Goal: Task Accomplishment & Management: Manage account settings

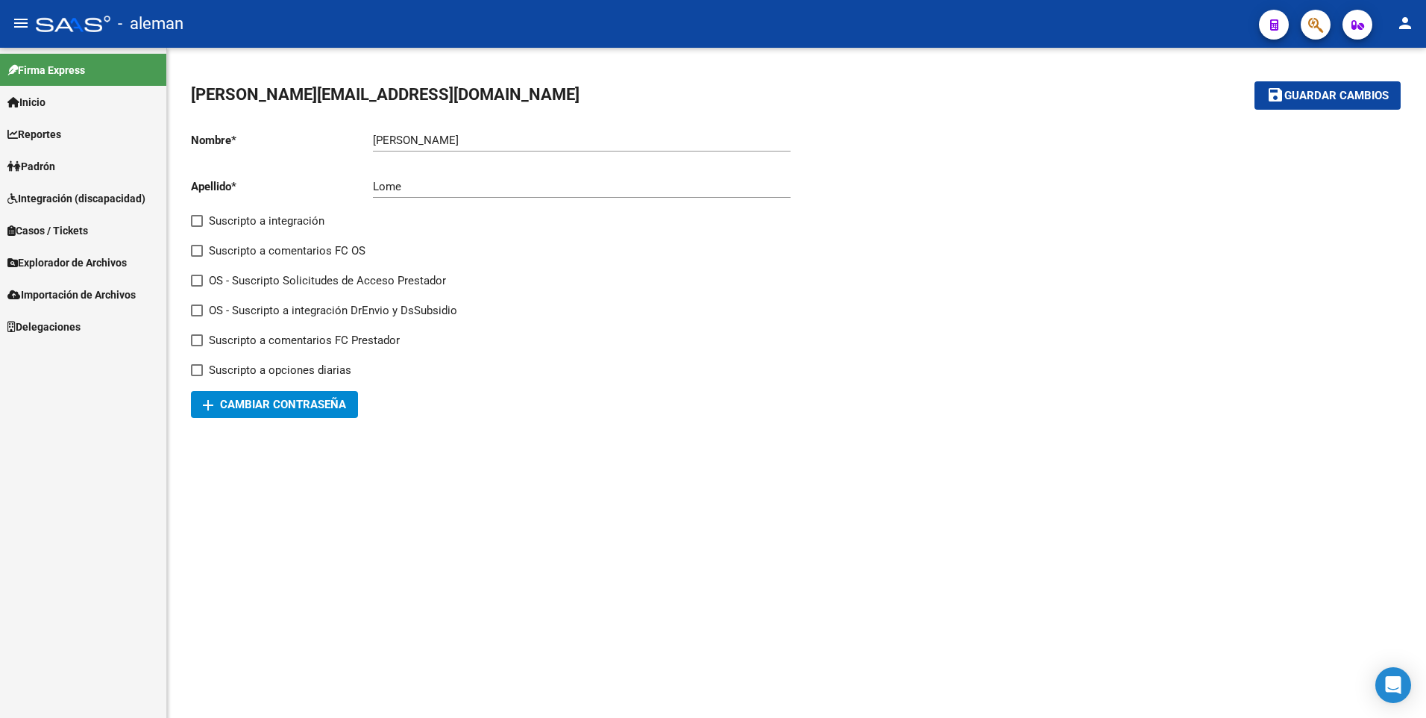
click at [46, 161] on span "Padrón" at bounding box center [31, 166] width 48 height 16
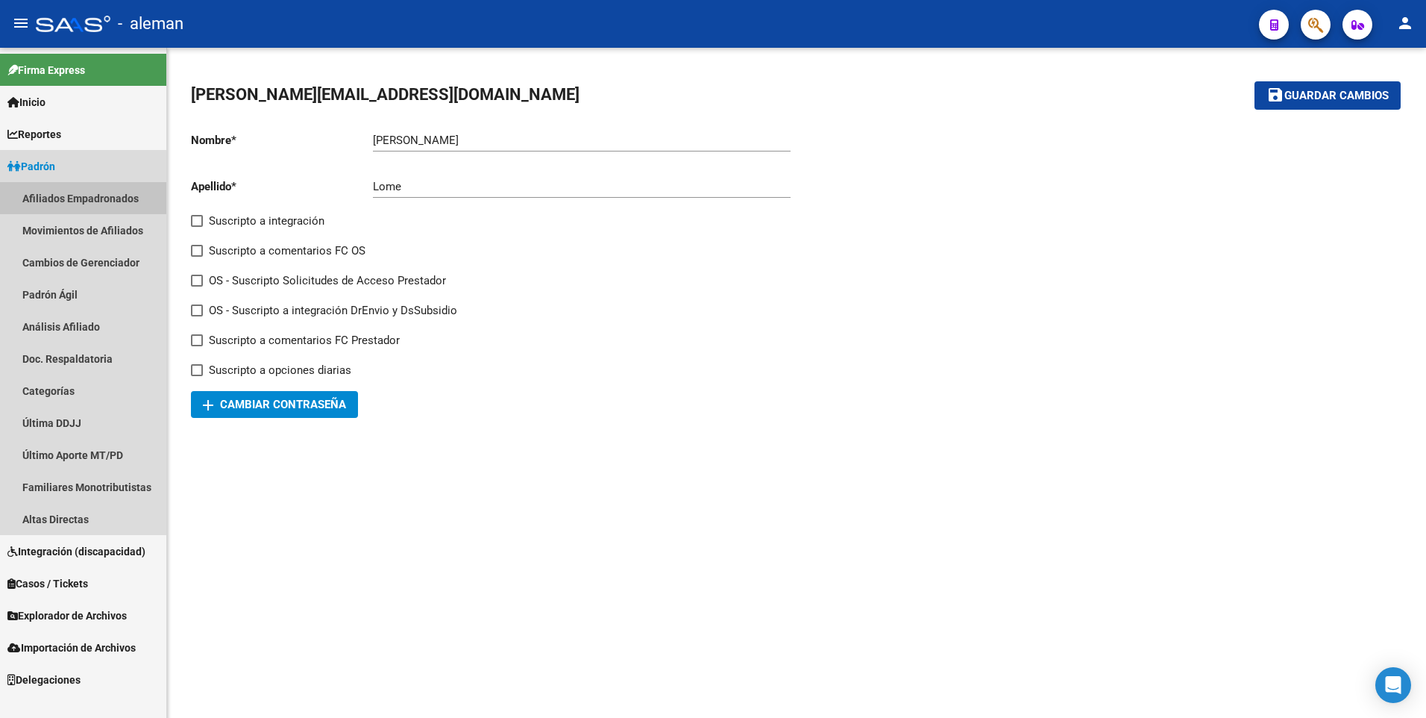
click at [67, 197] on link "Afiliados Empadronados" at bounding box center [83, 198] width 166 height 32
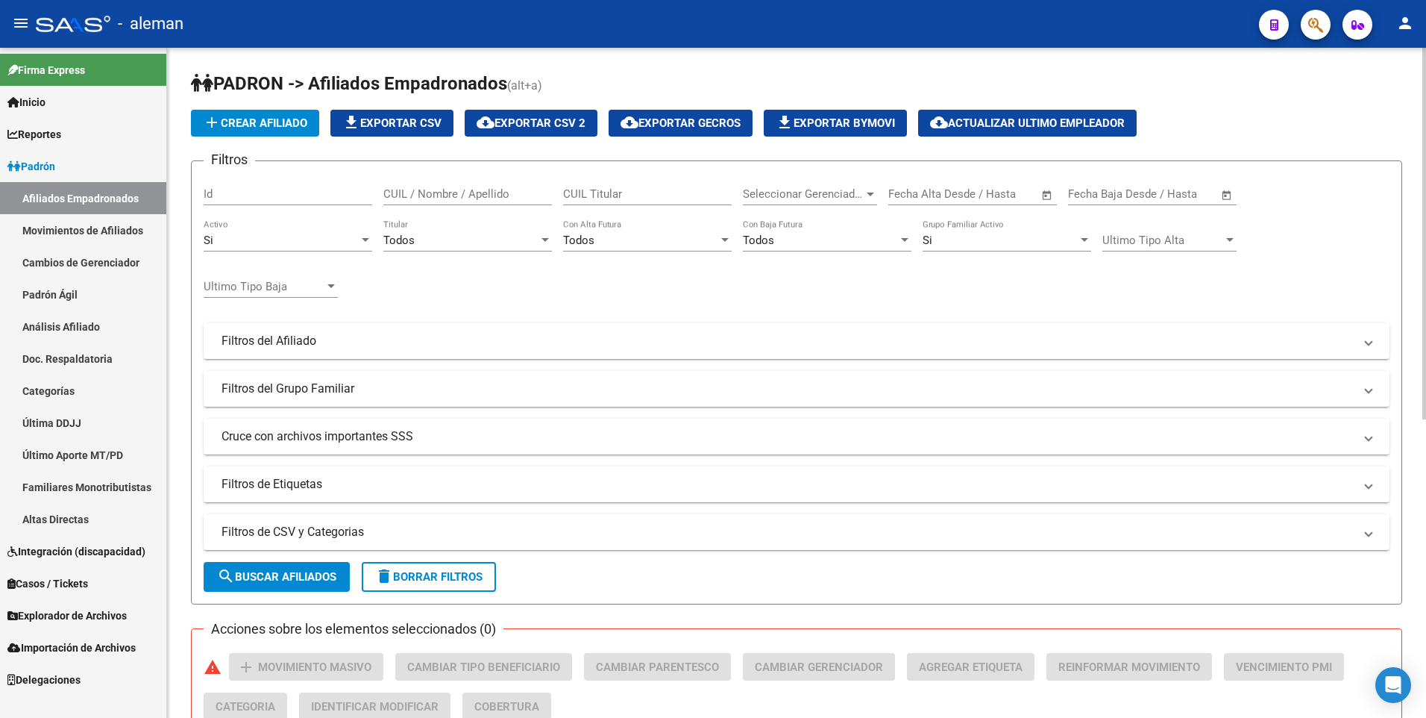
click at [454, 189] on input "CUIL / Nombre / Apellido" at bounding box center [467, 193] width 169 height 13
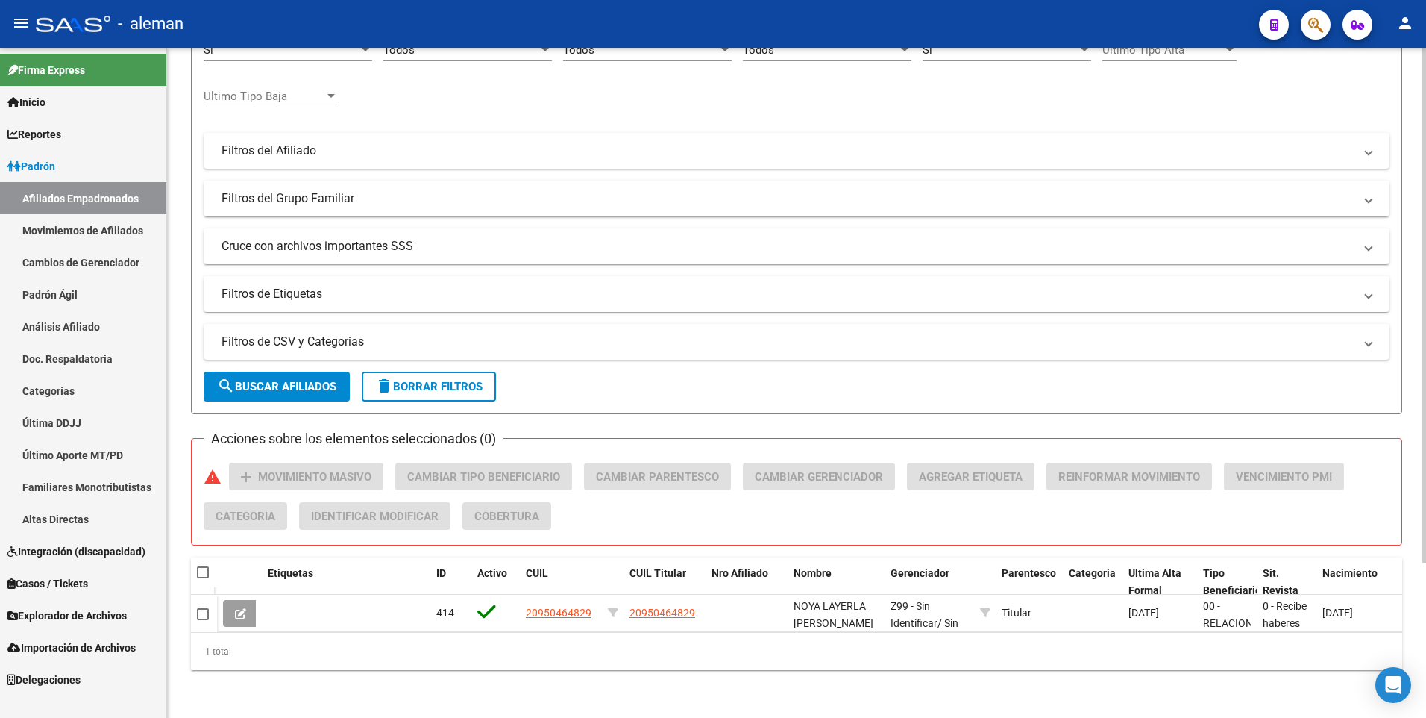
type input "20950464829"
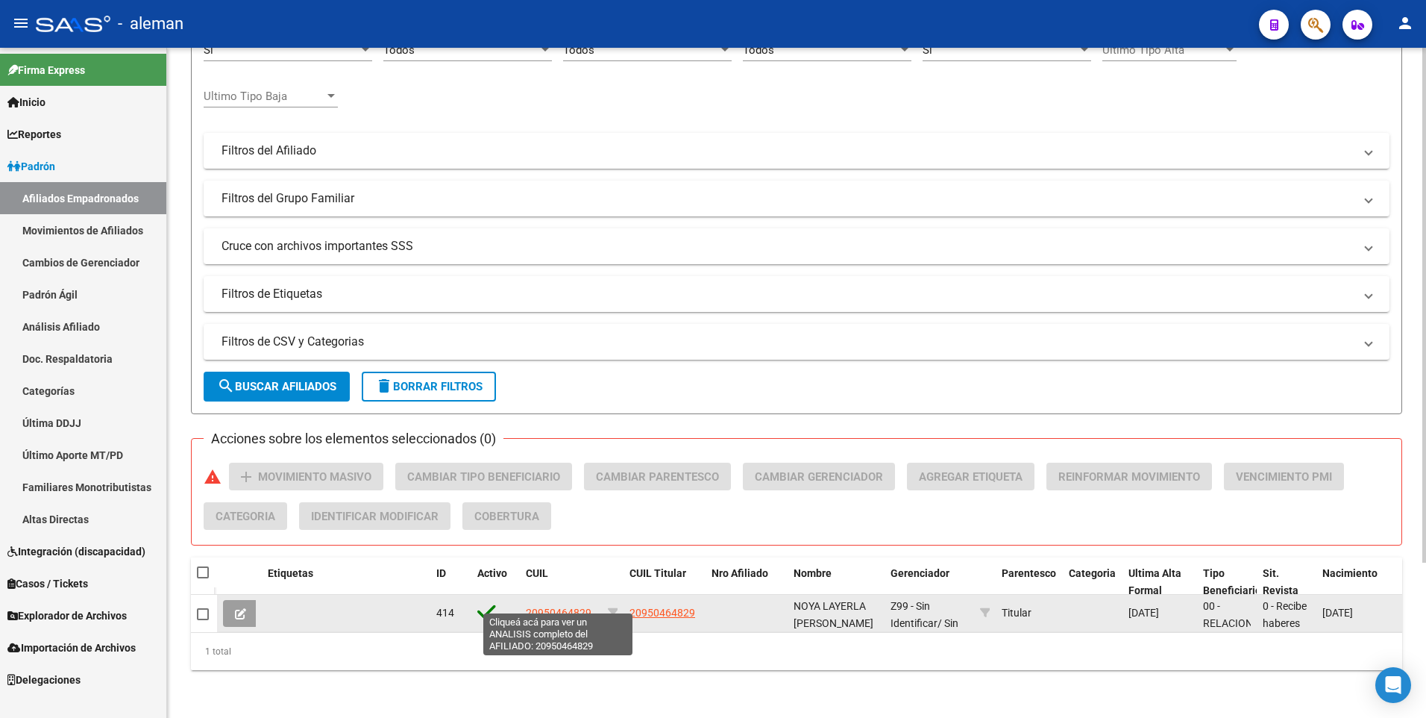
click at [563, 607] on span "20950464829" at bounding box center [559, 613] width 66 height 12
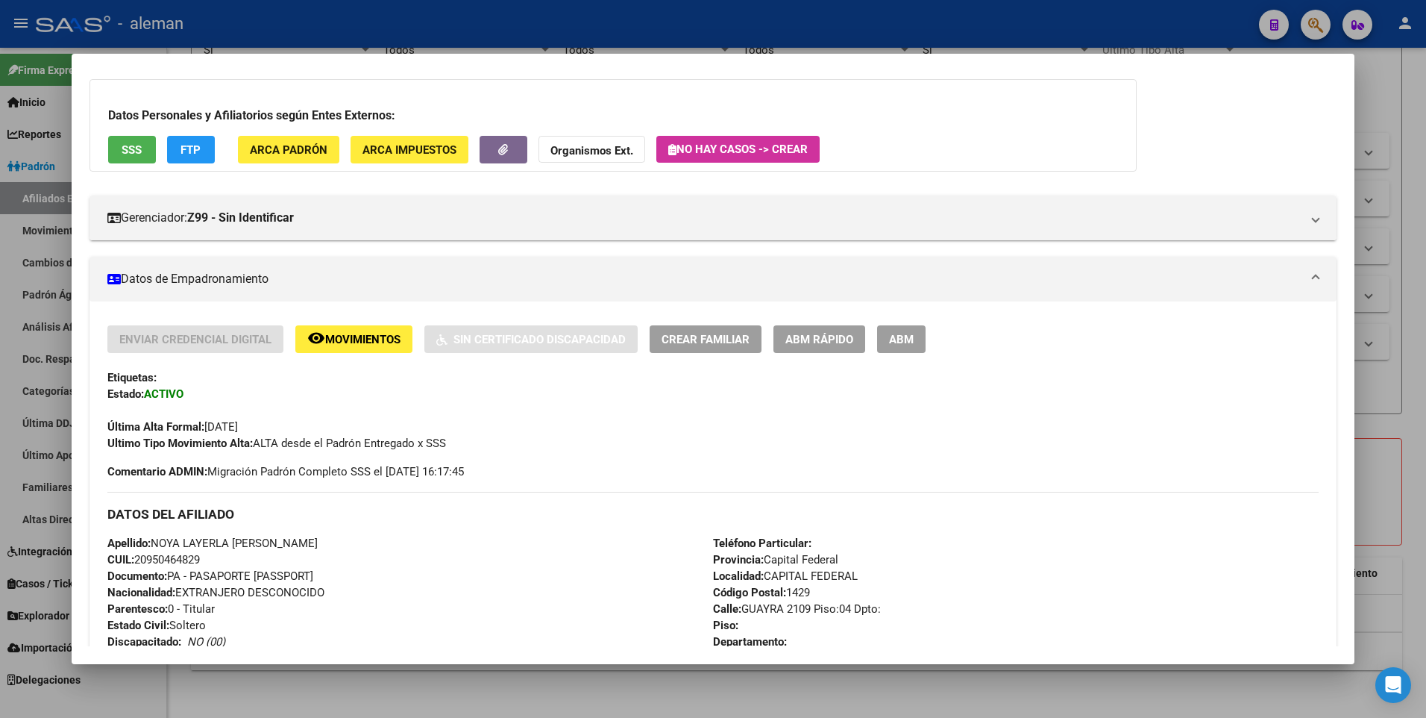
scroll to position [0, 0]
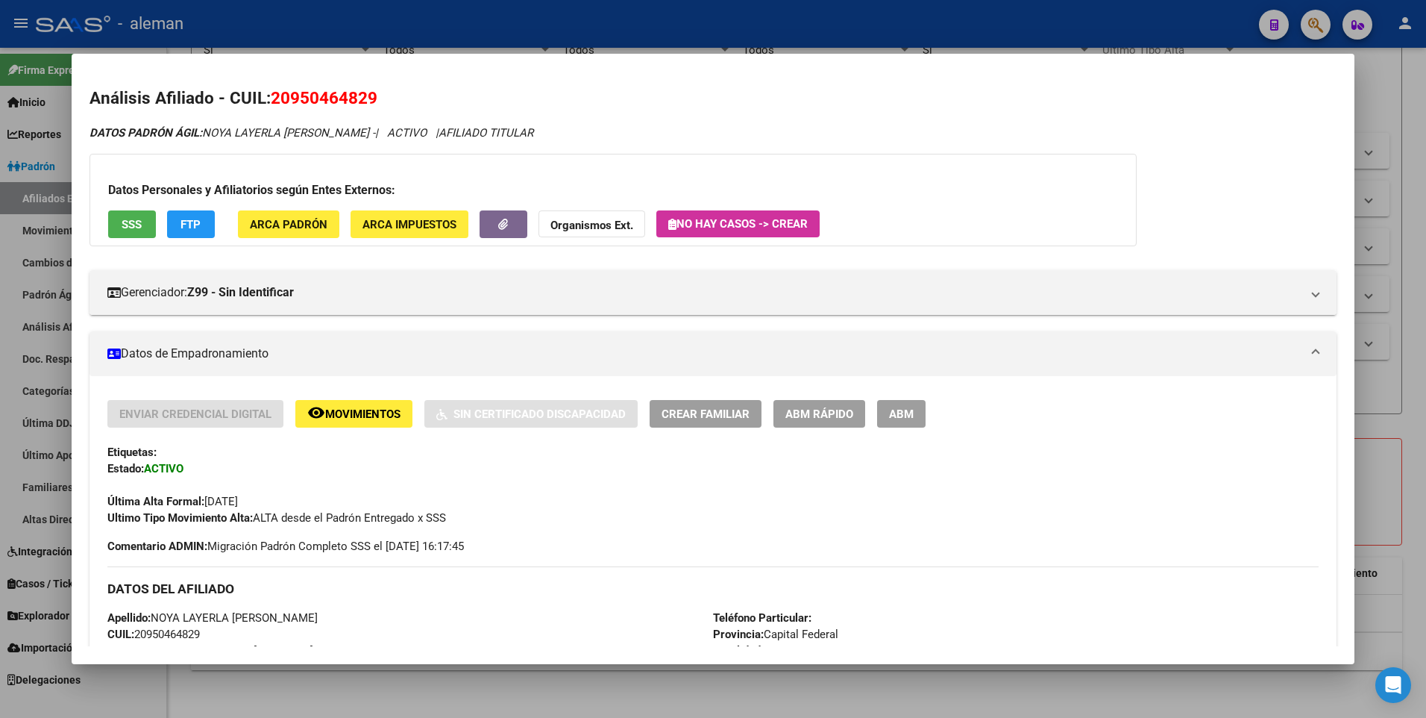
click at [907, 413] on span "ABM" at bounding box center [901, 413] width 25 height 13
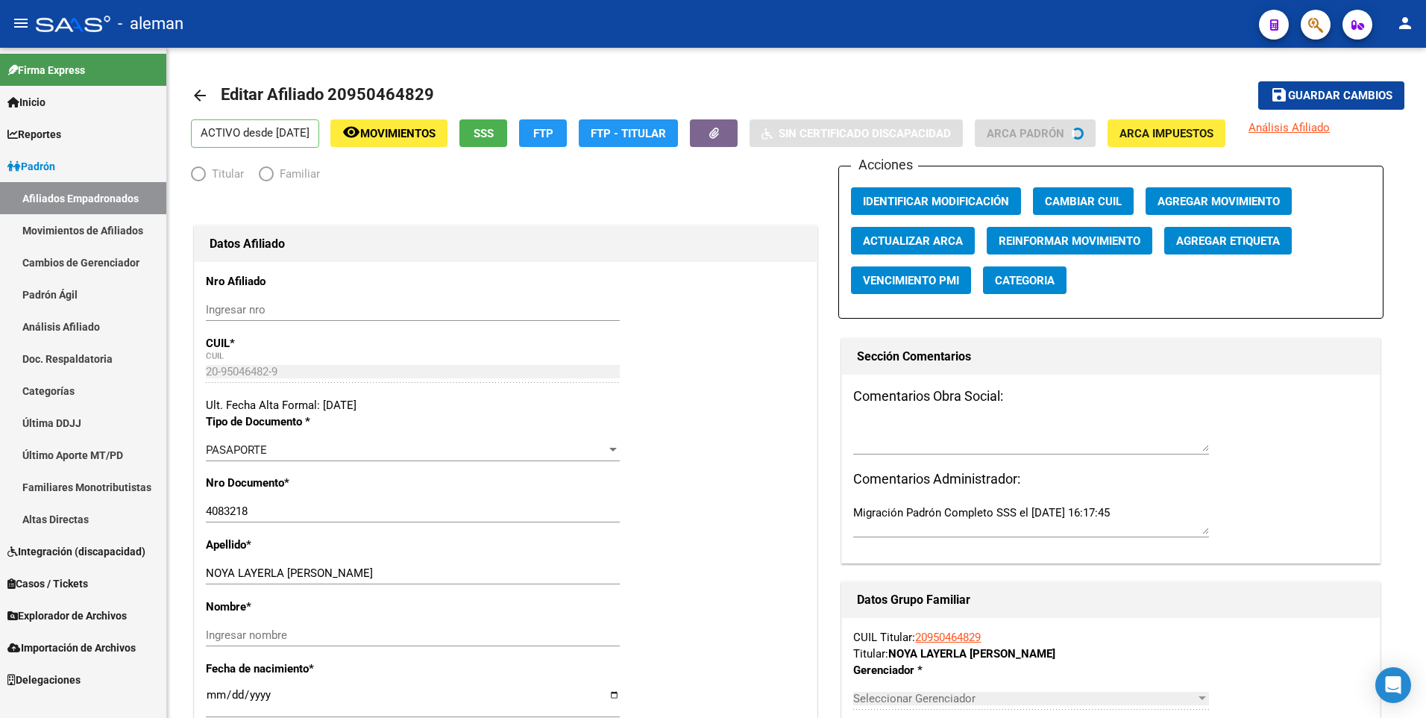
radio input "true"
type input "30-64815273-2"
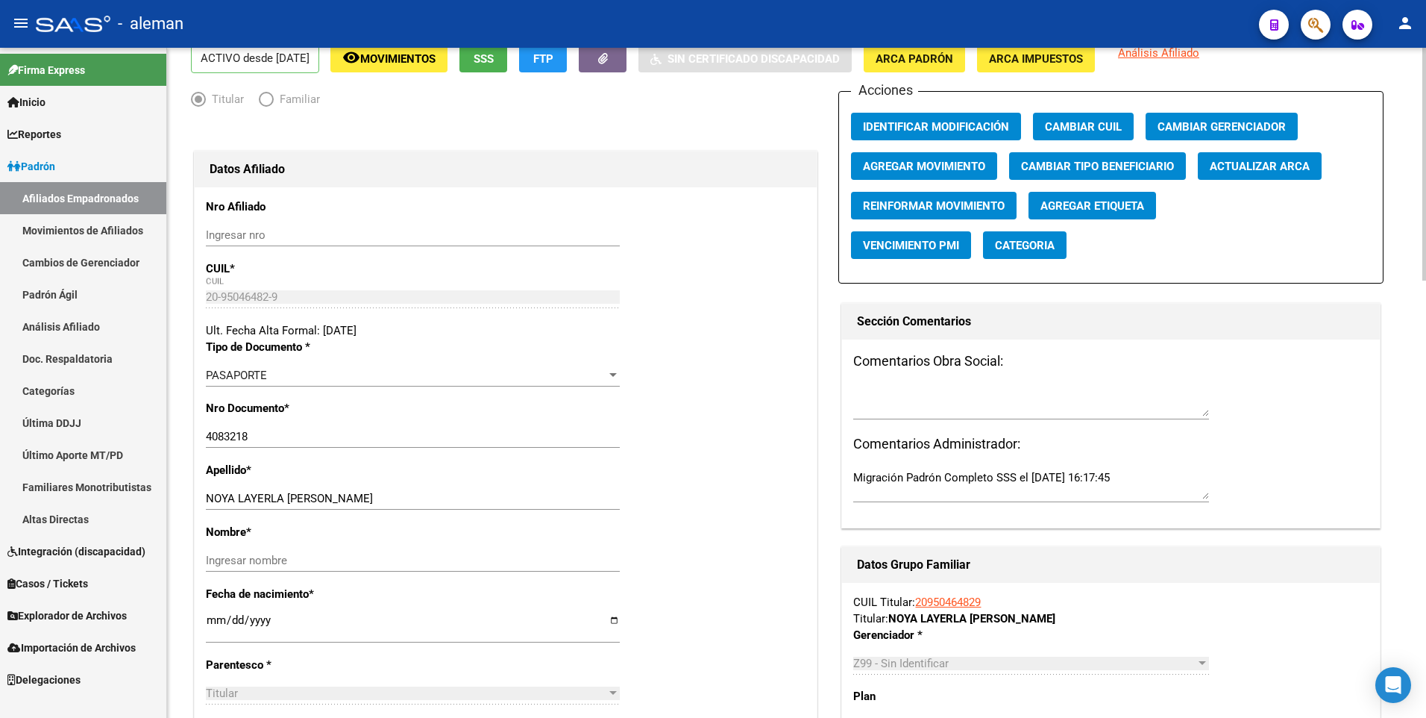
scroll to position [149, 0]
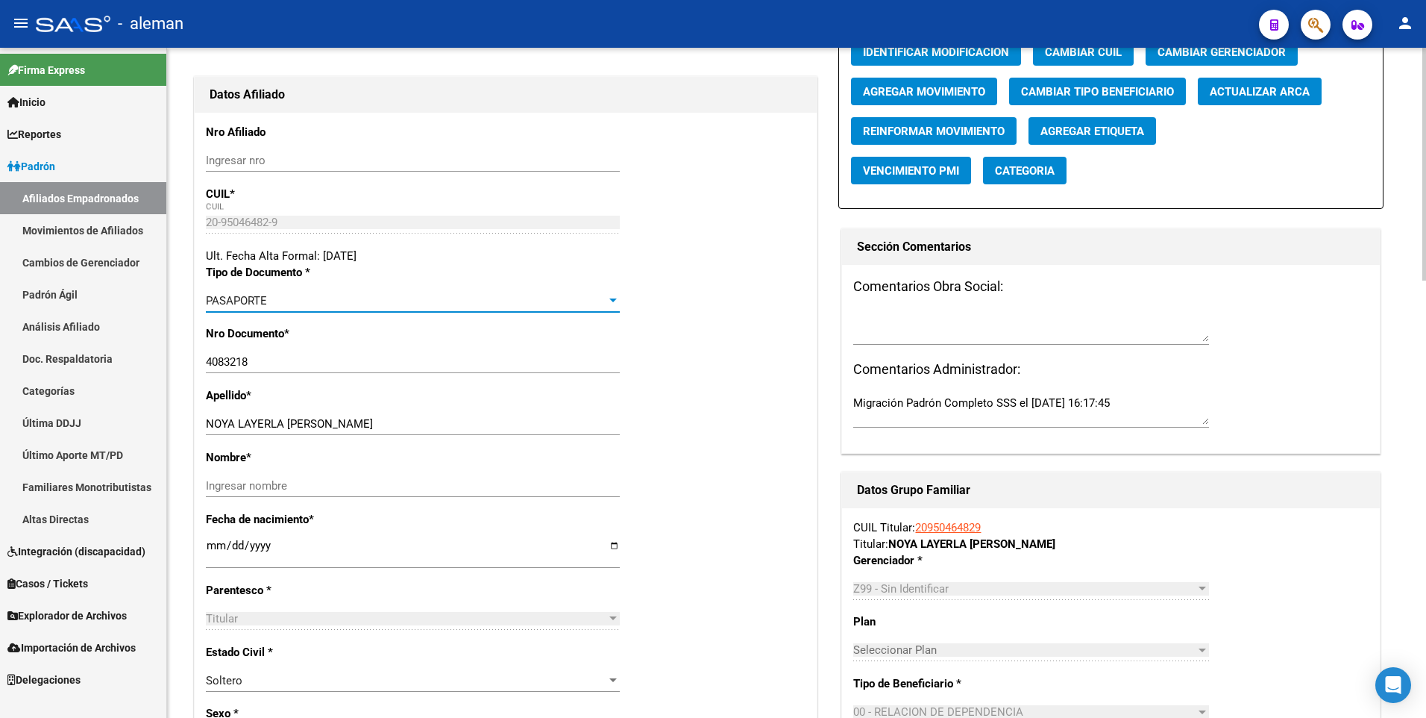
click at [615, 301] on div at bounding box center [612, 300] width 7 height 4
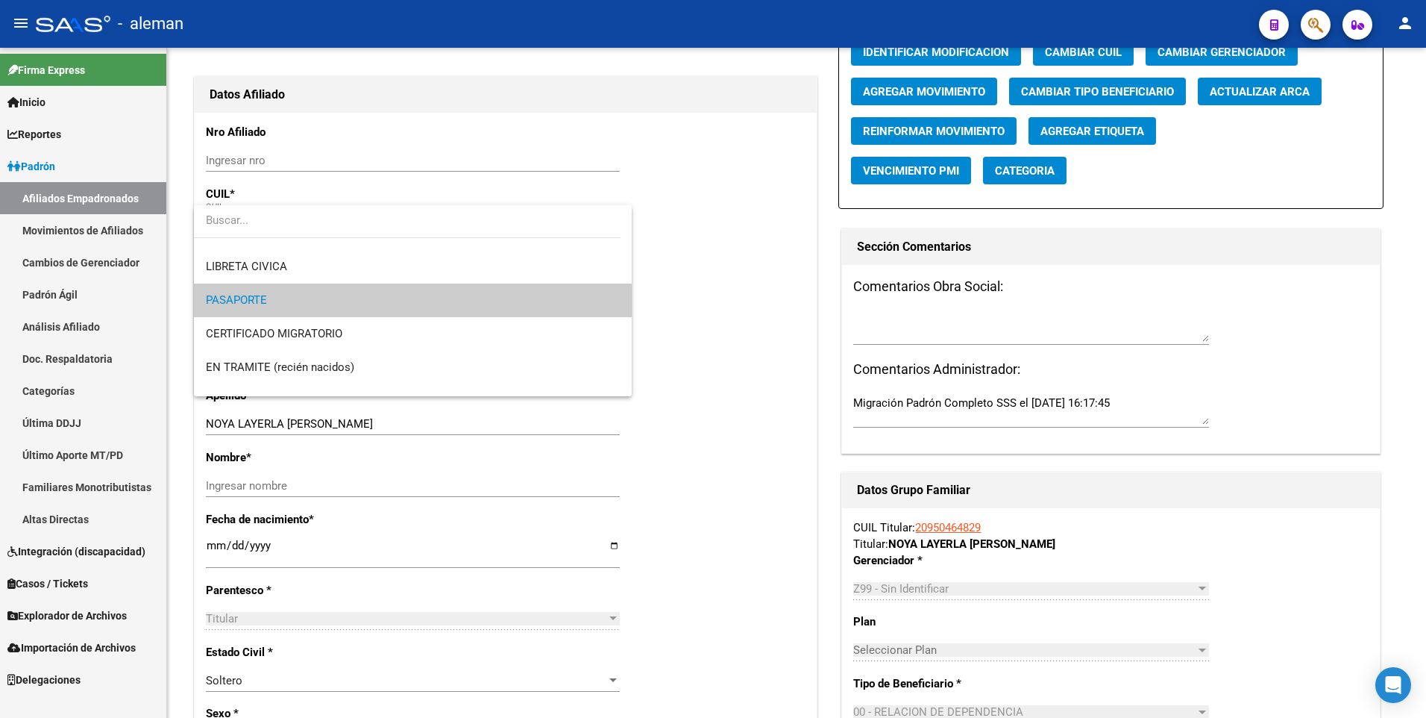
scroll to position [0, 0]
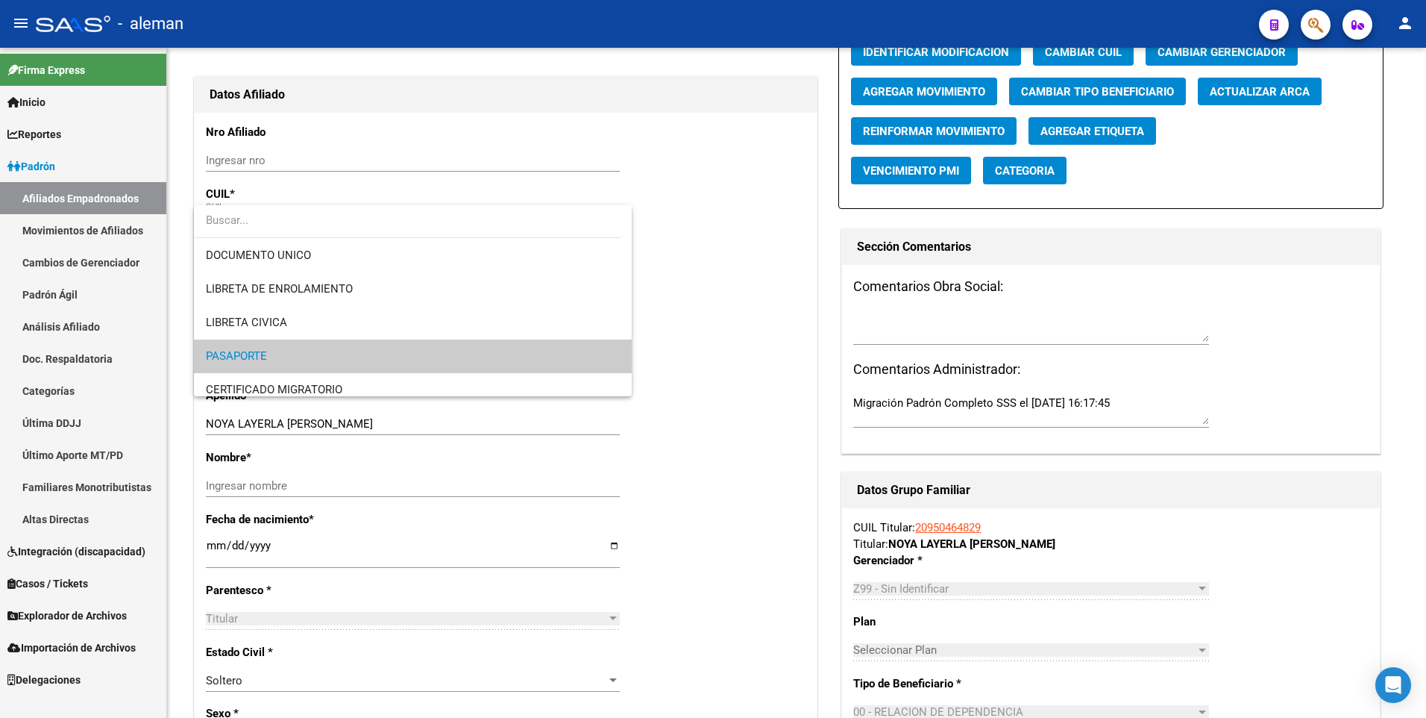
click at [728, 264] on div at bounding box center [713, 359] width 1426 height 718
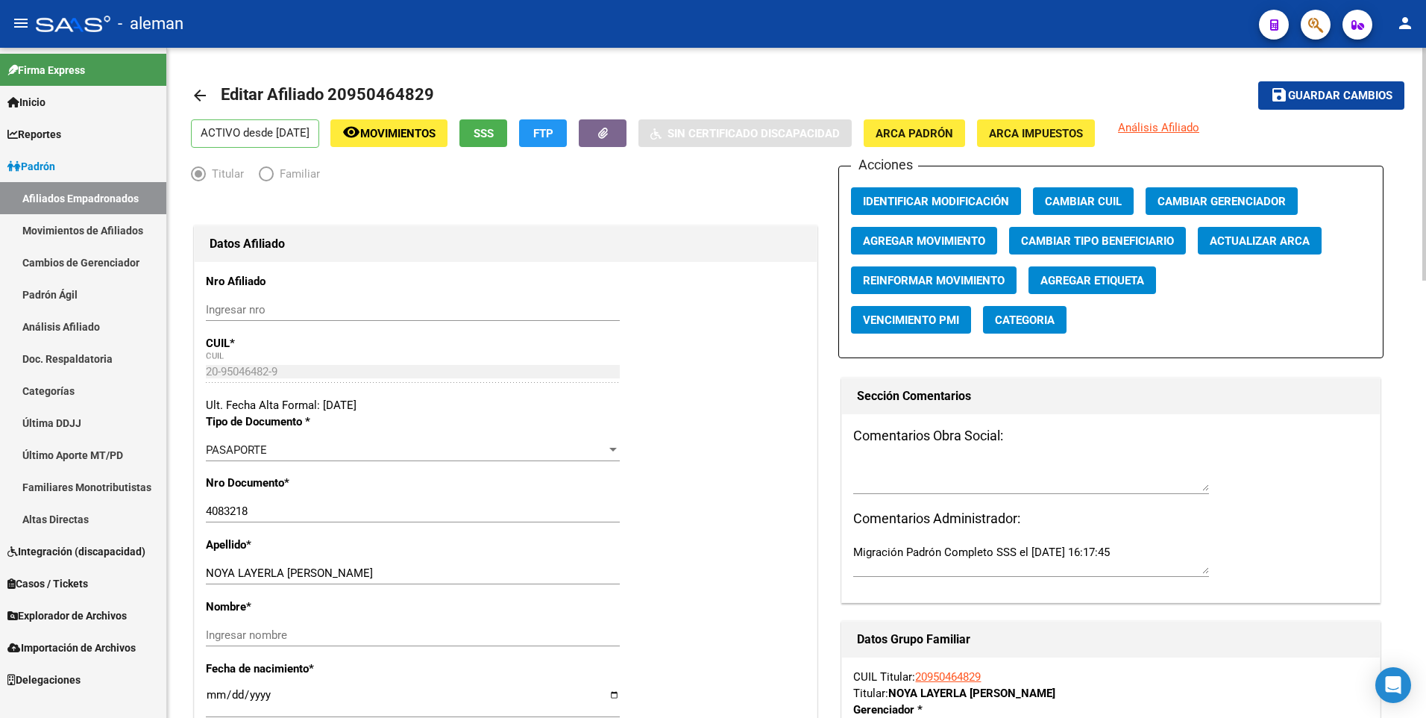
scroll to position [149, 0]
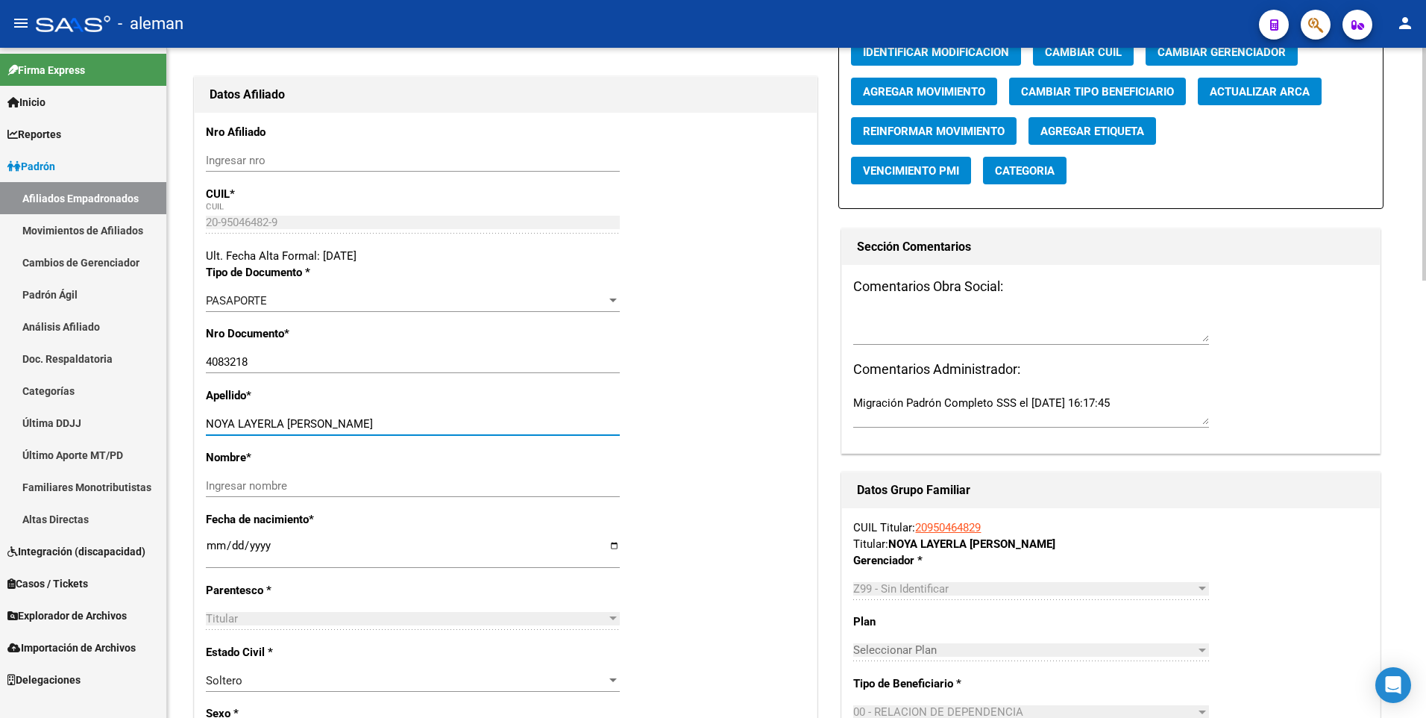
drag, startPoint x: 287, startPoint y: 422, endPoint x: 439, endPoint y: 422, distance: 151.4
click at [439, 422] on input "NOYA LAYERLA [PERSON_NAME]" at bounding box center [413, 423] width 414 height 13
click at [432, 488] on input "Ingresar nombre" at bounding box center [413, 485] width 414 height 13
paste input "[PERSON_NAME]"
type input "[PERSON_NAME]"
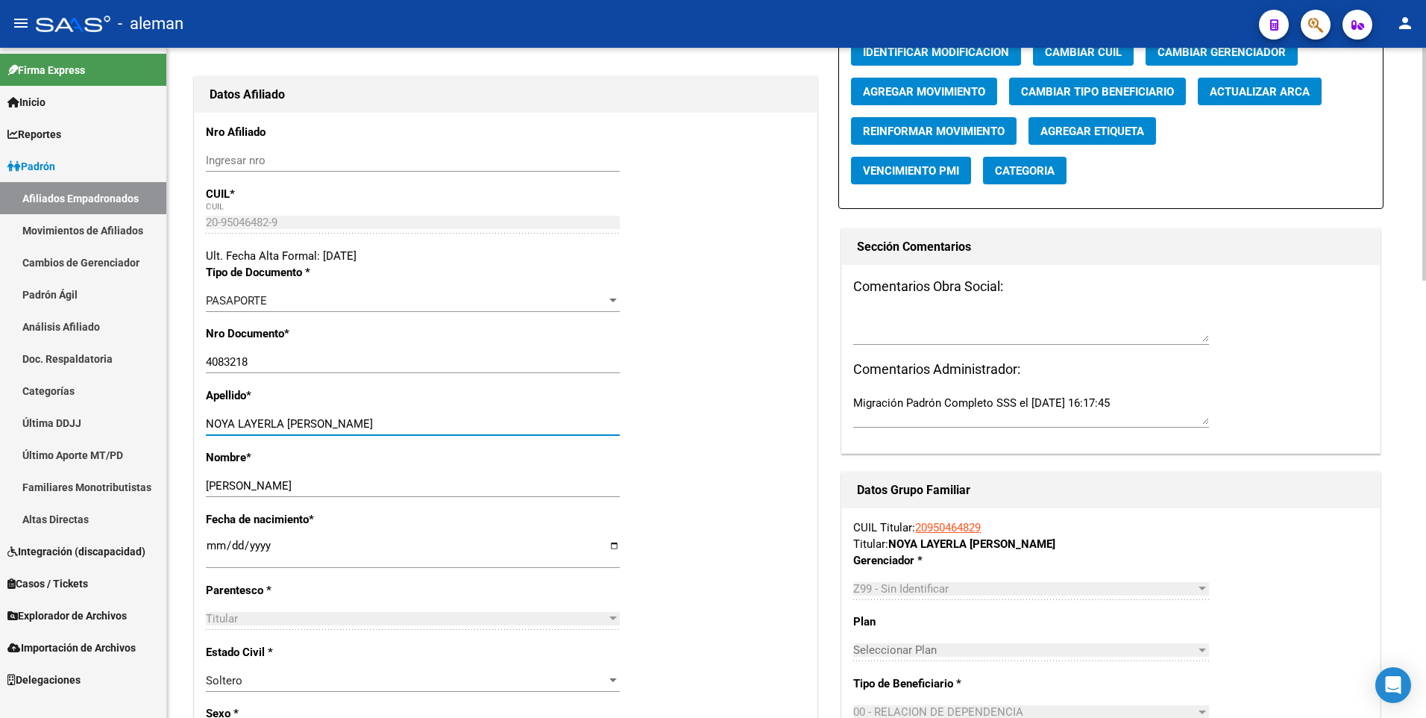
drag, startPoint x: 285, startPoint y: 421, endPoint x: 471, endPoint y: 420, distance: 185.8
click at [471, 420] on input "NOYA LAYERLA [PERSON_NAME]" at bounding box center [413, 423] width 414 height 13
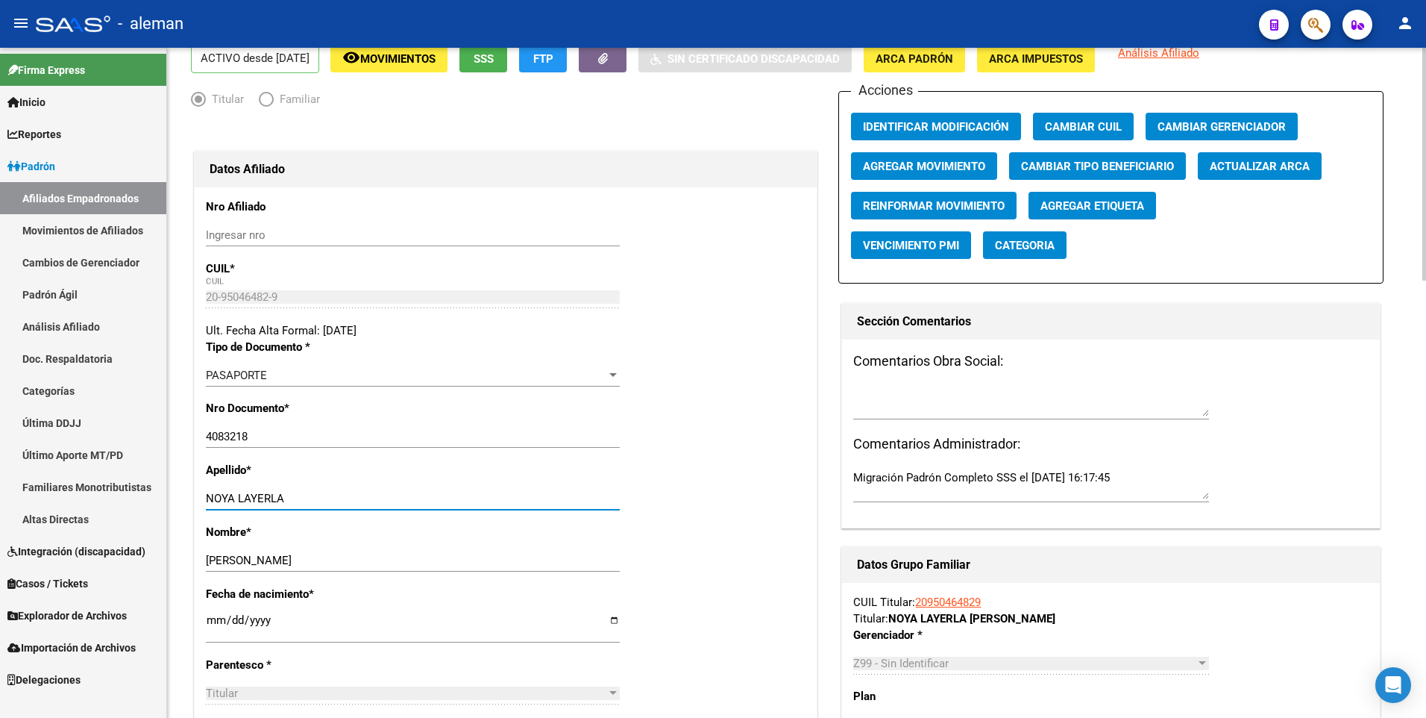
type input "NOYA LAYERLA"
click at [611, 374] on div at bounding box center [612, 375] width 7 height 4
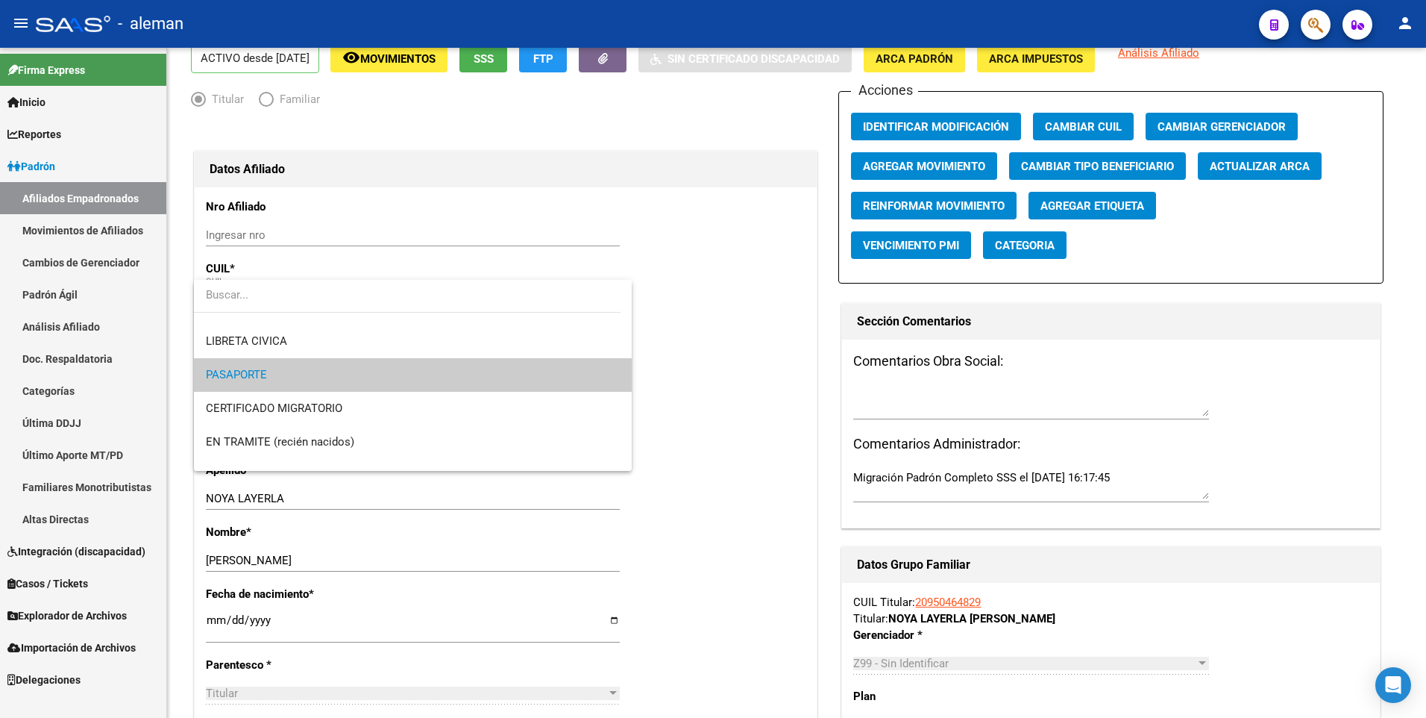
scroll to position [0, 0]
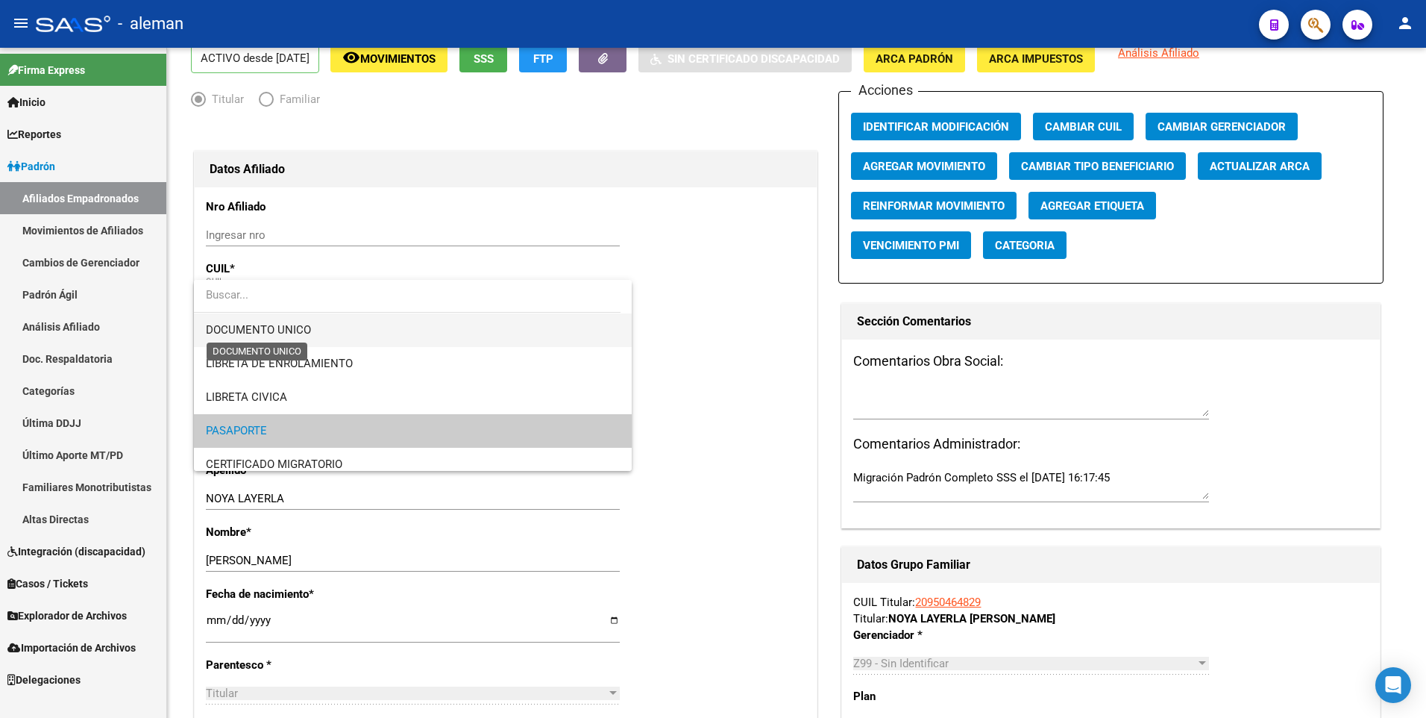
click at [297, 326] on span "DOCUMENTO UNICO" at bounding box center [258, 329] width 105 height 13
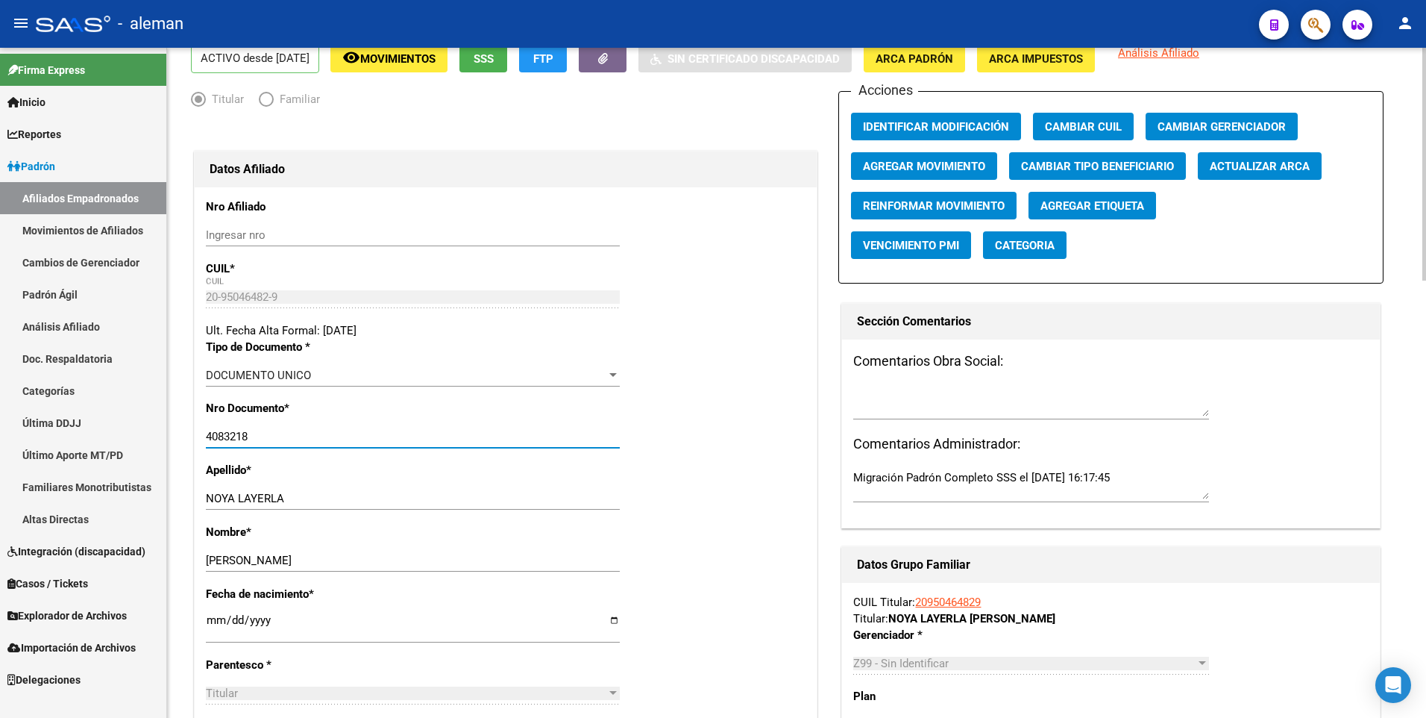
drag, startPoint x: 266, startPoint y: 441, endPoint x: 181, endPoint y: 432, distance: 85.5
type input "95046482"
click at [709, 480] on div "Apellido * NOYA LAYERLA Ingresar apellido" at bounding box center [506, 493] width 600 height 62
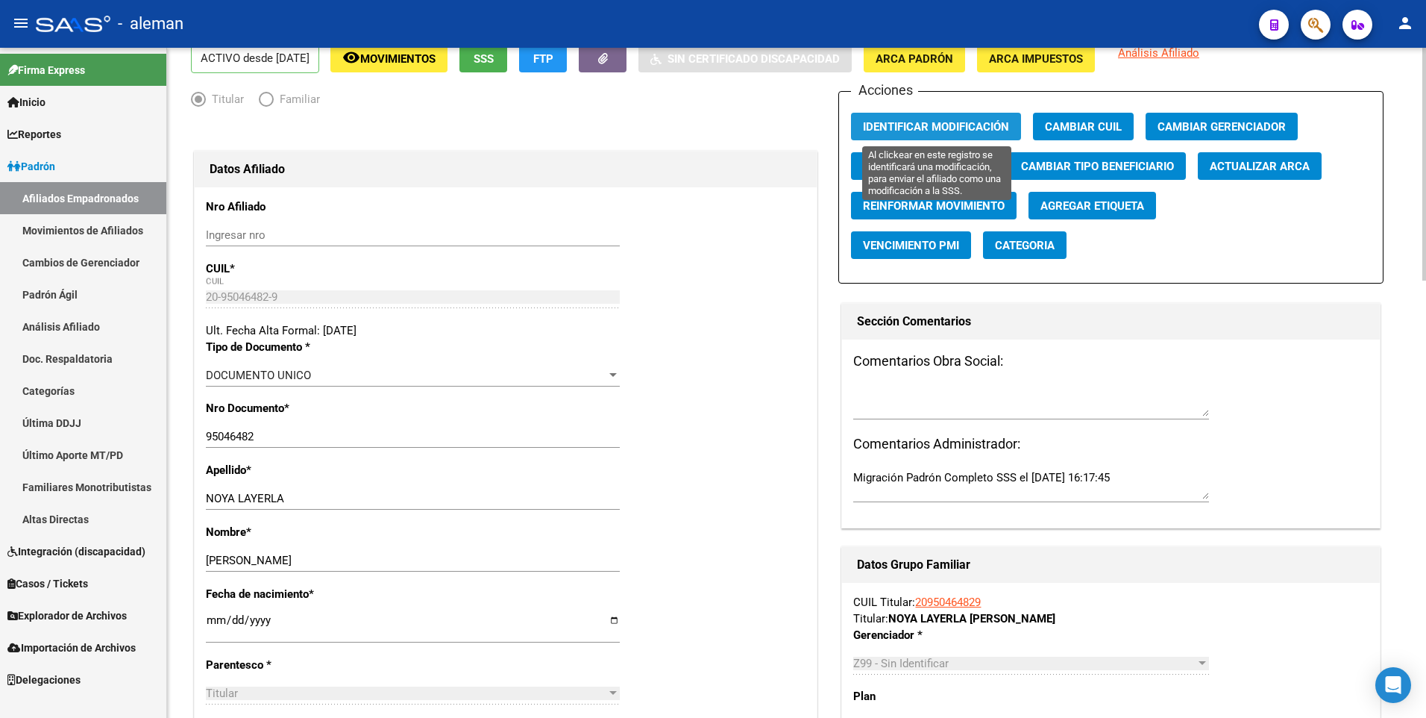
click at [900, 122] on span "Identificar Modificación" at bounding box center [936, 126] width 146 height 13
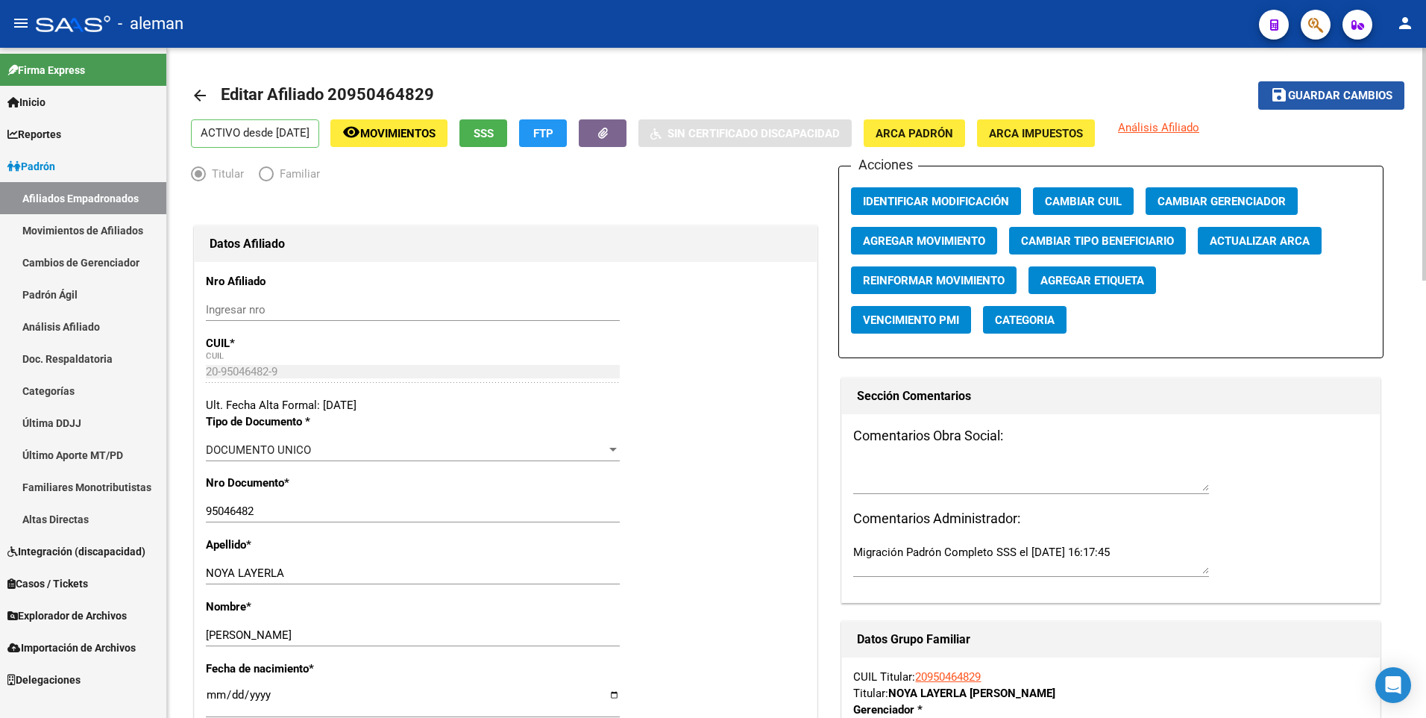
click at [1351, 99] on span "Guardar cambios" at bounding box center [1340, 96] width 104 height 13
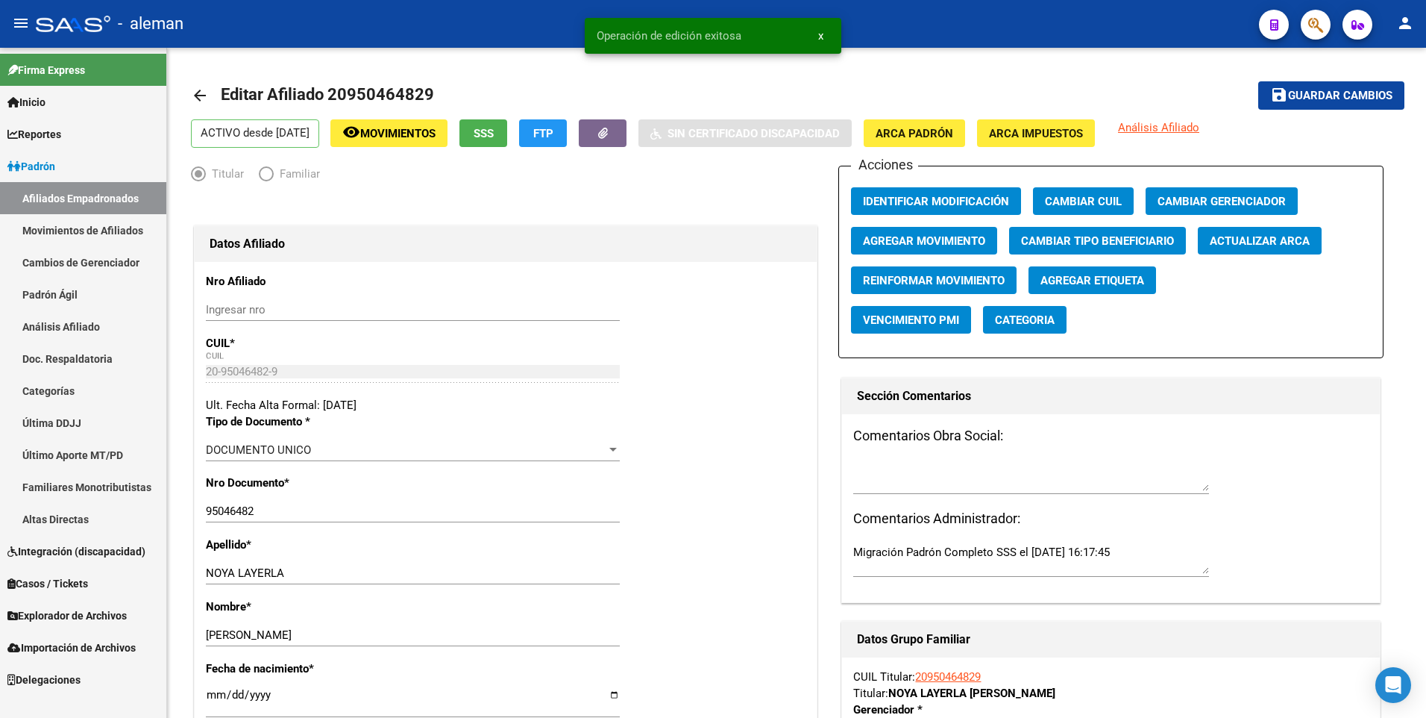
click at [82, 228] on link "Movimientos de Afiliados" at bounding box center [83, 230] width 166 height 32
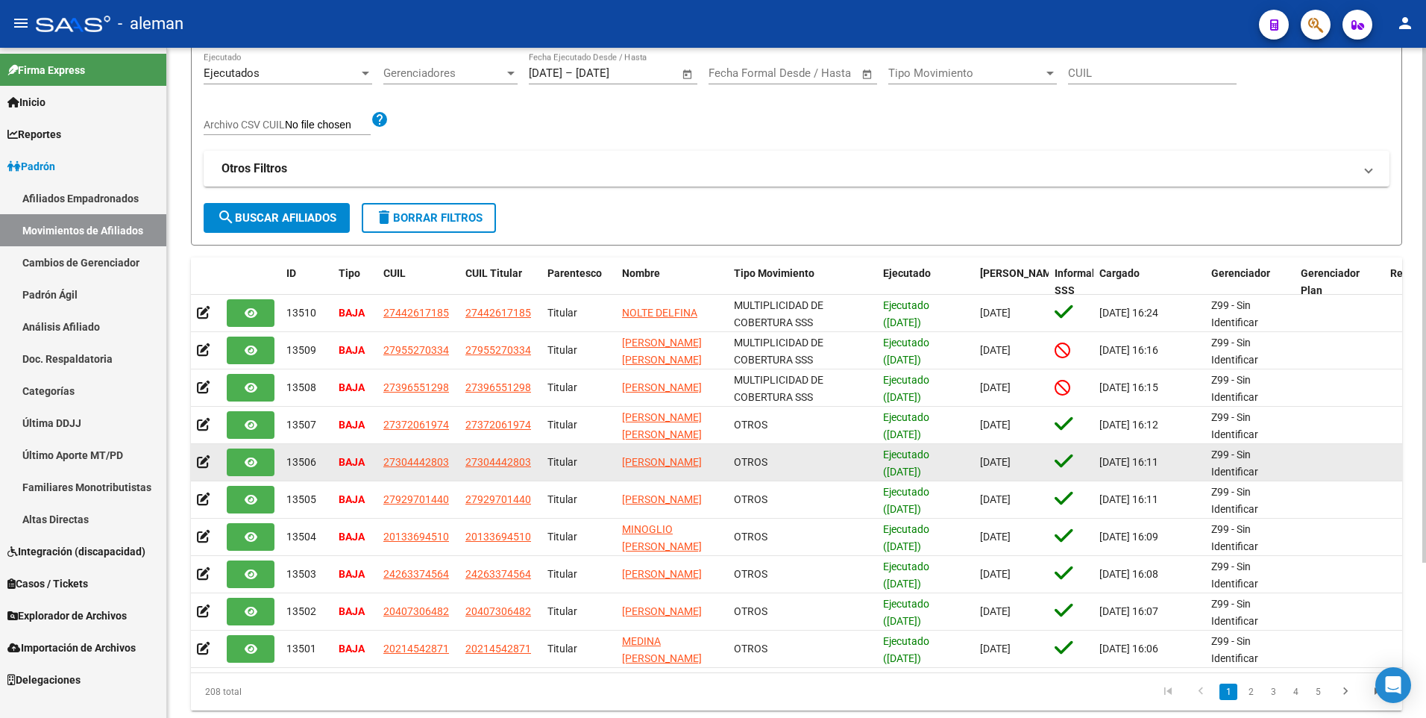
scroll to position [201, 0]
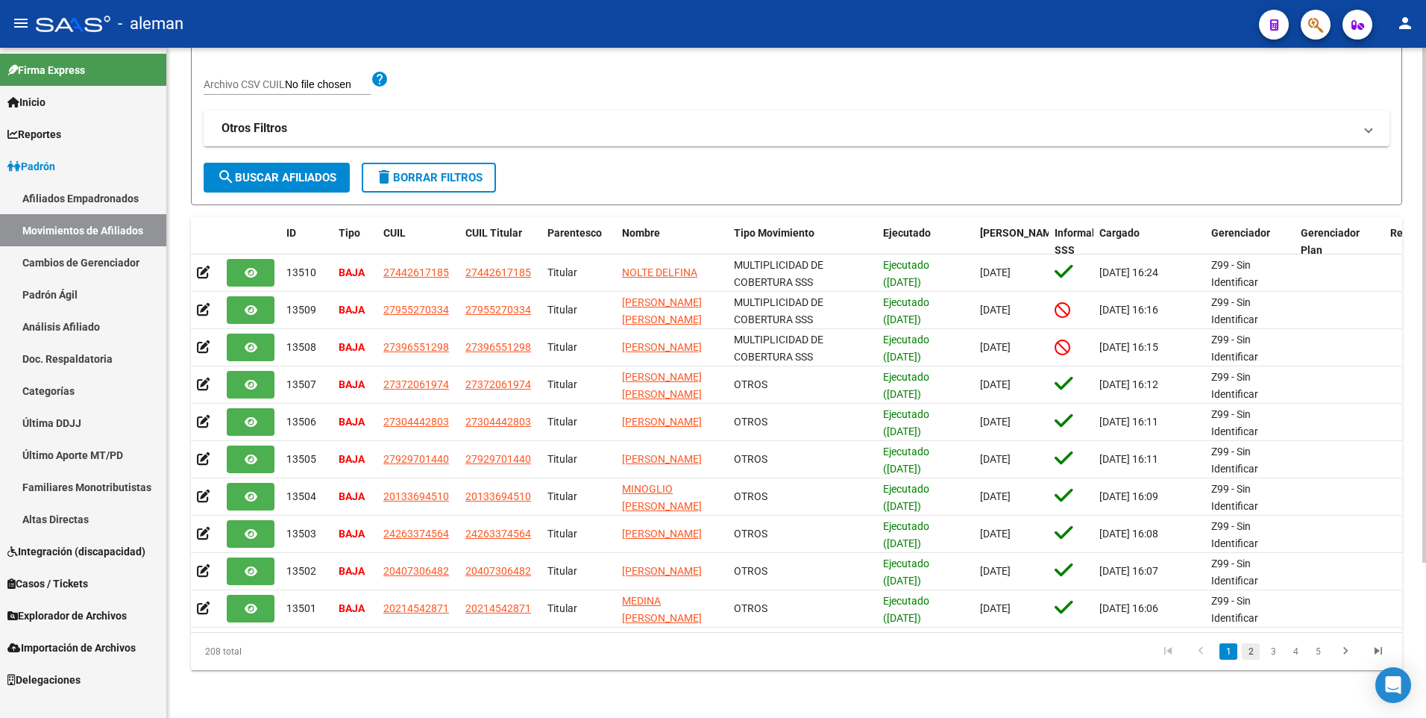
click at [1251, 653] on link "2" at bounding box center [1251, 651] width 18 height 16
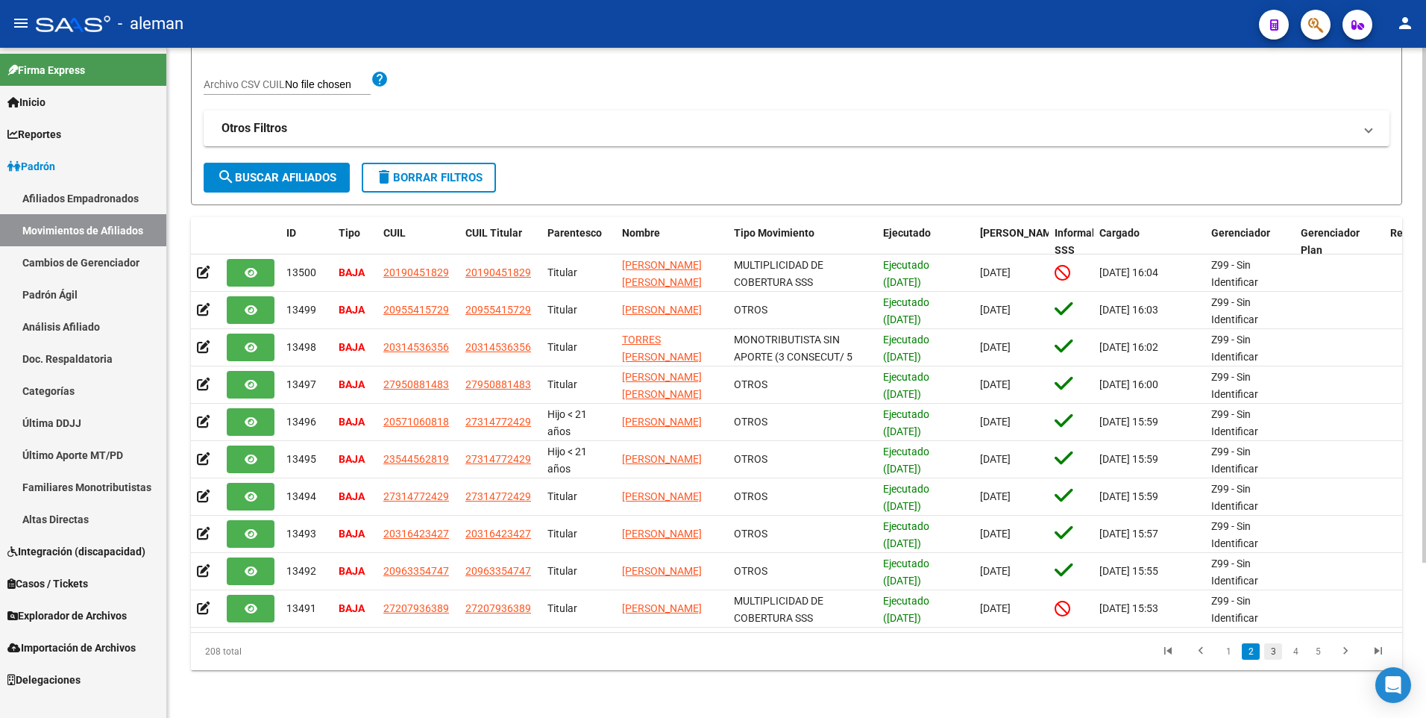
click at [1273, 652] on link "3" at bounding box center [1273, 651] width 18 height 16
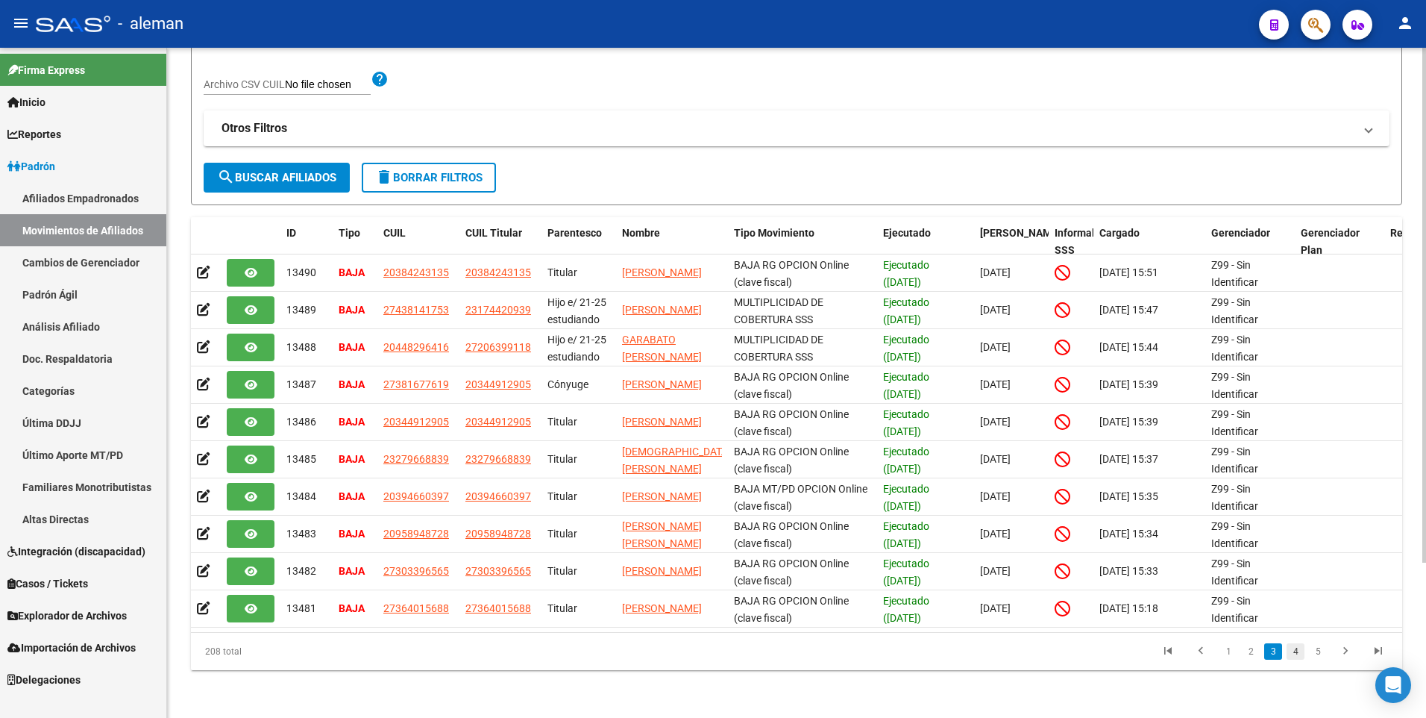
click at [1296, 654] on link "4" at bounding box center [1296, 651] width 18 height 16
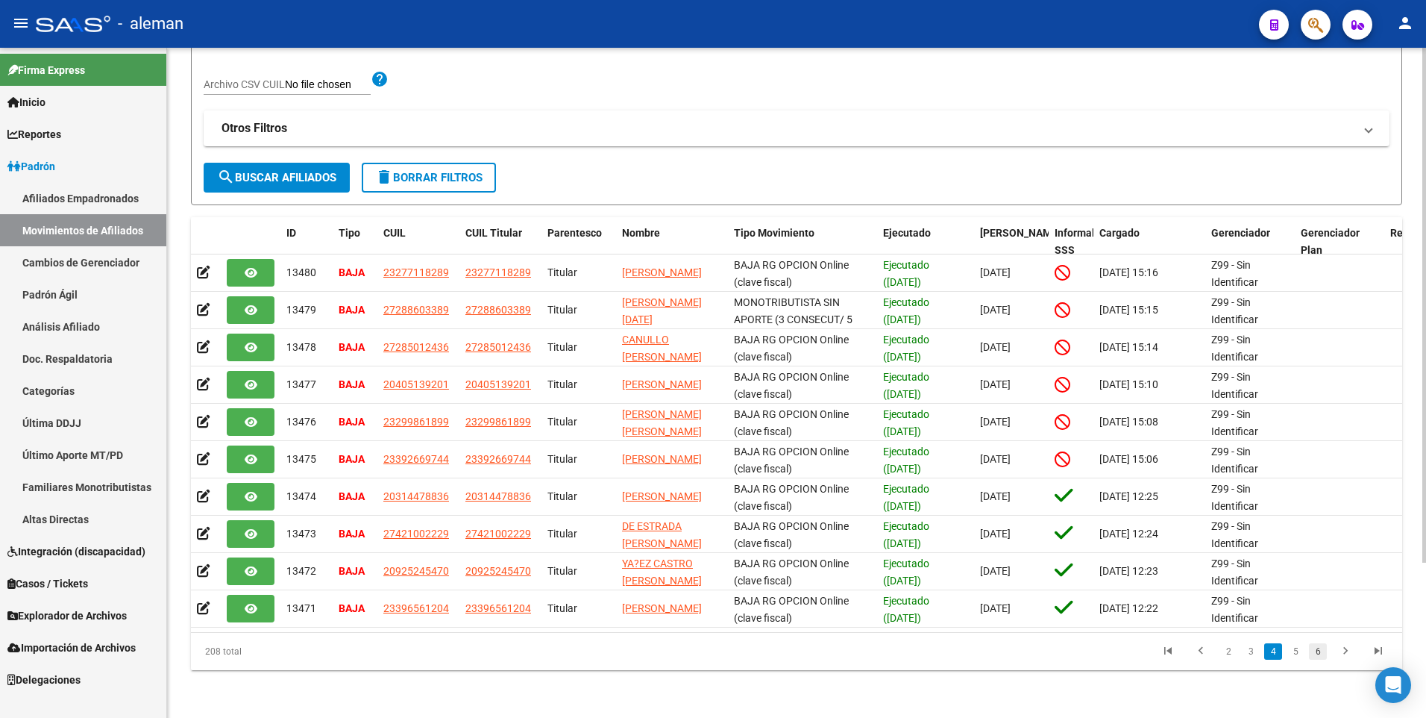
click at [1324, 654] on link "6" at bounding box center [1318, 651] width 18 height 16
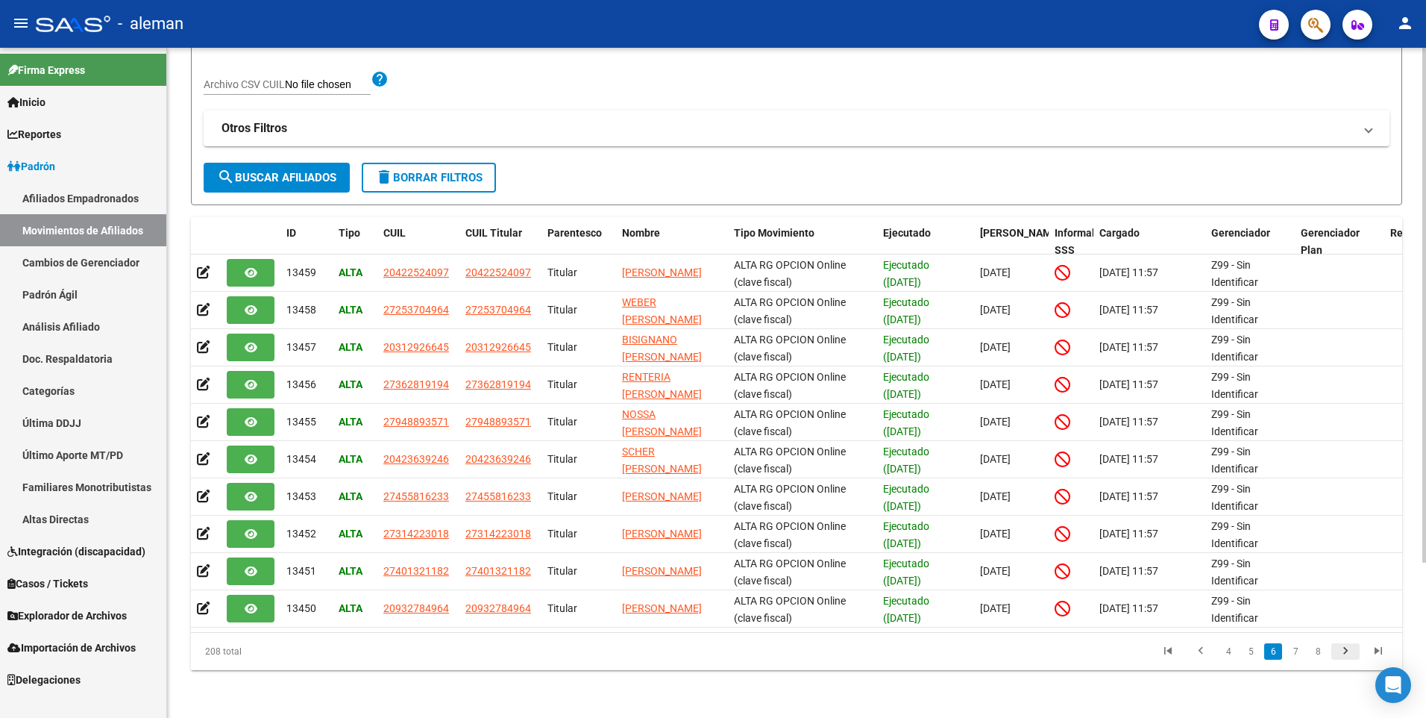
click at [1347, 648] on icon "go to next page" at bounding box center [1345, 653] width 19 height 18
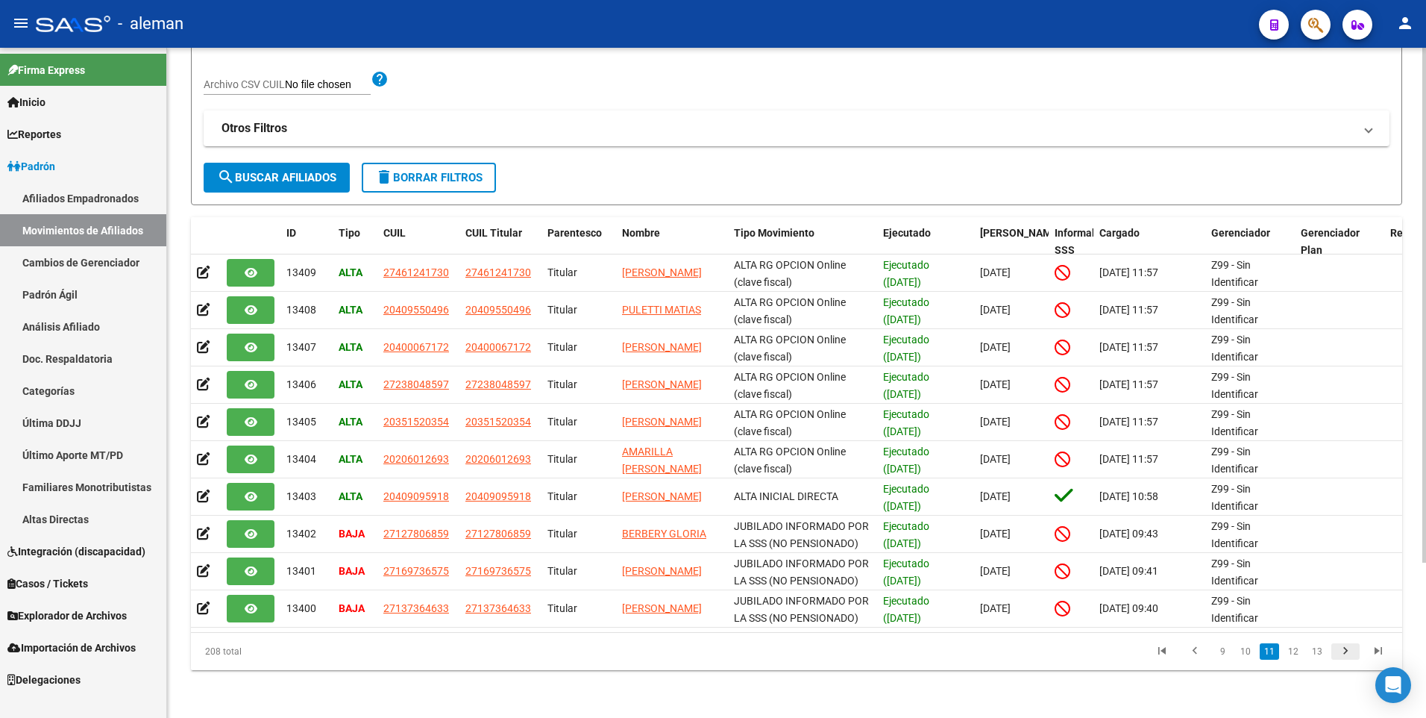
click at [1347, 648] on icon "go to next page" at bounding box center [1345, 653] width 19 height 18
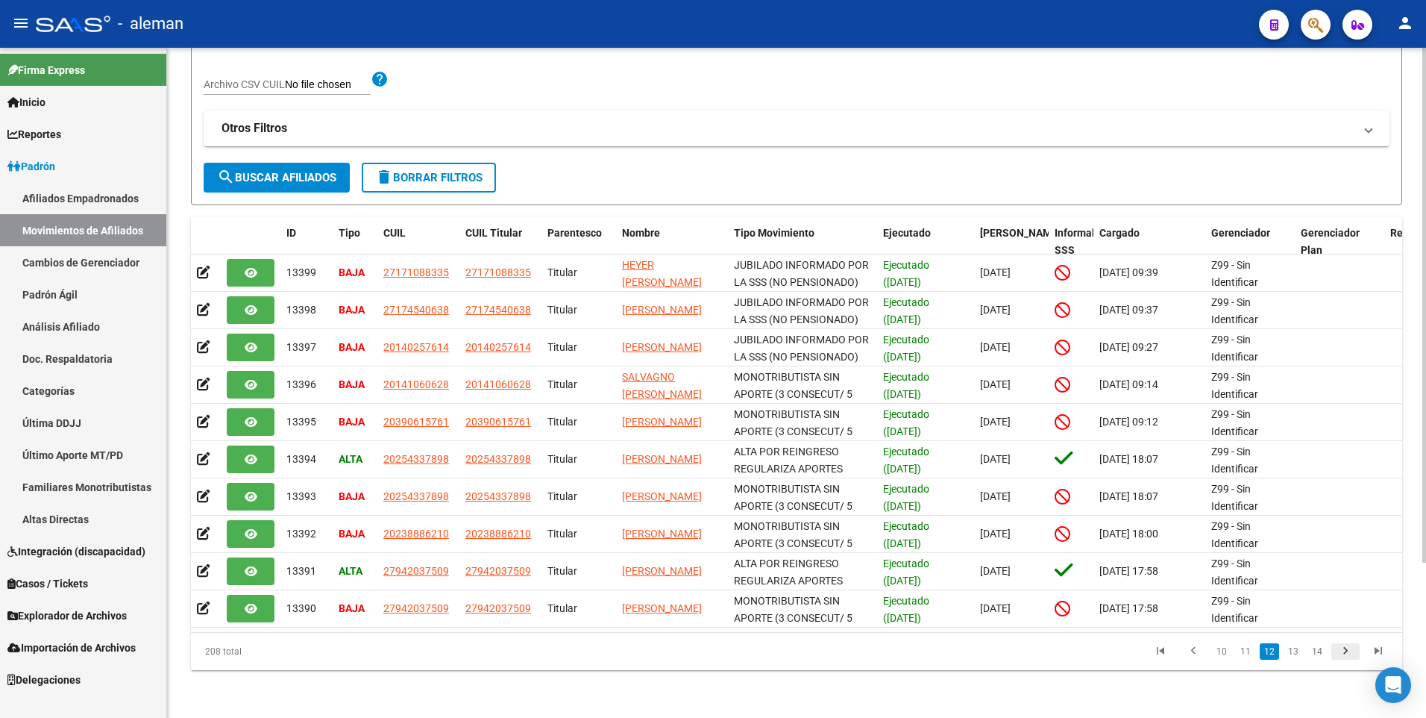
click at [1347, 648] on icon "go to next page" at bounding box center [1345, 653] width 19 height 18
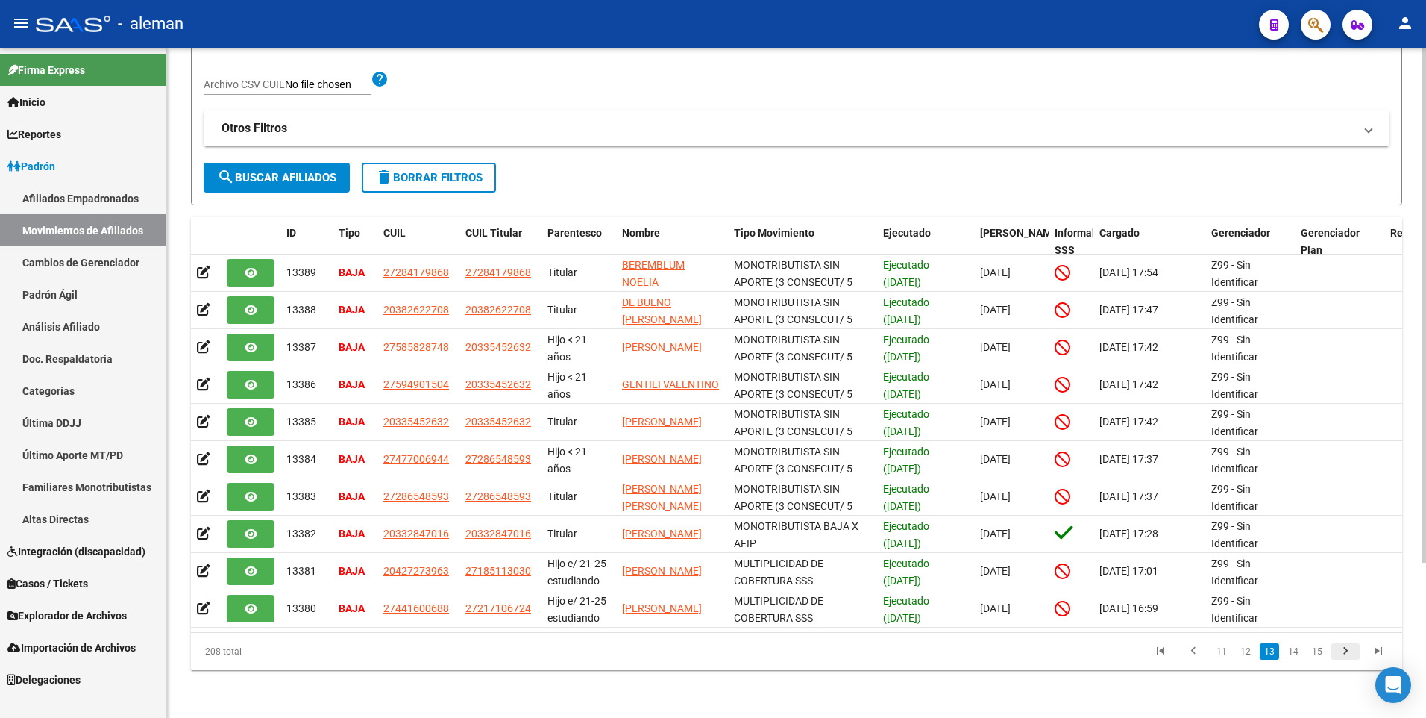
click at [1347, 648] on icon "go to next page" at bounding box center [1345, 653] width 19 height 18
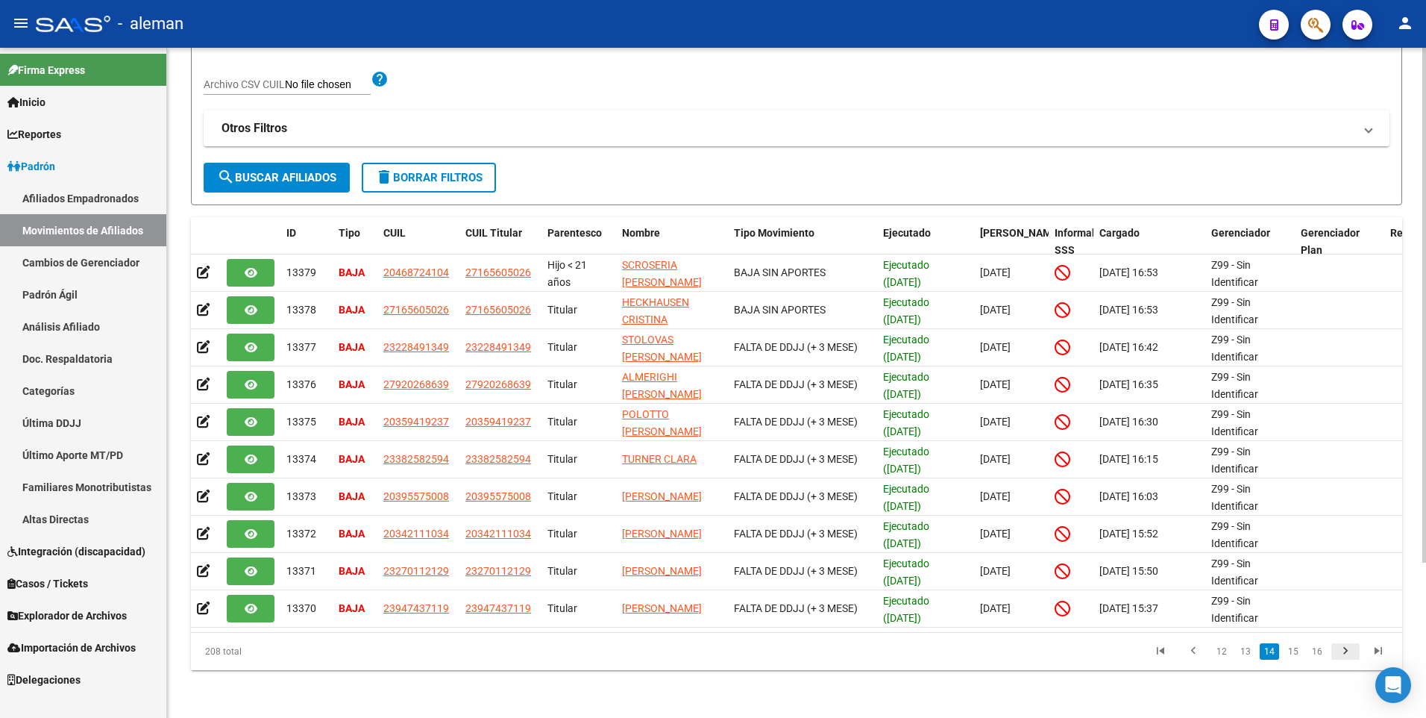
click at [1347, 648] on icon "go to next page" at bounding box center [1345, 653] width 19 height 18
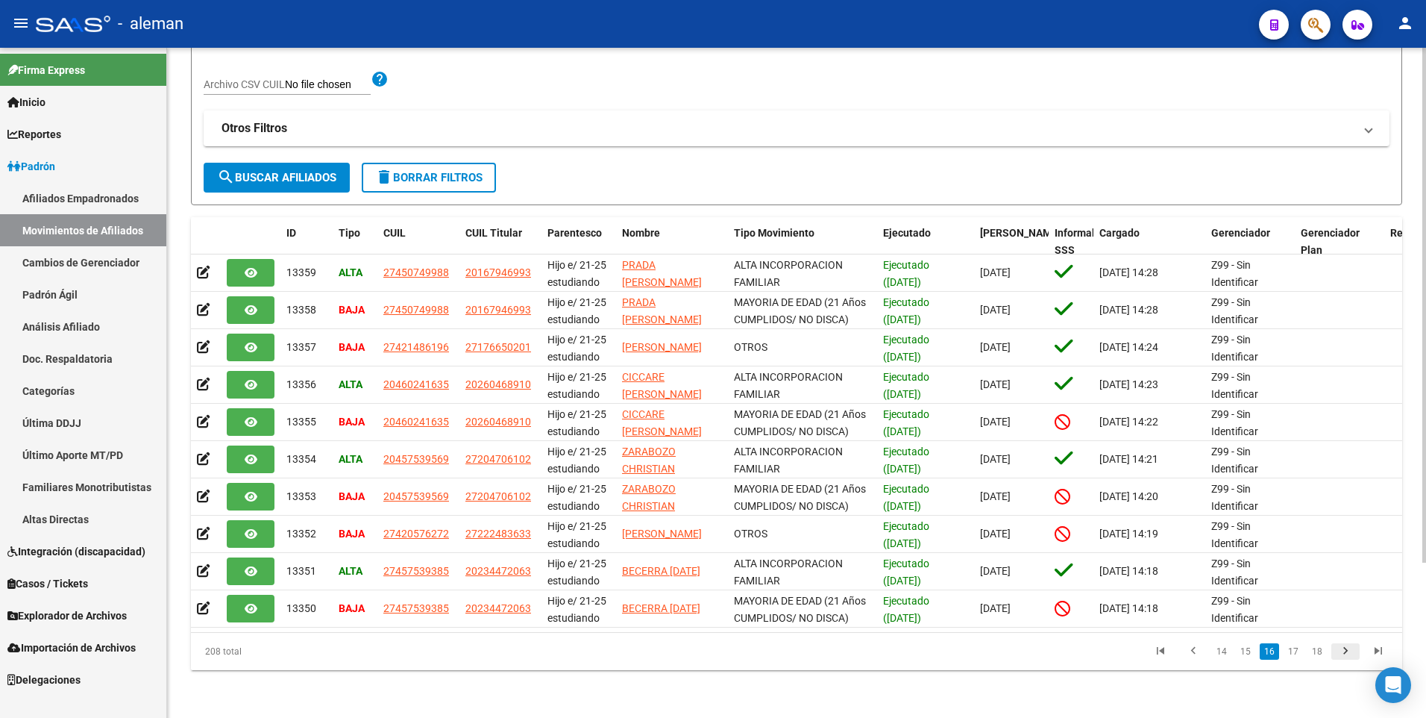
click at [1347, 648] on icon "go to next page" at bounding box center [1345, 653] width 19 height 18
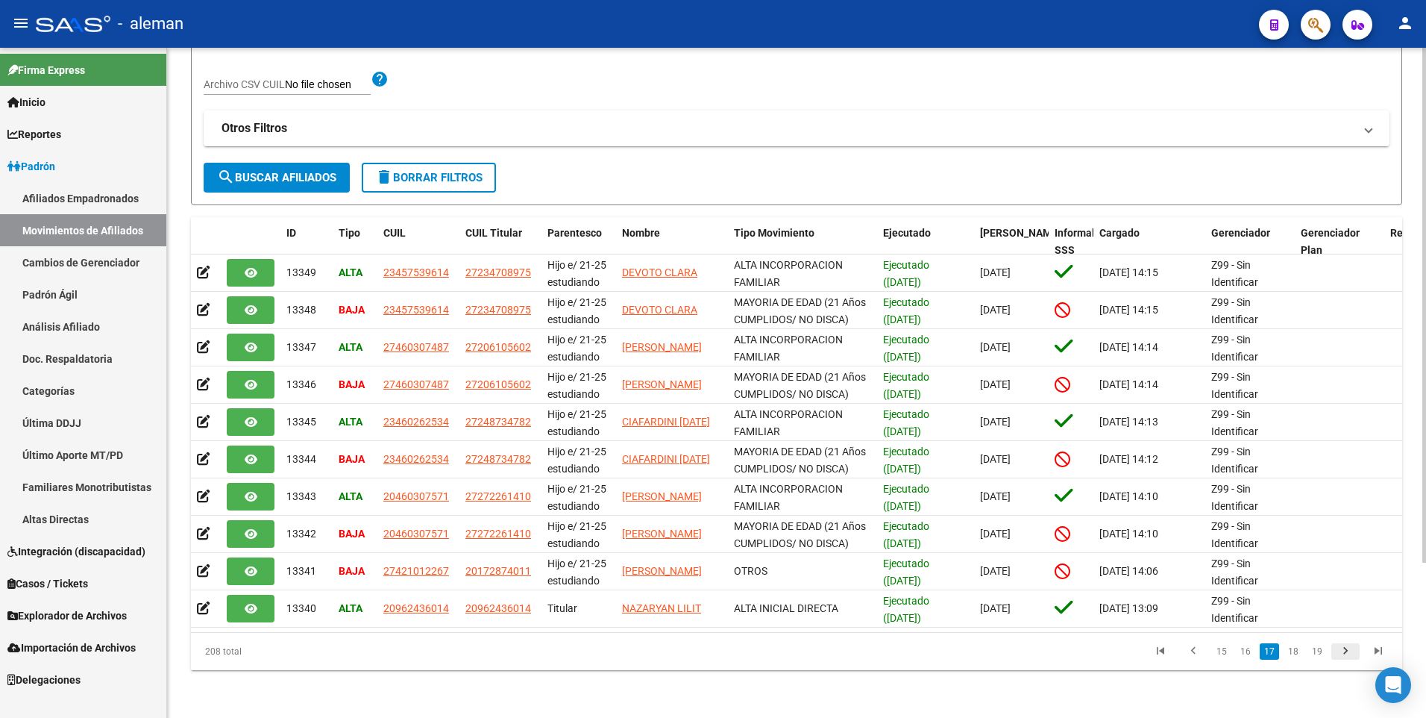
click at [1347, 648] on icon "go to next page" at bounding box center [1345, 653] width 19 height 18
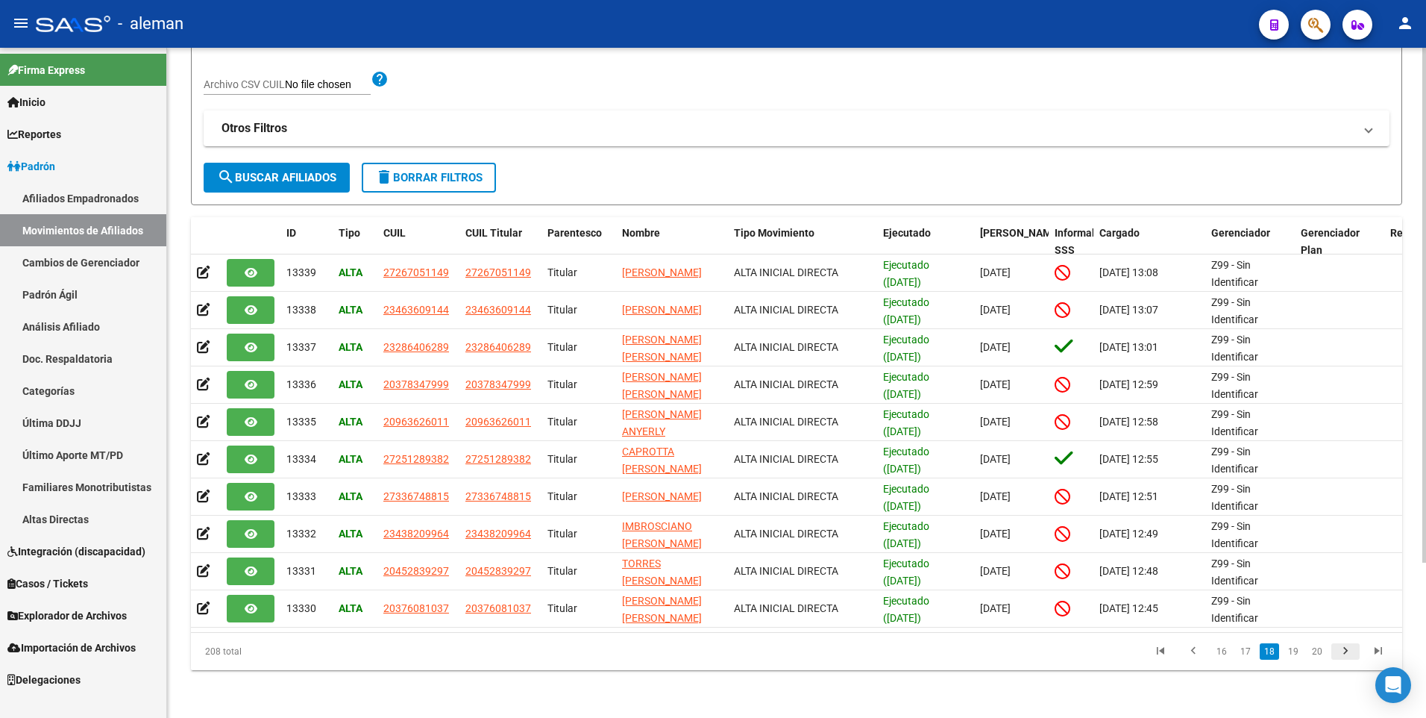
click at [1347, 648] on icon "go to next page" at bounding box center [1345, 653] width 19 height 18
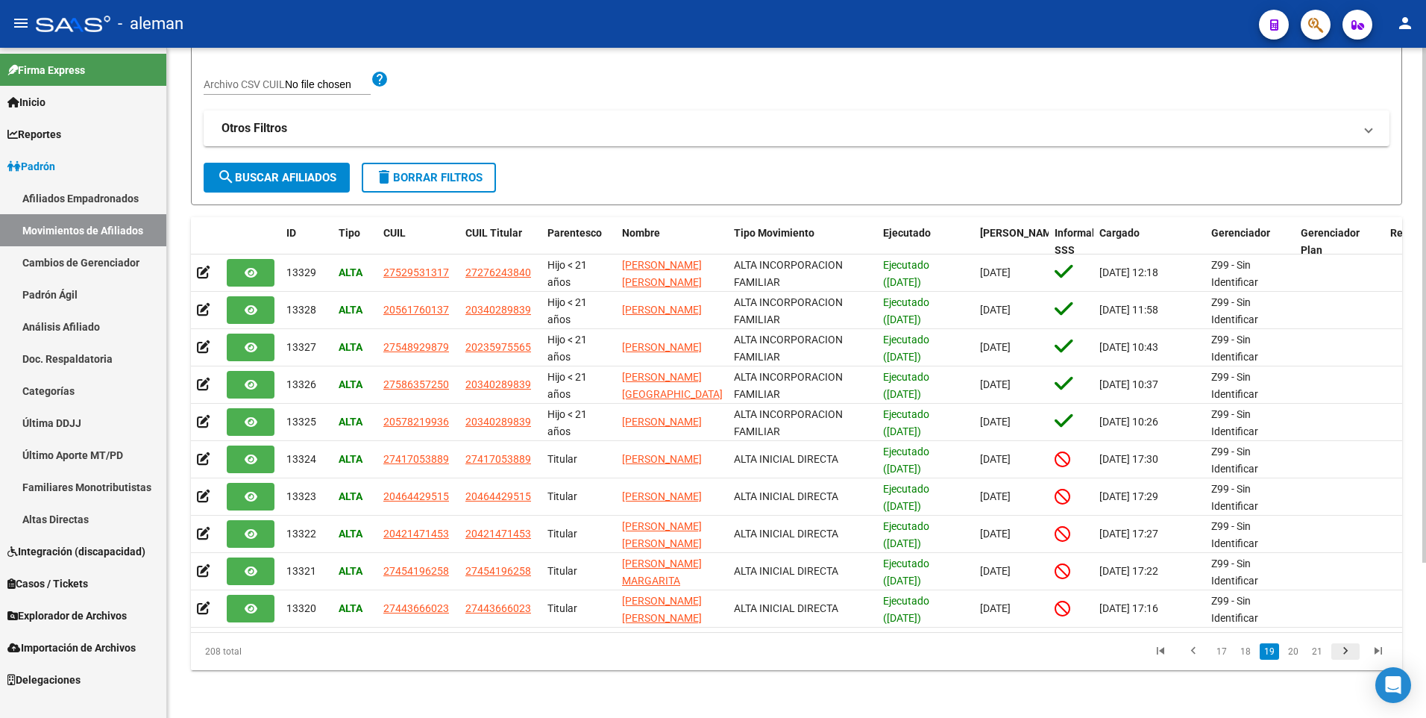
click at [1347, 648] on icon "go to next page" at bounding box center [1345, 653] width 19 height 18
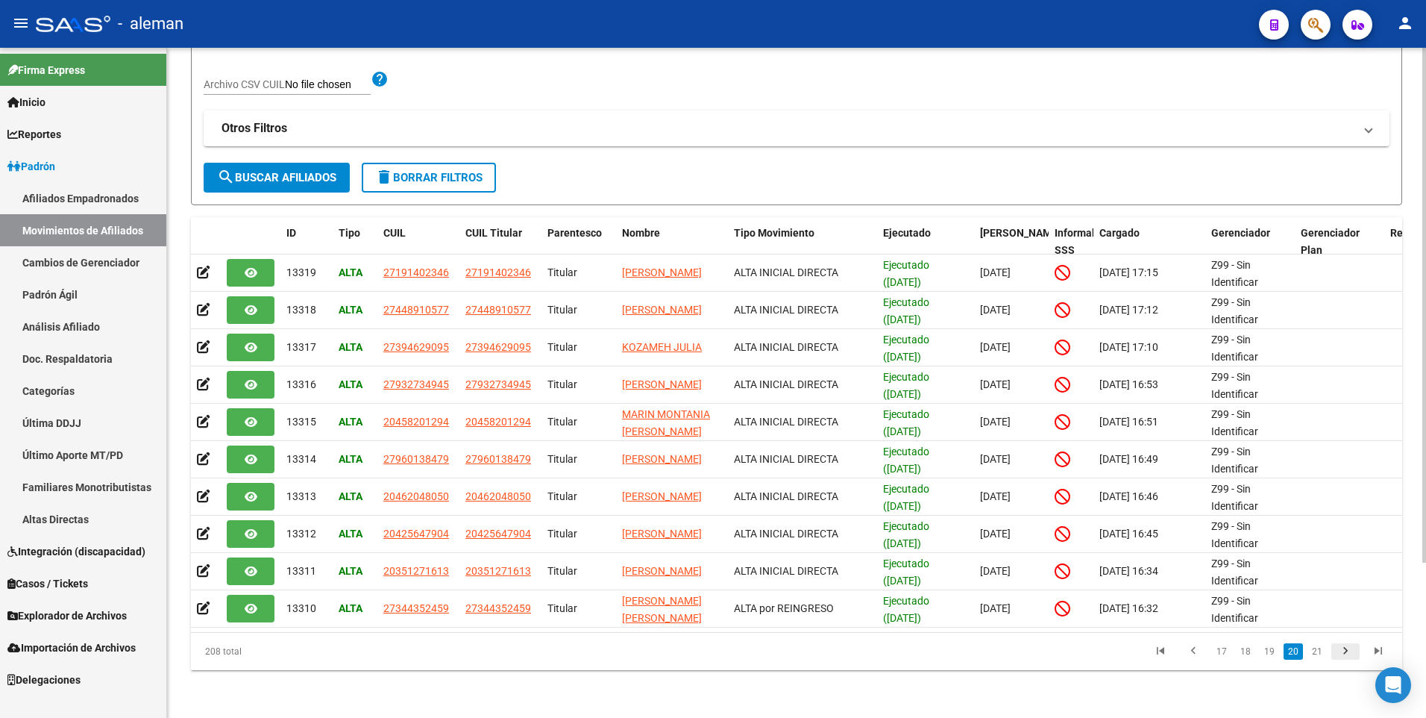
click at [1347, 648] on icon "go to next page" at bounding box center [1345, 653] width 19 height 18
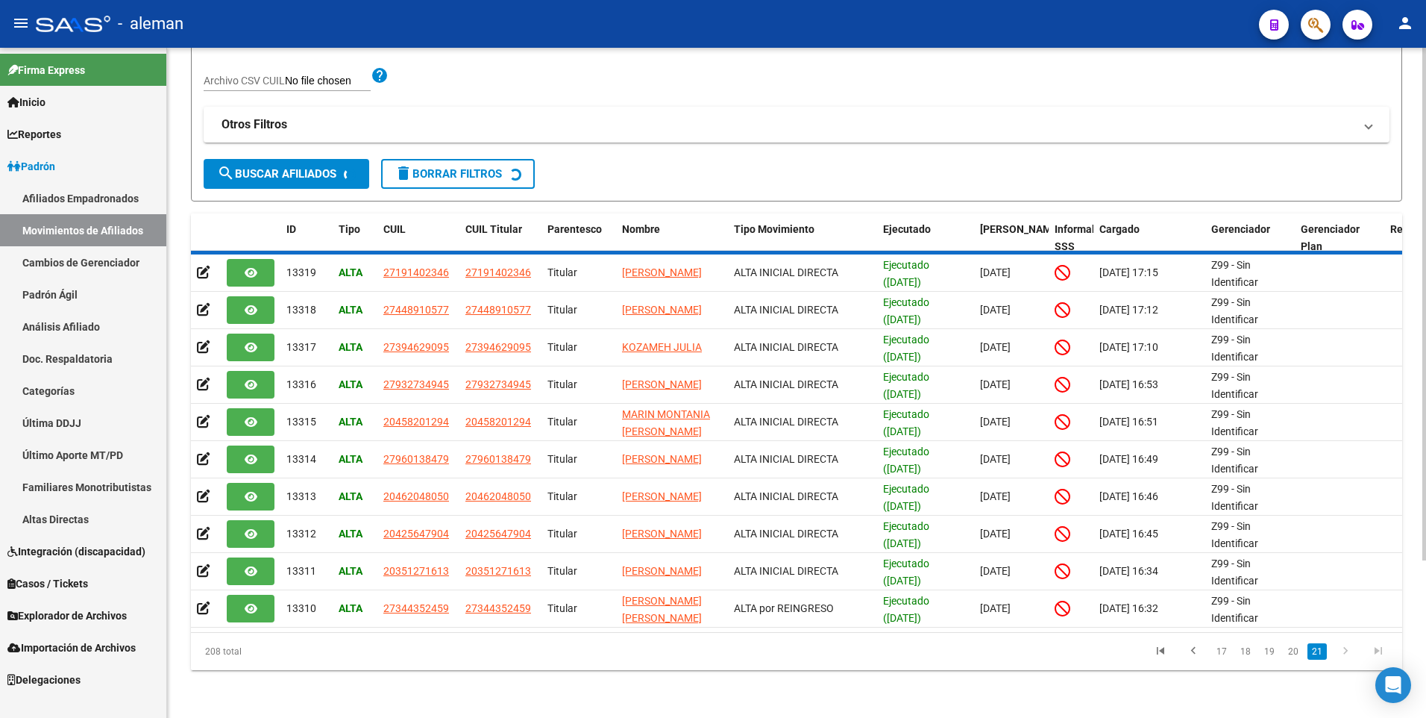
scroll to position [127, 0]
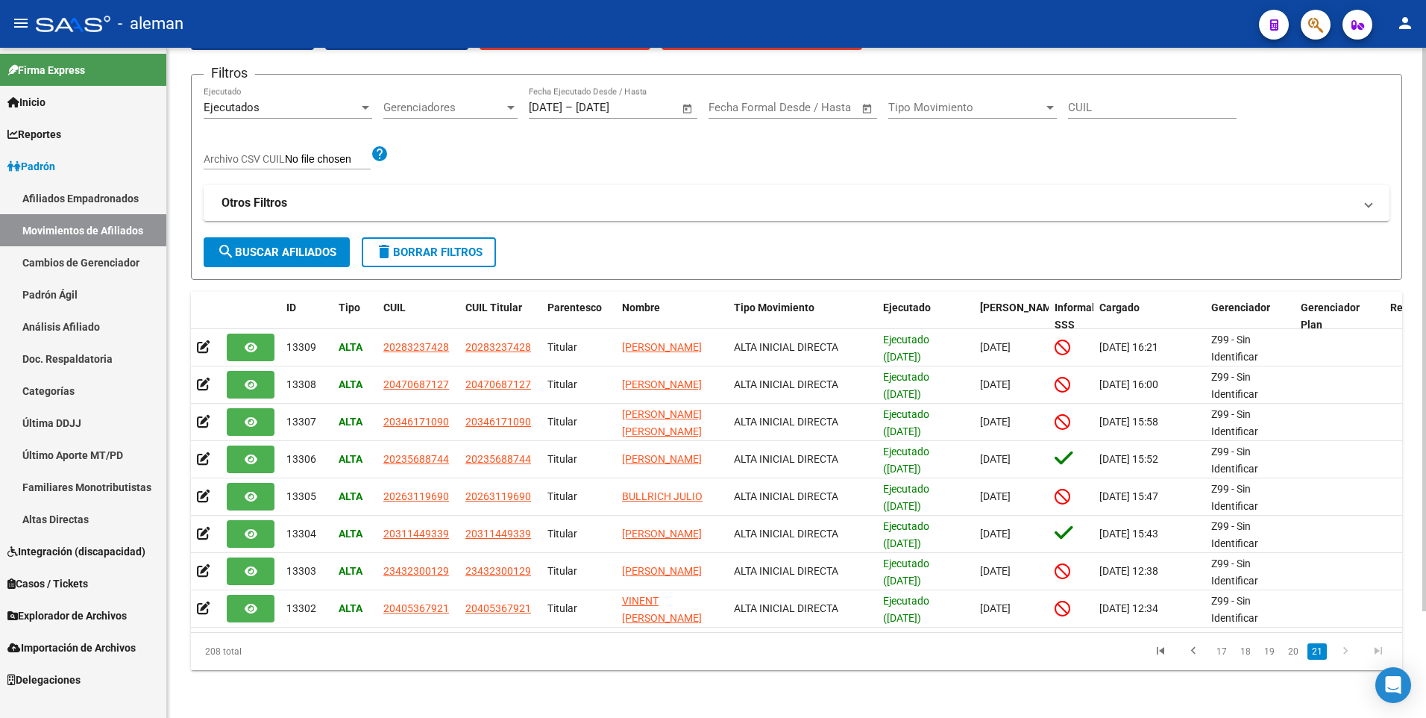
click at [1347, 648] on icon "go to next page" at bounding box center [1345, 653] width 19 height 18
click at [1347, 651] on icon "go to next page" at bounding box center [1345, 653] width 19 height 18
click at [1352, 653] on icon "go to next page" at bounding box center [1345, 653] width 19 height 18
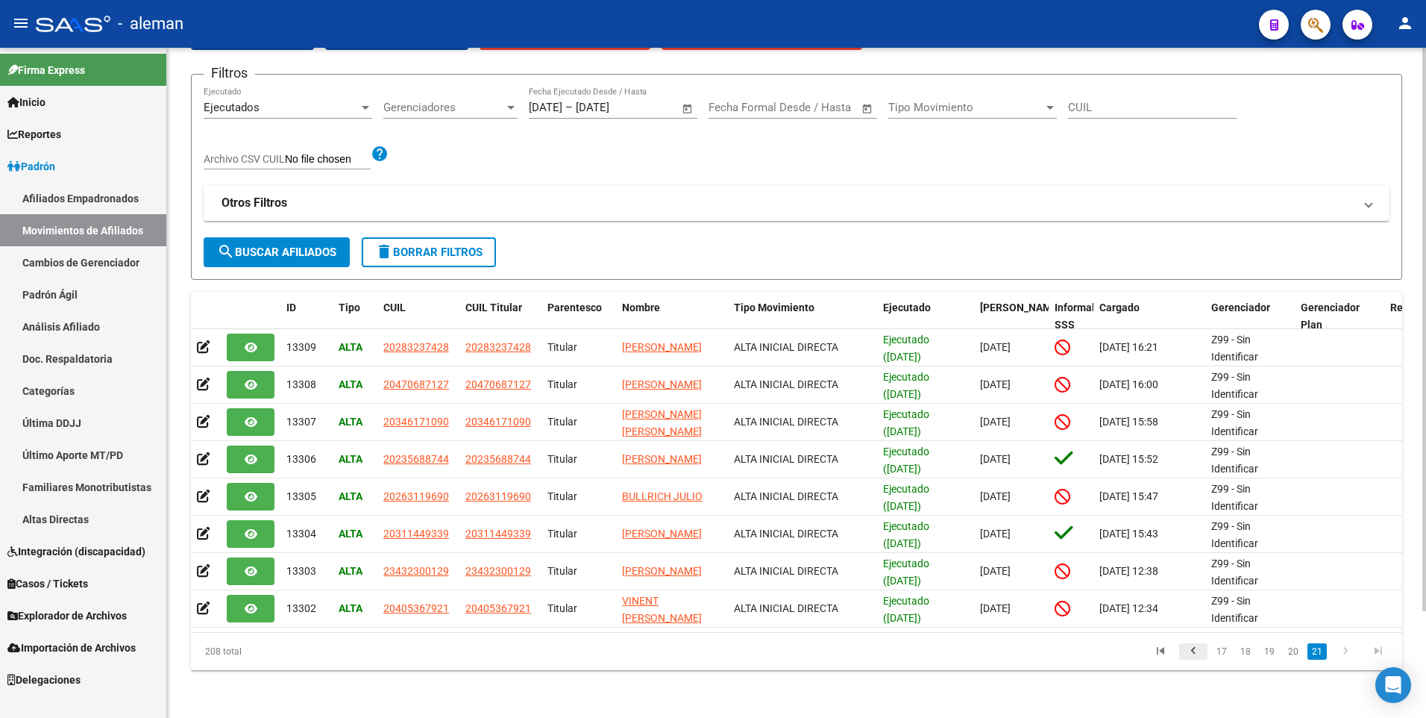
click at [1191, 647] on icon "go to previous page" at bounding box center [1193, 653] width 19 height 18
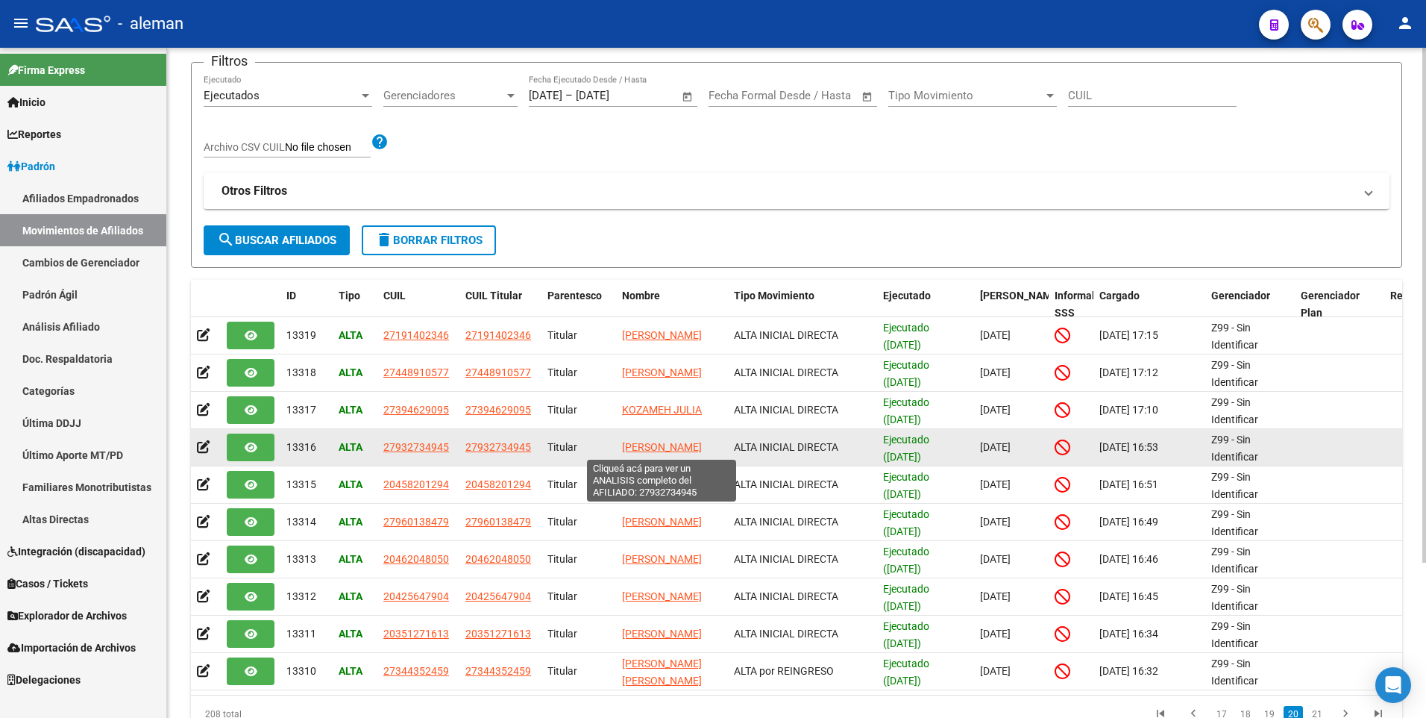
scroll to position [0, 0]
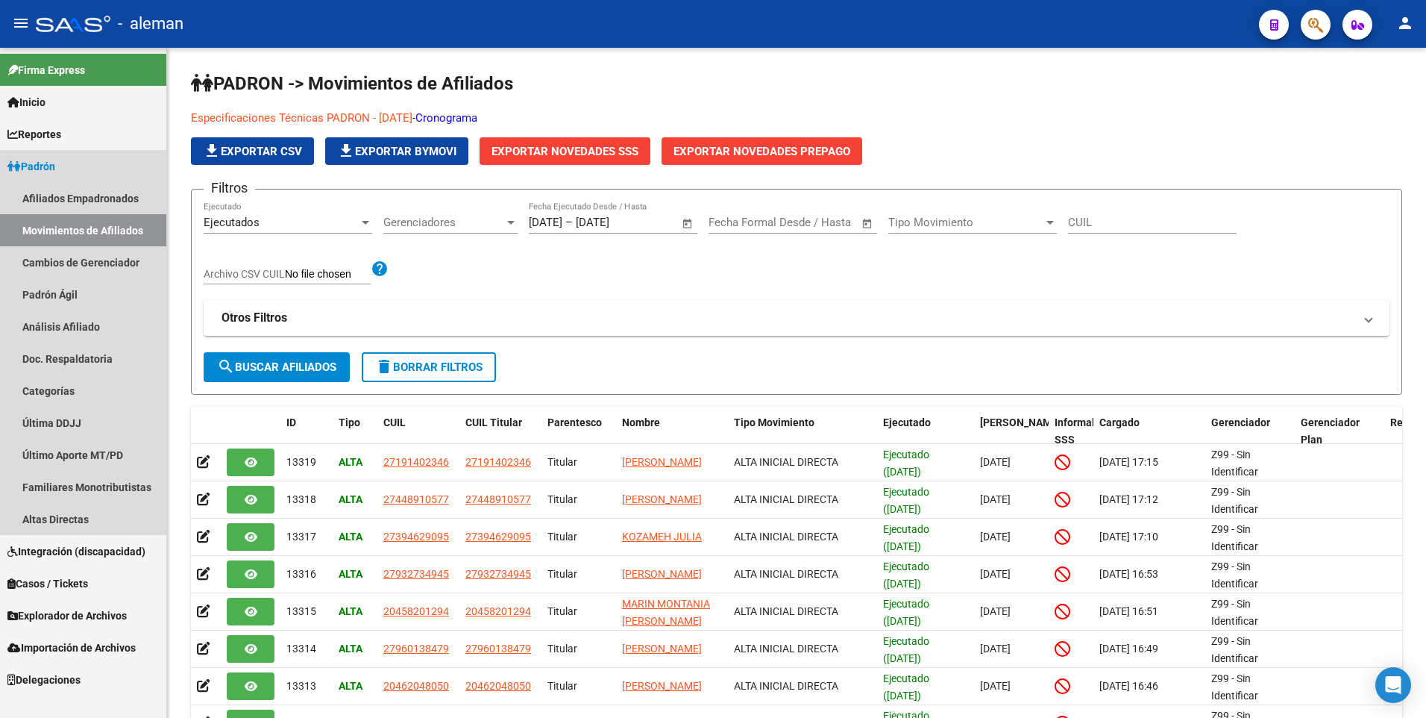
click at [99, 226] on link "Movimientos de Afiliados" at bounding box center [83, 230] width 166 height 32
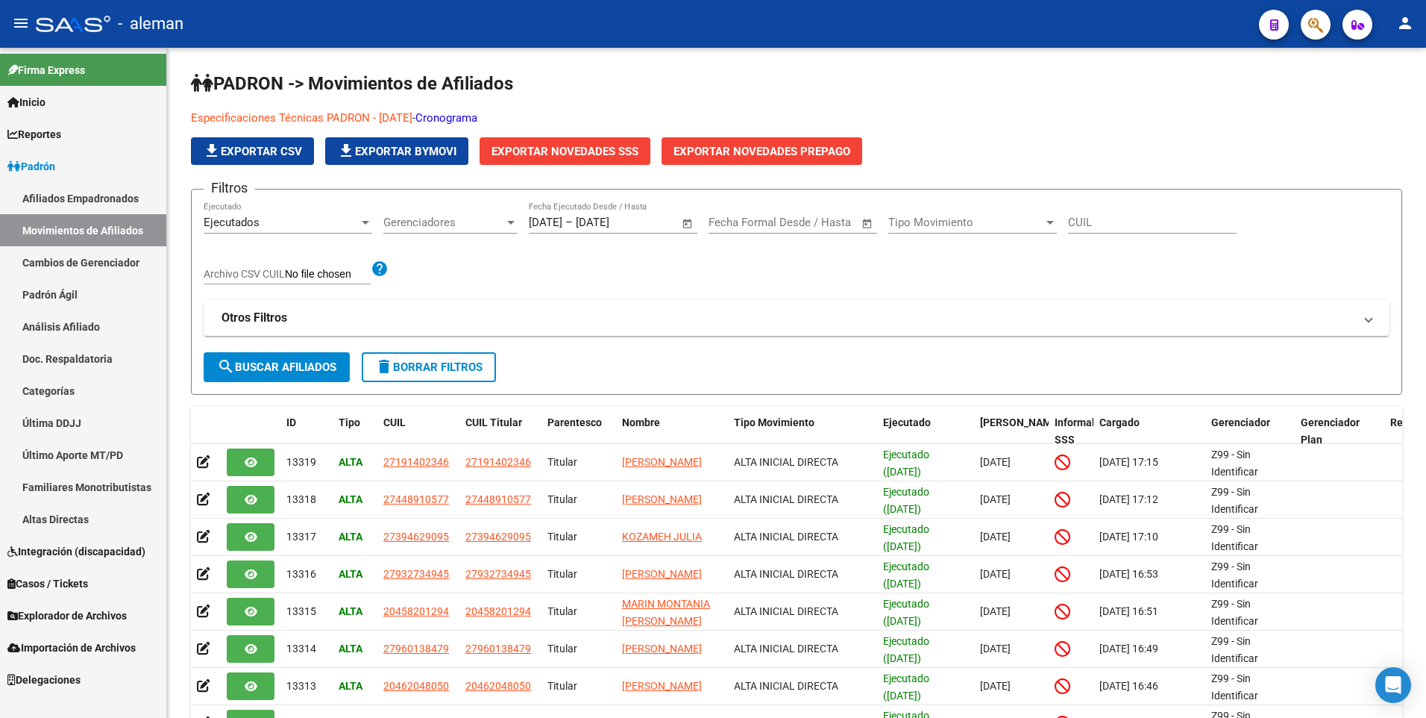
click at [100, 193] on link "Afiliados Empadronados" at bounding box center [83, 198] width 166 height 32
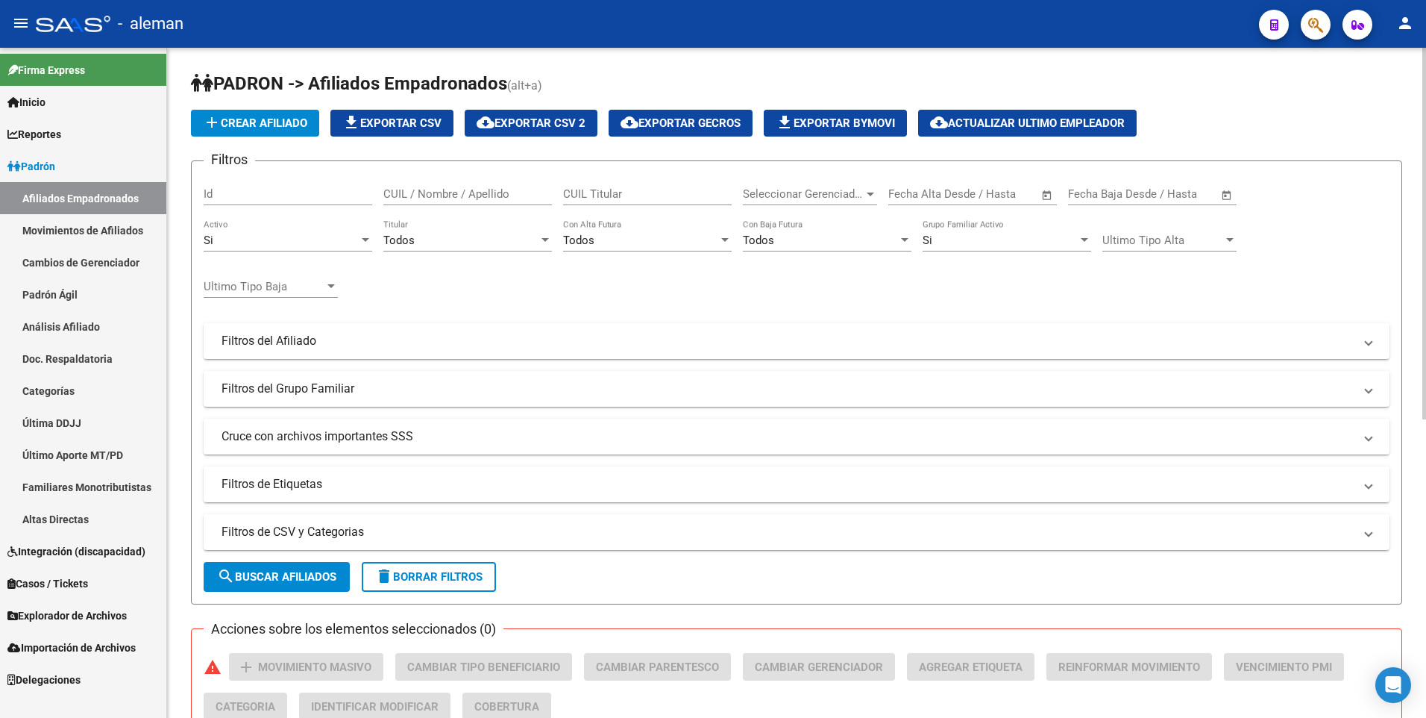
click at [416, 192] on input "CUIL / Nombre / Apellido" at bounding box center [467, 193] width 169 height 13
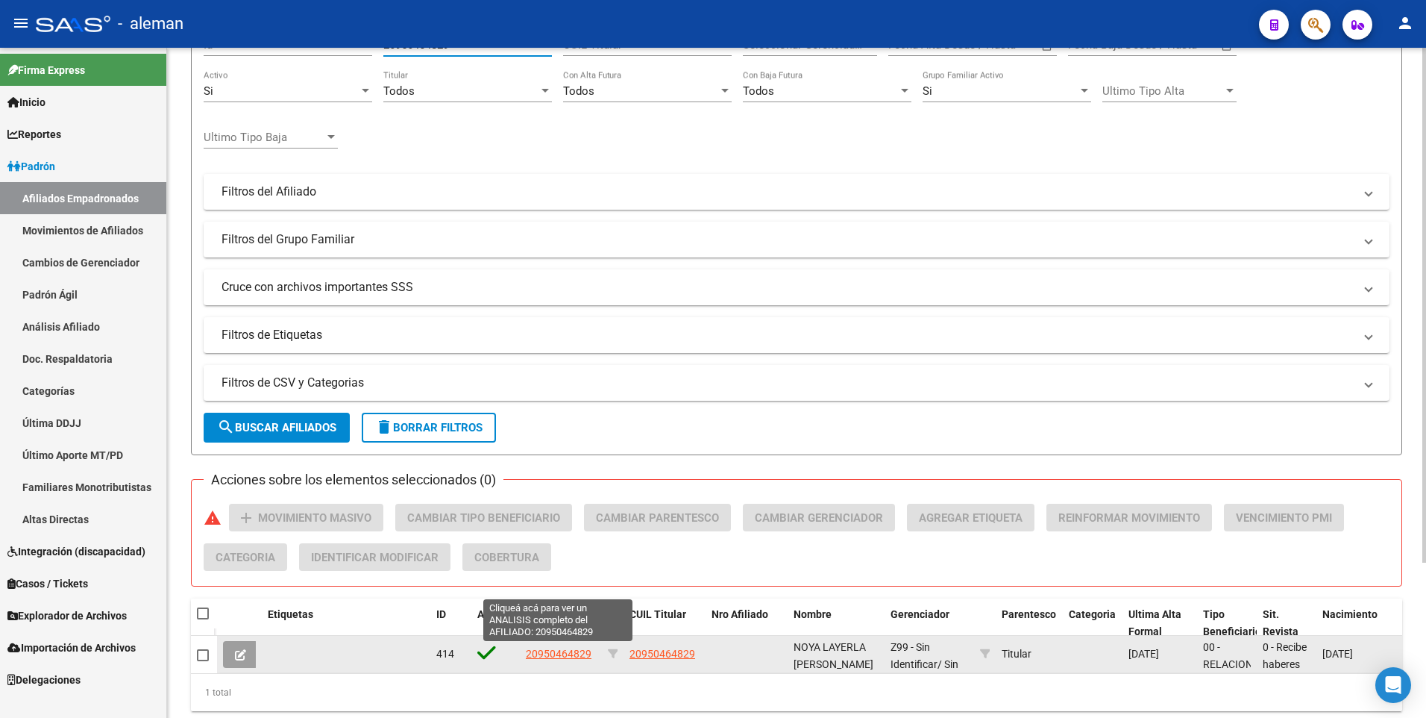
click at [560, 651] on span "20950464829" at bounding box center [559, 654] width 66 height 12
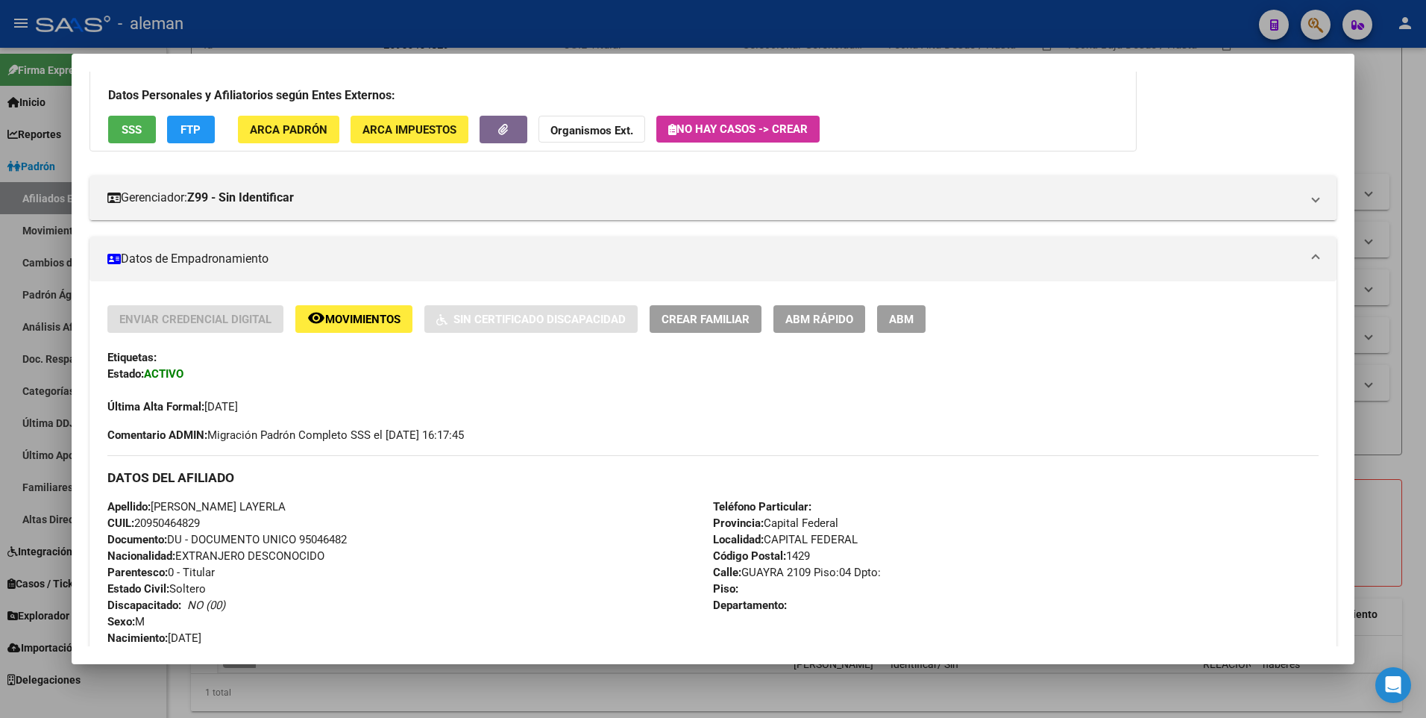
scroll to position [0, 0]
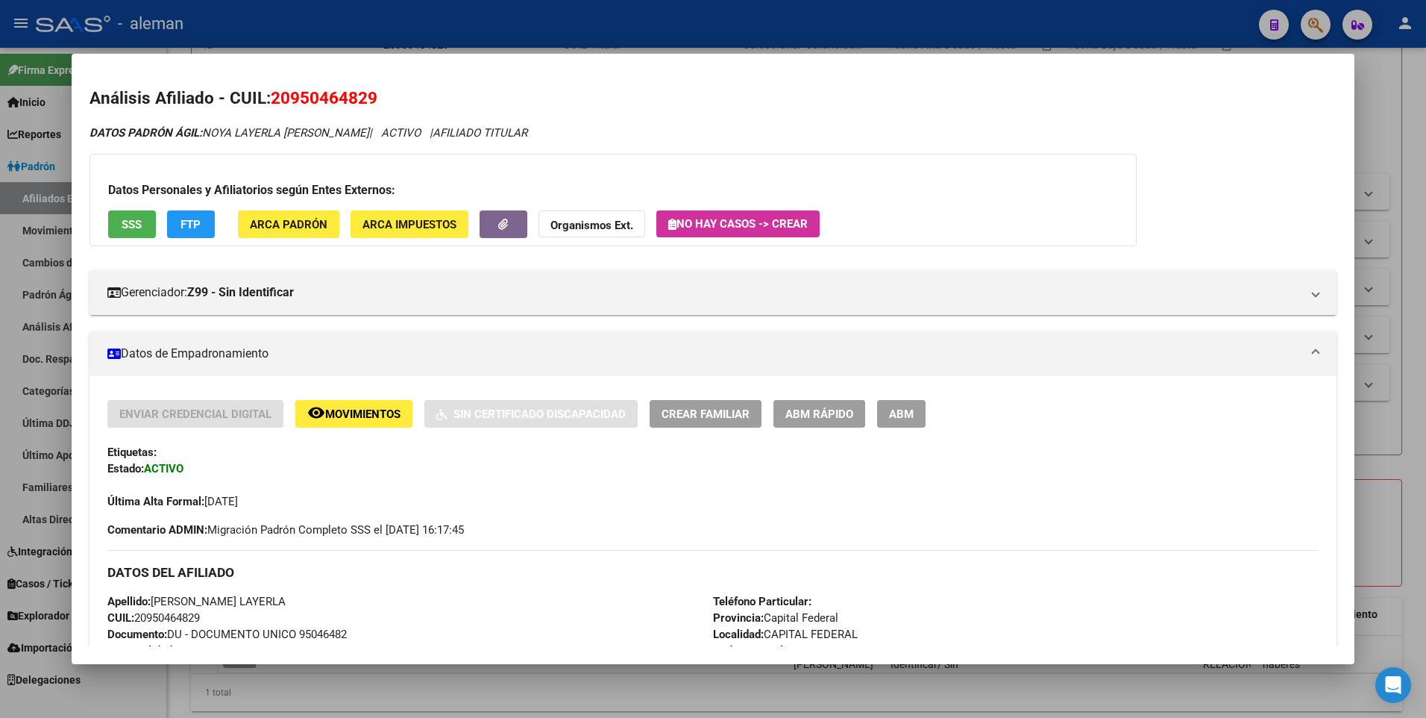
click at [1409, 359] on div at bounding box center [713, 359] width 1426 height 718
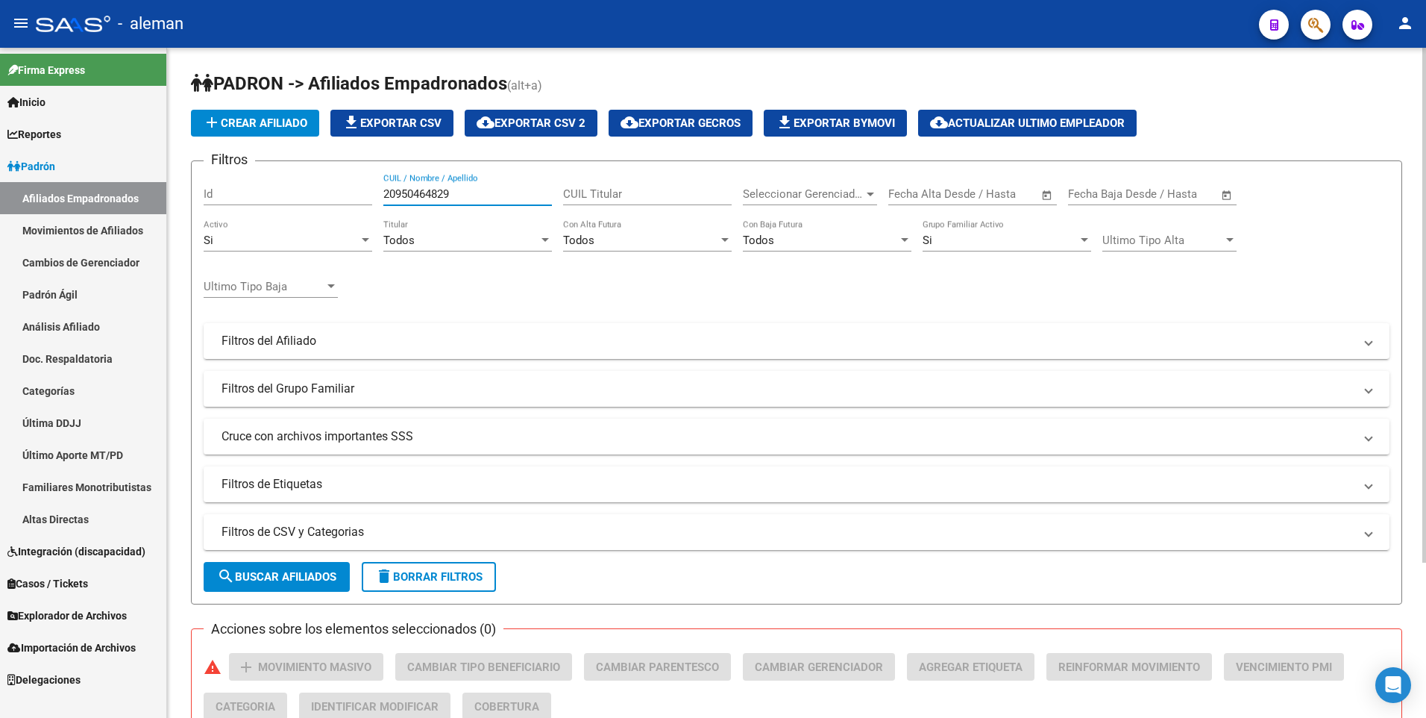
drag, startPoint x: 468, startPoint y: 193, endPoint x: 348, endPoint y: 192, distance: 119.4
click at [348, 192] on div "Filtros Id 20950464829 CUIL / Nombre / Apellido CUIL Titular Seleccionar Gerenc…" at bounding box center [797, 337] width 1186 height 329
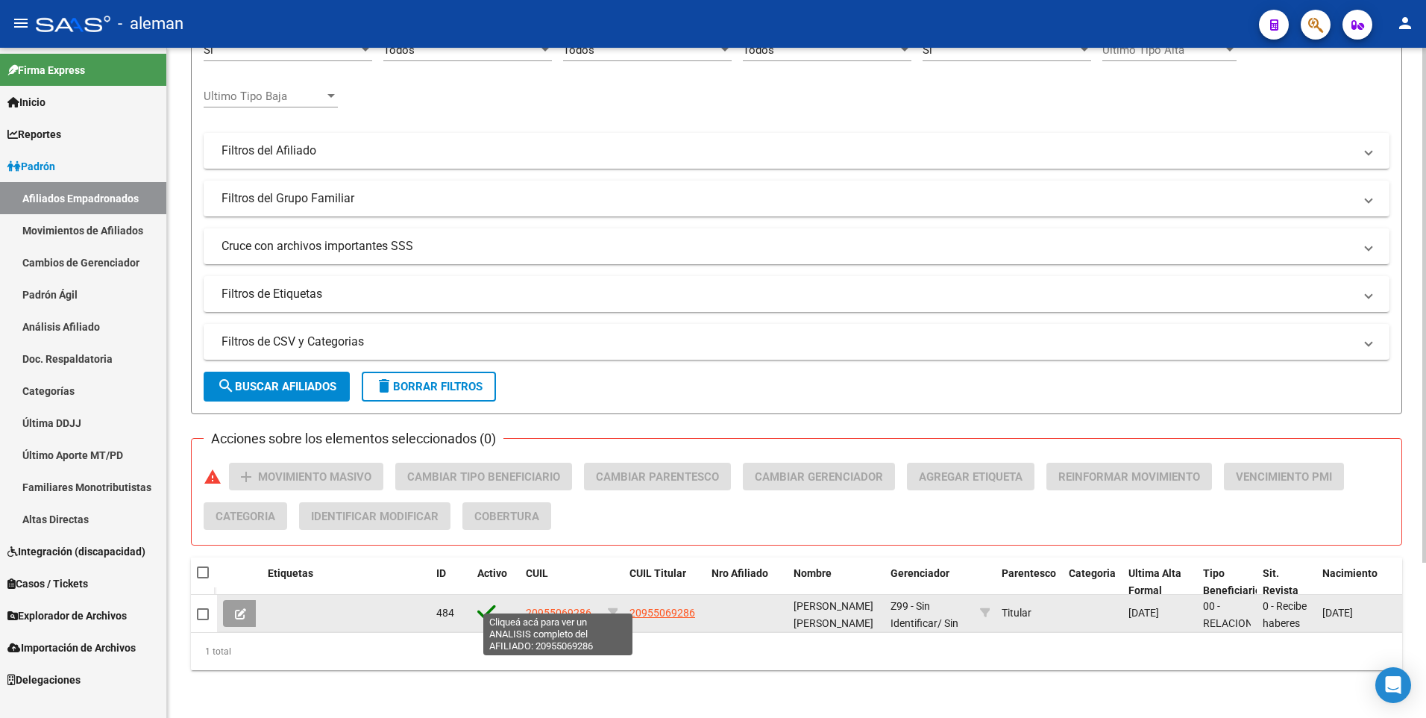
type input "20955069286"
click at [574, 607] on span "20955069286" at bounding box center [559, 613] width 66 height 12
type textarea "20955069286"
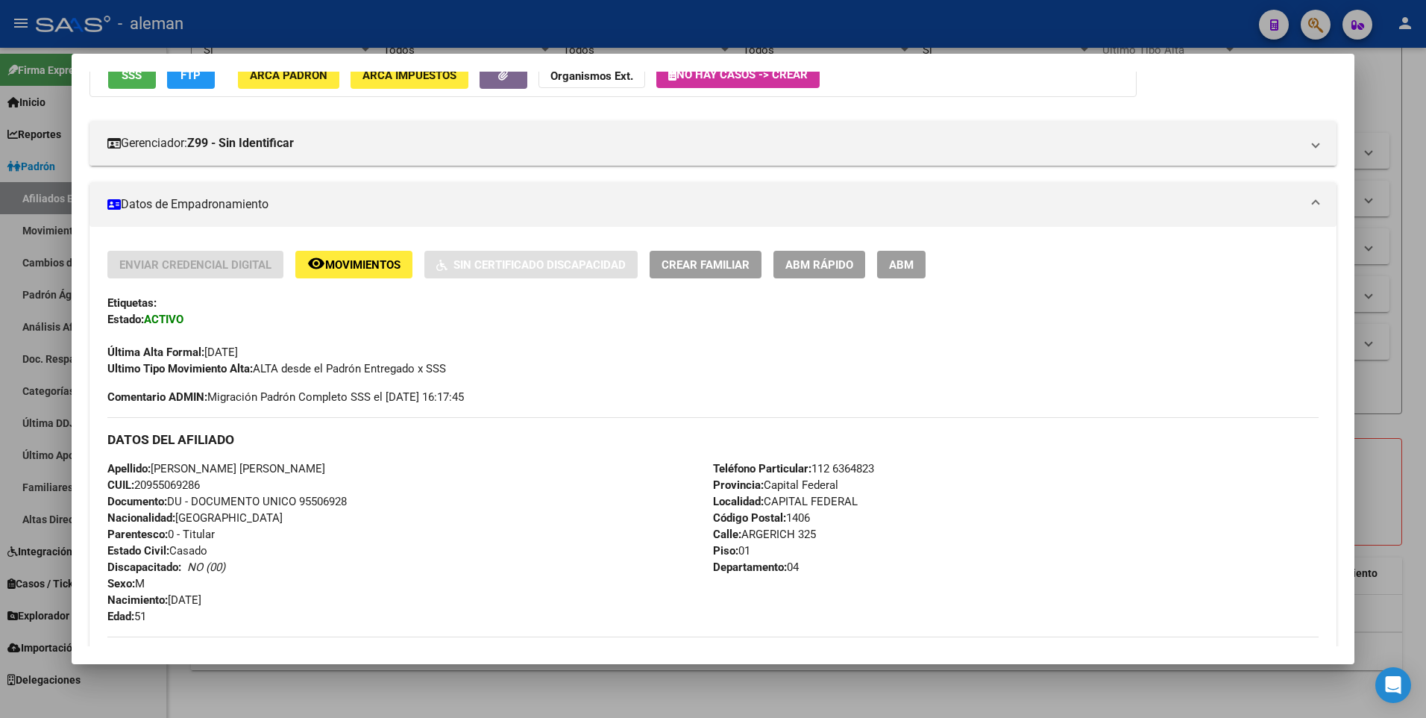
scroll to position [0, 0]
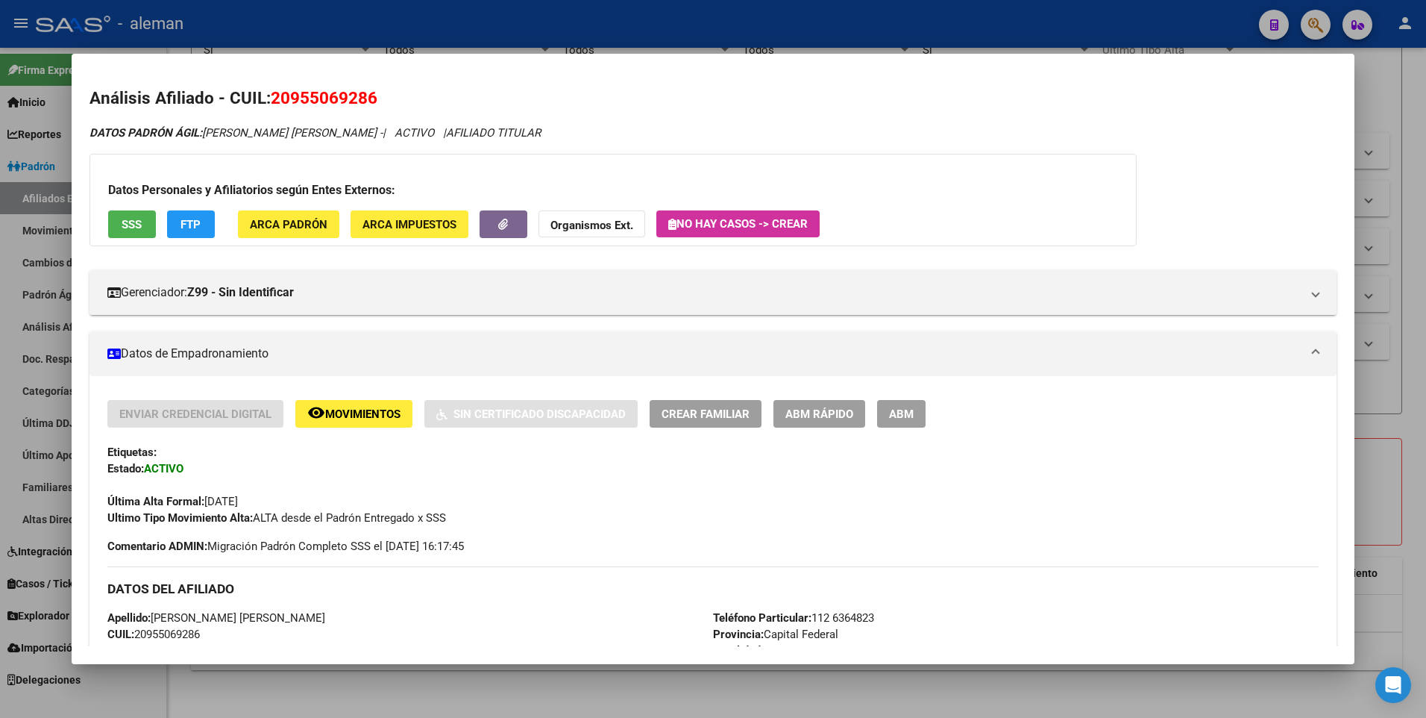
click at [297, 225] on span "ARCA Padrón" at bounding box center [289, 224] width 78 height 13
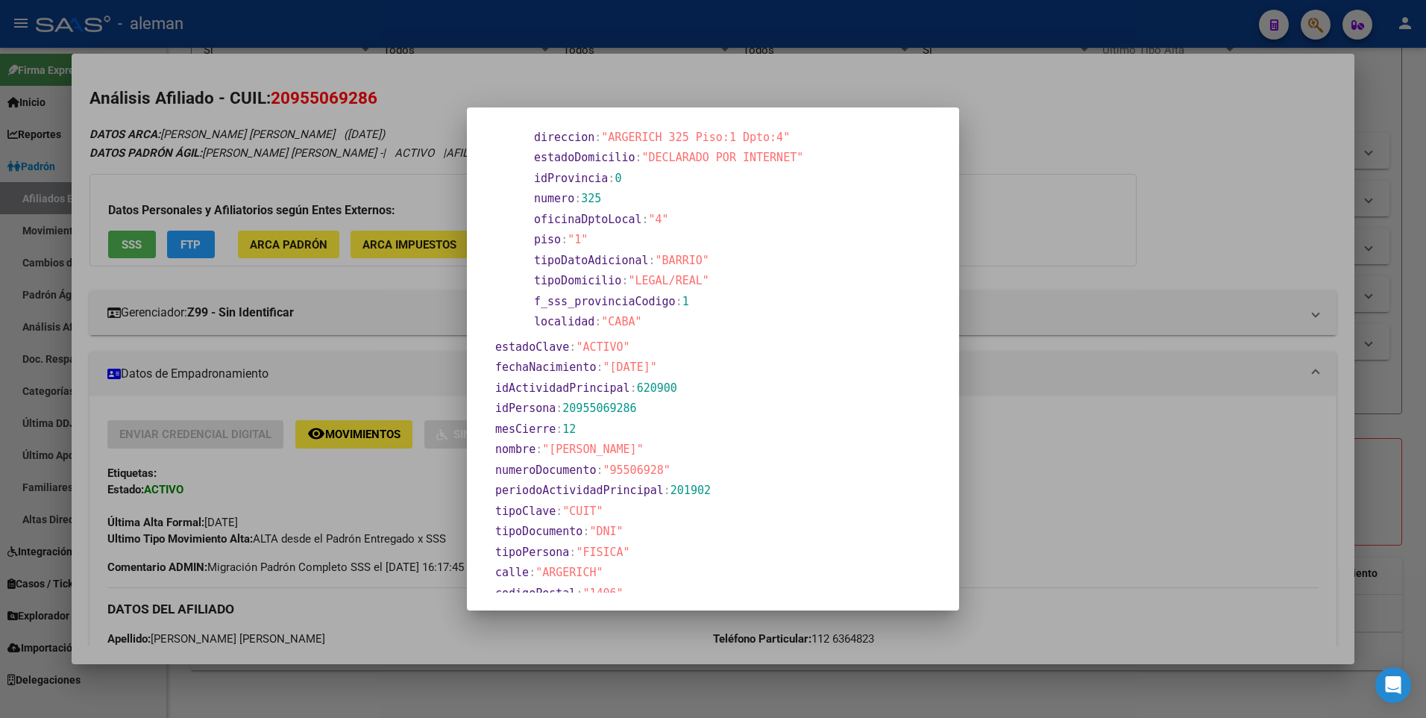
scroll to position [800, 0]
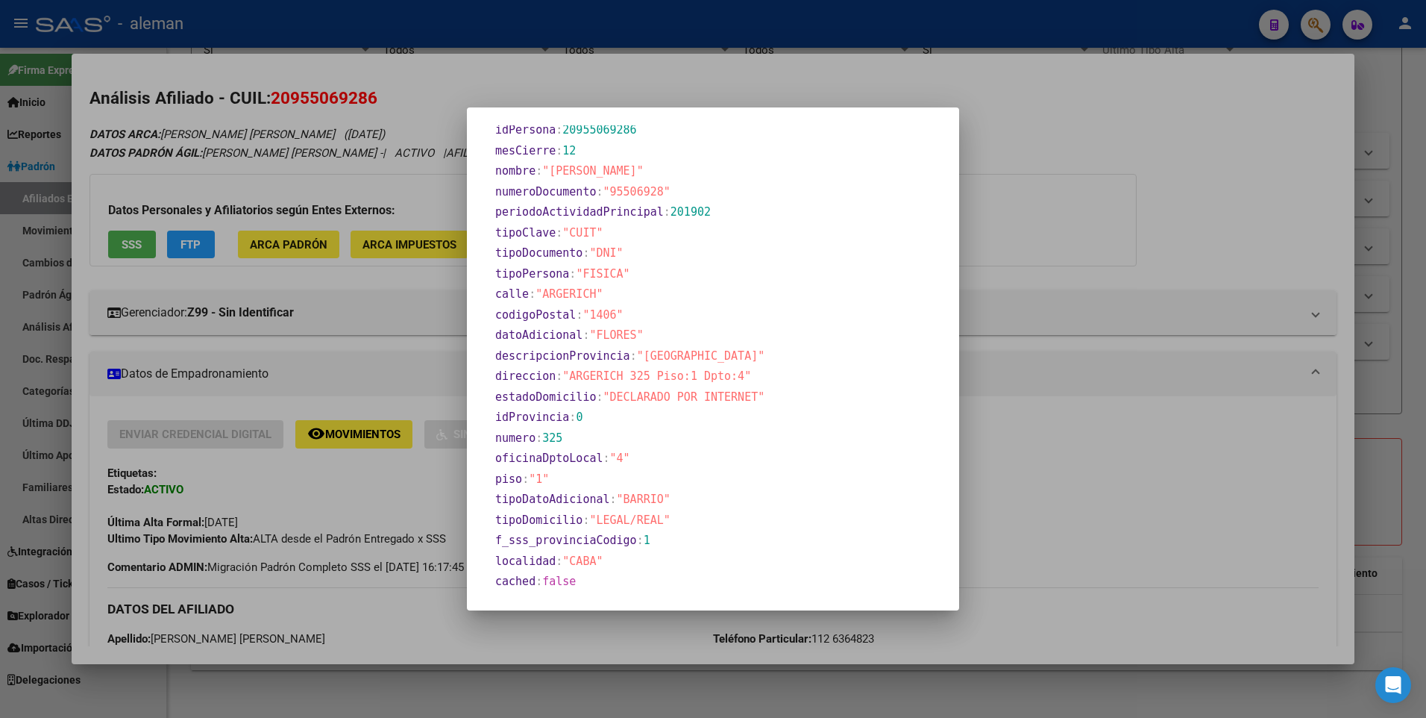
click at [1142, 504] on div at bounding box center [713, 359] width 1426 height 718
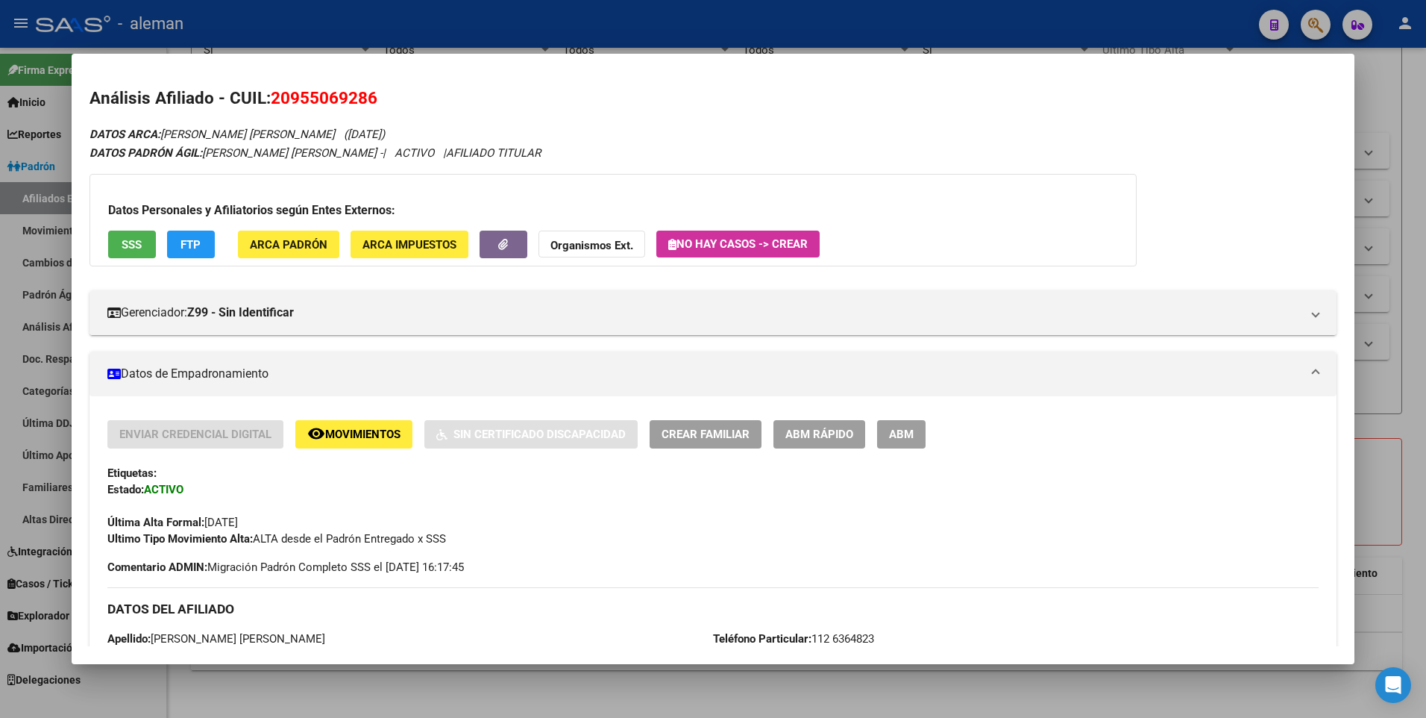
click at [1414, 451] on div at bounding box center [713, 359] width 1426 height 718
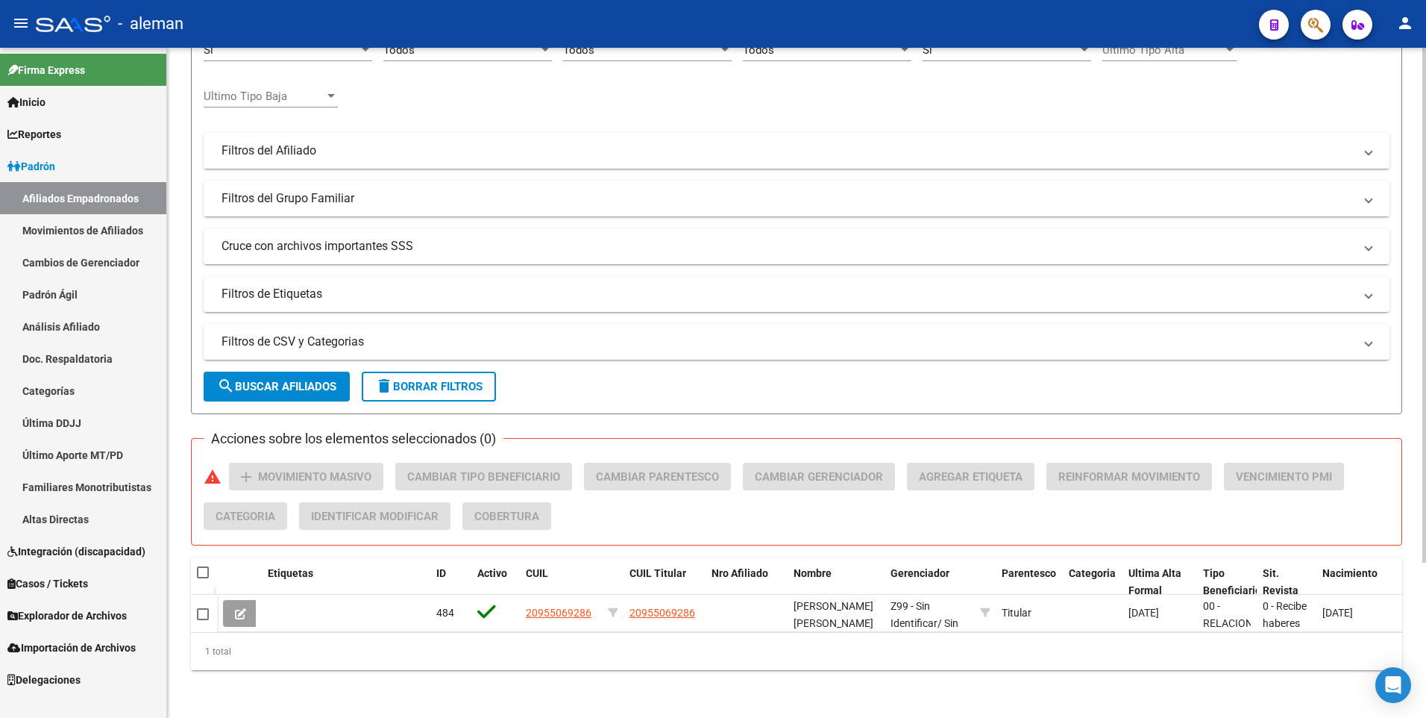
scroll to position [0, 0]
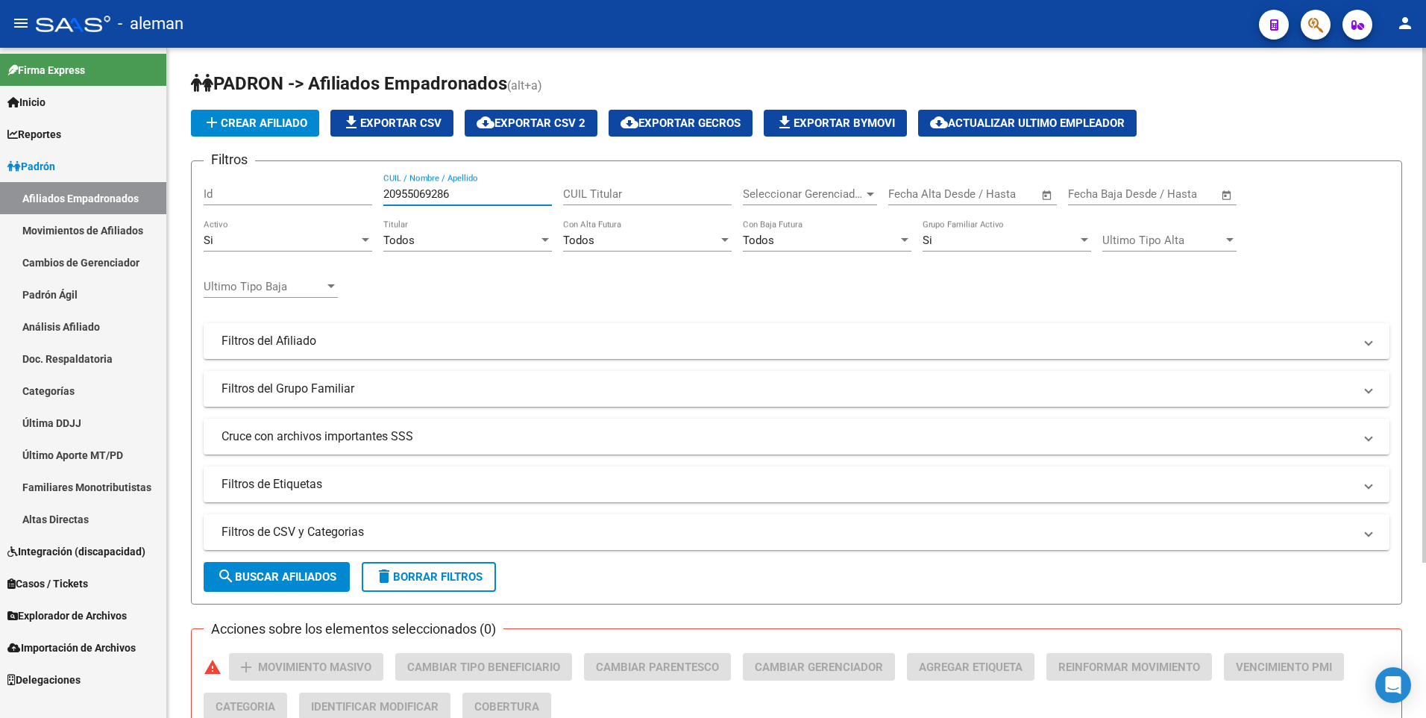
drag, startPoint x: 476, startPoint y: 190, endPoint x: 258, endPoint y: 191, distance: 217.8
click at [258, 191] on div "Filtros Id 20955069286 CUIL / Nombre / Apellido CUIL Titular Seleccionar Gerenc…" at bounding box center [797, 337] width 1186 height 329
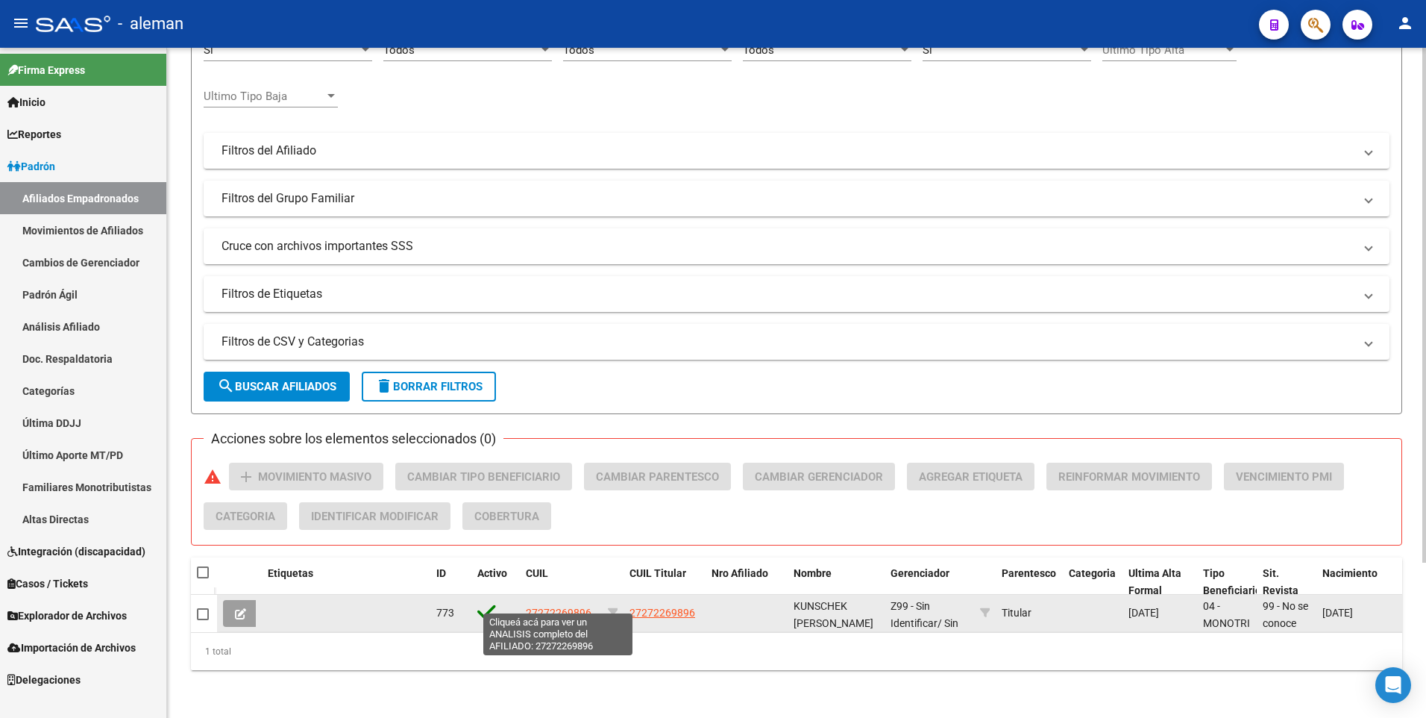
type input "27272269896"
click at [567, 607] on span "27272269896" at bounding box center [559, 613] width 66 height 12
type textarea "27272269896"
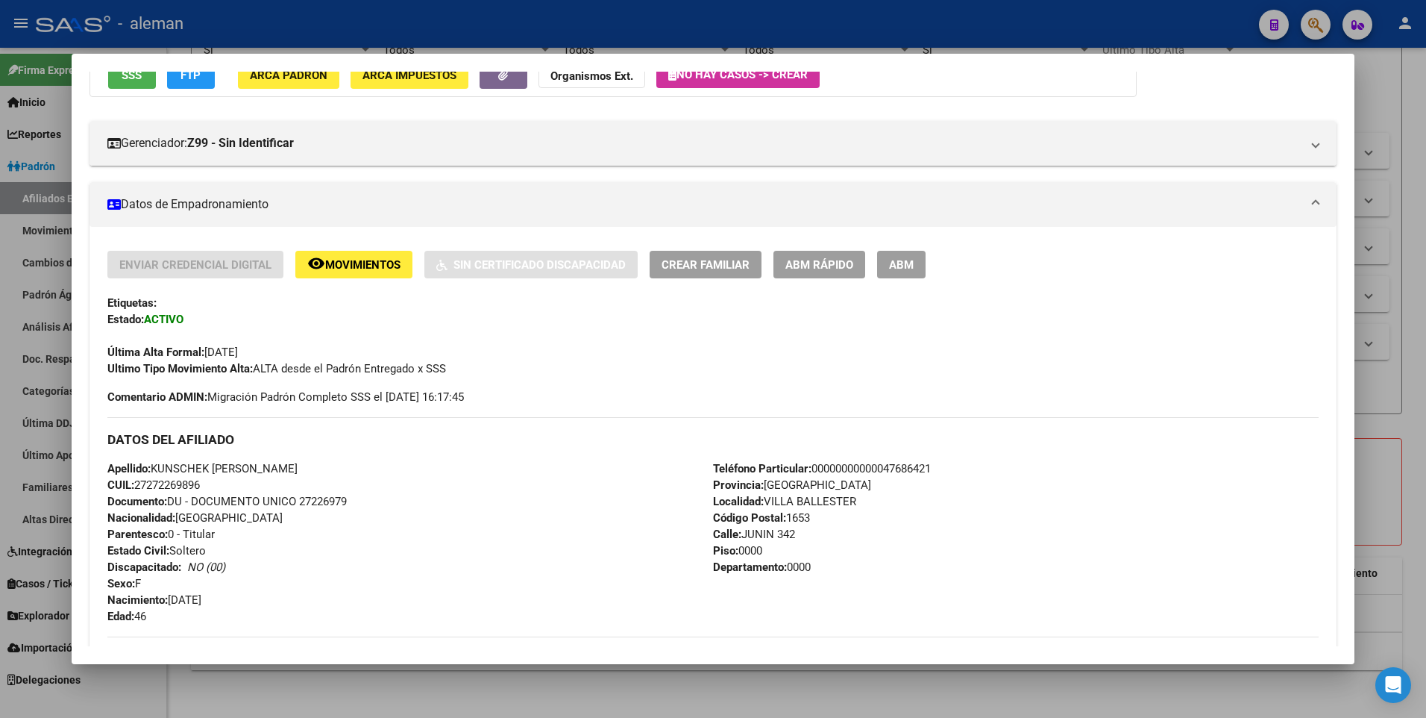
scroll to position [0, 0]
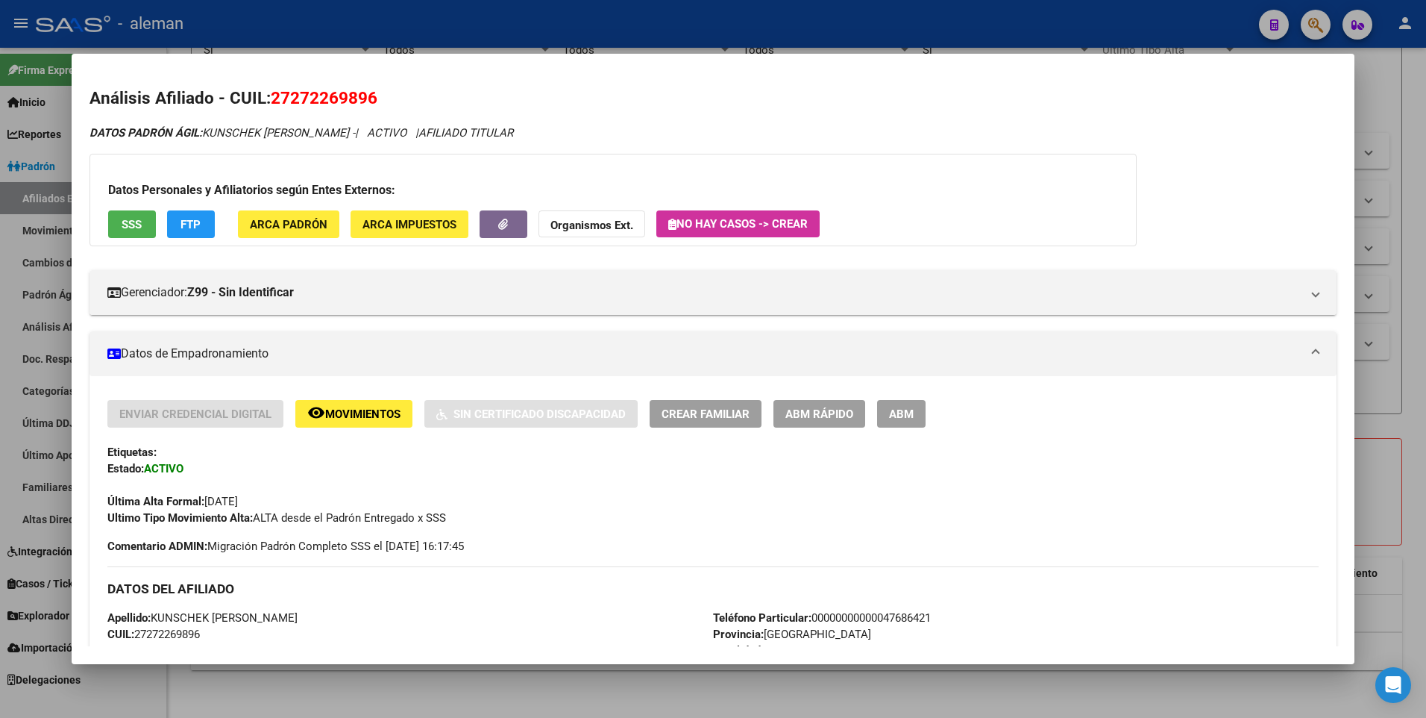
click at [307, 225] on span "ARCA Padrón" at bounding box center [289, 224] width 78 height 13
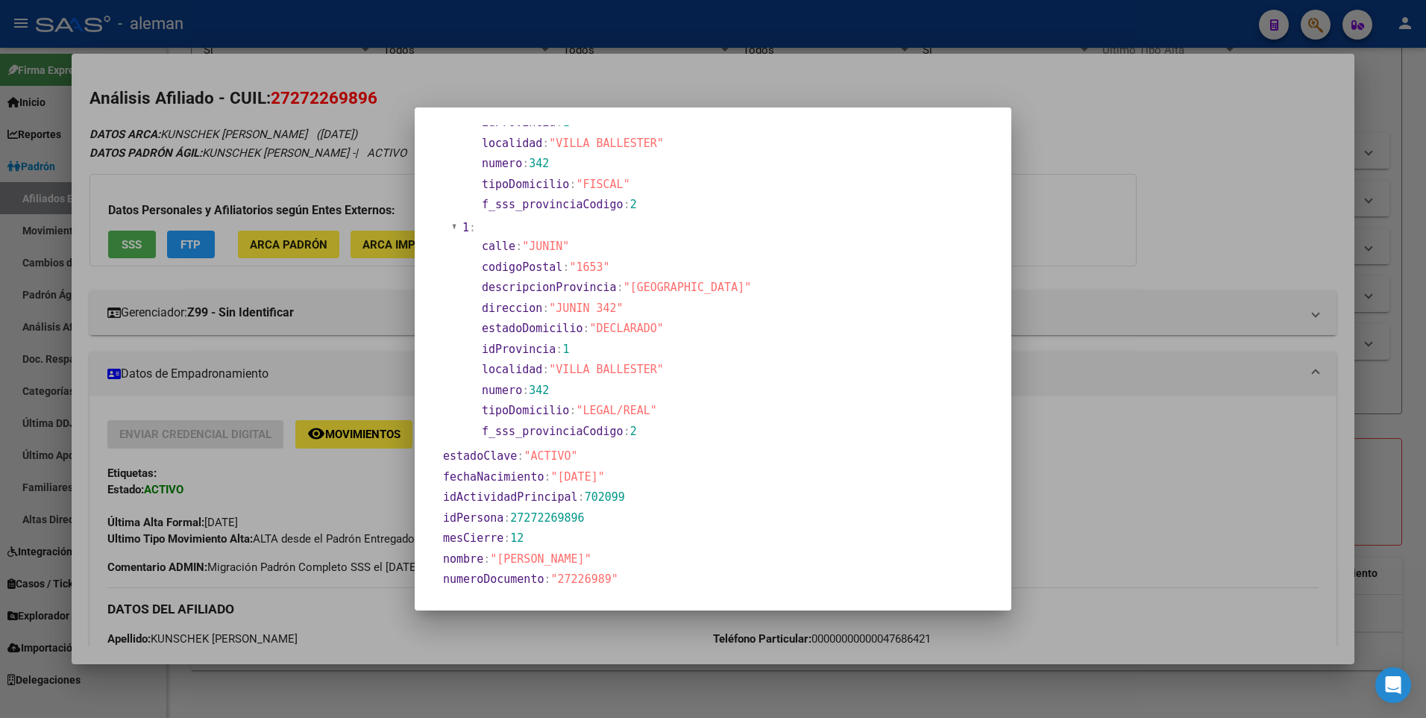
scroll to position [298, 0]
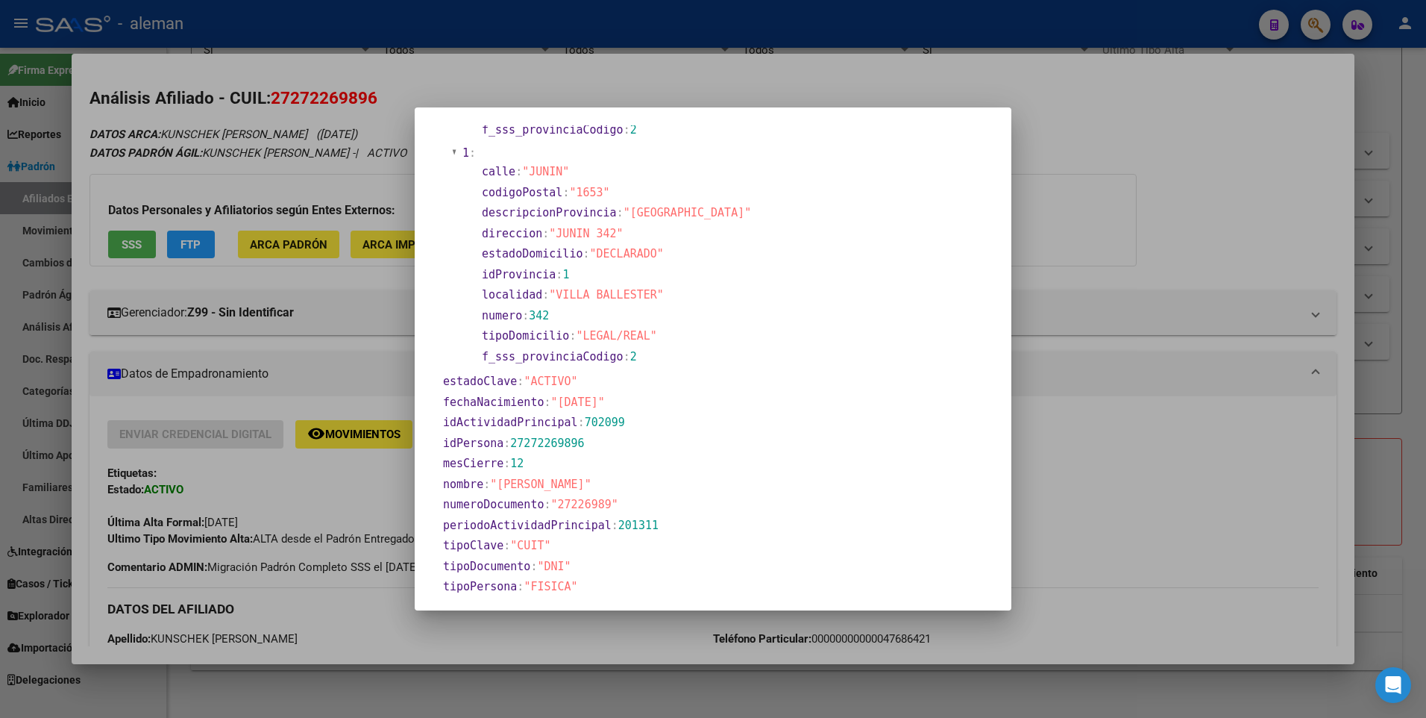
click at [393, 494] on div at bounding box center [713, 359] width 1426 height 718
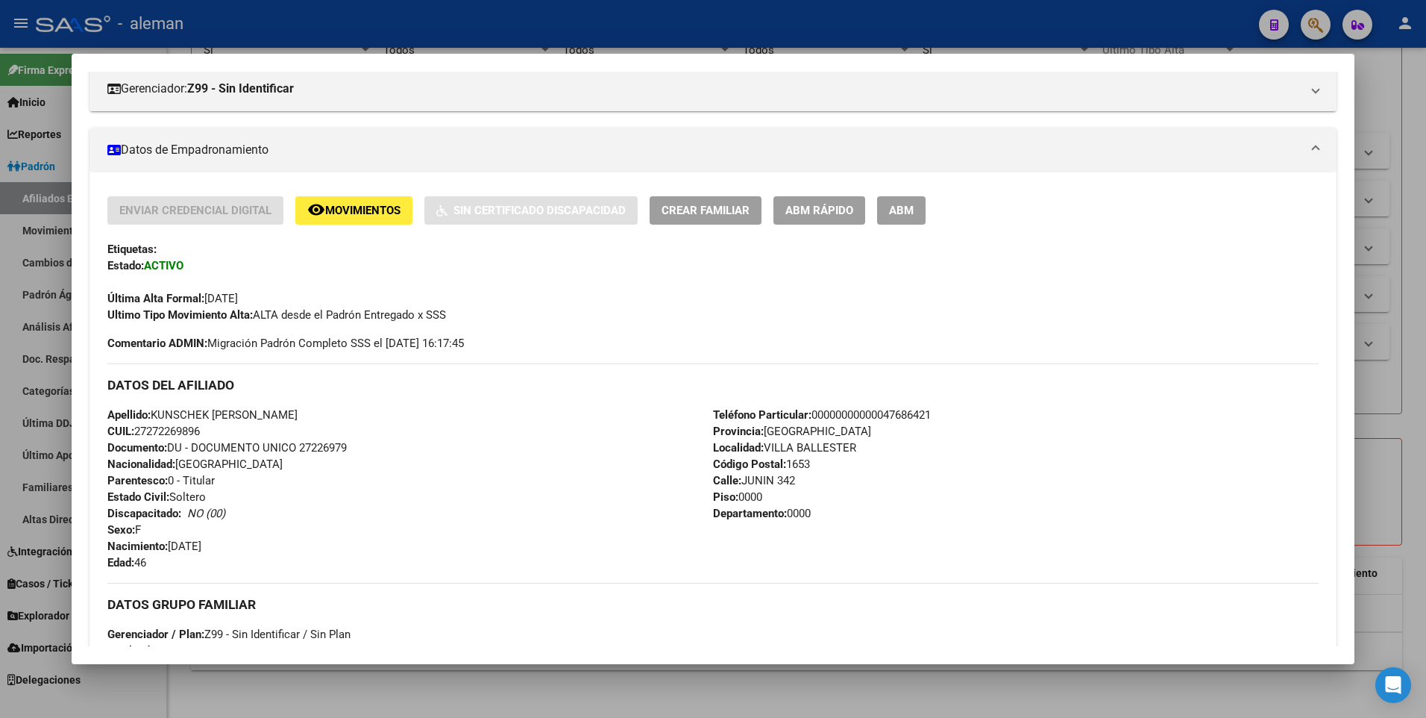
scroll to position [149, 0]
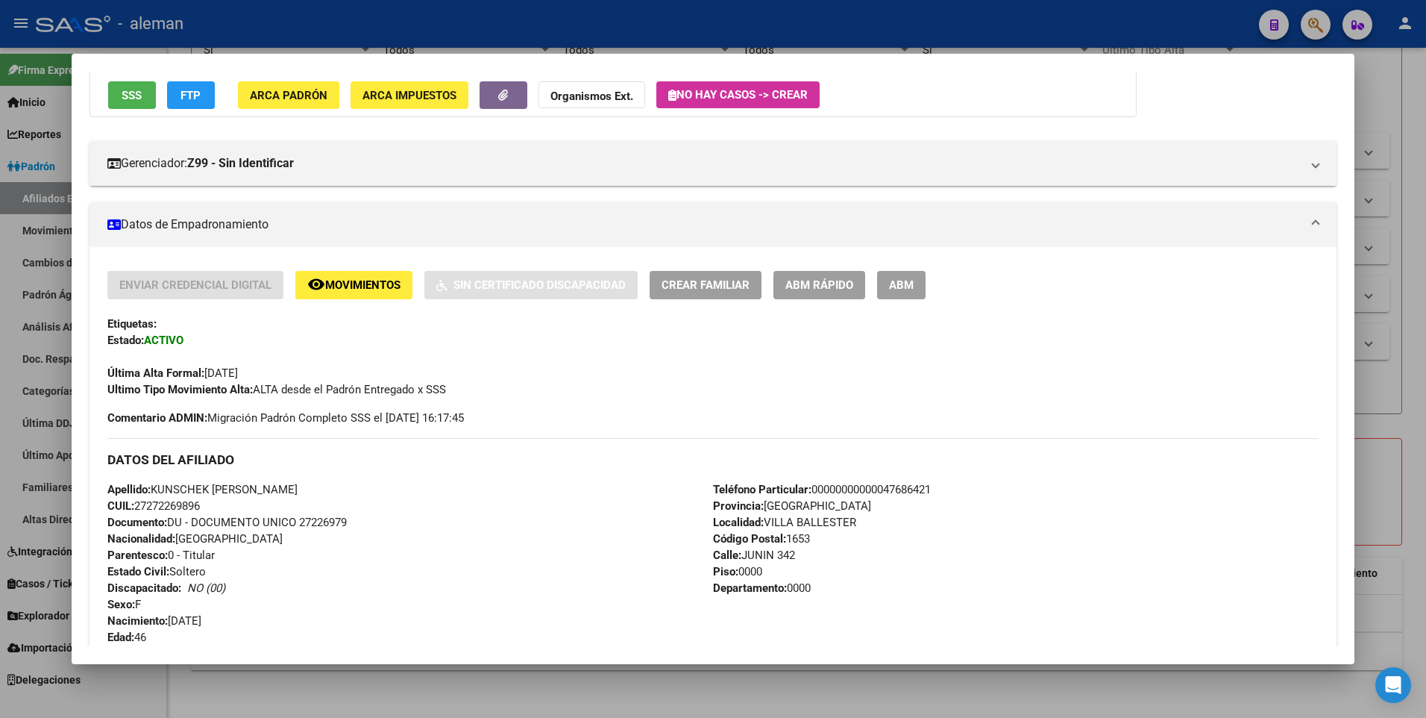
click at [915, 289] on button "ABM" at bounding box center [901, 285] width 48 height 28
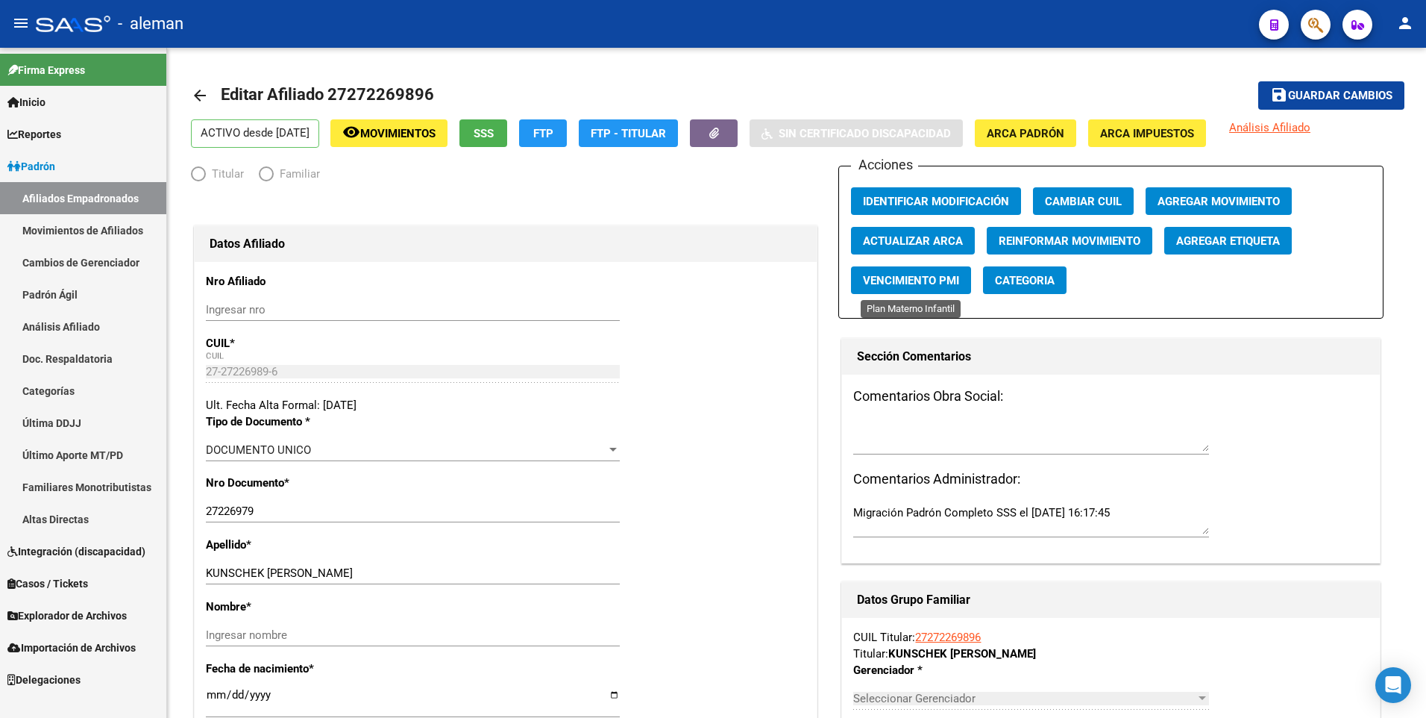
radio input "true"
type input "27-27226989-6"
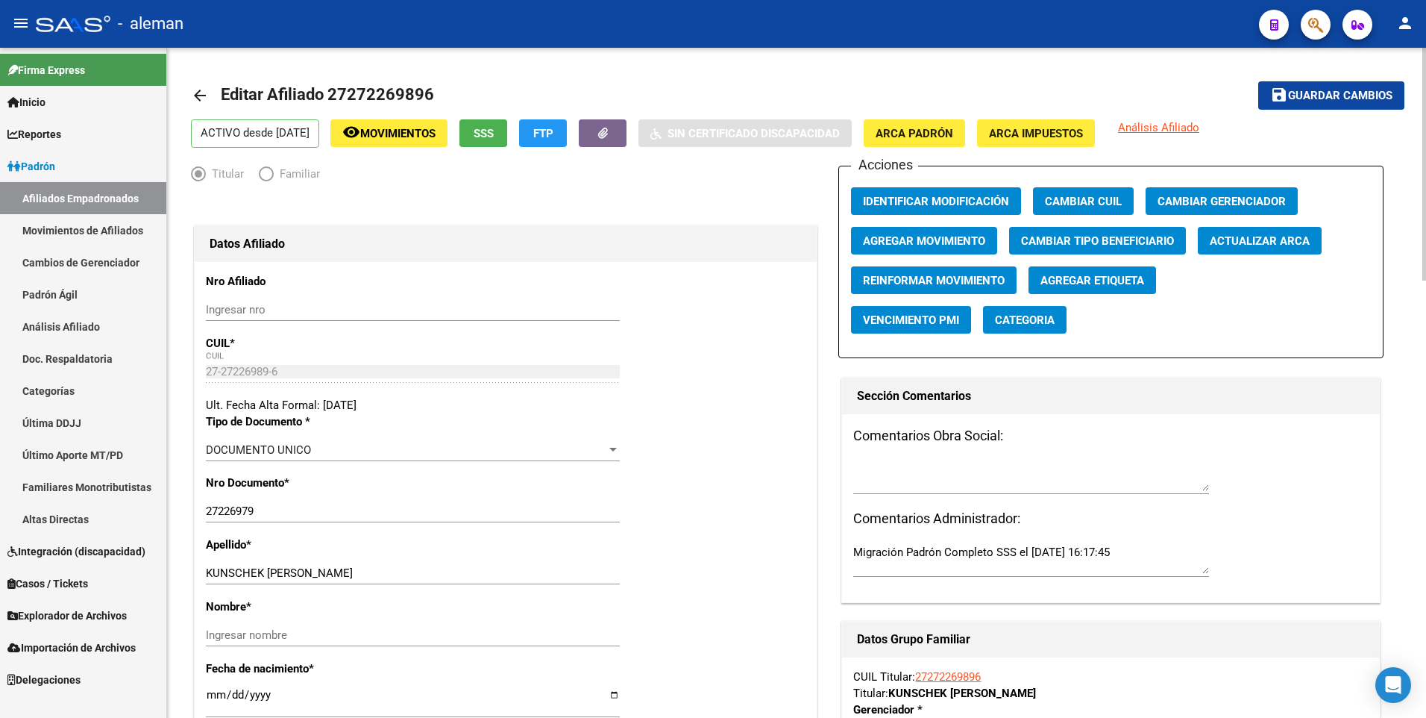
scroll to position [149, 0]
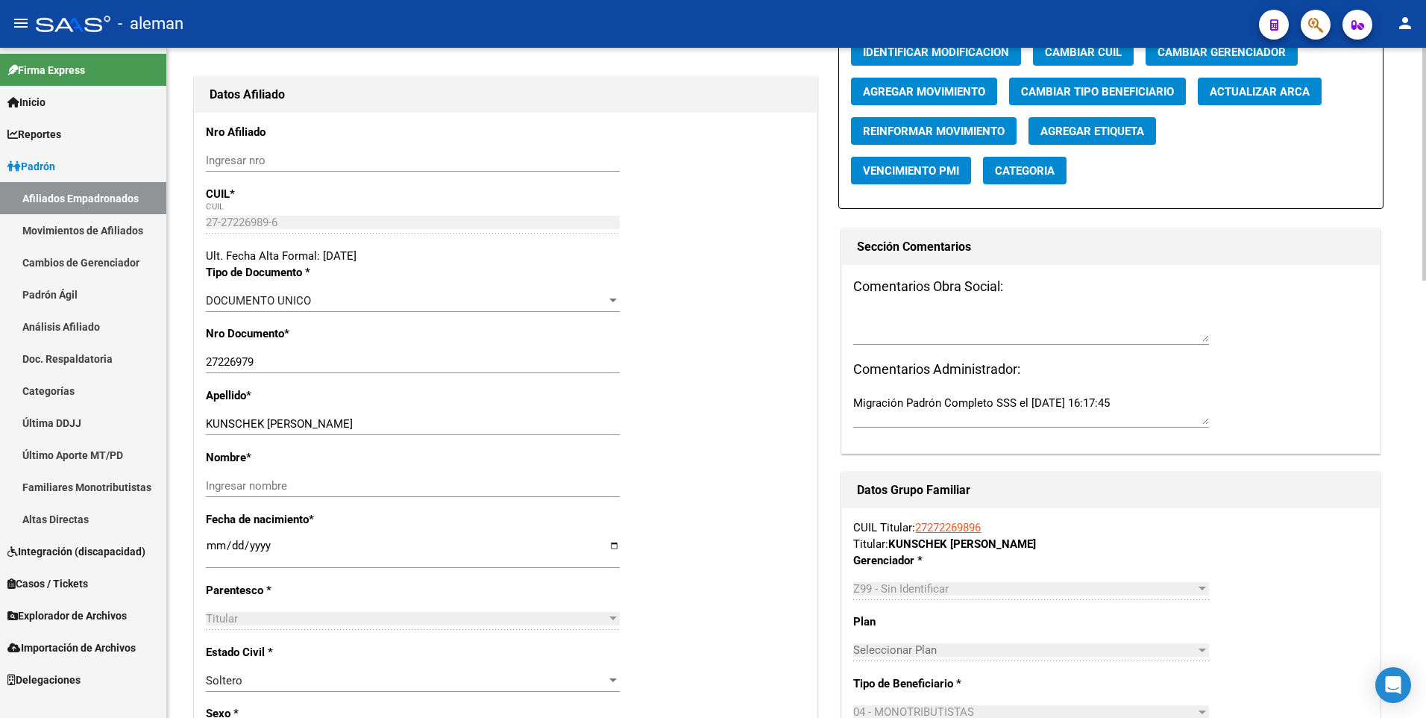
click at [244, 362] on input "27226979" at bounding box center [413, 361] width 414 height 13
type input "27226989"
drag, startPoint x: 266, startPoint y: 421, endPoint x: 351, endPoint y: 421, distance: 84.3
click at [351, 421] on input "KUNSCHEK [PERSON_NAME]" at bounding box center [413, 423] width 414 height 13
type input "KUNSCHEK"
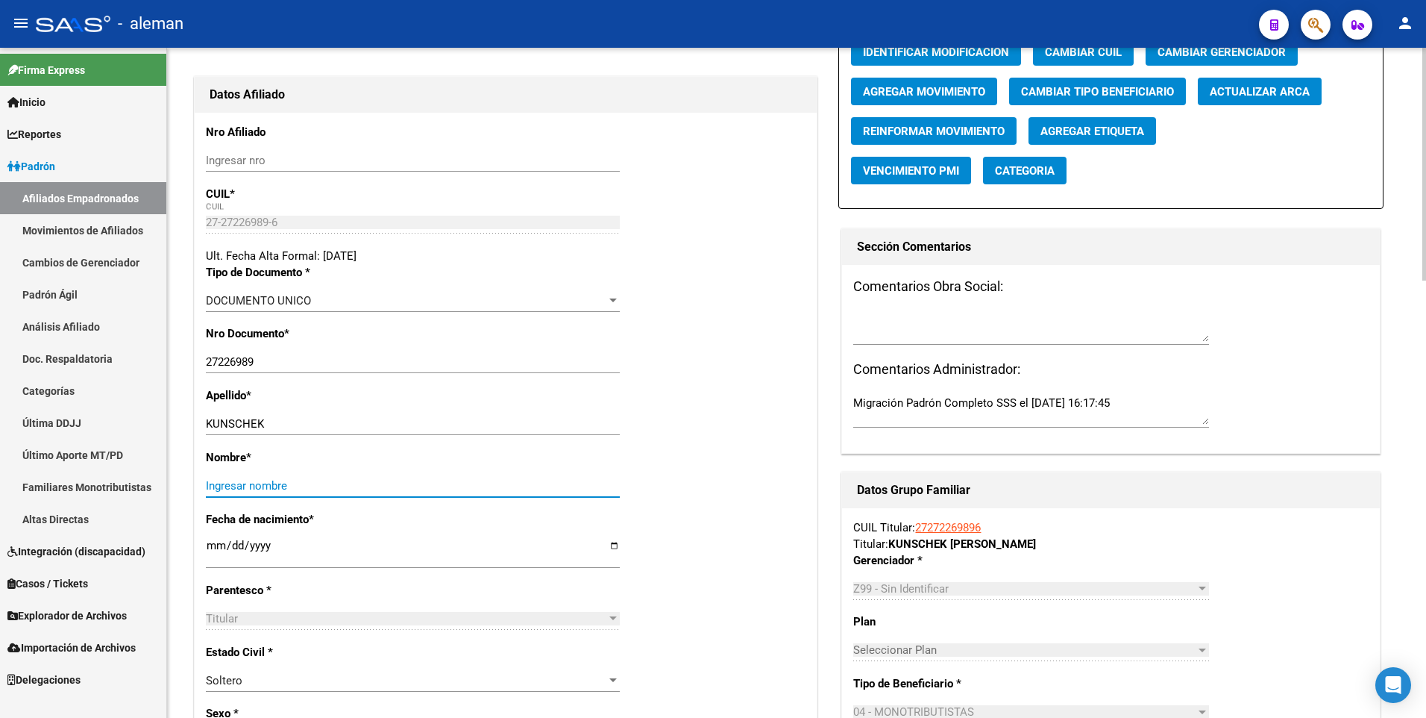
click at [354, 483] on input "Ingresar nombre" at bounding box center [413, 485] width 414 height 13
paste input "[PERSON_NAME]"
type input "[PERSON_NAME]"
click at [712, 387] on div "Apellido * KUNSCHEK Ingresar apellido" at bounding box center [506, 418] width 600 height 62
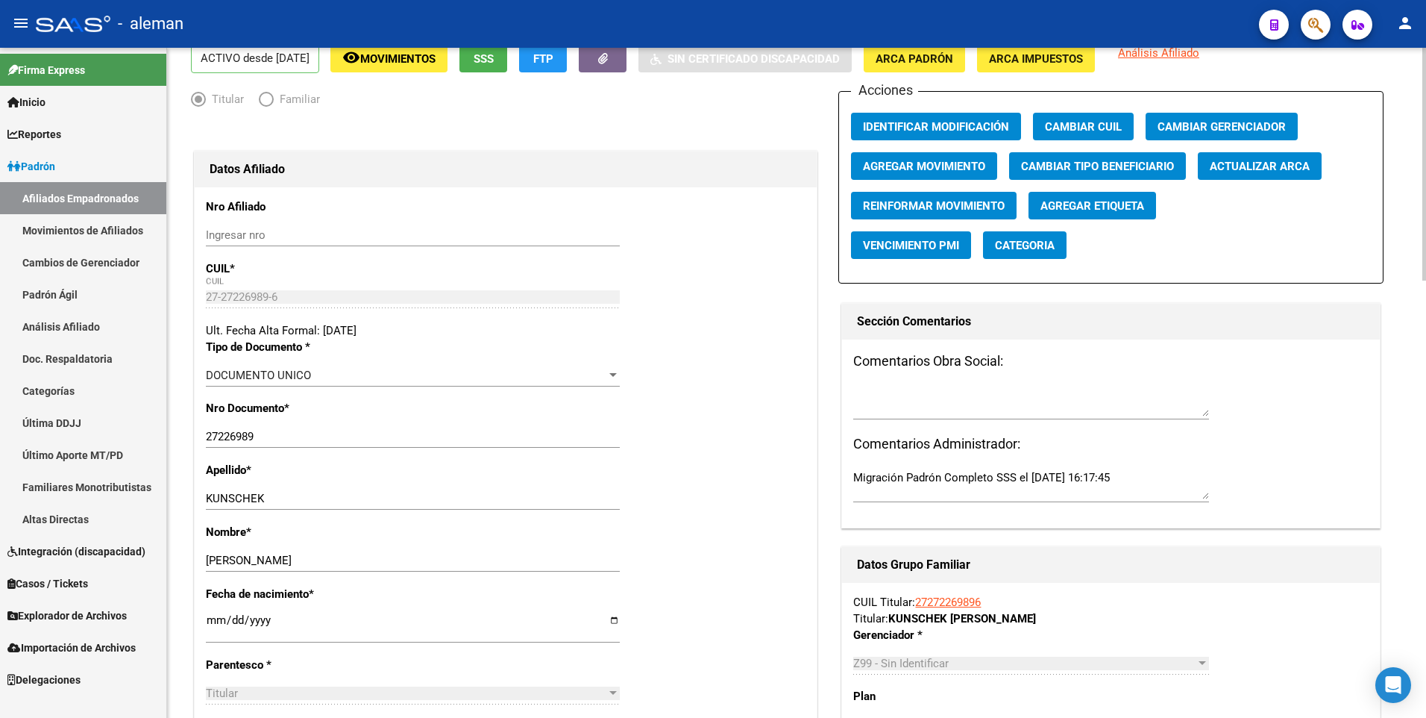
scroll to position [0, 0]
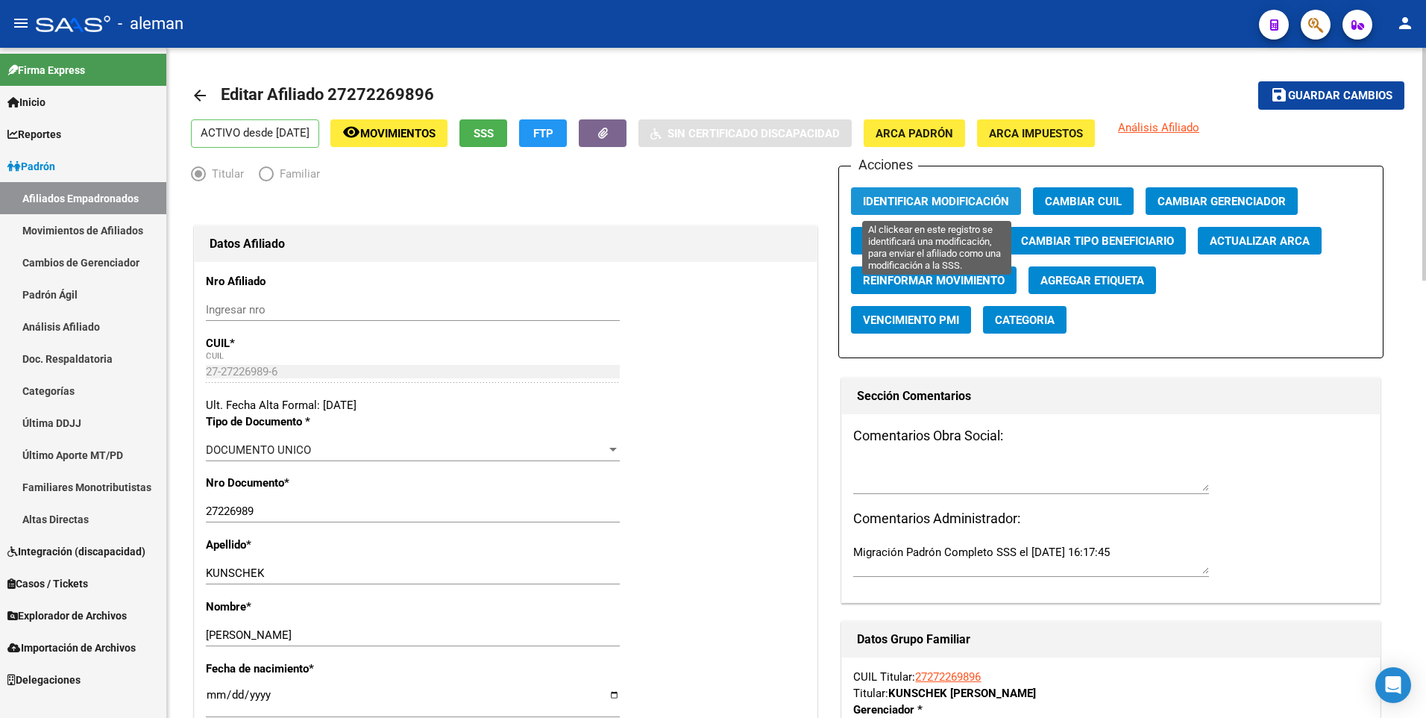
click at [938, 195] on span "Identificar Modificación" at bounding box center [936, 201] width 146 height 13
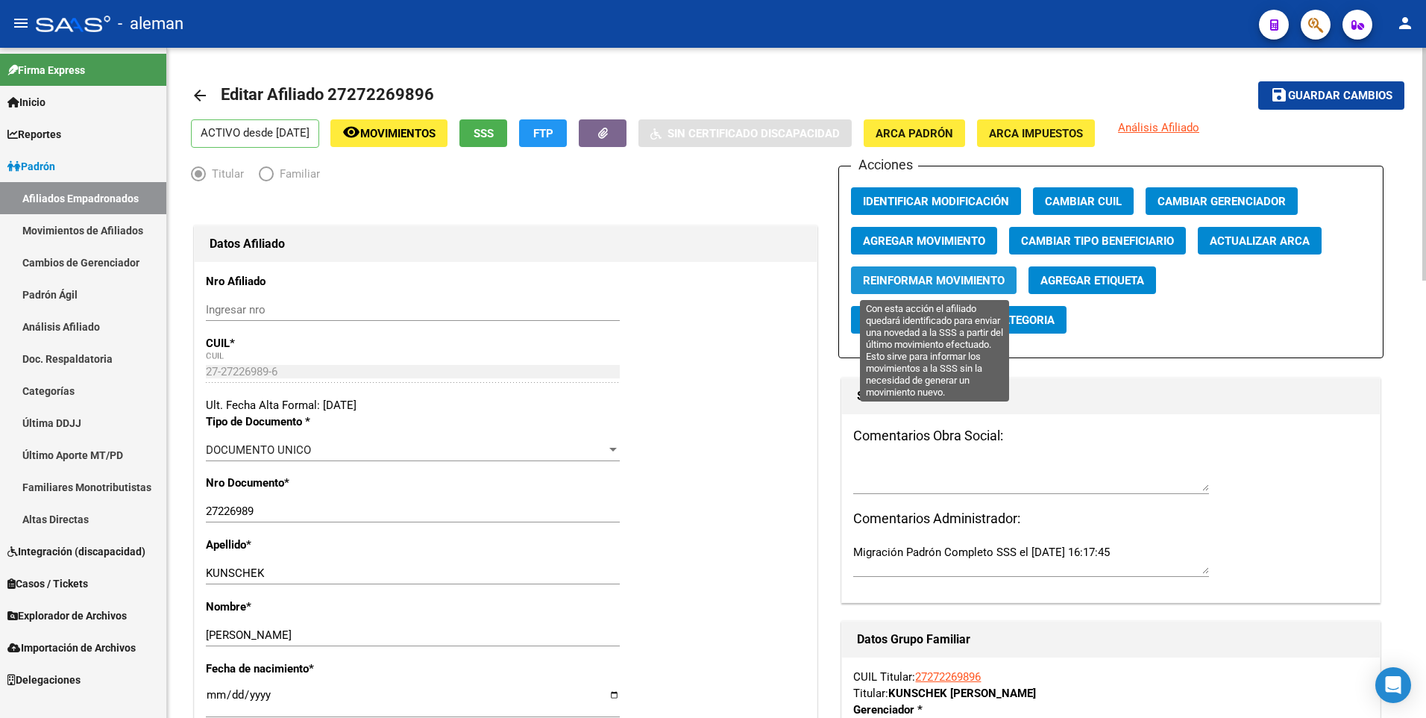
click at [950, 279] on span "Reinformar Movimiento" at bounding box center [934, 280] width 142 height 13
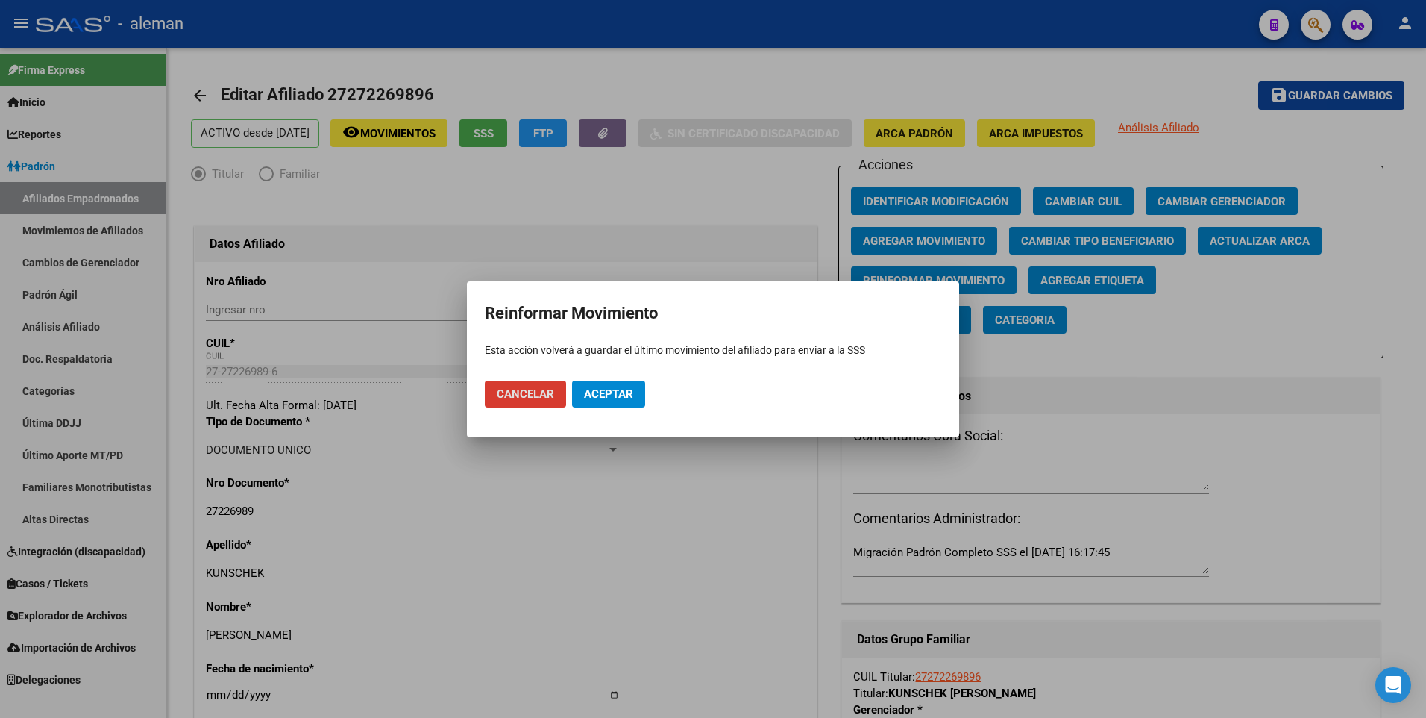
click at [552, 392] on span "Cancelar" at bounding box center [525, 393] width 57 height 13
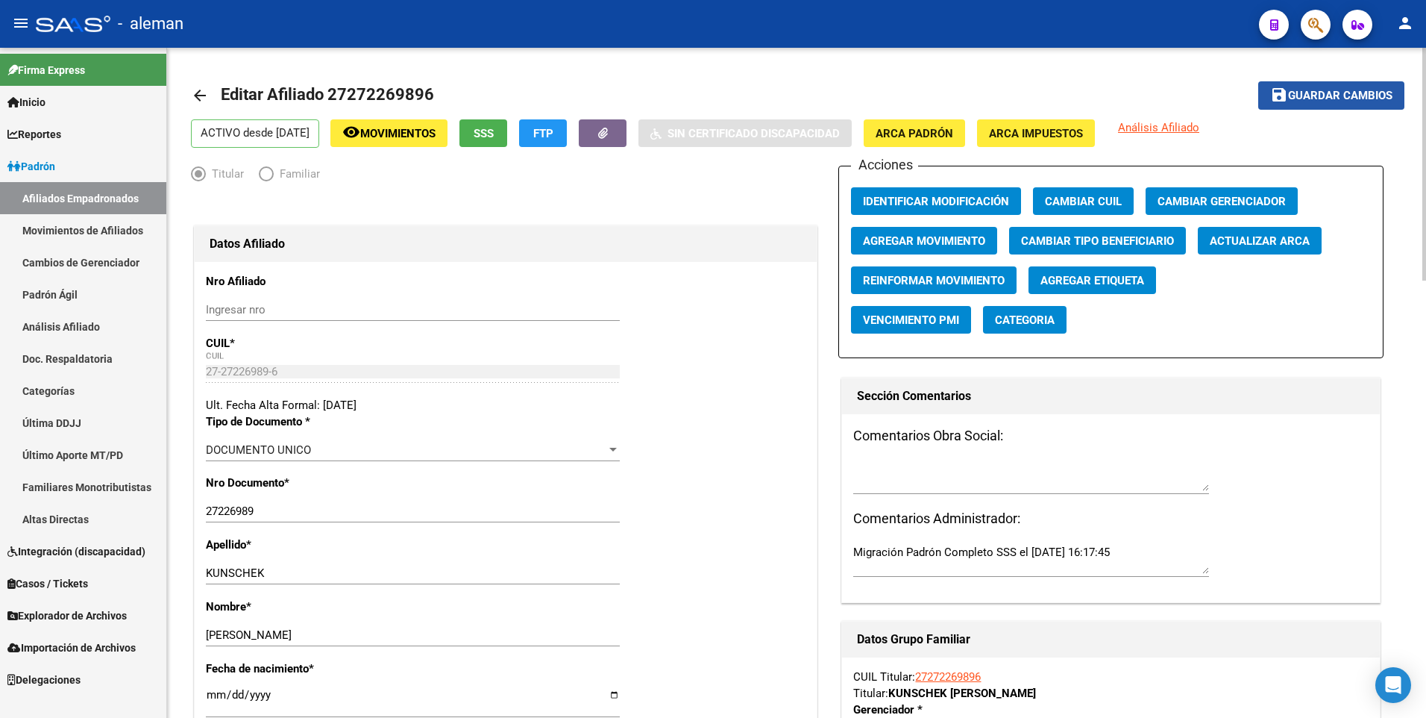
click at [1294, 90] on span "Guardar cambios" at bounding box center [1340, 96] width 104 height 13
click at [197, 92] on mat-icon "arrow_back" at bounding box center [200, 96] width 18 height 18
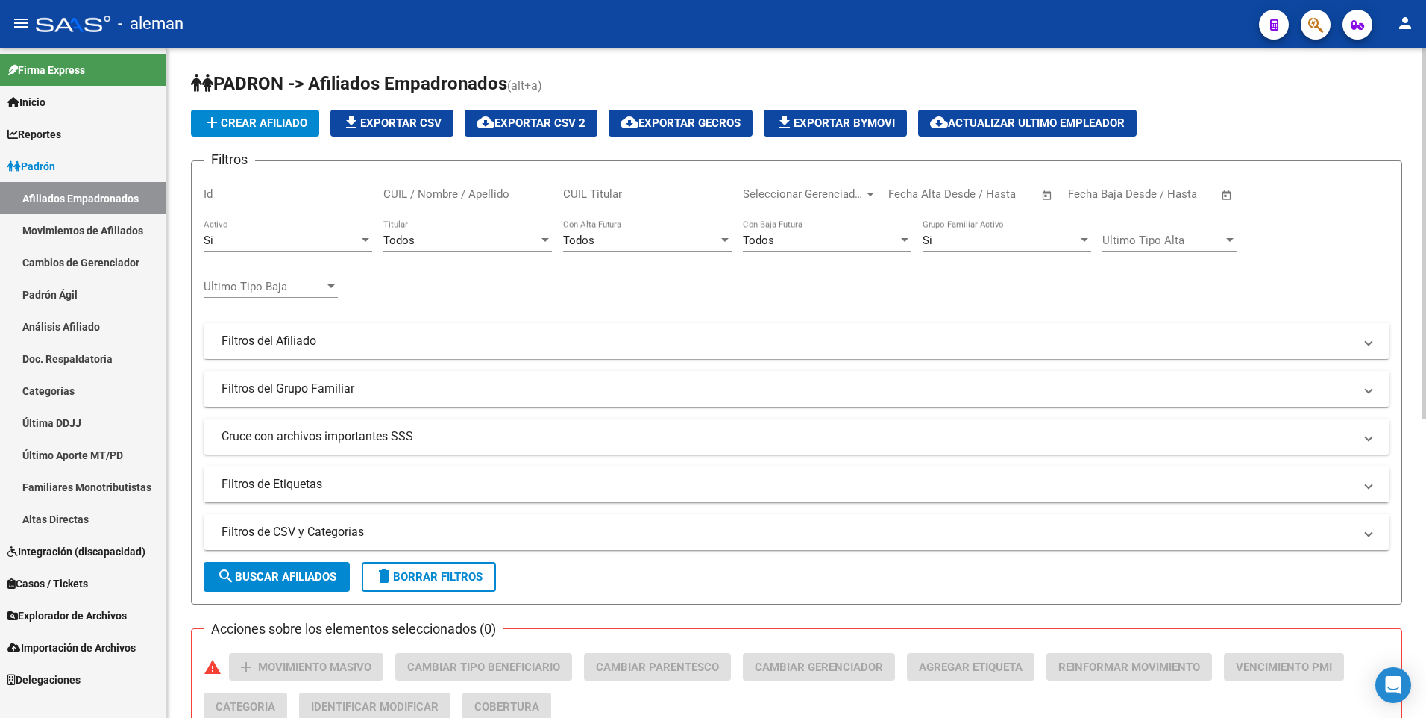
click at [444, 194] on input "CUIL / Nombre / Apellido" at bounding box center [467, 193] width 169 height 13
click at [281, 241] on div "Si" at bounding box center [281, 239] width 155 height 13
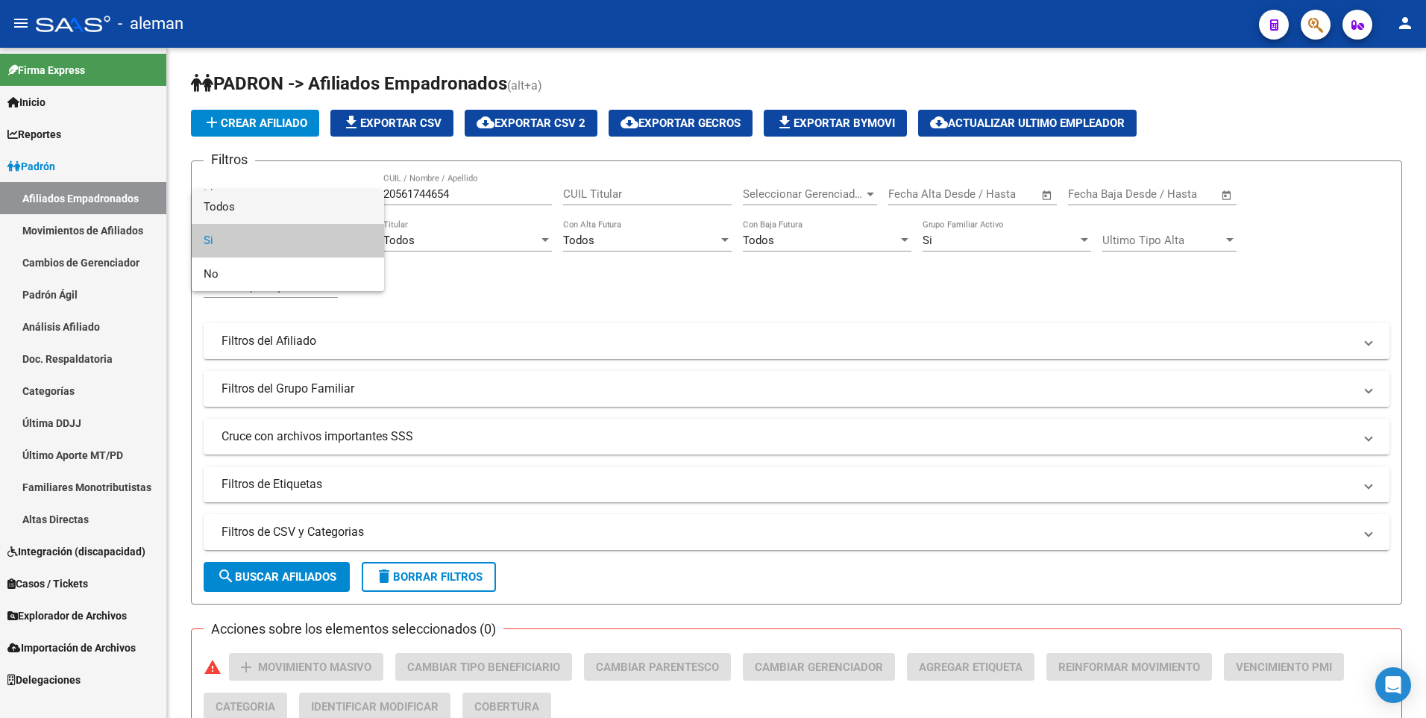
click at [273, 212] on span "Todos" at bounding box center [288, 207] width 169 height 34
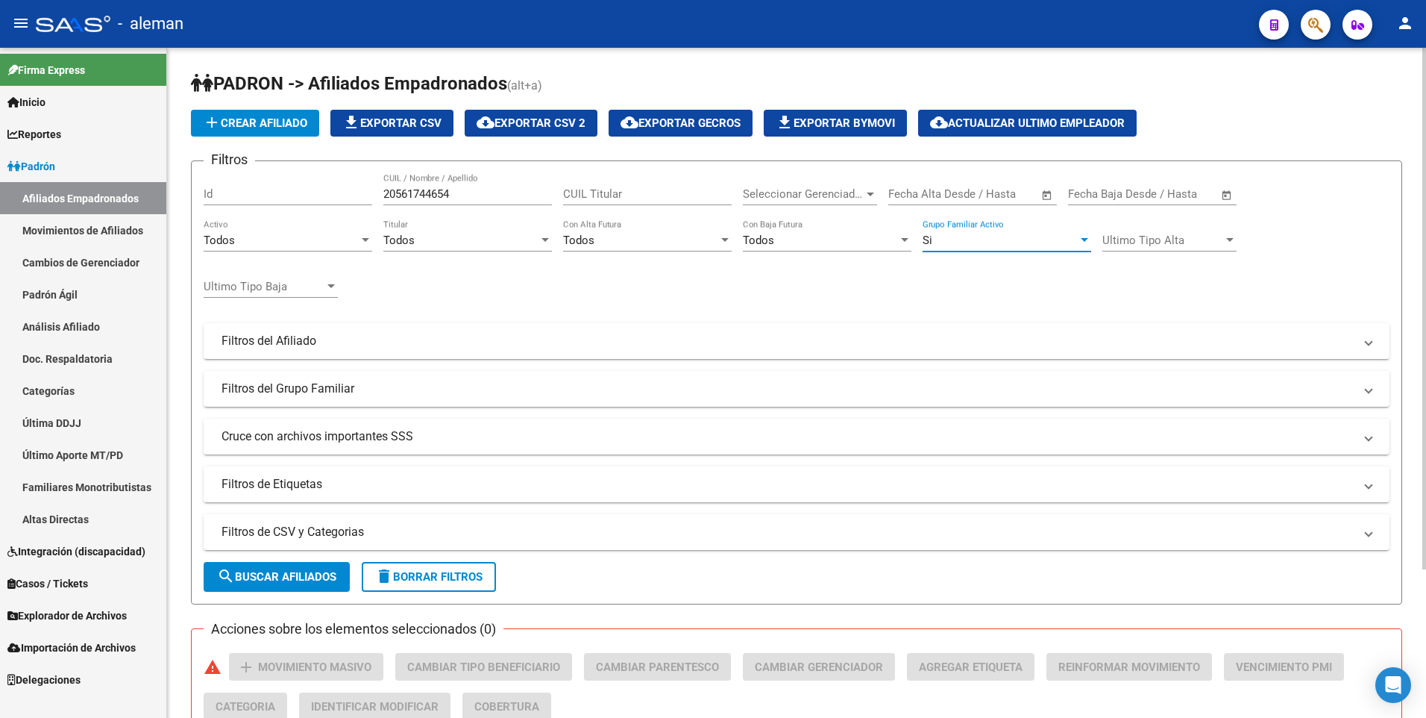
click at [949, 239] on div "Si" at bounding box center [1000, 239] width 155 height 13
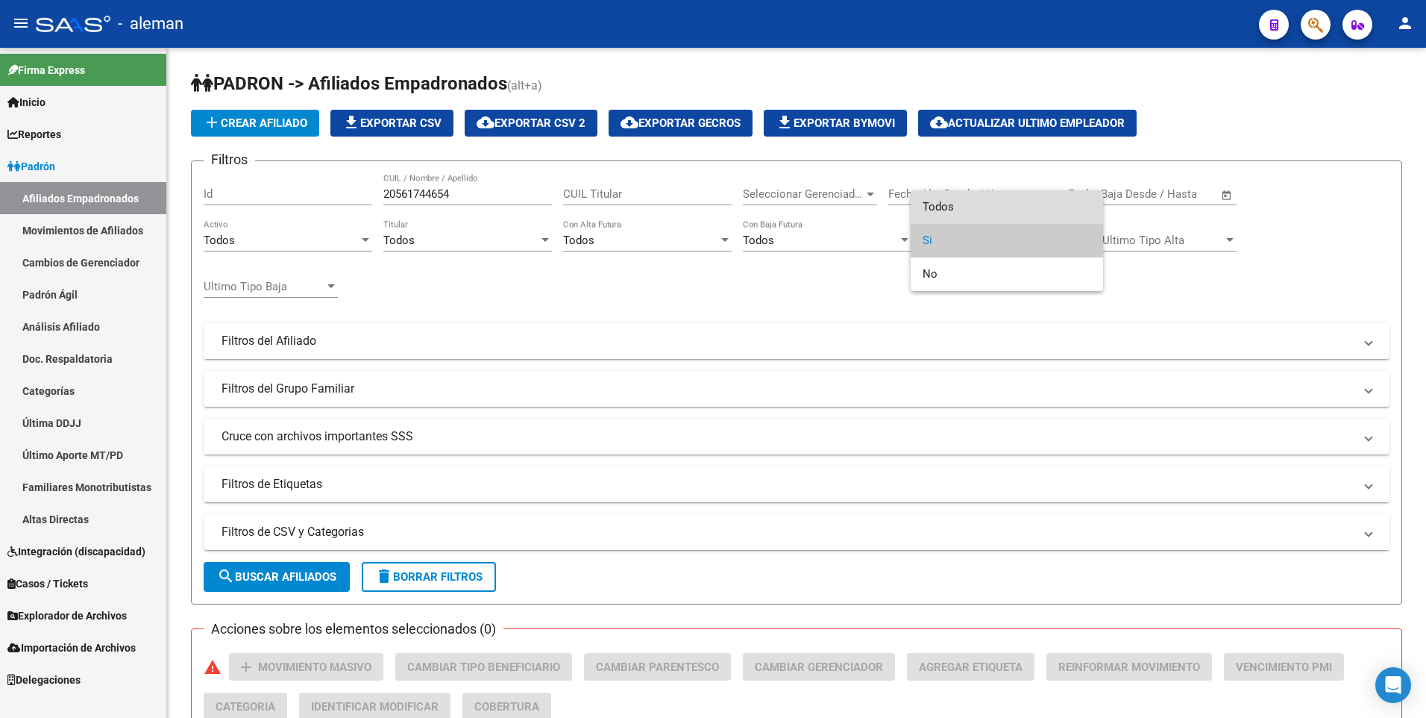
click at [949, 204] on span "Todos" at bounding box center [1007, 207] width 169 height 34
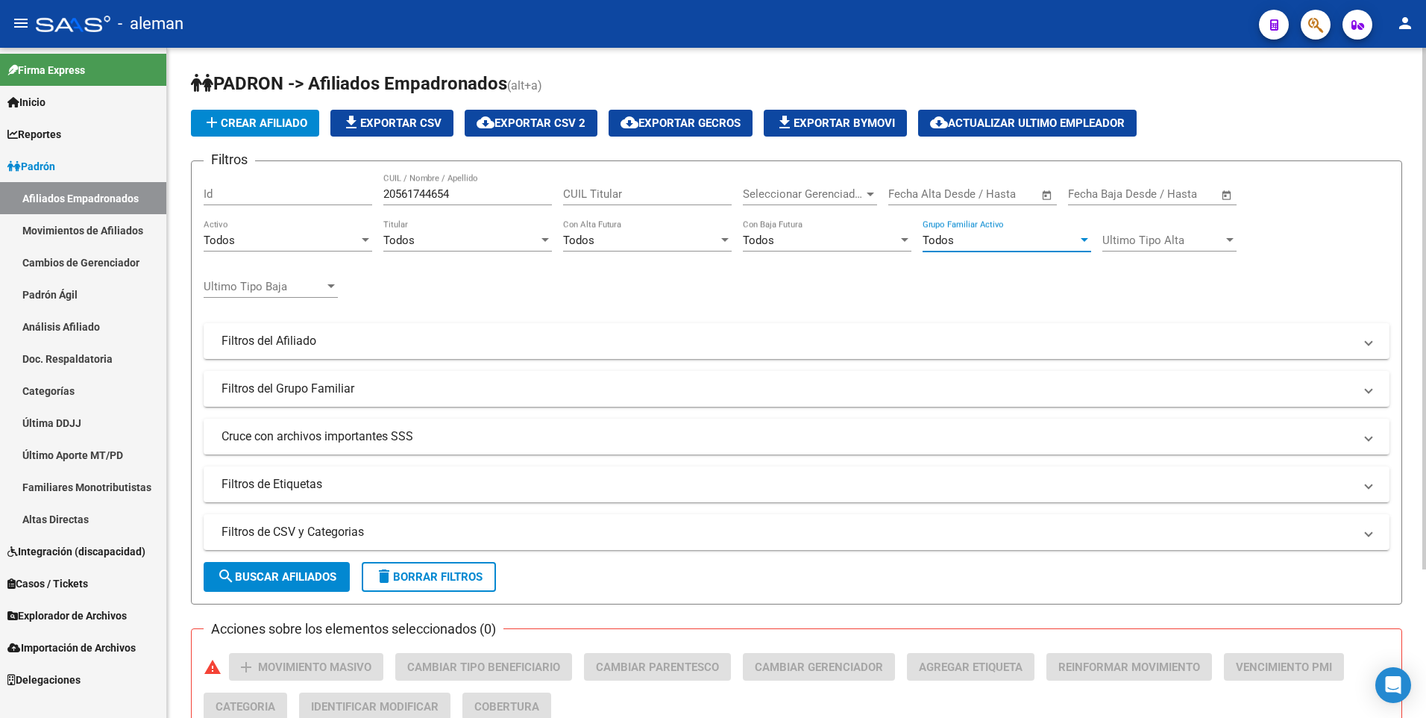
click at [303, 574] on span "search Buscar Afiliados" at bounding box center [276, 576] width 119 height 13
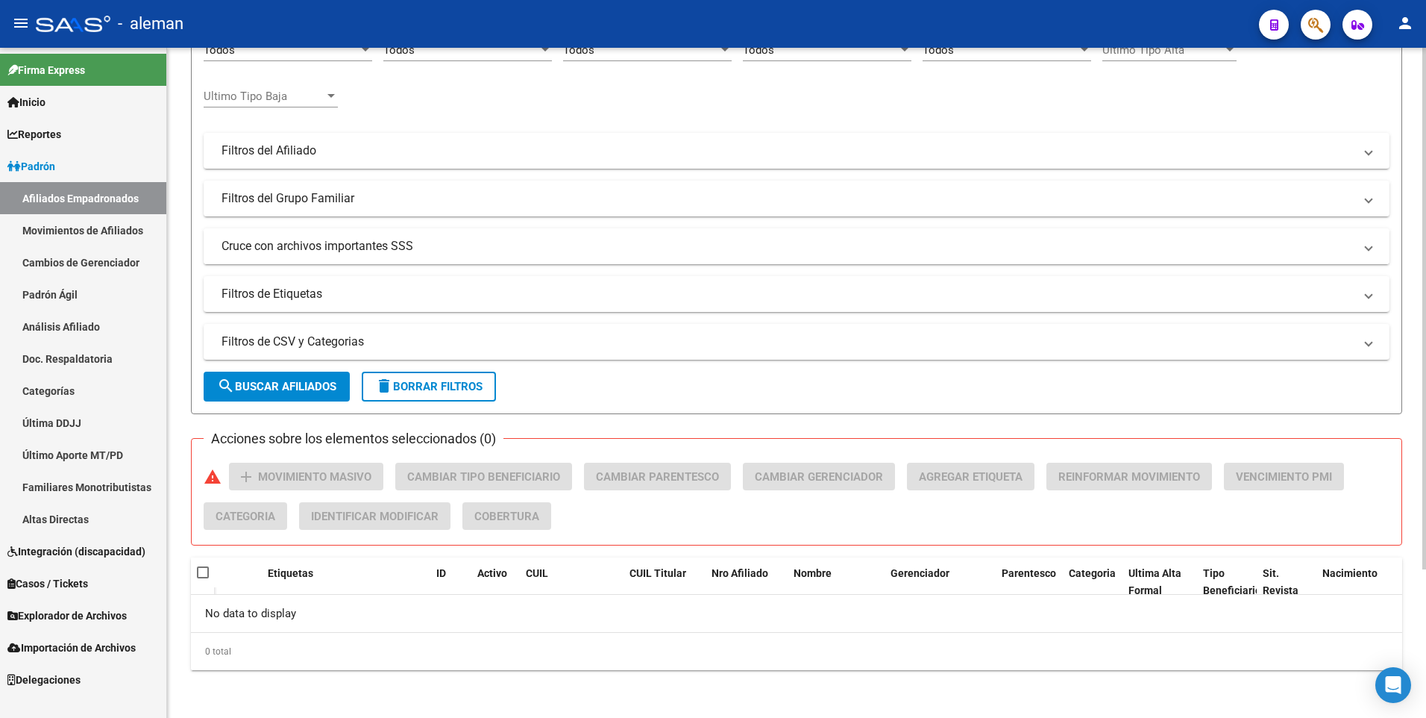
scroll to position [41, 0]
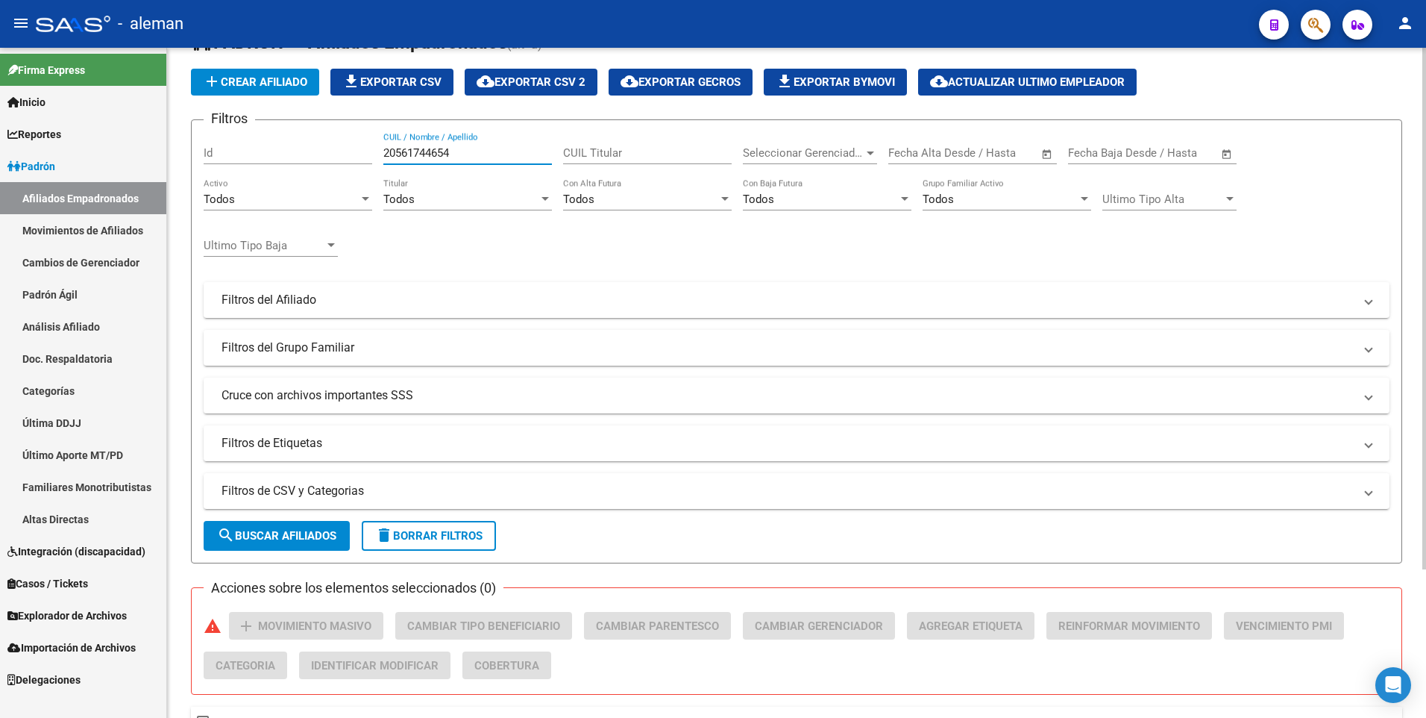
drag, startPoint x: 471, startPoint y: 151, endPoint x: 334, endPoint y: 147, distance: 136.6
click at [334, 147] on div "Filtros Id 20561744654 CUIL / Nombre / Apellido CUIL Titular Seleccionar Gerenc…" at bounding box center [797, 296] width 1186 height 329
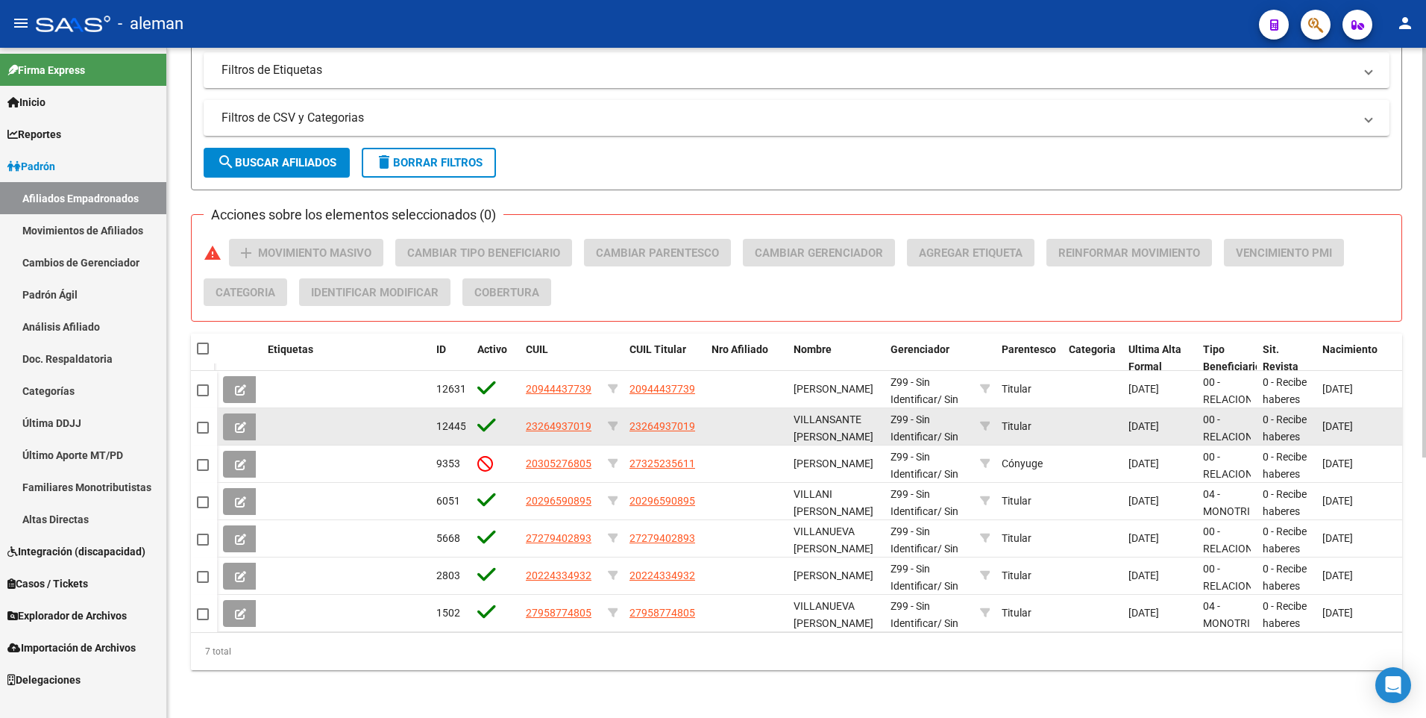
scroll to position [0, 0]
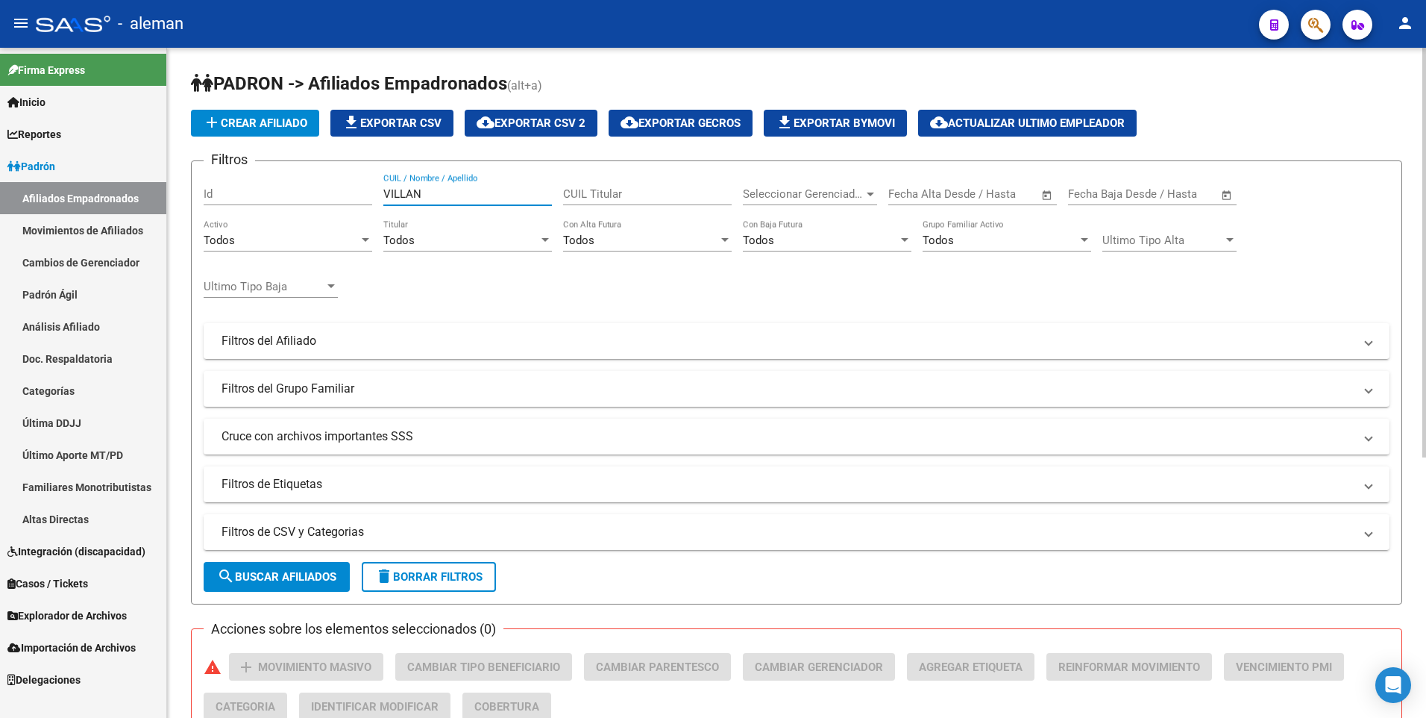
click at [430, 192] on input "VILLAN" at bounding box center [467, 193] width 169 height 13
click at [464, 190] on input "VILLAN MIT" at bounding box center [467, 193] width 169 height 13
drag, startPoint x: 459, startPoint y: 190, endPoint x: 336, endPoint y: 190, distance: 123.1
click at [336, 190] on div "Filtros Id VILLAN CUIL / Nombre / Apellido CUIL Titular Seleccionar Gerenciador…" at bounding box center [797, 337] width 1186 height 329
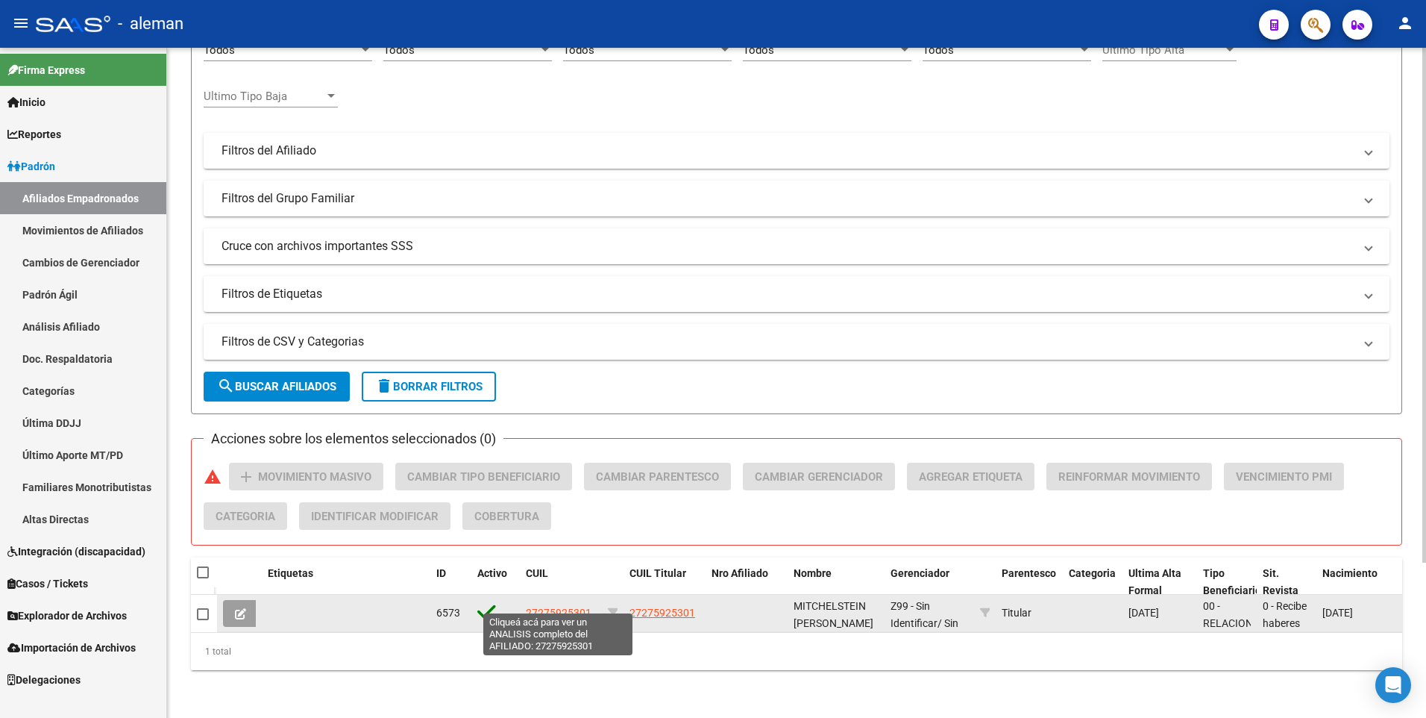
type input "[PERSON_NAME]"
click at [565, 607] on span "27275925301" at bounding box center [559, 613] width 66 height 12
type textarea "27275925301"
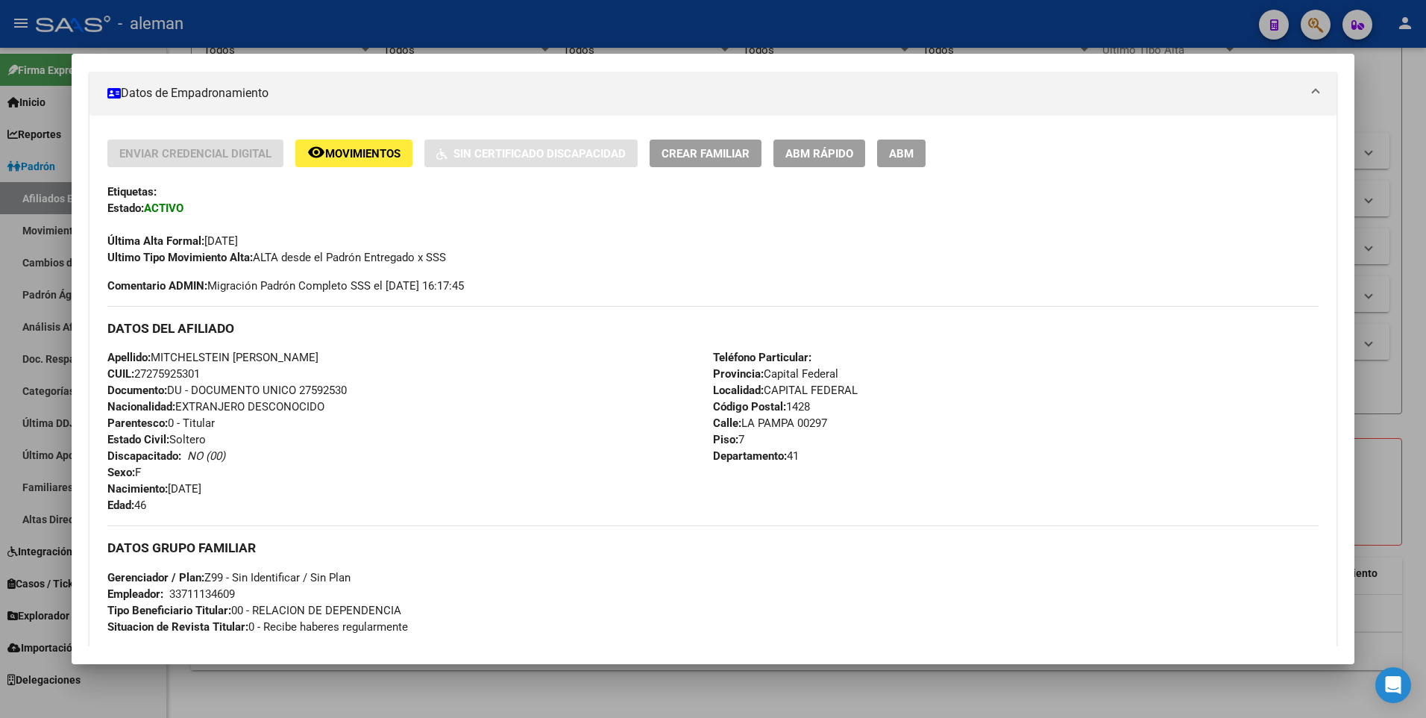
scroll to position [186, 0]
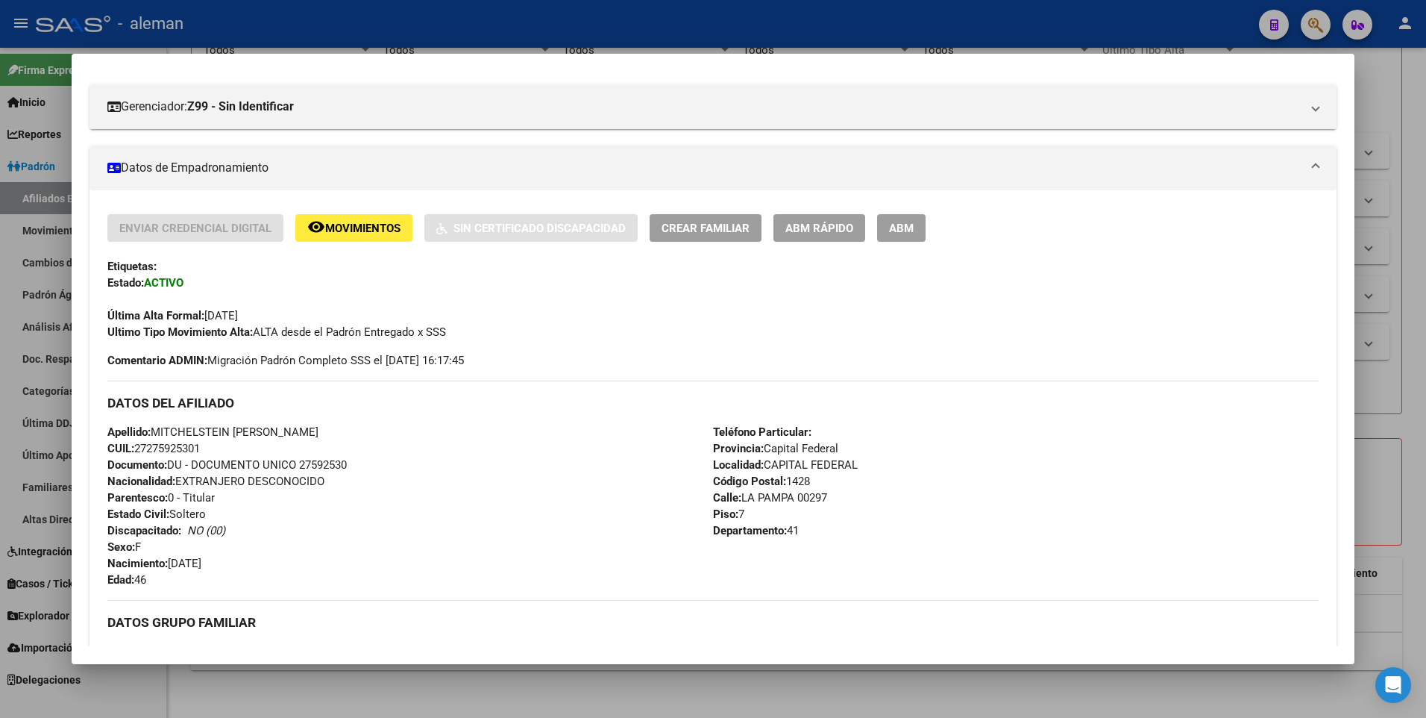
click at [1370, 401] on div at bounding box center [713, 359] width 1426 height 718
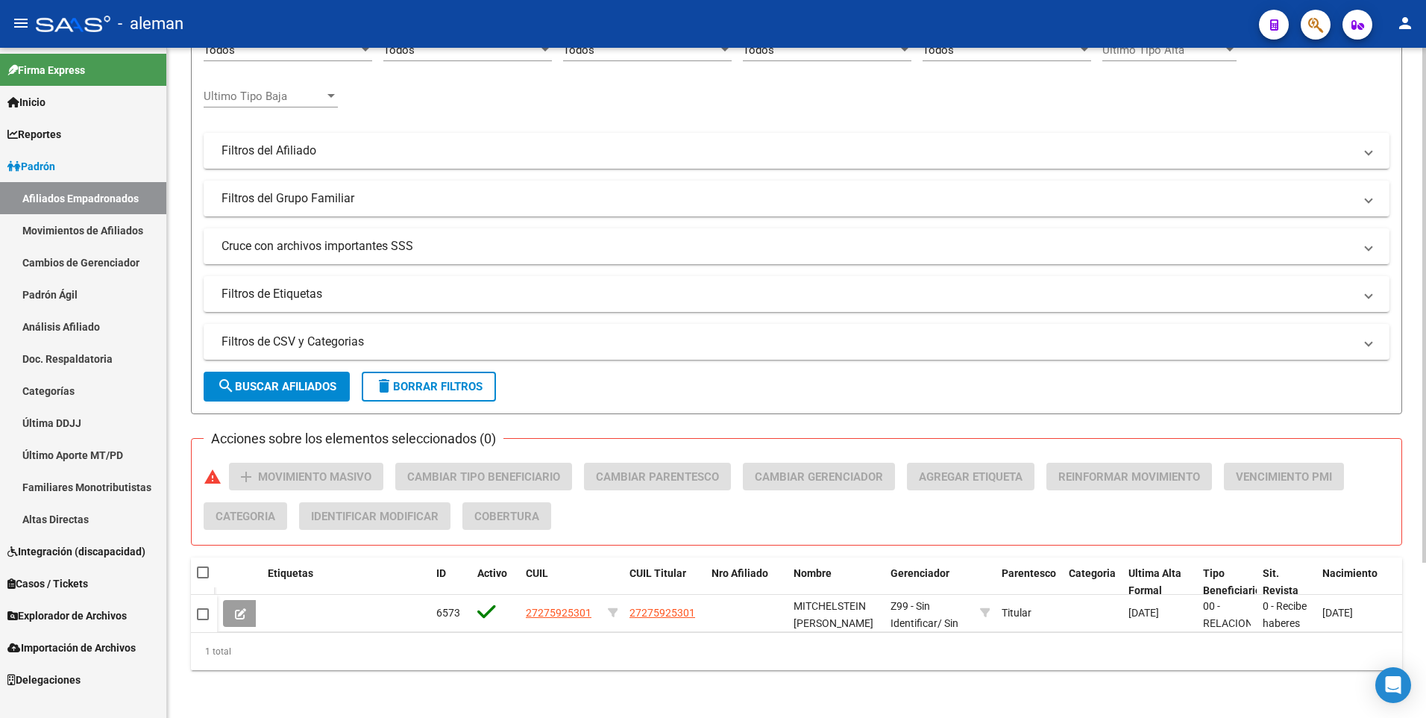
scroll to position [0, 0]
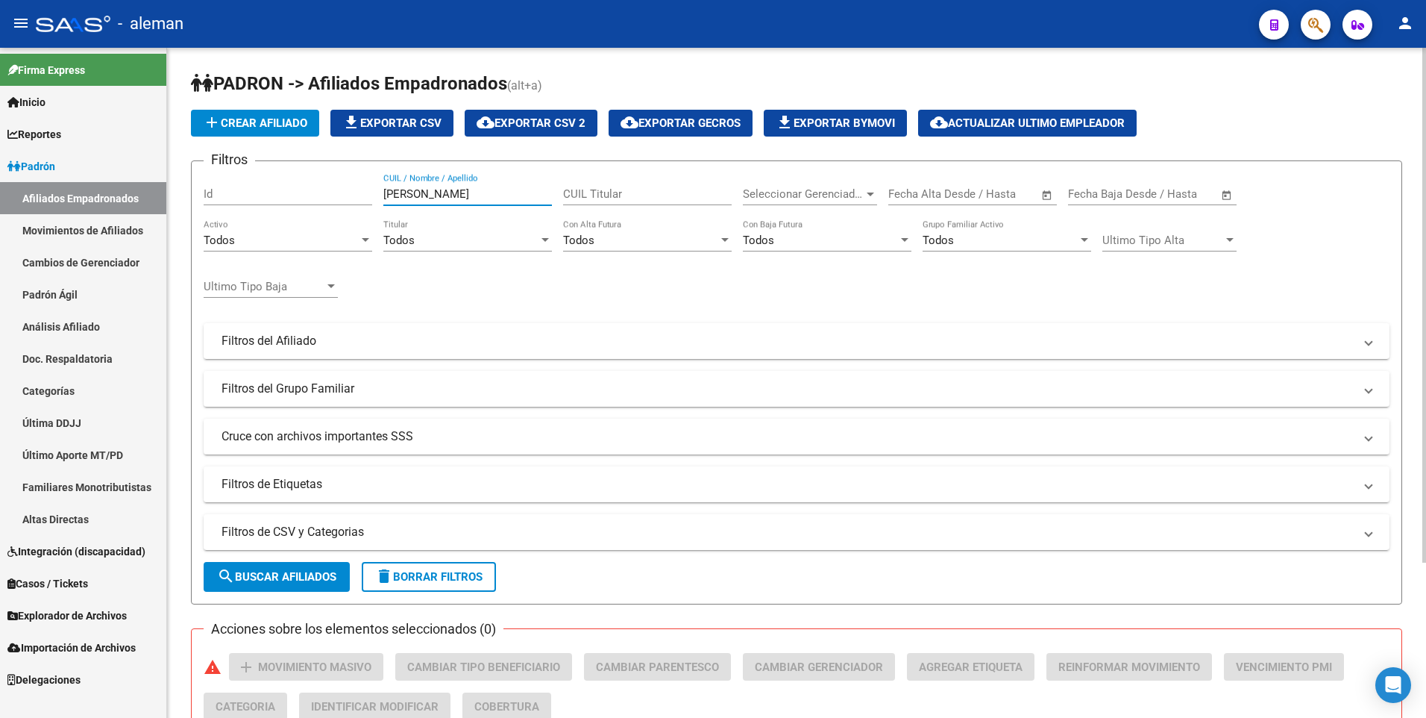
drag, startPoint x: 445, startPoint y: 189, endPoint x: 336, endPoint y: 189, distance: 108.2
click at [336, 189] on div "Filtros Id MITCH CUIL / Nombre / Apellido CUIL Titular Seleccionar Gerenciador …" at bounding box center [797, 337] width 1186 height 329
click at [1367, 236] on div "Filtros Id CUIL / Nombre / Apellido CUIL Titular Seleccionar Gerenciador Selecc…" at bounding box center [797, 337] width 1186 height 329
click at [436, 189] on input "CUIL / Nombre / Apellido" at bounding box center [467, 193] width 169 height 13
paste input "2022433493-2"
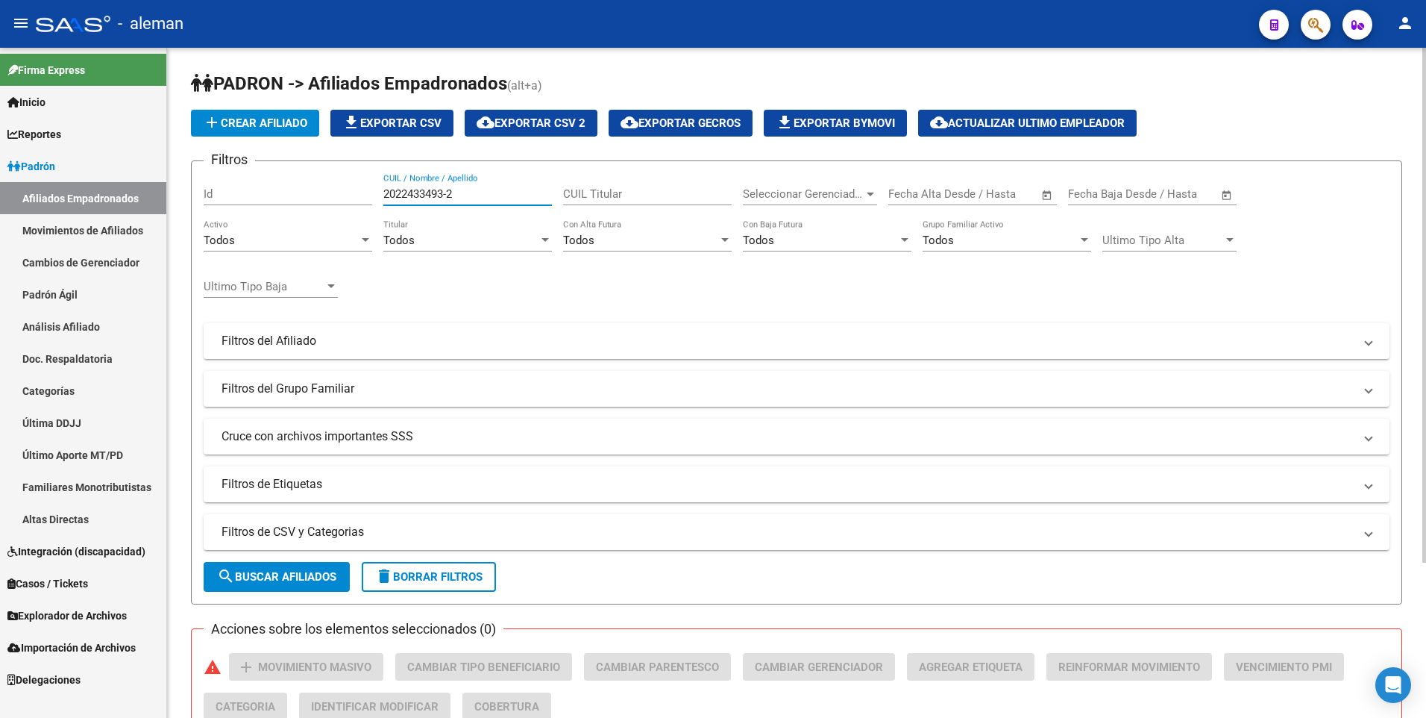
click at [445, 191] on input "2022433493-2" at bounding box center [467, 193] width 169 height 13
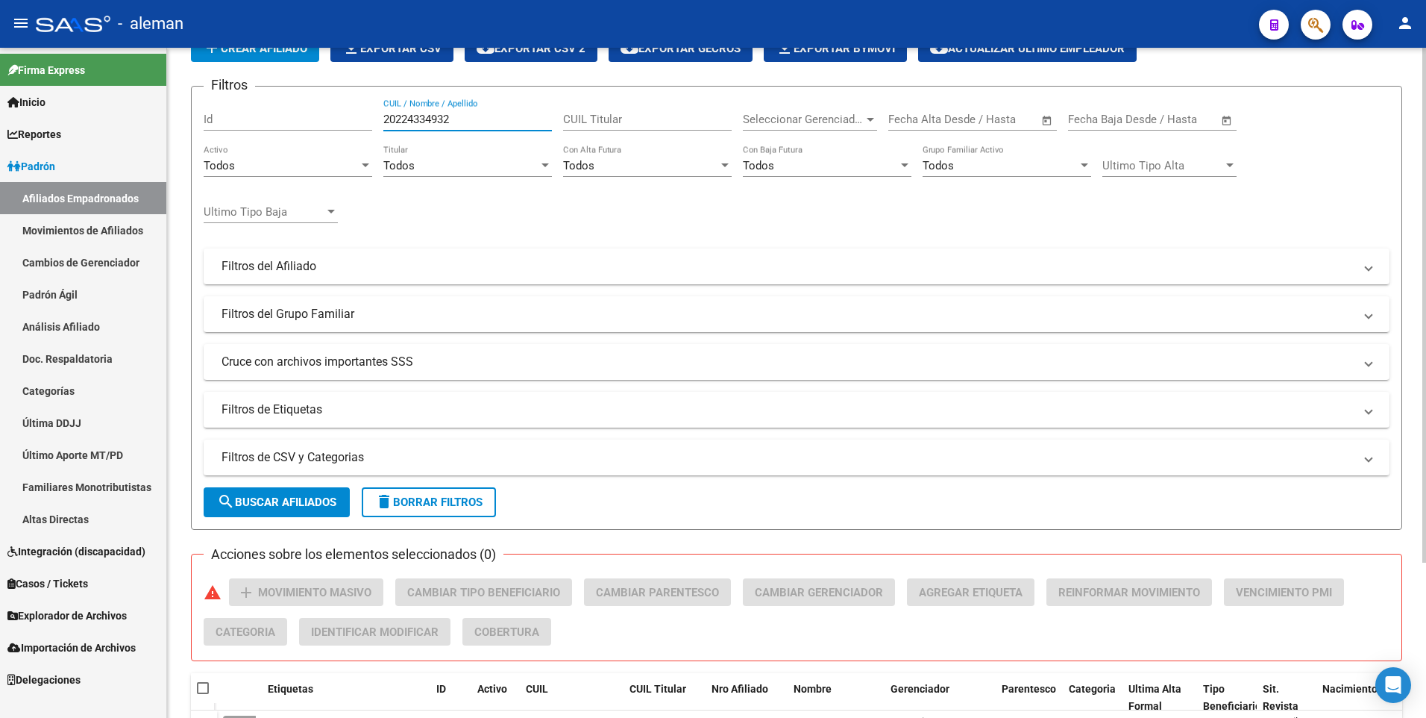
scroll to position [201, 0]
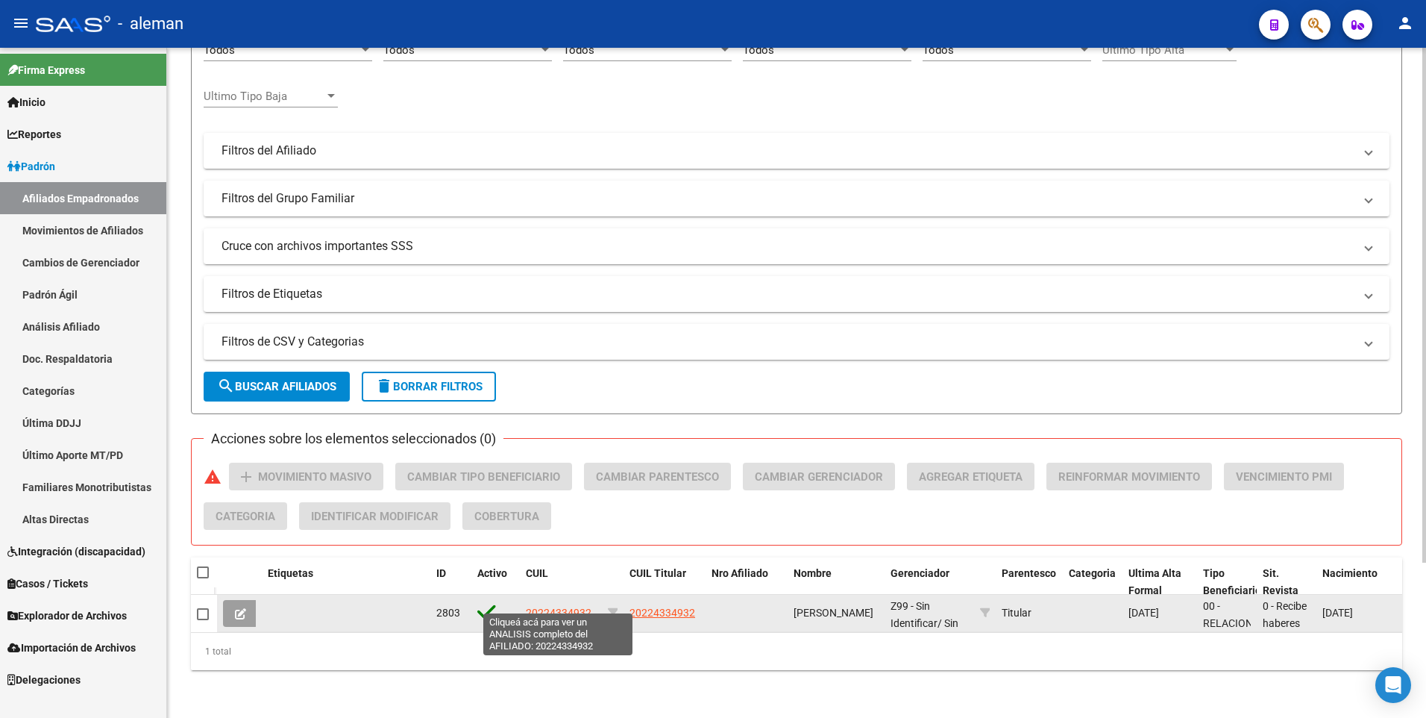
type input "20224334932"
click at [577, 607] on span "20224334932" at bounding box center [559, 613] width 66 height 12
type textarea "20224334932"
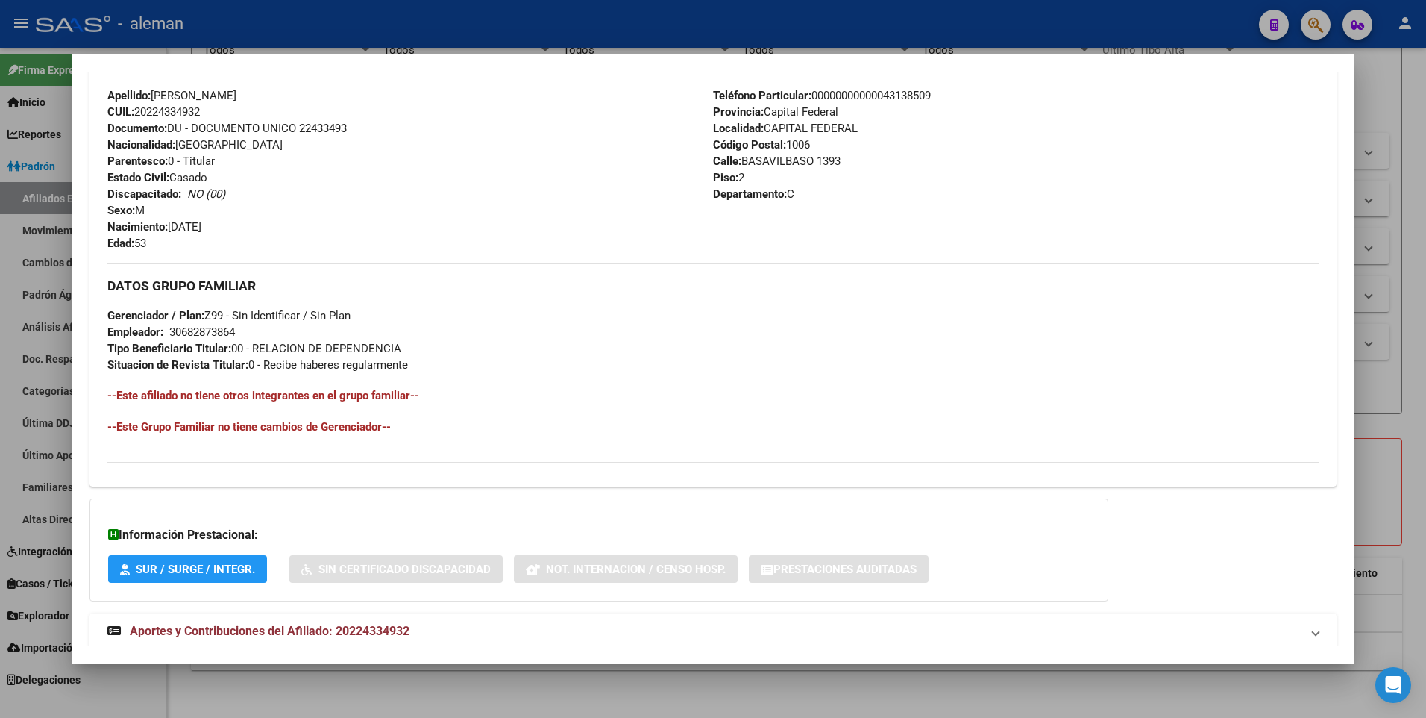
scroll to position [559, 0]
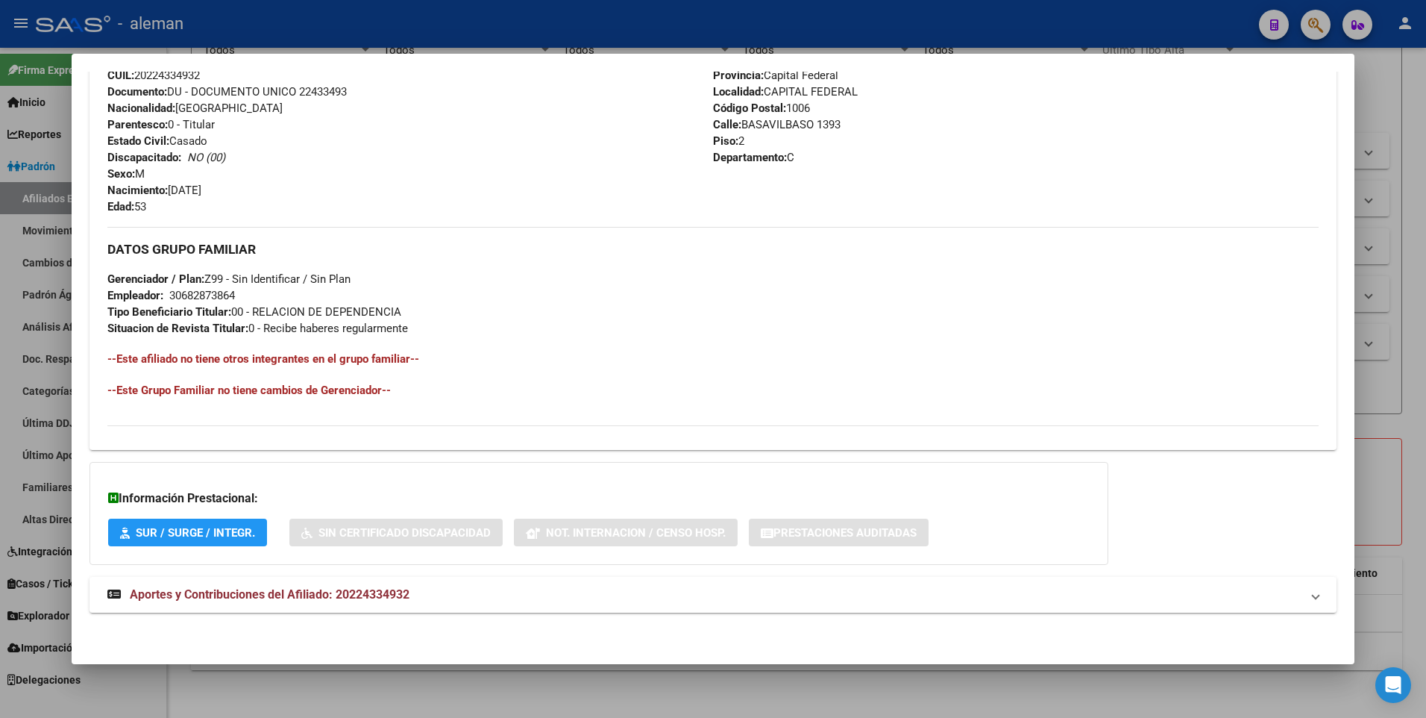
click at [1161, 157] on div "Teléfono Particular: [PHONE_NUMBER] Provincia: Capital Federal Localidad: CAPIT…" at bounding box center [1016, 133] width 606 height 164
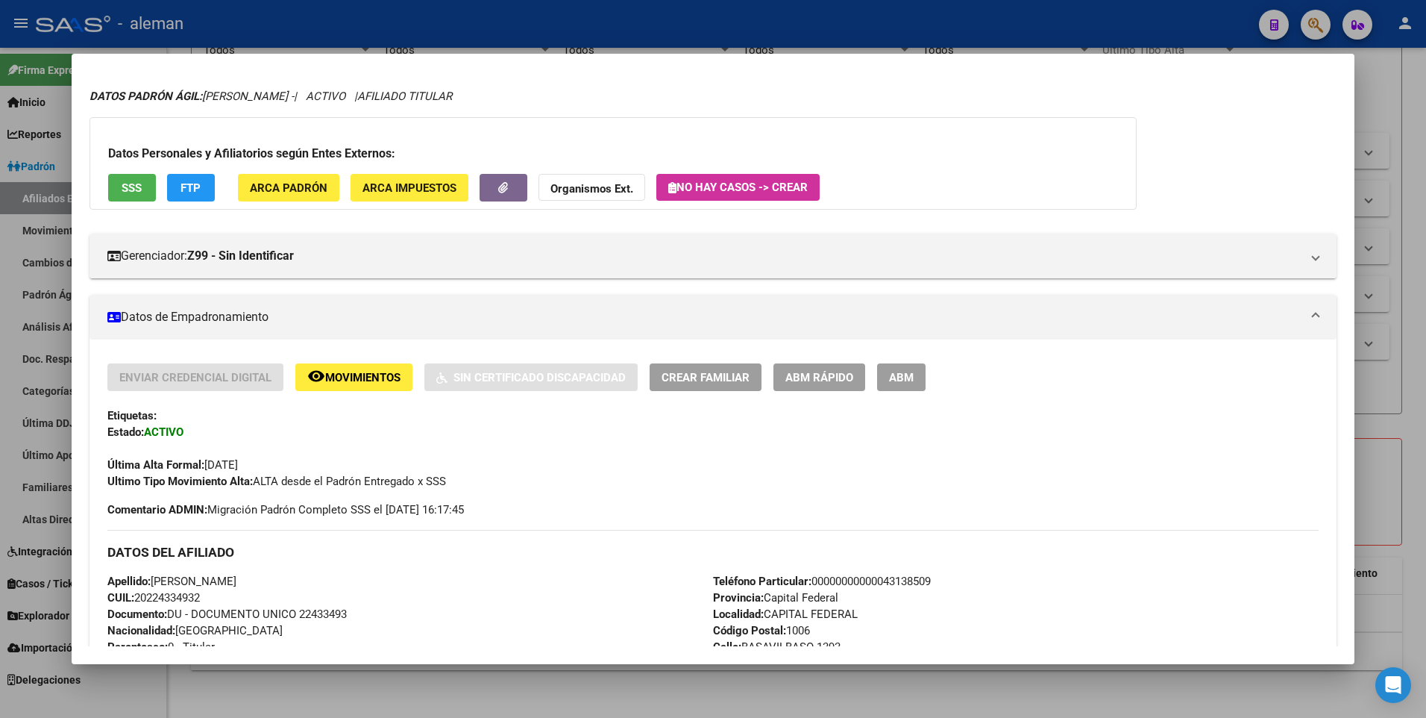
scroll to position [0, 0]
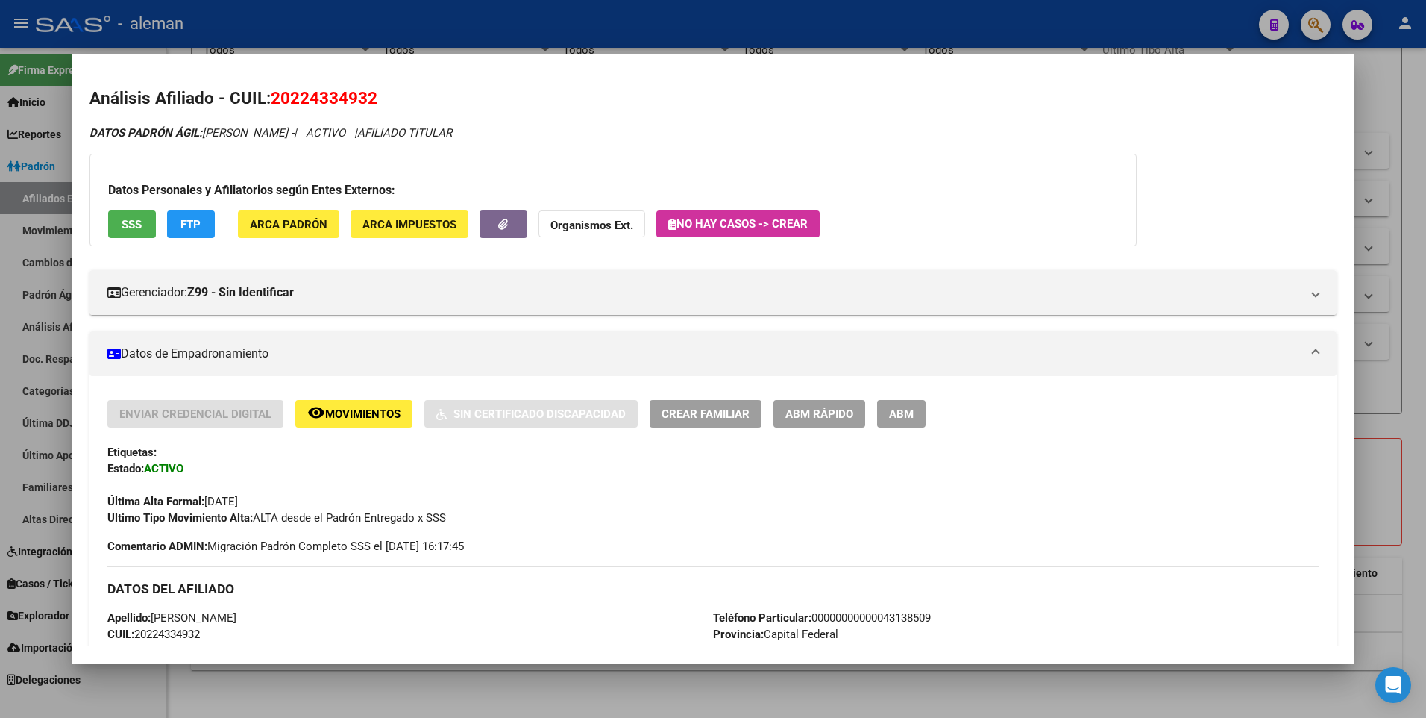
click at [1380, 368] on div at bounding box center [713, 359] width 1426 height 718
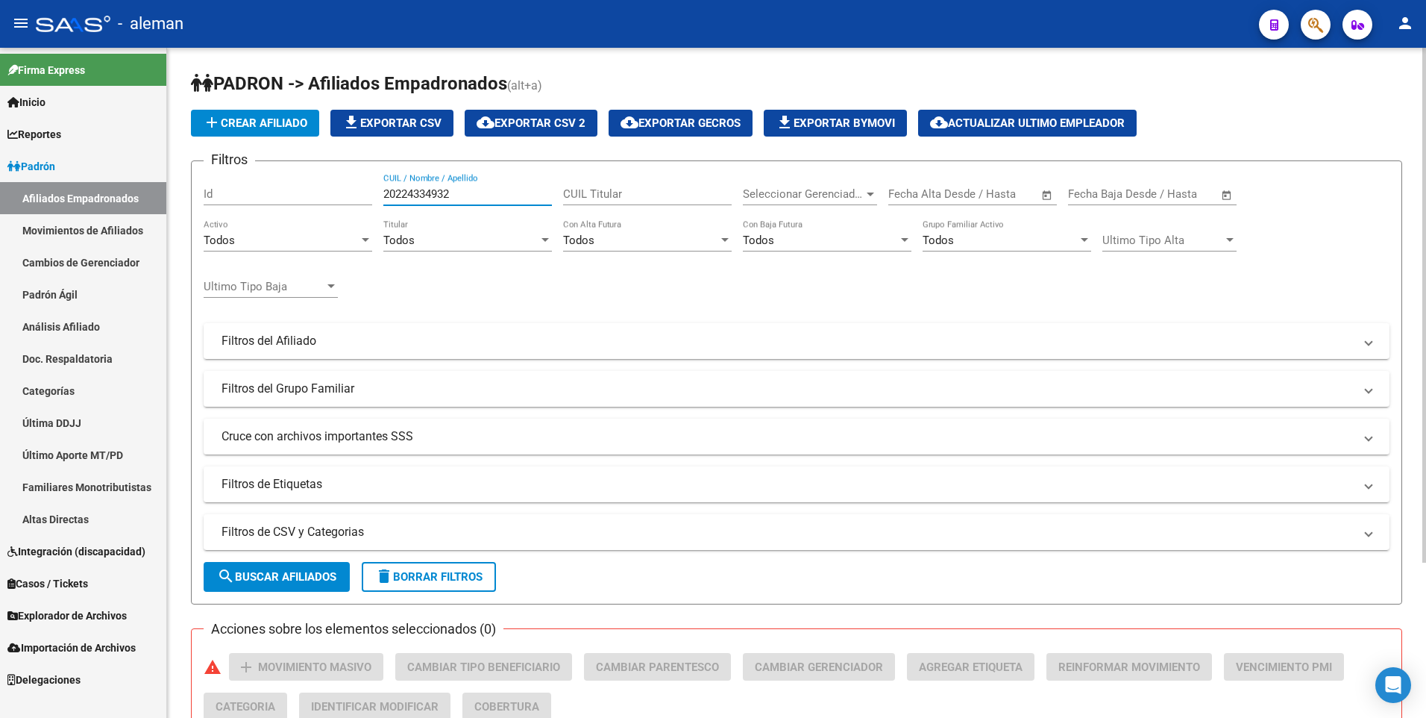
drag, startPoint x: 477, startPoint y: 188, endPoint x: 292, endPoint y: 188, distance: 185.0
click at [292, 188] on div "Filtros Id 20224334932 CUIL / Nombre / Apellido CUIL Titular Seleccionar Gerenc…" at bounding box center [797, 337] width 1186 height 329
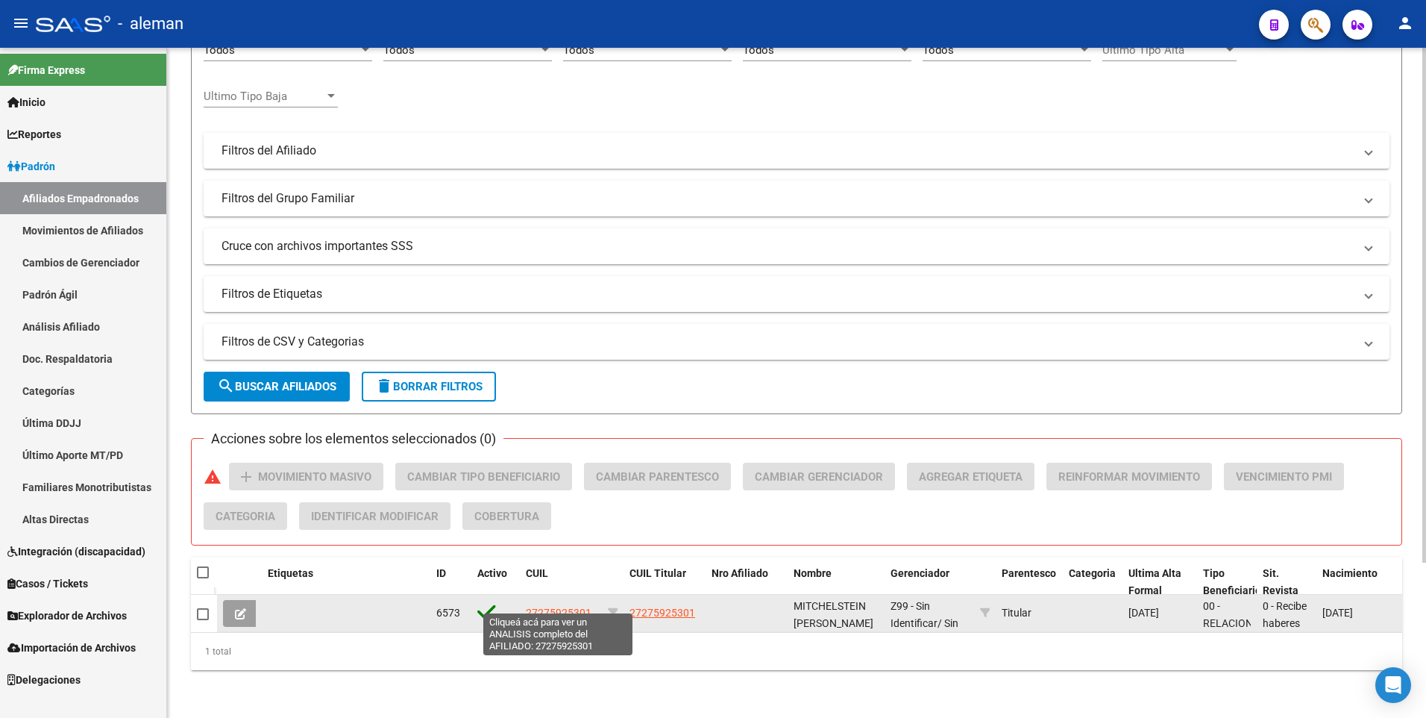
type input "27275925301"
click at [568, 607] on span "27275925301" at bounding box center [559, 613] width 66 height 12
type textarea "27275925301"
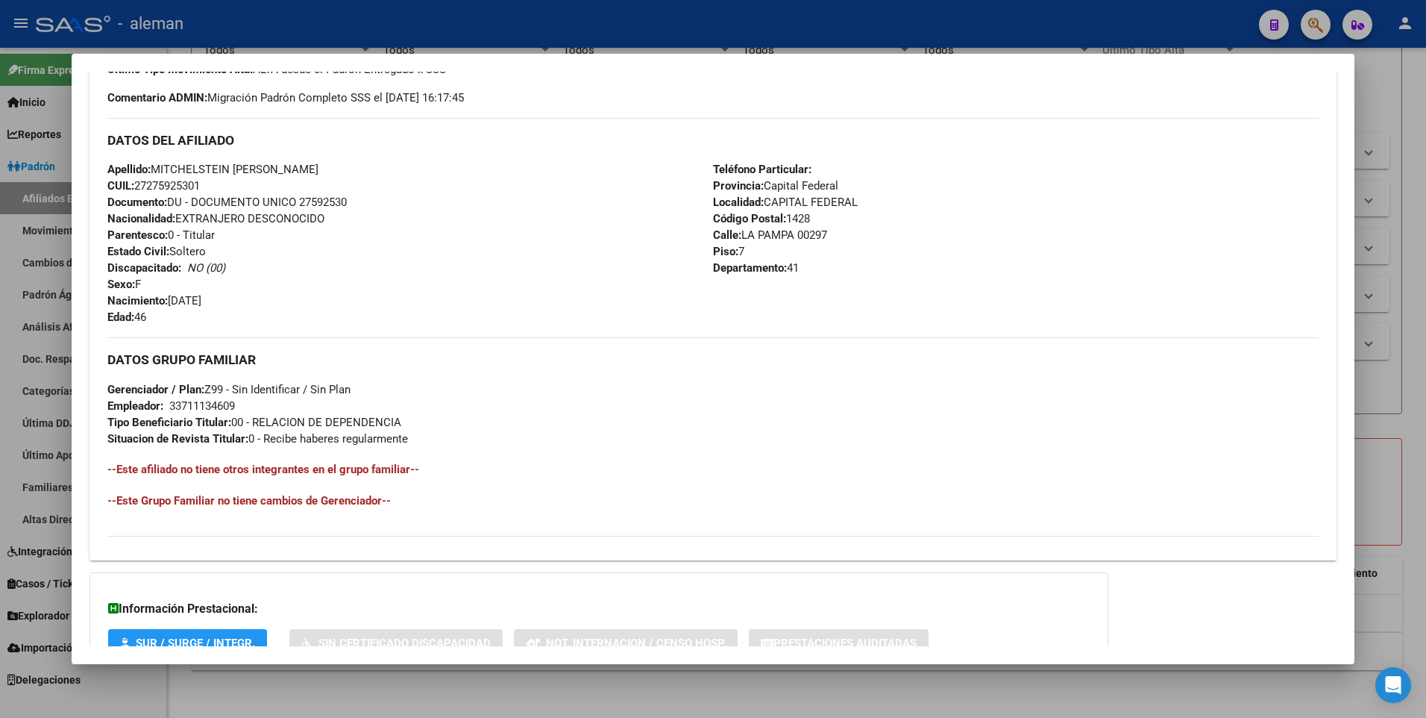
scroll to position [559, 0]
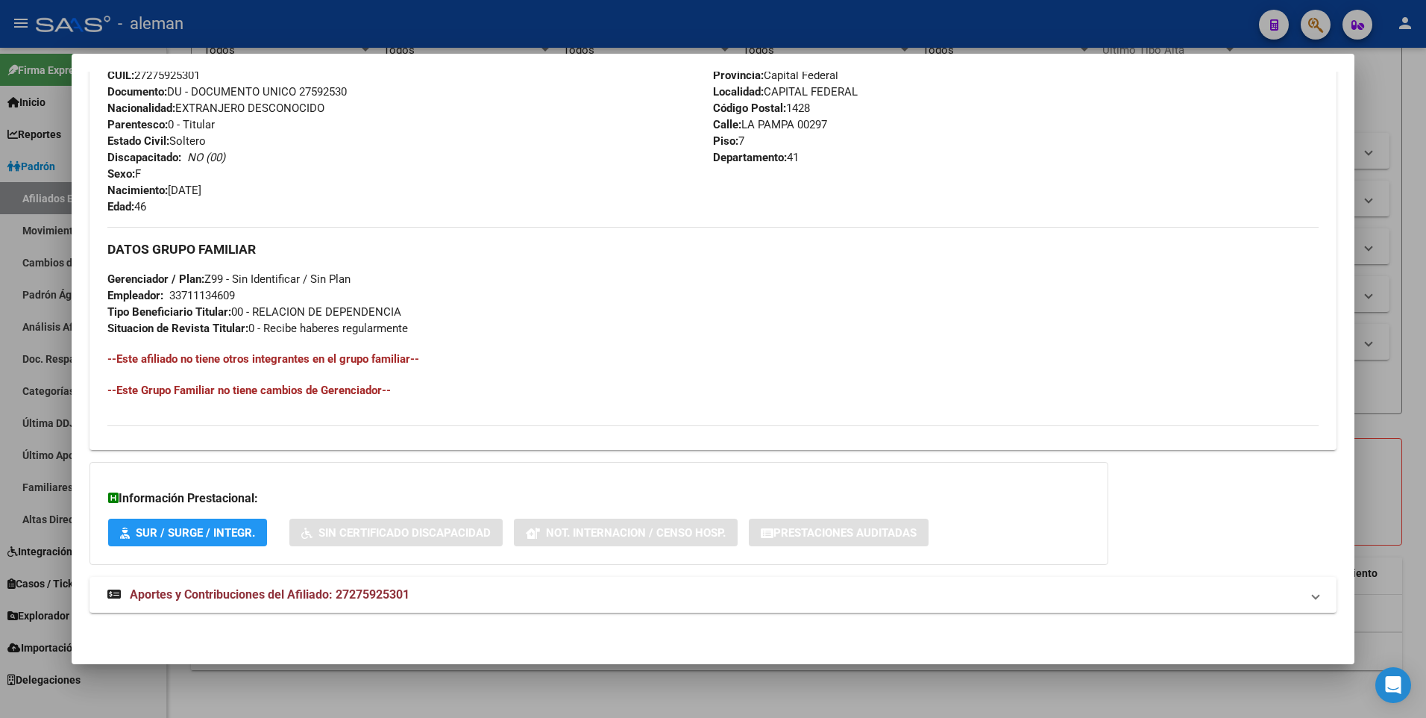
click at [1421, 418] on div at bounding box center [713, 359] width 1426 height 718
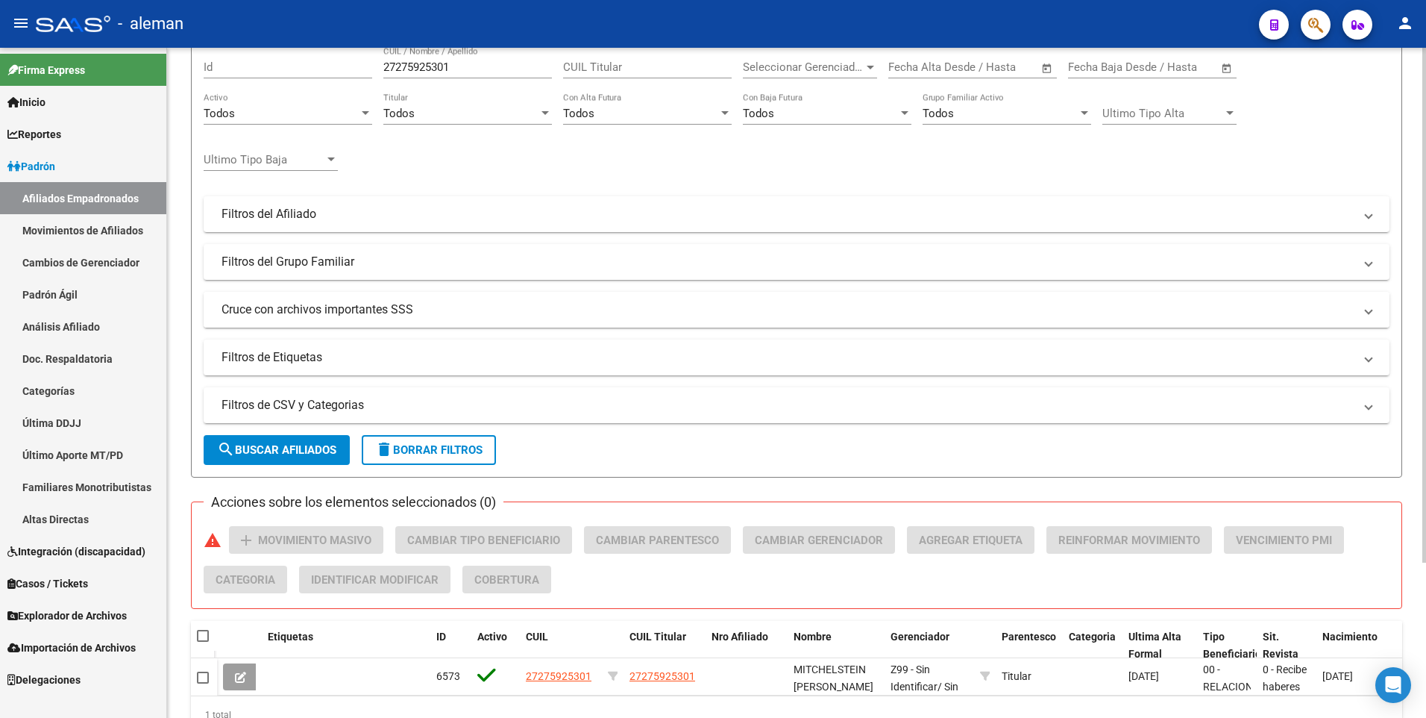
scroll to position [0, 0]
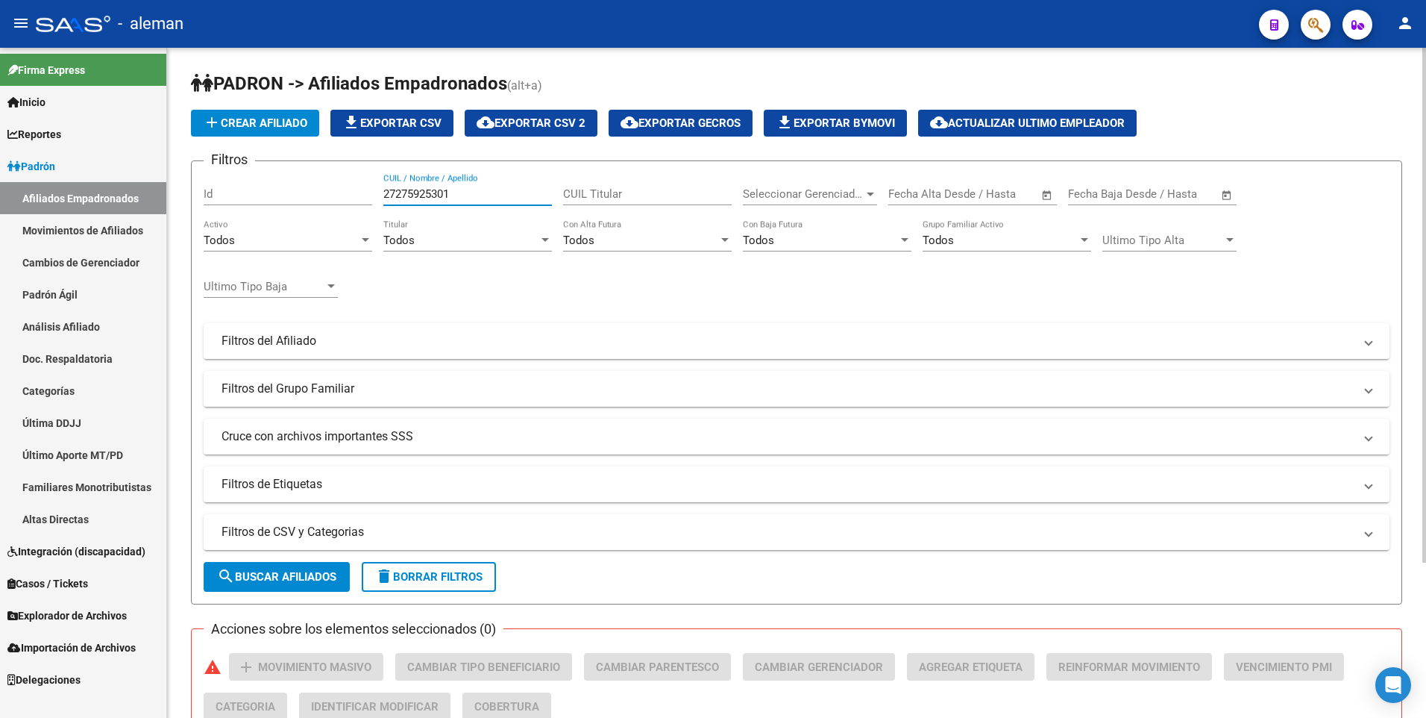
drag, startPoint x: 451, startPoint y: 192, endPoint x: 353, endPoint y: 192, distance: 97.7
click at [353, 192] on div "Filtros Id 27275925301 CUIL / Nombre / Apellido CUIL Titular Seleccionar Gerenc…" at bounding box center [797, 337] width 1186 height 329
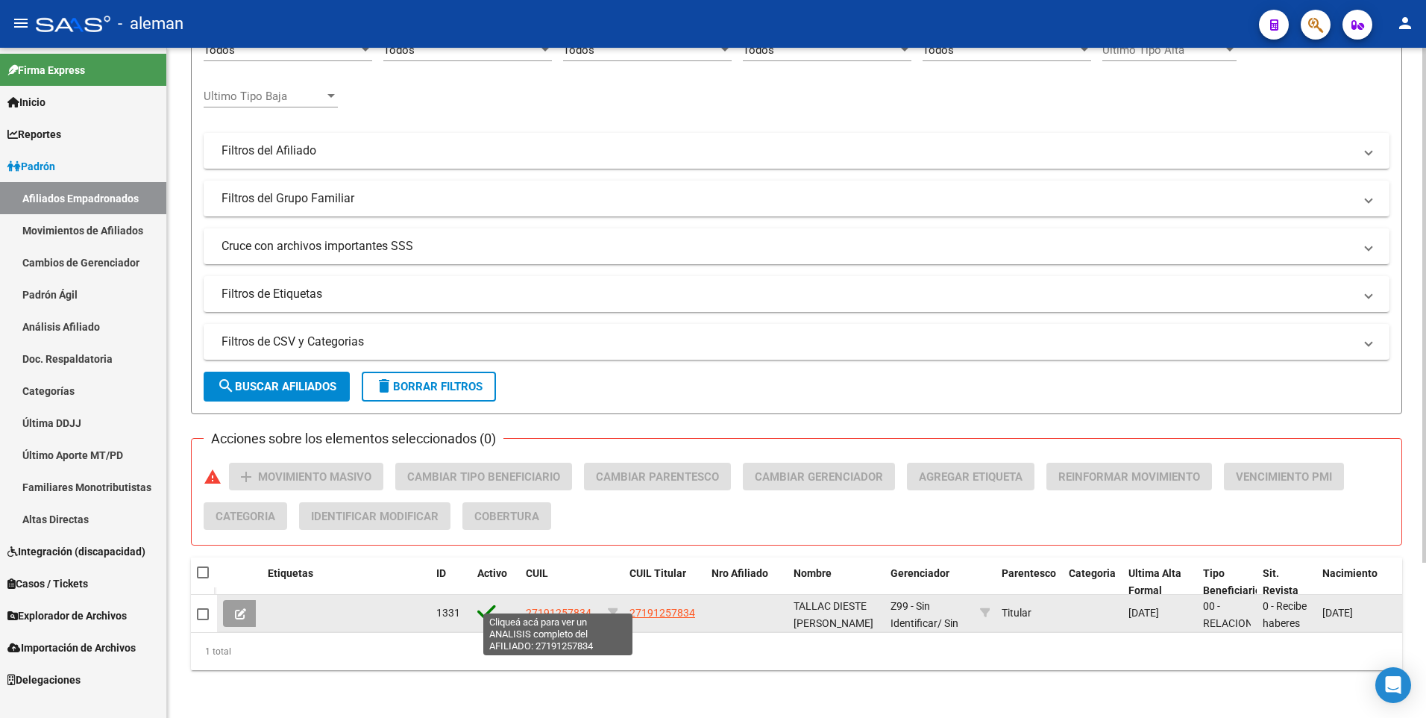
type input "27191257834"
click at [561, 607] on span "27191257834" at bounding box center [559, 613] width 66 height 12
type textarea "27191257834"
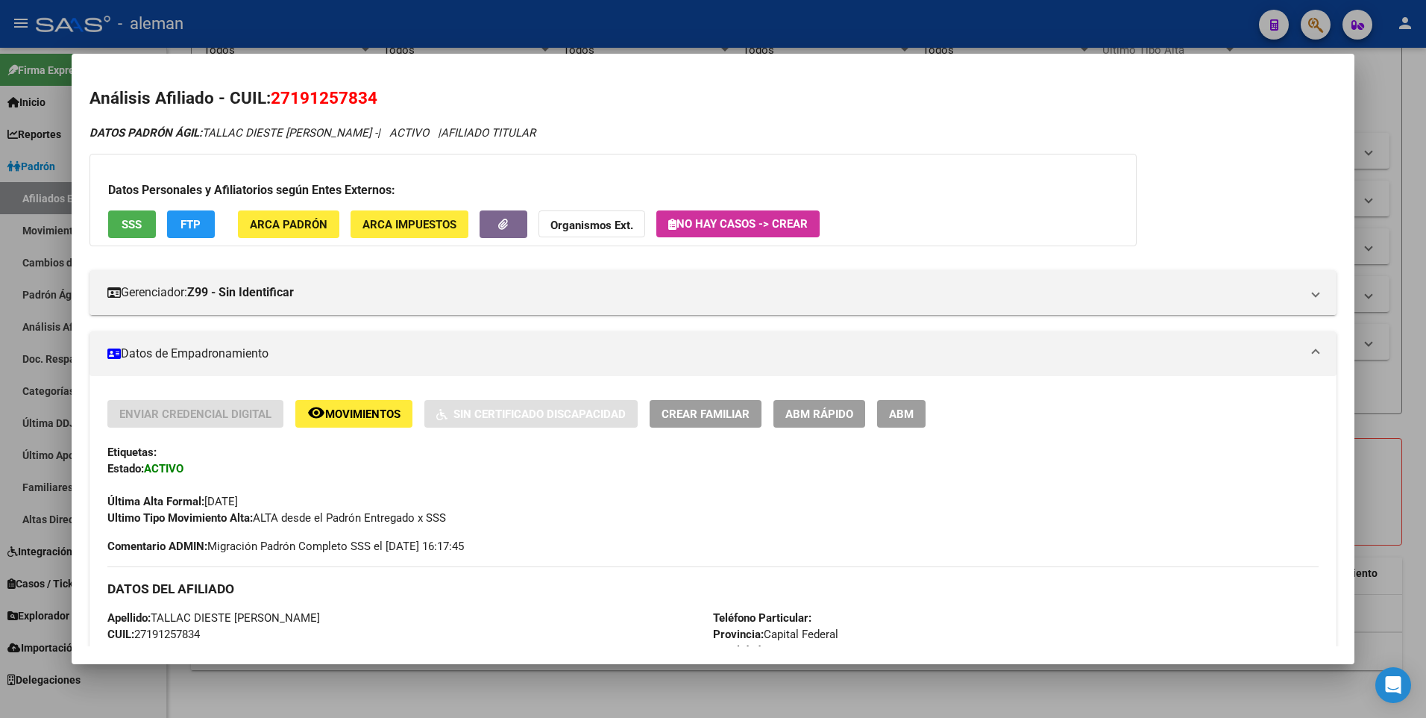
scroll to position [149, 0]
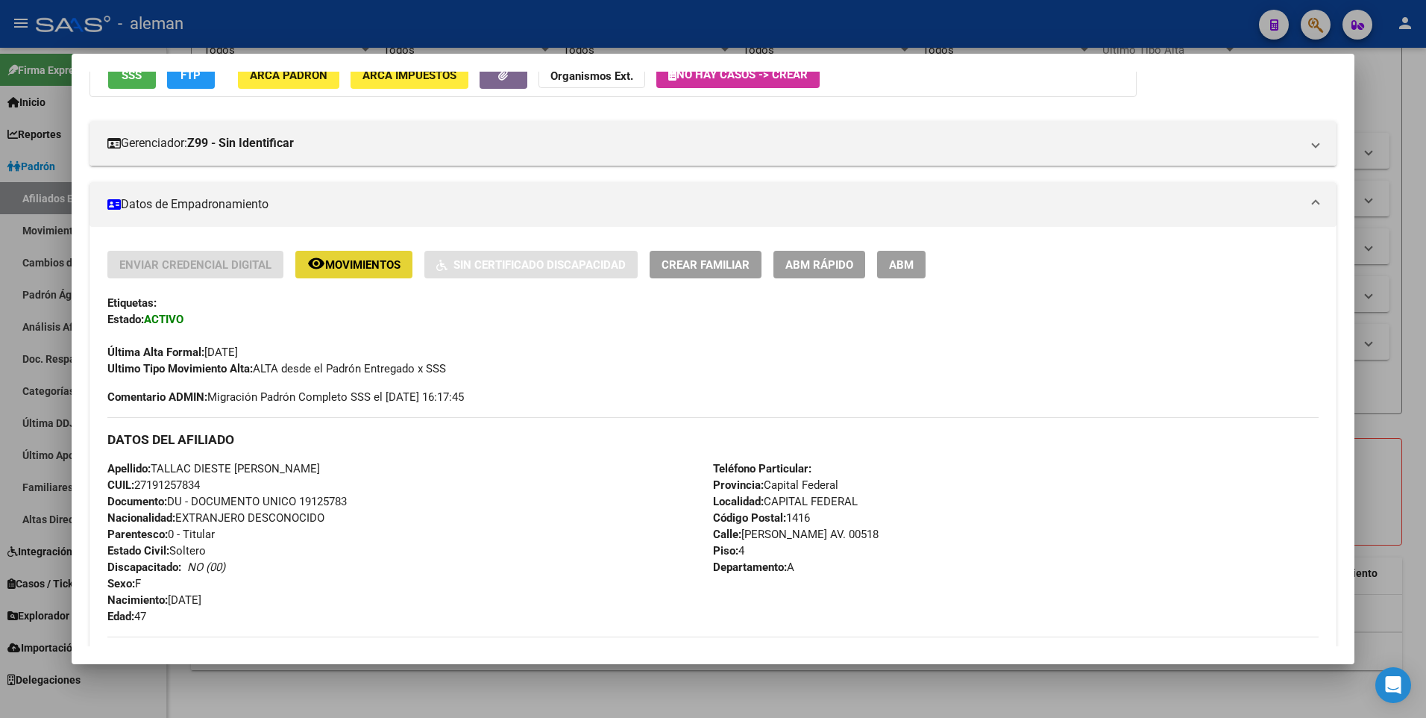
click at [376, 266] on span "Movimientos" at bounding box center [362, 264] width 75 height 13
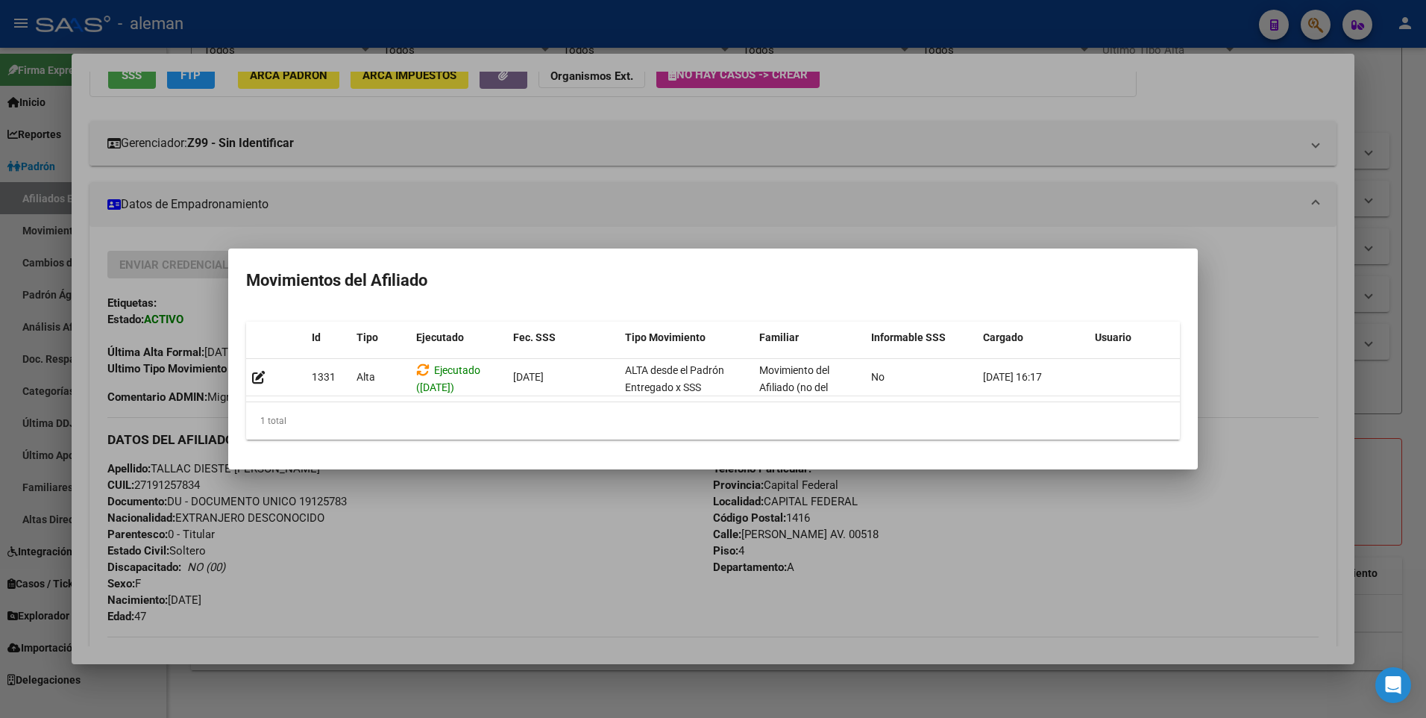
click at [571, 512] on div at bounding box center [713, 359] width 1426 height 718
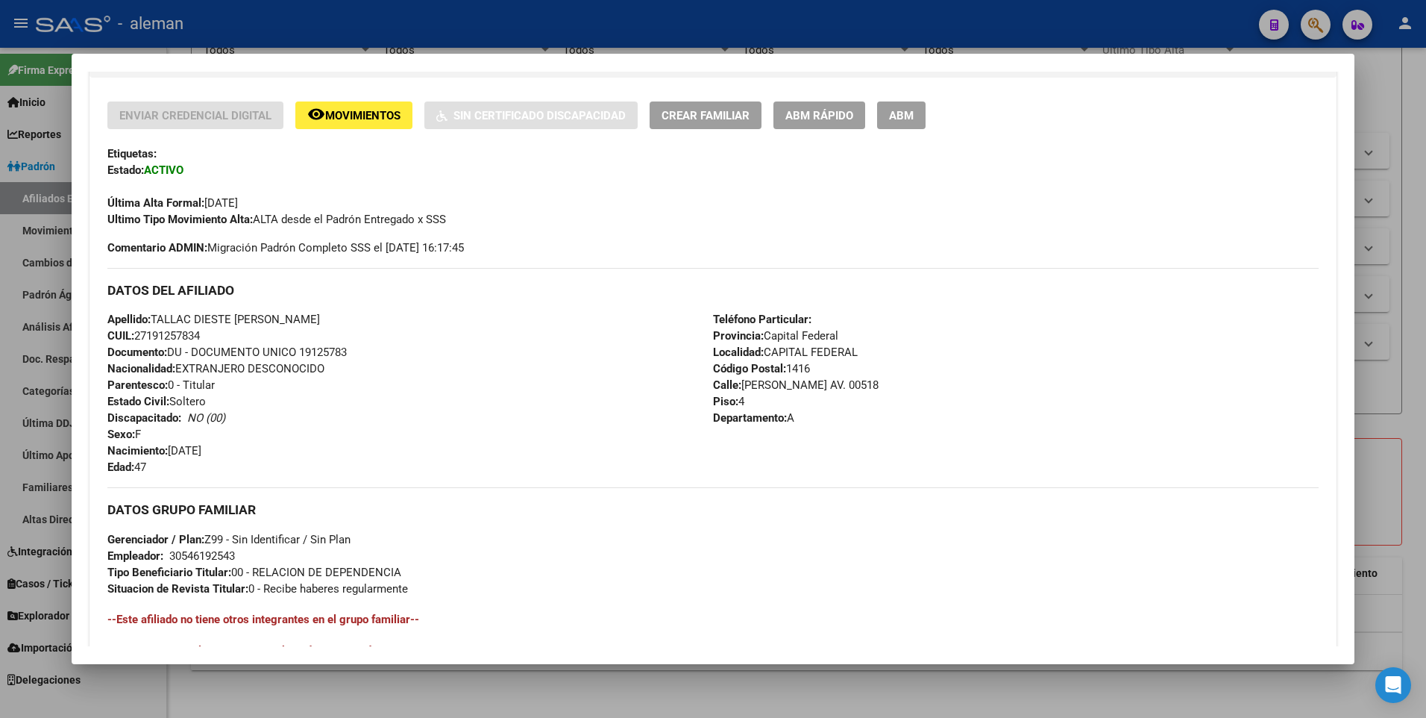
scroll to position [0, 0]
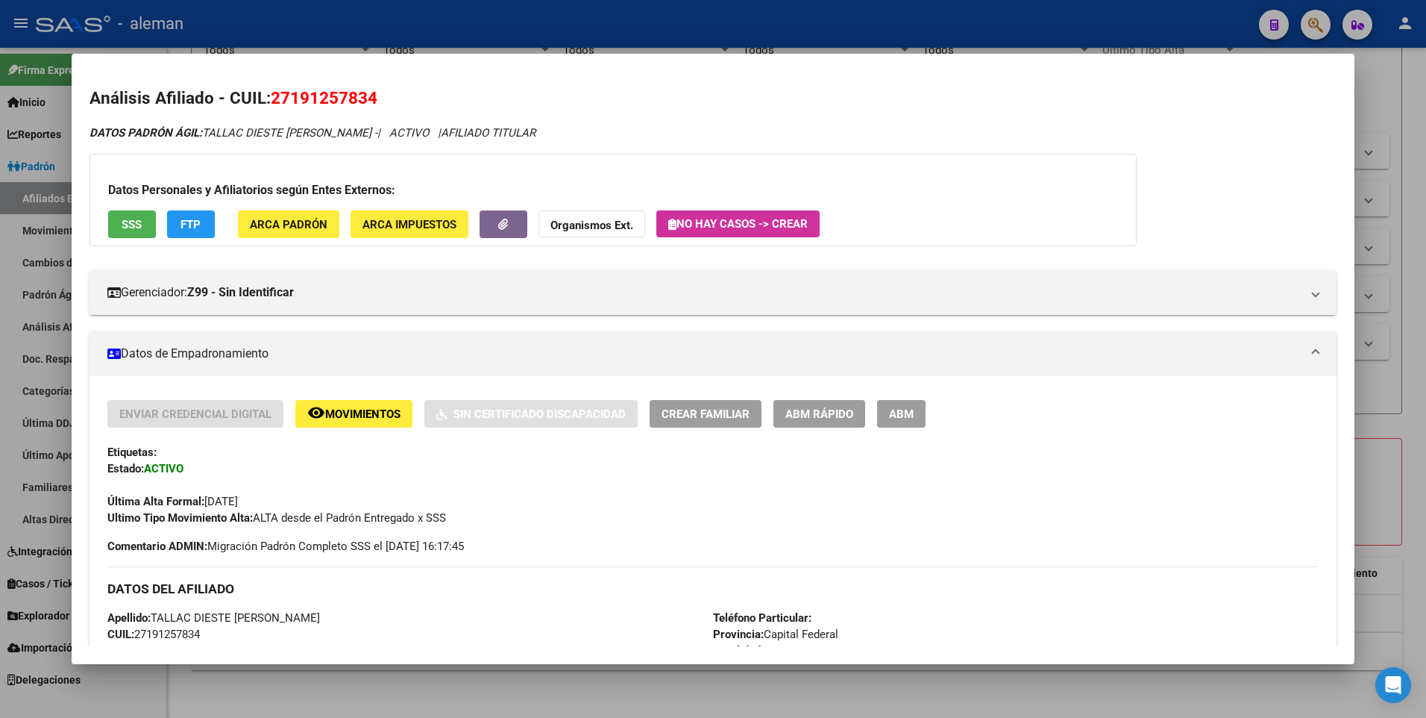
click at [307, 222] on span "ARCA Padrón" at bounding box center [289, 224] width 78 height 13
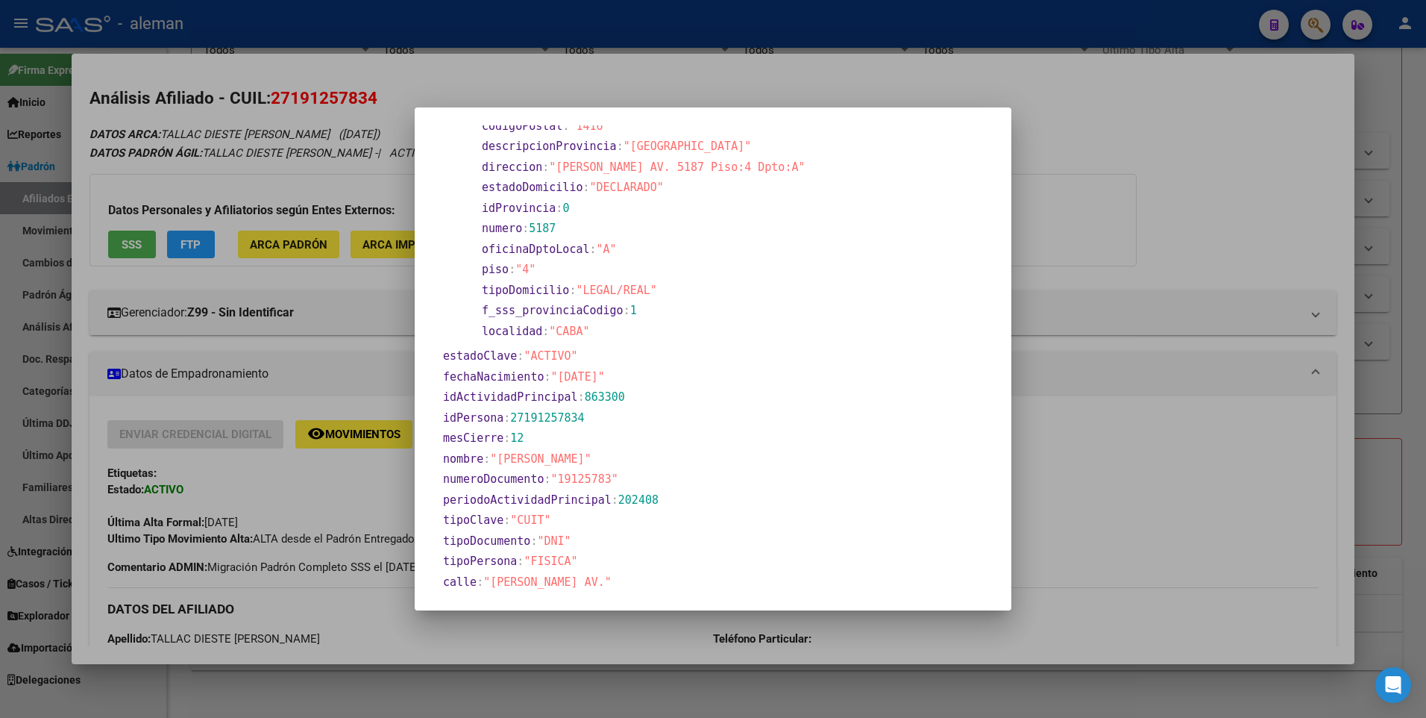
scroll to position [522, 0]
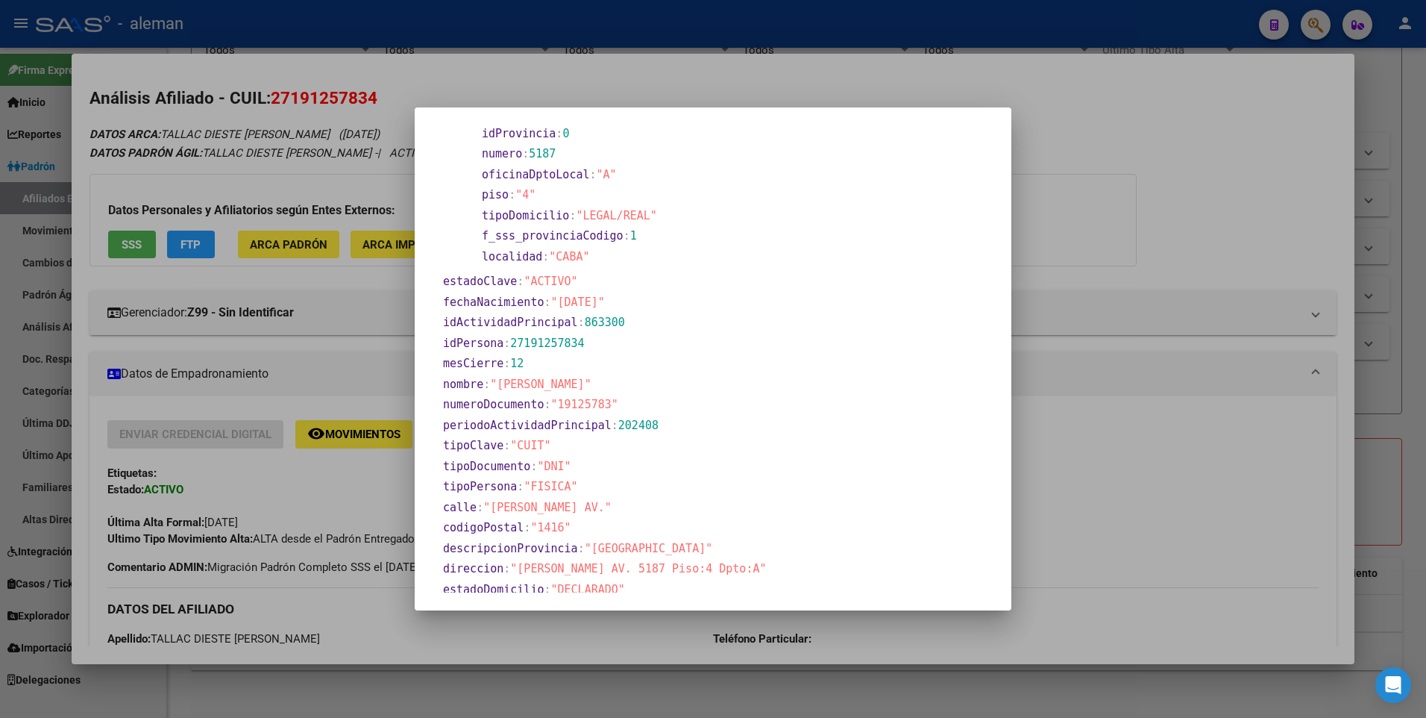
click at [366, 499] on div at bounding box center [713, 359] width 1426 height 718
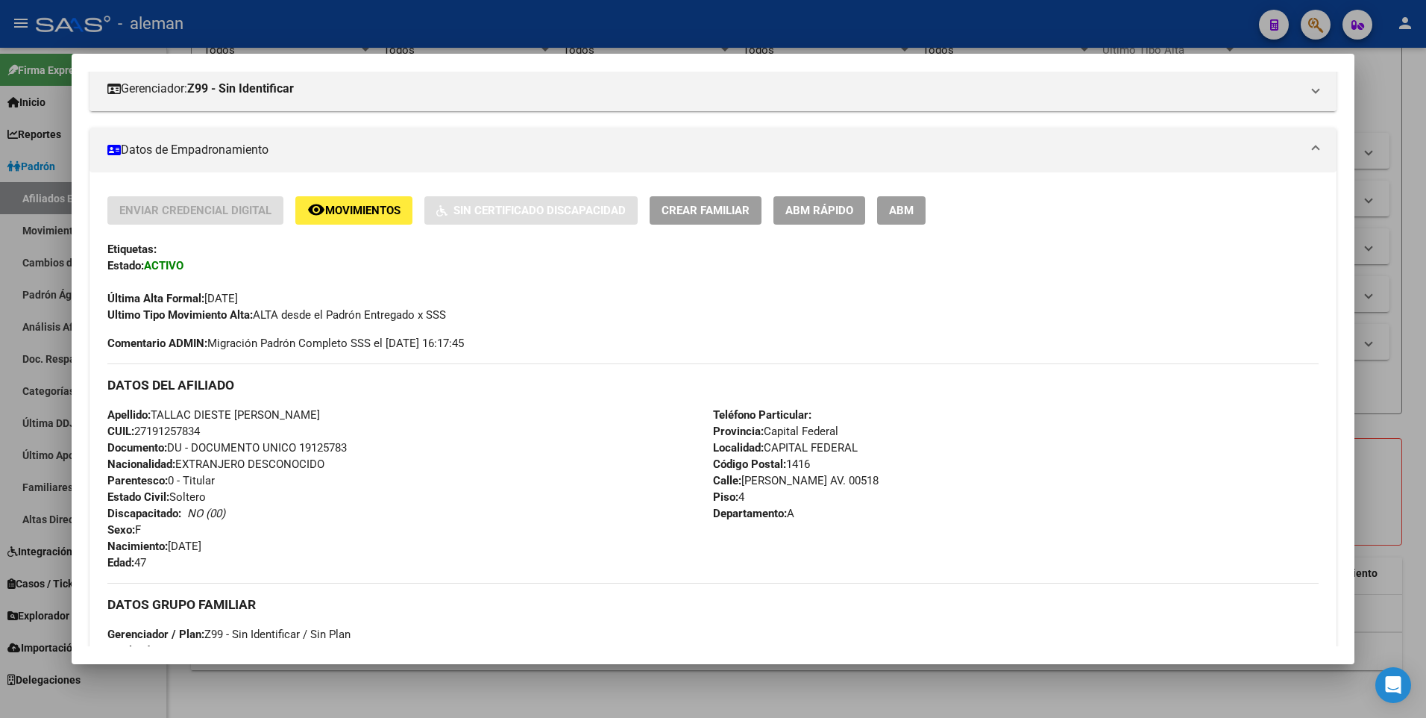
scroll to position [298, 0]
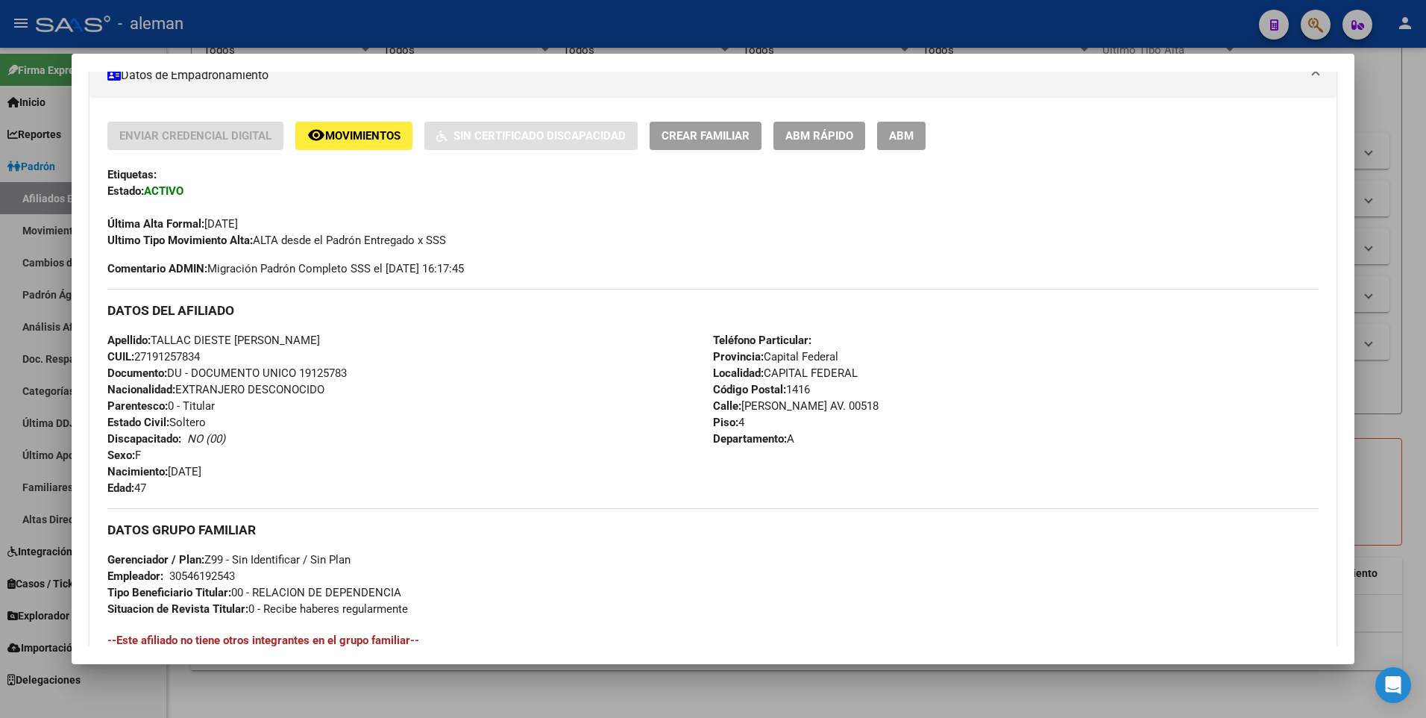
click at [1384, 445] on div at bounding box center [713, 359] width 1426 height 718
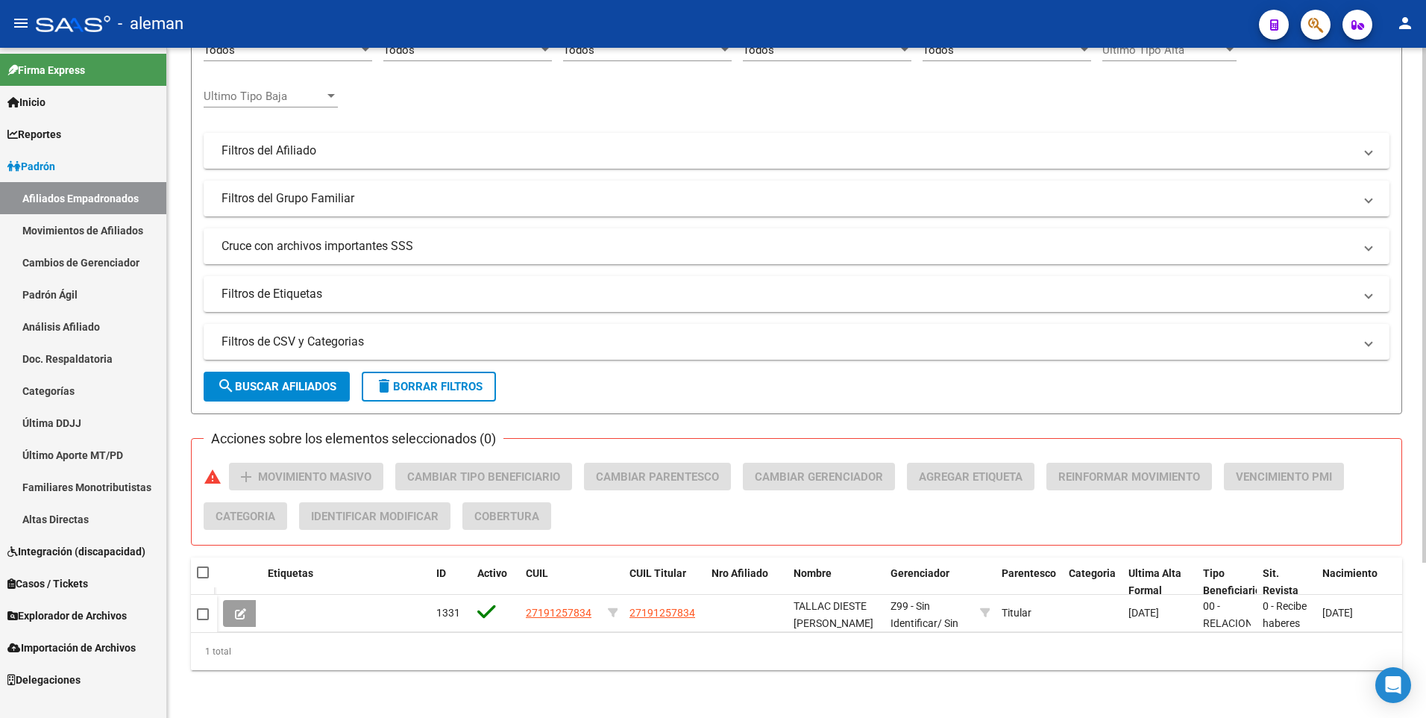
scroll to position [0, 0]
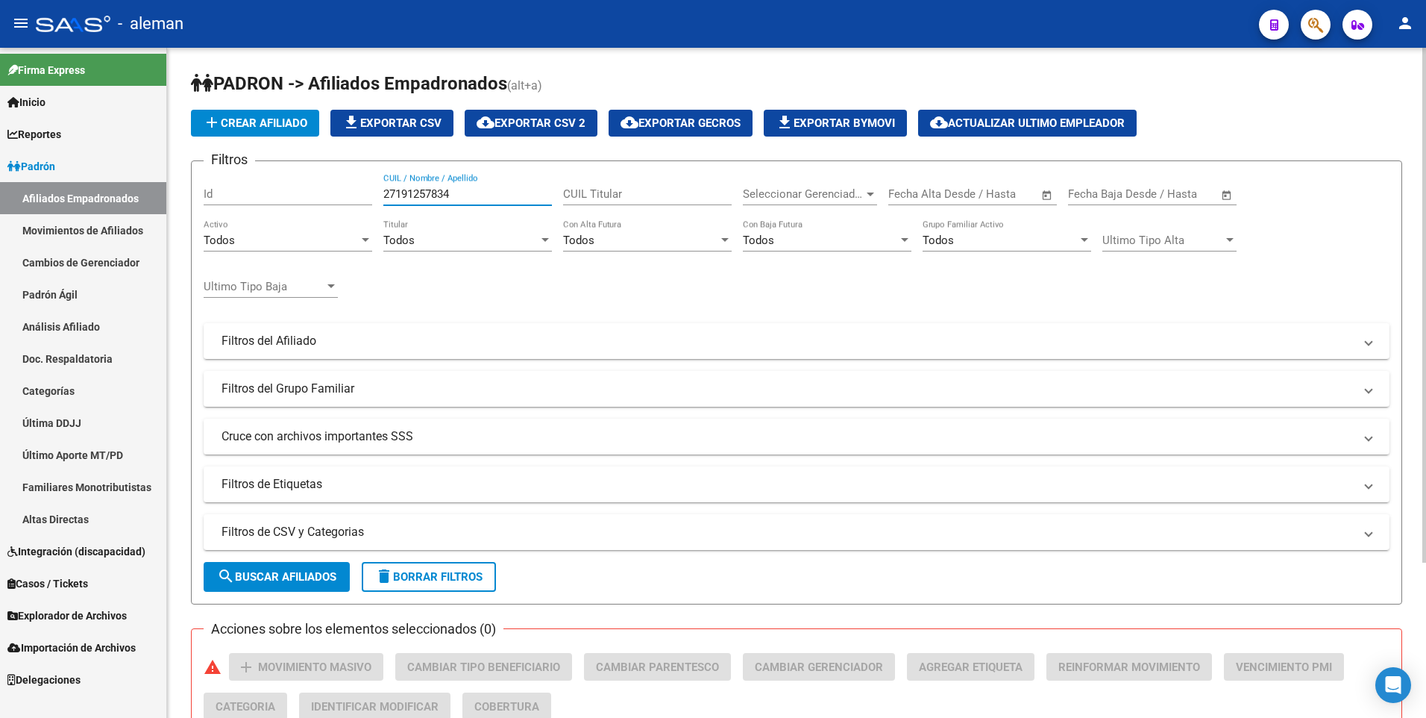
drag, startPoint x: 463, startPoint y: 191, endPoint x: 313, endPoint y: 190, distance: 149.2
click at [313, 190] on div "Filtros Id 27191257834 CUIL / Nombre / Apellido CUIL Titular Seleccionar Gerenc…" at bounding box center [797, 337] width 1186 height 329
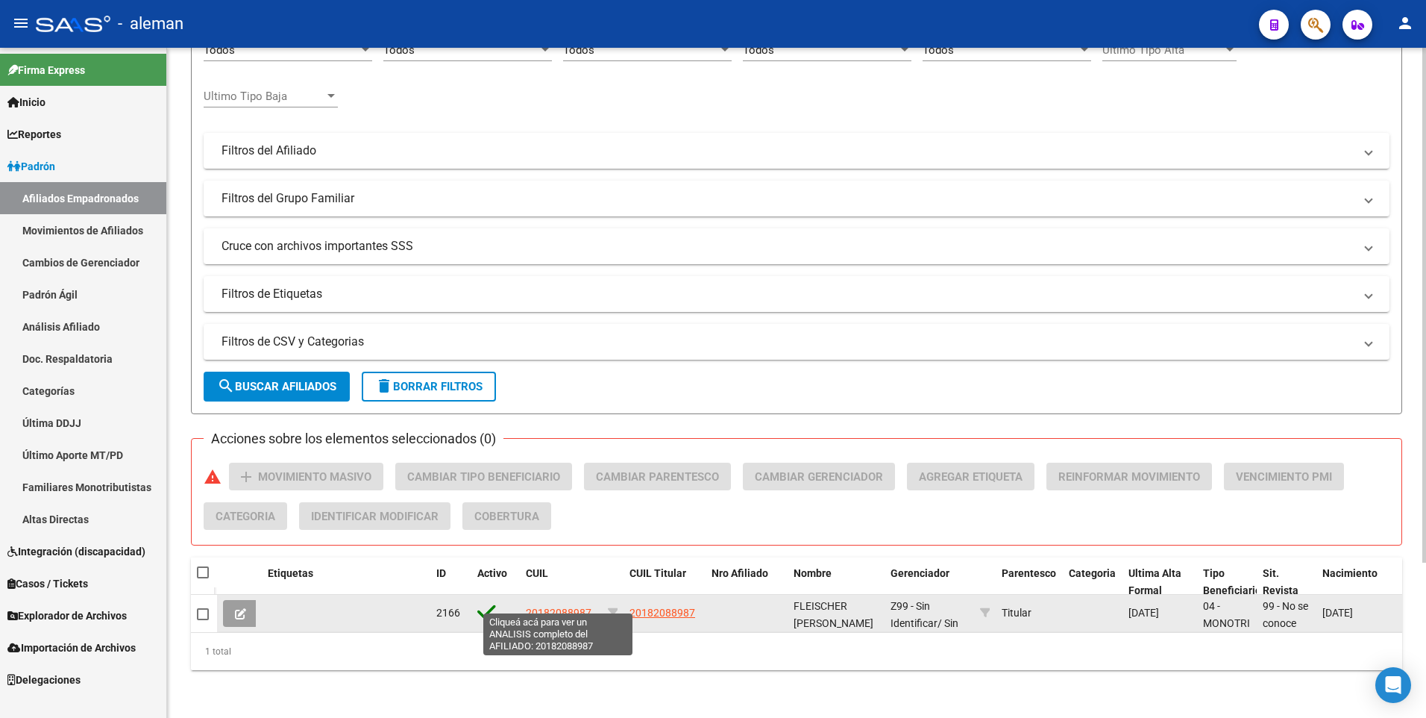
type input "20182088987"
click at [564, 607] on span "20182088987" at bounding box center [559, 613] width 66 height 12
type textarea "20182088987"
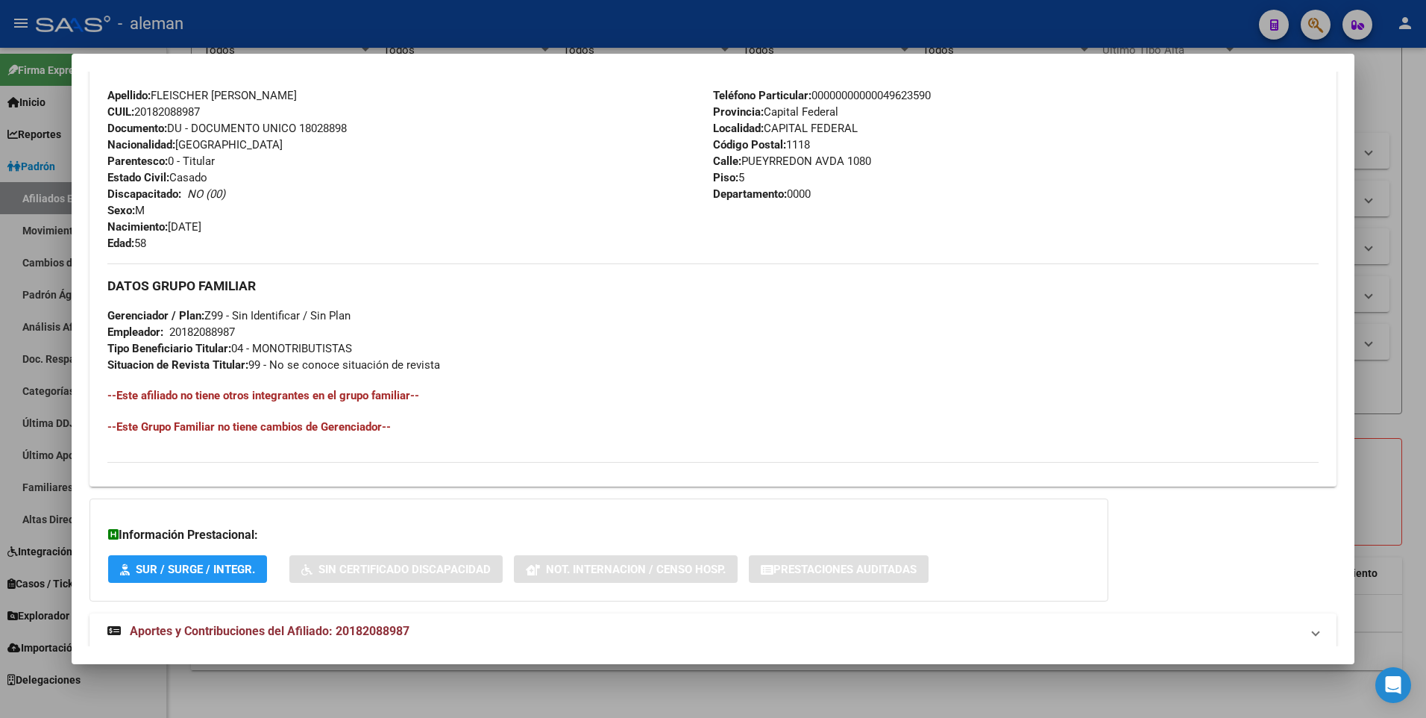
scroll to position [559, 0]
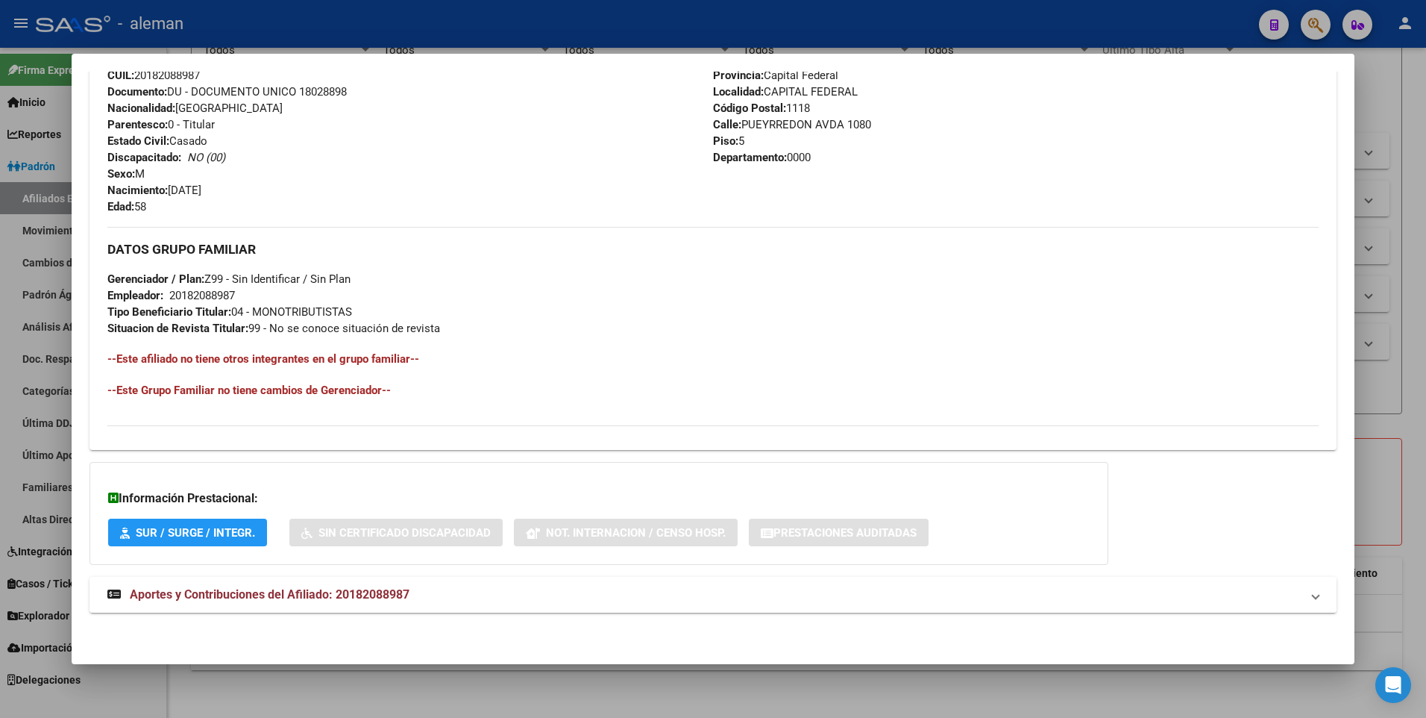
click at [372, 594] on span "Aportes y Contribuciones del Afiliado: 20182088987" at bounding box center [270, 594] width 280 height 14
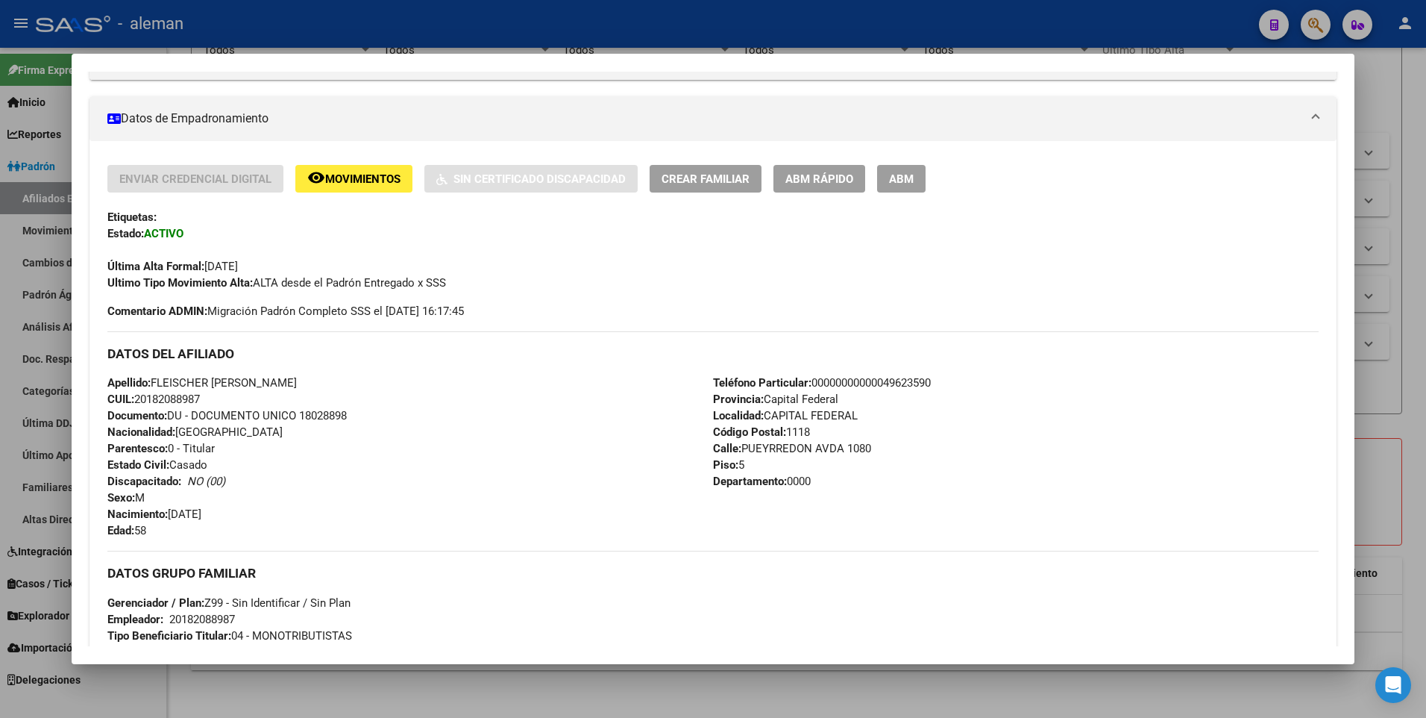
scroll to position [160, 0]
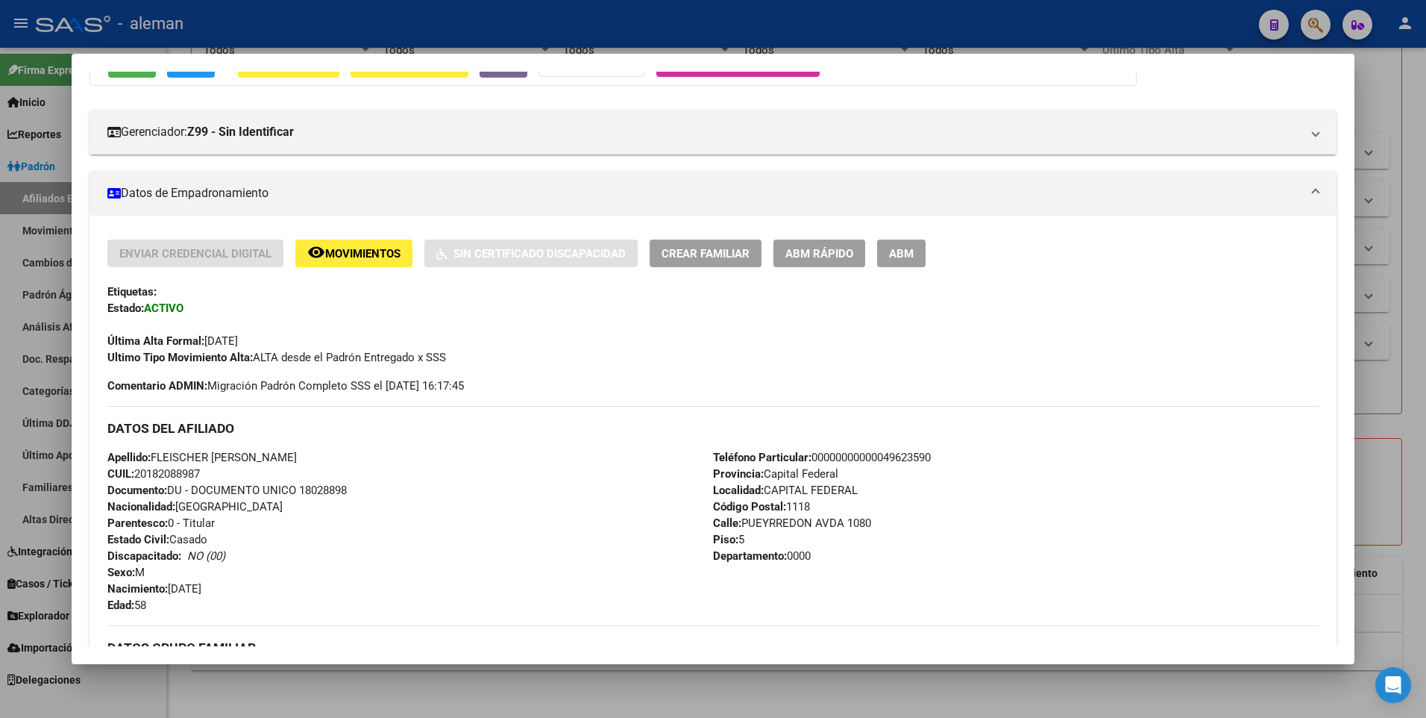
click at [906, 260] on span "ABM" at bounding box center [901, 253] width 25 height 13
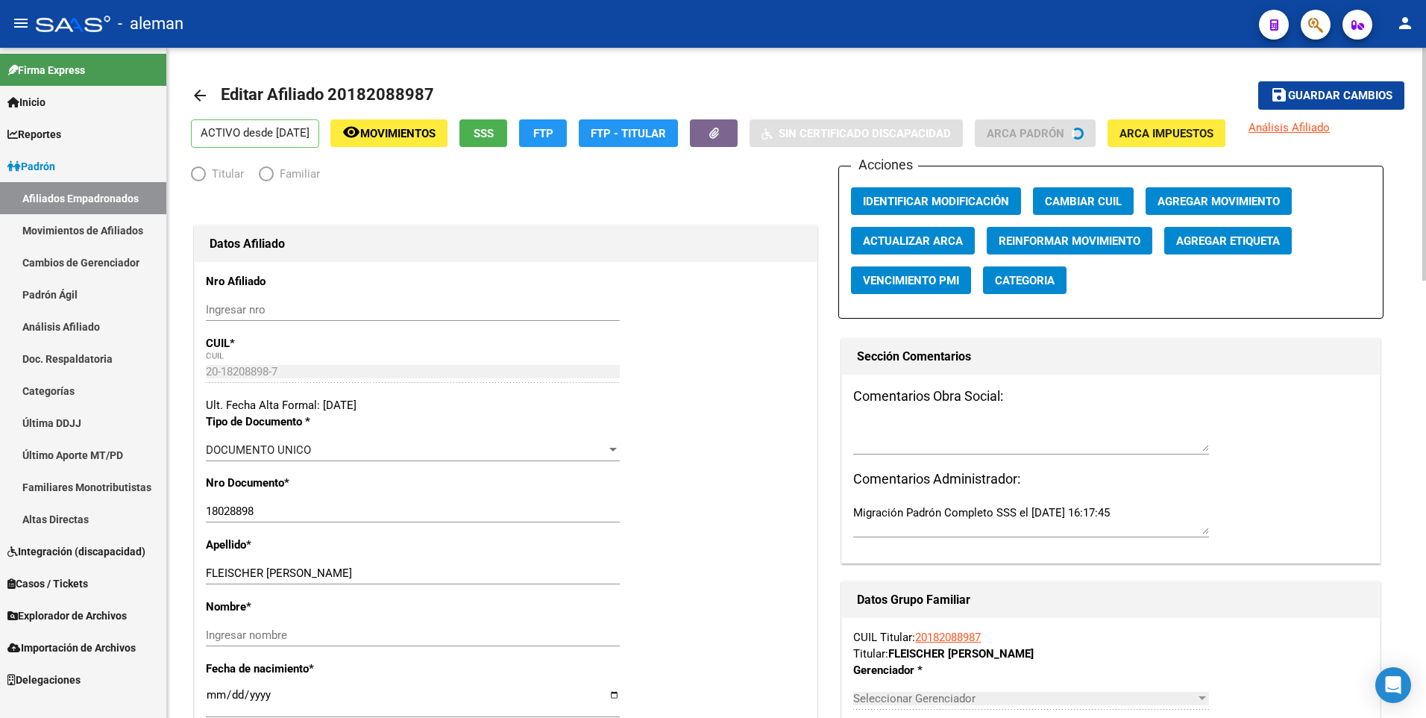
radio input "true"
type input "20-18208898-7"
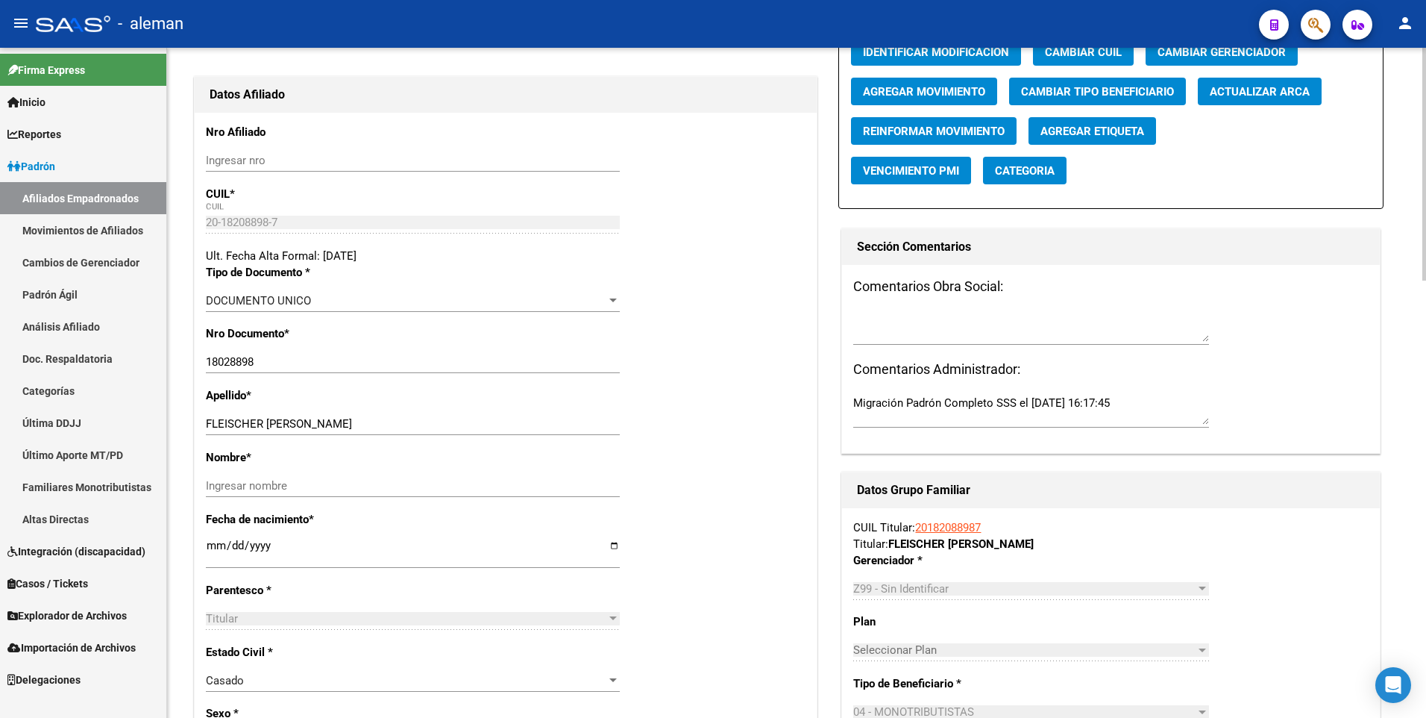
scroll to position [224, 0]
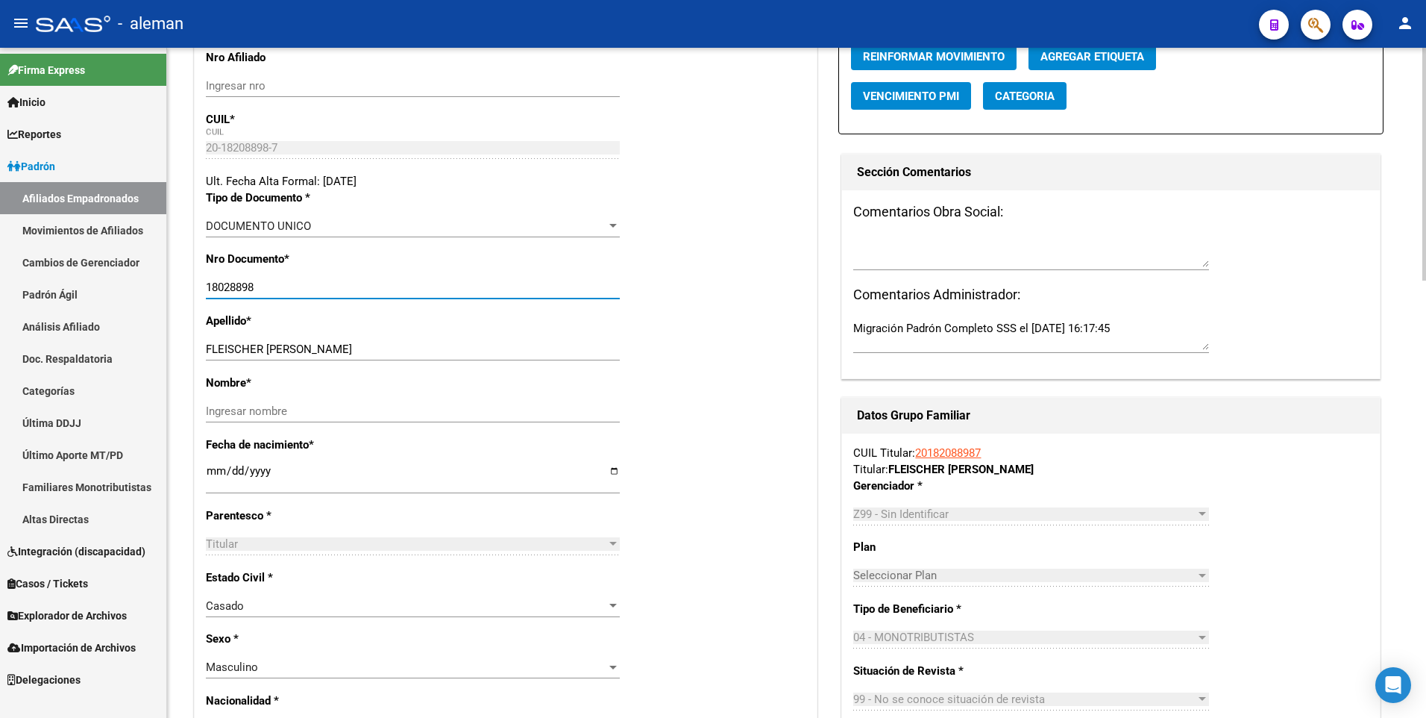
click at [219, 286] on input "18028898" at bounding box center [413, 286] width 414 height 13
type input "18208898"
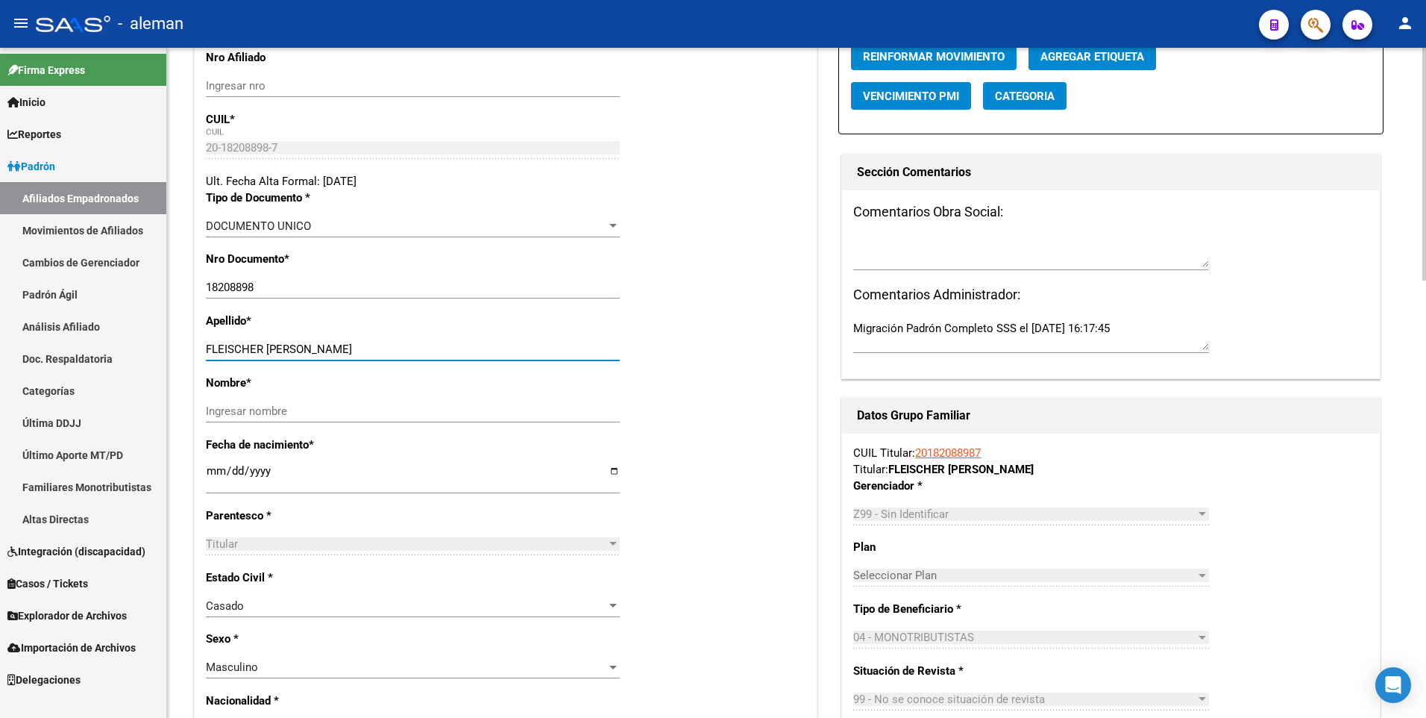
drag, startPoint x: 266, startPoint y: 352, endPoint x: 349, endPoint y: 345, distance: 83.9
click at [349, 345] on input "FLEISCHER [PERSON_NAME]" at bounding box center [413, 348] width 414 height 13
click at [322, 415] on input "Ingresar nombre" at bounding box center [413, 410] width 414 height 13
paste input "[PERSON_NAME]"
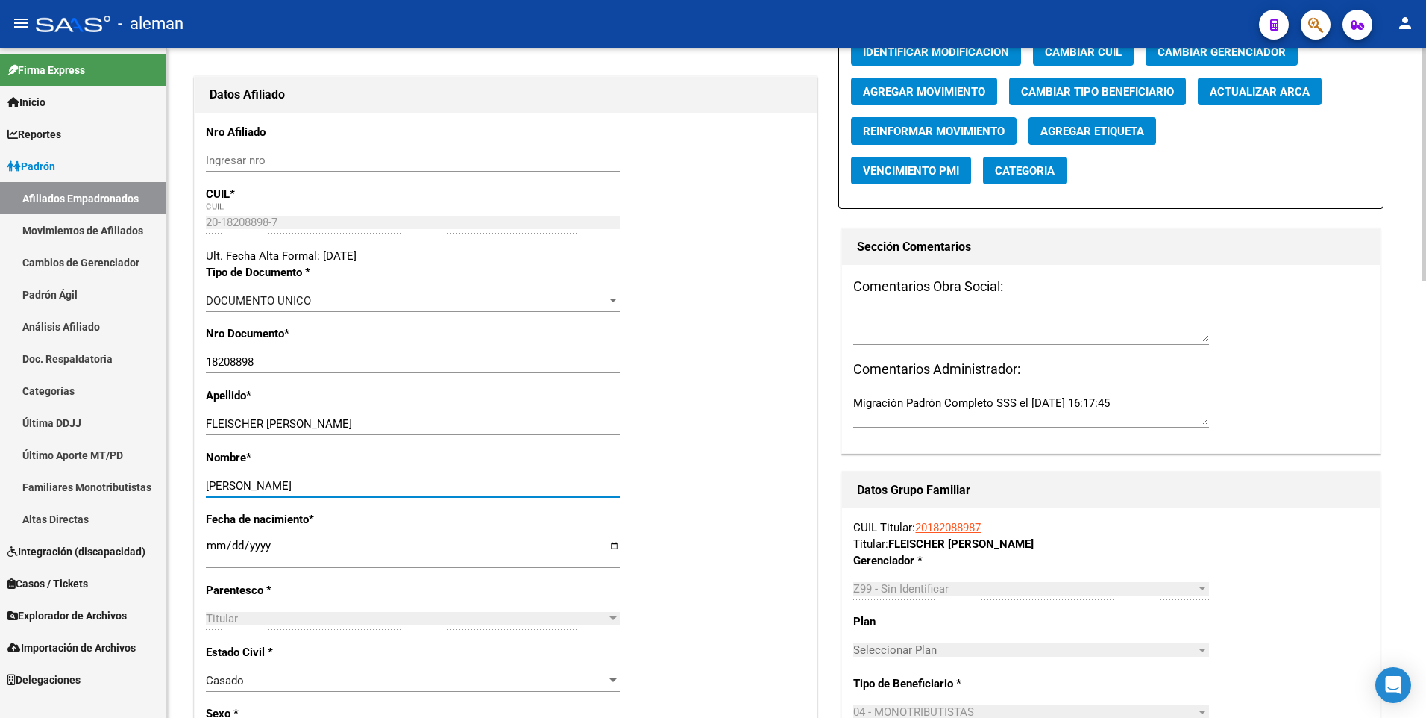
scroll to position [0, 0]
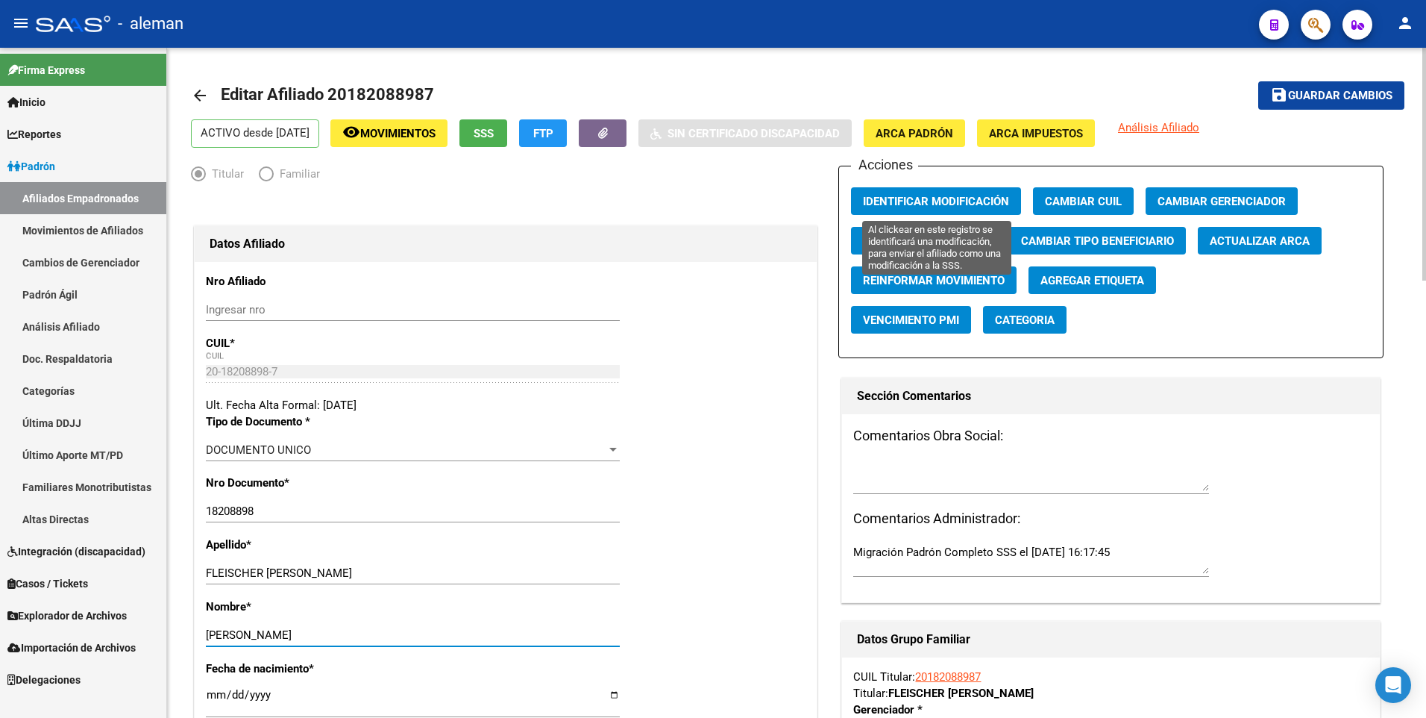
type input "[PERSON_NAME]"
click at [950, 198] on span "Identificar Modificación" at bounding box center [936, 201] width 146 height 13
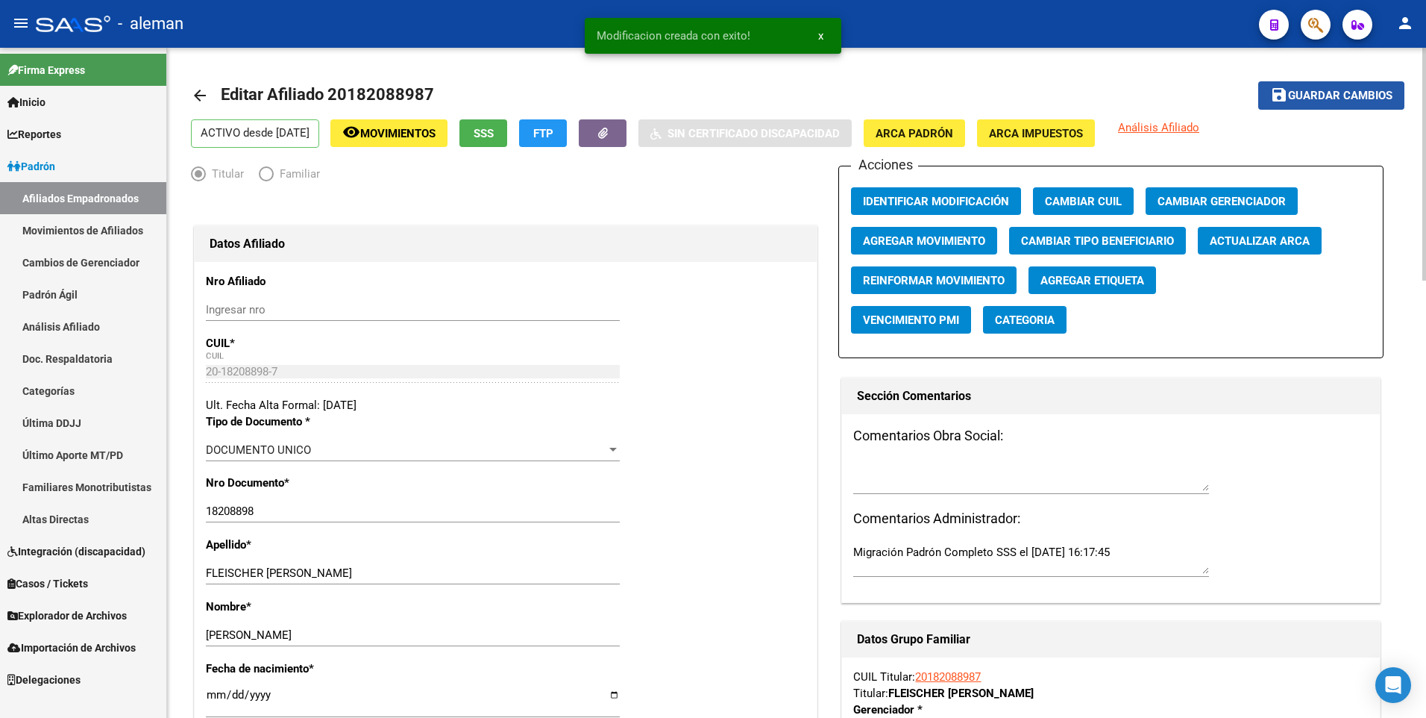
click at [1314, 102] on span "Guardar cambios" at bounding box center [1340, 96] width 104 height 13
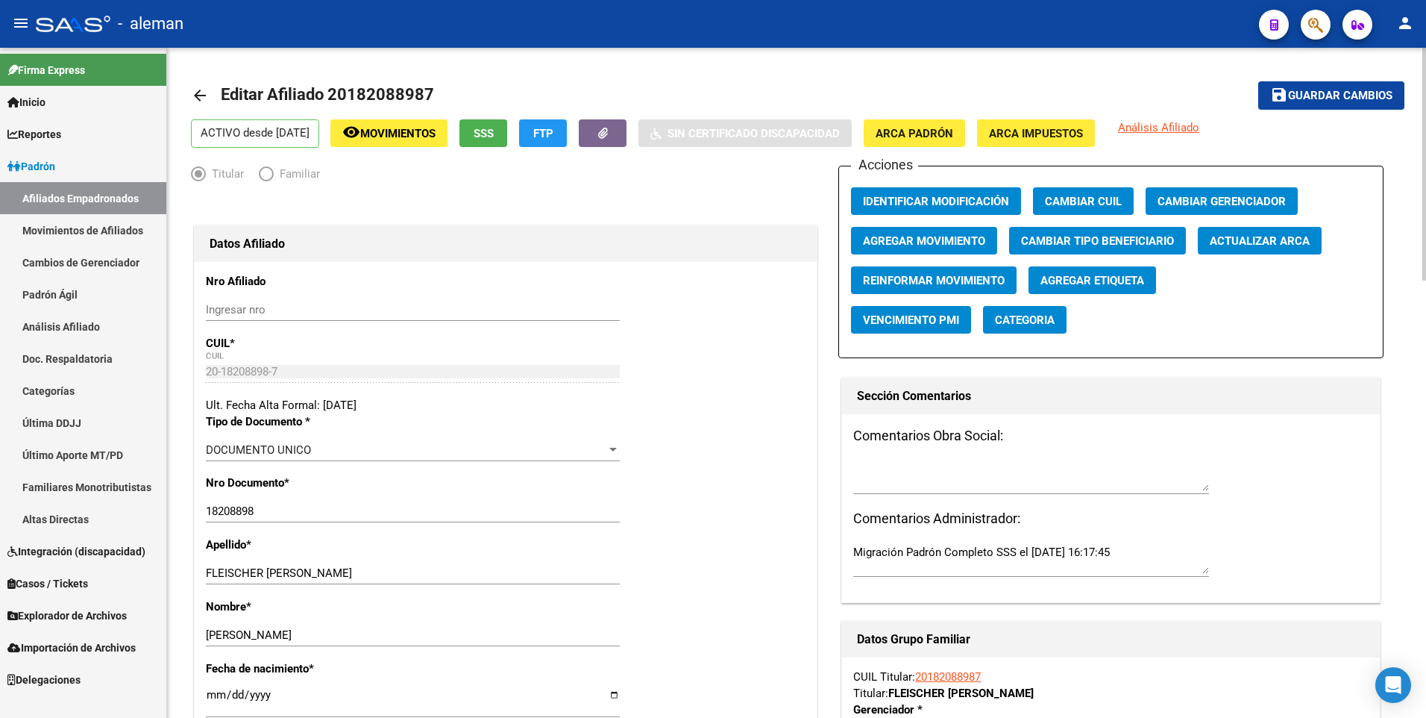
click at [1341, 94] on span "Guardar cambios" at bounding box center [1340, 96] width 104 height 13
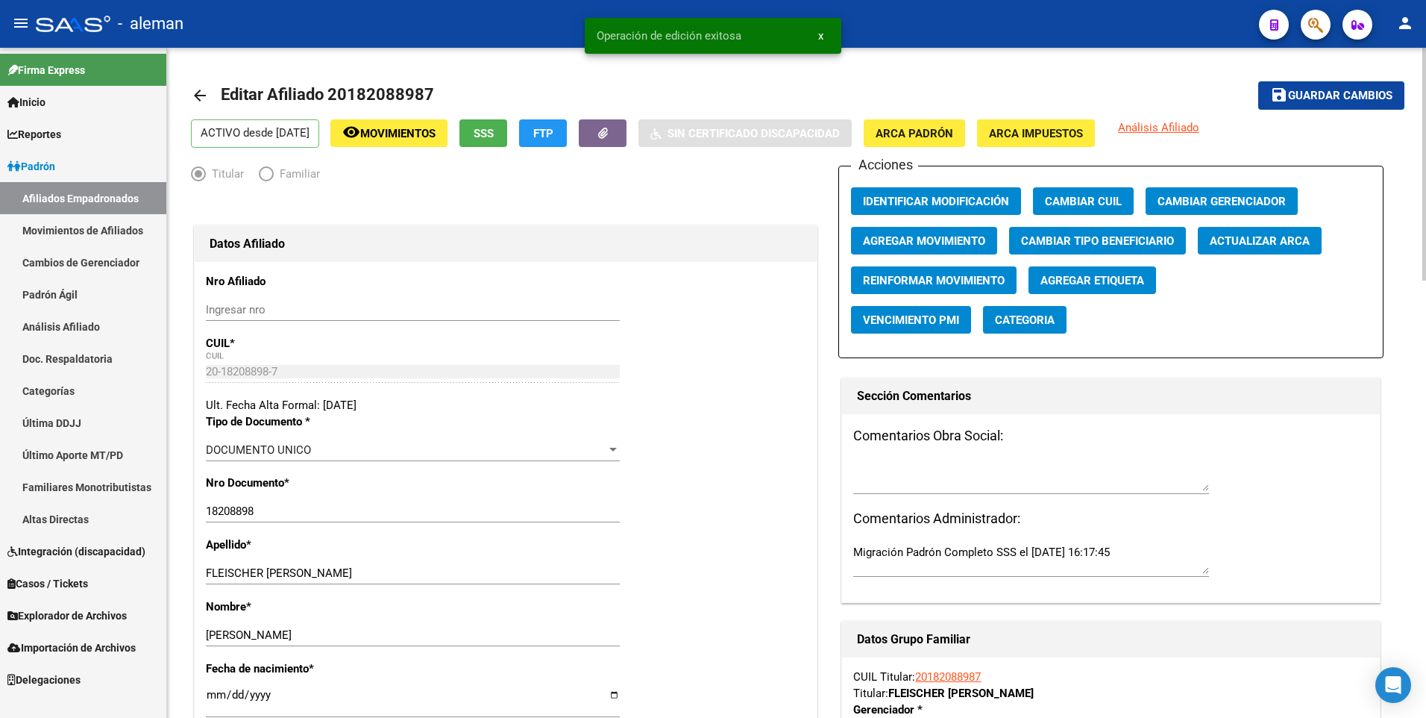
click at [192, 98] on mat-icon "arrow_back" at bounding box center [200, 96] width 18 height 18
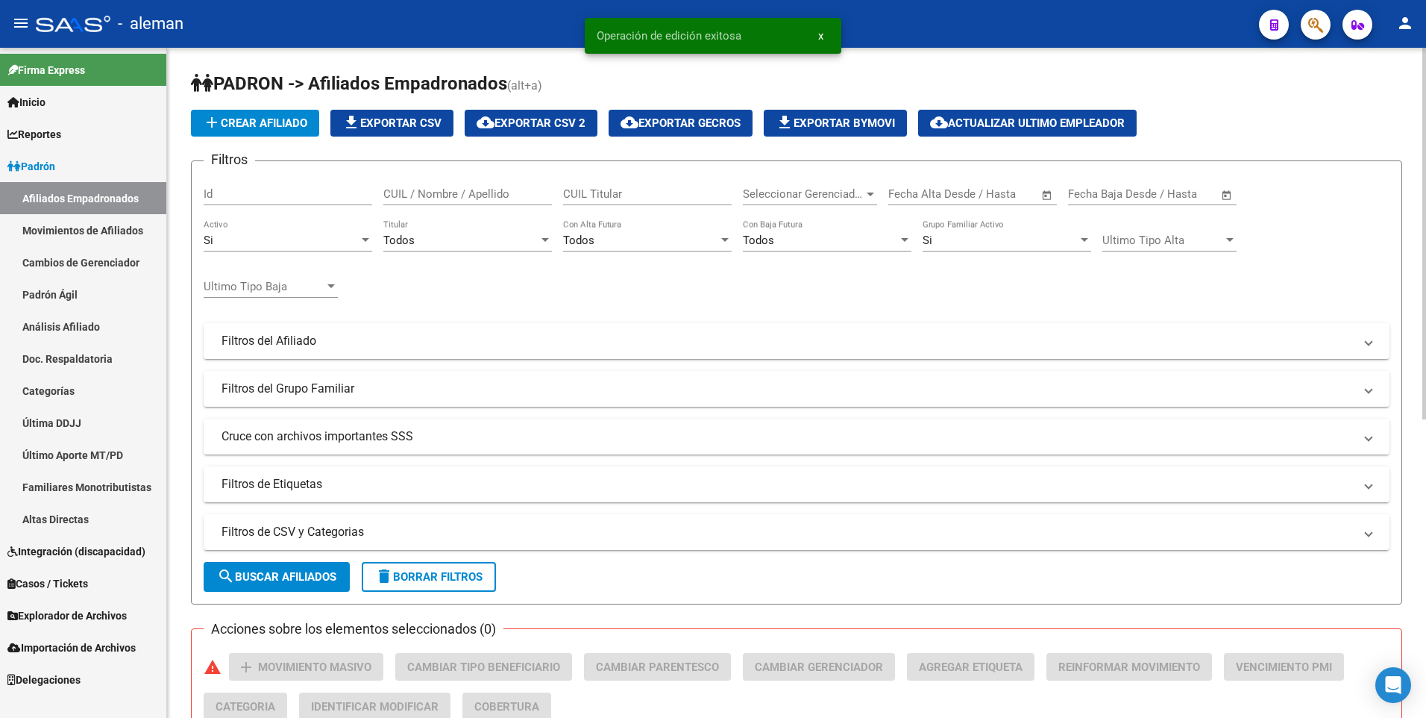
click at [419, 192] on input "CUIL / Nombre / Apellido" at bounding box center [467, 193] width 169 height 13
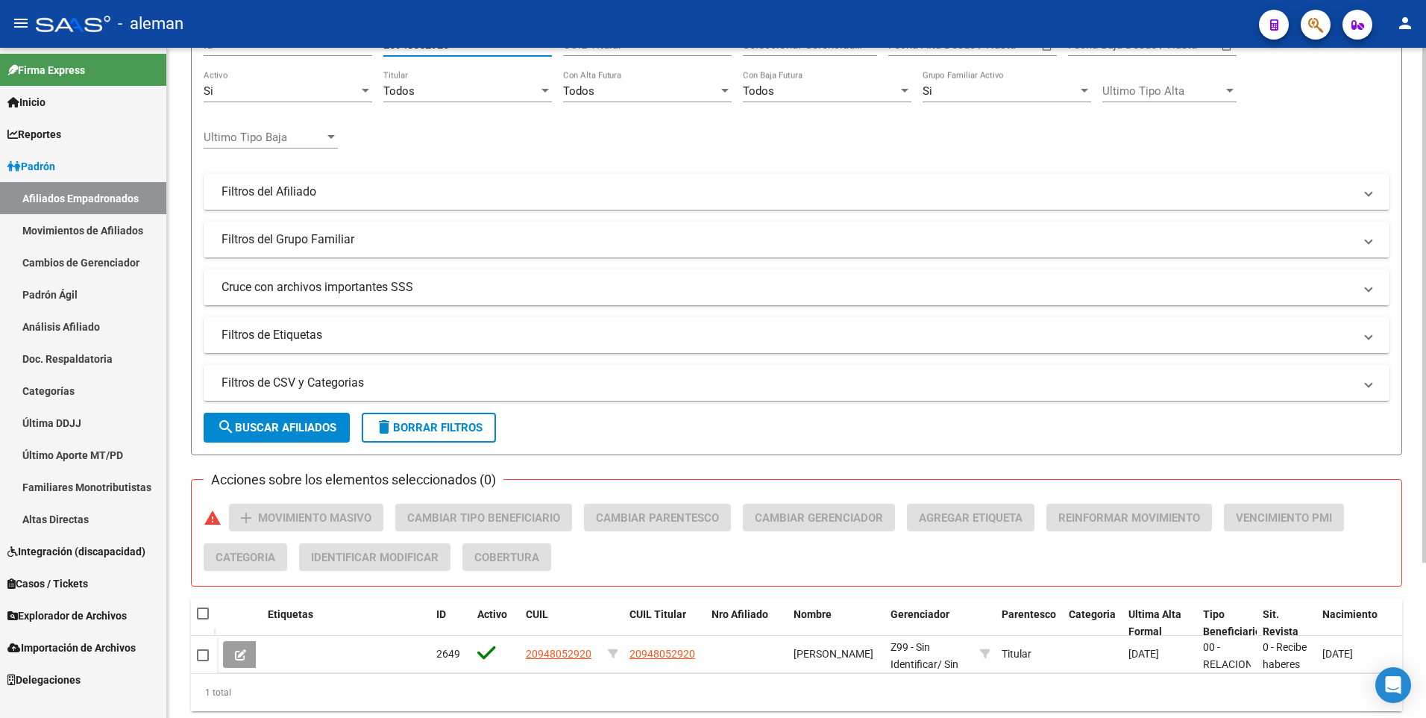
scroll to position [201, 0]
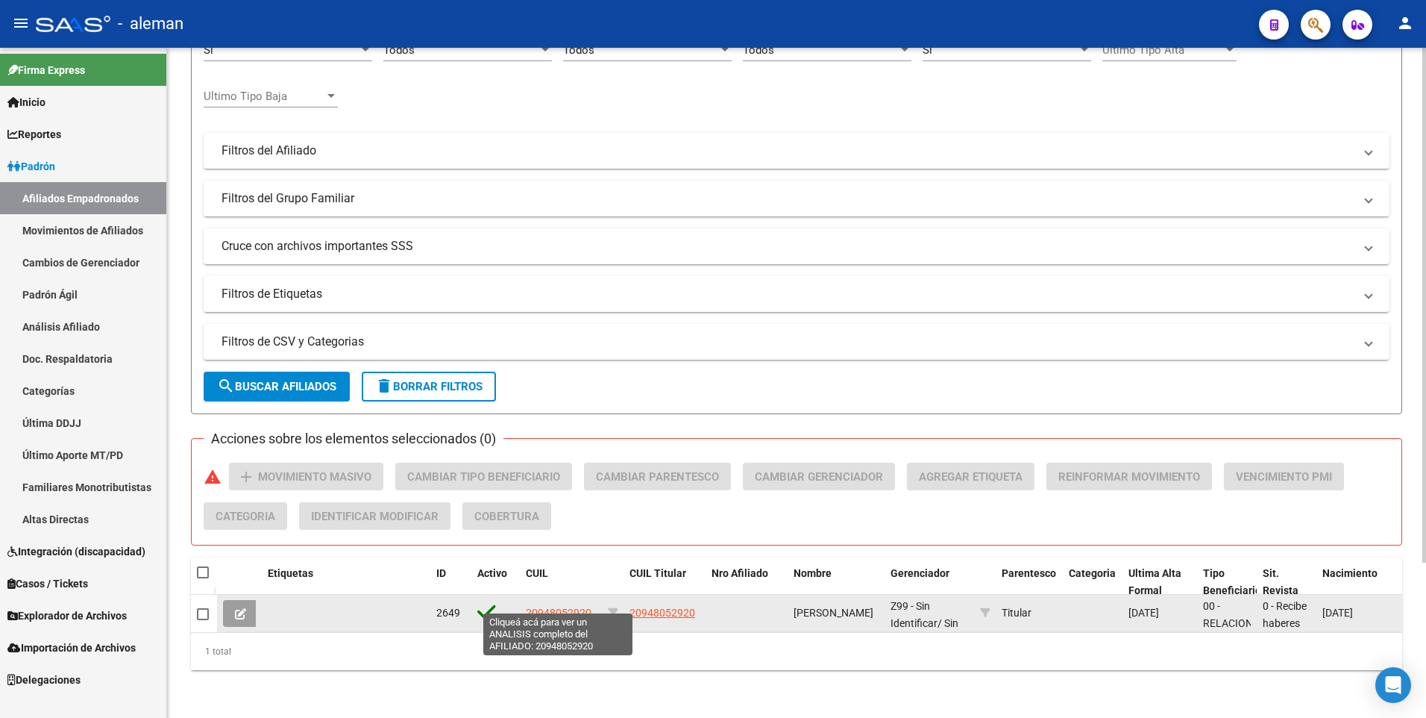
type input "20948052920"
click at [557, 607] on span "20948052920" at bounding box center [559, 613] width 66 height 12
type textarea "20948052920"
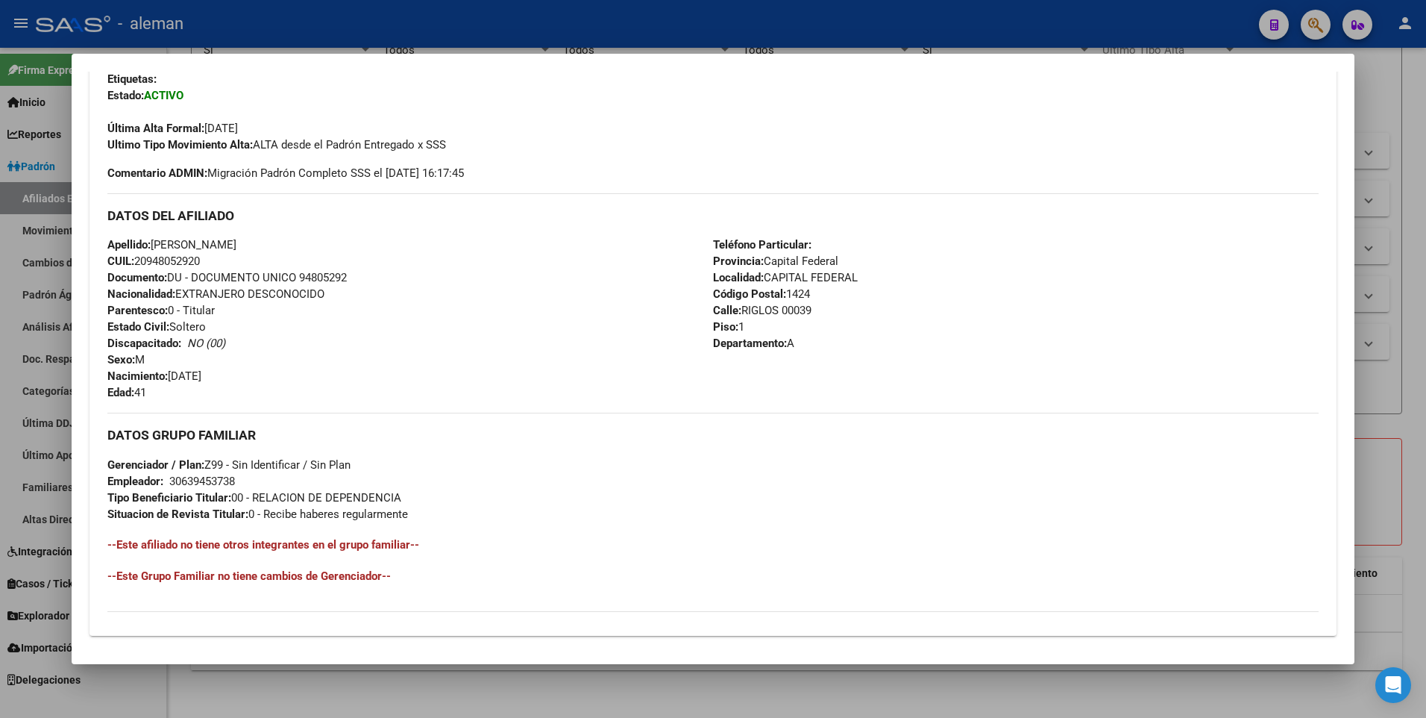
scroll to position [559, 0]
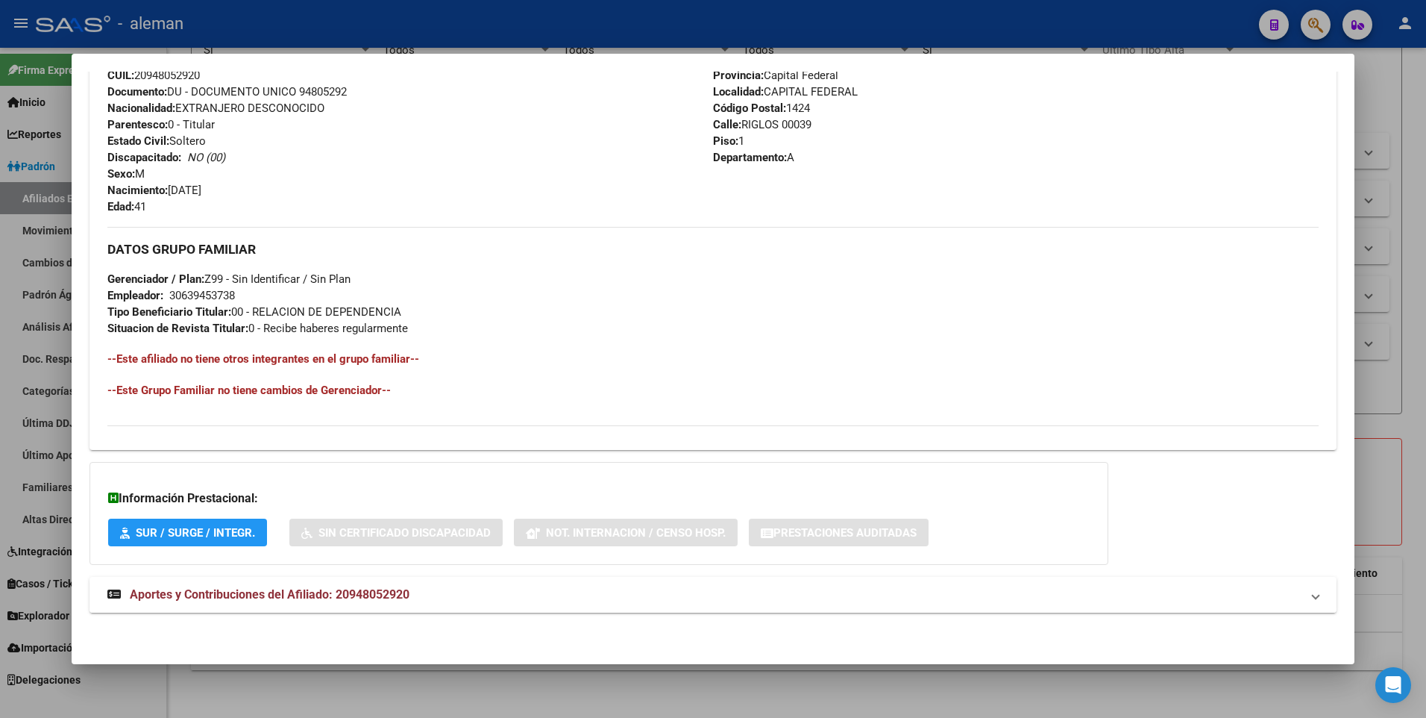
click at [366, 592] on span "Aportes y Contribuciones del Afiliado: 20948052920" at bounding box center [270, 594] width 280 height 14
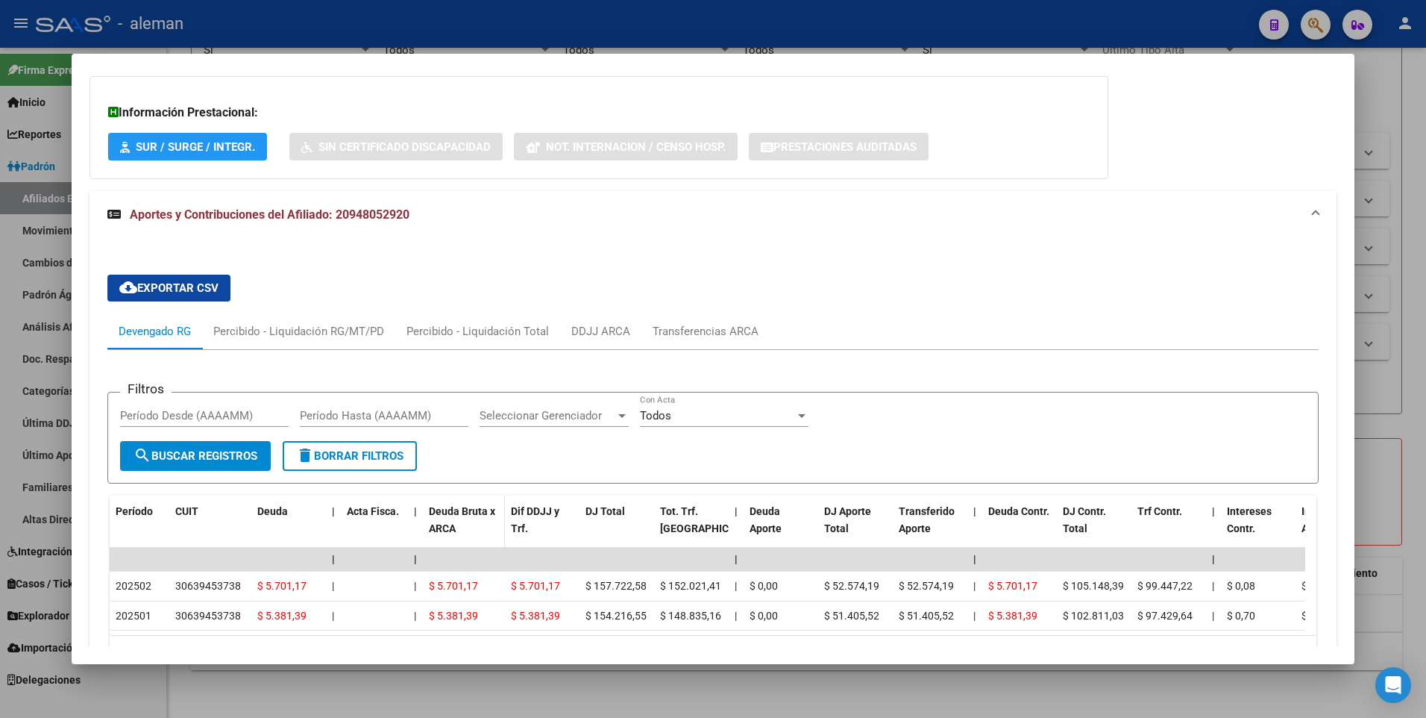
scroll to position [1019, 0]
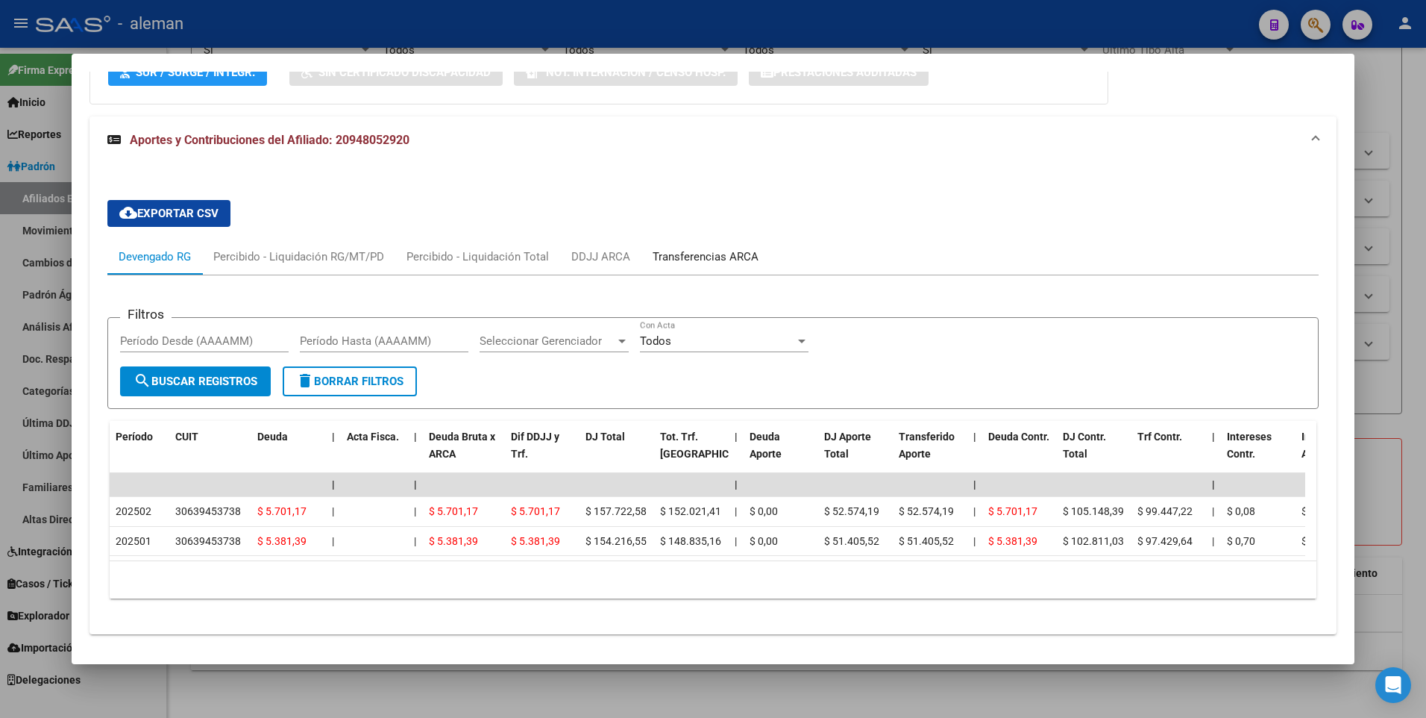
click at [677, 251] on div "Transferencias ARCA" at bounding box center [706, 256] width 106 height 16
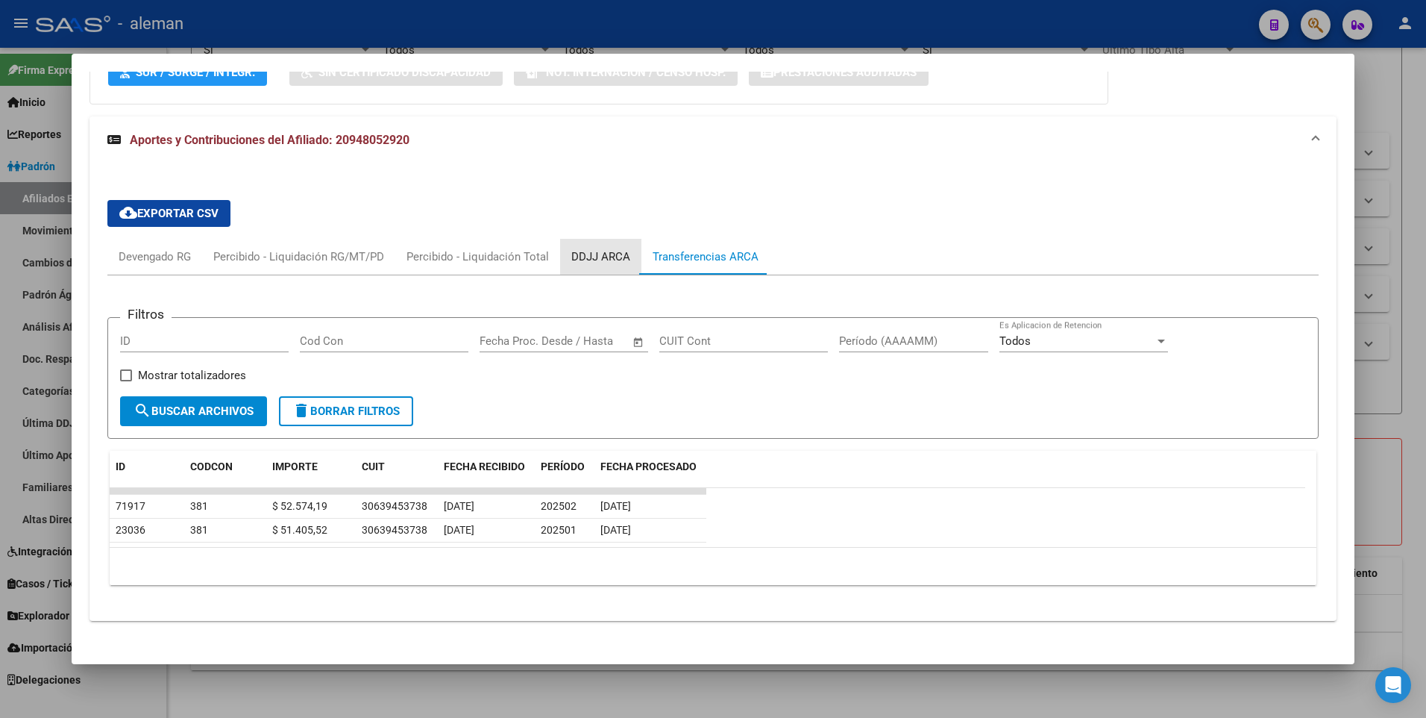
click at [598, 251] on div "DDJJ ARCA" at bounding box center [600, 256] width 59 height 16
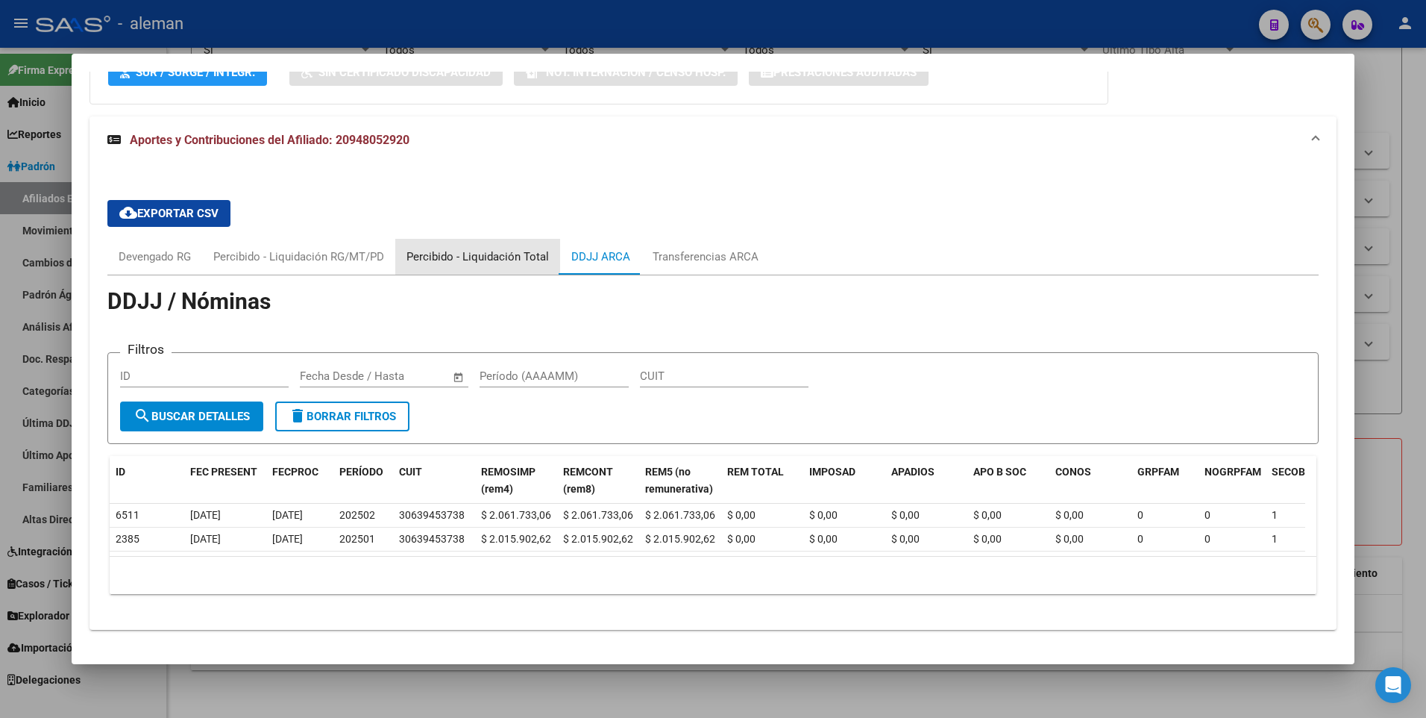
click at [513, 251] on div "Percibido - Liquidación Total" at bounding box center [478, 256] width 142 height 16
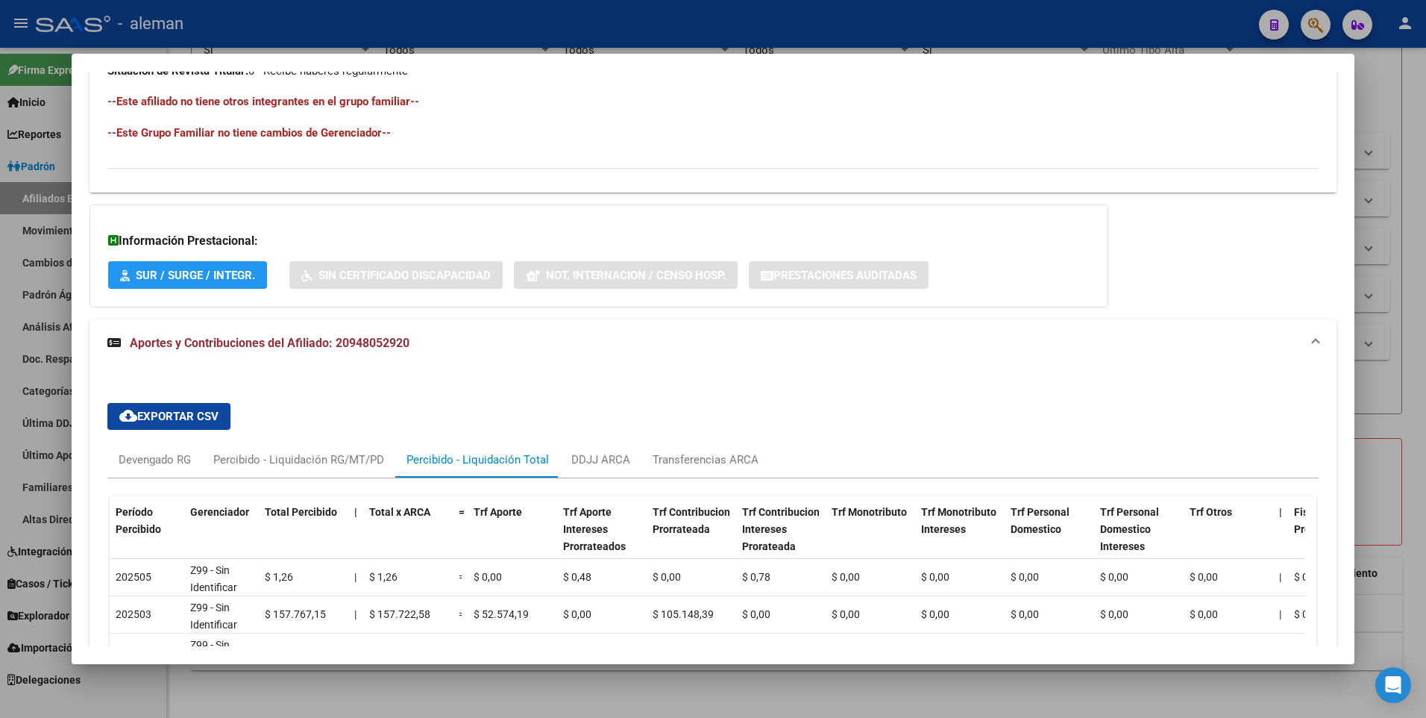
scroll to position [964, 0]
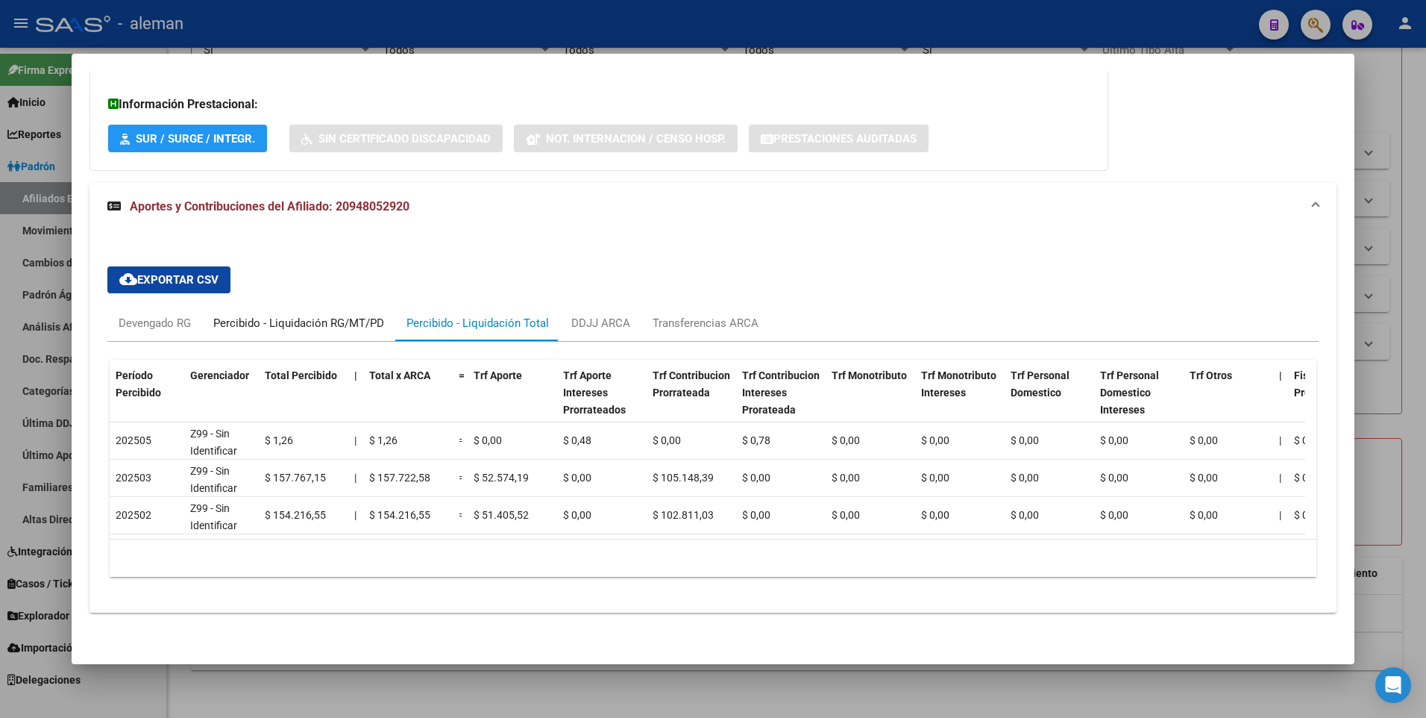
click at [349, 315] on div "Percibido - Liquidación RG/MT/PD" at bounding box center [298, 323] width 171 height 16
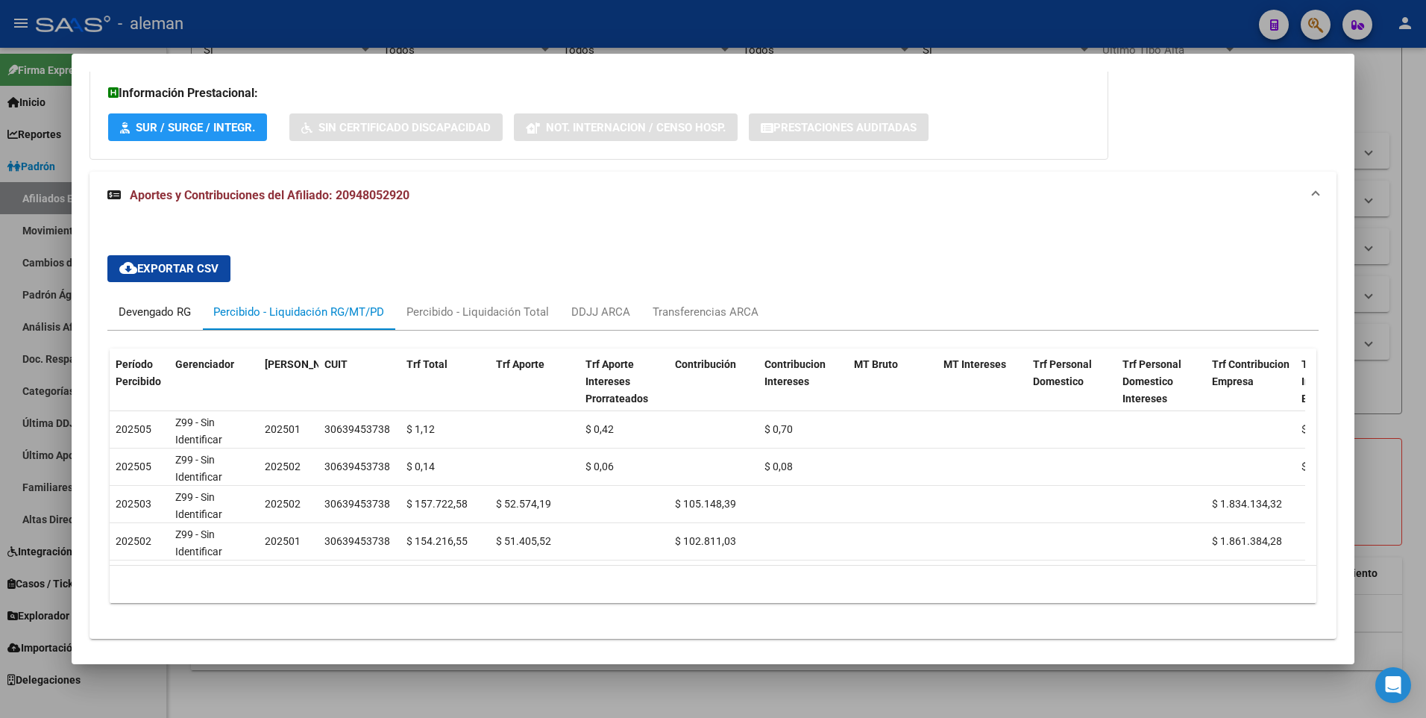
click at [181, 310] on div "Devengado RG" at bounding box center [155, 312] width 72 height 16
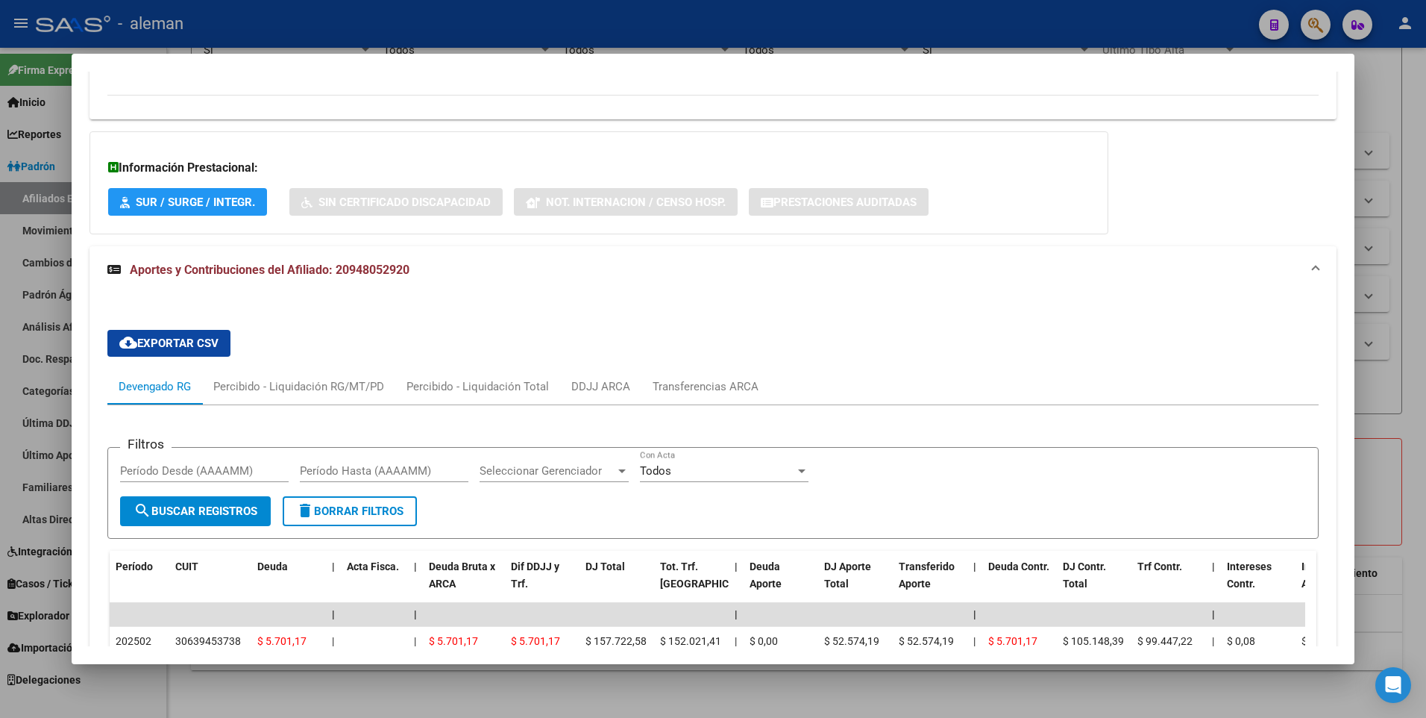
scroll to position [815, 0]
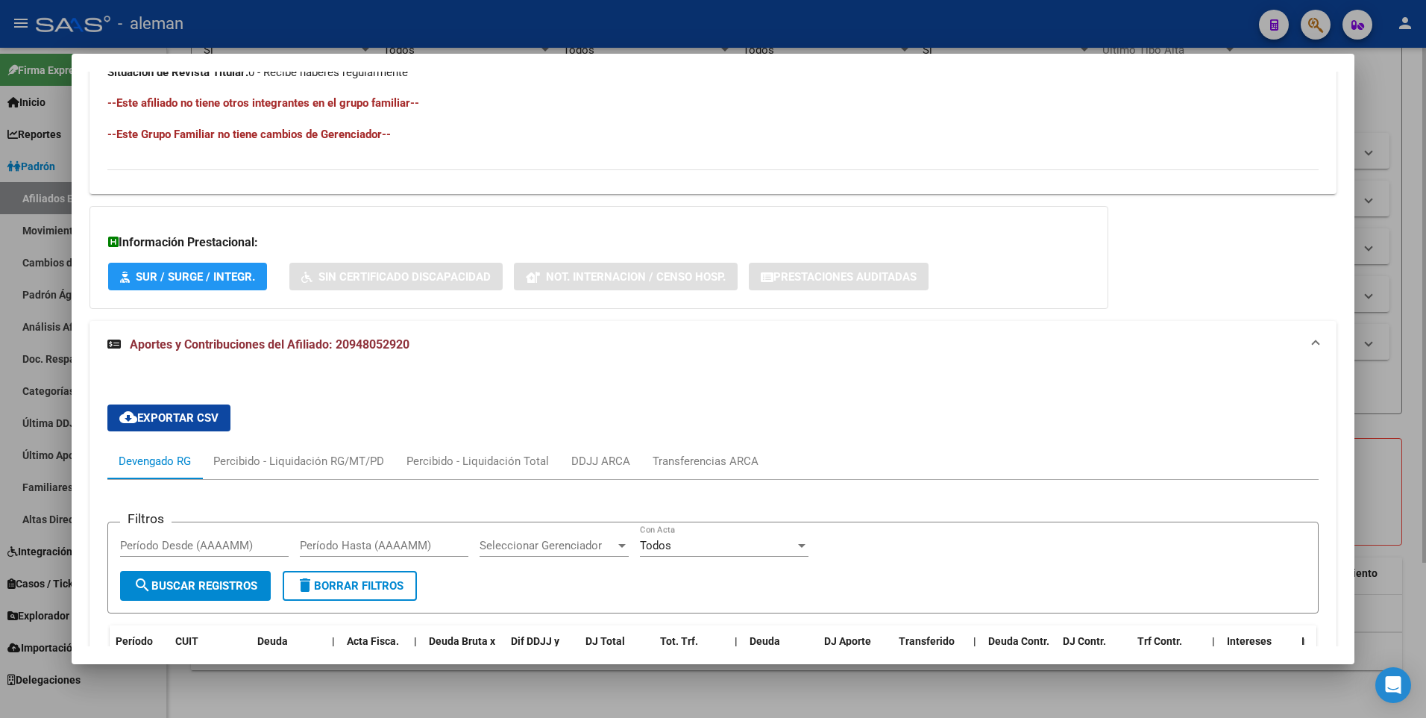
click at [1383, 329] on div at bounding box center [713, 359] width 1426 height 718
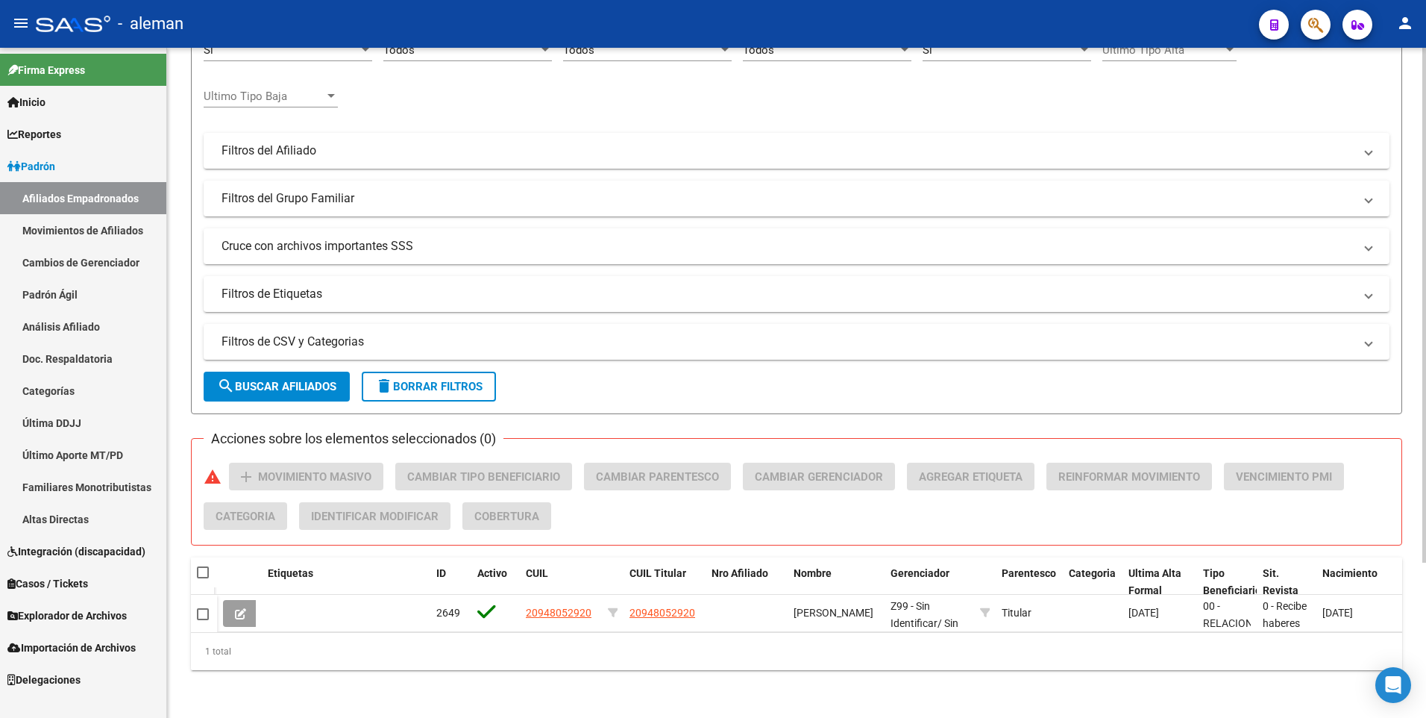
scroll to position [0, 0]
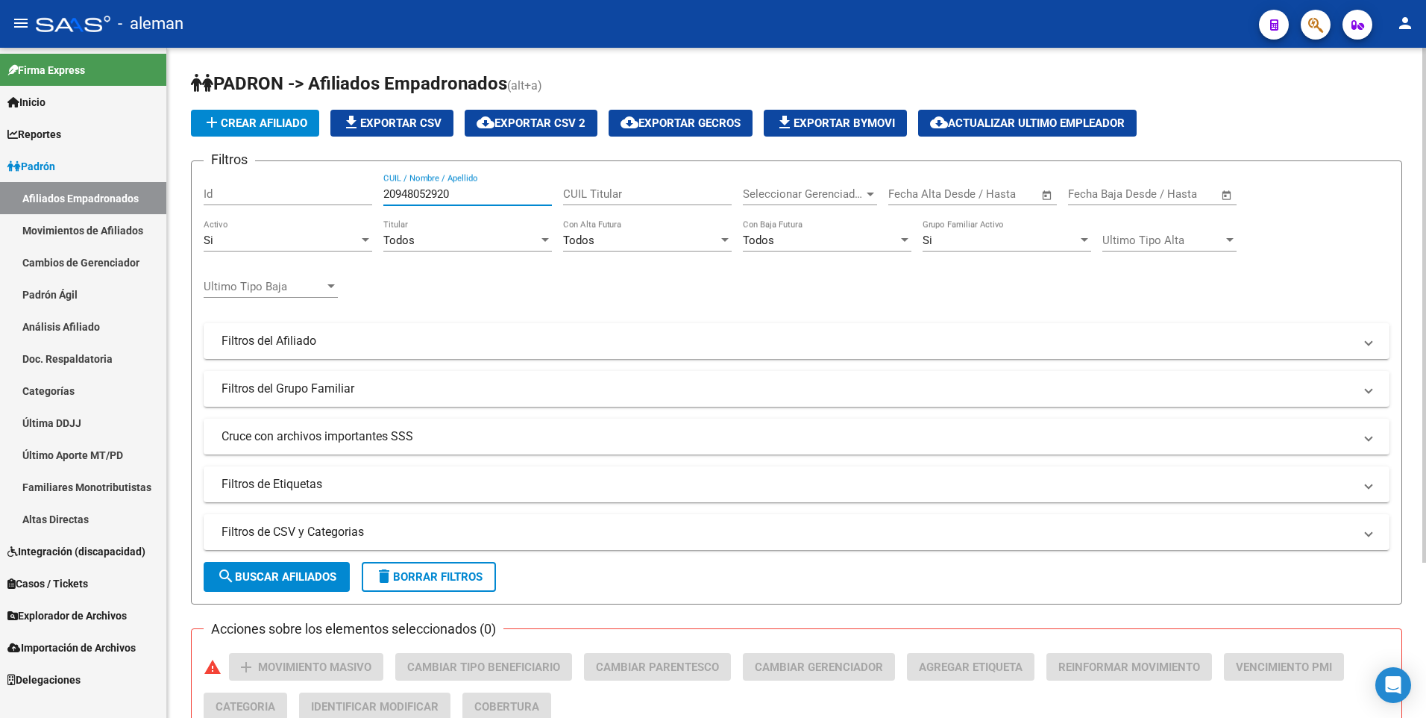
drag, startPoint x: 455, startPoint y: 194, endPoint x: 331, endPoint y: 194, distance: 123.8
click at [331, 194] on div "Filtros Id 20948052920 CUIL / Nombre / Apellido CUIL Titular Seleccionar Gerenc…" at bounding box center [797, 337] width 1186 height 329
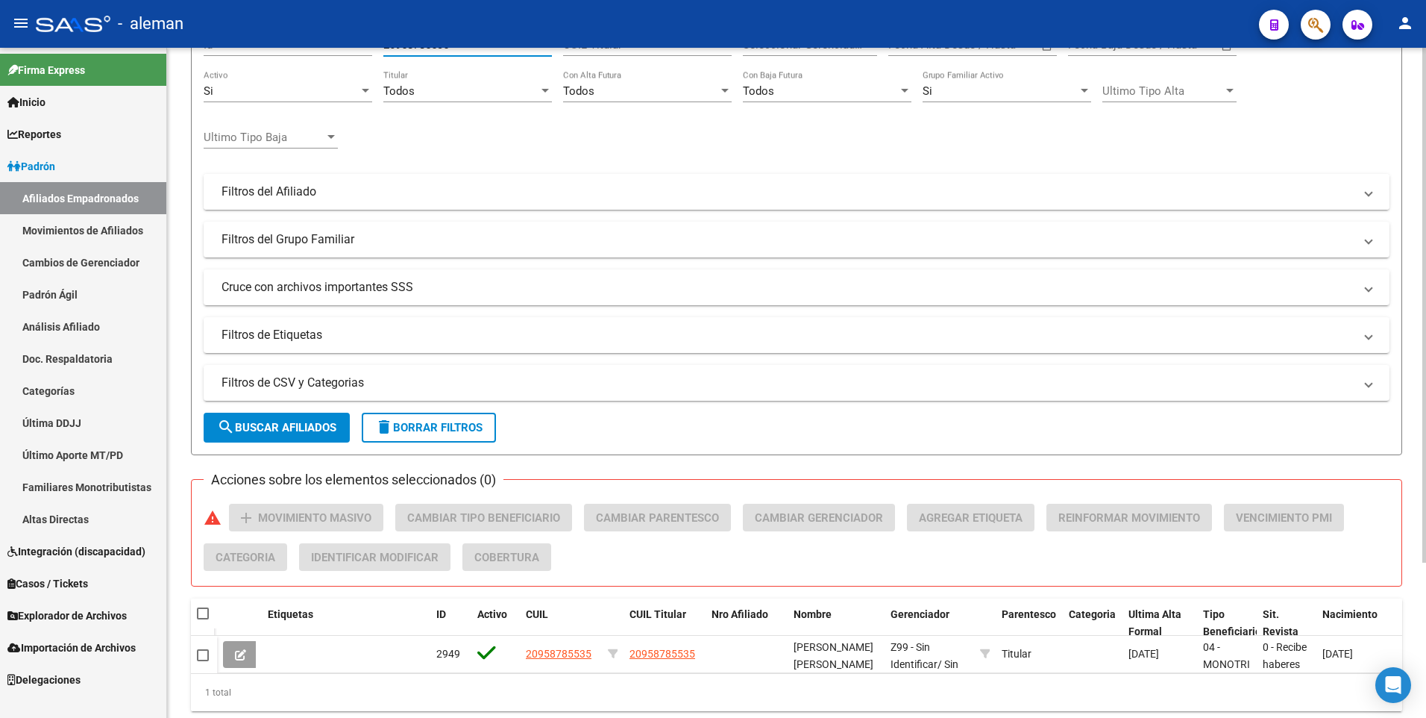
scroll to position [201, 0]
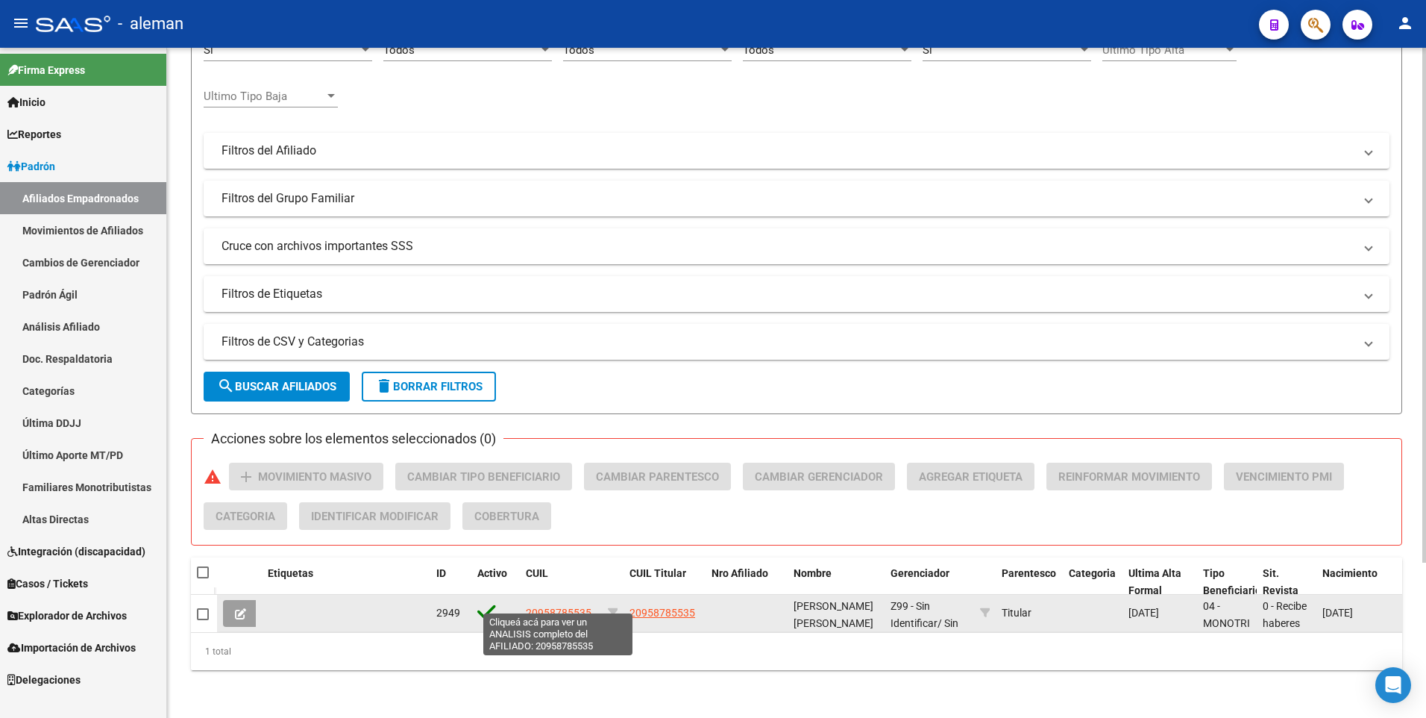
type input "20958785535"
click at [545, 607] on span "20958785535" at bounding box center [559, 613] width 66 height 12
type textarea "20958785535"
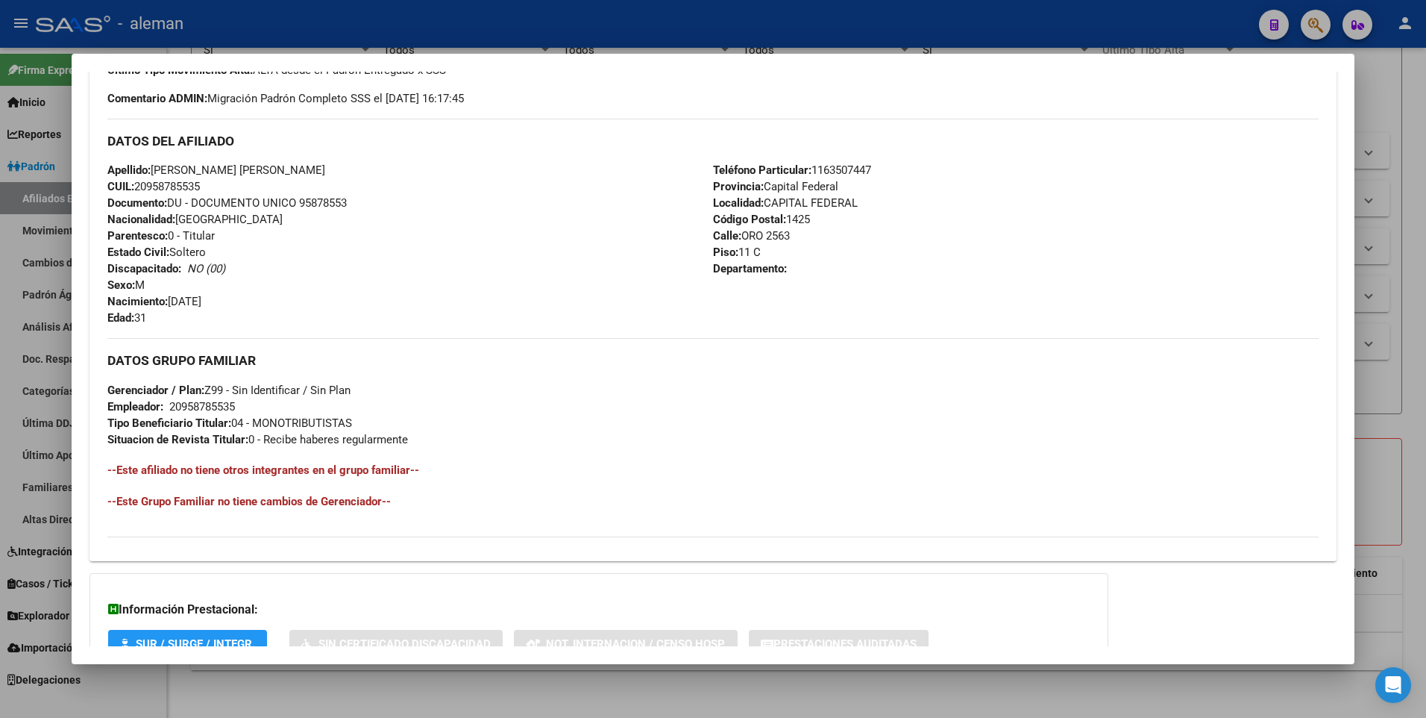
scroll to position [559, 0]
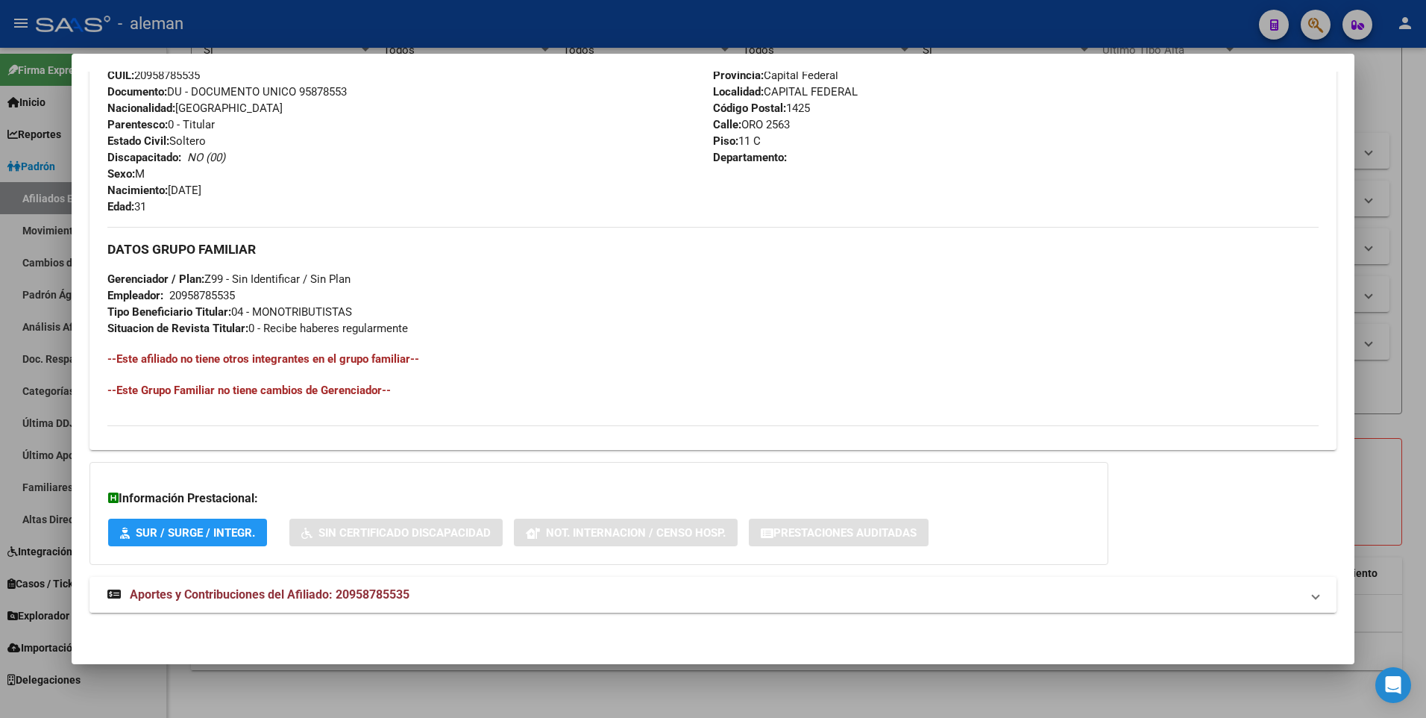
click at [254, 595] on span "Aportes y Contribuciones del Afiliado: 20958785535" at bounding box center [270, 594] width 280 height 14
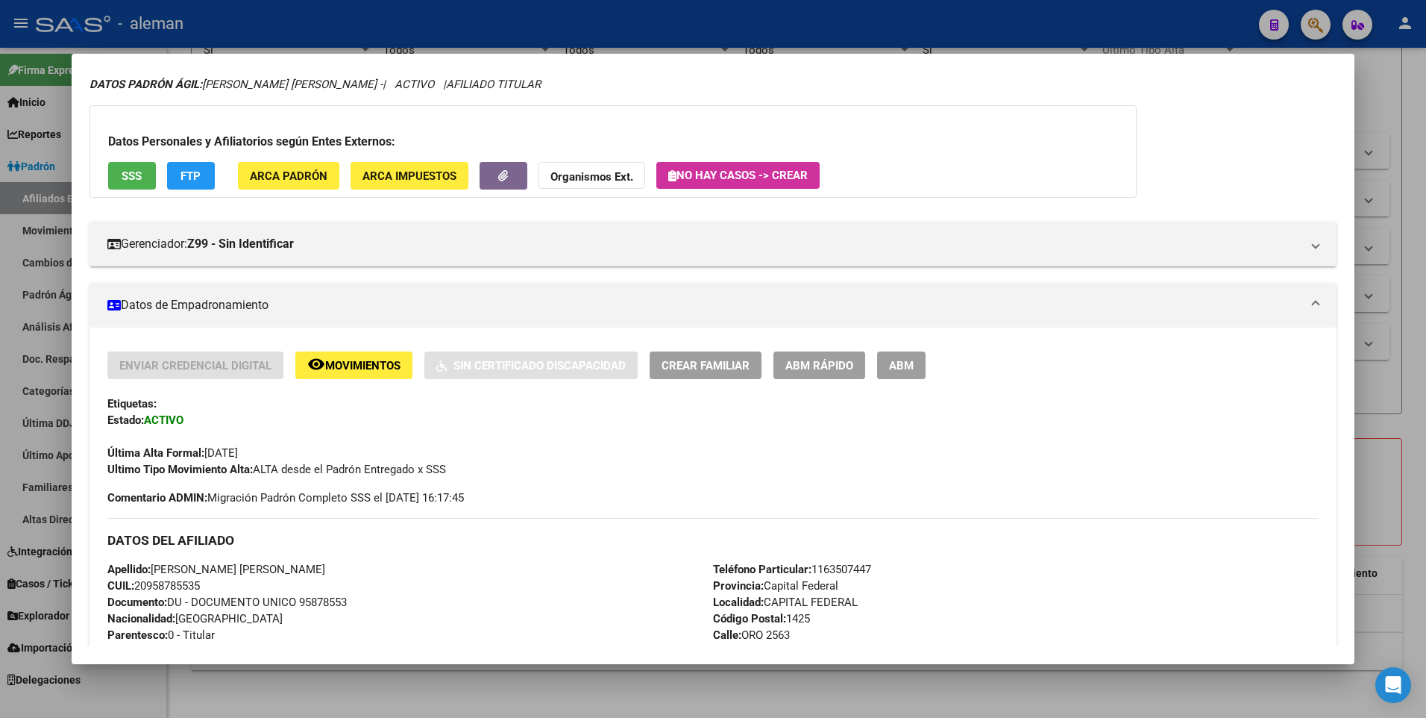
scroll to position [0, 0]
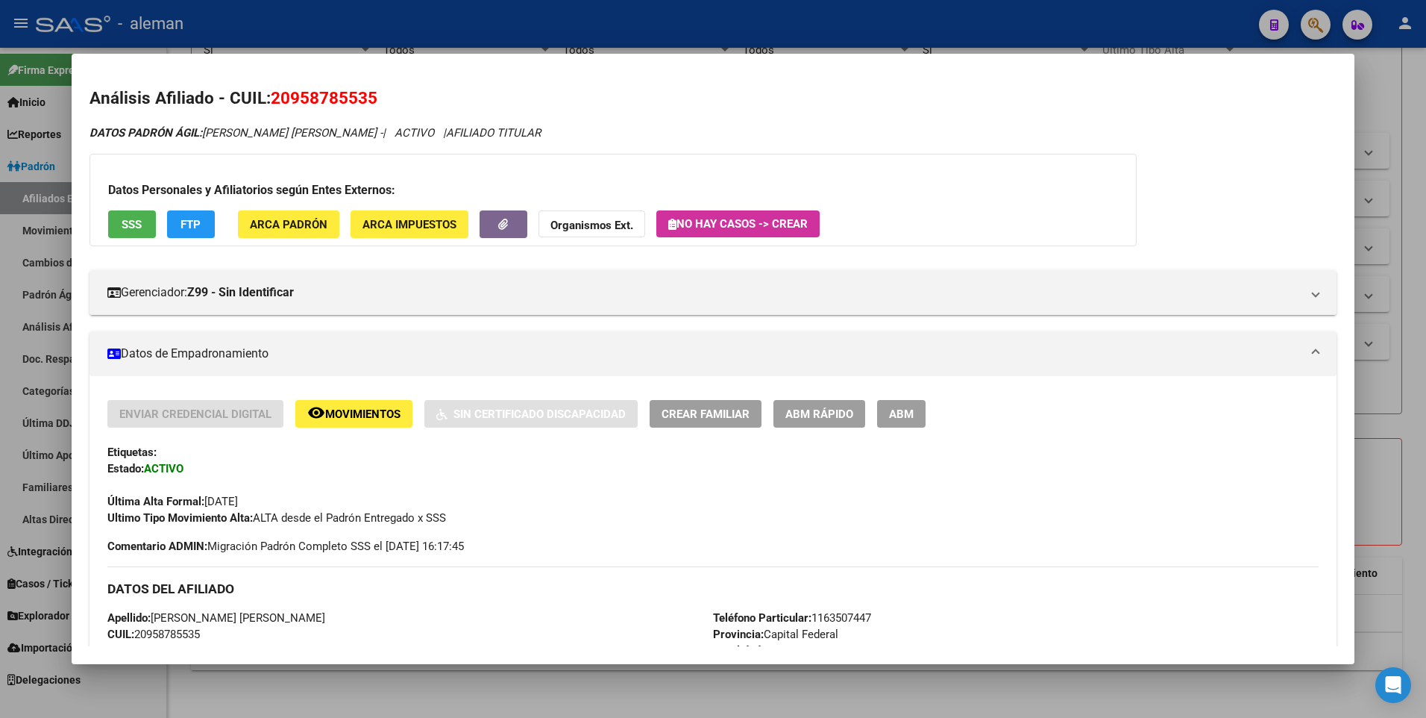
click at [316, 224] on span "ARCA Padrón" at bounding box center [289, 224] width 78 height 13
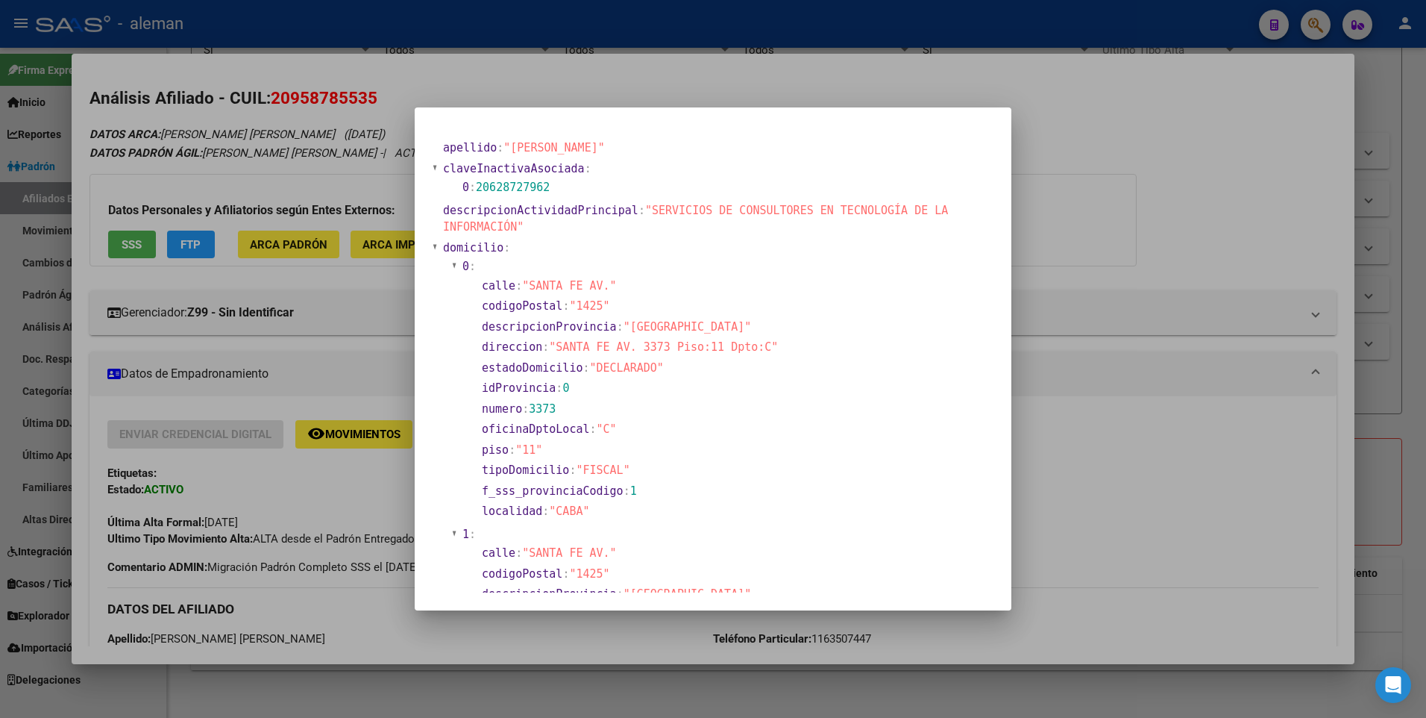
click at [635, 407] on section "numero : 3373" at bounding box center [734, 409] width 505 height 17
click at [363, 400] on div at bounding box center [713, 359] width 1426 height 718
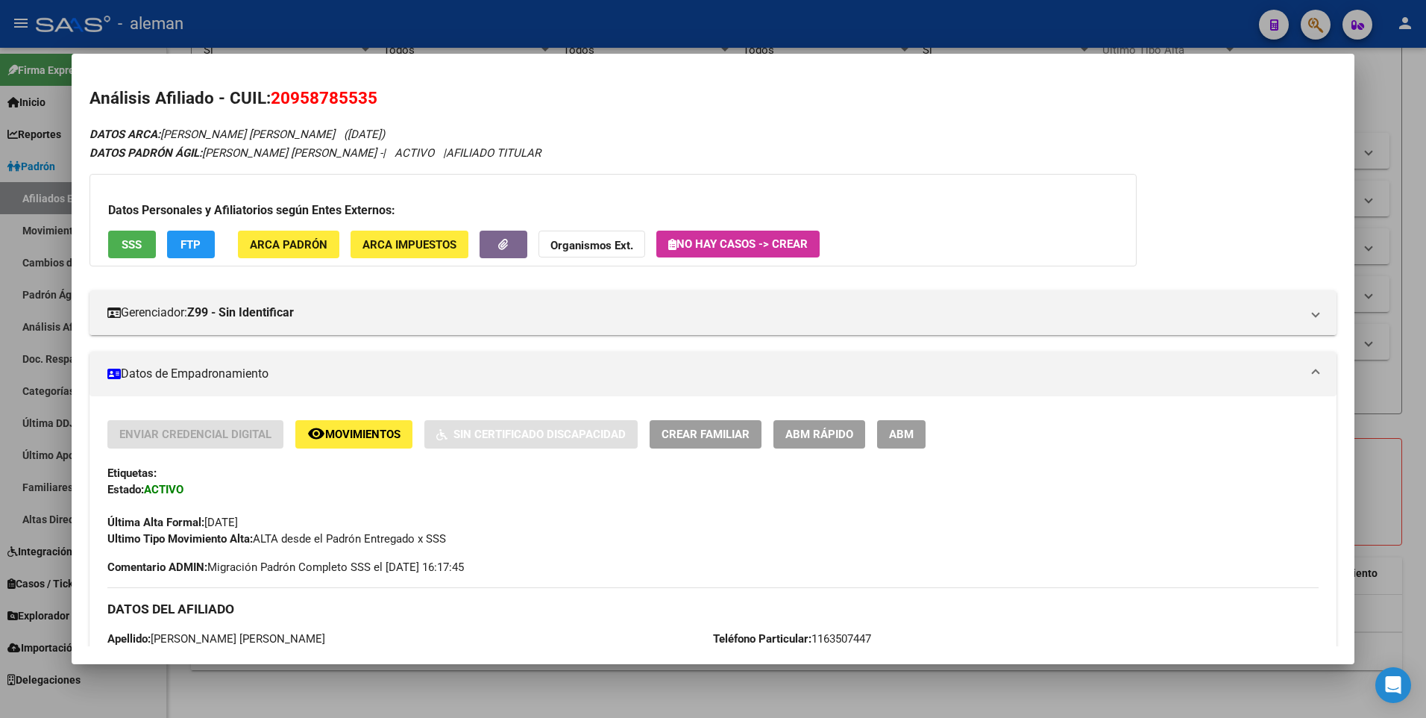
click at [470, 523] on div "Última Alta Formal: [DATE]" at bounding box center [713, 514] width 1212 height 33
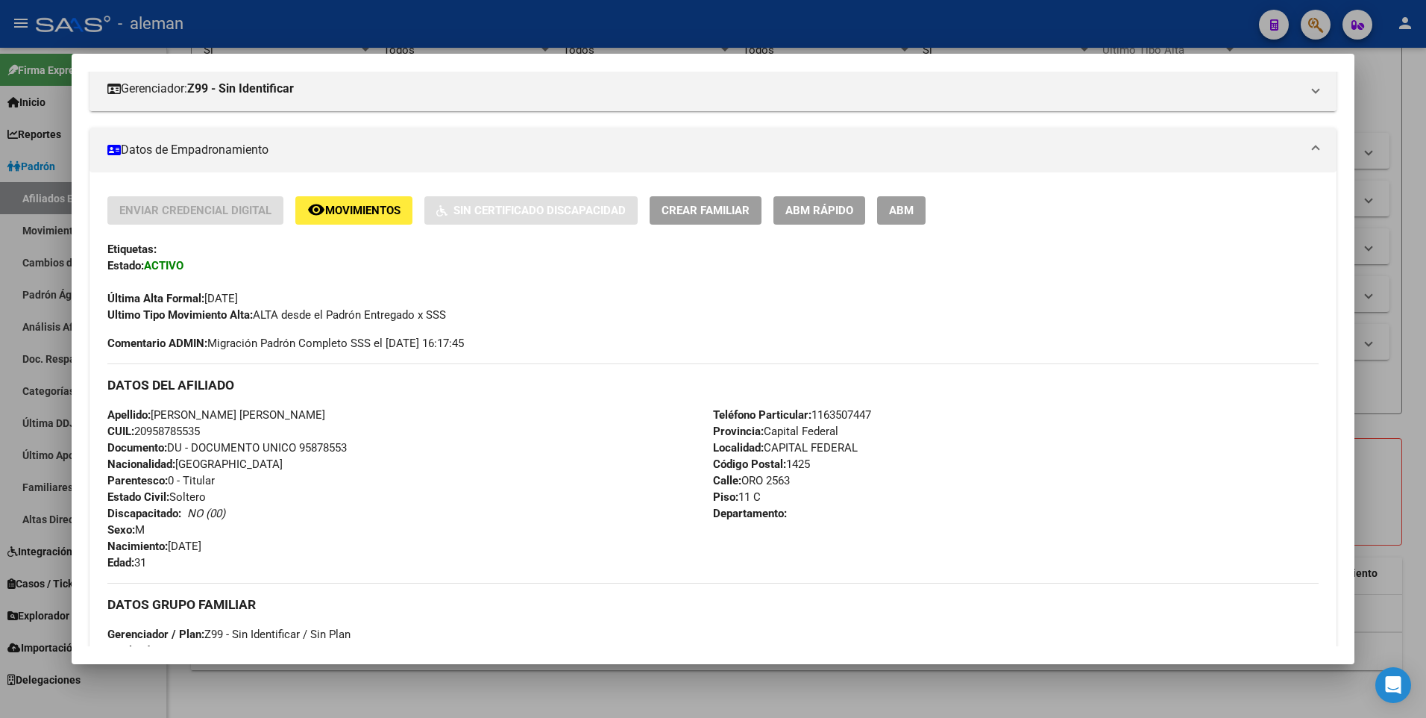
scroll to position [298, 0]
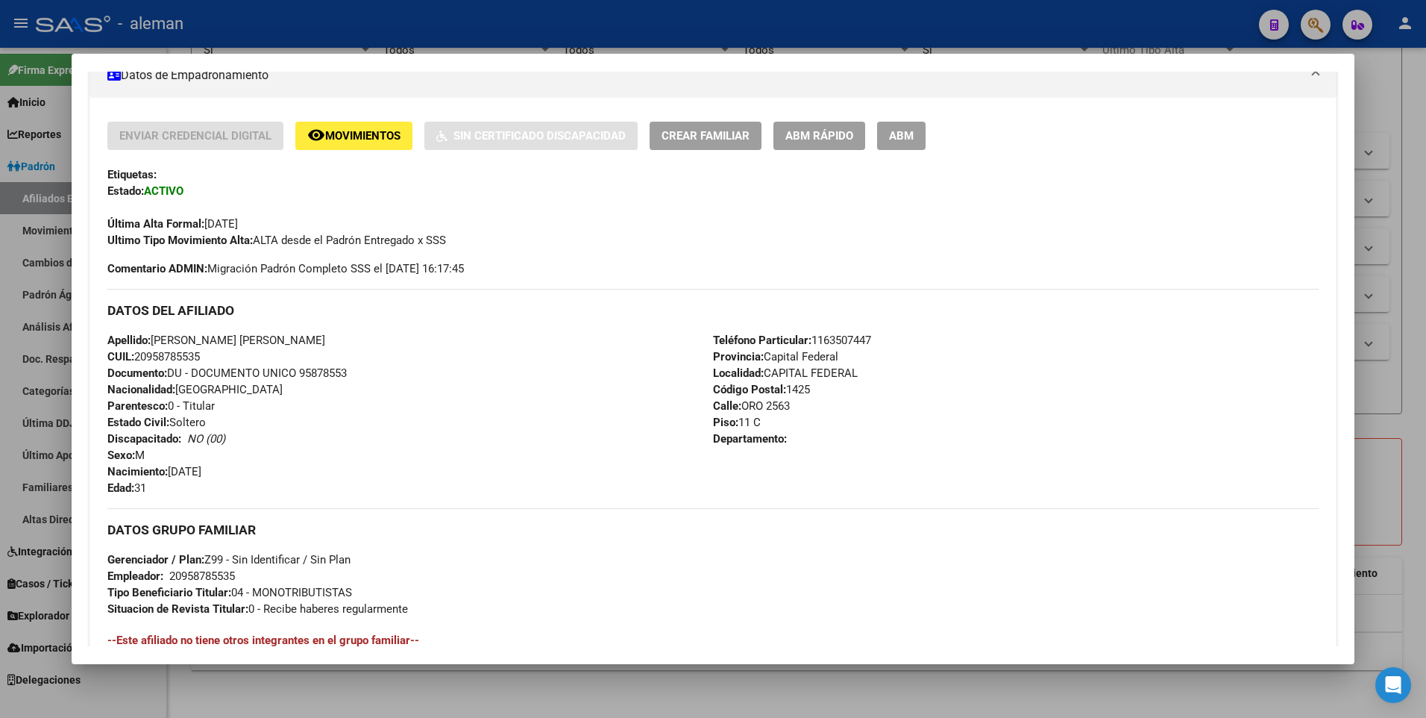
click at [1389, 384] on div at bounding box center [713, 359] width 1426 height 718
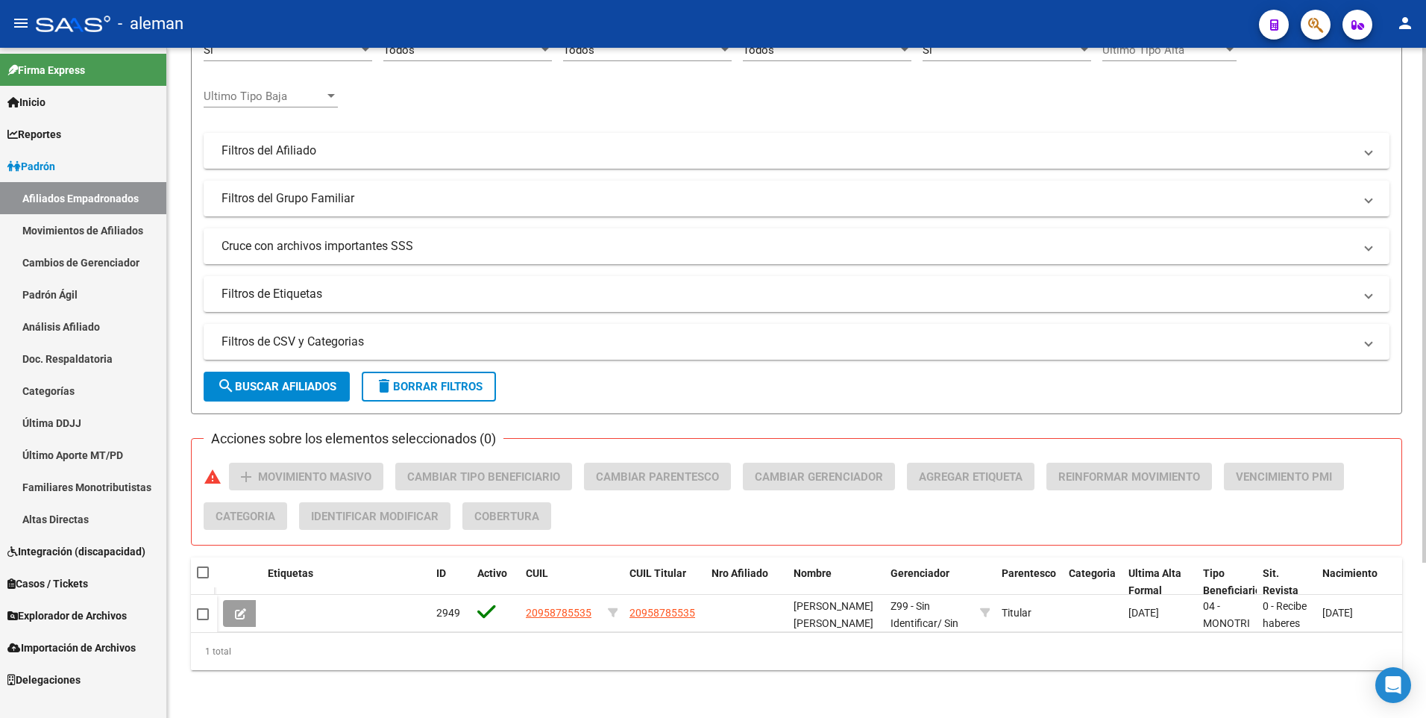
scroll to position [0, 0]
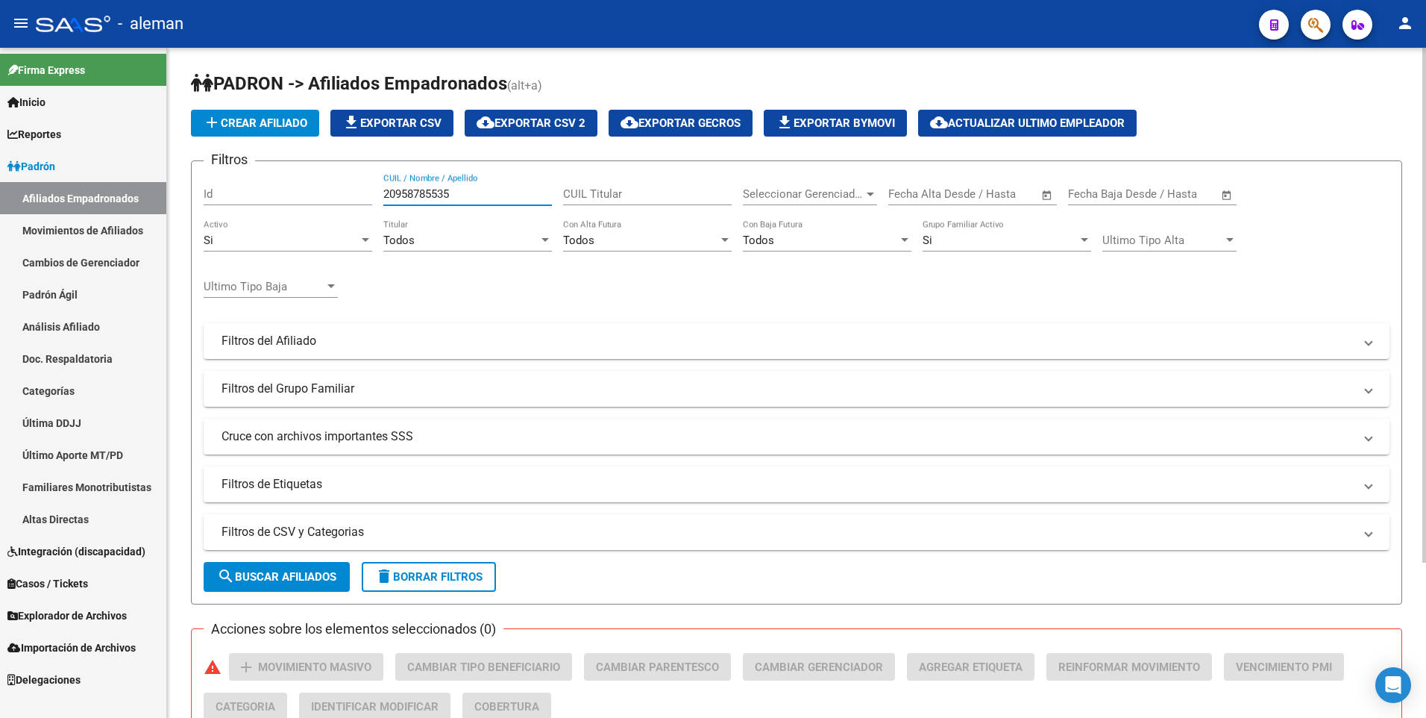
drag, startPoint x: 466, startPoint y: 195, endPoint x: 307, endPoint y: 195, distance: 158.9
click at [307, 195] on div "Filtros Id 20958785535 CUIL / Nombre / Apellido CUIL Titular Seleccionar Gerenc…" at bounding box center [797, 337] width 1186 height 329
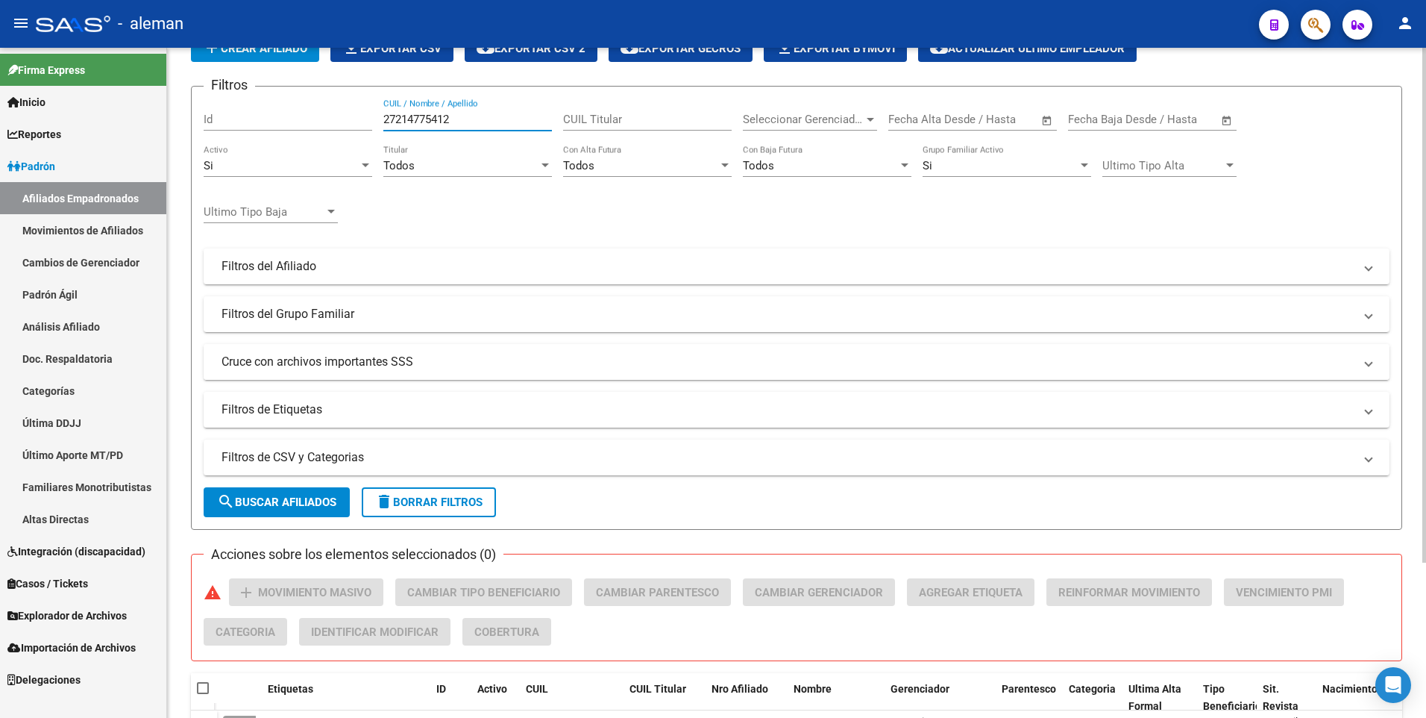
scroll to position [201, 0]
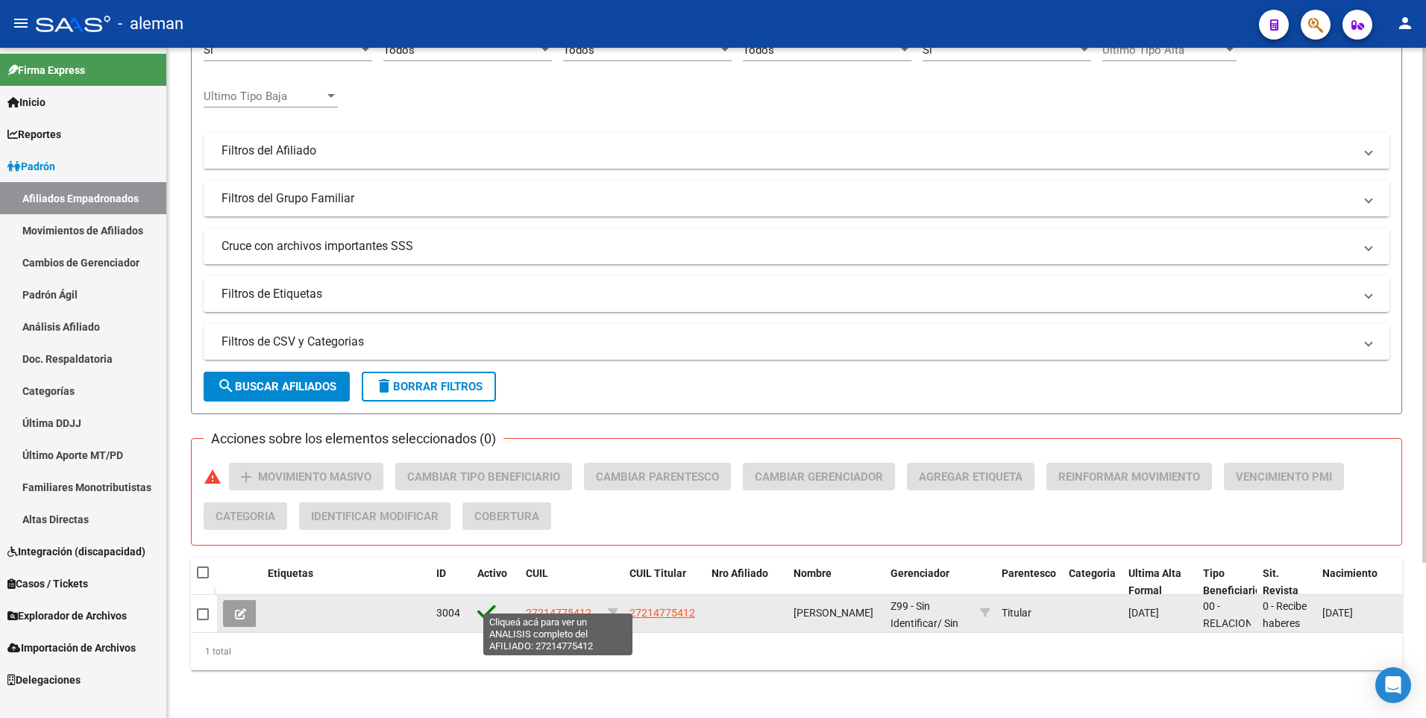
type input "27214775412"
click at [569, 607] on span "27214775412" at bounding box center [559, 613] width 66 height 12
type textarea "27214775412"
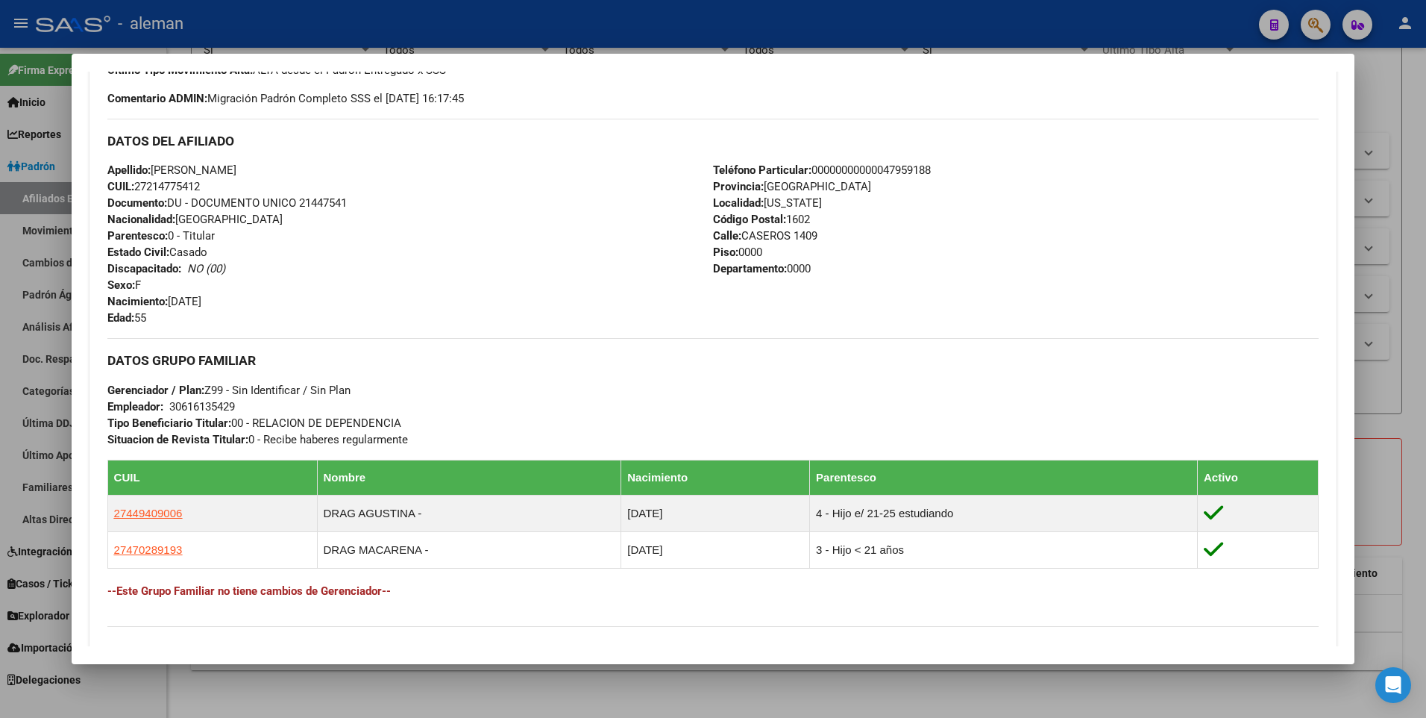
scroll to position [648, 0]
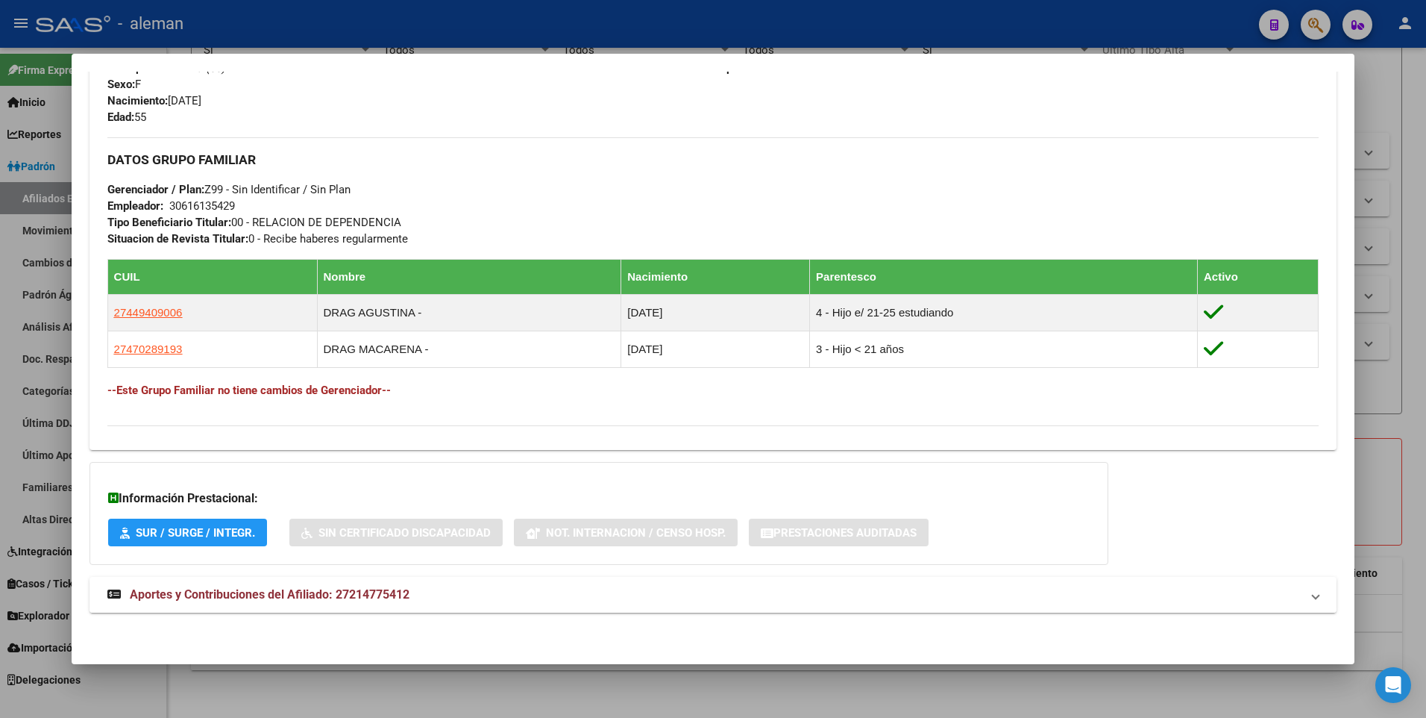
click at [323, 596] on span "Aportes y Contribuciones del Afiliado: 27214775412" at bounding box center [270, 594] width 280 height 14
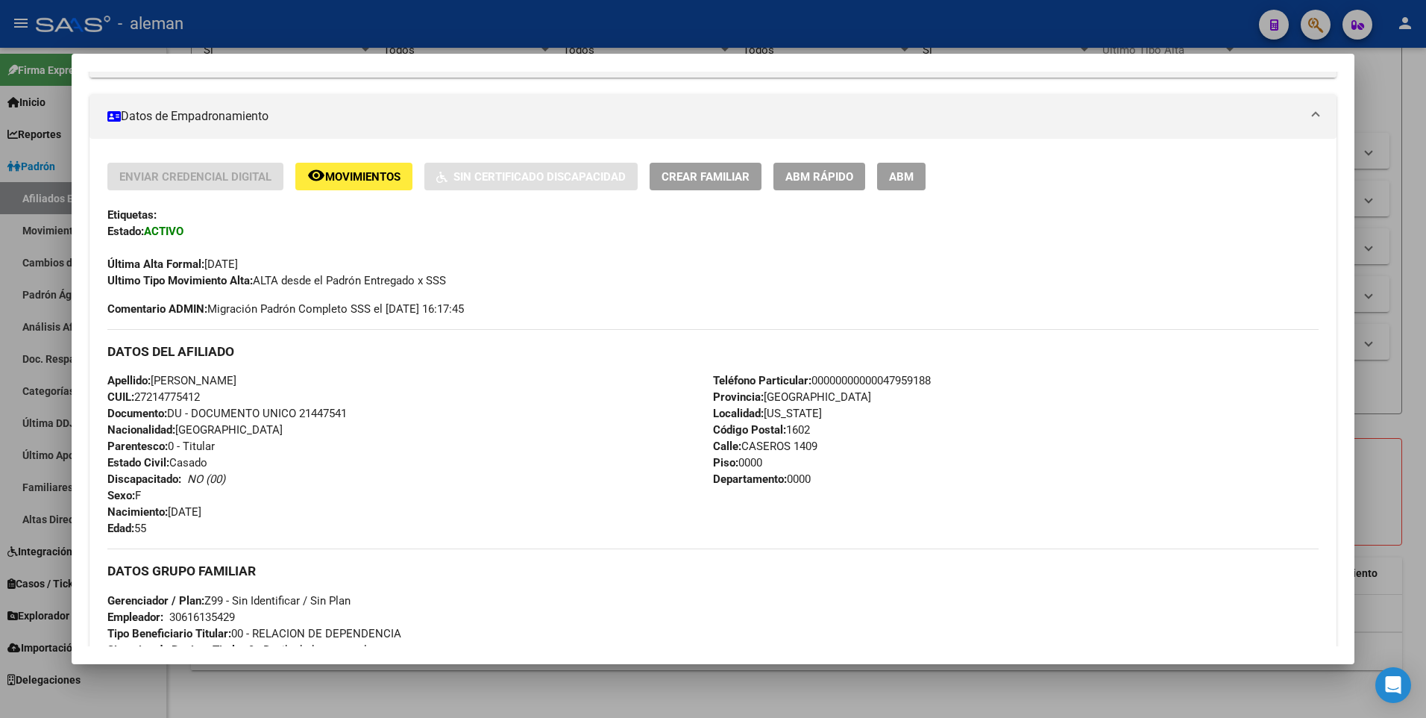
scroll to position [0, 0]
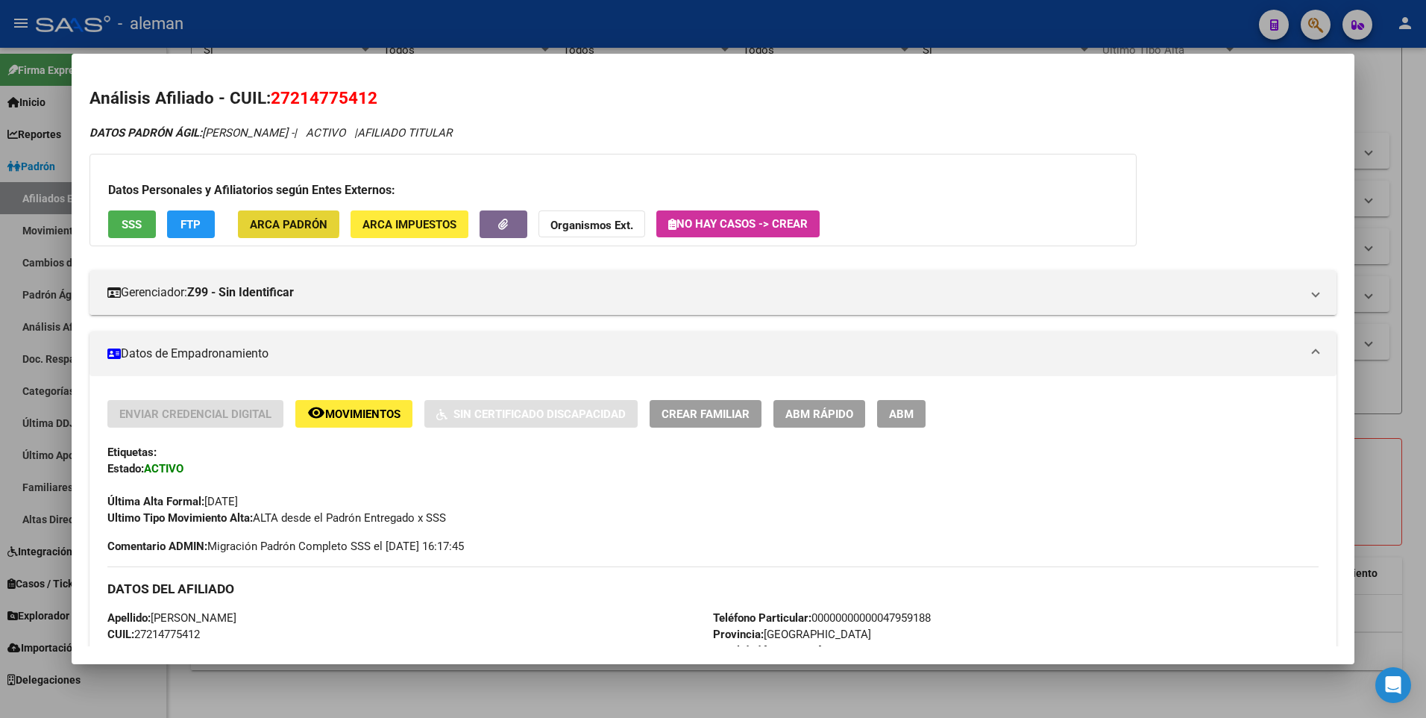
click at [273, 218] on span "ARCA Padrón" at bounding box center [289, 224] width 78 height 13
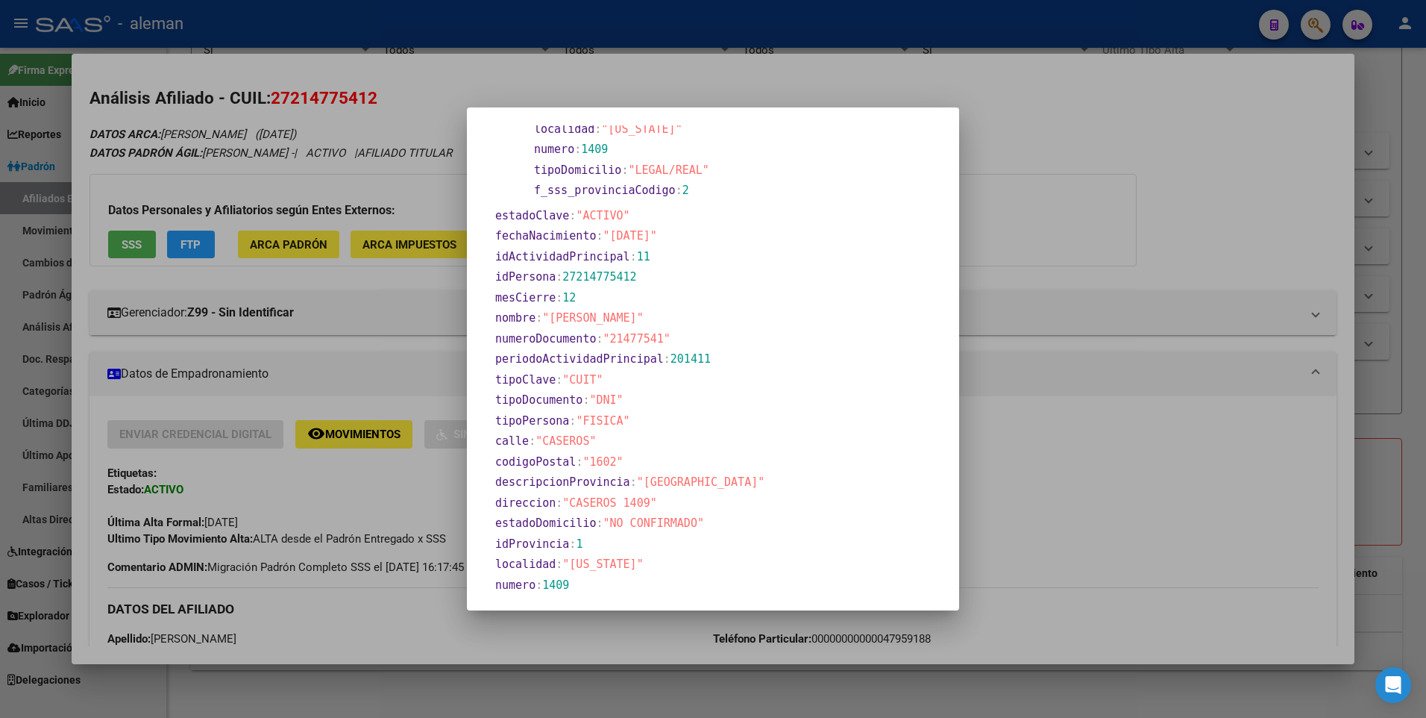
scroll to position [513, 0]
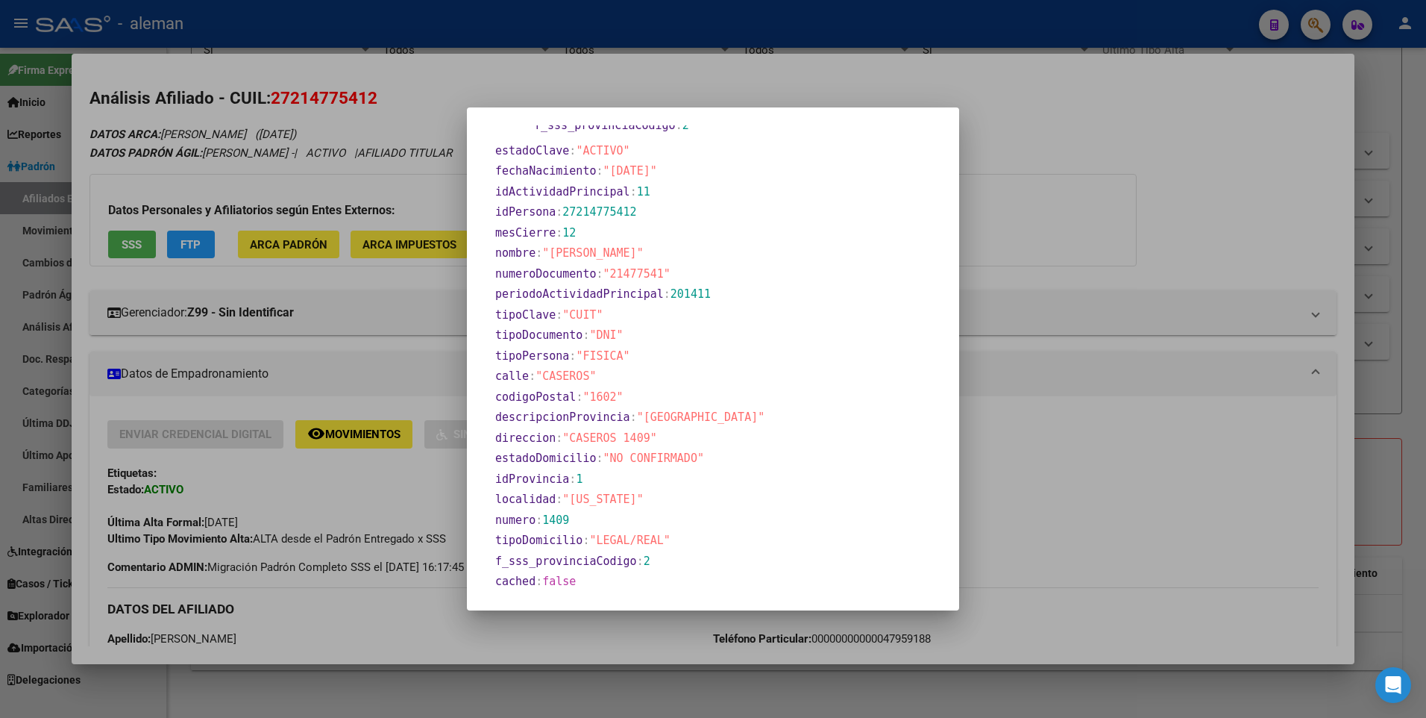
click at [1123, 394] on div at bounding box center [713, 359] width 1426 height 718
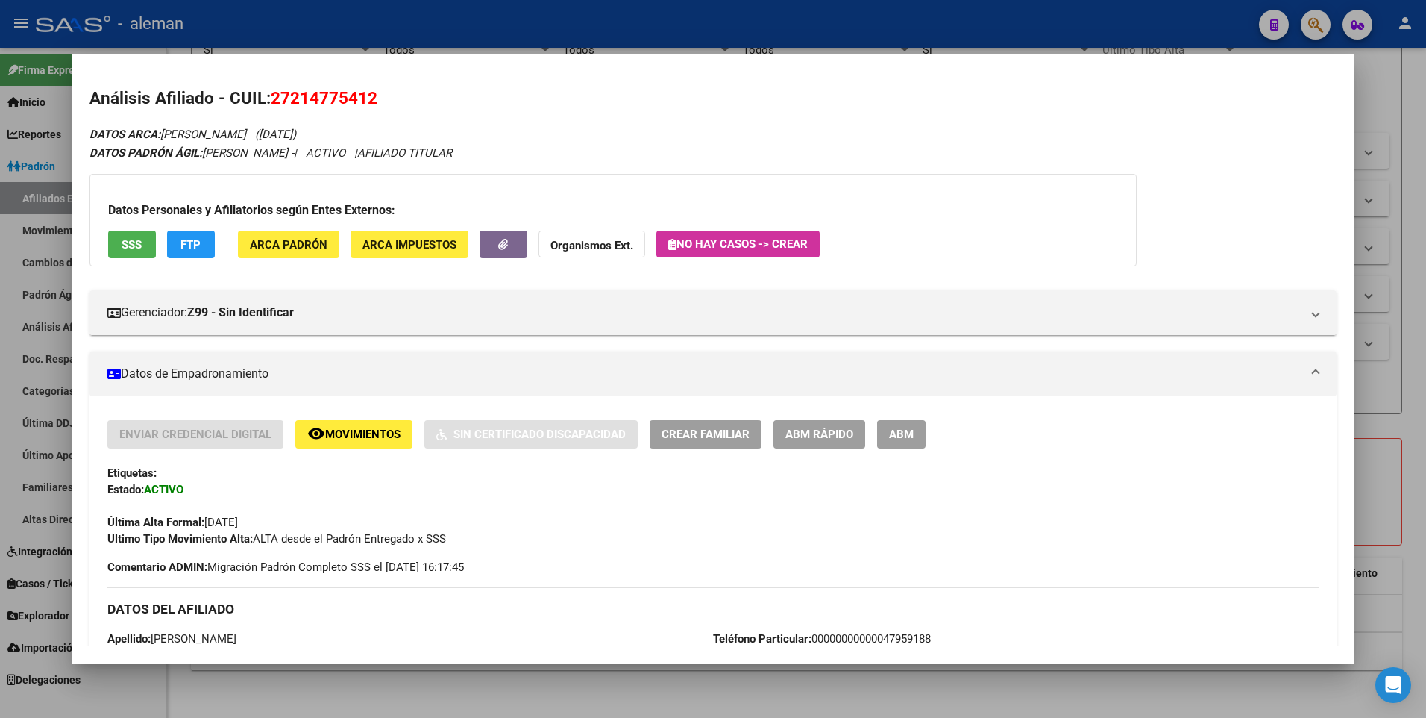
click at [1407, 410] on div at bounding box center [713, 359] width 1426 height 718
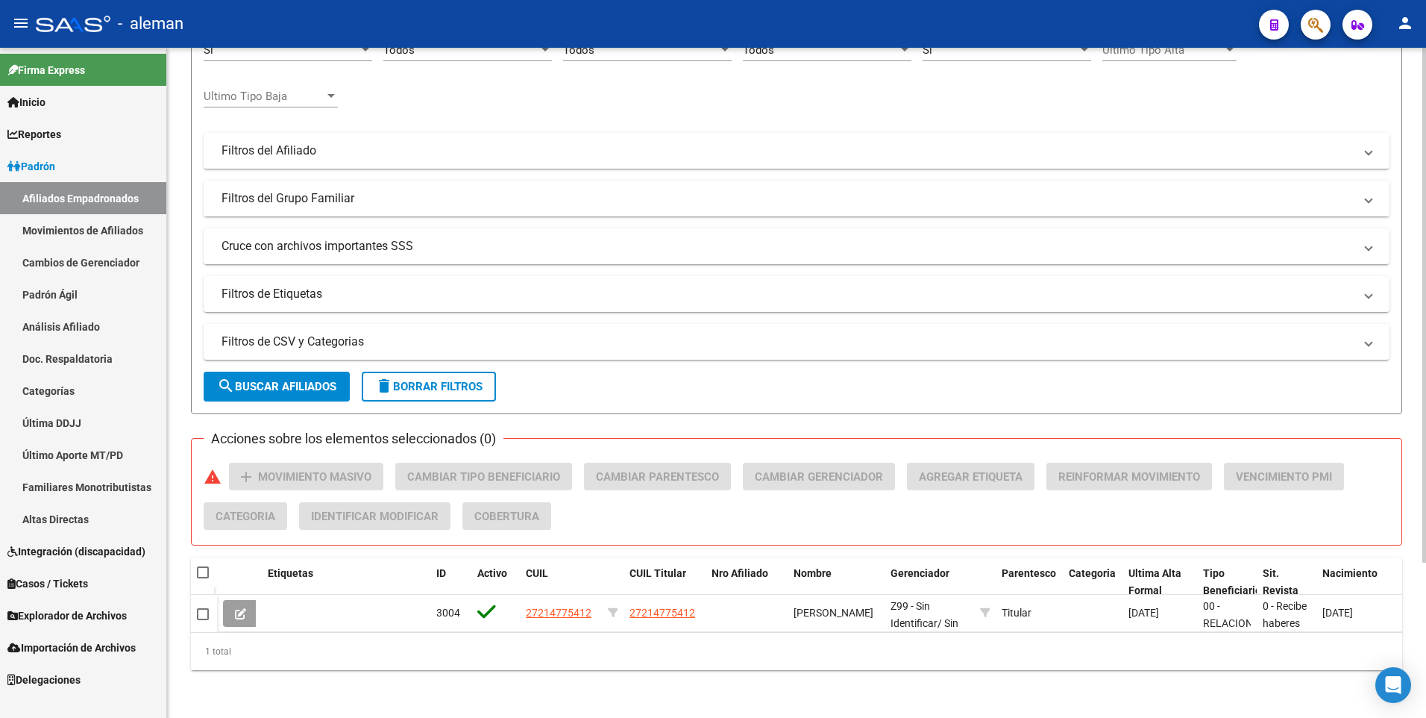
scroll to position [0, 0]
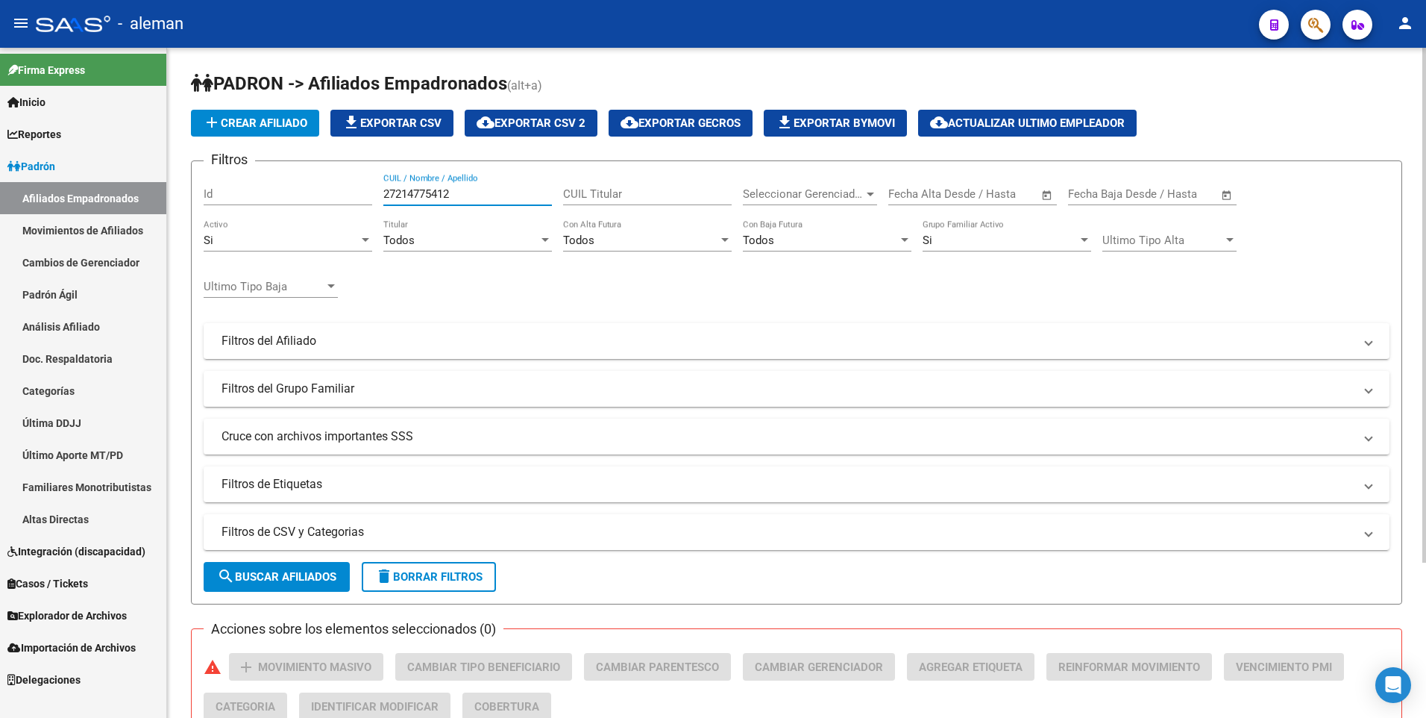
drag, startPoint x: 457, startPoint y: 194, endPoint x: 338, endPoint y: 192, distance: 118.6
click at [338, 192] on div "Filtros Id 27214775412 CUIL / Nombre / Apellido CUIL Titular Seleccionar Gerenc…" at bounding box center [797, 337] width 1186 height 329
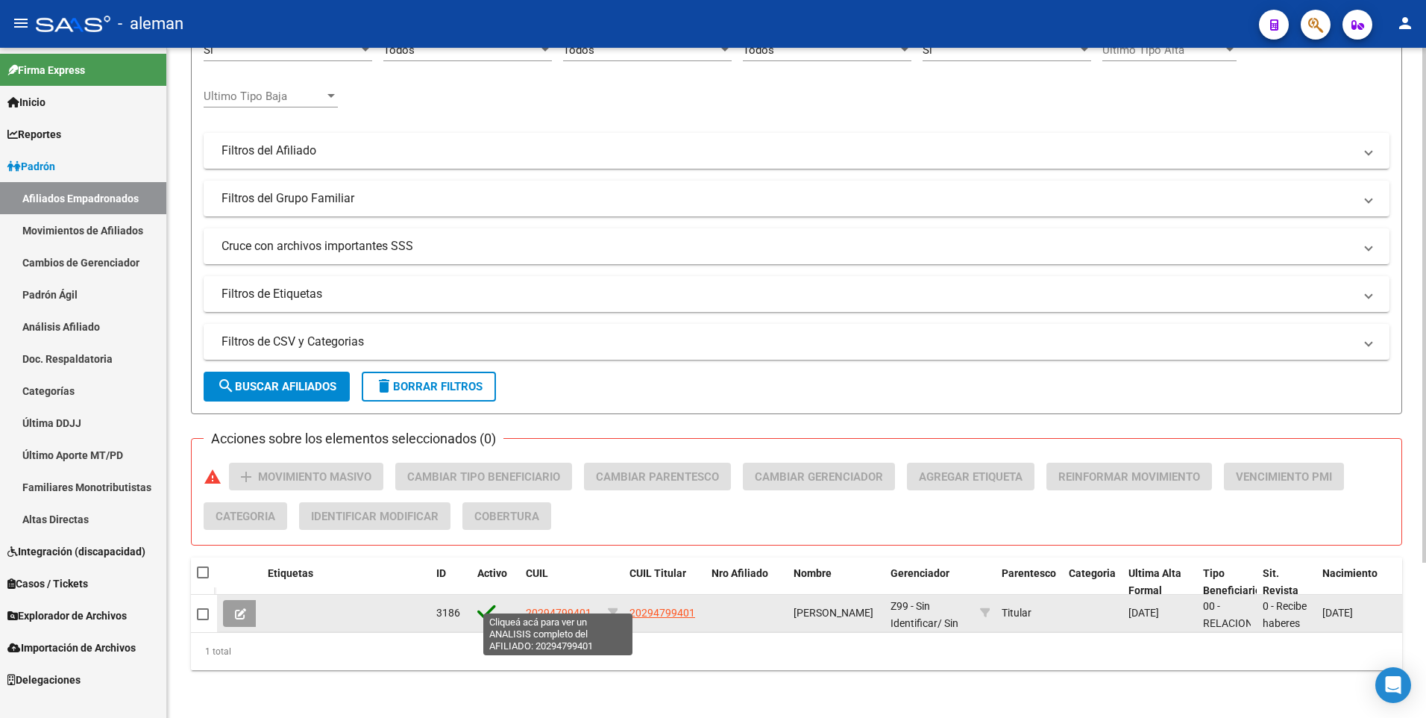
type input "20294799401"
click at [563, 607] on span "20294799401" at bounding box center [559, 613] width 66 height 12
type textarea "20294799401"
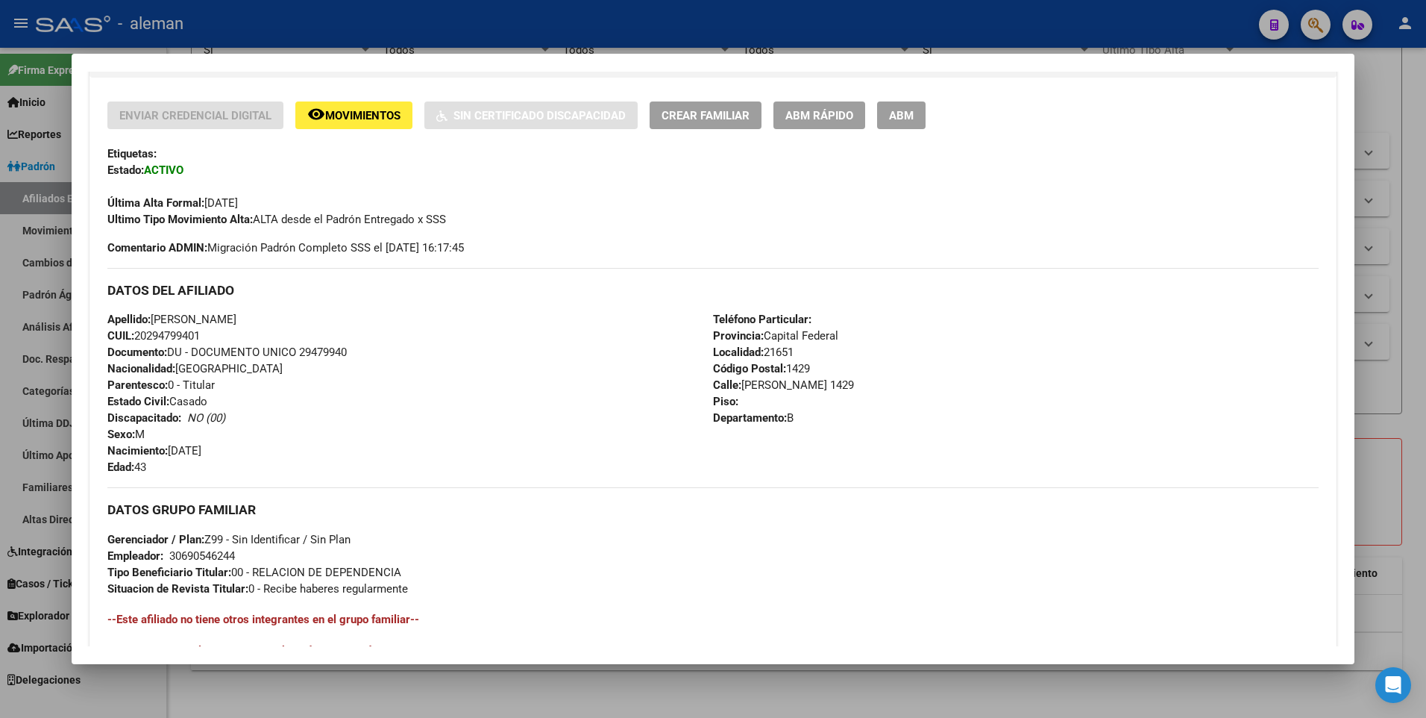
scroll to position [559, 0]
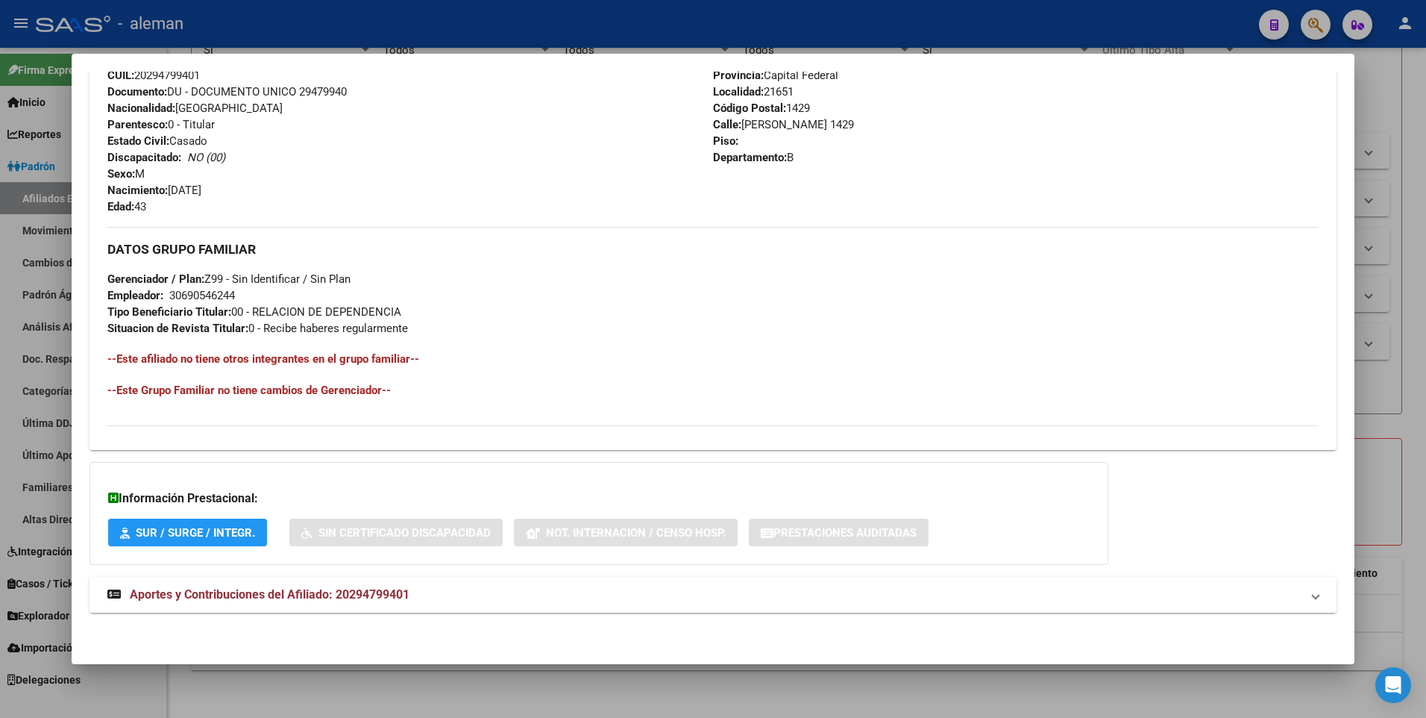
click at [220, 600] on span "Aportes y Contribuciones del Afiliado: 20294799401" at bounding box center [270, 594] width 280 height 14
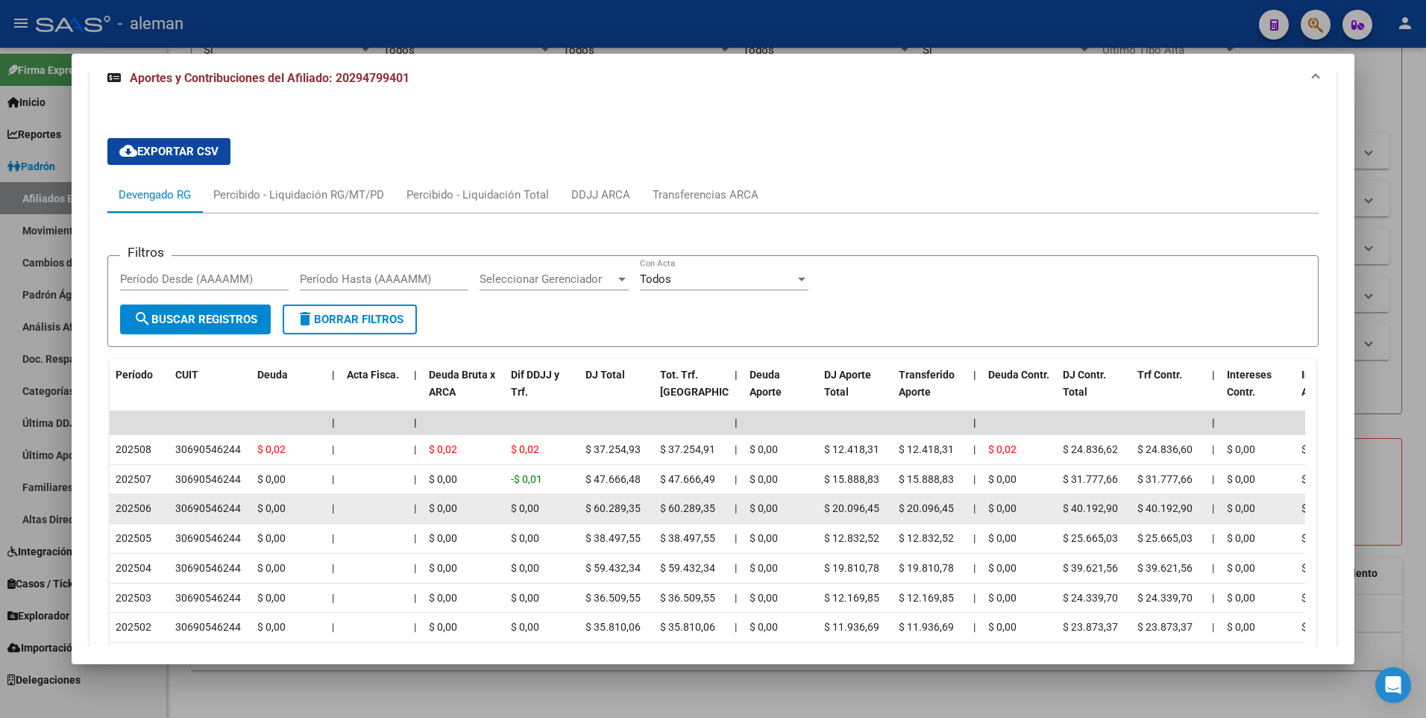
scroll to position [1206, 0]
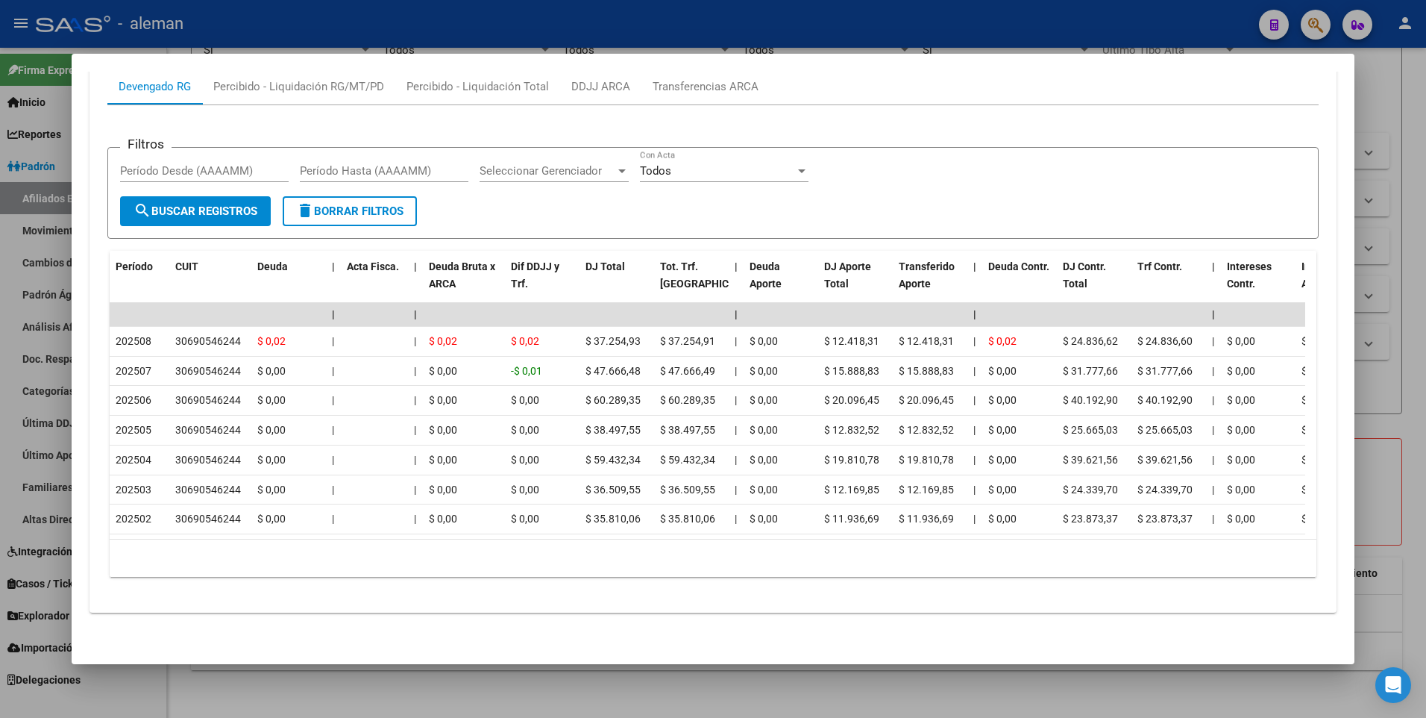
click at [1405, 524] on div at bounding box center [713, 359] width 1426 height 718
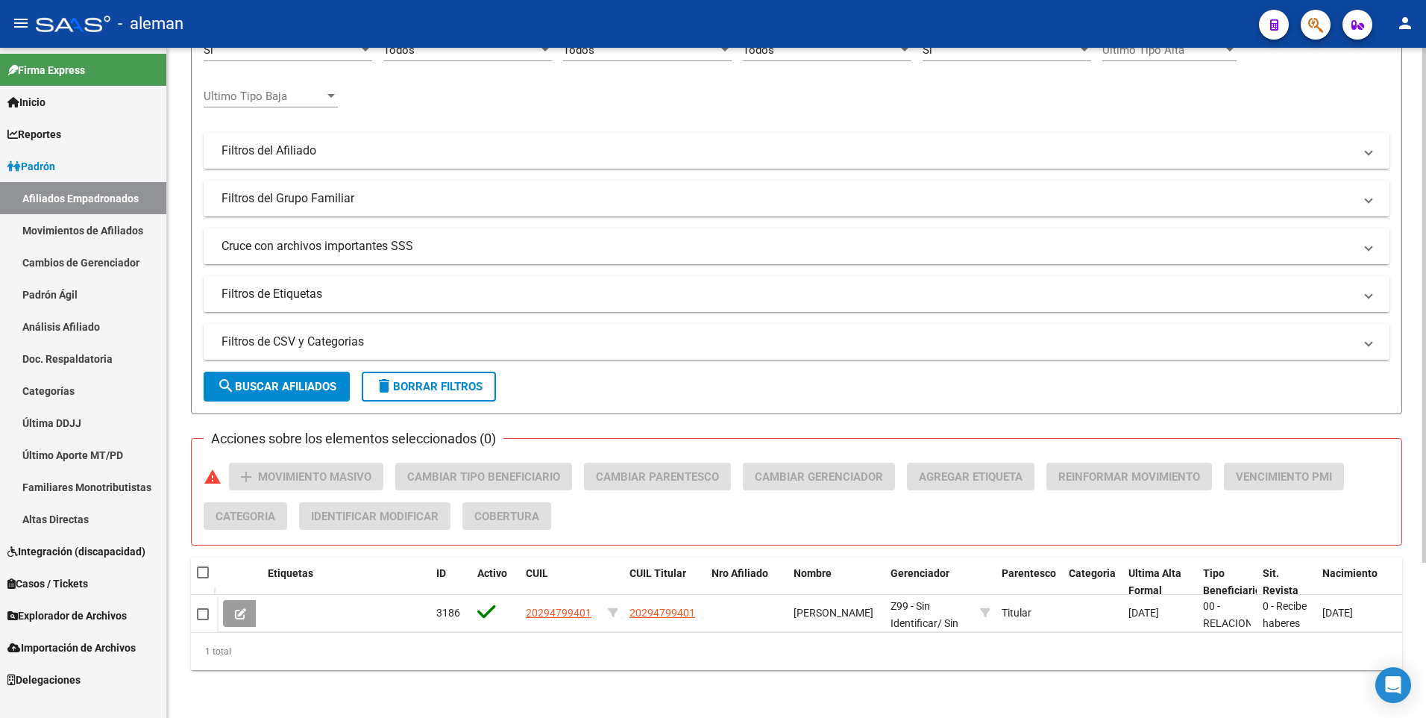
scroll to position [0, 0]
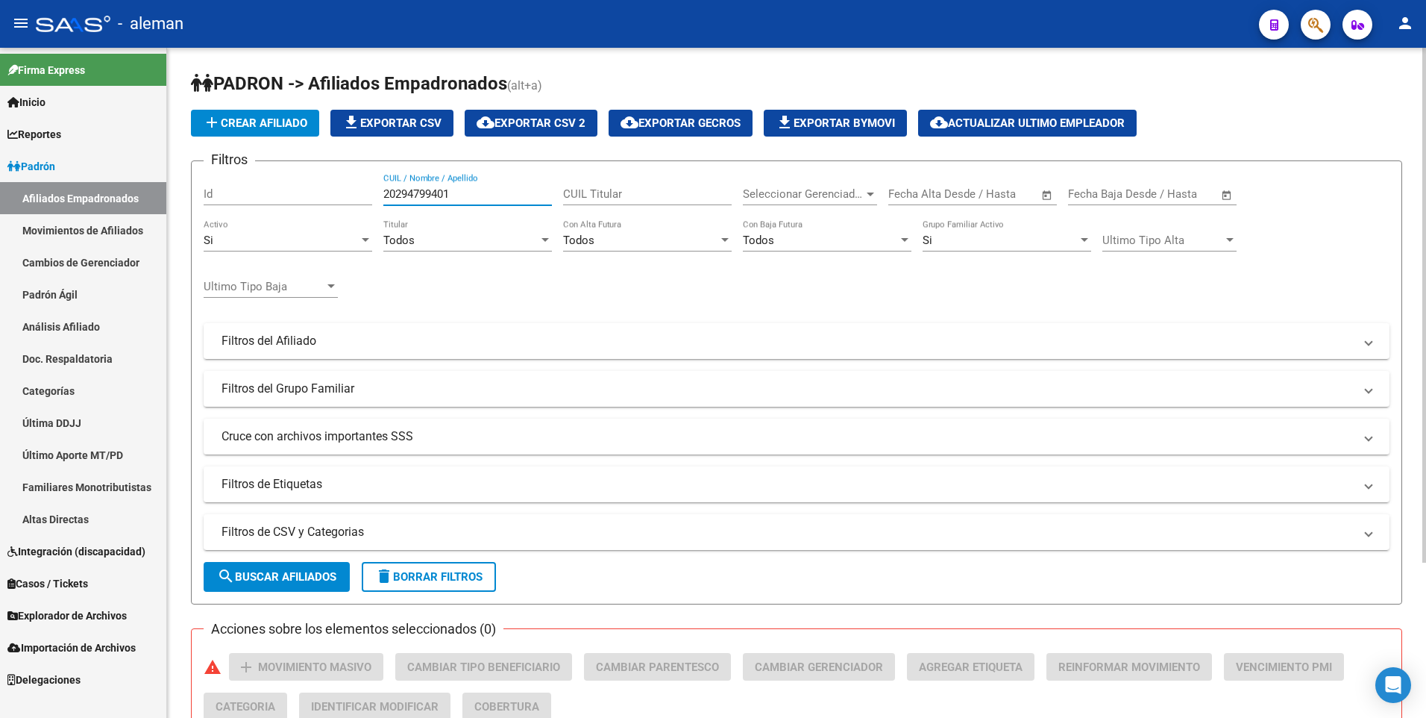
drag, startPoint x: 454, startPoint y: 191, endPoint x: 292, endPoint y: 191, distance: 161.1
click at [292, 191] on div "Filtros Id 20294799401 CUIL / Nombre / Apellido CUIL Titular Seleccionar Gerenc…" at bounding box center [797, 337] width 1186 height 329
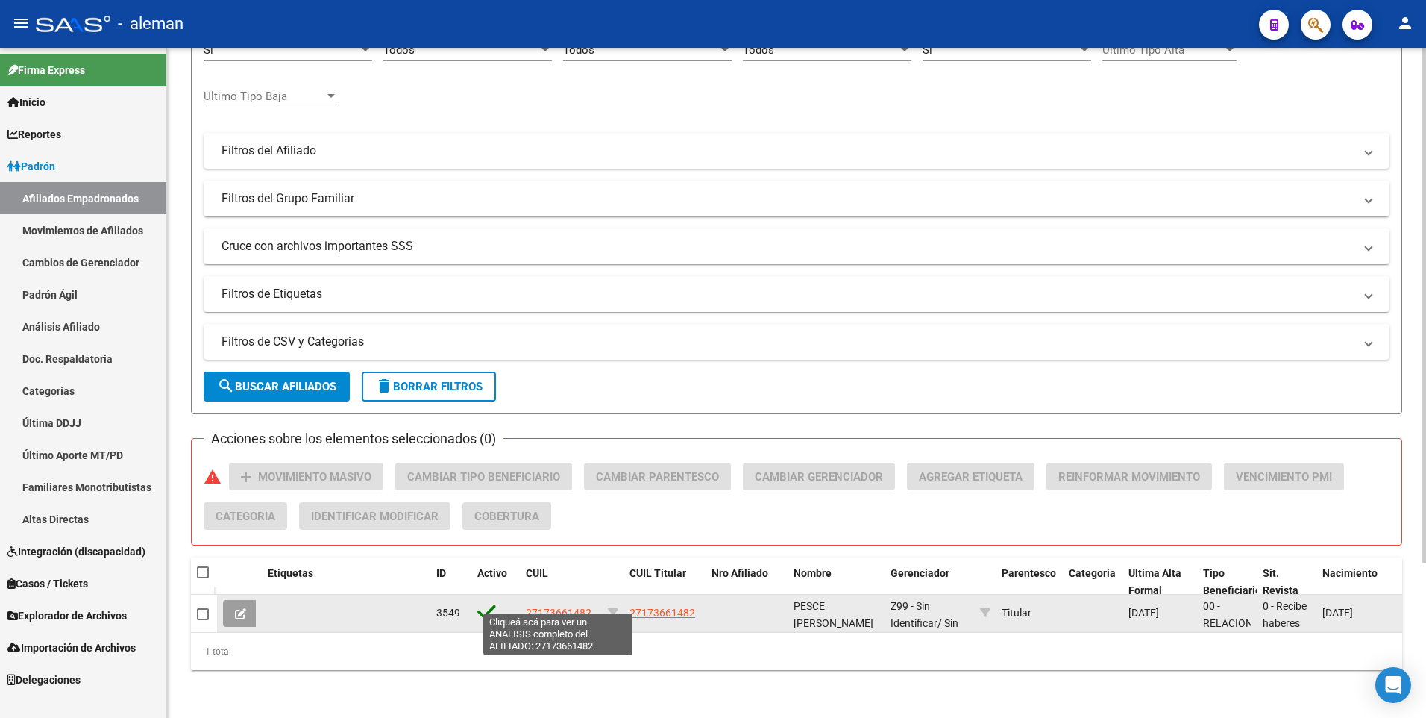
type input "27173661482"
click at [565, 607] on span "27173661482" at bounding box center [559, 613] width 66 height 12
type textarea "27173661482"
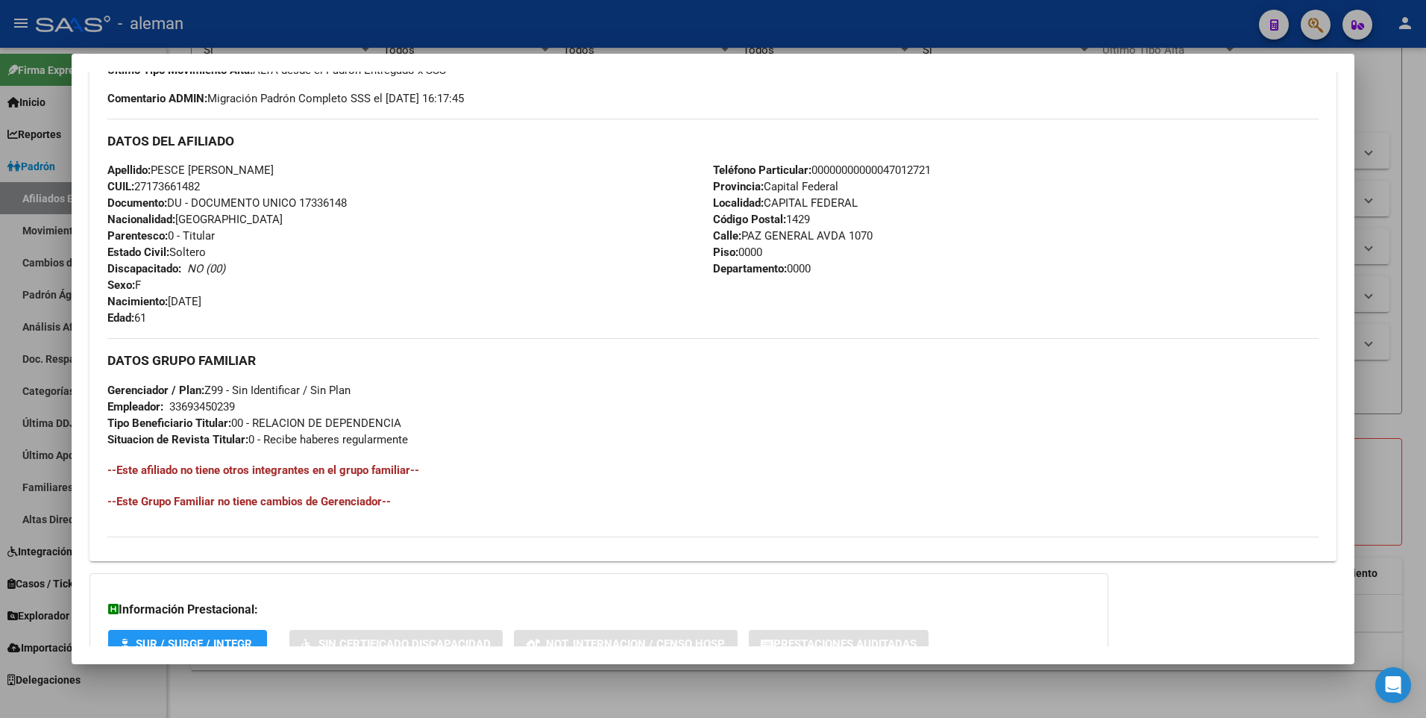
scroll to position [559, 0]
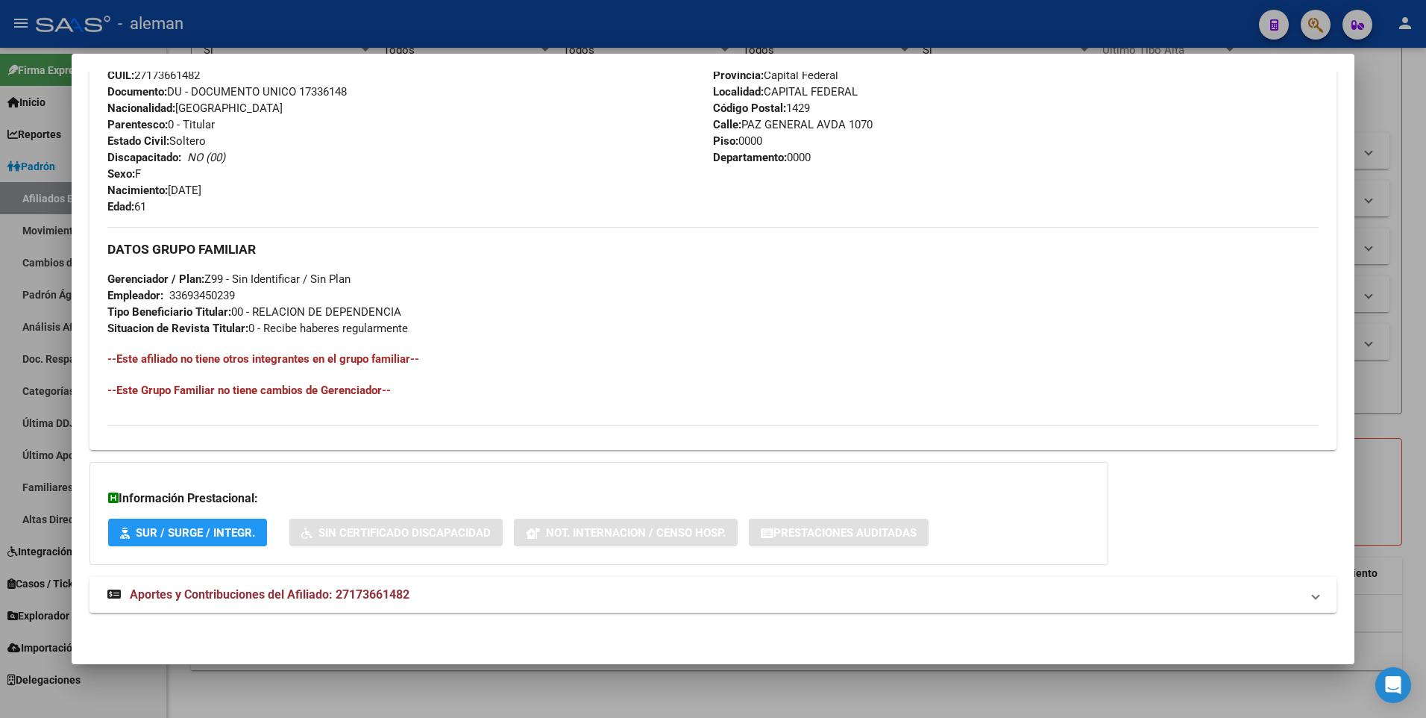
click at [272, 592] on span "Aportes y Contribuciones del Afiliado: 27173661482" at bounding box center [270, 594] width 280 height 14
click at [310, 598] on span "Aportes y Contribuciones del Afiliado: 27173661482" at bounding box center [270, 600] width 280 height 14
click at [351, 590] on span "Aportes y Contribuciones del Afiliado: 27173661482" at bounding box center [270, 594] width 280 height 14
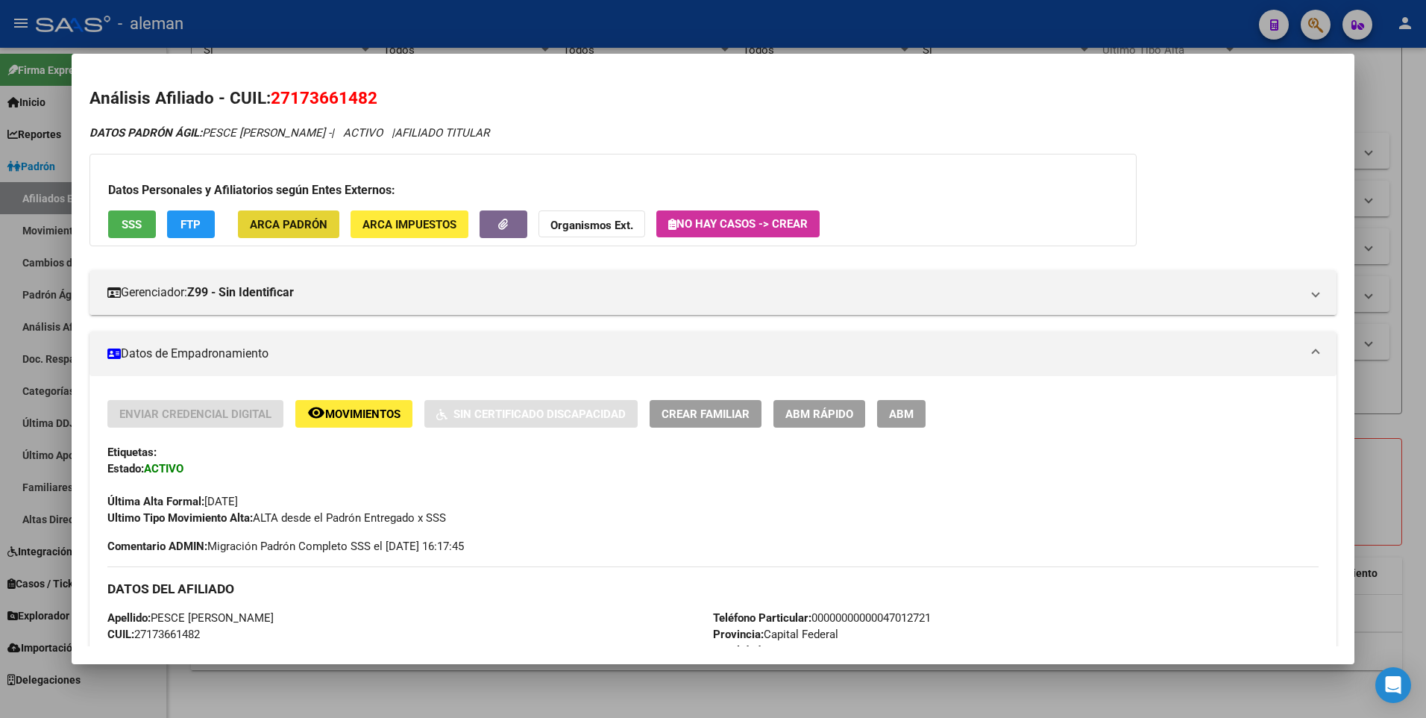
click at [297, 222] on span "ARCA Padrón" at bounding box center [289, 224] width 78 height 13
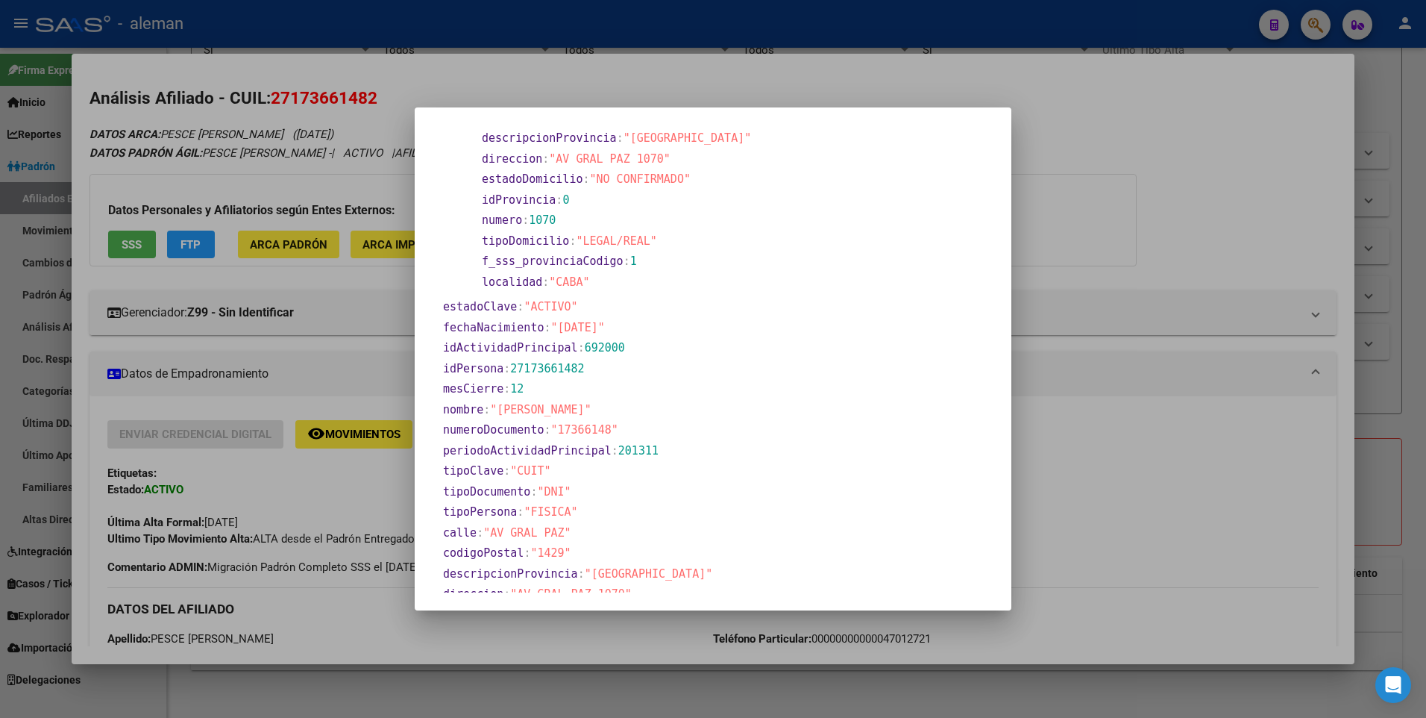
scroll to position [448, 0]
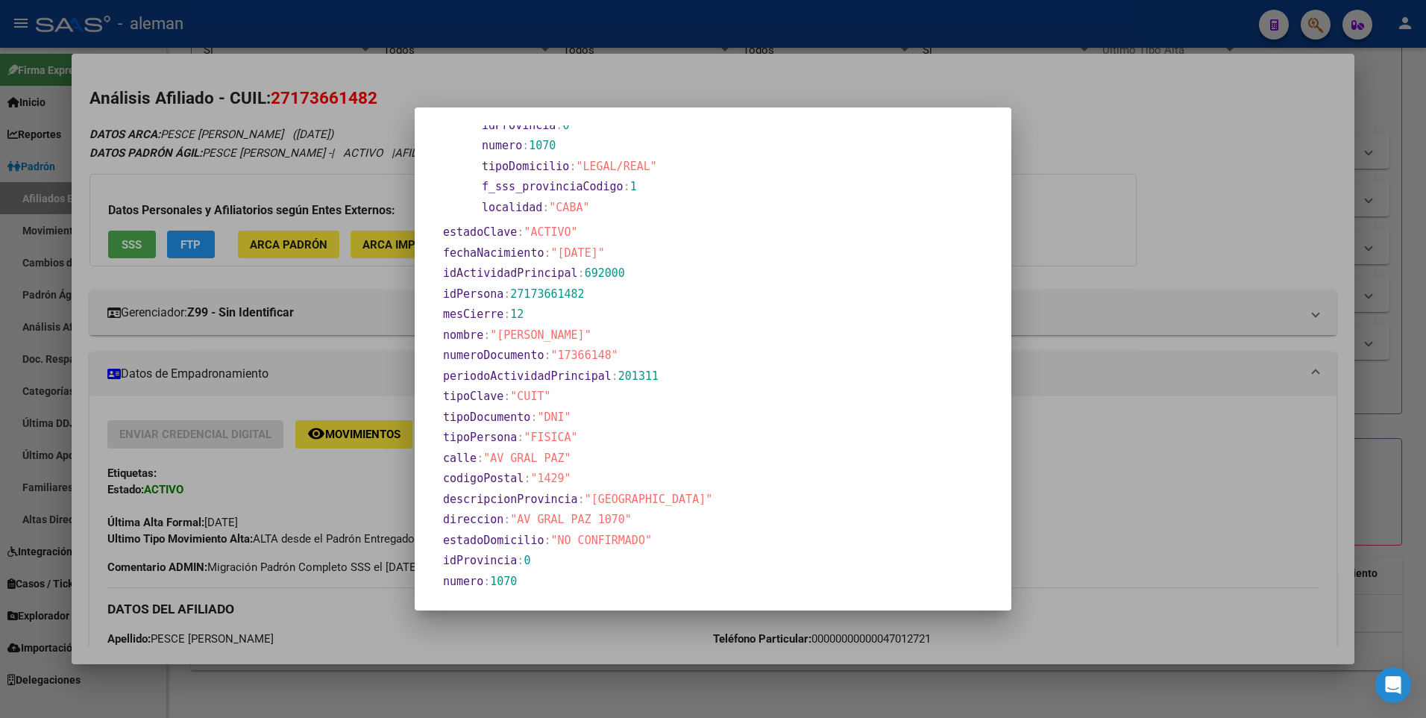
click at [1229, 425] on div at bounding box center [713, 359] width 1426 height 718
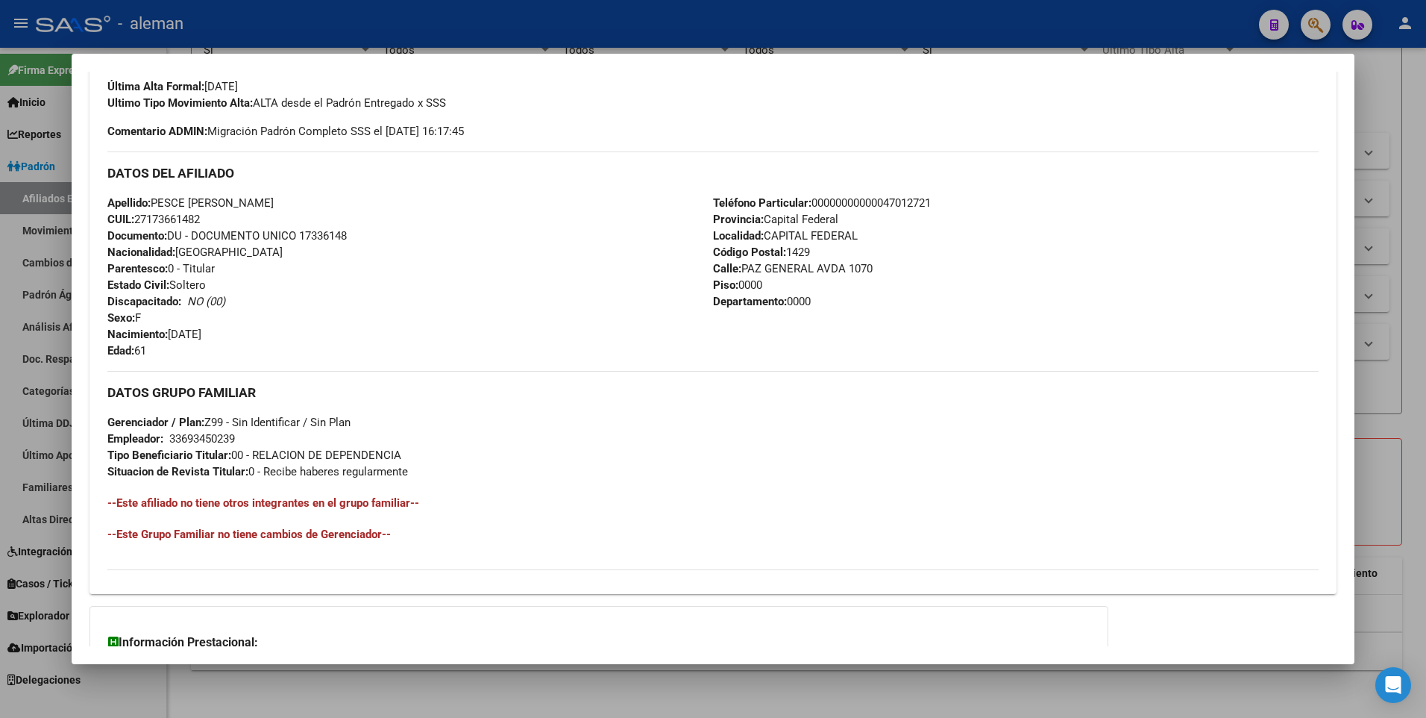
scroll to position [212, 0]
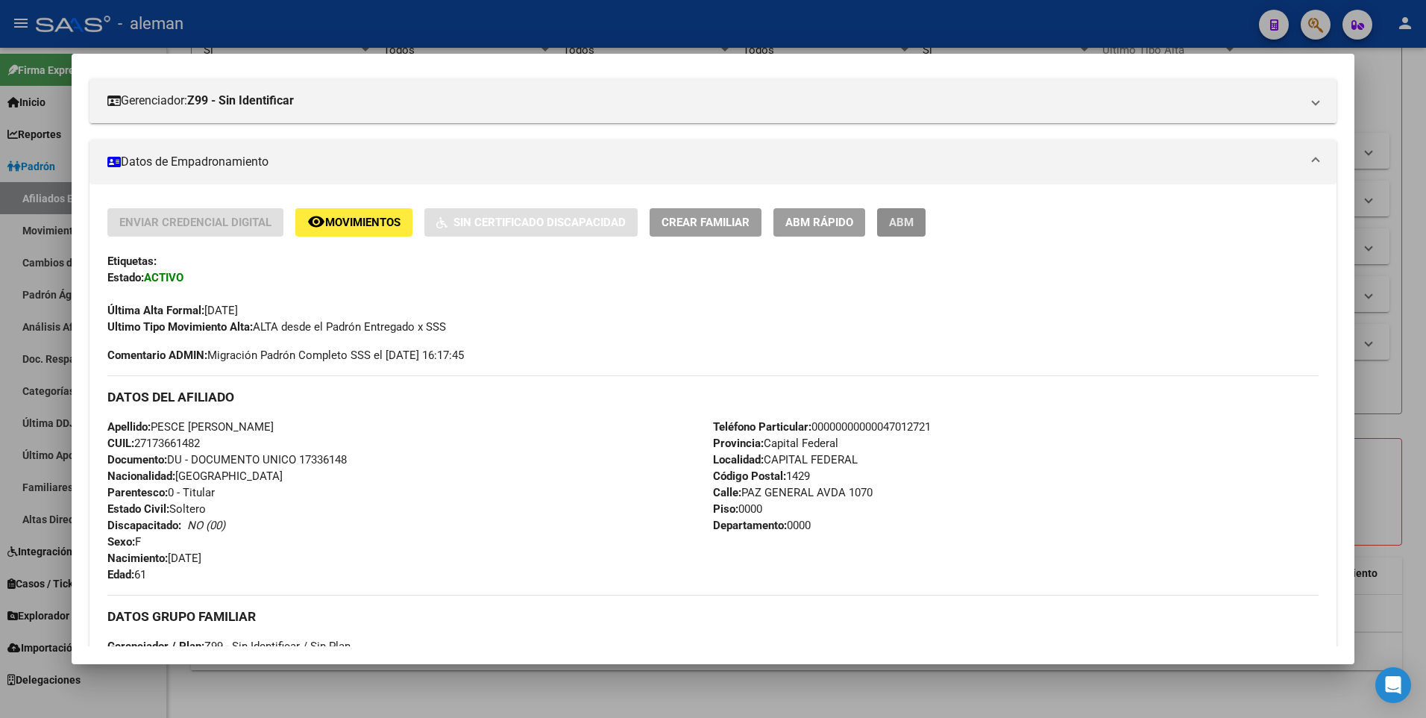
click at [902, 223] on span "ABM" at bounding box center [901, 222] width 25 height 13
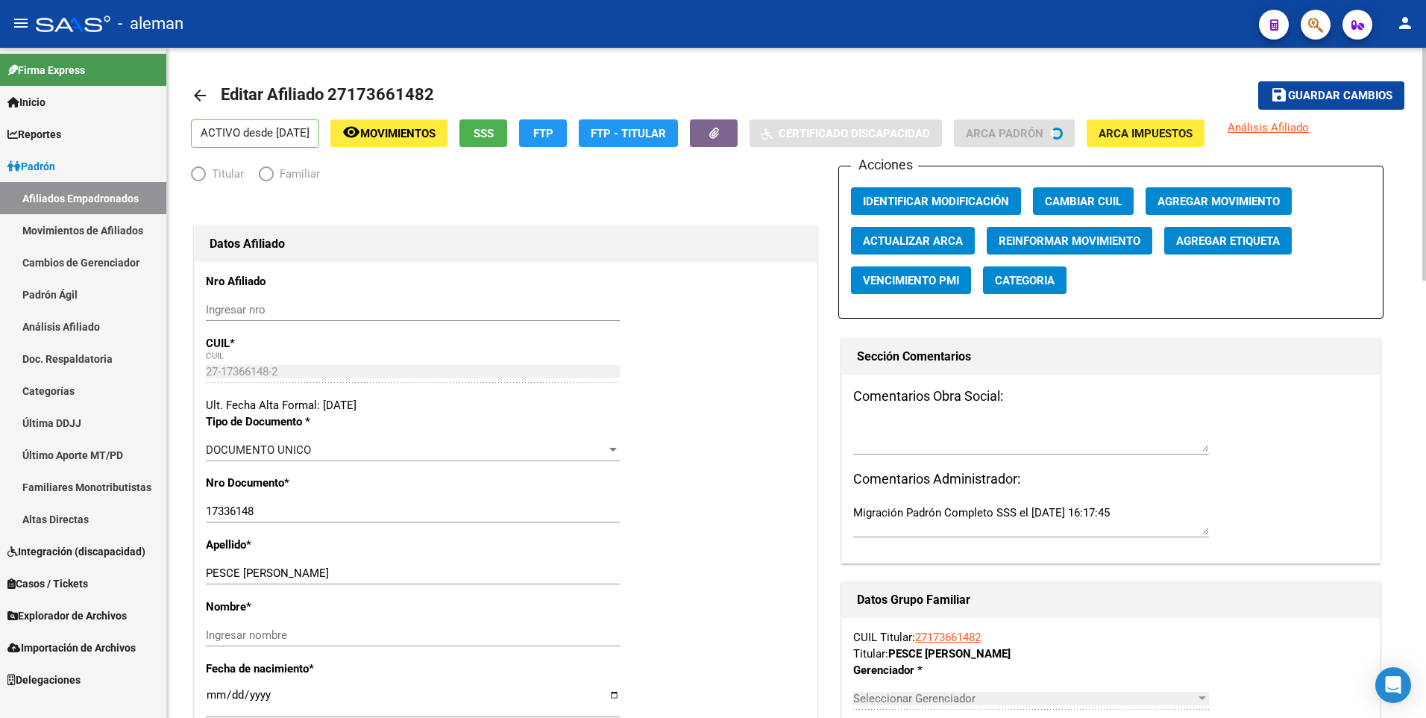
radio input "true"
type input "33-69345023-9"
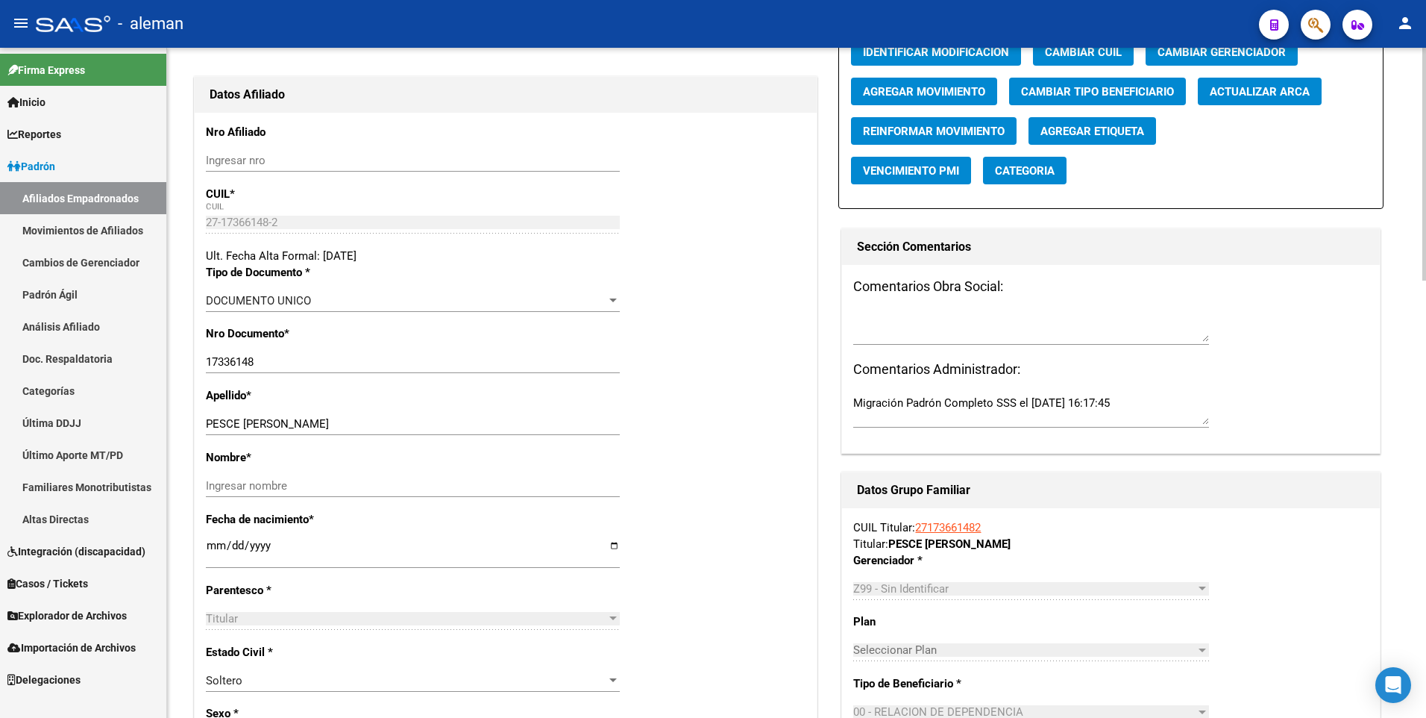
scroll to position [224, 0]
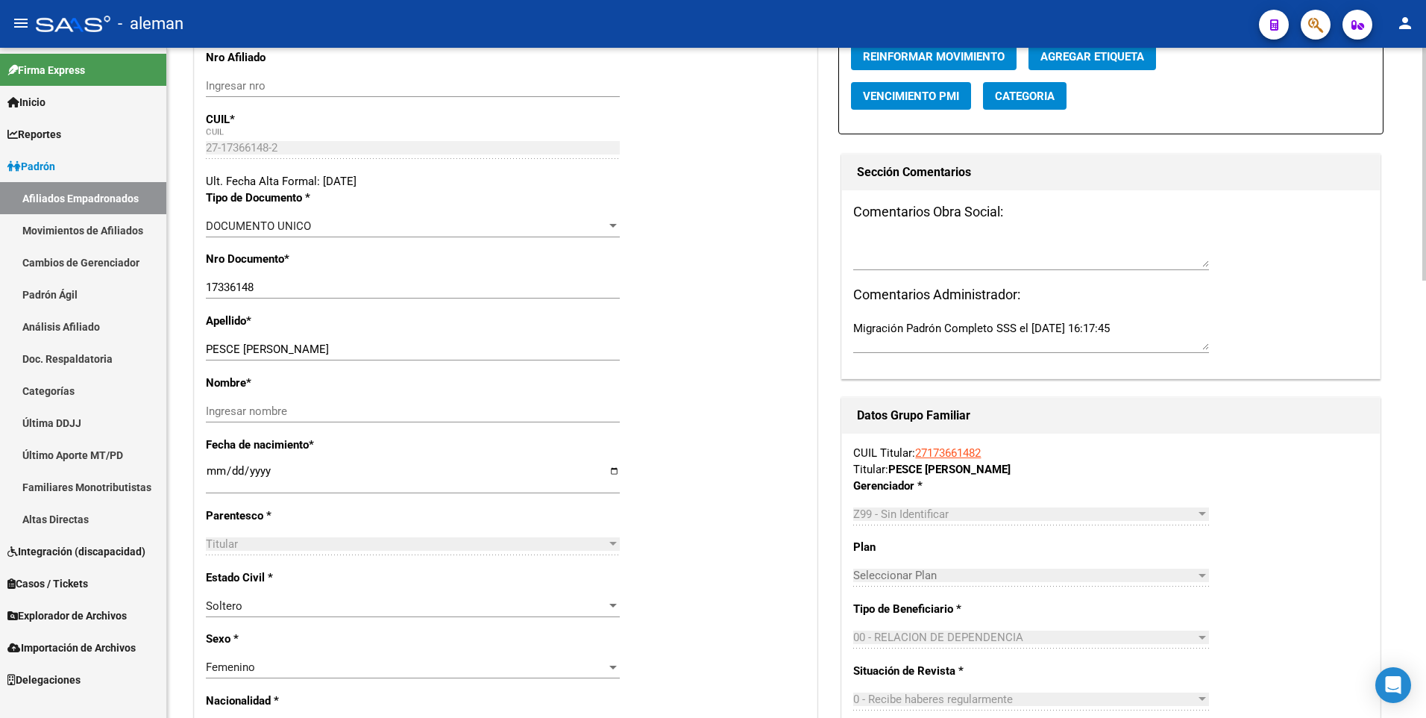
click at [226, 286] on input "17336148" at bounding box center [413, 286] width 414 height 13
click at [304, 286] on input "17366148" at bounding box center [413, 286] width 414 height 13
type input "17366148"
drag, startPoint x: 242, startPoint y: 347, endPoint x: 374, endPoint y: 348, distance: 132.0
click at [374, 348] on input "PESCE [PERSON_NAME]" at bounding box center [413, 348] width 414 height 13
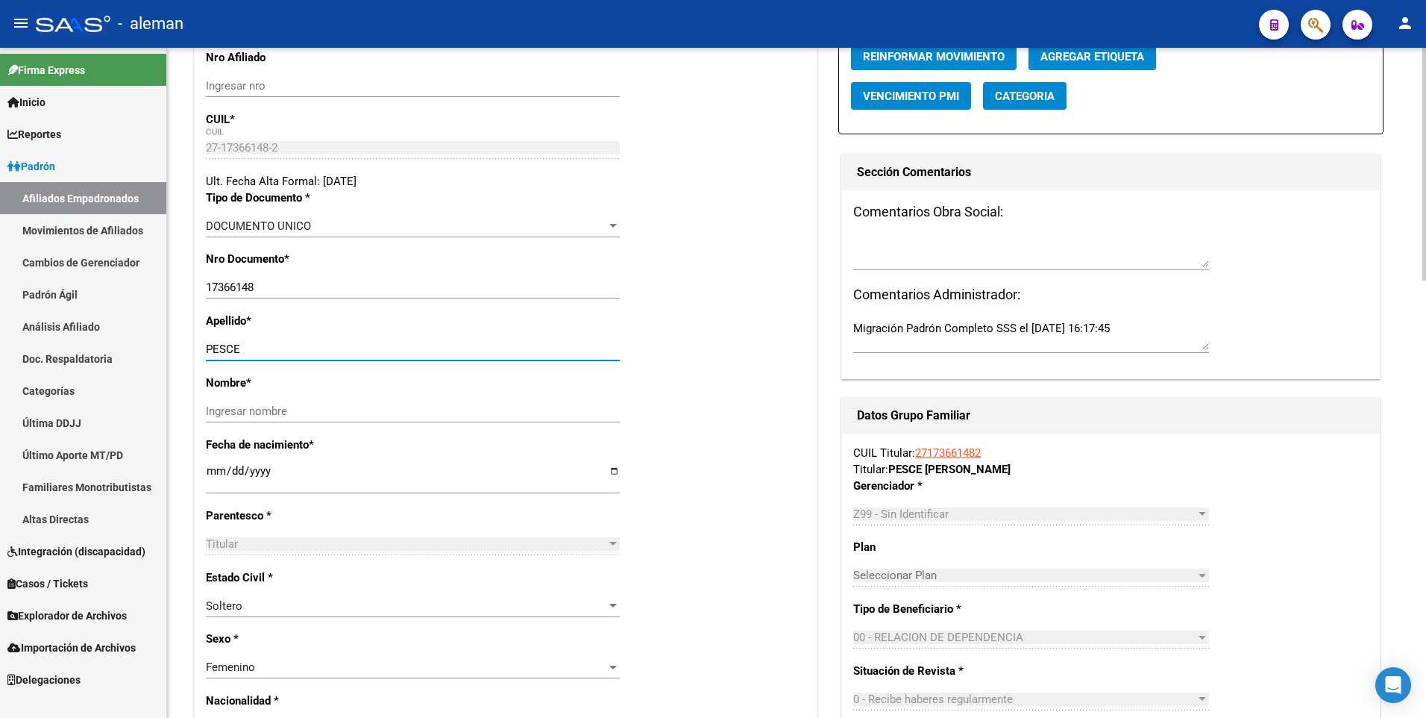
type input "PESCE"
click at [359, 413] on input "Ingresar nombre" at bounding box center [413, 410] width 414 height 13
paste input "[PERSON_NAME]"
click at [357, 412] on input "[PERSON_NAME]" at bounding box center [413, 410] width 414 height 13
type input "[PERSON_NAME]"
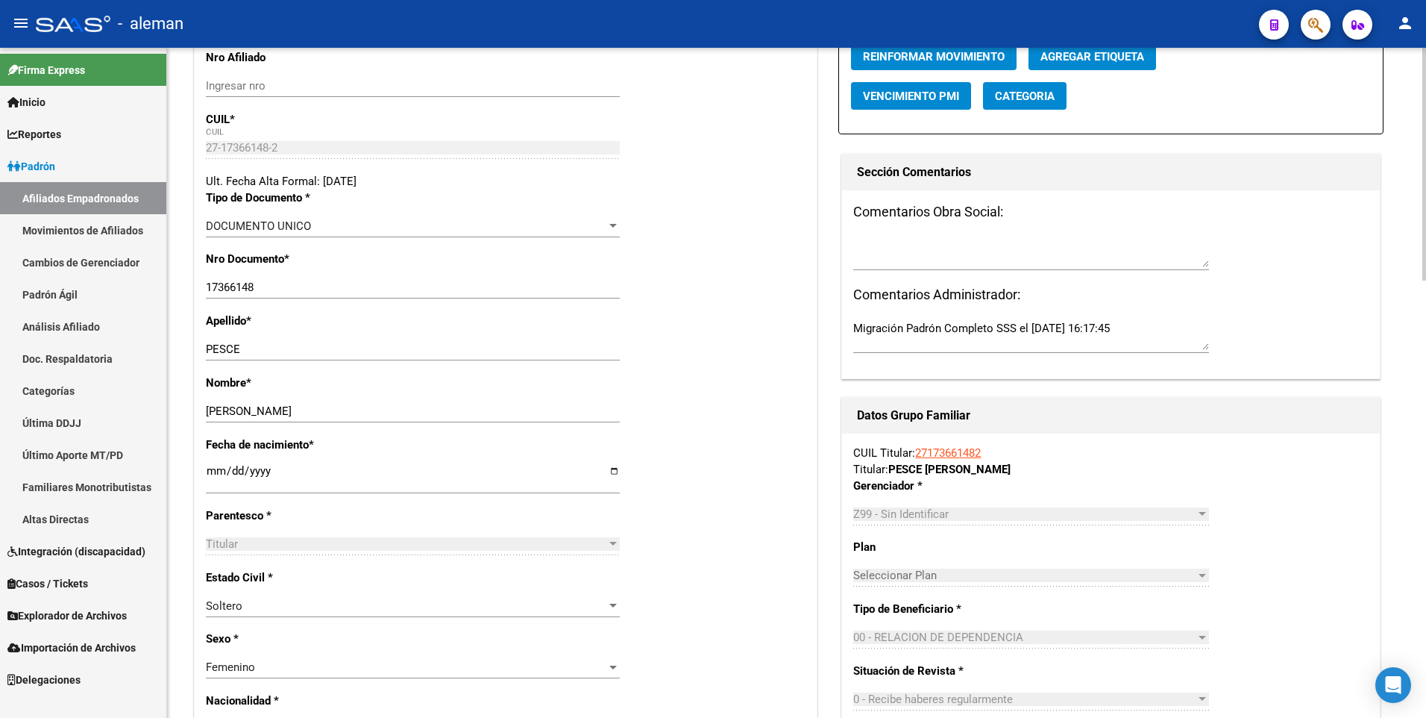
click at [672, 337] on div "Apellido * PESCE Ingresar apellido" at bounding box center [506, 344] width 600 height 62
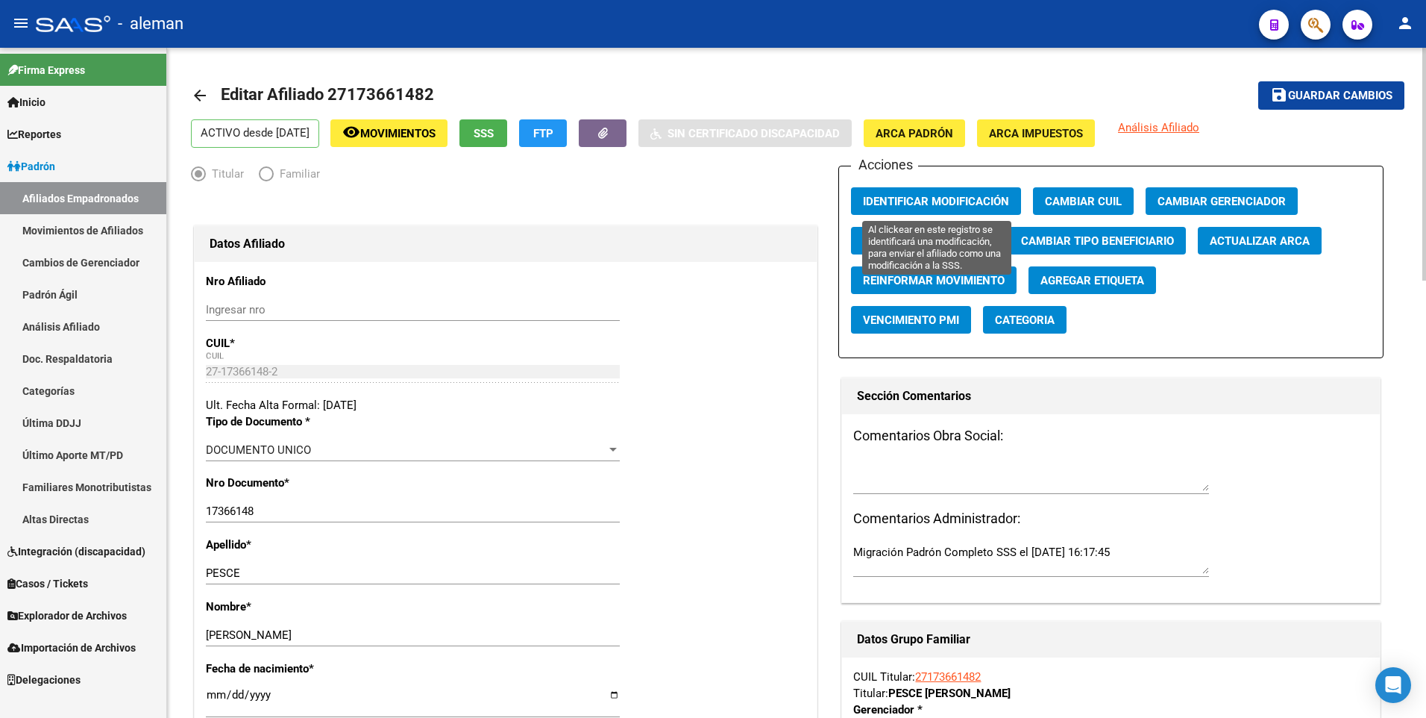
click at [925, 202] on span "Identificar Modificación" at bounding box center [936, 201] width 146 height 13
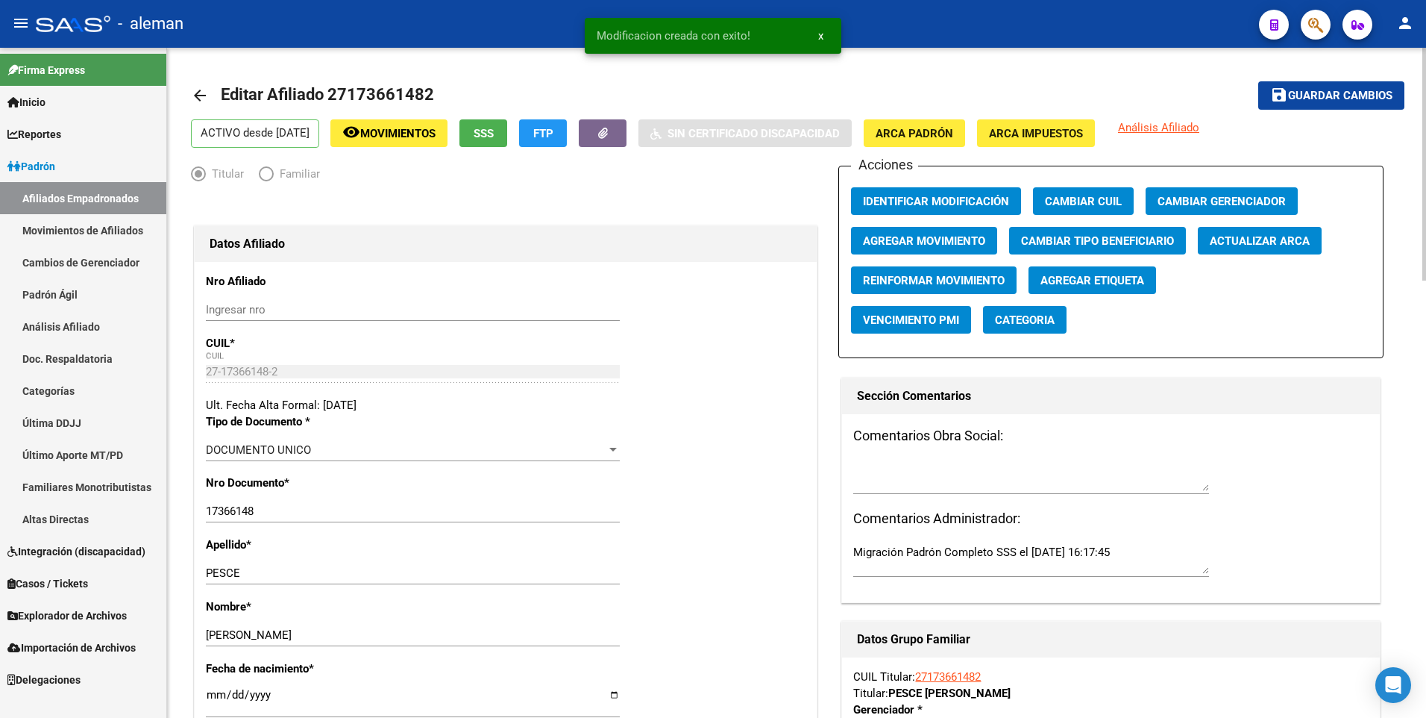
click at [1312, 92] on span "Guardar cambios" at bounding box center [1340, 96] width 104 height 13
click at [918, 193] on button "Identificar Modificación" at bounding box center [936, 201] width 170 height 28
click at [746, 216] on div at bounding box center [506, 205] width 630 height 33
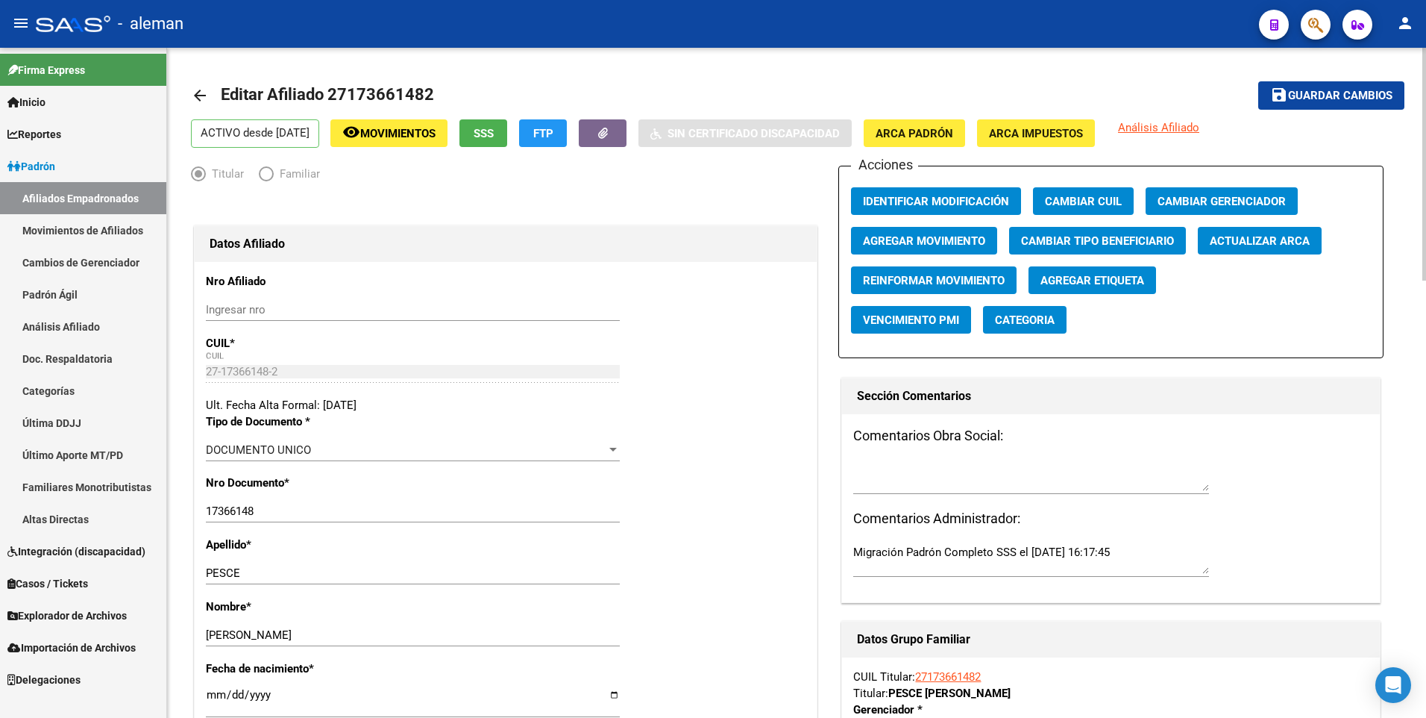
click at [197, 92] on mat-icon "arrow_back" at bounding box center [200, 96] width 18 height 18
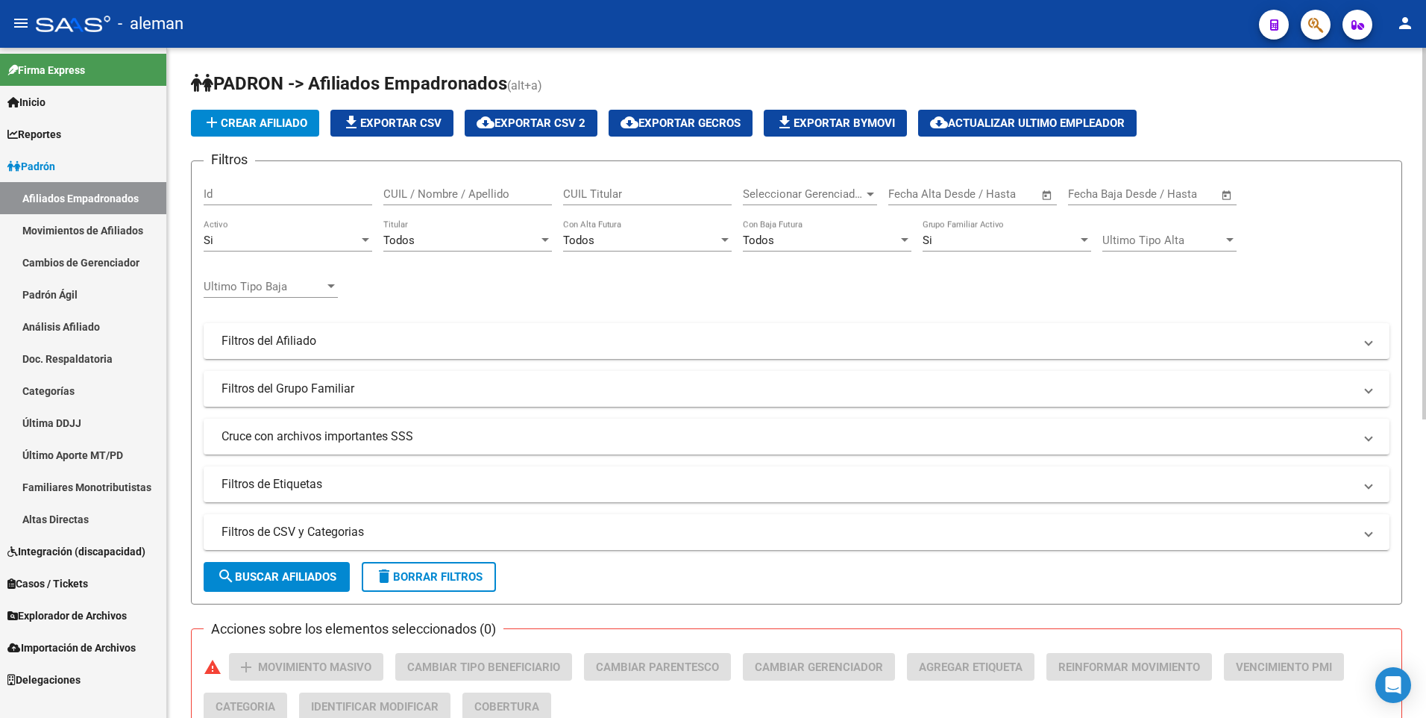
click at [442, 189] on input "CUIL / Nombre / Apellido" at bounding box center [467, 193] width 169 height 13
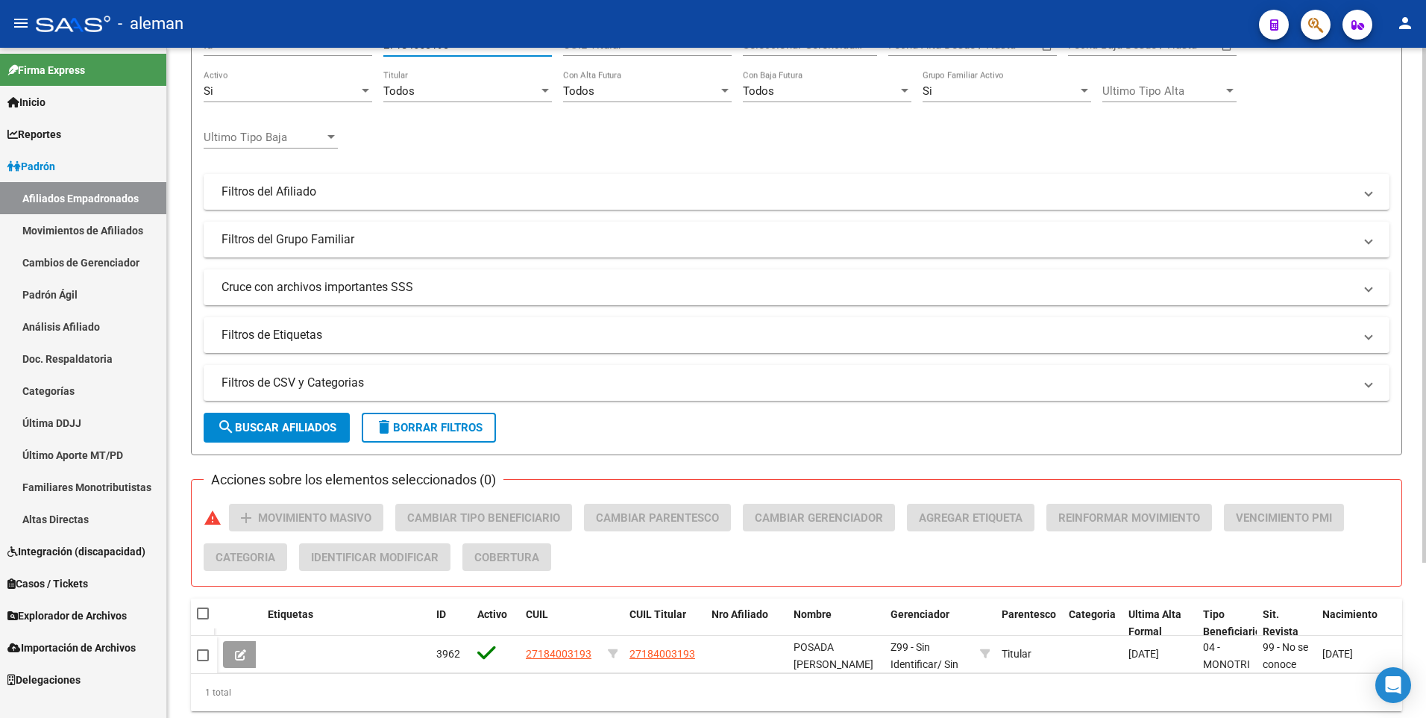
scroll to position [201, 0]
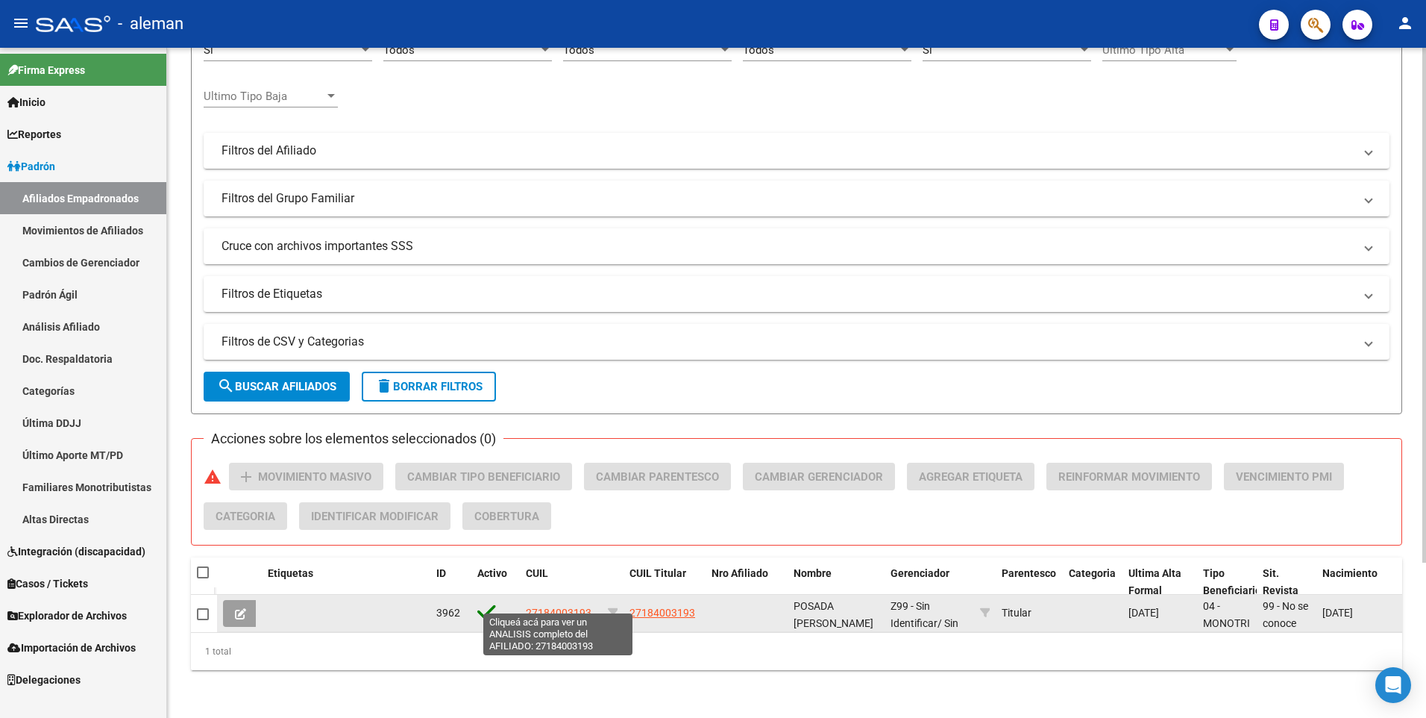
type input "27184003193"
click at [555, 607] on span "27184003193" at bounding box center [559, 613] width 66 height 12
type textarea "27184003193"
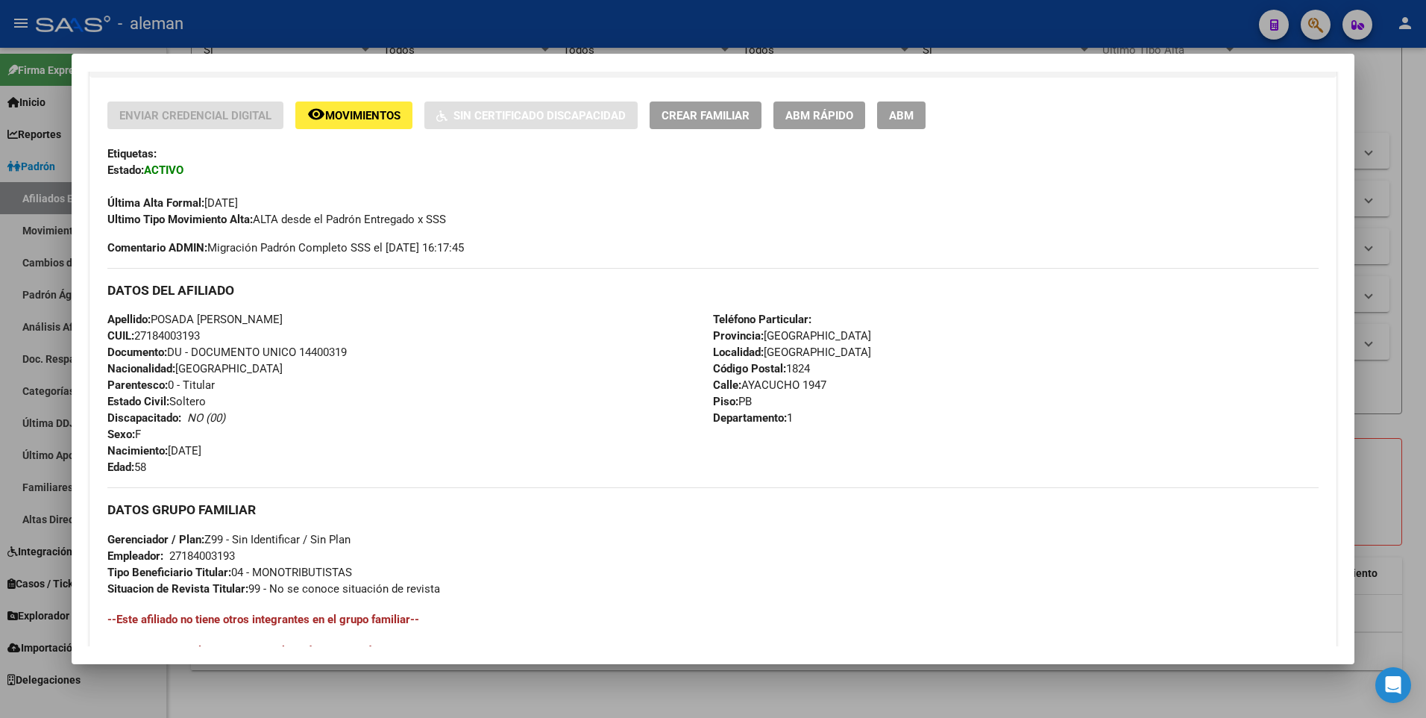
scroll to position [559, 0]
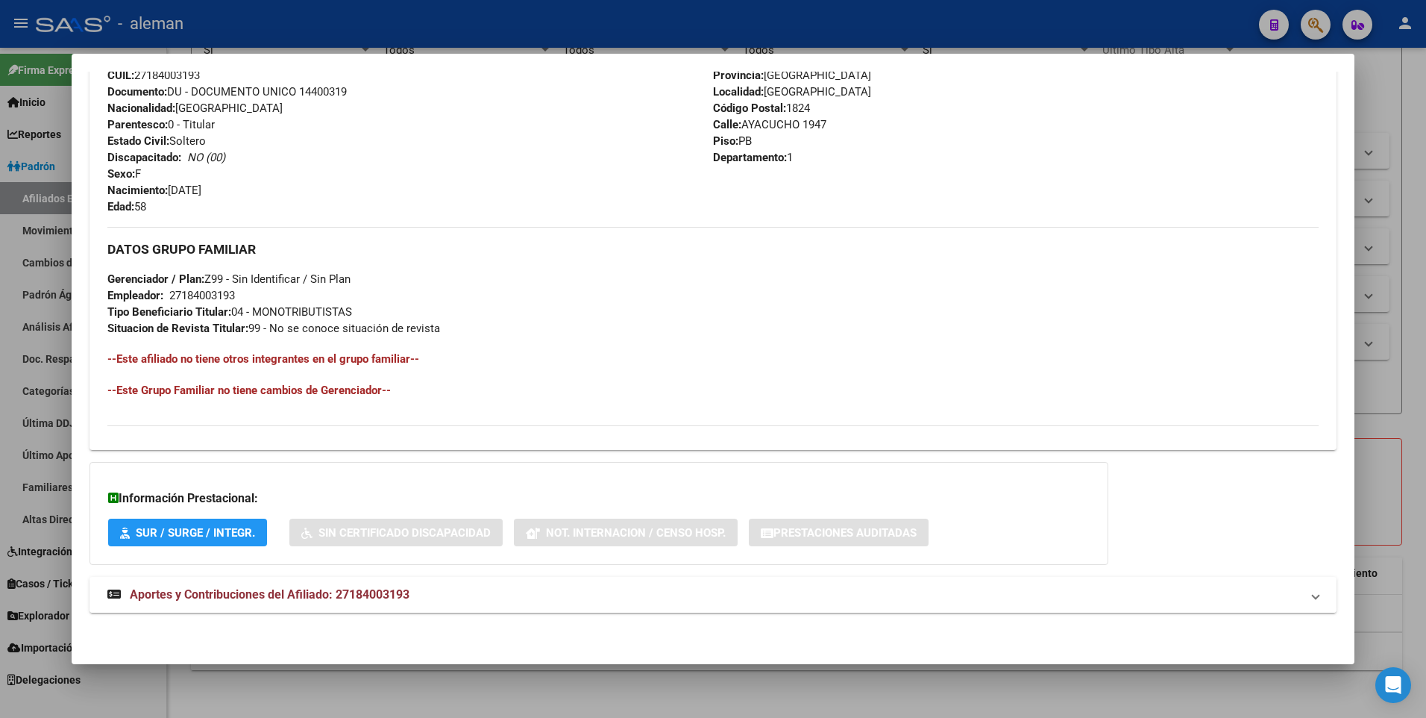
click at [341, 591] on span "Aportes y Contribuciones del Afiliado: 27184003193" at bounding box center [270, 594] width 280 height 14
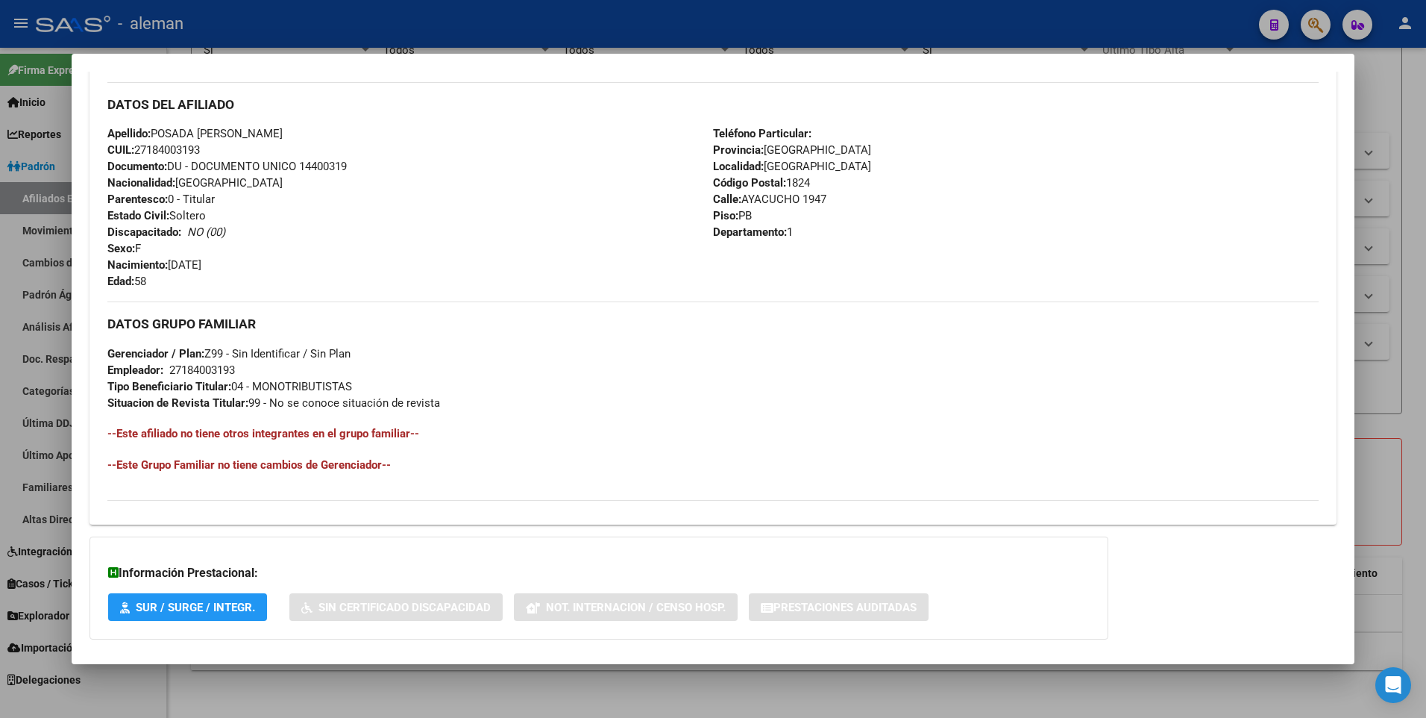
scroll to position [335, 0]
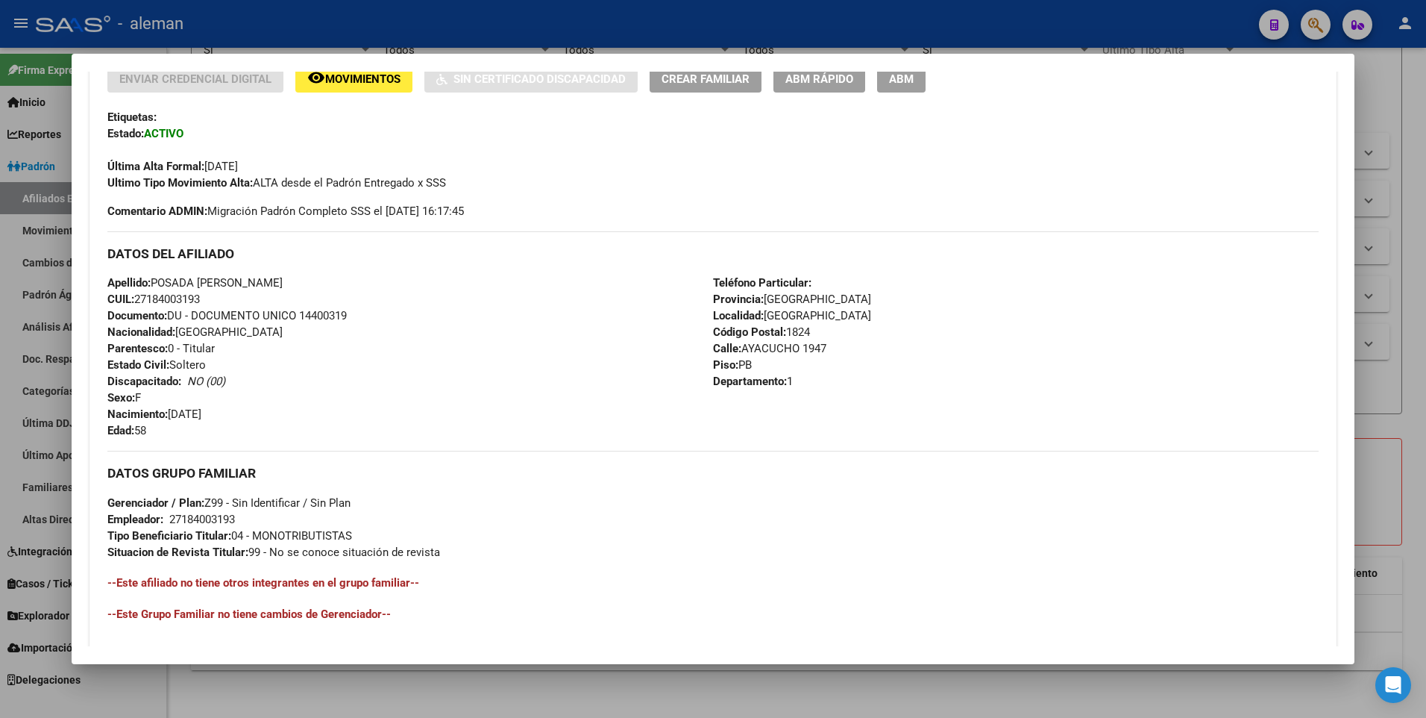
click at [496, 366] on div "Apellido: POSADA [PERSON_NAME]: 27184003193 Documento: DU - DOCUMENTO UNICO 144…" at bounding box center [410, 357] width 606 height 164
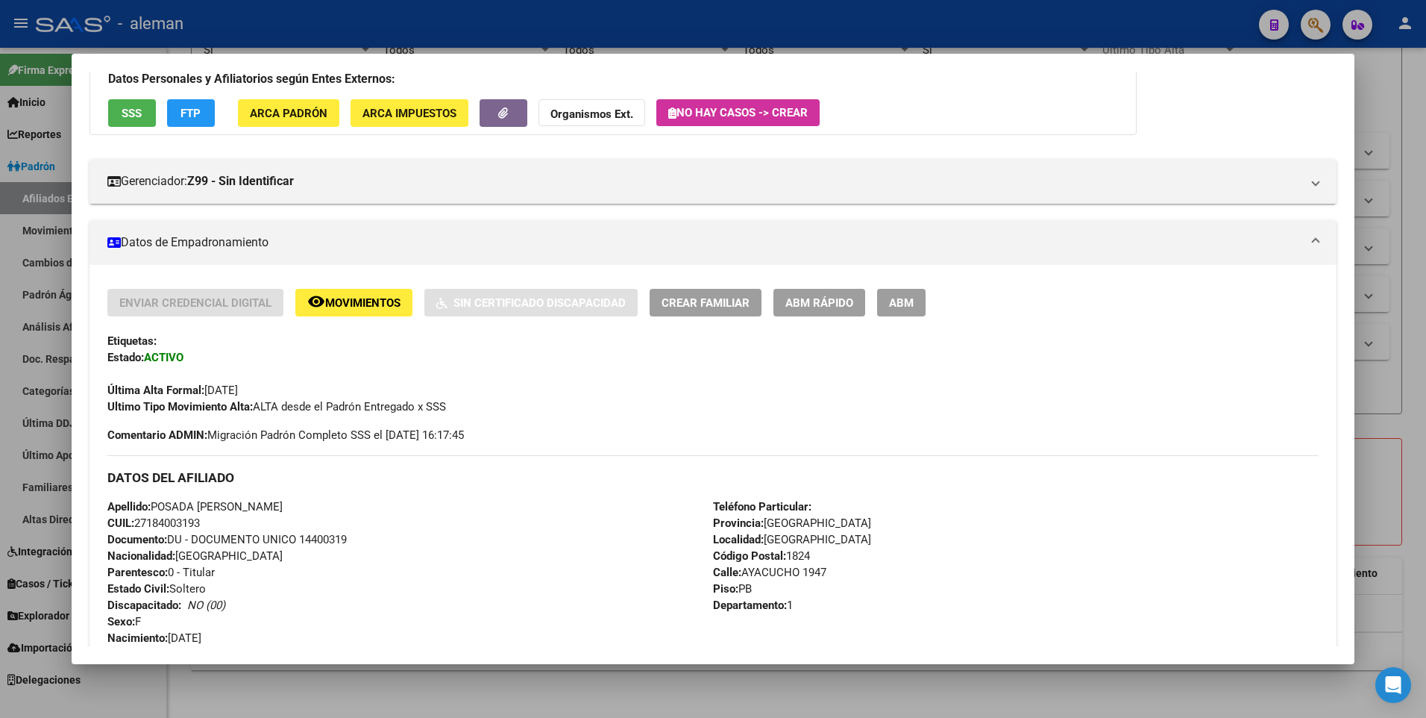
click at [891, 303] on span "ABM" at bounding box center [901, 302] width 25 height 13
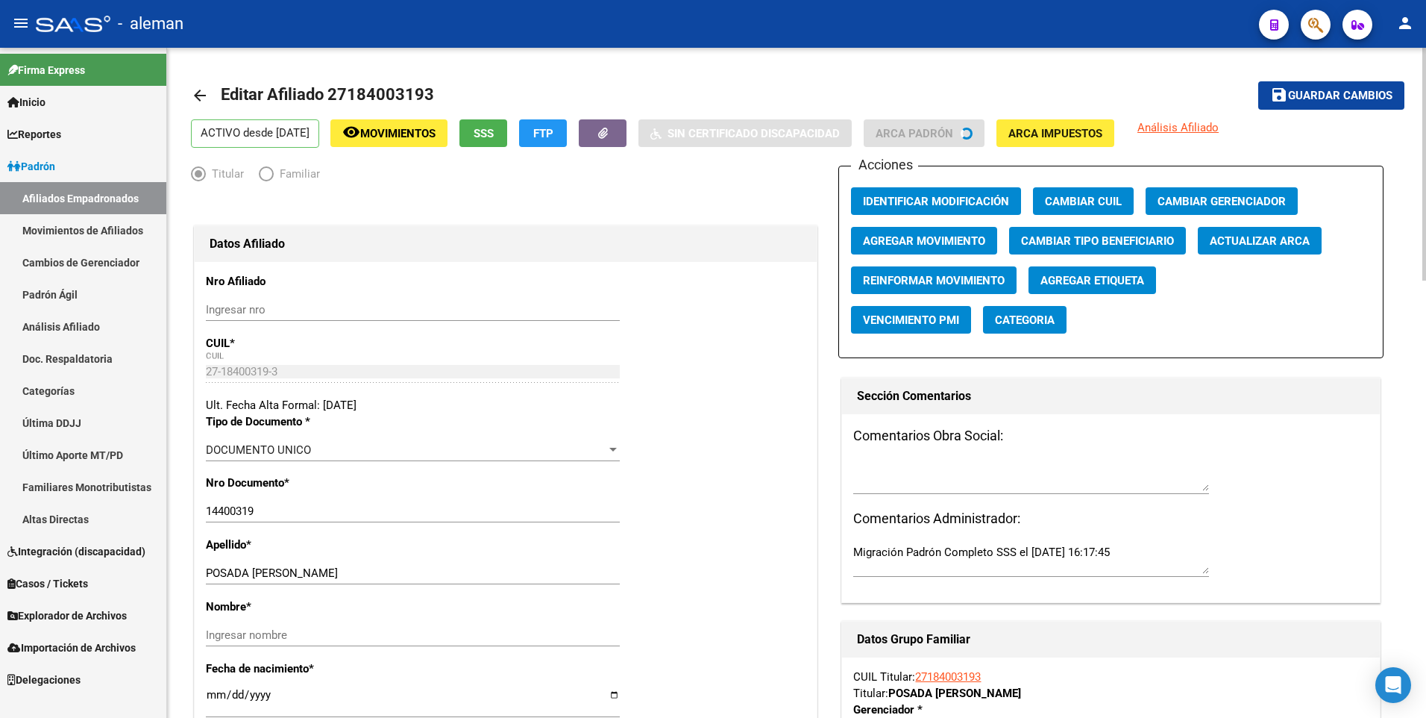
radio input "true"
type input "27-18400319-3"
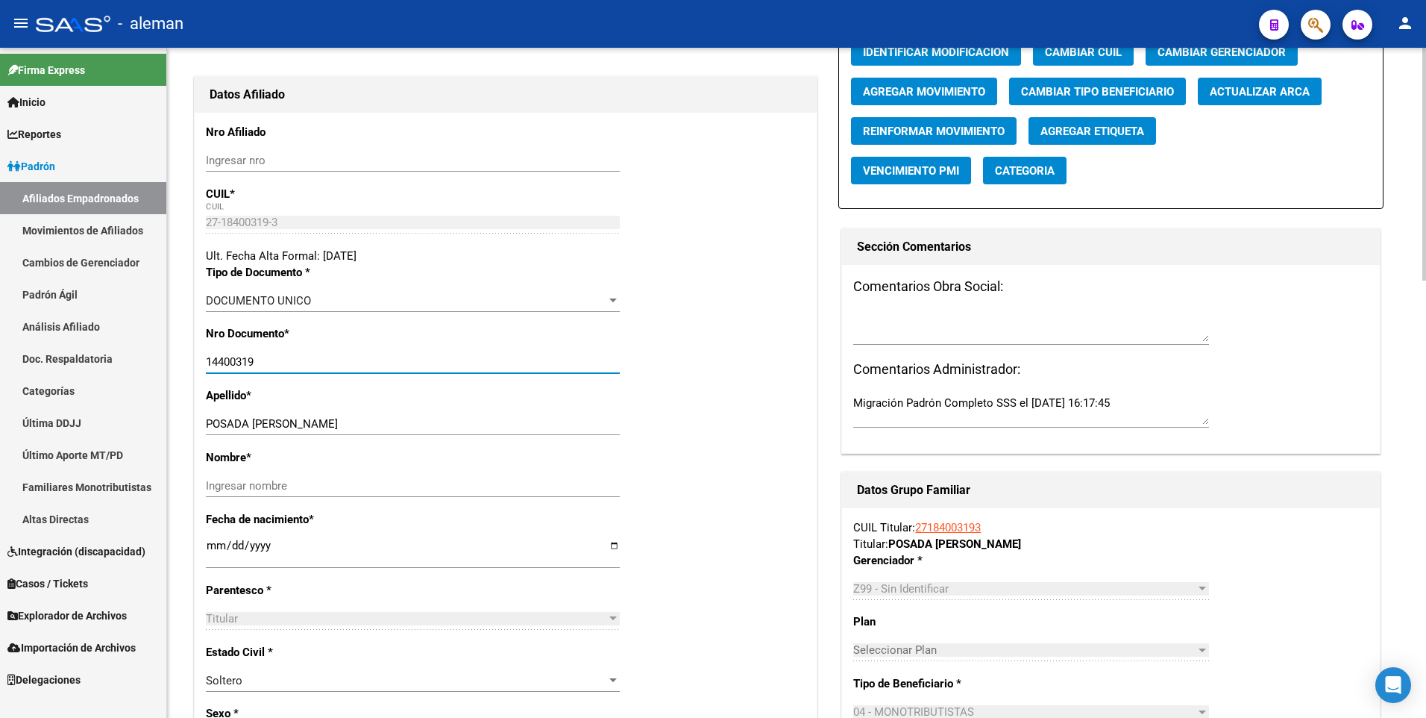
click at [216, 360] on input "14400319" at bounding box center [413, 361] width 414 height 13
type input "18400319"
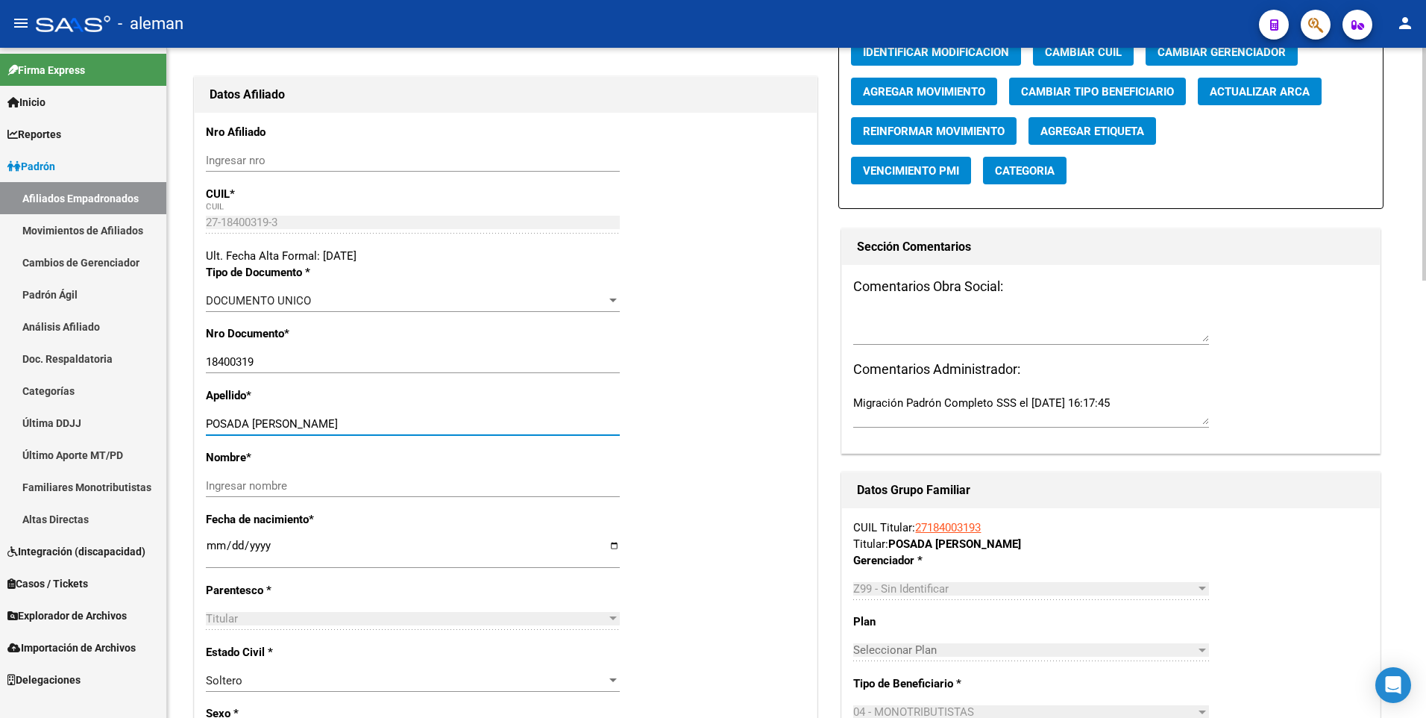
drag, startPoint x: 252, startPoint y: 424, endPoint x: 321, endPoint y: 419, distance: 68.8
click at [321, 419] on input "POSADA [PERSON_NAME]" at bounding box center [413, 423] width 414 height 13
type input "POSADA"
click at [314, 492] on input "Ingresar nombre" at bounding box center [413, 485] width 414 height 13
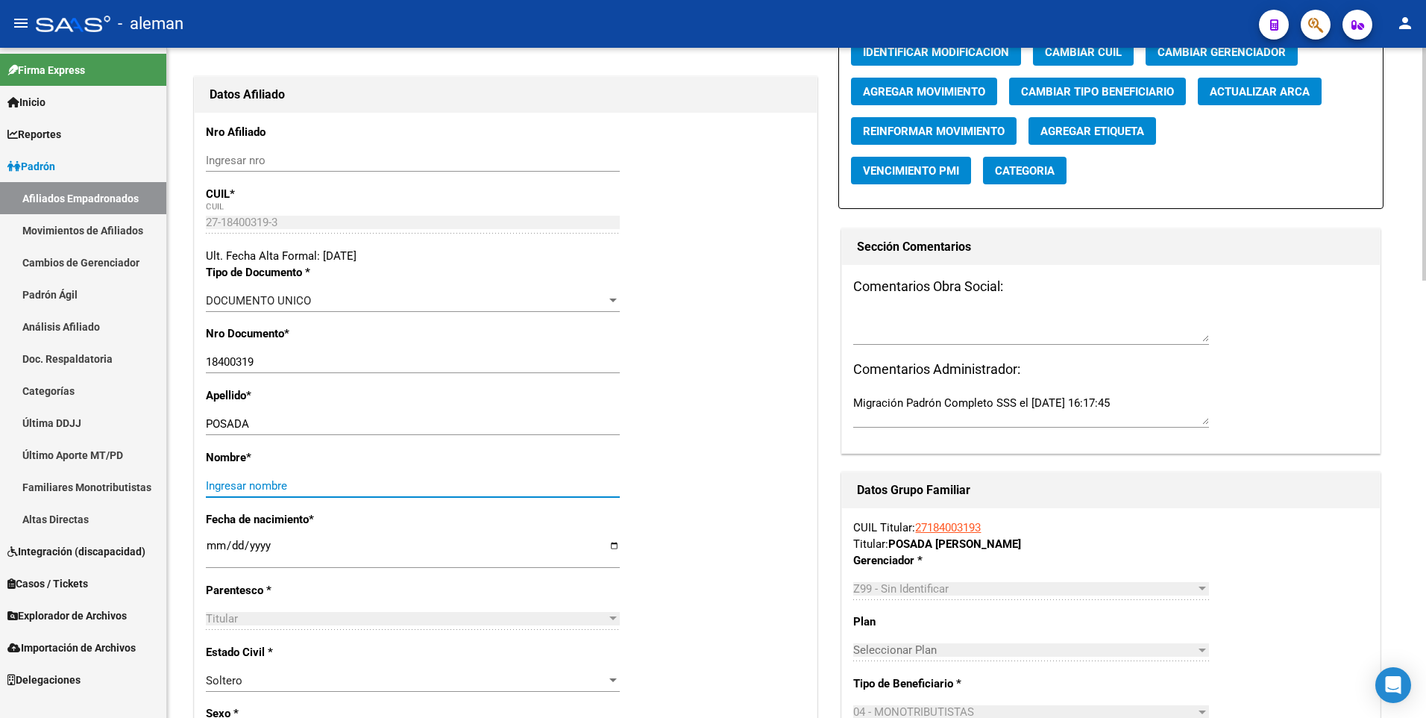
paste input "[PERSON_NAME]"
type input "[PERSON_NAME]"
click at [771, 460] on div "Nombre * [PERSON_NAME] nombre" at bounding box center [506, 480] width 600 height 62
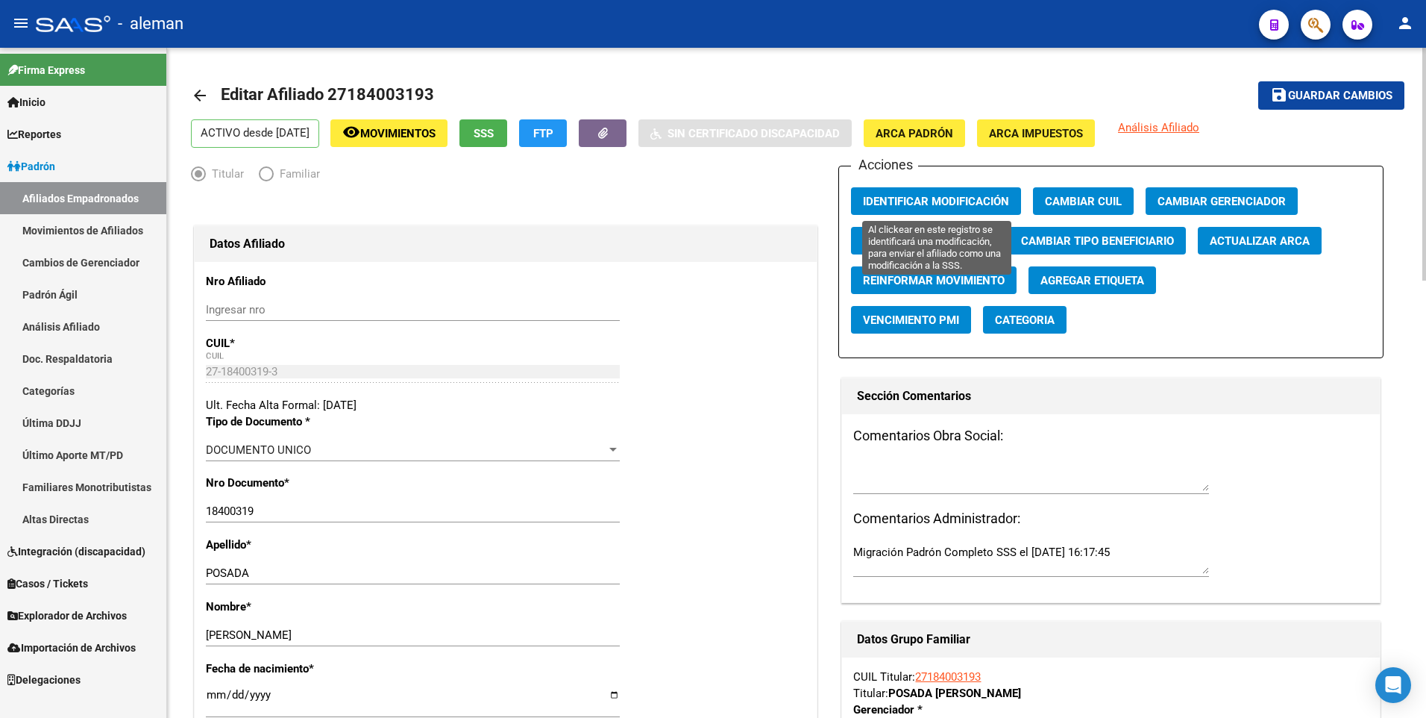
click at [910, 197] on span "Identificar Modificación" at bounding box center [936, 201] width 146 height 13
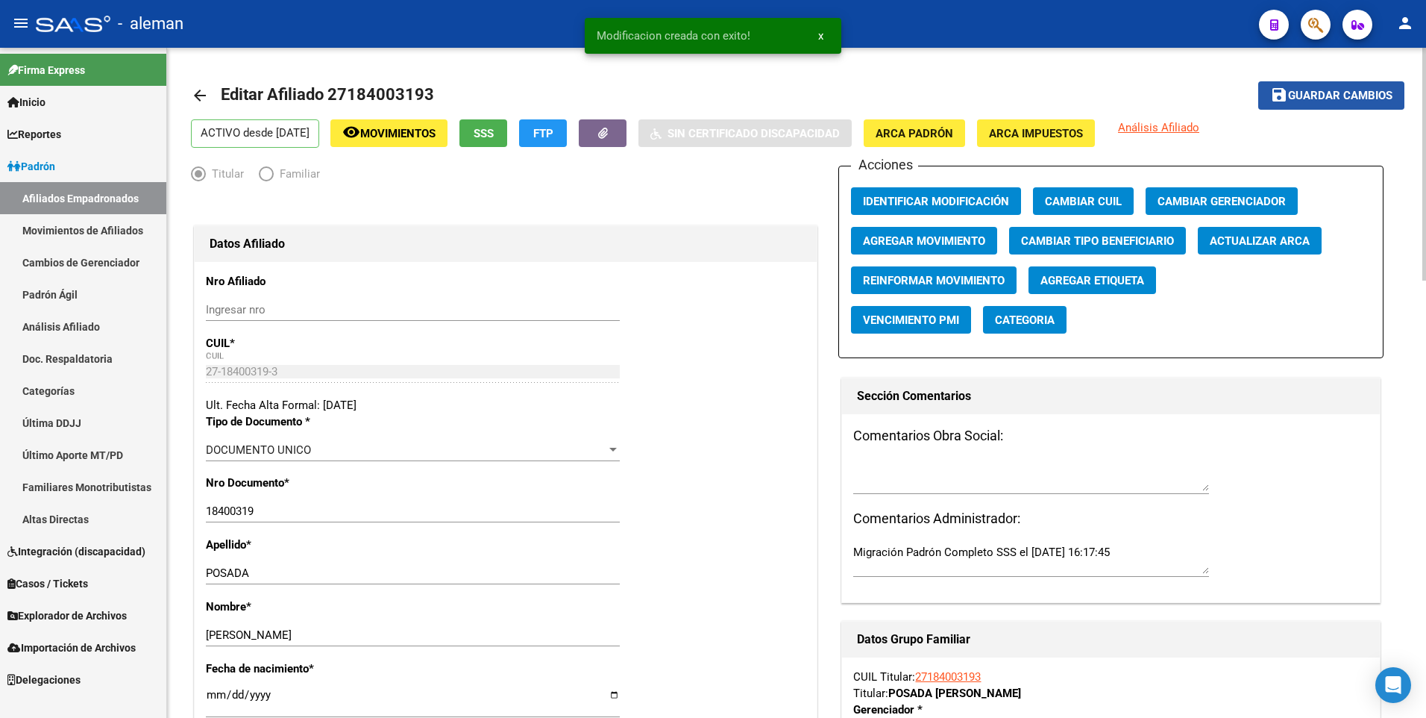
click at [1317, 95] on span "Guardar cambios" at bounding box center [1340, 96] width 104 height 13
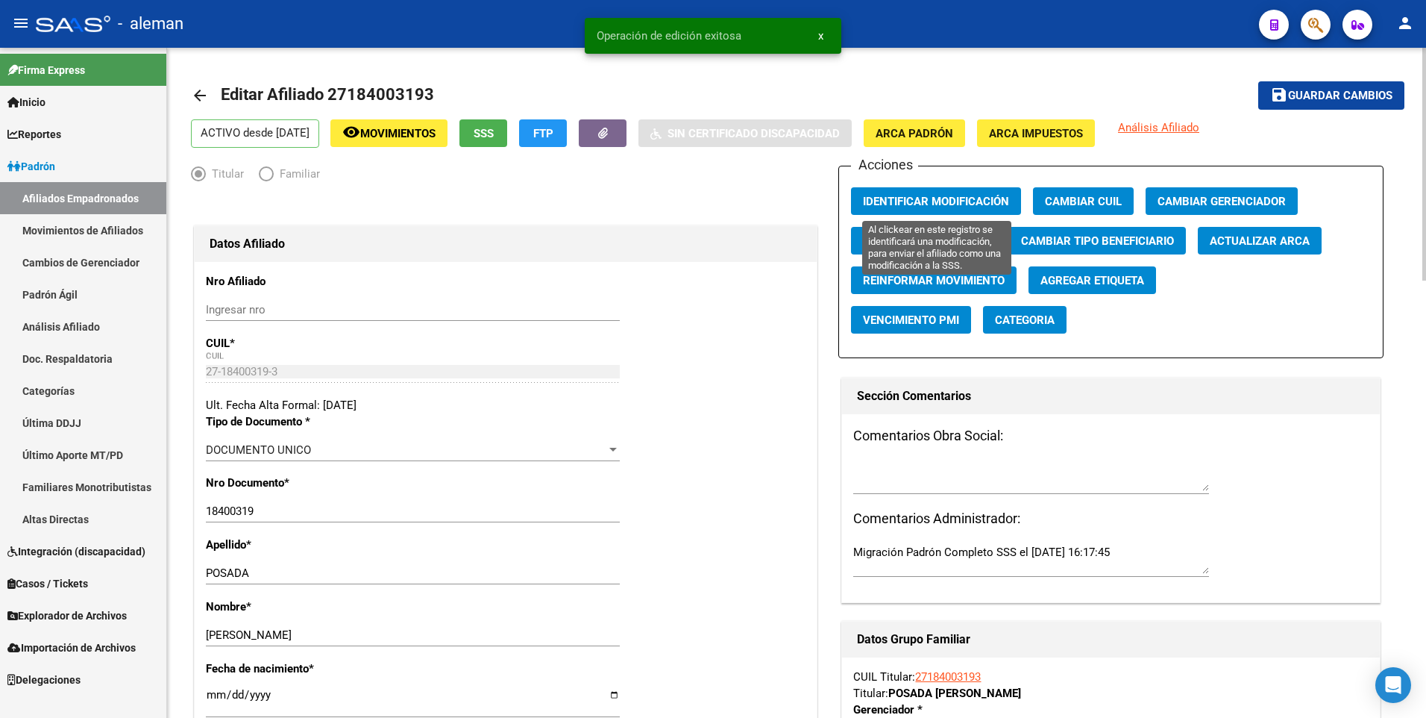
click at [965, 206] on span "Identificar Modificación" at bounding box center [936, 201] width 146 height 13
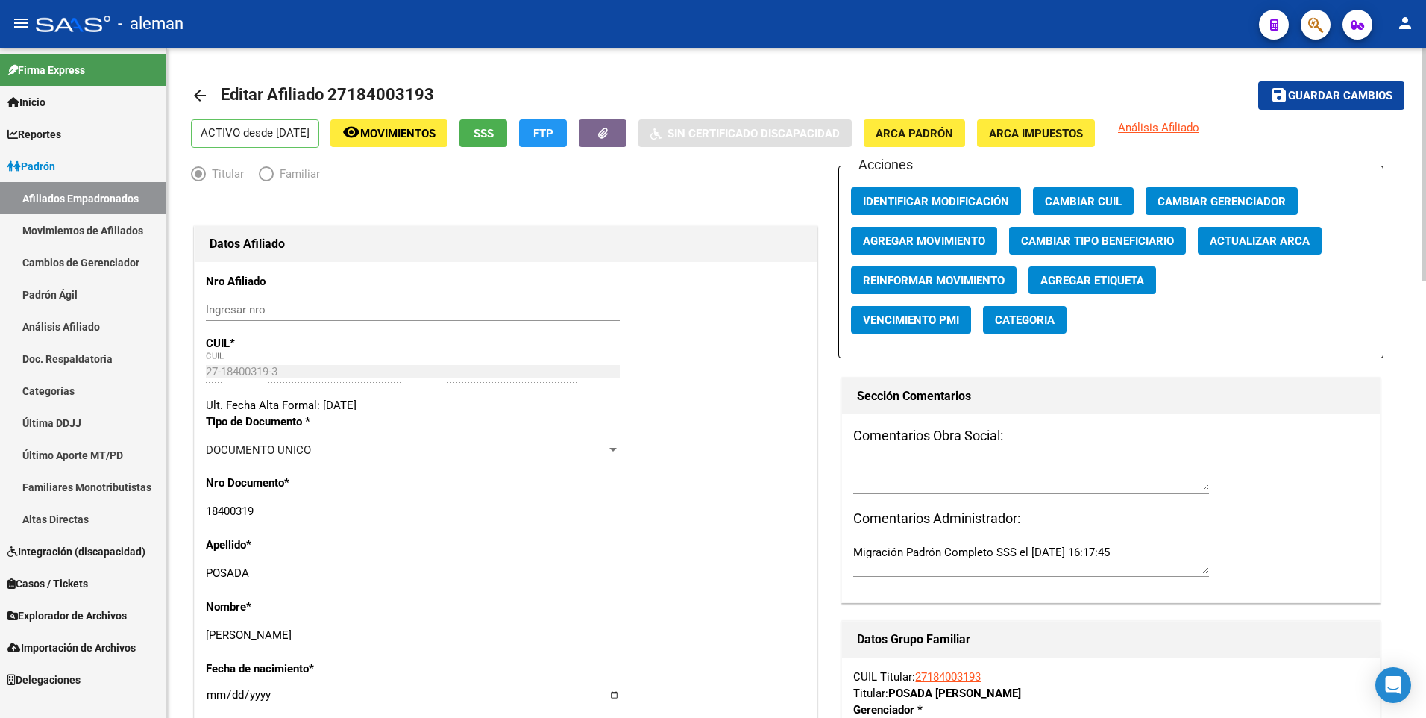
click at [736, 250] on h1 "Datos Afiliado" at bounding box center [506, 244] width 592 height 24
click at [192, 91] on mat-icon "arrow_back" at bounding box center [200, 96] width 18 height 18
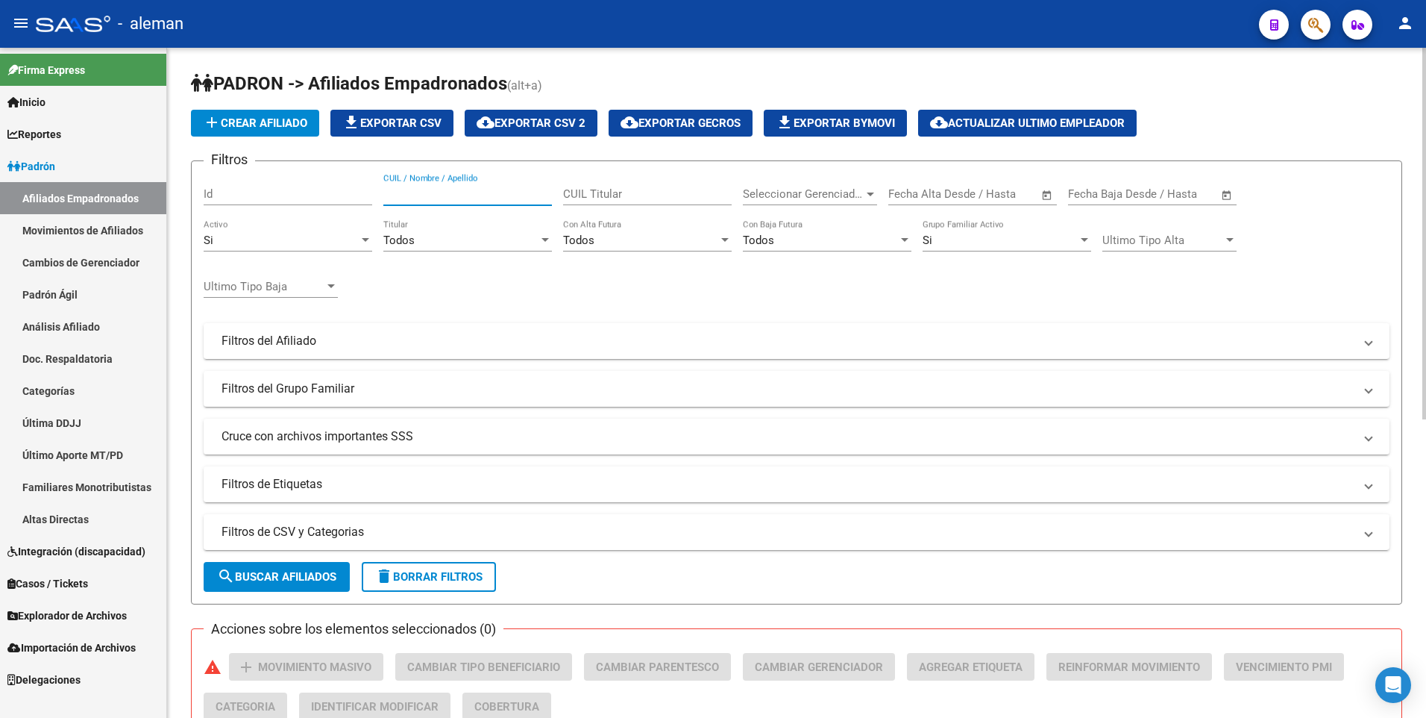
click at [447, 199] on input "CUIL / Nombre / Apellido" at bounding box center [467, 193] width 169 height 13
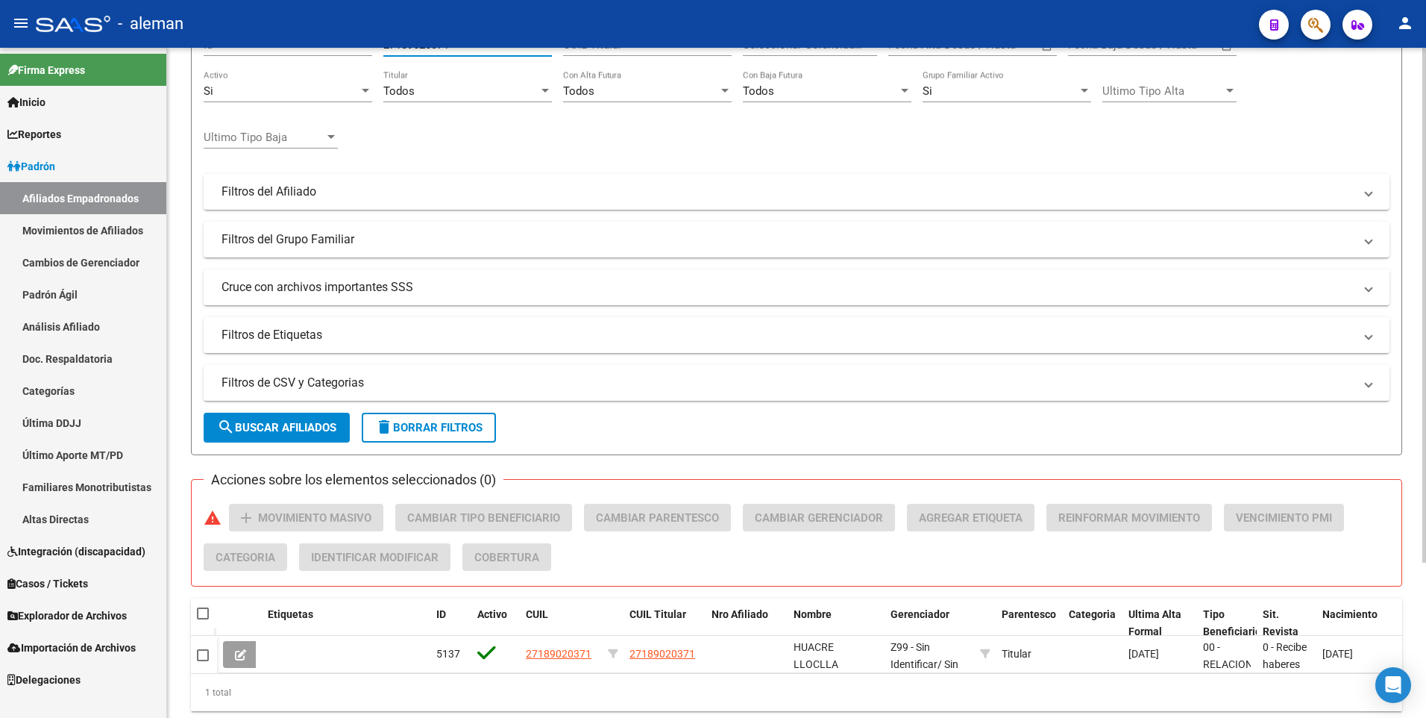
scroll to position [201, 0]
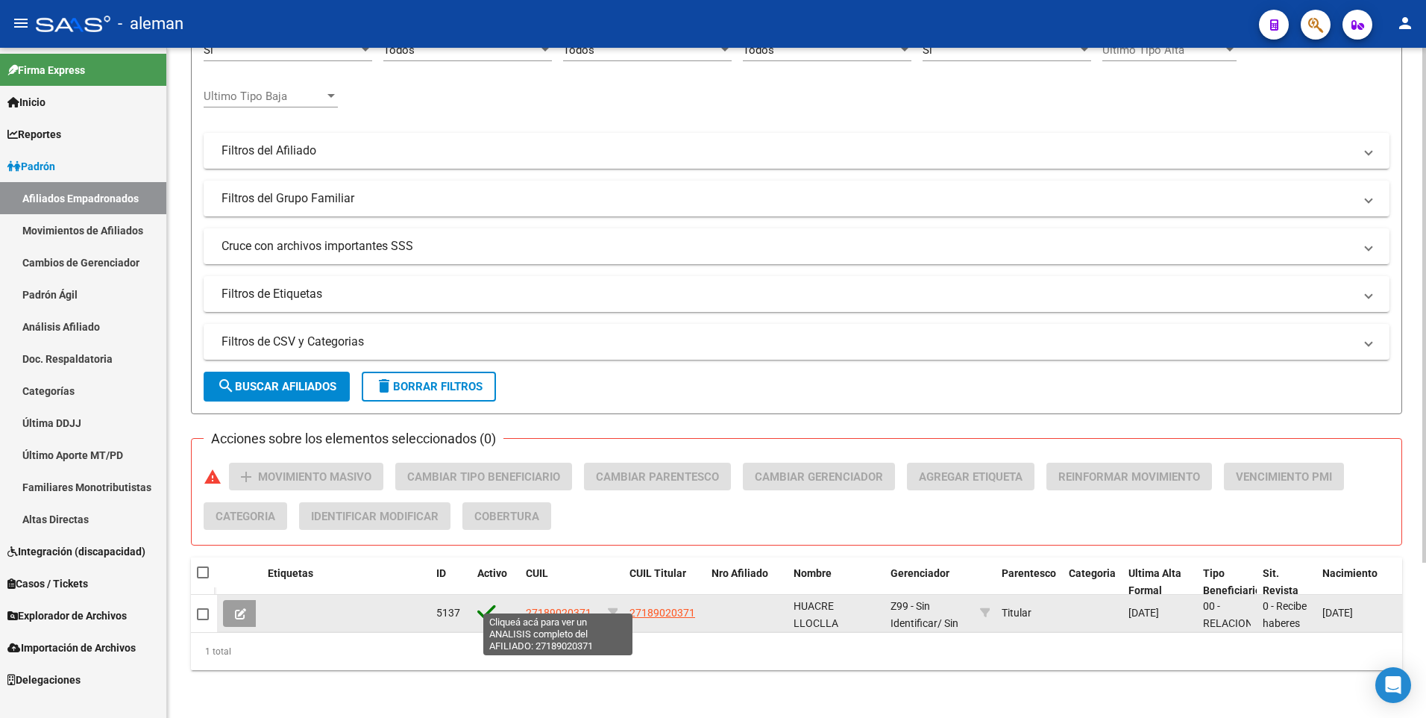
type input "27189020371"
click at [547, 607] on span "27189020371" at bounding box center [559, 613] width 66 height 12
type textarea "27189020371"
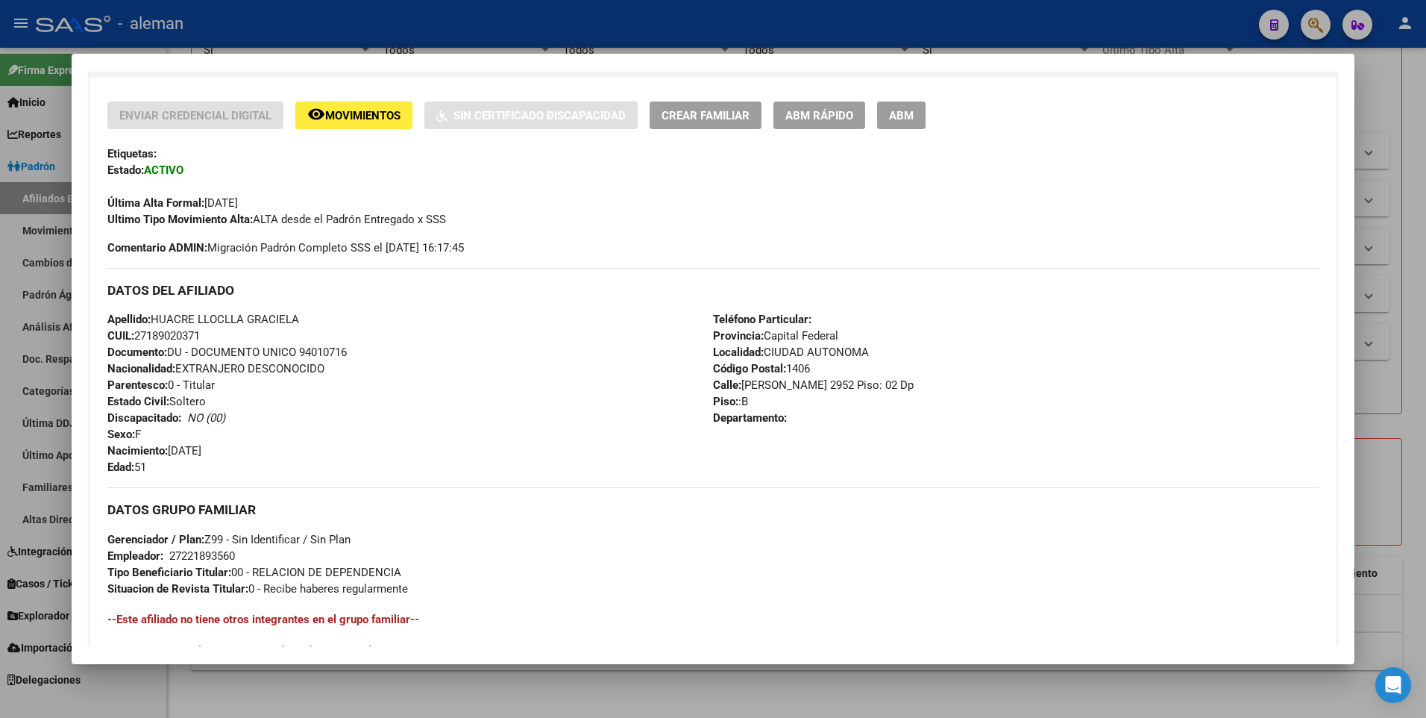
scroll to position [75, 0]
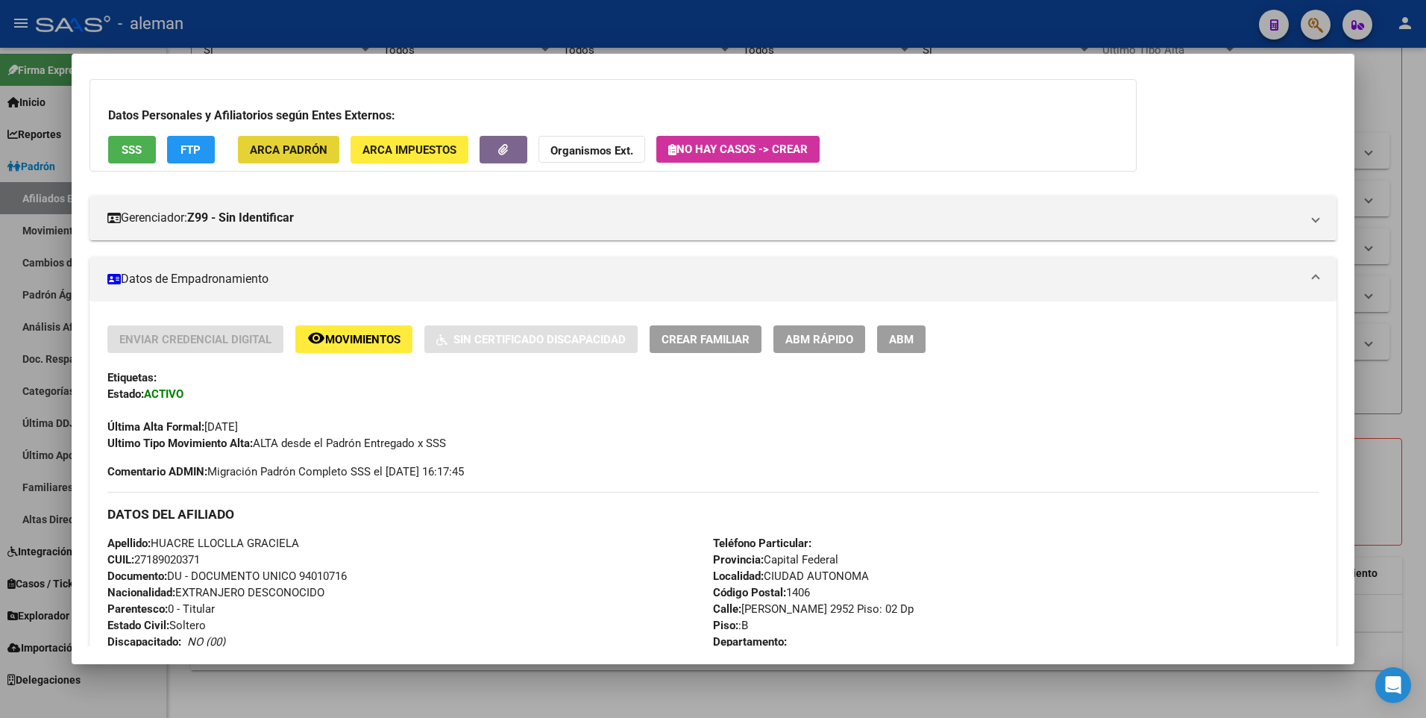
click at [307, 143] on span "ARCA Padrón" at bounding box center [289, 149] width 78 height 13
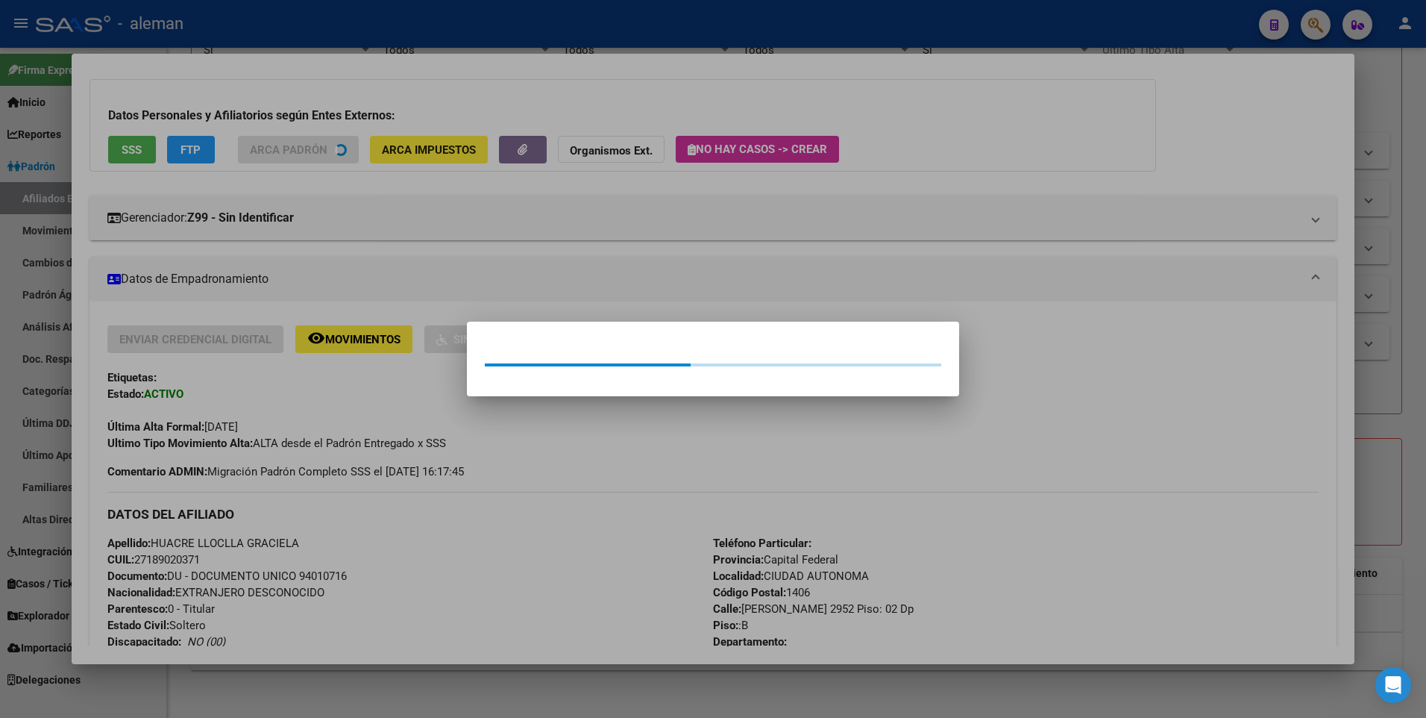
scroll to position [95, 0]
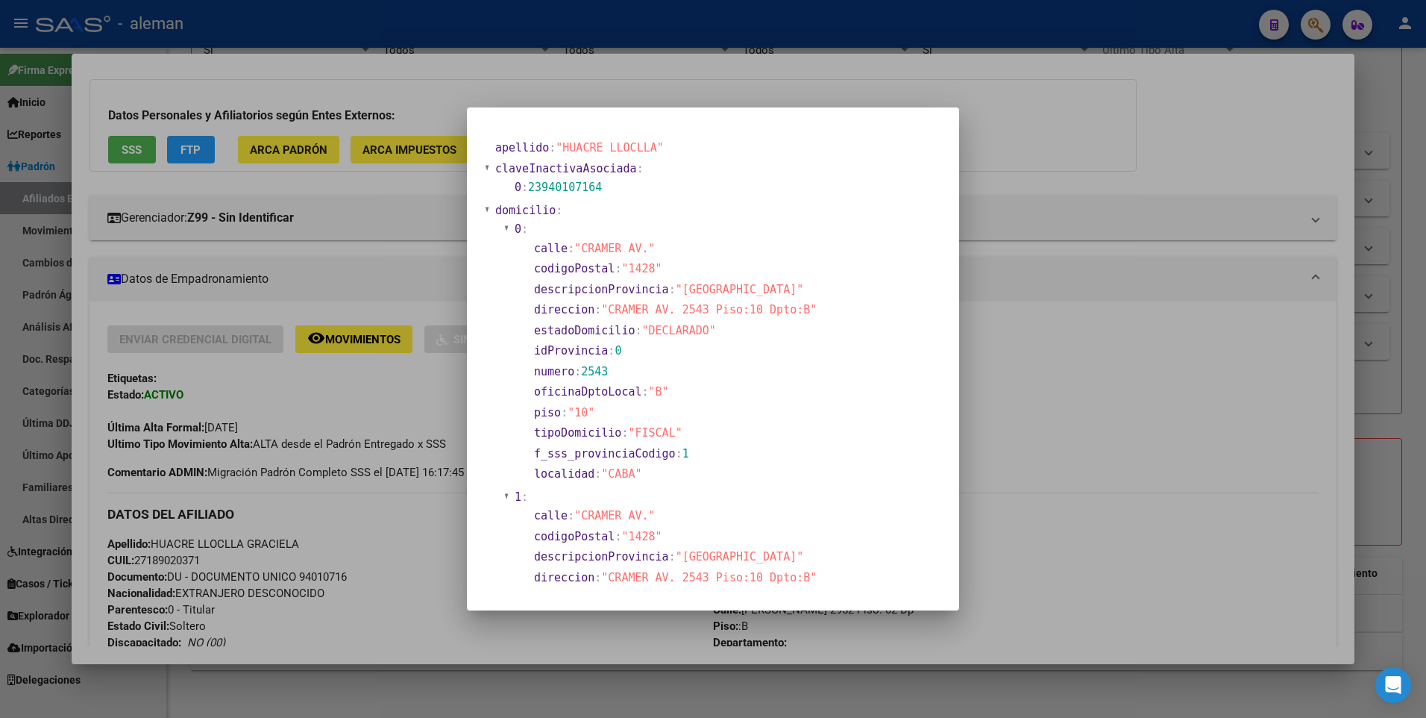
click at [1029, 373] on div at bounding box center [713, 359] width 1426 height 718
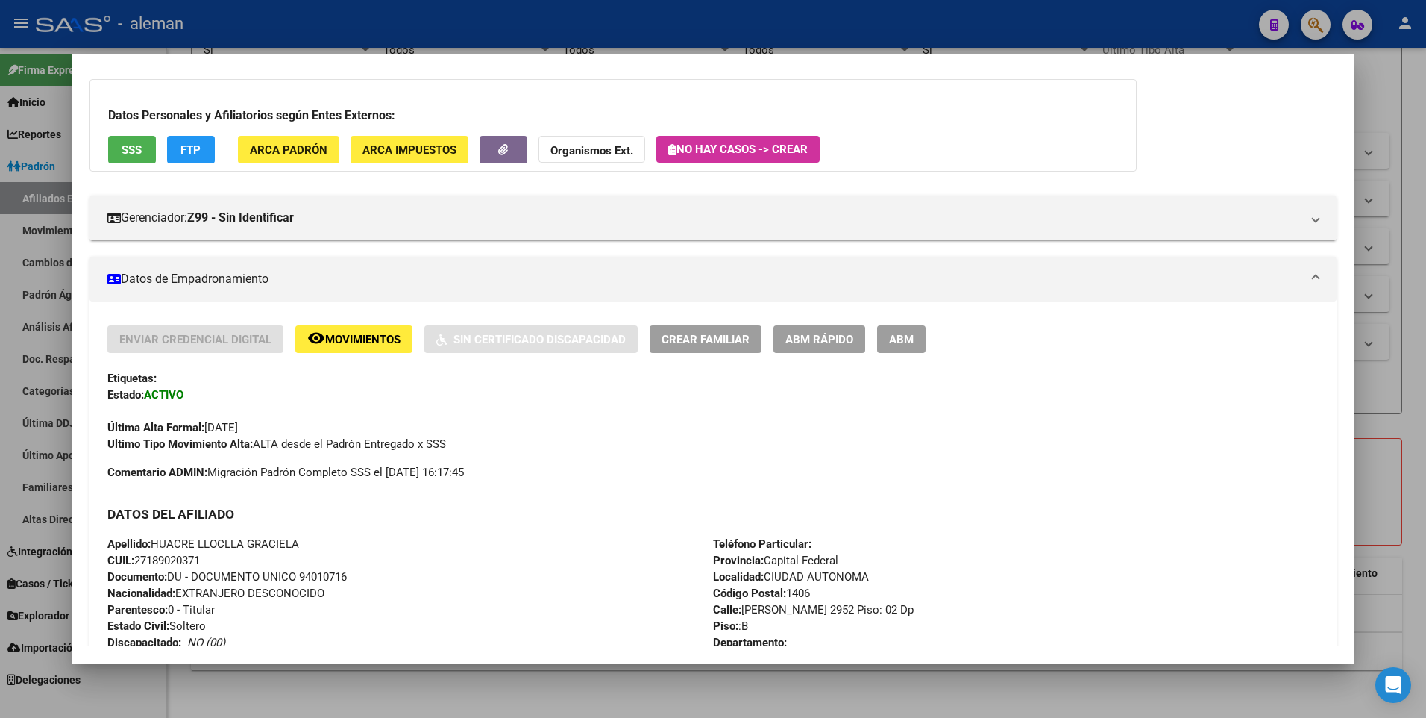
scroll to position [579, 0]
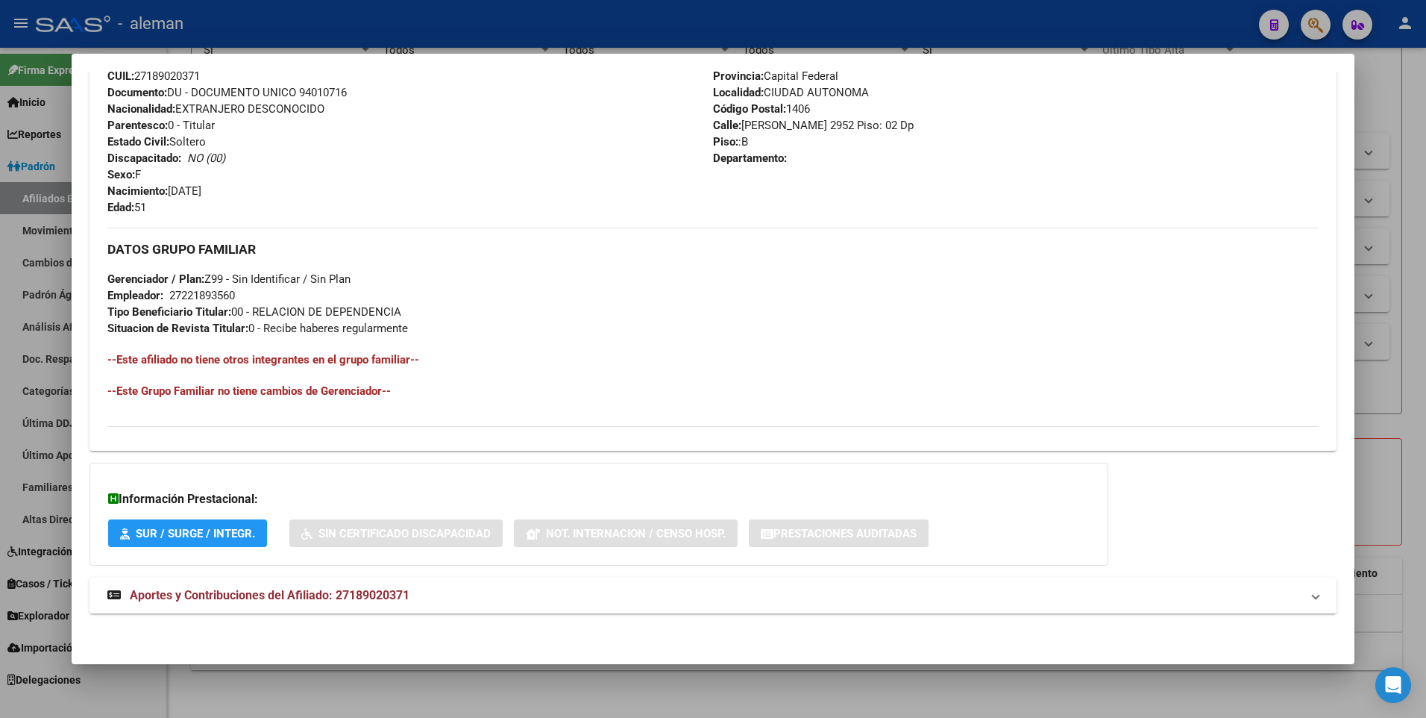
click at [296, 589] on span "Aportes y Contribuciones del Afiliado: 27189020371" at bounding box center [270, 595] width 280 height 14
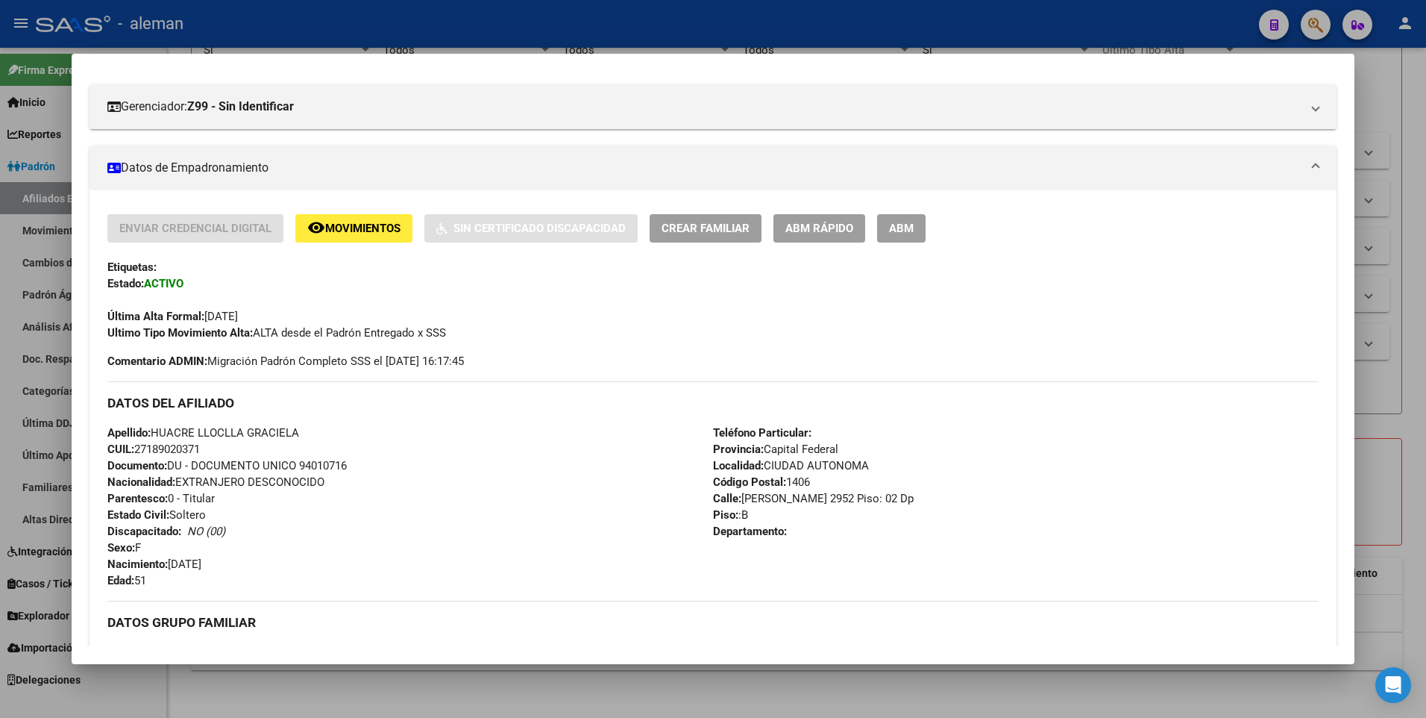
scroll to position [0, 0]
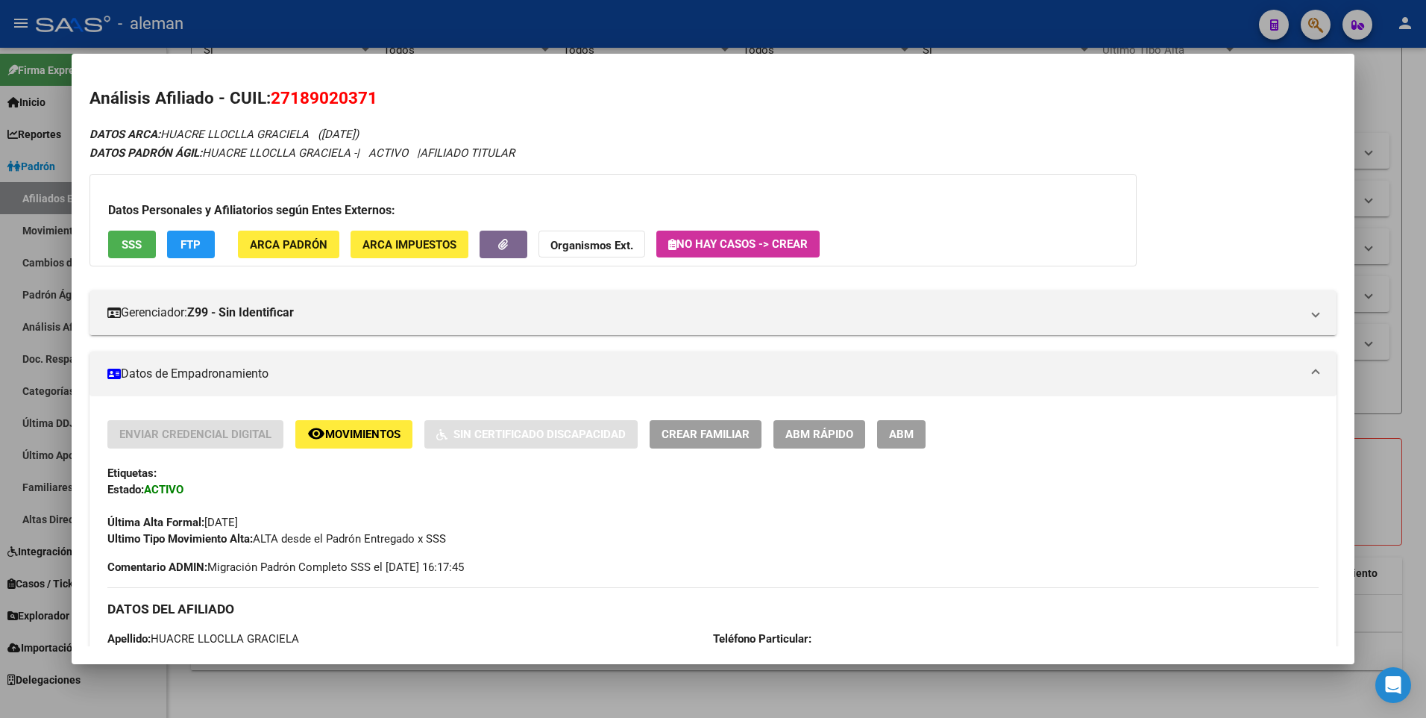
click at [330, 241] on button "ARCA Padrón" at bounding box center [288, 245] width 101 height 28
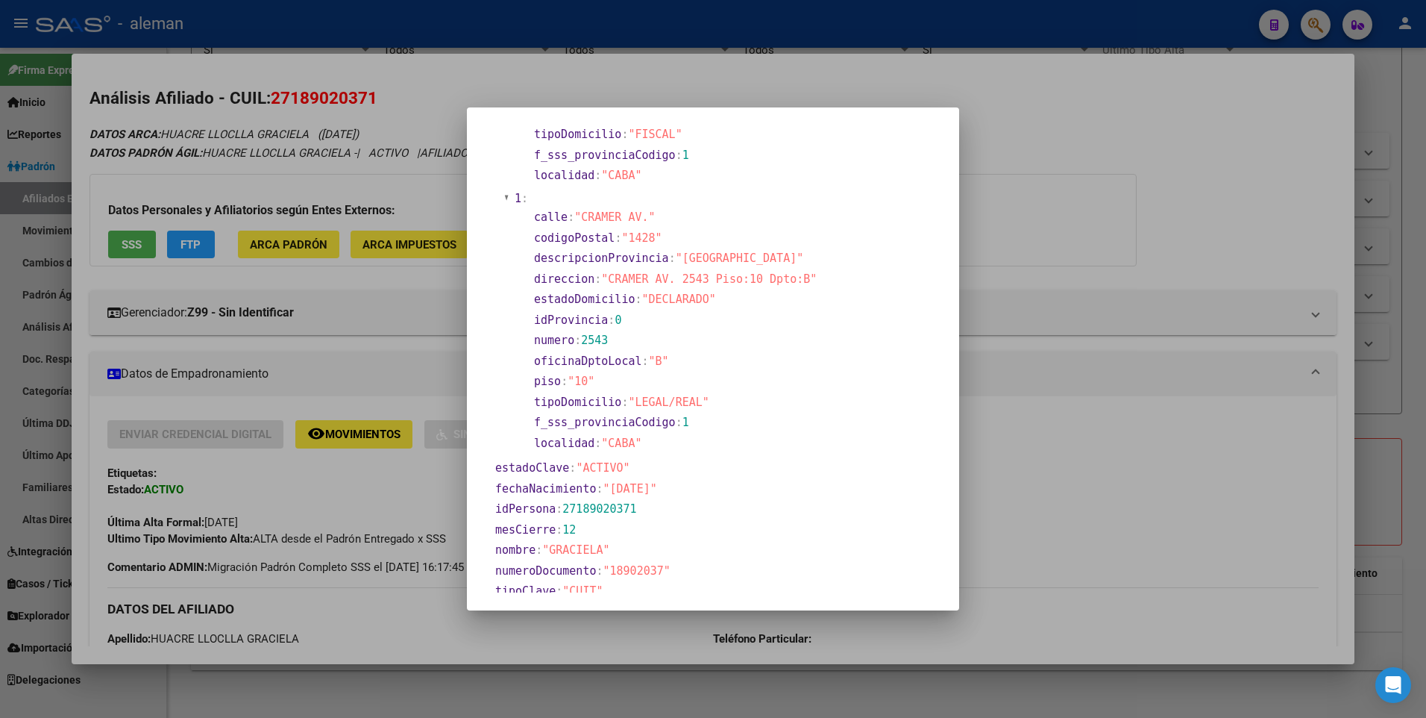
scroll to position [448, 0]
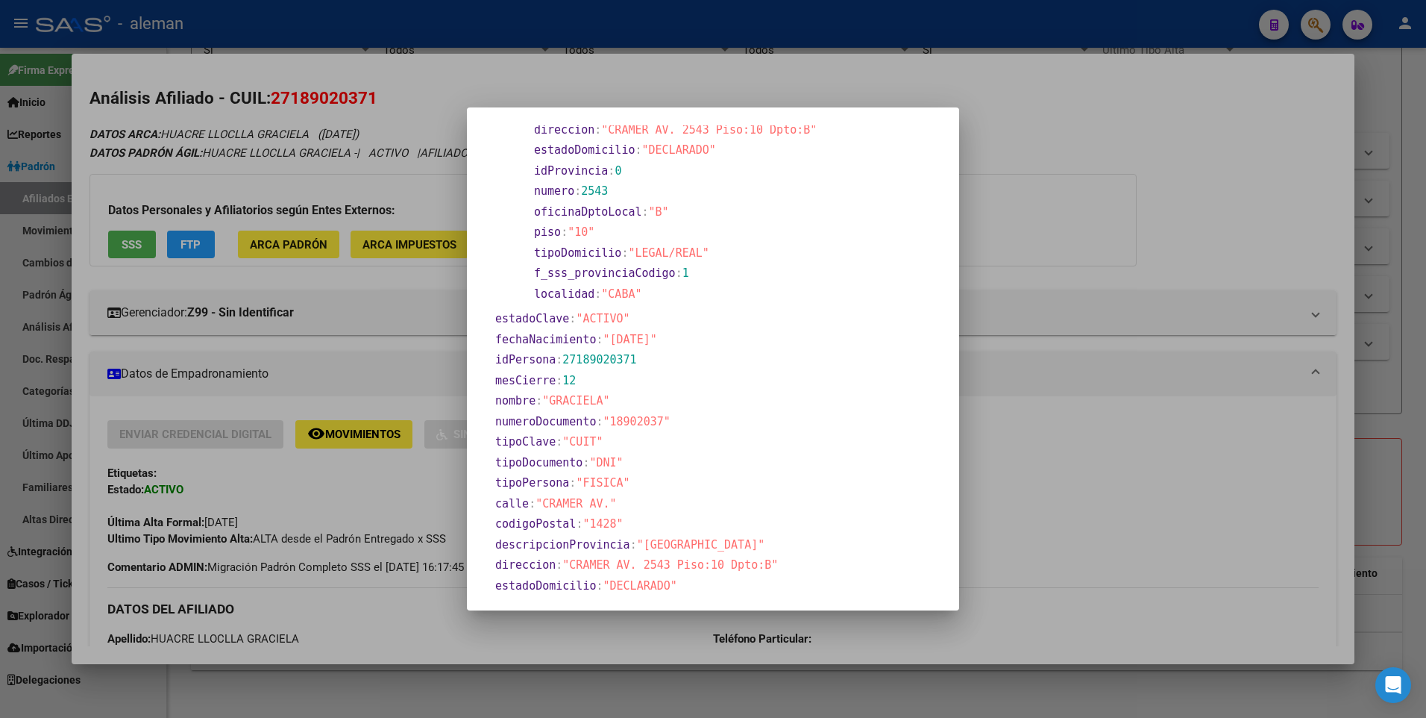
click at [1054, 277] on div at bounding box center [713, 359] width 1426 height 718
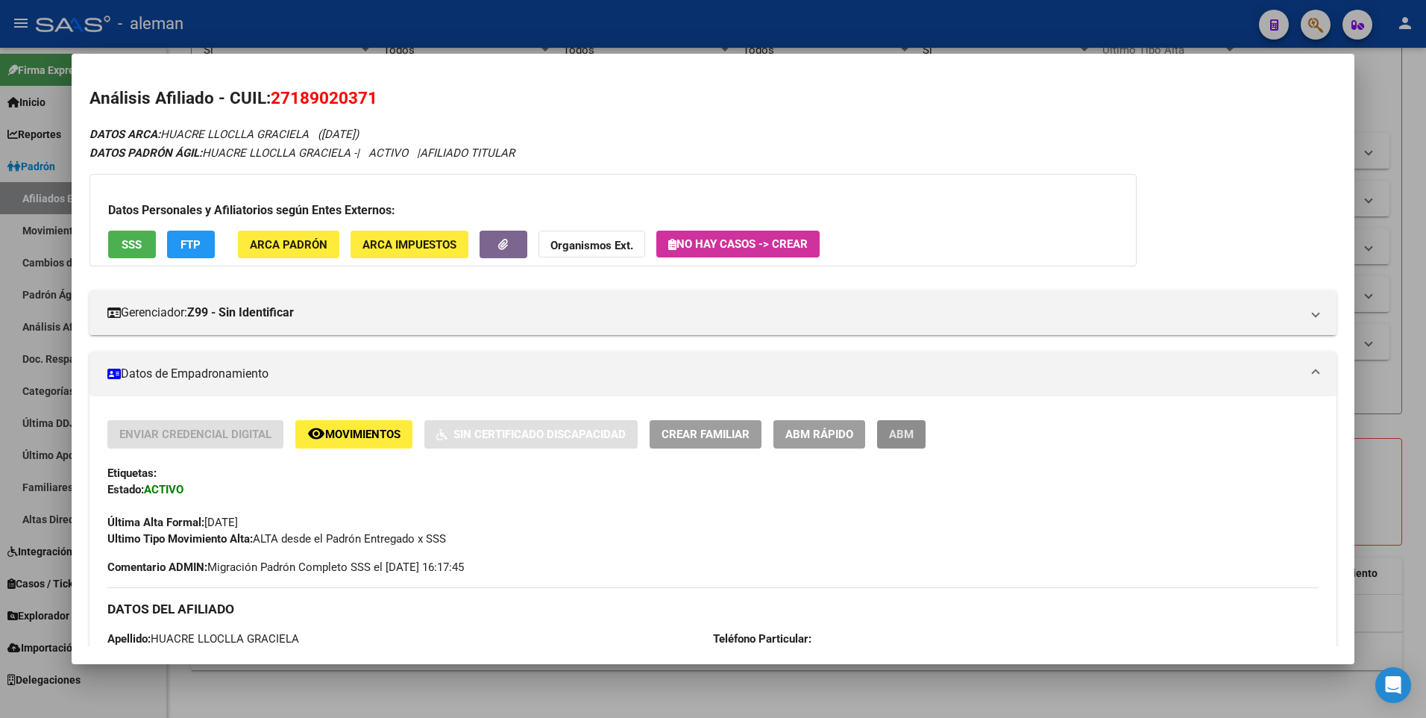
click at [909, 423] on button "ABM" at bounding box center [901, 434] width 48 height 28
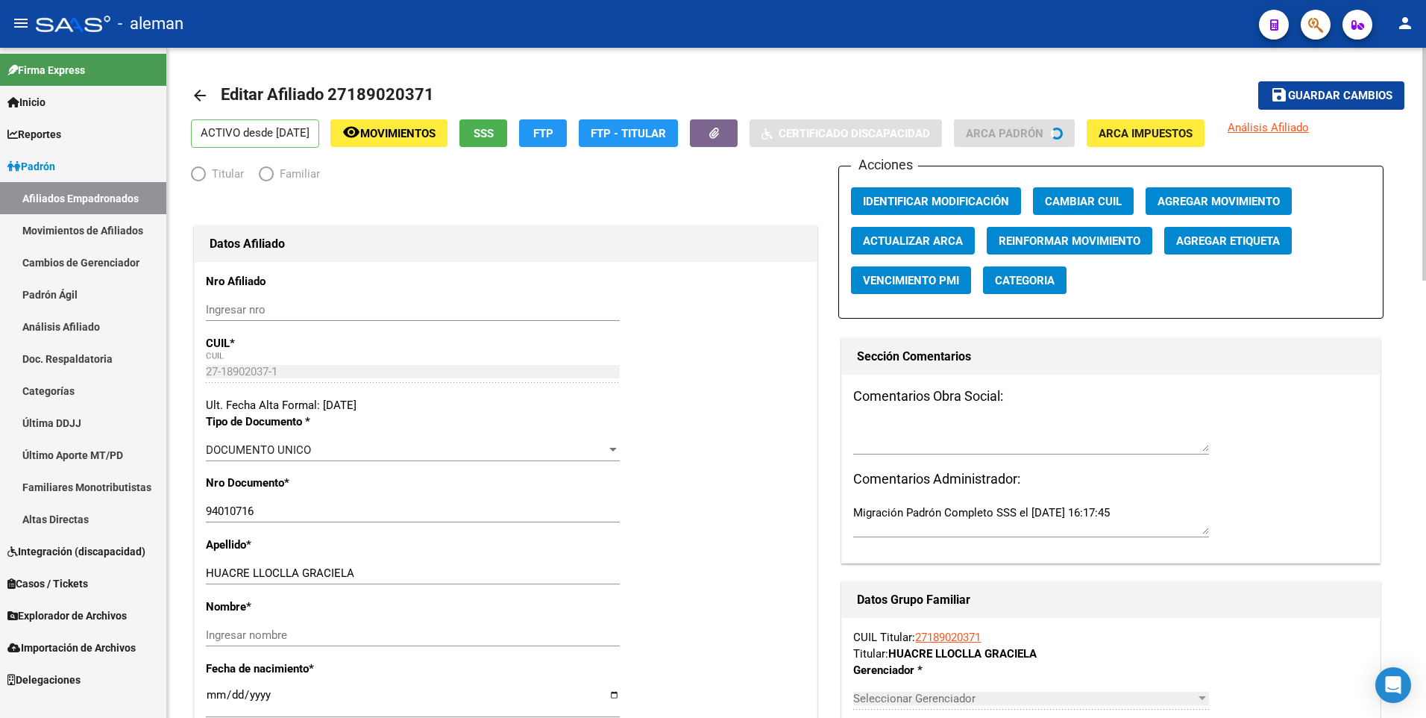
radio input "true"
type input "27-22189356-0"
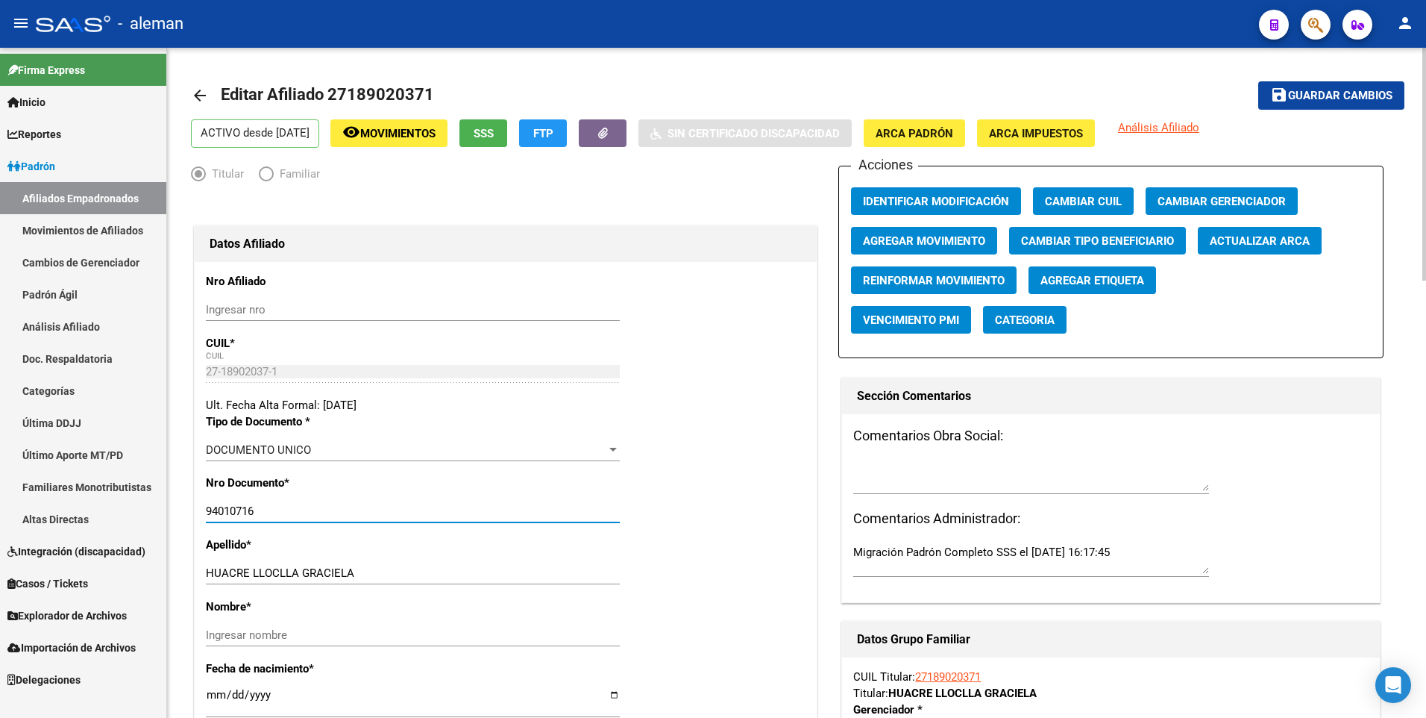
drag, startPoint x: 207, startPoint y: 510, endPoint x: 327, endPoint y: 510, distance: 120.9
click at [327, 510] on input "94010716" at bounding box center [413, 510] width 414 height 13
type input "18902037"
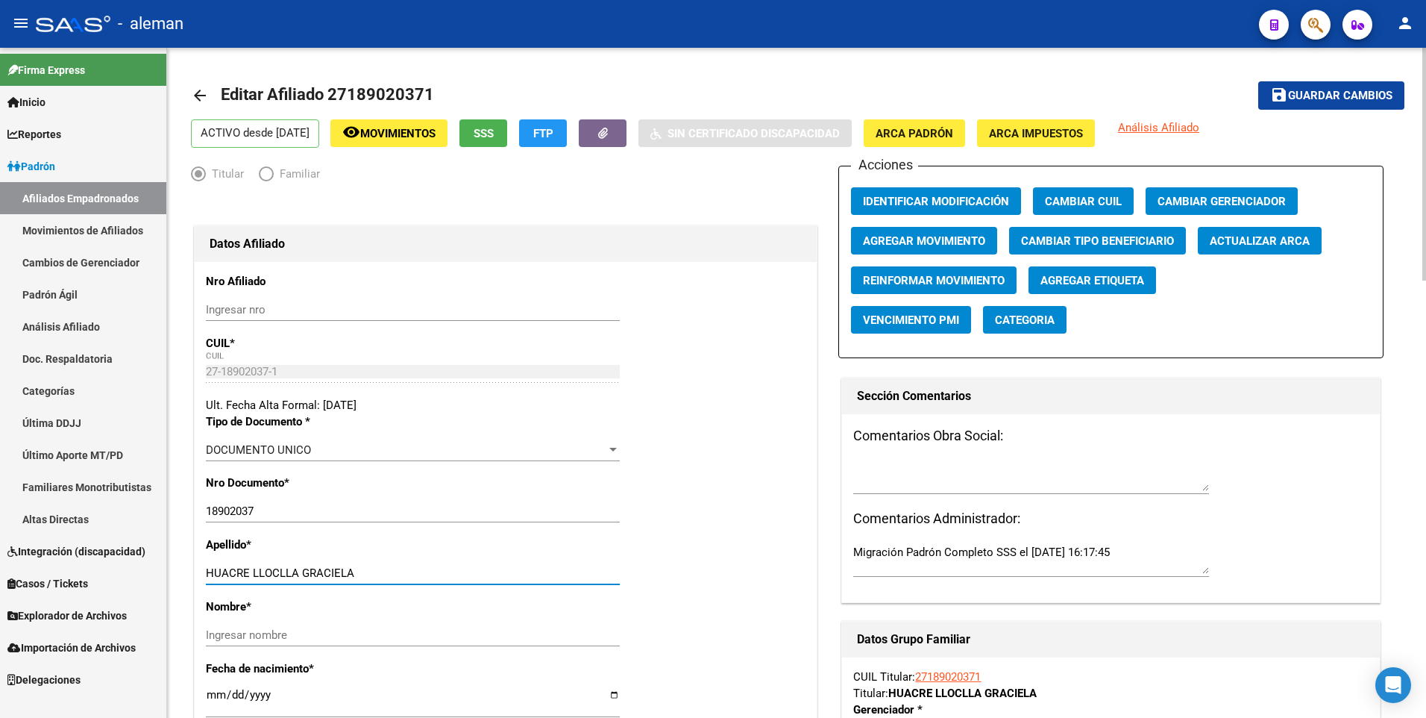
drag, startPoint x: 300, startPoint y: 573, endPoint x: 389, endPoint y: 573, distance: 89.5
click at [389, 573] on input "HUACRE LLOCLLA GRACIELA" at bounding box center [413, 572] width 414 height 13
type input "HUACRE LLOCLLA"
click at [374, 634] on input "Ingresar nombre" at bounding box center [413, 634] width 414 height 13
paste input "GRACIELA"
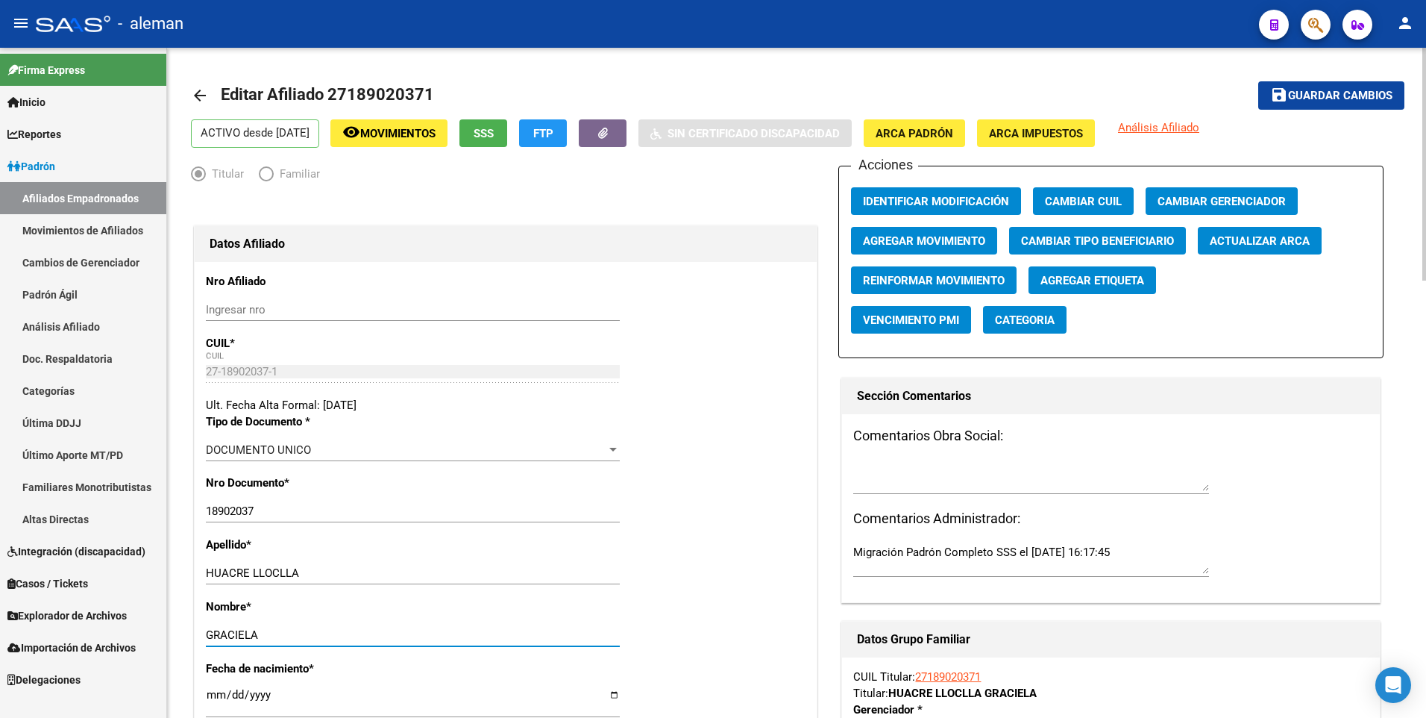
type input "GRACIELA"
click at [739, 533] on div "Nro Documento * 18902037 Ingresar nro" at bounding box center [506, 505] width 600 height 62
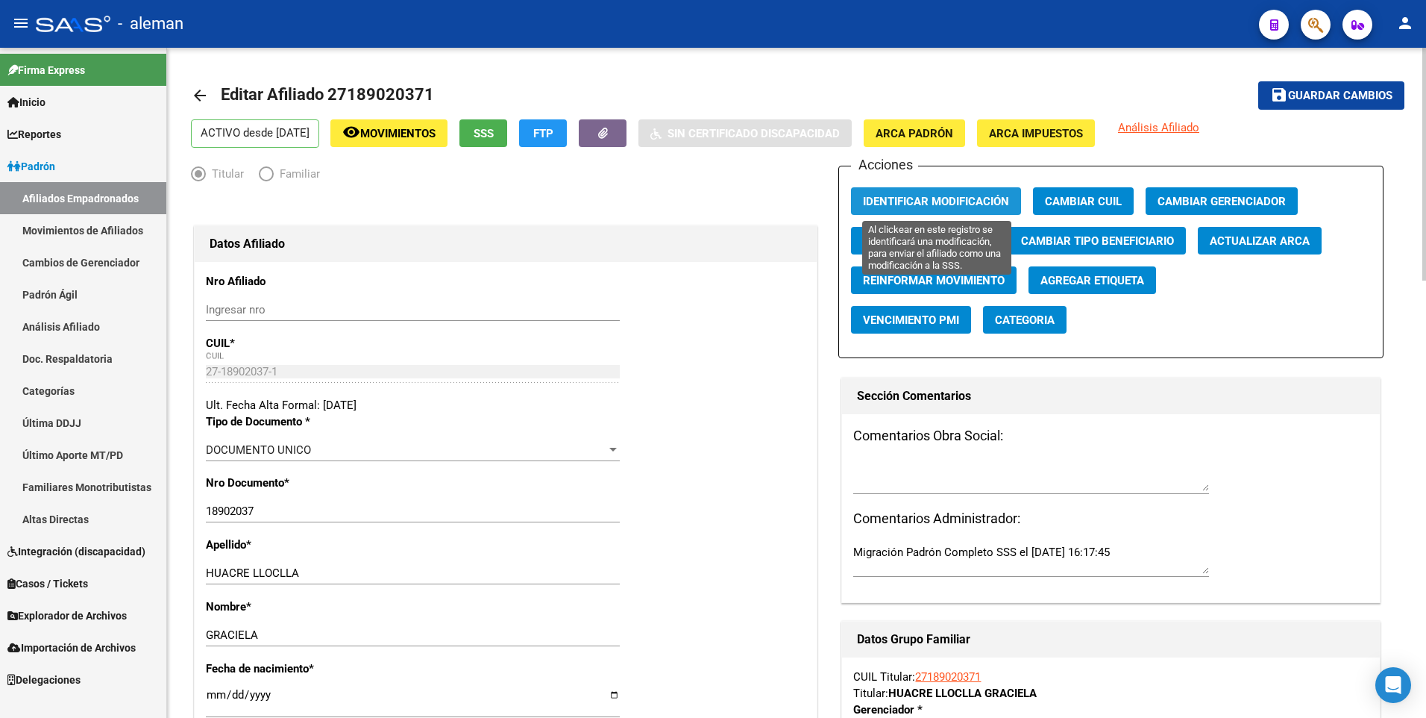
click at [933, 200] on span "Identificar Modificación" at bounding box center [936, 201] width 146 height 13
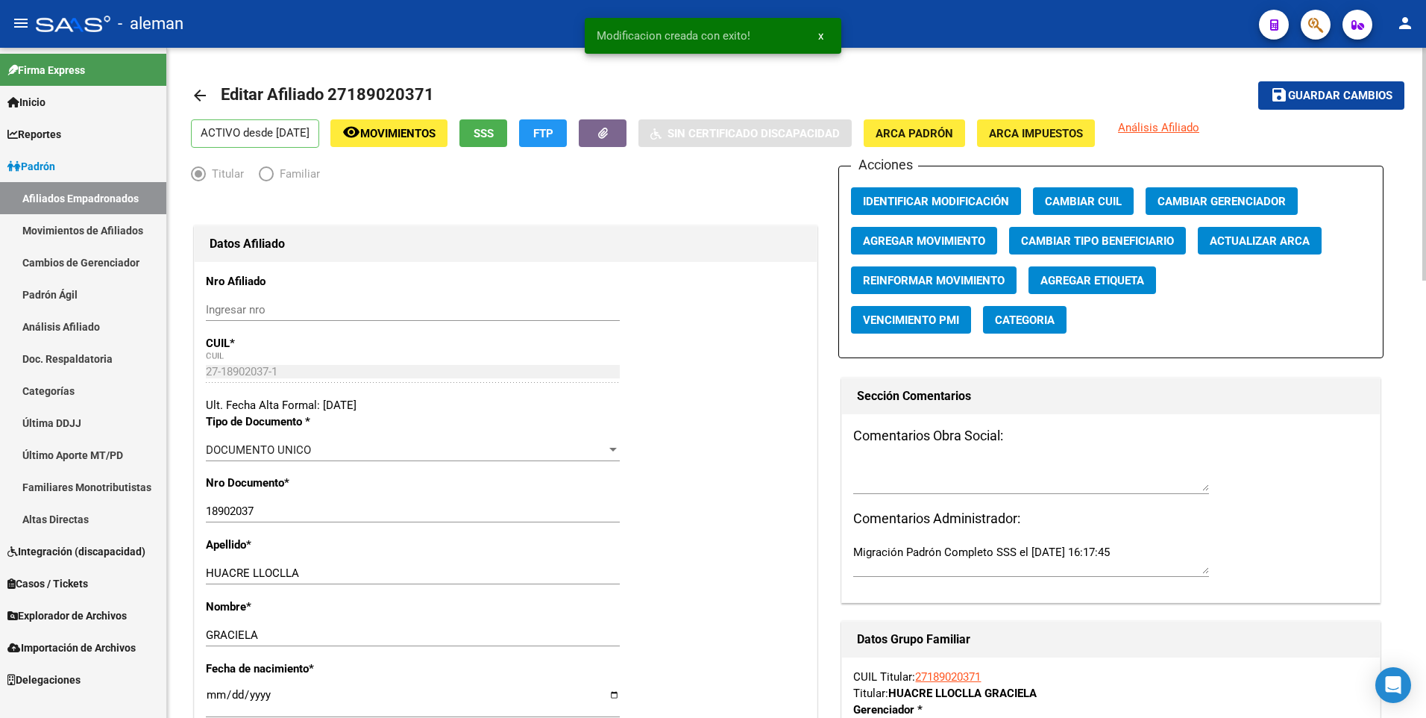
click at [1319, 90] on span "Guardar cambios" at bounding box center [1340, 96] width 104 height 13
click at [944, 201] on span "Identificar Modificación" at bounding box center [936, 201] width 146 height 13
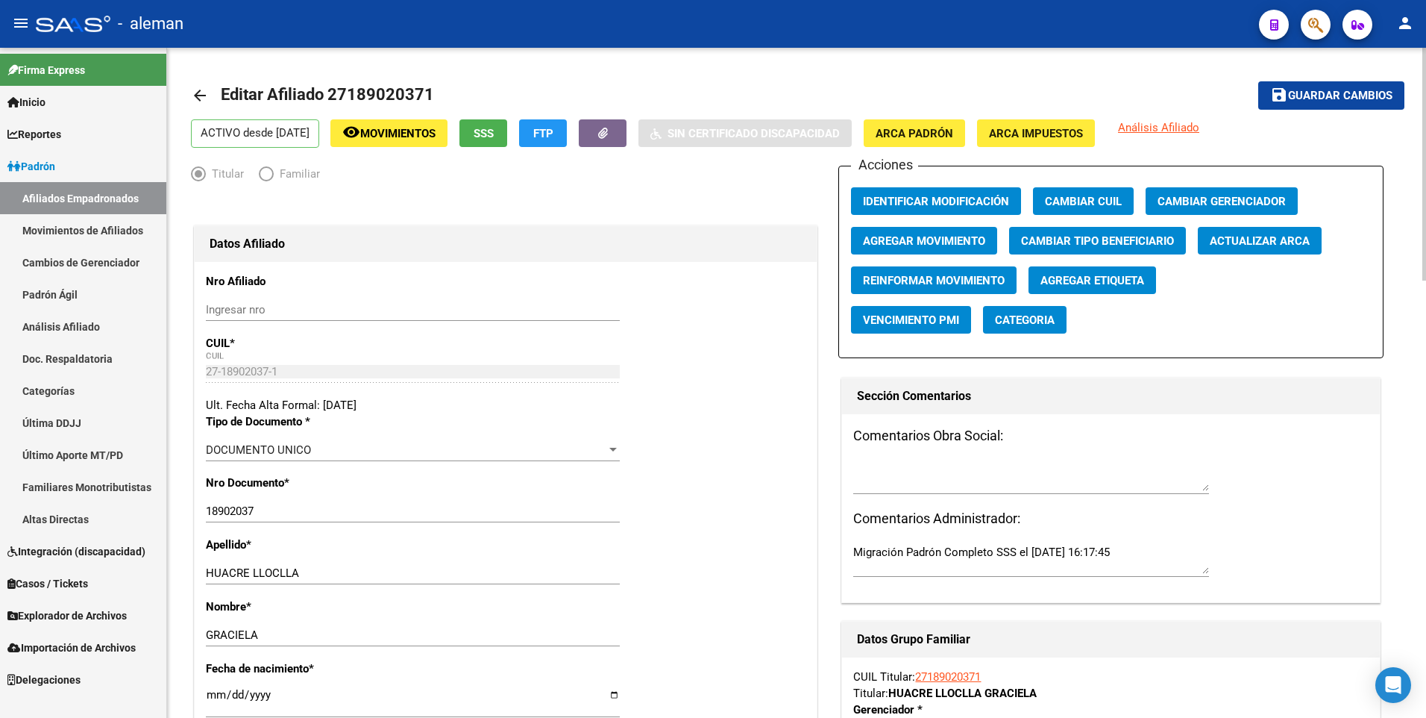
click at [198, 93] on mat-icon "arrow_back" at bounding box center [200, 96] width 18 height 18
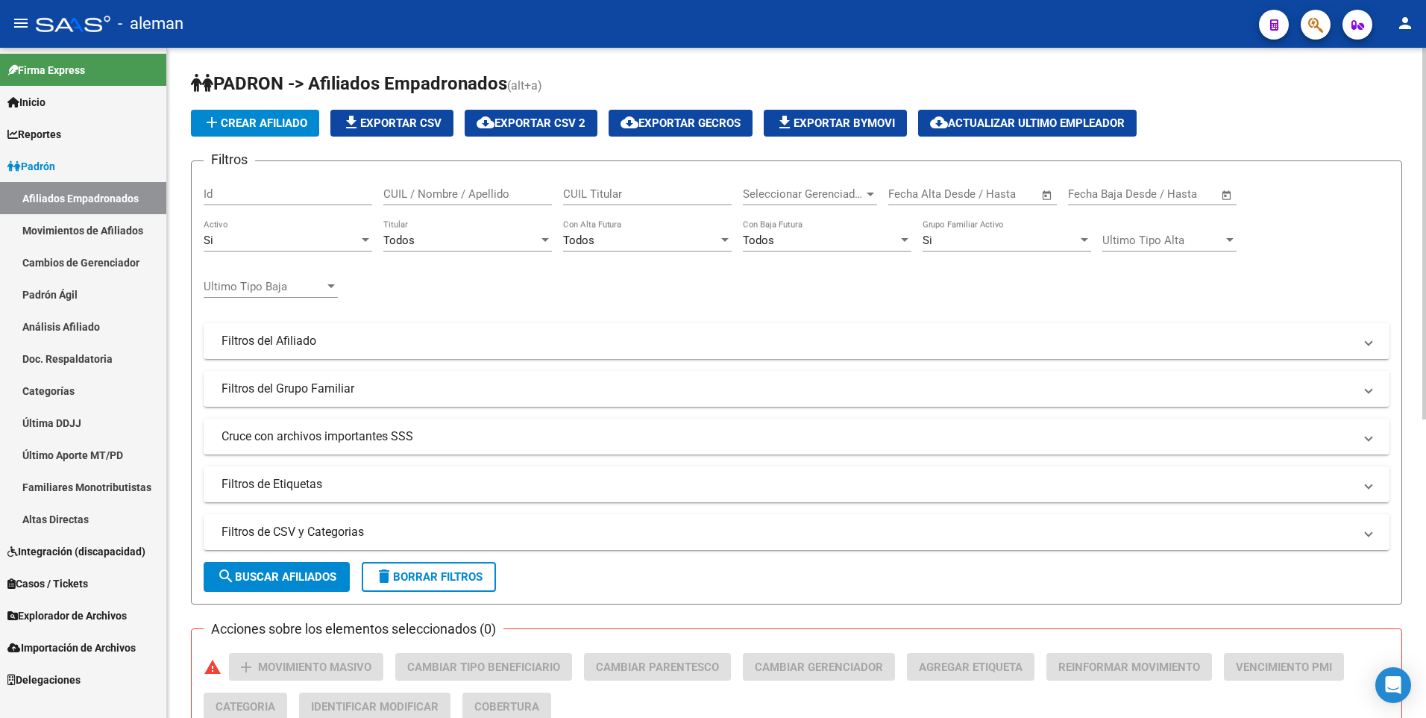
click at [427, 191] on input "CUIL / Nombre / Apellido" at bounding box center [467, 193] width 169 height 13
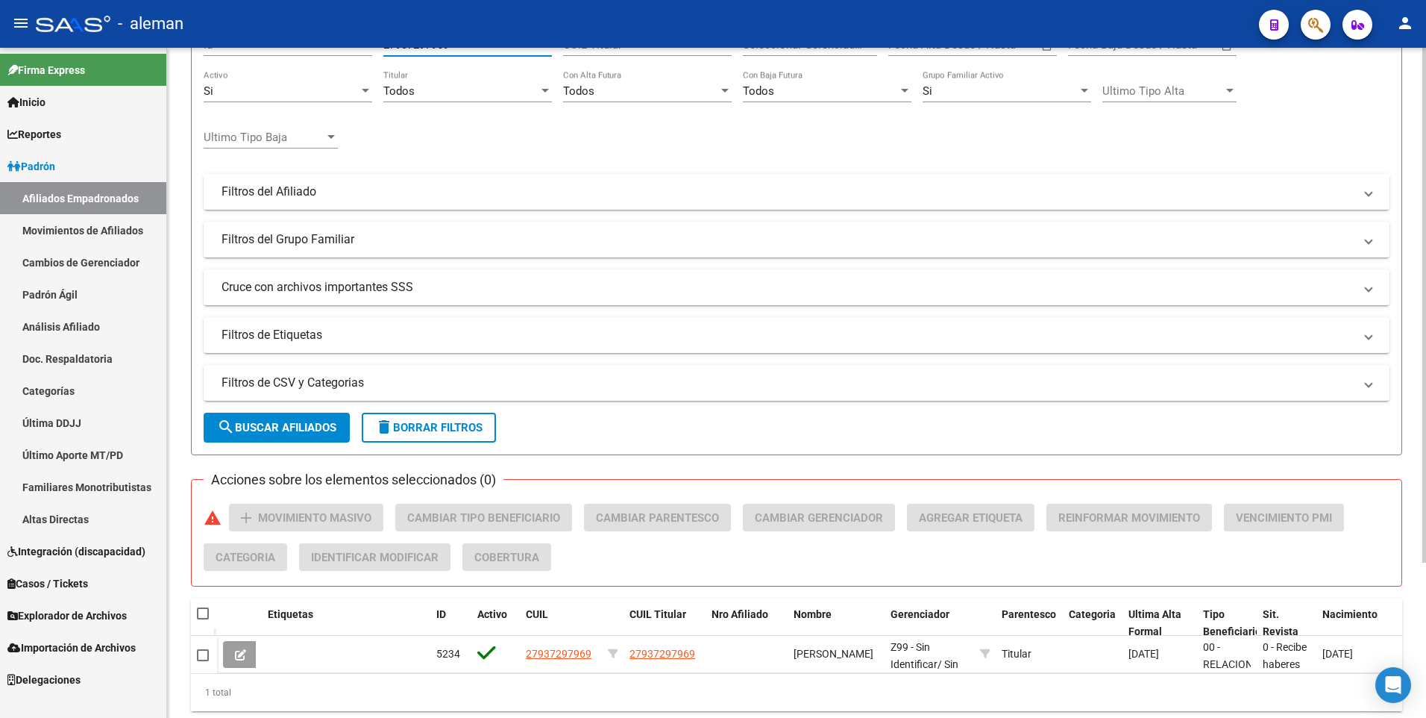
scroll to position [201, 0]
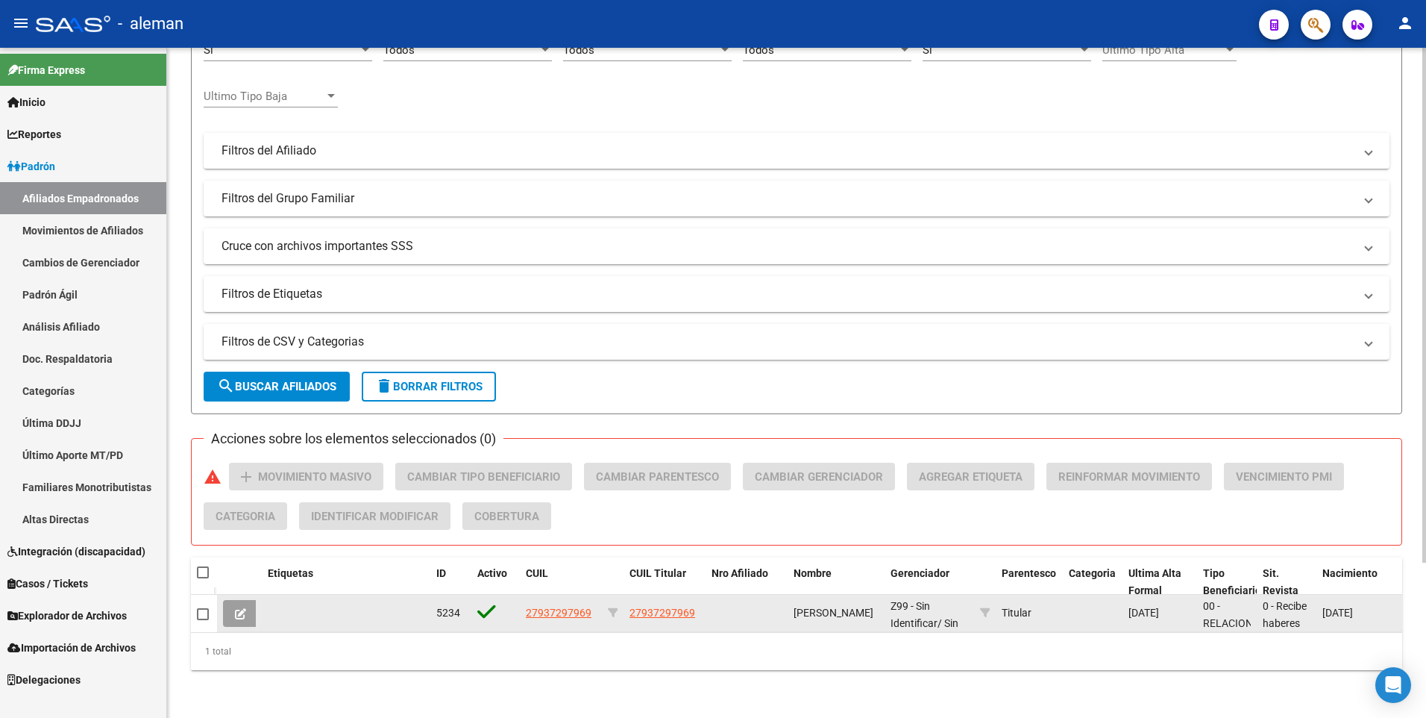
type input "27937297969"
click at [578, 607] on span "27937297969" at bounding box center [559, 613] width 66 height 12
type textarea "27937297969"
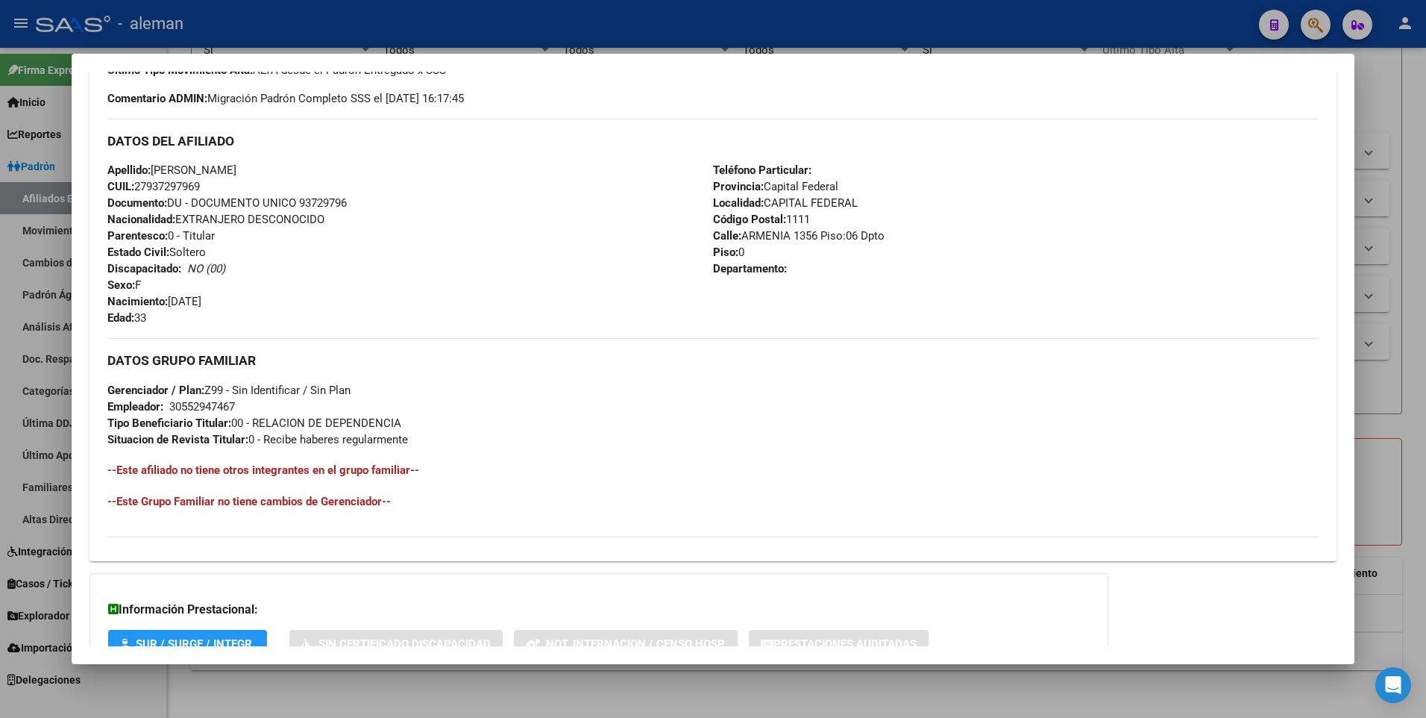
scroll to position [559, 0]
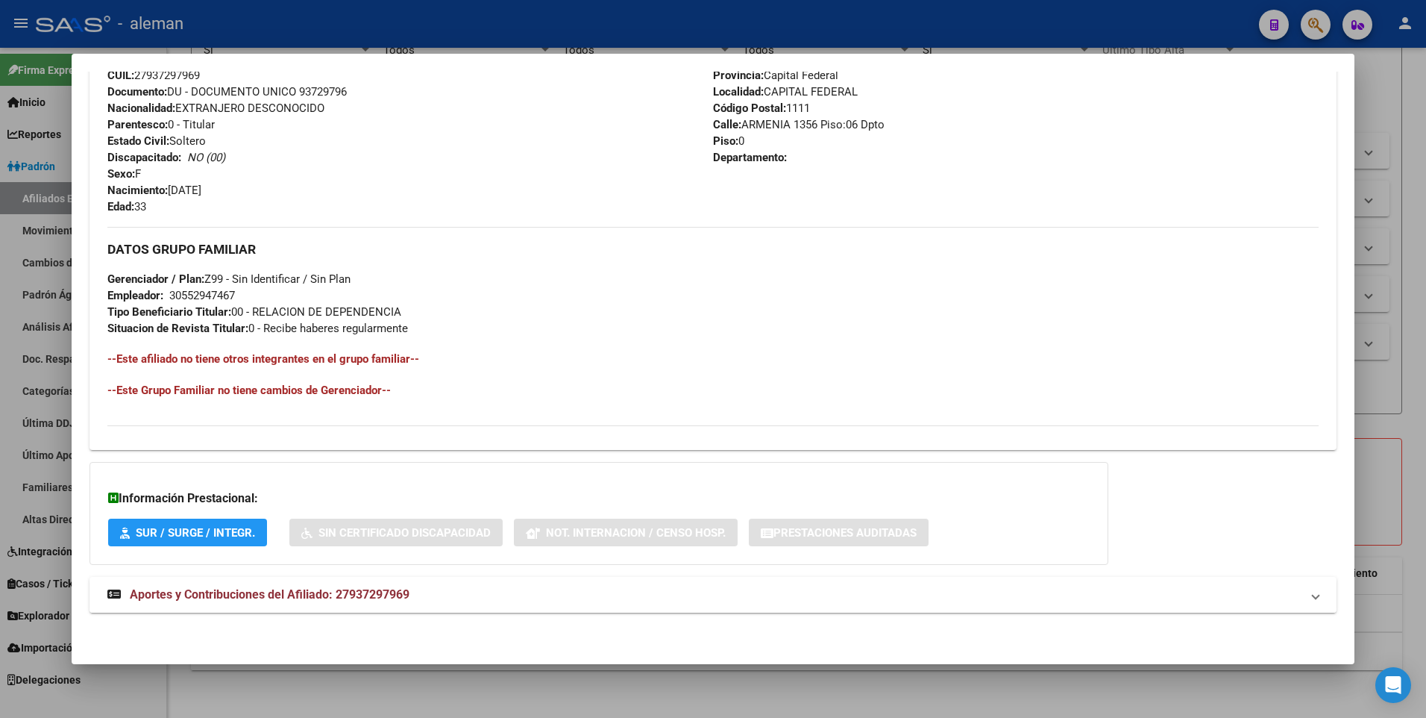
click at [357, 590] on span "Aportes y Contribuciones del Afiliado: 27937297969" at bounding box center [270, 594] width 280 height 14
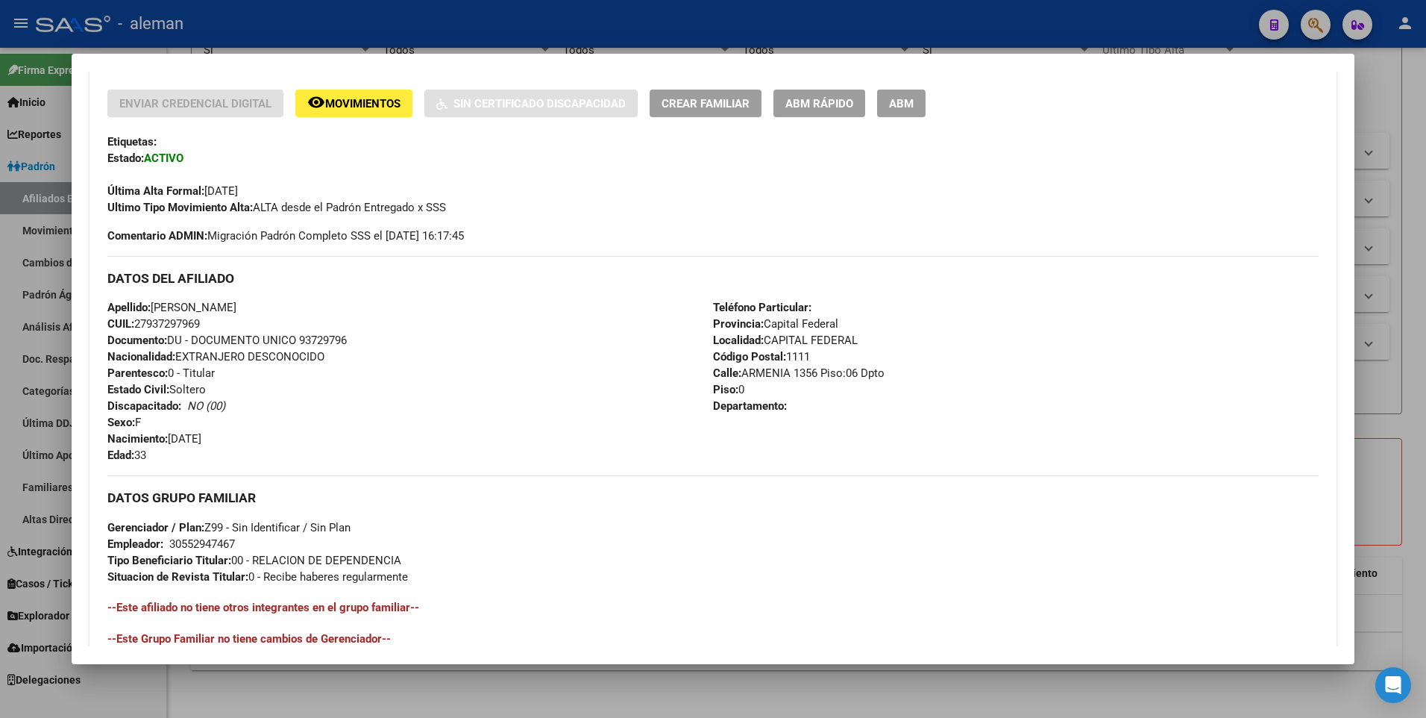
scroll to position [12, 0]
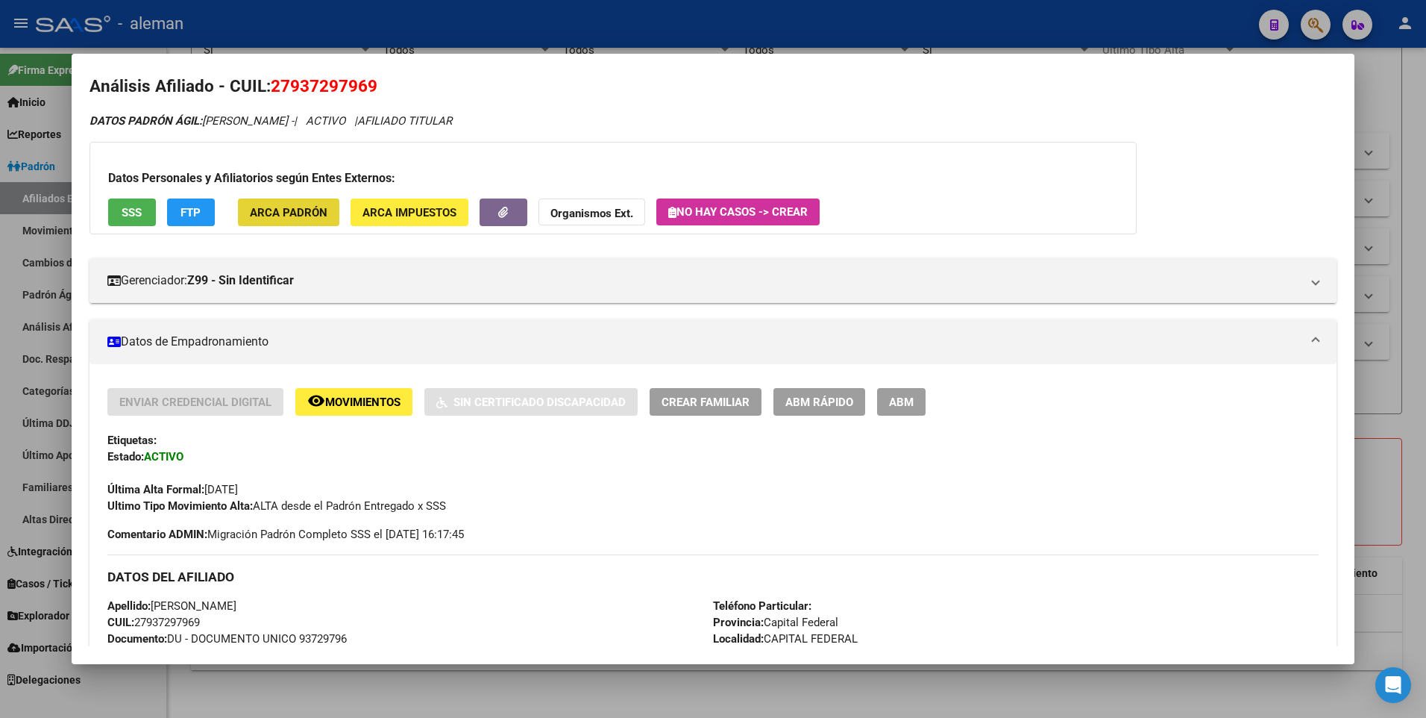
click at [292, 213] on span "ARCA Padrón" at bounding box center [289, 212] width 78 height 13
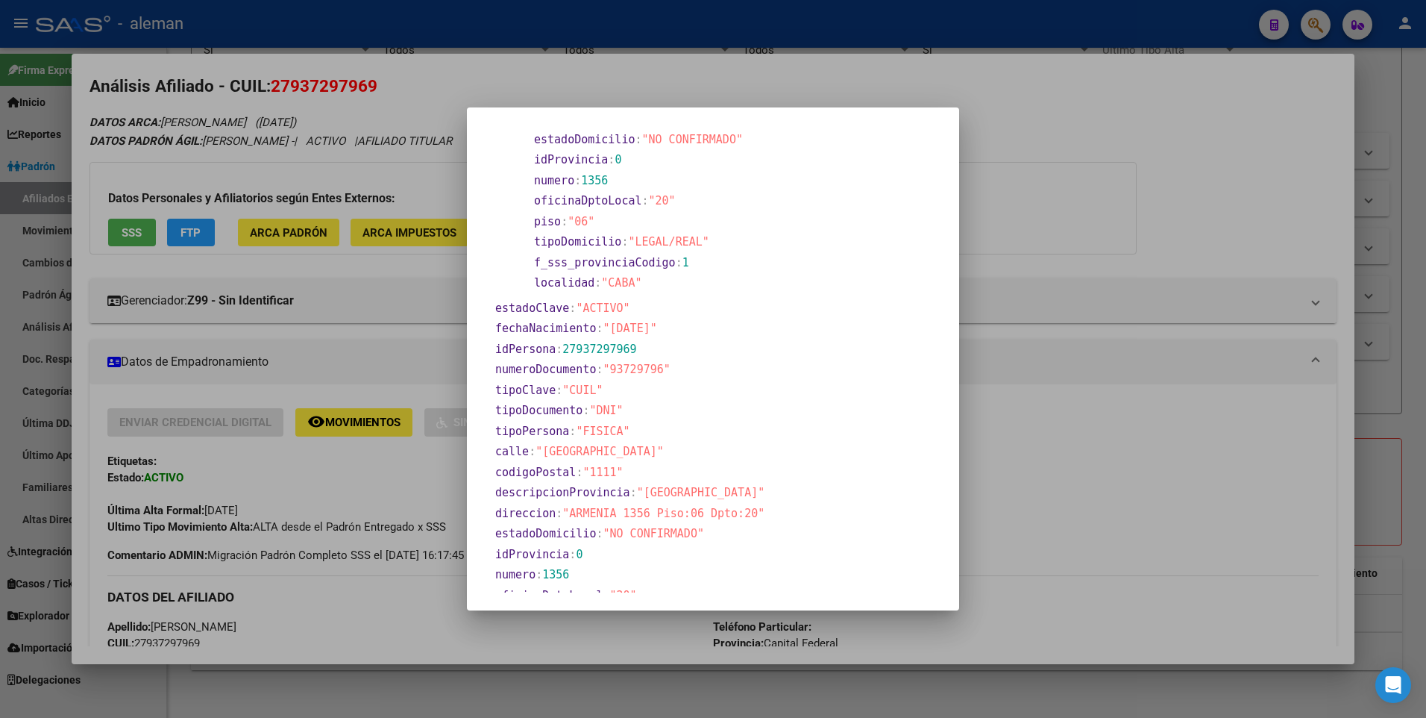
scroll to position [224, 0]
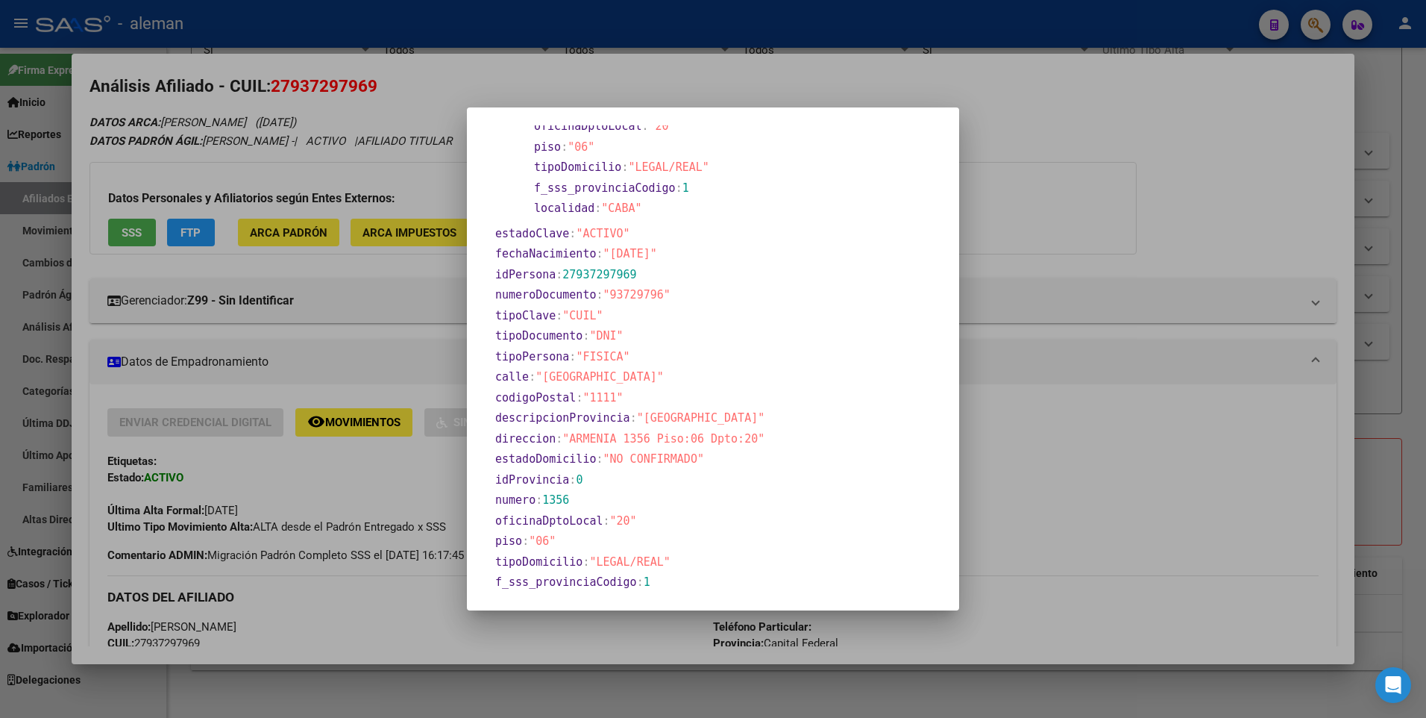
click at [1143, 347] on div at bounding box center [713, 359] width 1426 height 718
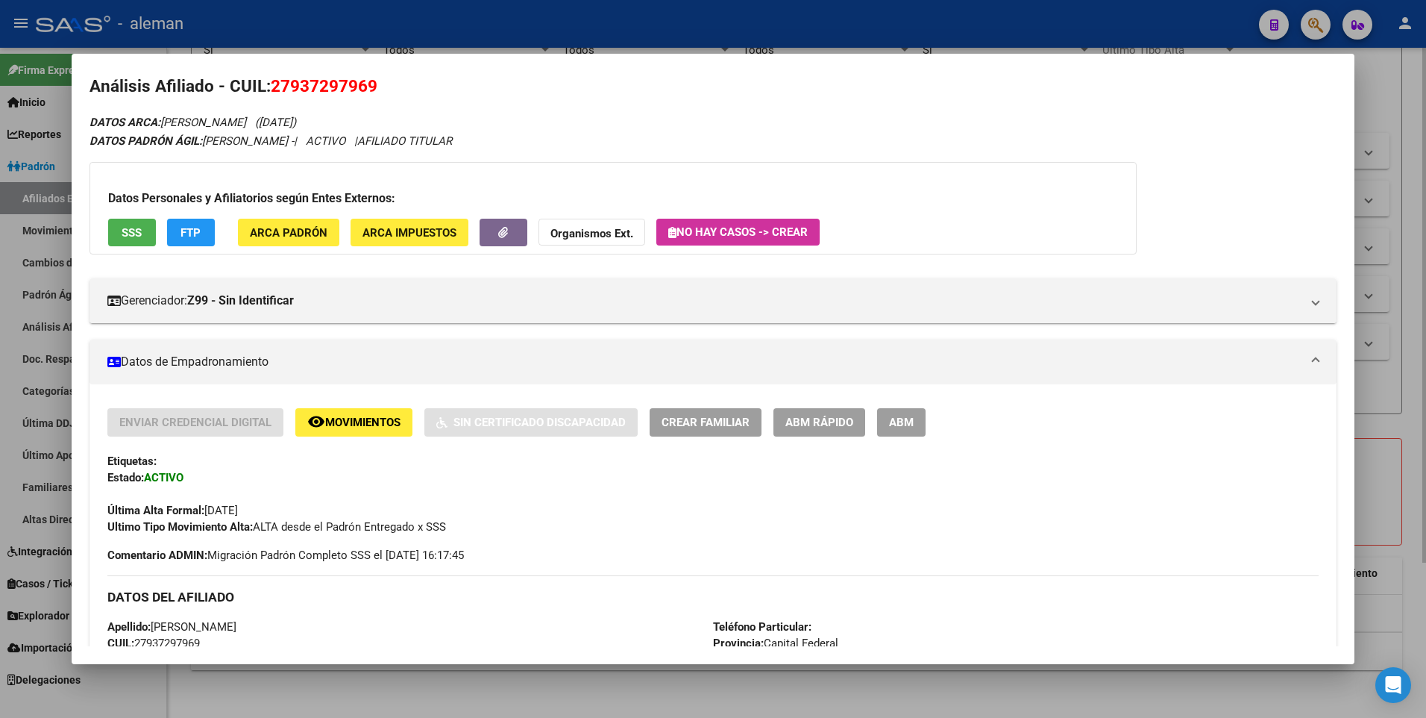
click at [1406, 356] on div at bounding box center [713, 359] width 1426 height 718
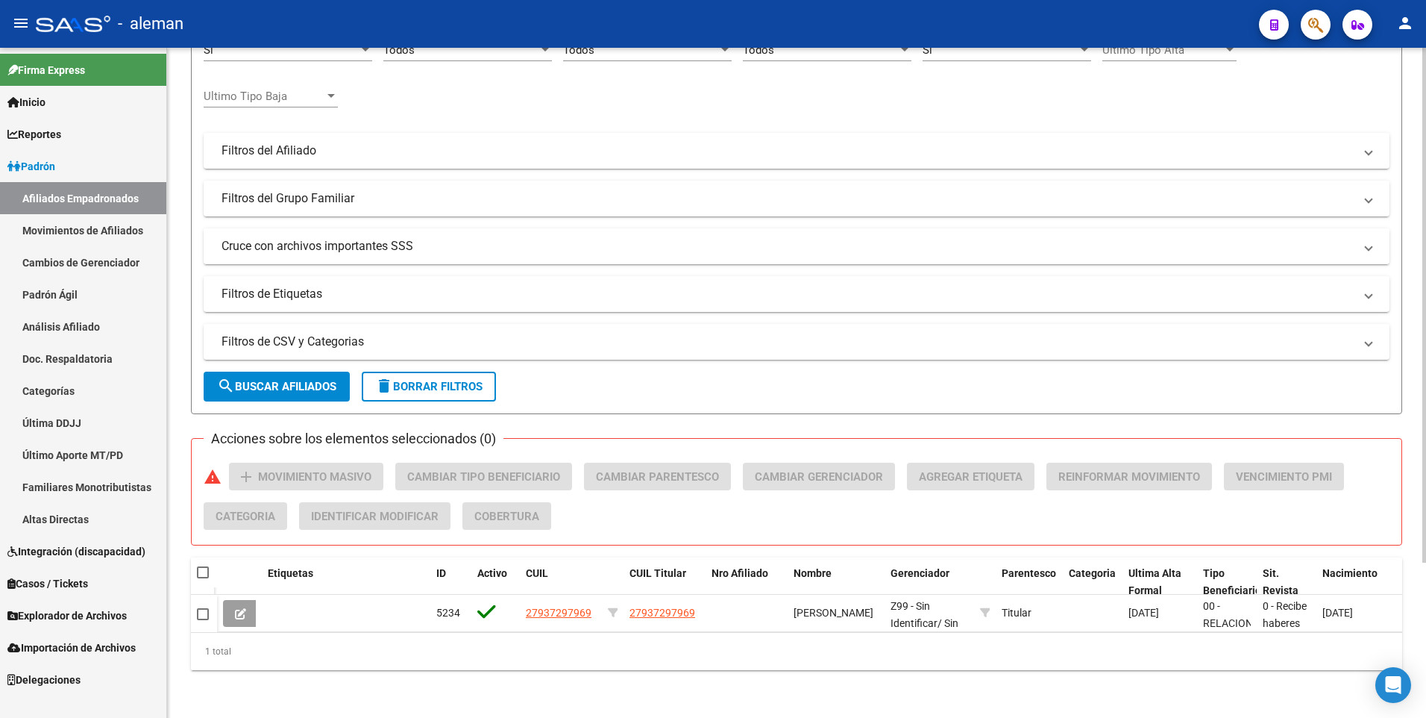
scroll to position [0, 0]
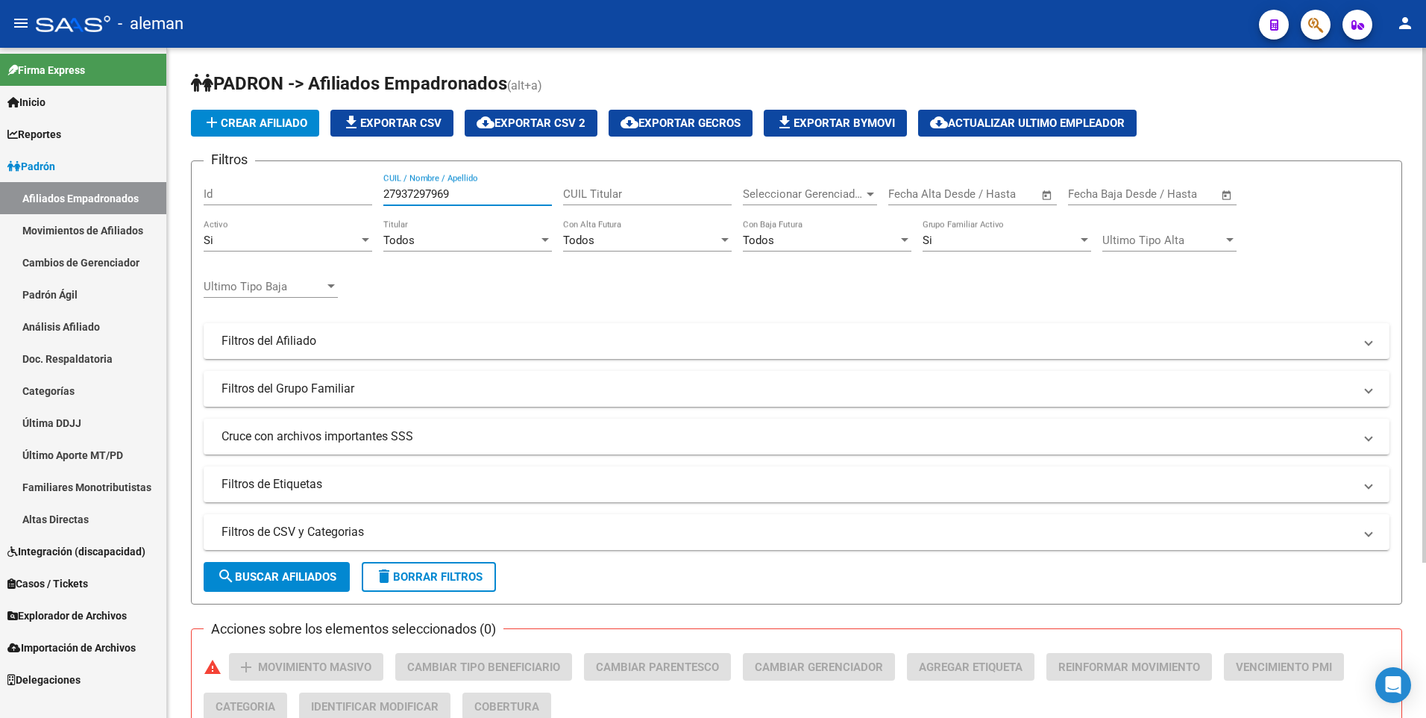
drag, startPoint x: 459, startPoint y: 190, endPoint x: 346, endPoint y: 189, distance: 112.7
click at [346, 189] on div "Filtros Id 27937297969 CUIL / Nombre / Apellido CUIL Titular Seleccionar Gerenc…" at bounding box center [797, 337] width 1186 height 329
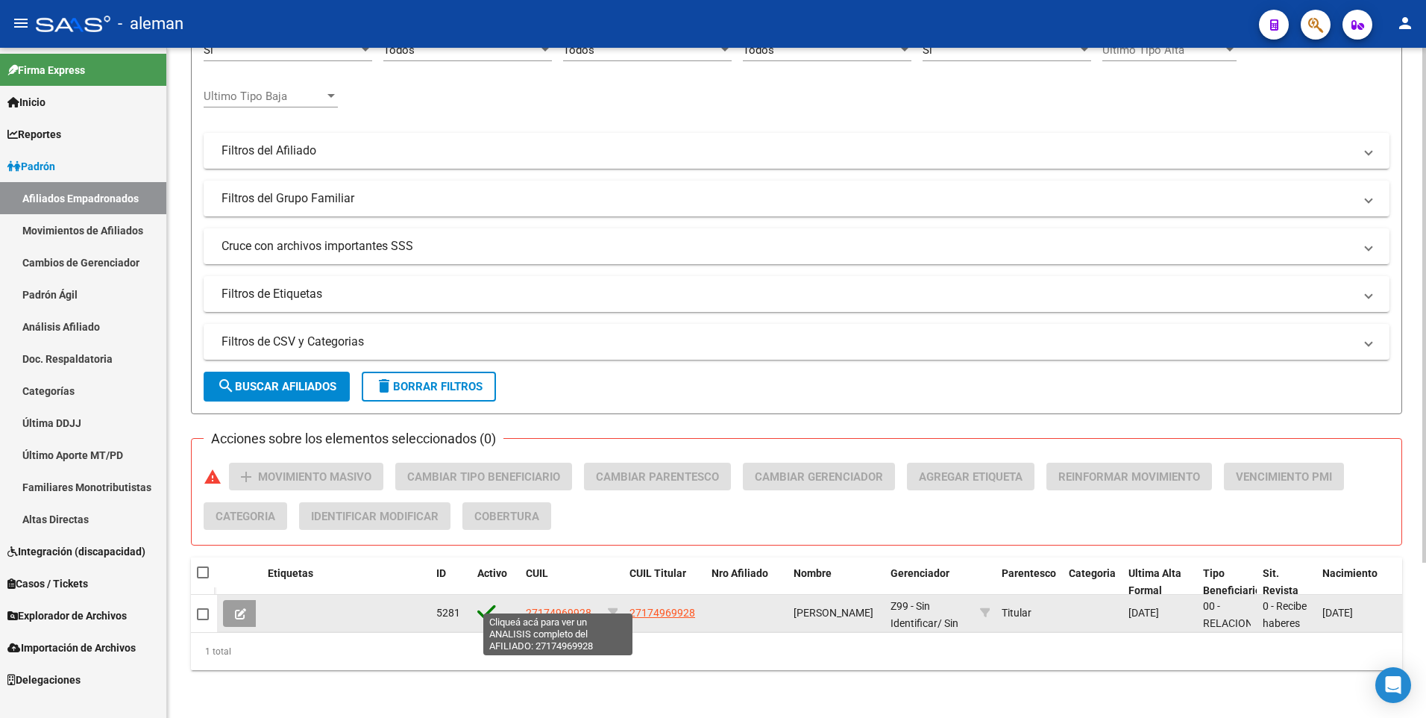
type input "27174969928"
click at [569, 607] on span "27174969928" at bounding box center [559, 613] width 66 height 12
type textarea "27174969928"
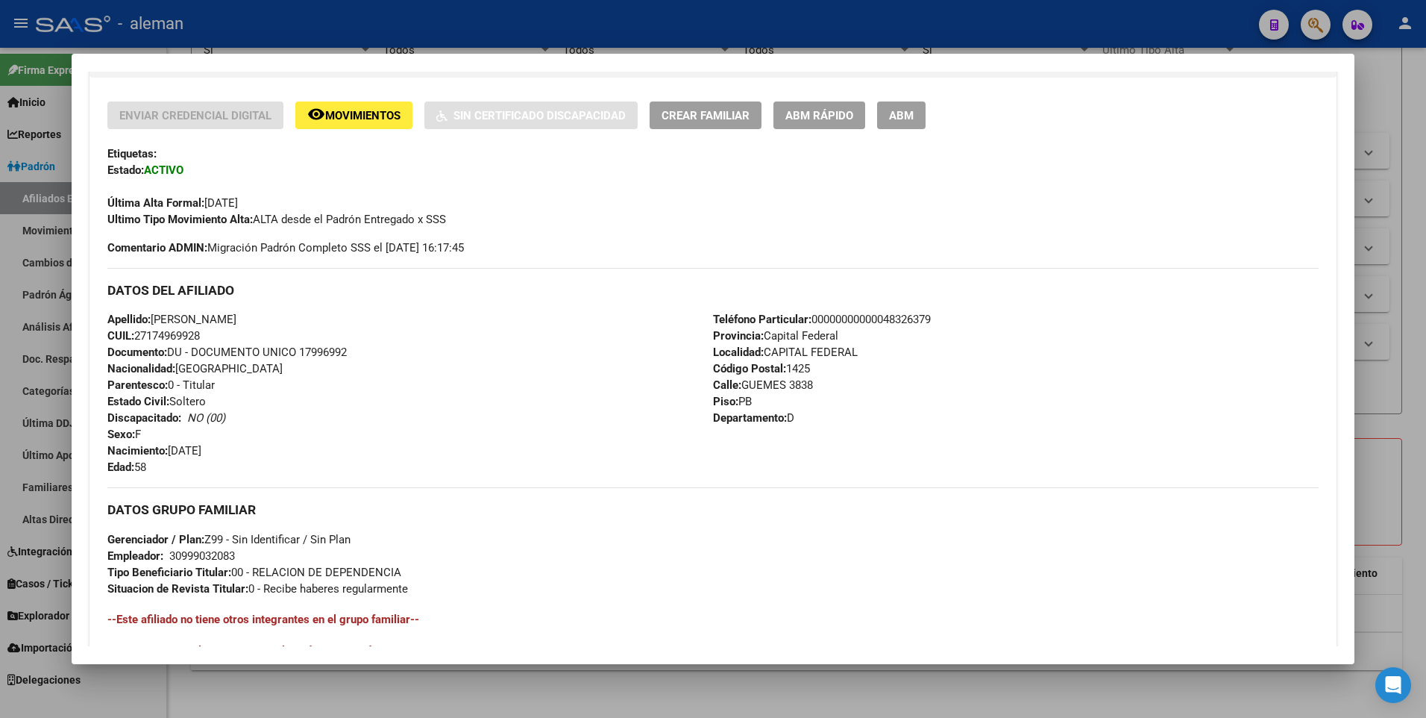
scroll to position [373, 0]
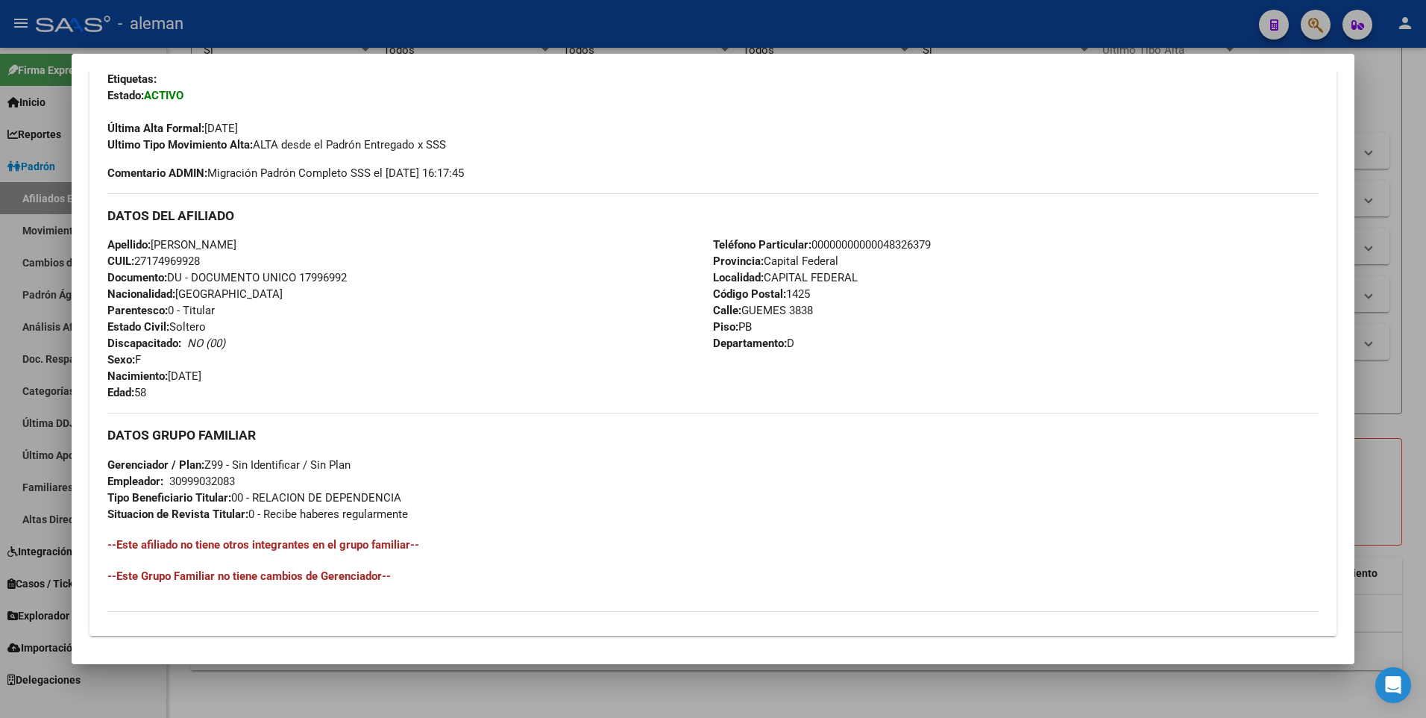
click at [438, 302] on div "Apellido: [PERSON_NAME]: 27174969928 Documento: DU - DOCUMENTO UNICO 17996992 N…" at bounding box center [410, 318] width 606 height 164
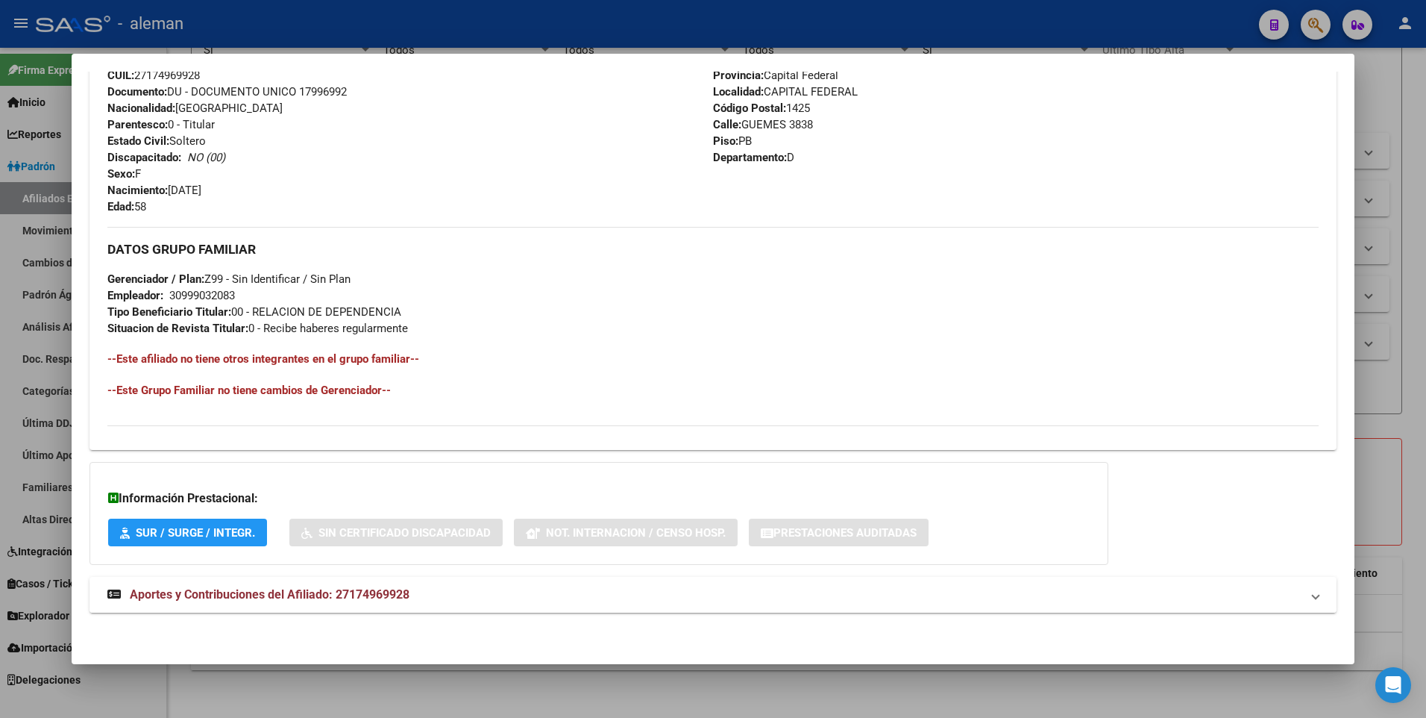
click at [330, 595] on span "Aportes y Contribuciones del Afiliado: 27174969928" at bounding box center [270, 594] width 280 height 14
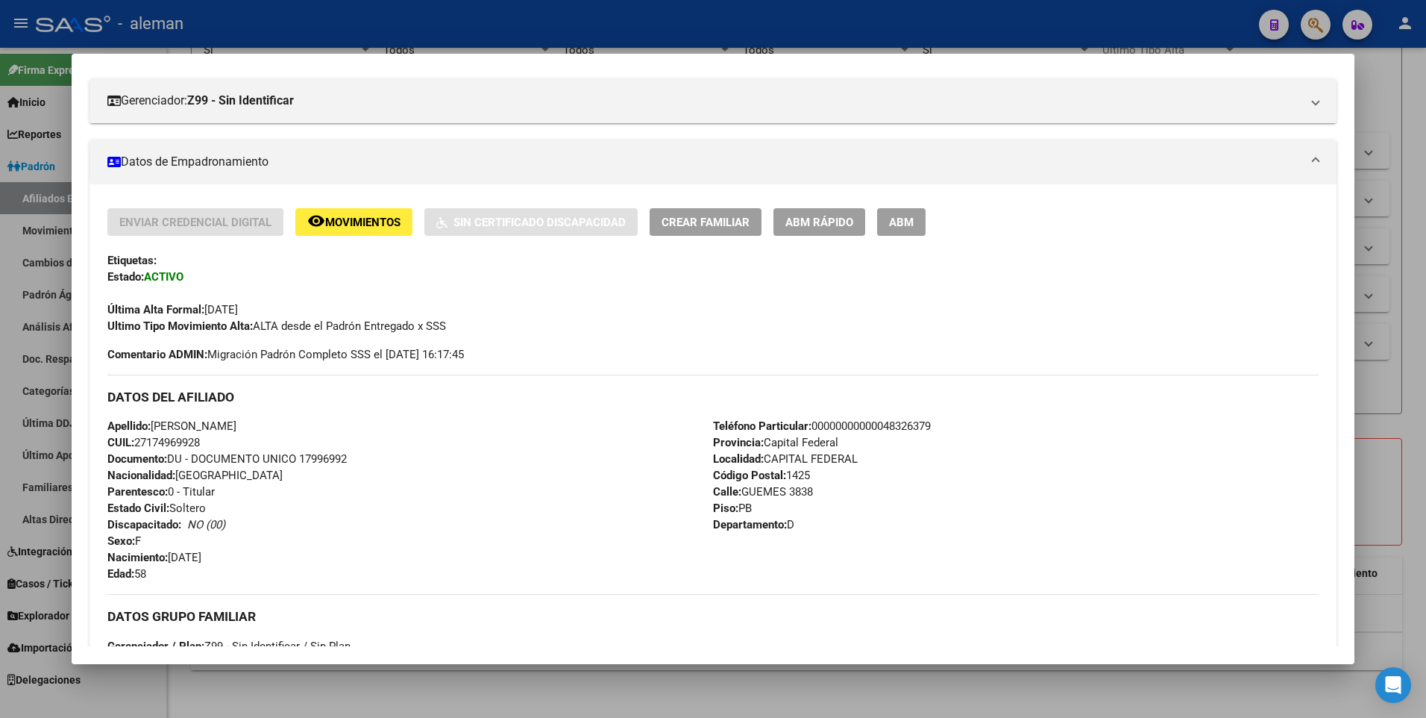
scroll to position [0, 0]
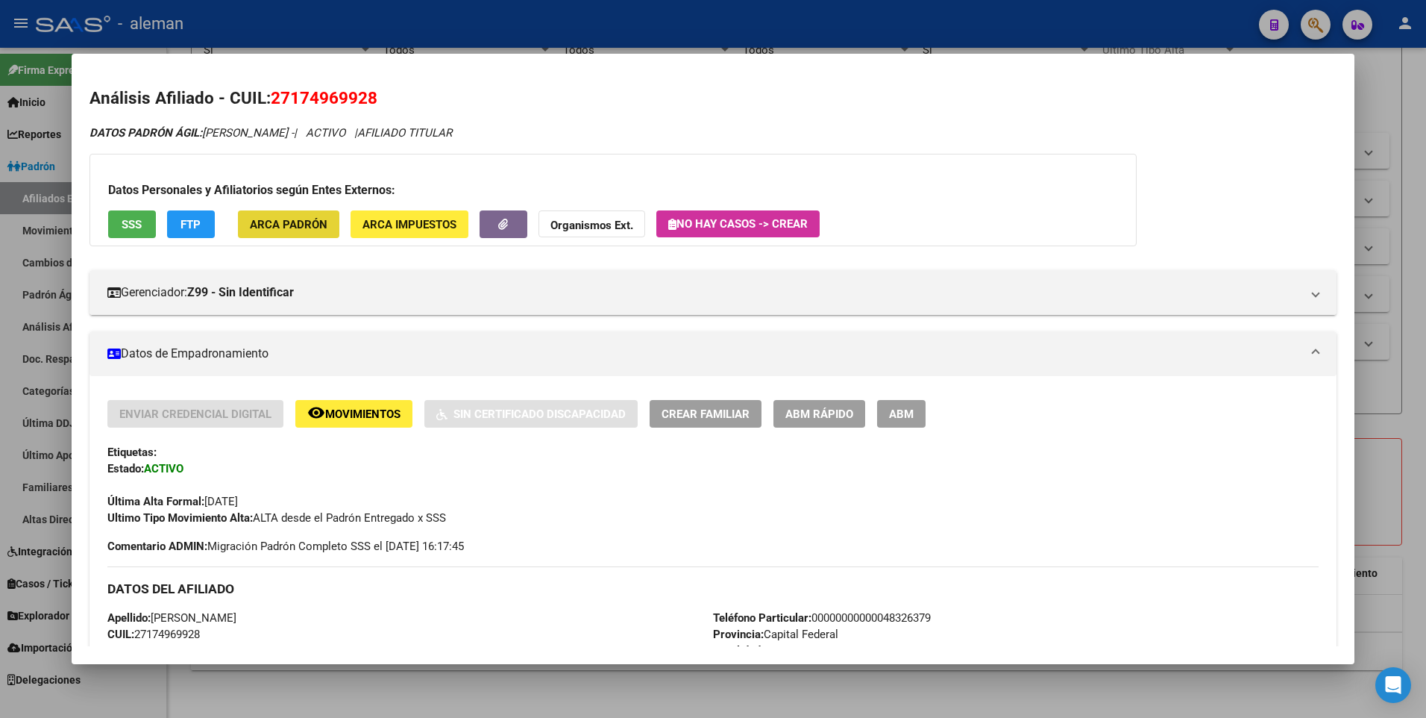
click at [293, 217] on span "ARCA Padrón" at bounding box center [289, 223] width 78 height 13
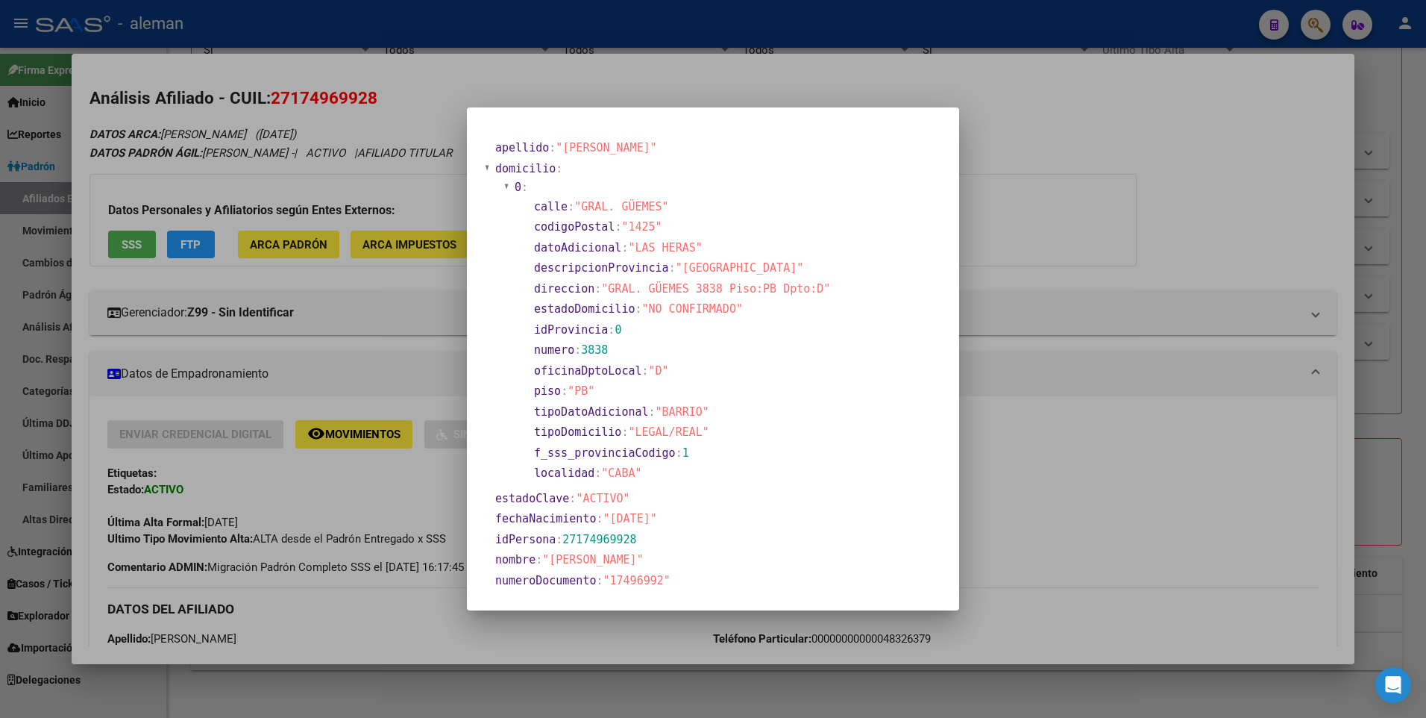
click at [1094, 447] on div at bounding box center [713, 359] width 1426 height 718
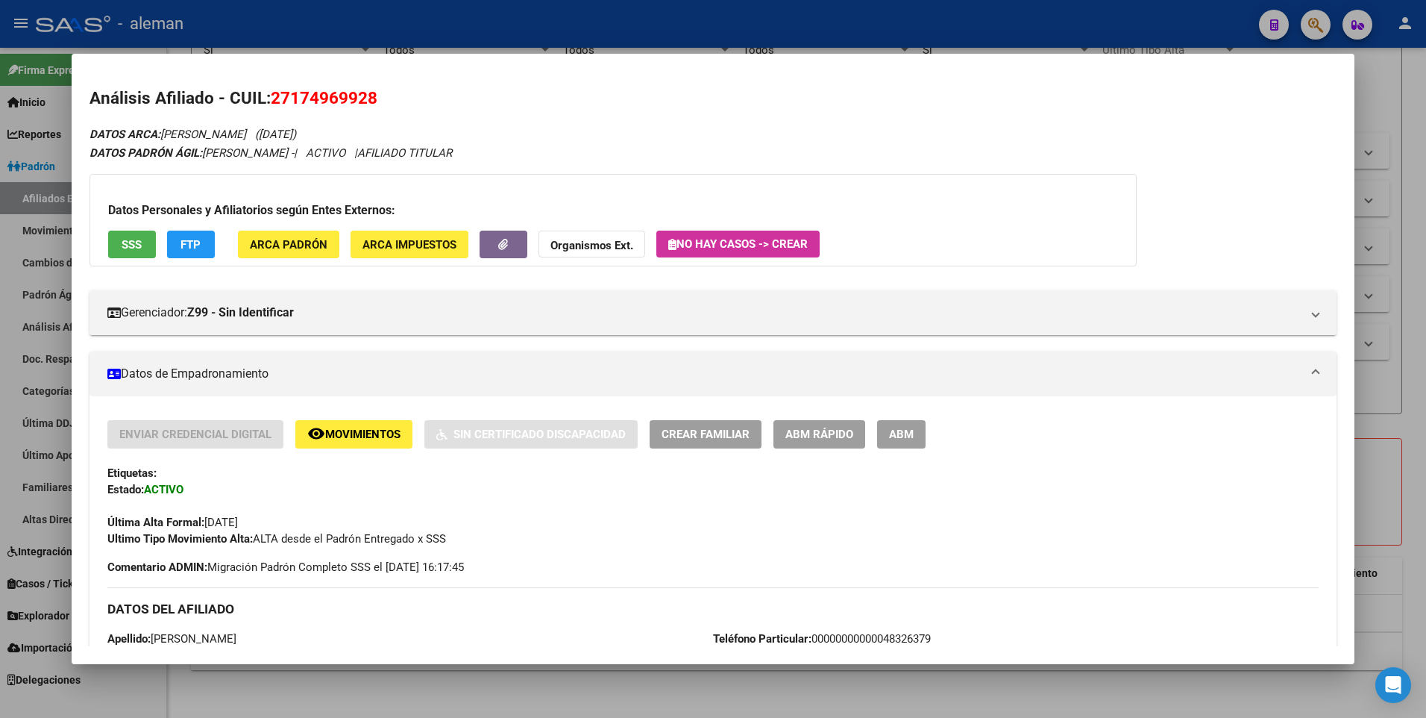
click at [918, 441] on button "ABM" at bounding box center [901, 434] width 48 height 28
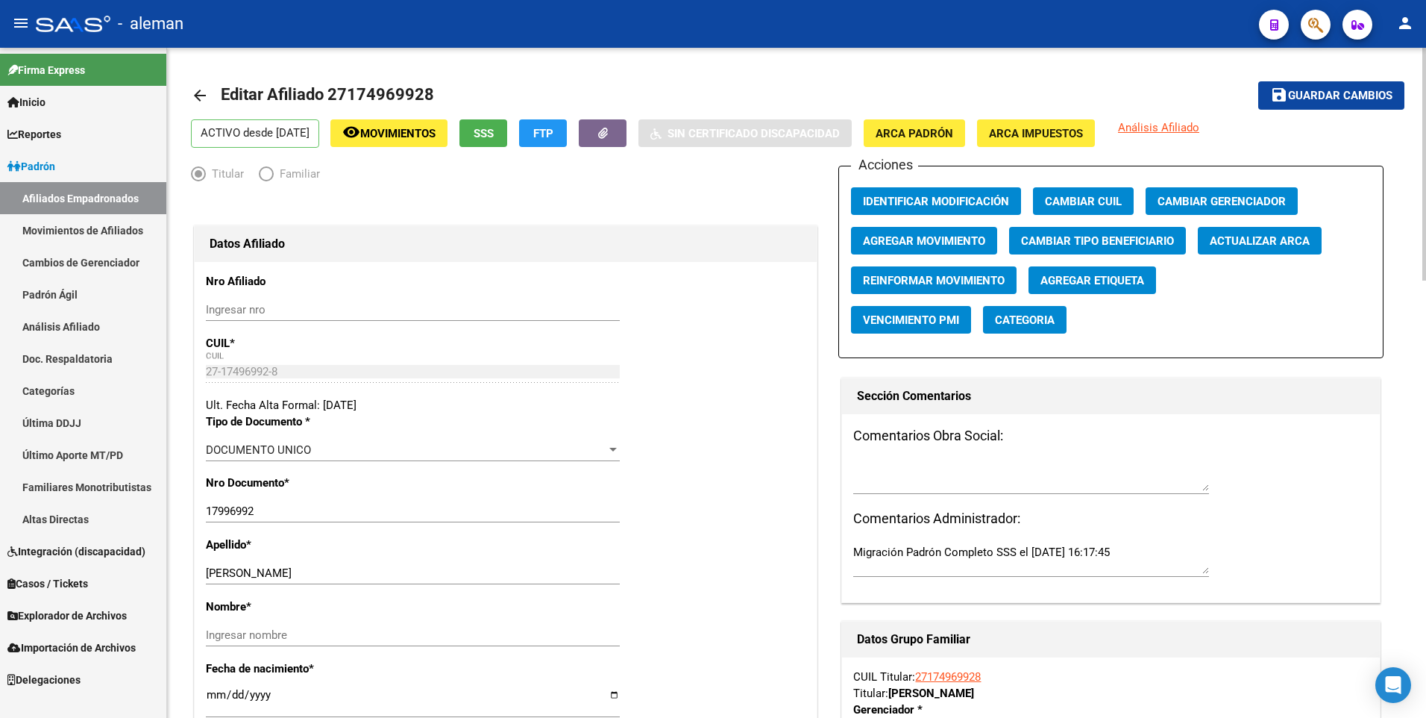
radio input "true"
type input "30-99903208-3"
click at [222, 510] on input "17996992" at bounding box center [413, 510] width 414 height 13
type input "17496992"
drag, startPoint x: 245, startPoint y: 572, endPoint x: 377, endPoint y: 579, distance: 131.5
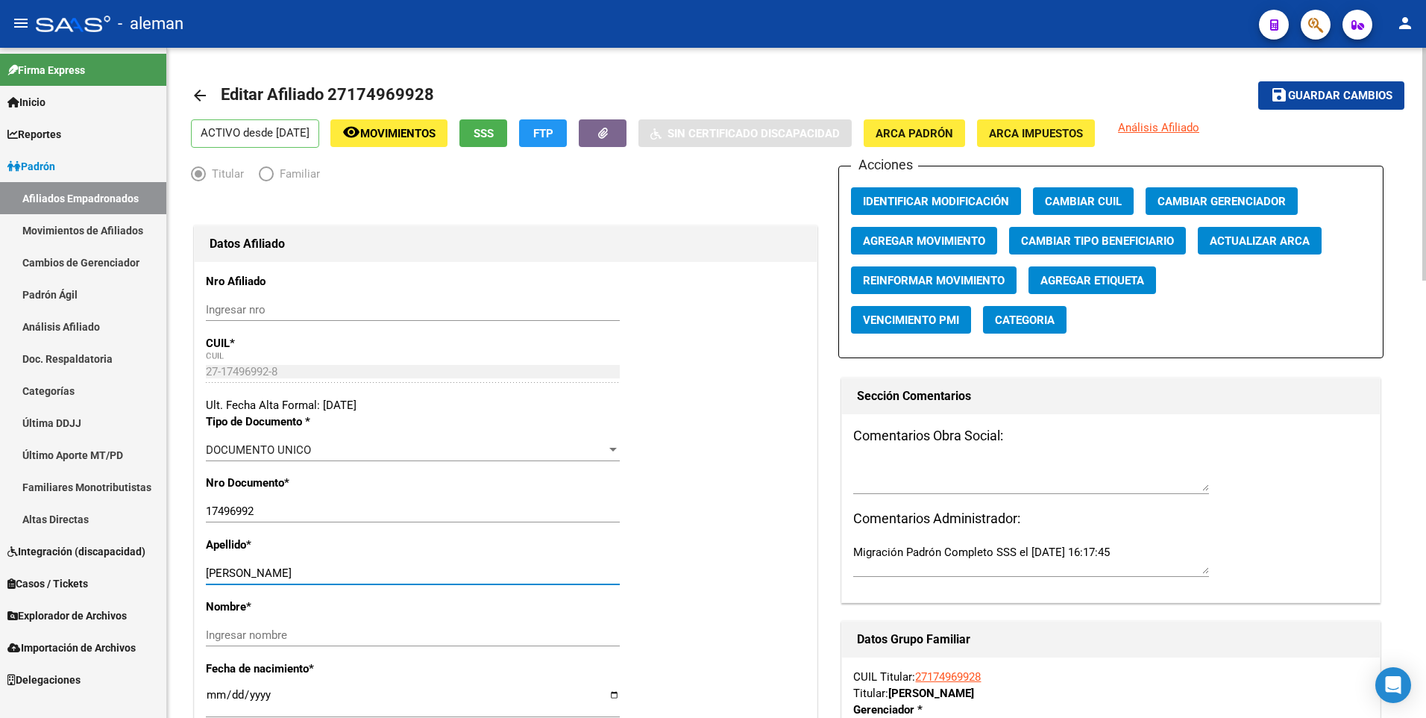
click at [377, 579] on input "[PERSON_NAME]" at bounding box center [413, 572] width 414 height 13
type input "[PERSON_NAME]"
click at [358, 628] on input "Ingresar nombre" at bounding box center [413, 634] width 414 height 13
paste input "[PERSON_NAME]"
type input "[PERSON_NAME]"
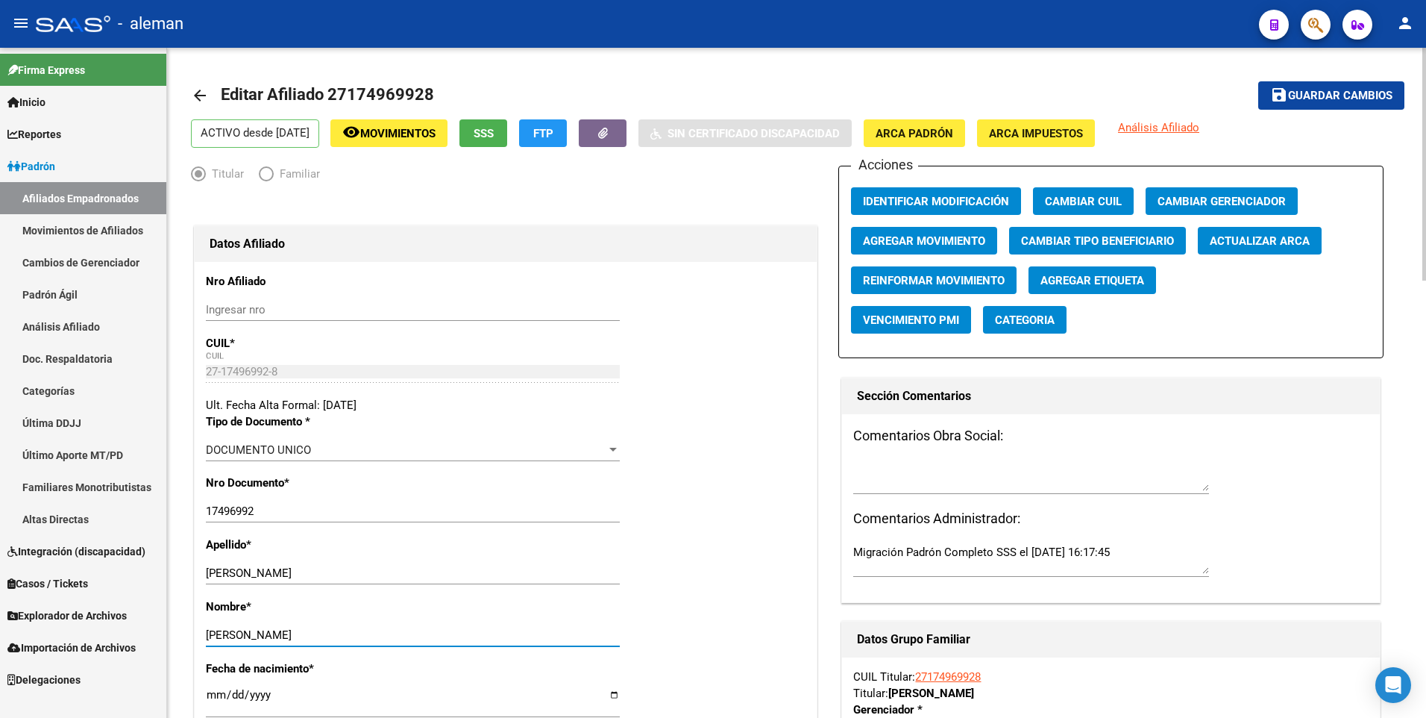
click at [652, 548] on div "Apellido * [PERSON_NAME] apellido" at bounding box center [506, 567] width 600 height 62
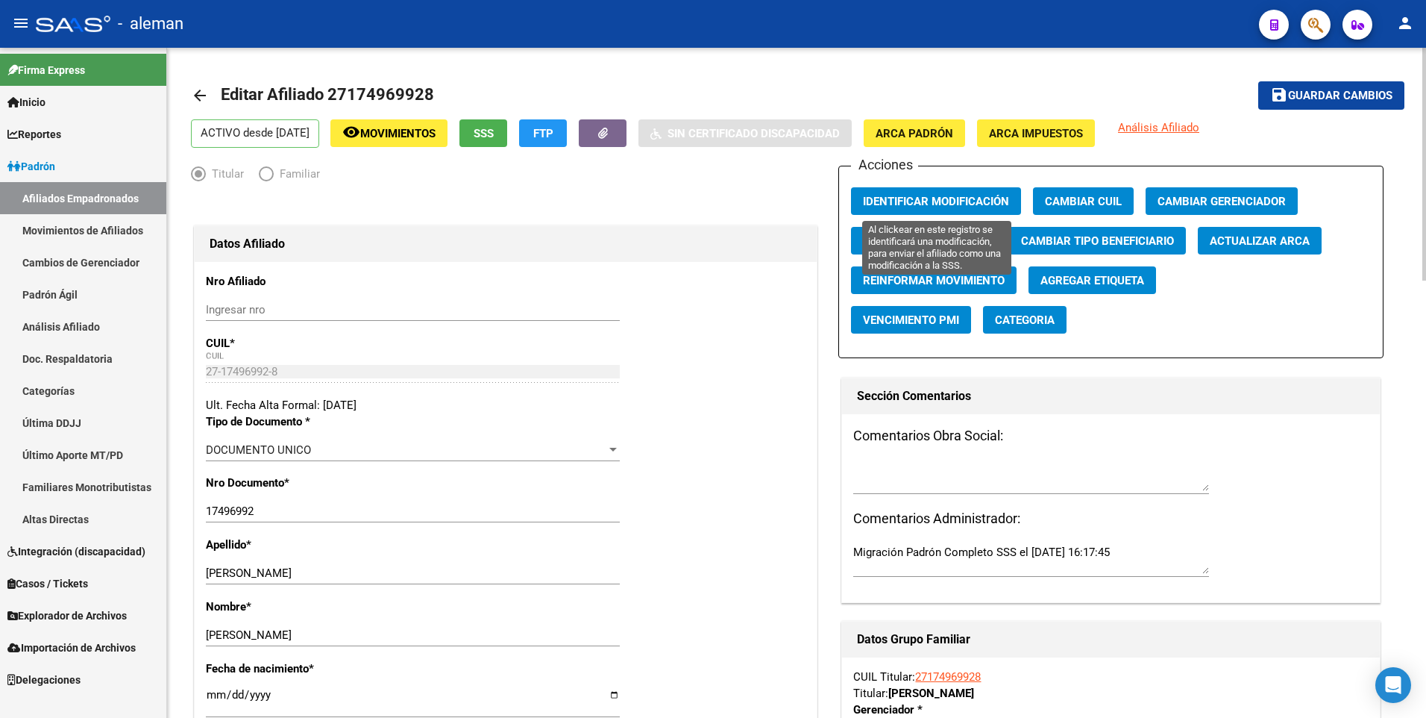
click at [938, 200] on span "Identificar Modificación" at bounding box center [936, 201] width 146 height 13
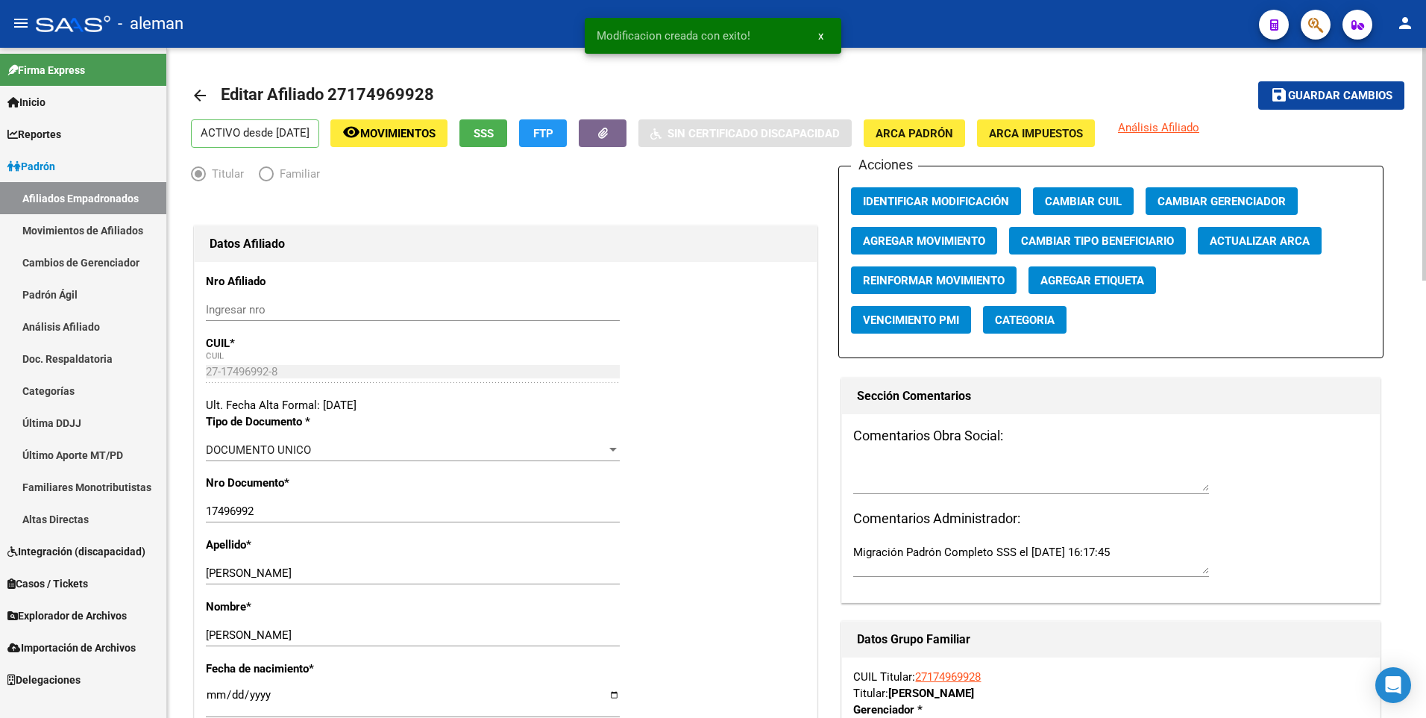
click at [1323, 92] on span "Guardar cambios" at bounding box center [1340, 96] width 104 height 13
click at [951, 207] on span "Identificar Modificación" at bounding box center [936, 201] width 146 height 13
click at [695, 260] on div "Datos Afiliado" at bounding box center [506, 244] width 622 height 36
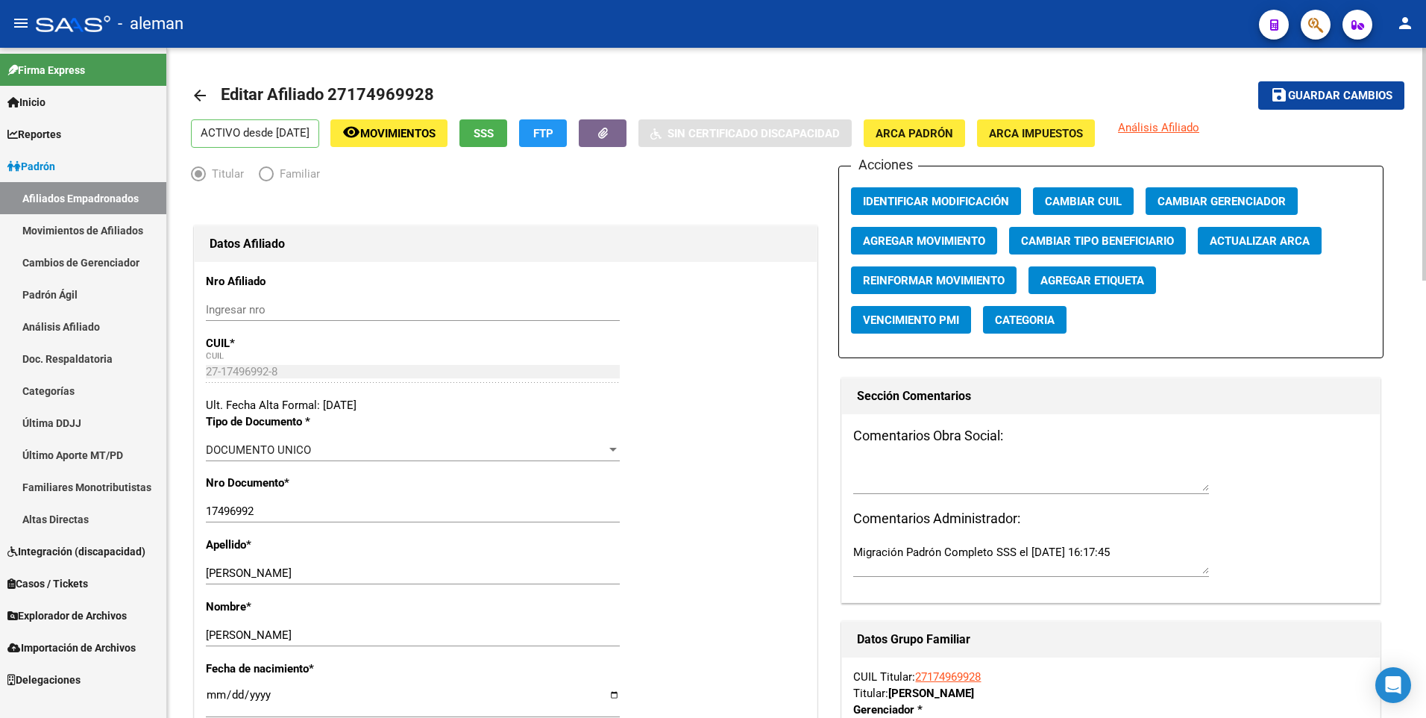
click at [198, 96] on mat-icon "arrow_back" at bounding box center [200, 96] width 18 height 18
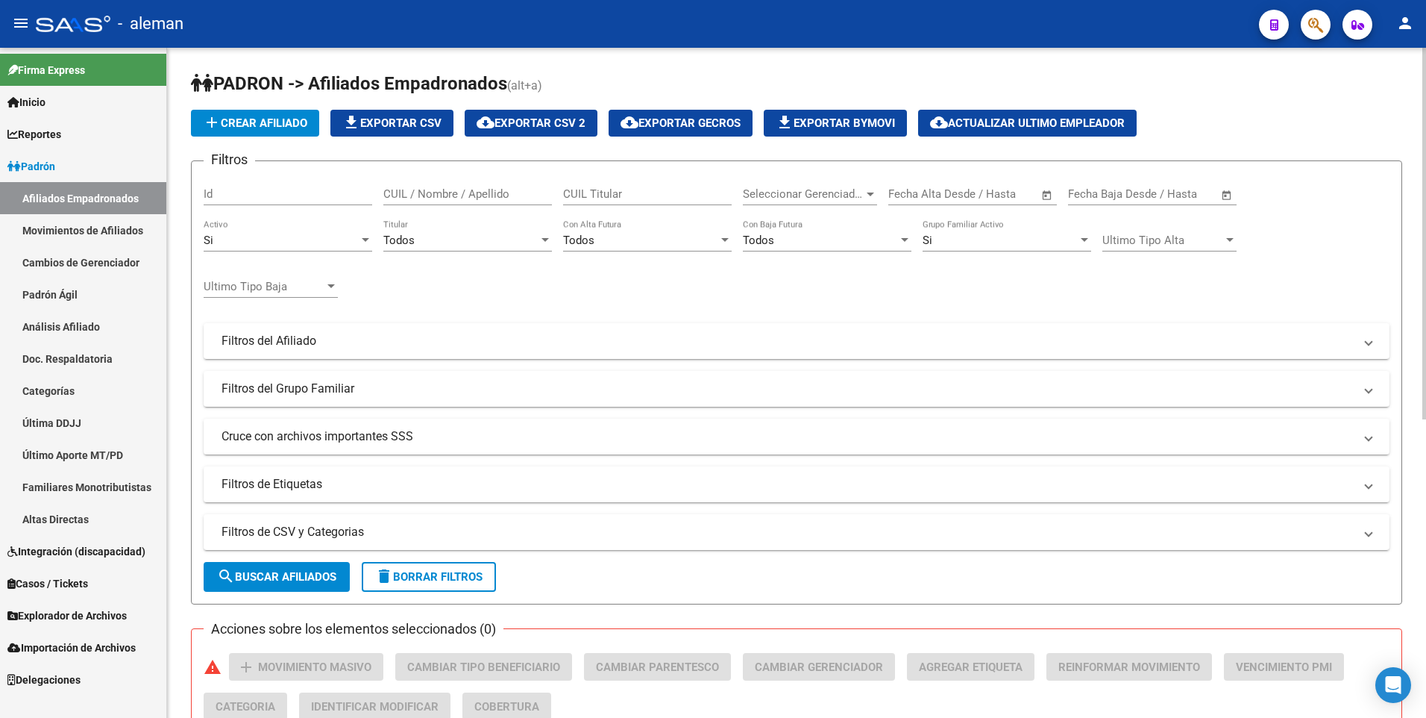
click at [416, 189] on input "CUIL / Nombre / Apellido" at bounding box center [467, 193] width 169 height 13
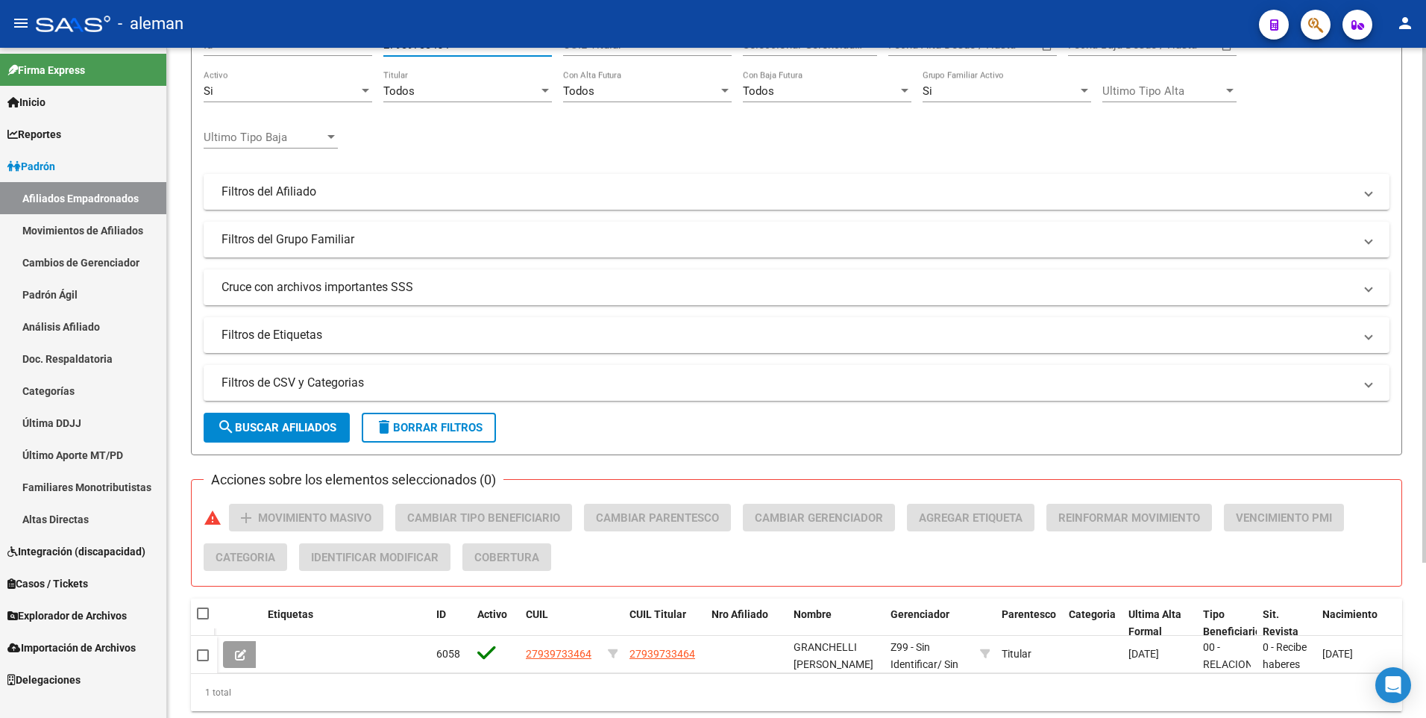
scroll to position [201, 0]
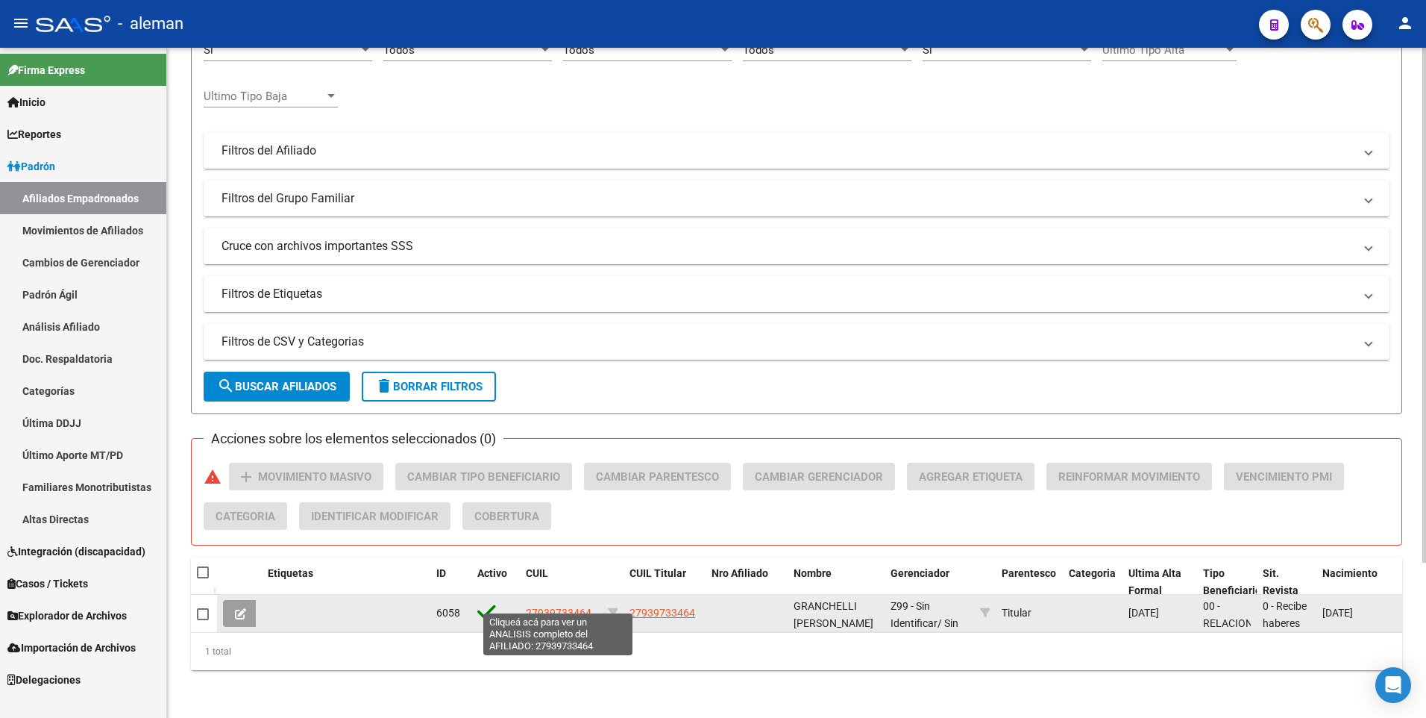
type input "27939733464"
click at [552, 607] on span "27939733464" at bounding box center [559, 613] width 66 height 12
type textarea "27939733464"
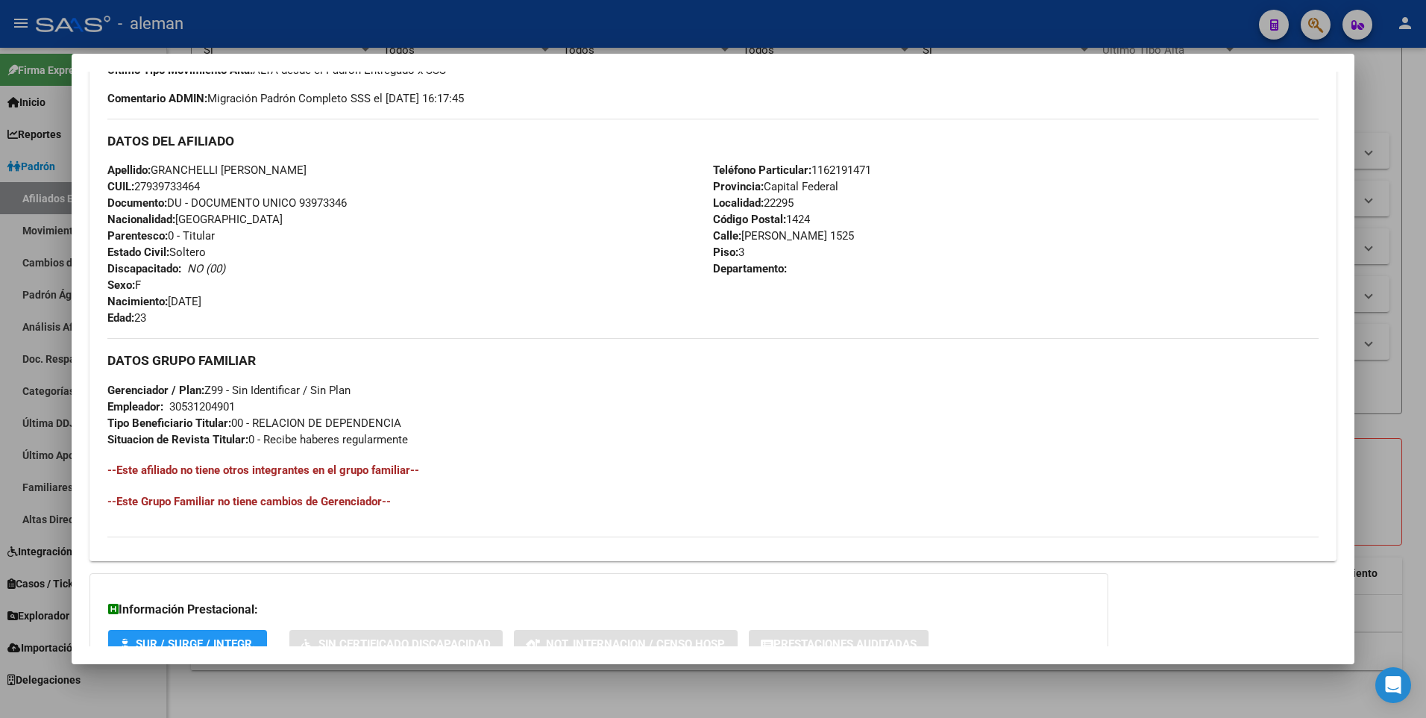
scroll to position [559, 0]
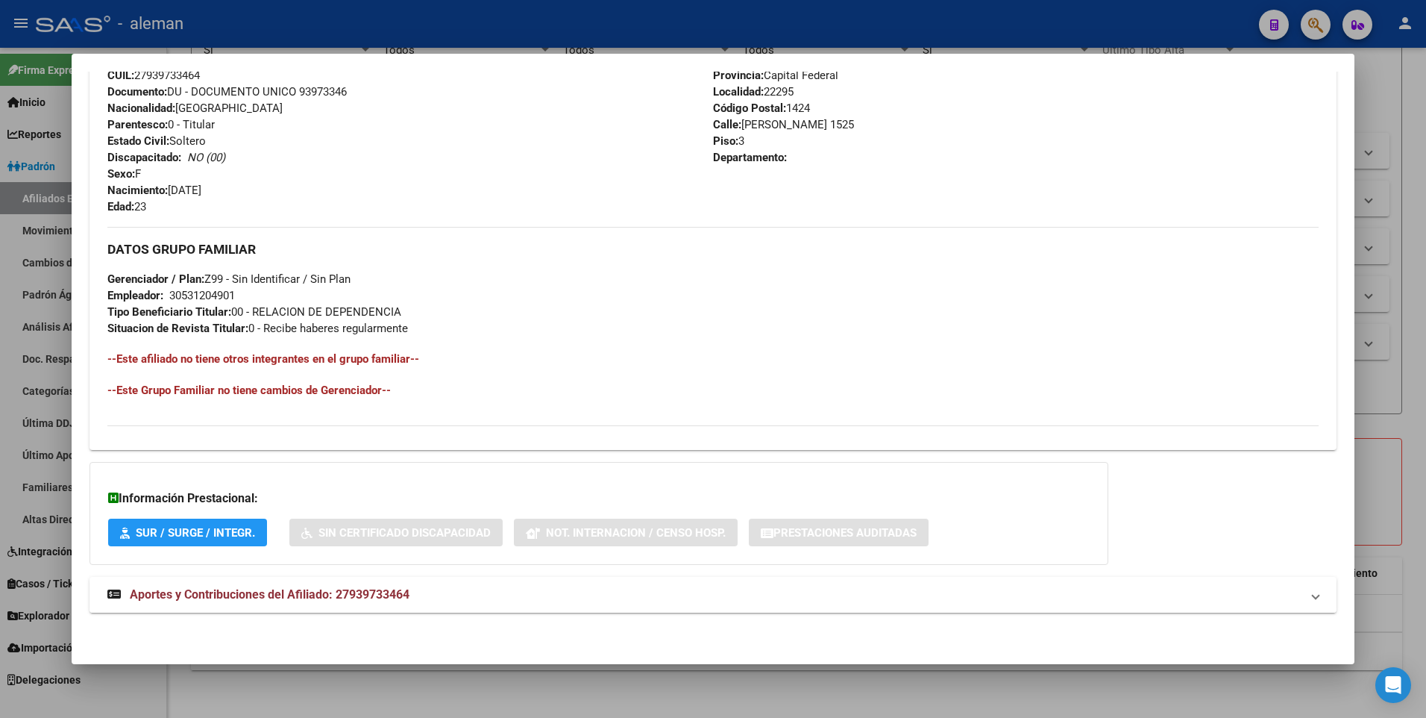
click at [276, 598] on span "Aportes y Contribuciones del Afiliado: 27939733464" at bounding box center [270, 594] width 280 height 14
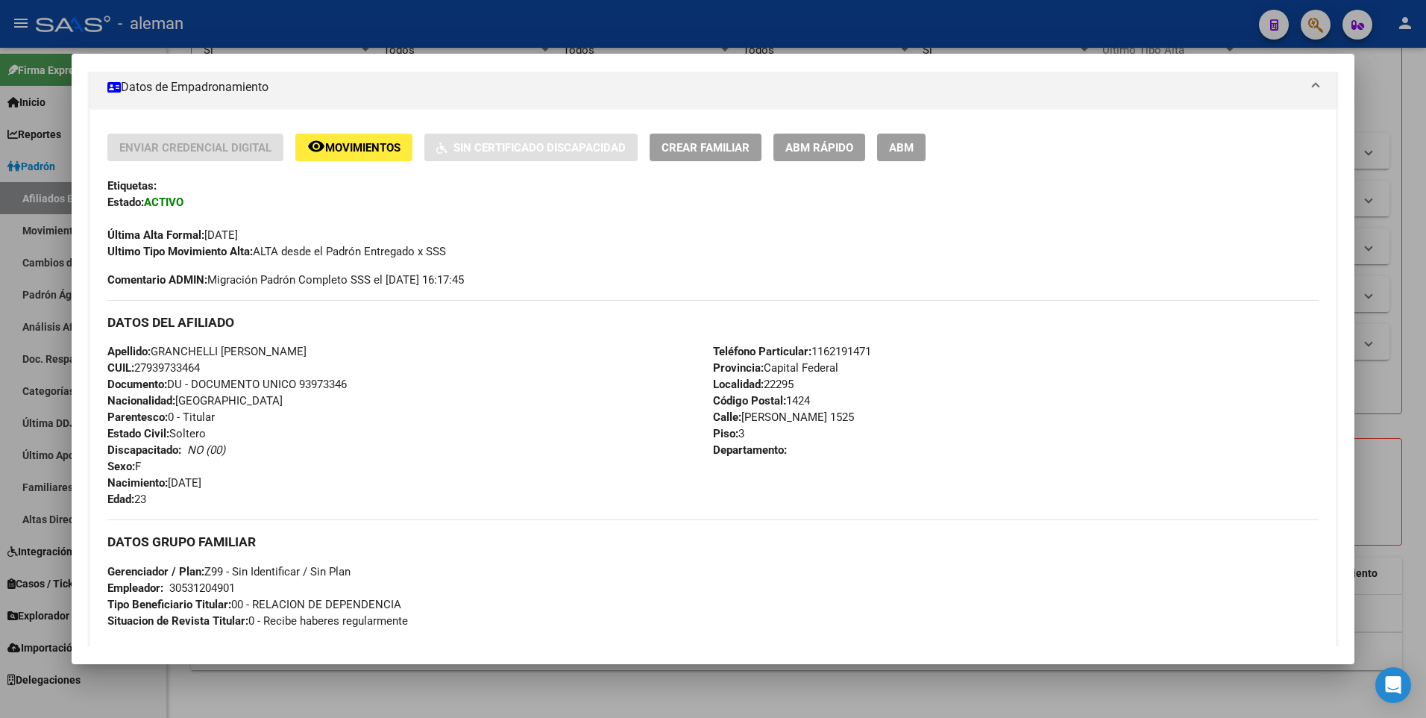
scroll to position [0, 0]
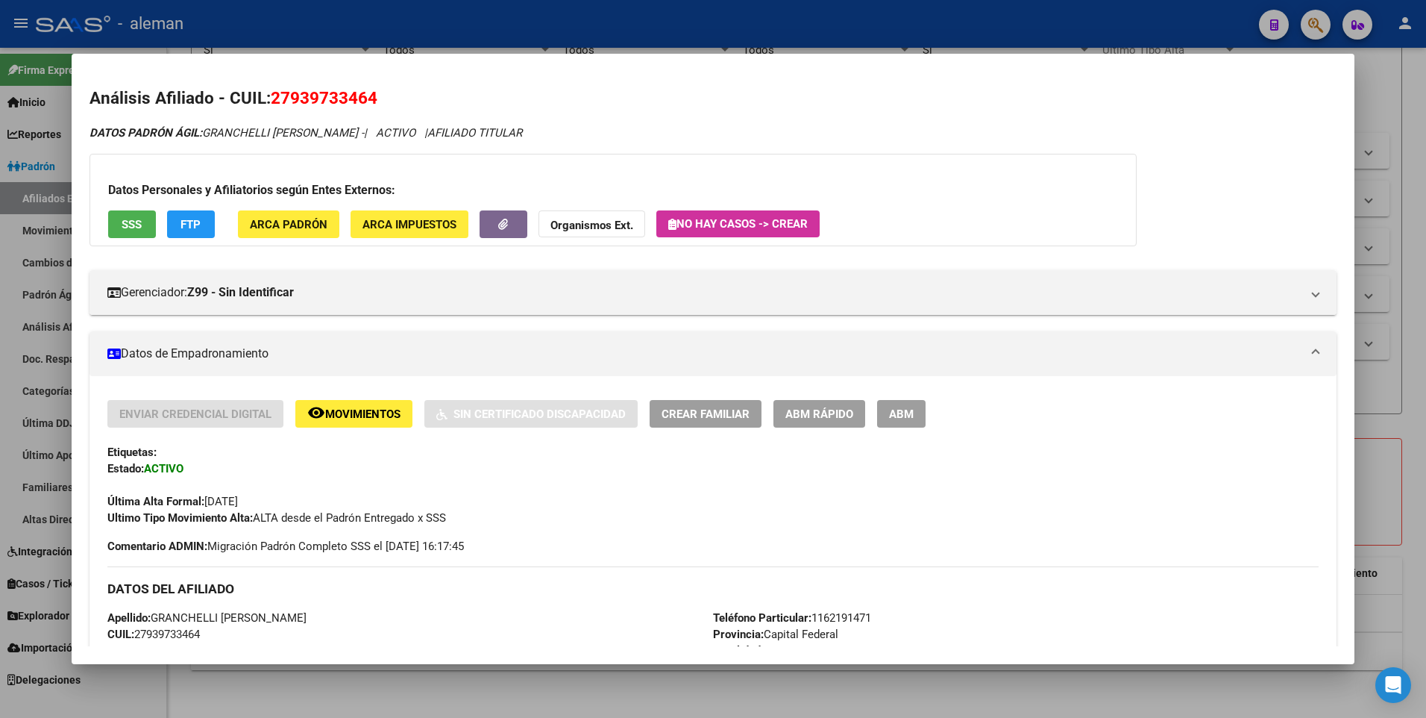
click at [300, 226] on span "ARCA Padrón" at bounding box center [289, 224] width 78 height 13
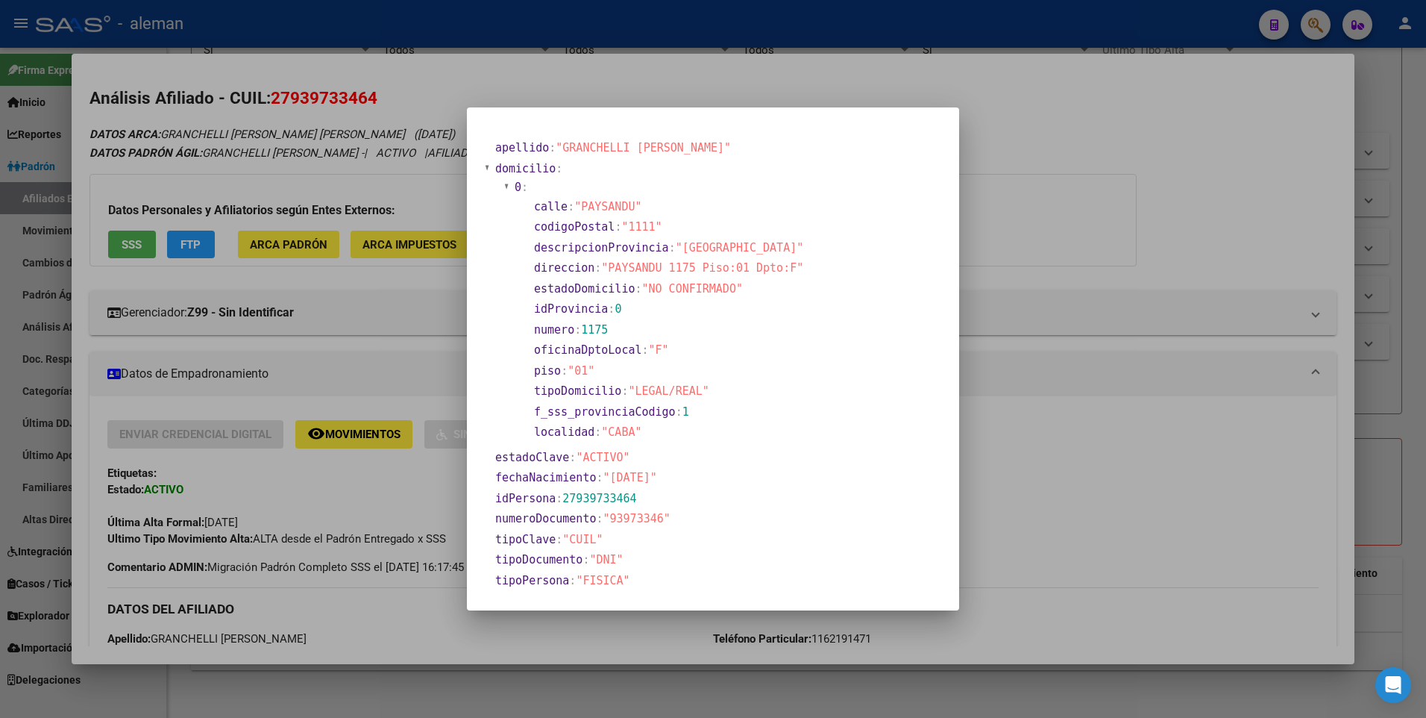
click at [1066, 465] on div at bounding box center [713, 359] width 1426 height 718
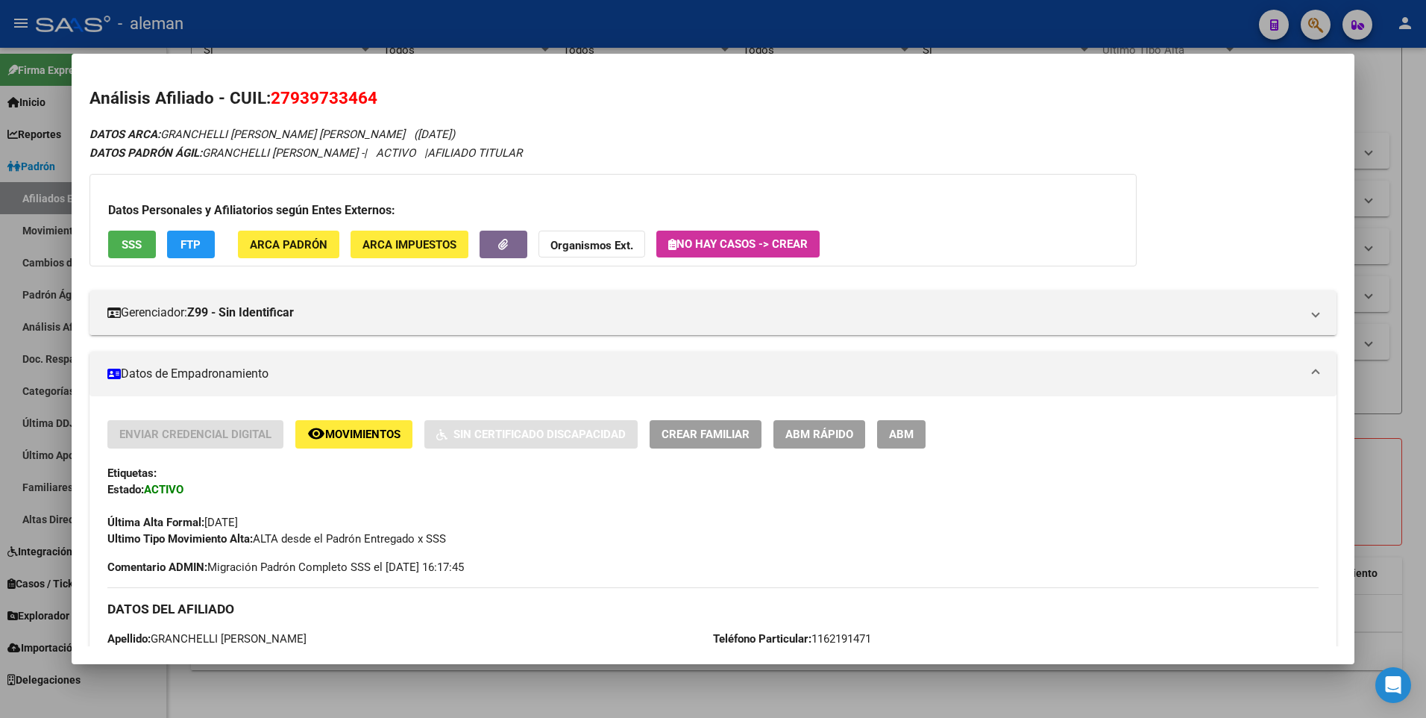
click at [1416, 378] on div at bounding box center [713, 359] width 1426 height 718
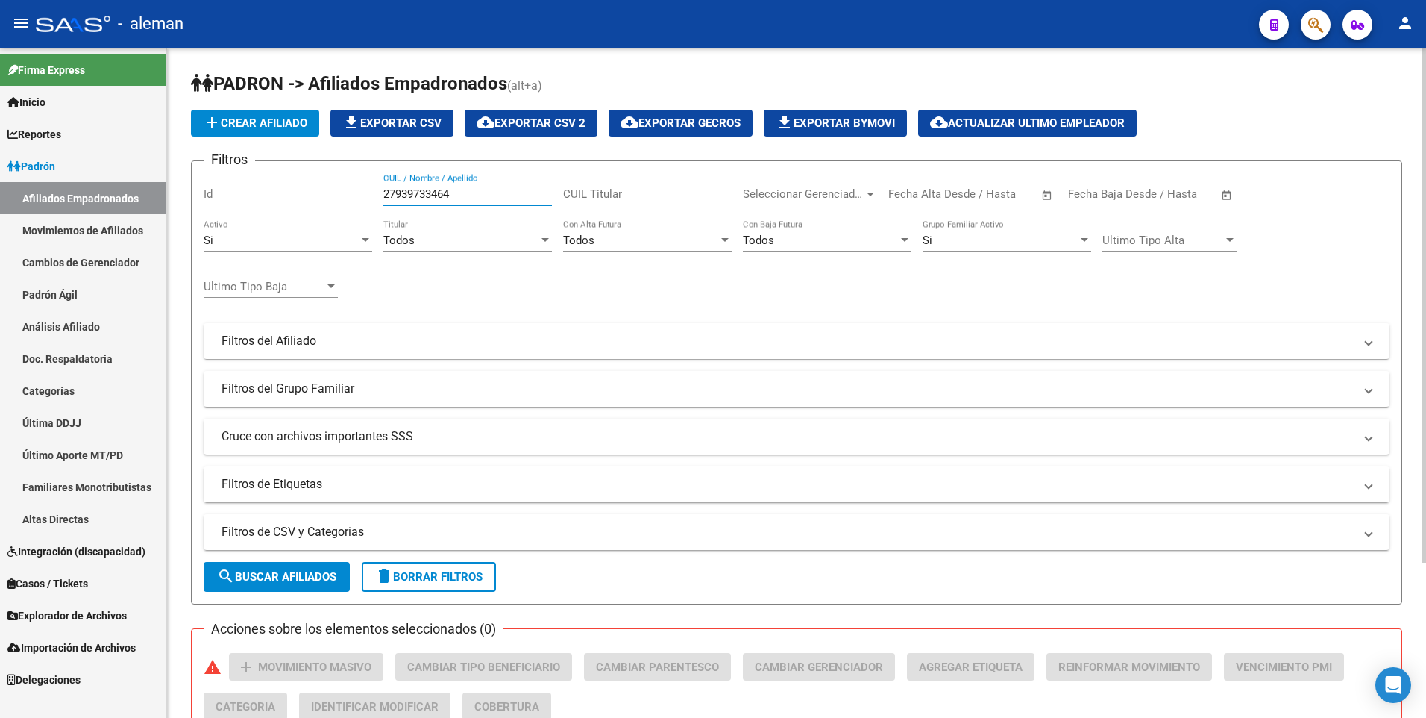
drag, startPoint x: 458, startPoint y: 196, endPoint x: 336, endPoint y: 195, distance: 121.6
click at [336, 195] on div "Filtros Id 27939733464 CUIL / Nombre / Apellido CUIL Titular Seleccionar Gerenc…" at bounding box center [797, 337] width 1186 height 329
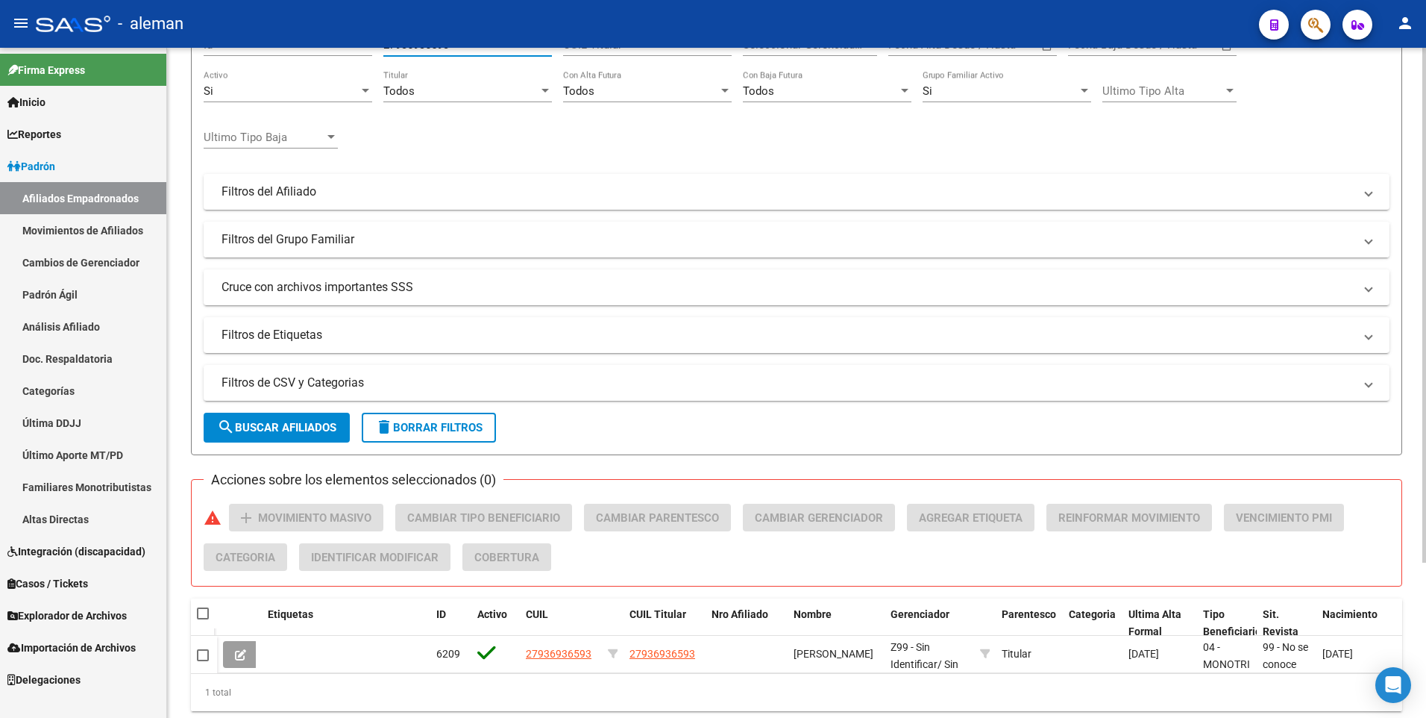
scroll to position [201, 0]
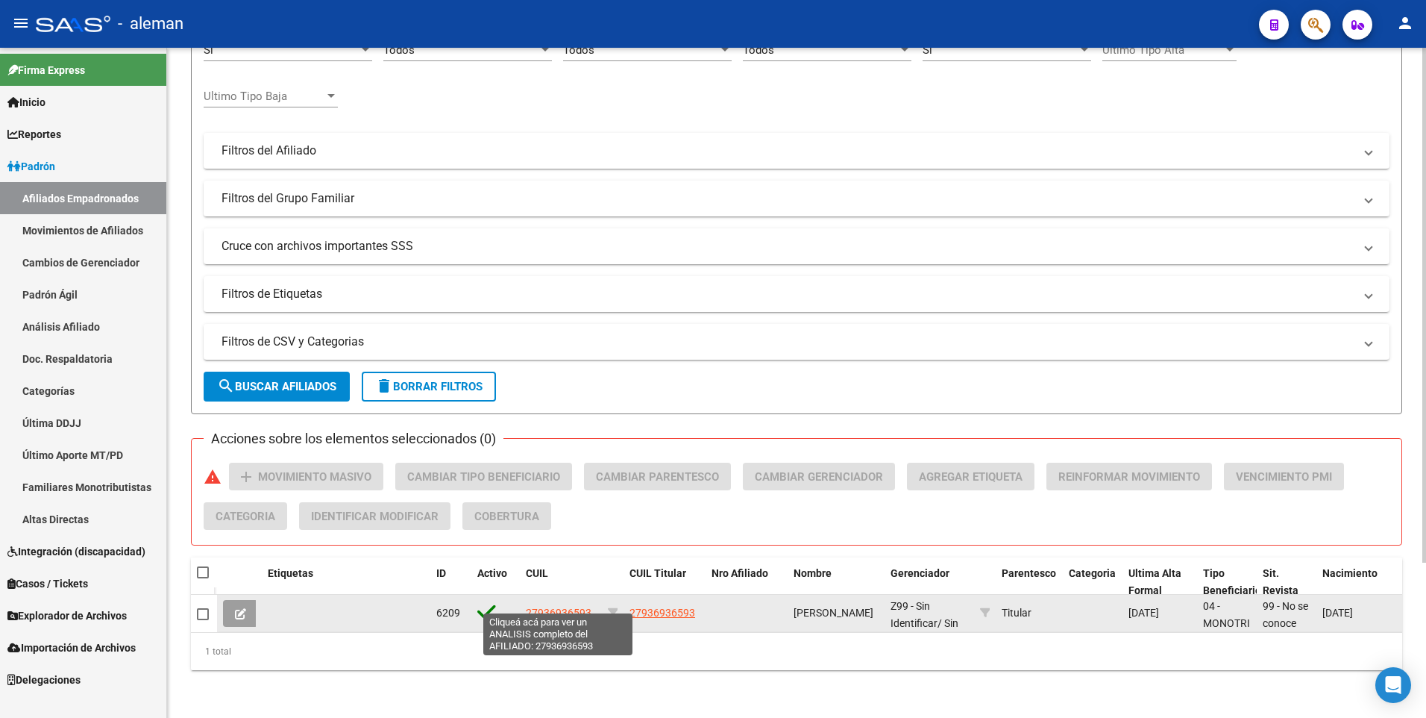
type input "27936936593"
click at [576, 607] on span "27936936593" at bounding box center [559, 613] width 66 height 12
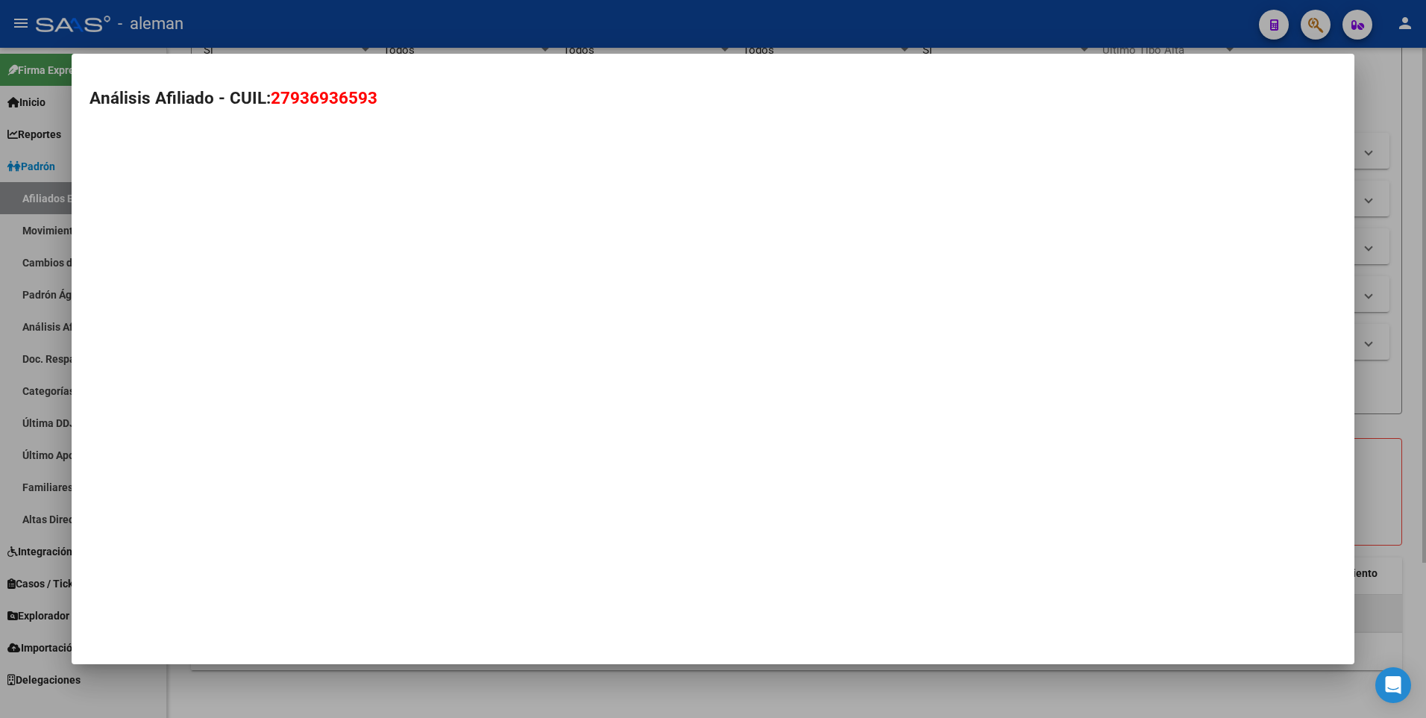
type textarea "27936936593"
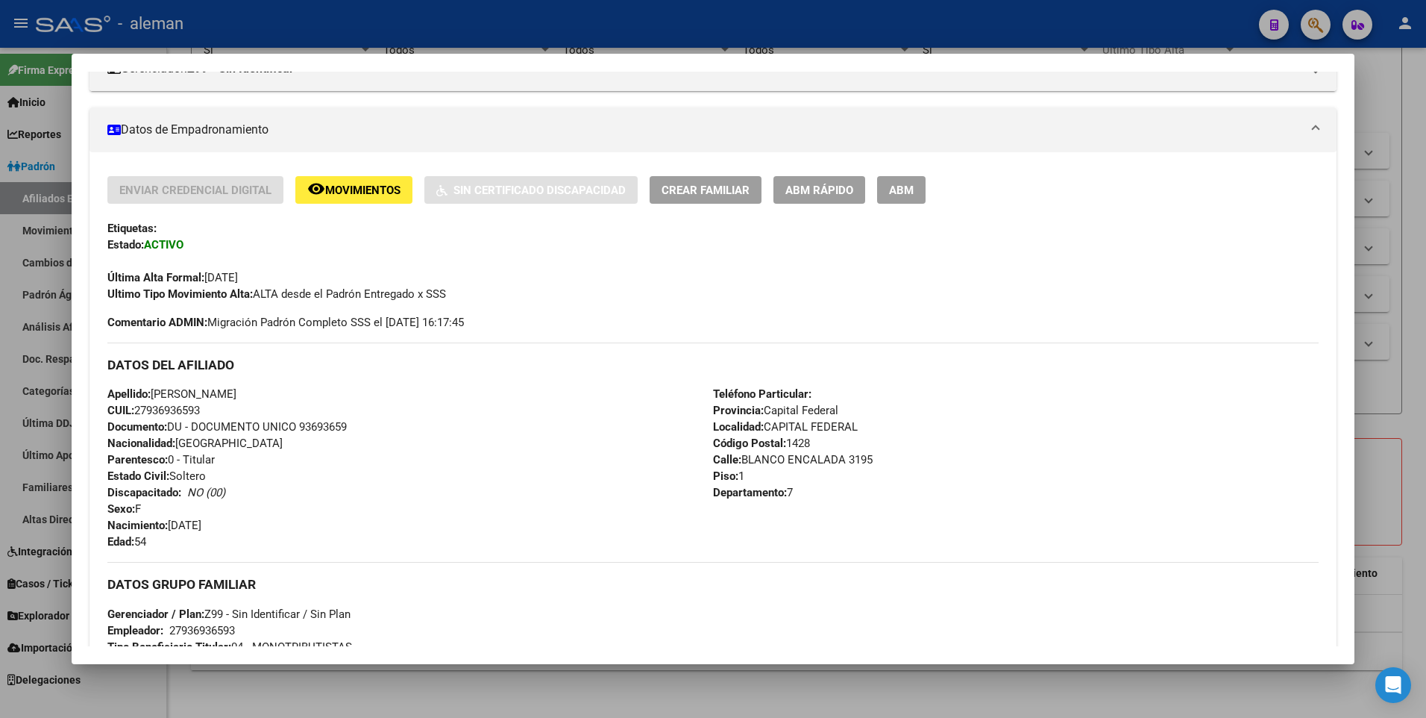
scroll to position [559, 0]
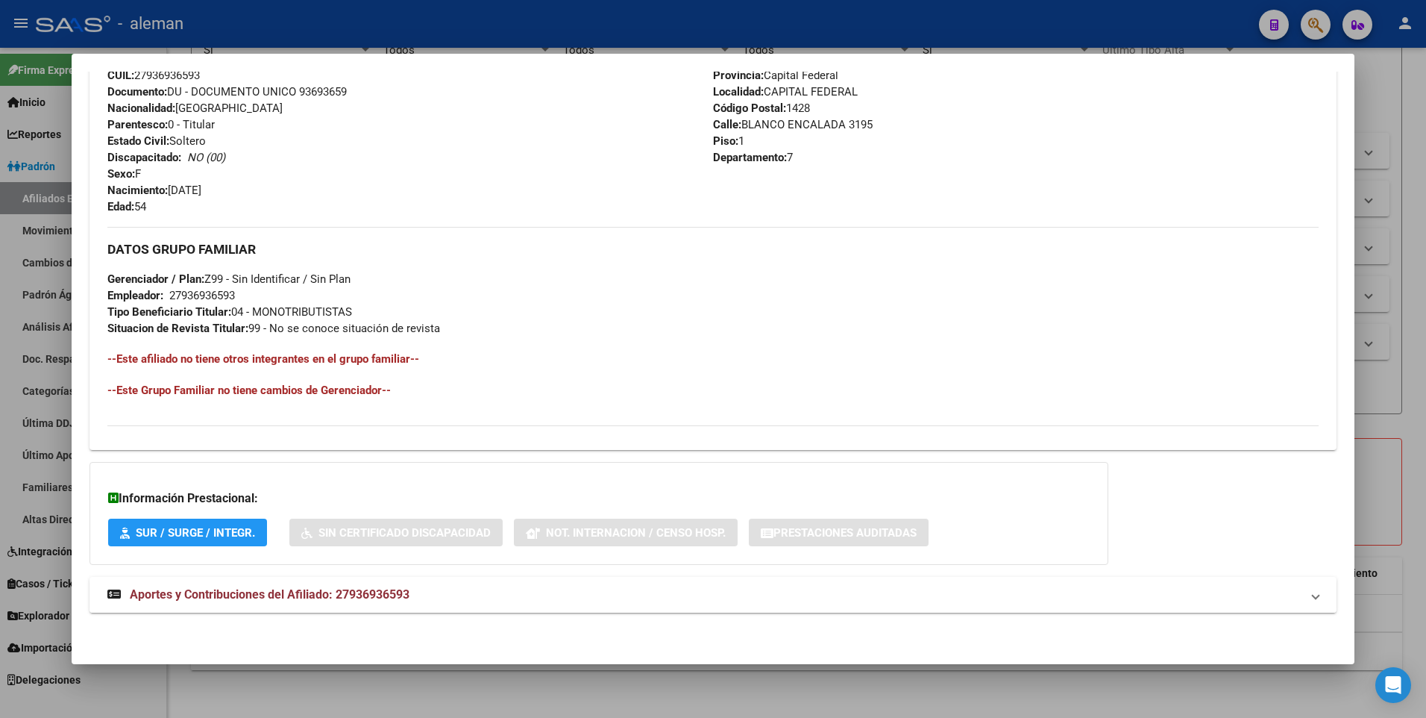
click at [248, 592] on span "Aportes y Contribuciones del Afiliado: 27936936593" at bounding box center [270, 594] width 280 height 14
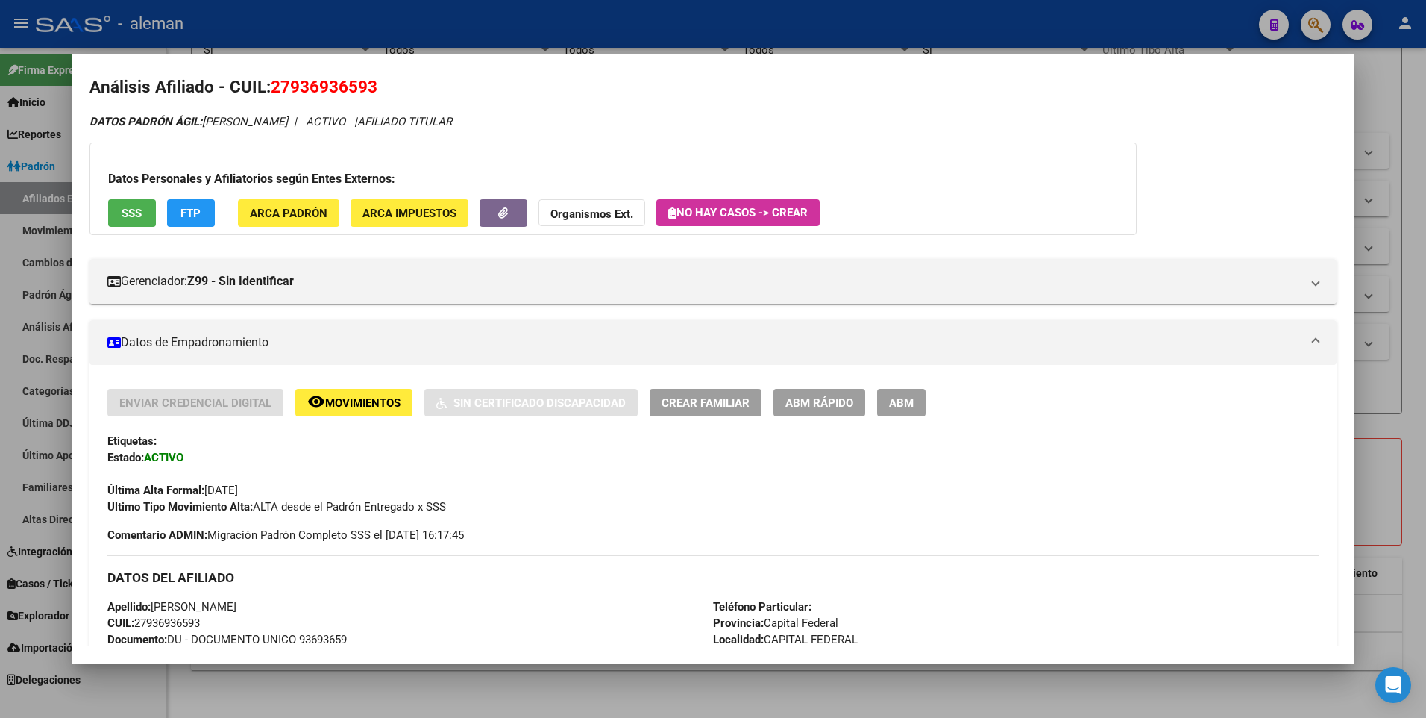
scroll to position [86, 0]
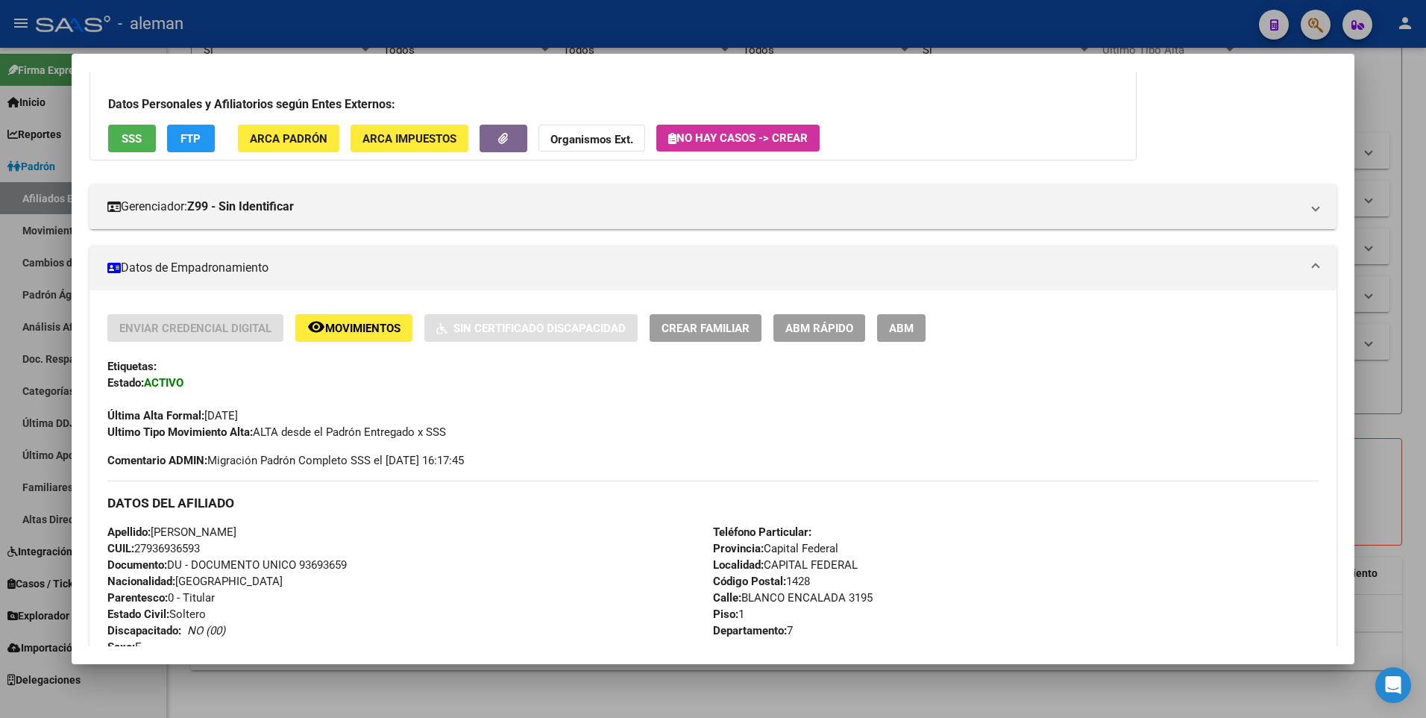
click at [1388, 396] on div at bounding box center [713, 359] width 1426 height 718
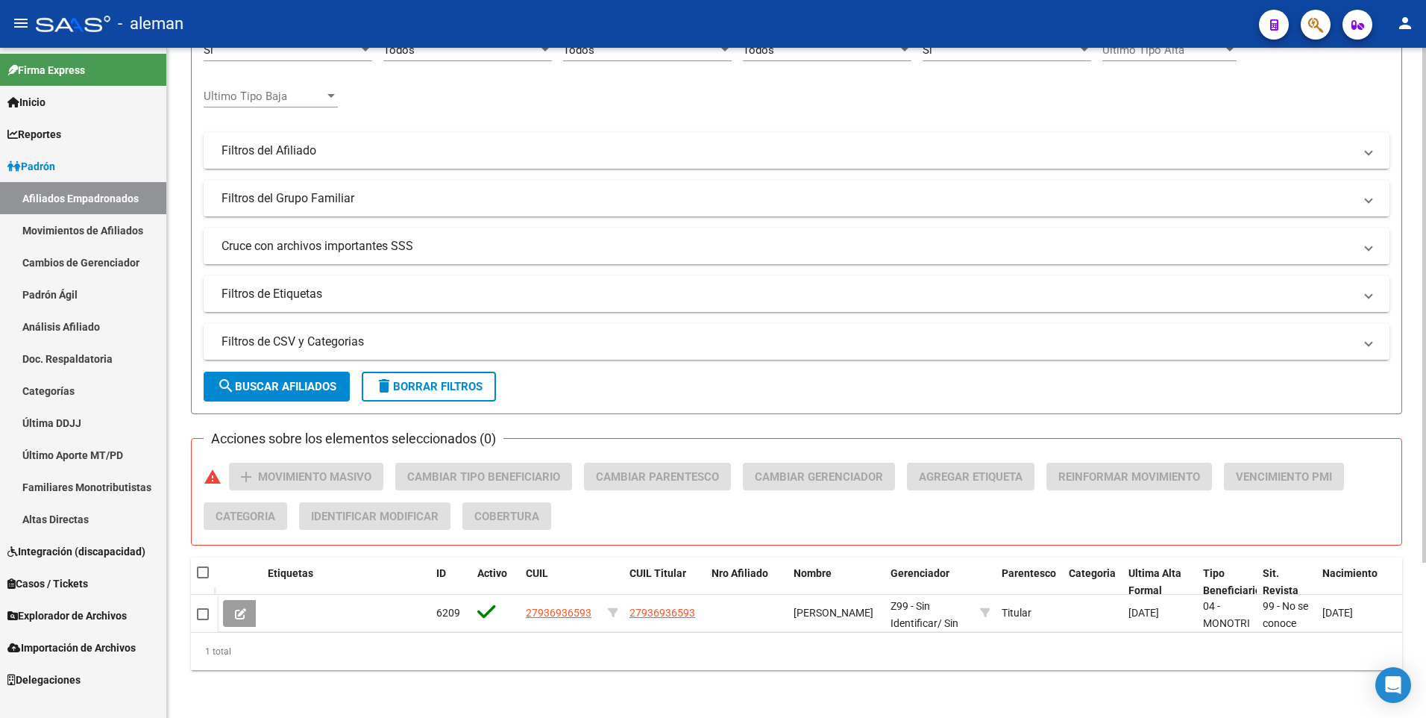
scroll to position [0, 0]
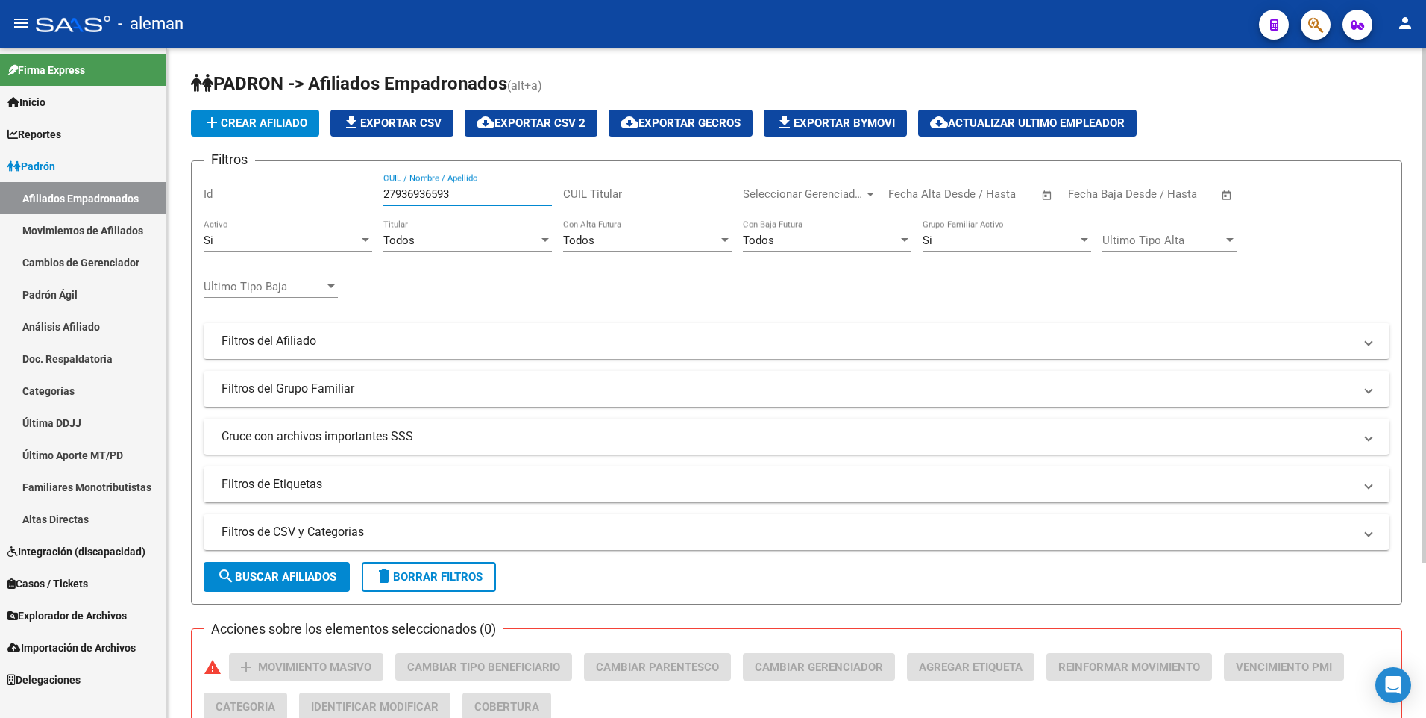
drag, startPoint x: 454, startPoint y: 194, endPoint x: 342, endPoint y: 191, distance: 111.2
click at [342, 191] on div "Filtros Id 27936936593 CUIL / Nombre / Apellido CUIL Titular Seleccionar Gerenc…" at bounding box center [797, 337] width 1186 height 329
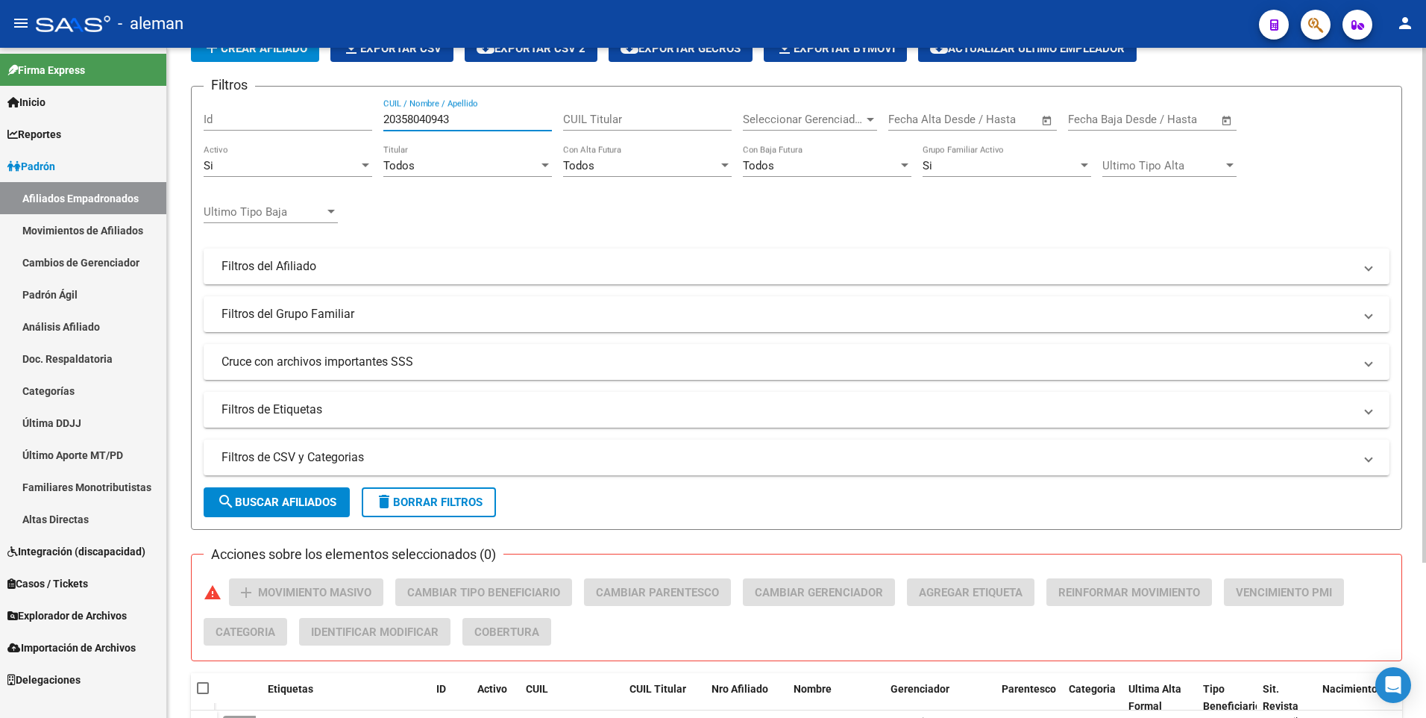
scroll to position [201, 0]
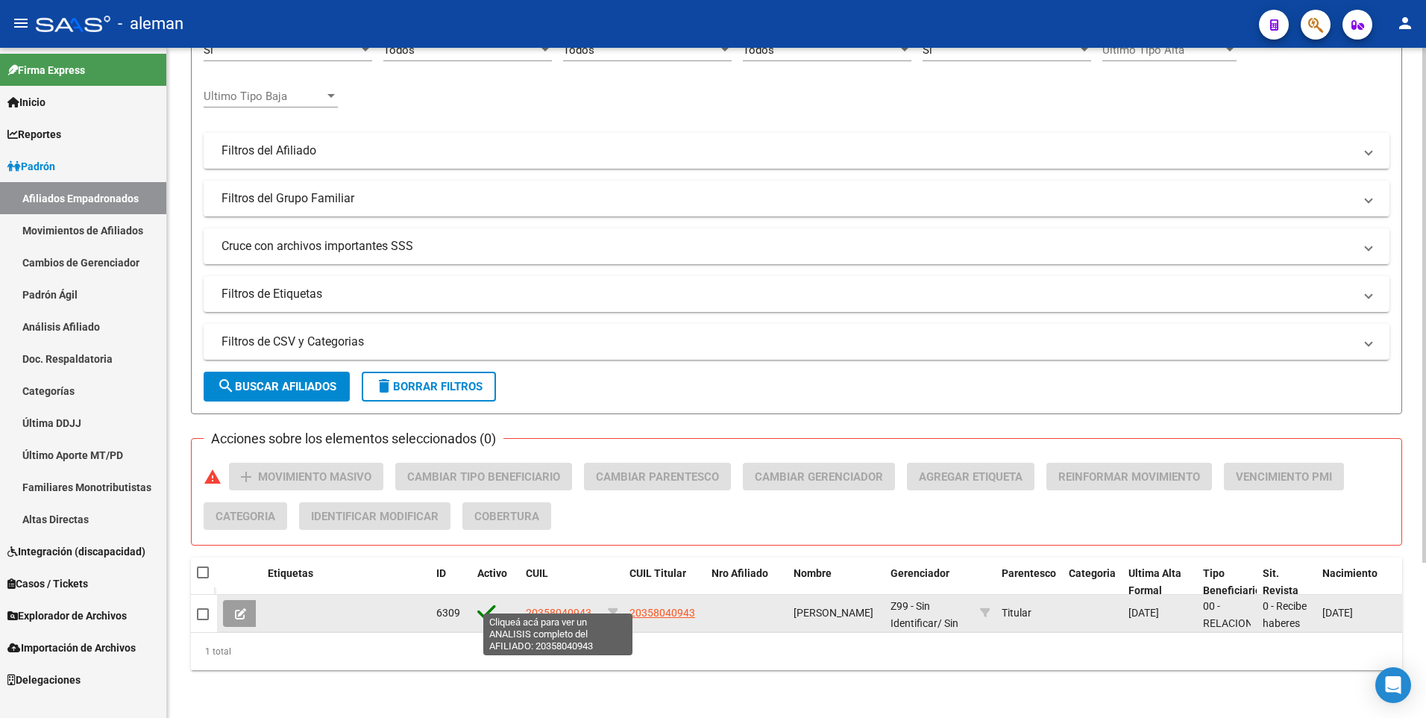
type input "20358040943"
click at [554, 607] on span "20358040943" at bounding box center [559, 613] width 66 height 12
type textarea "20358040943"
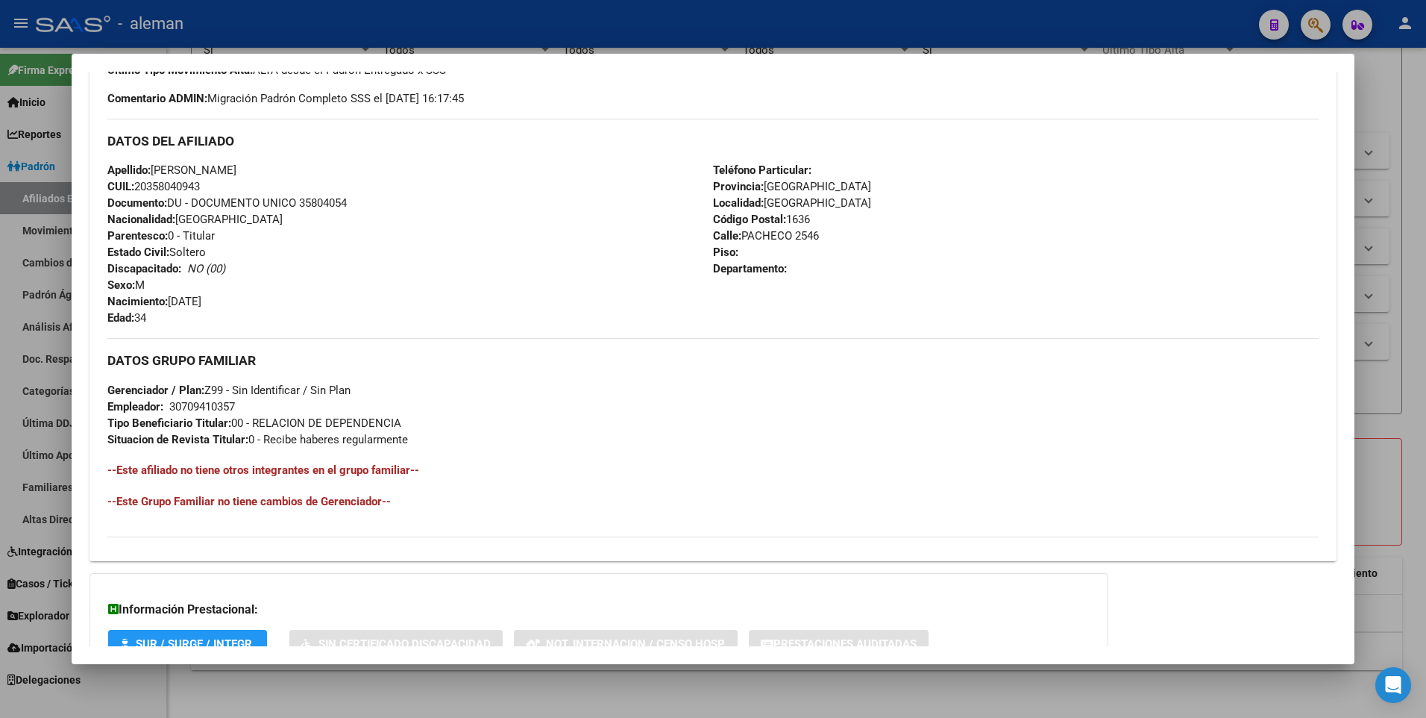
scroll to position [522, 0]
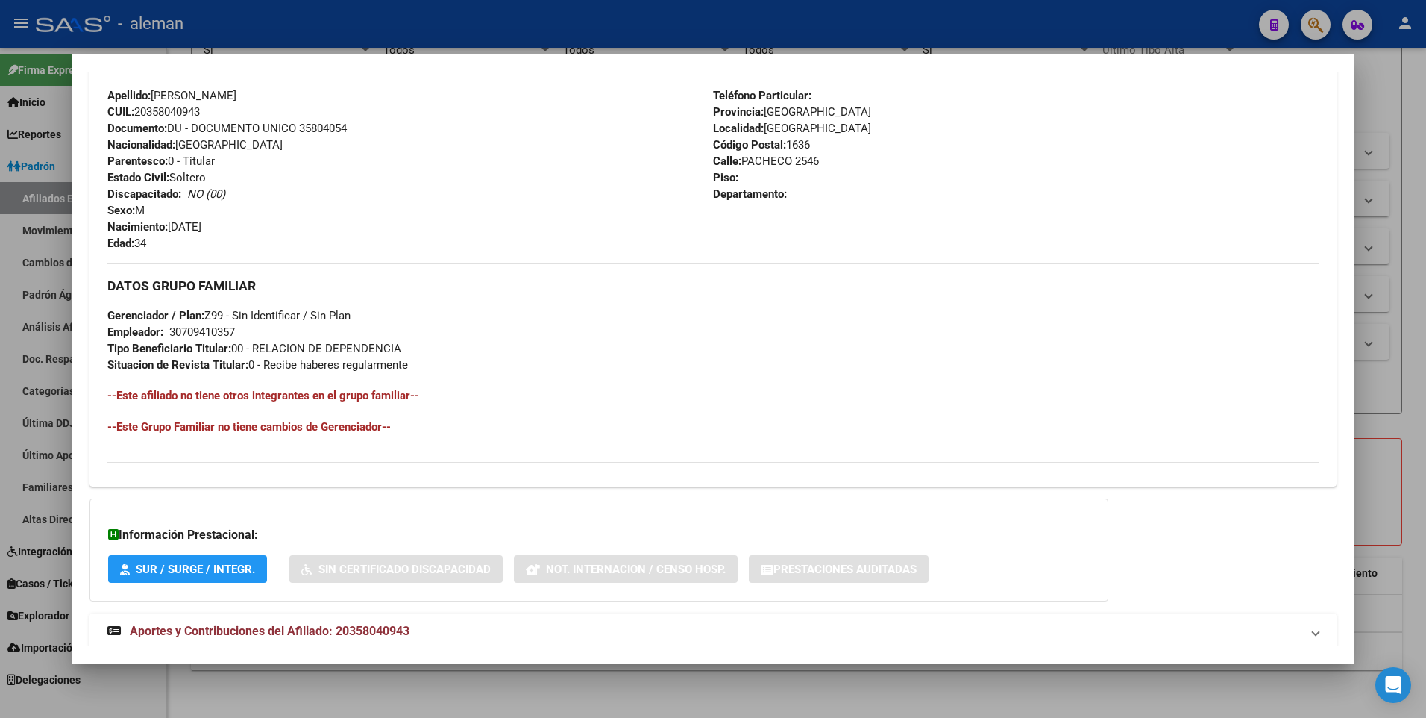
click at [291, 625] on span "Aportes y Contribuciones del Afiliado: 20358040943" at bounding box center [270, 631] width 280 height 14
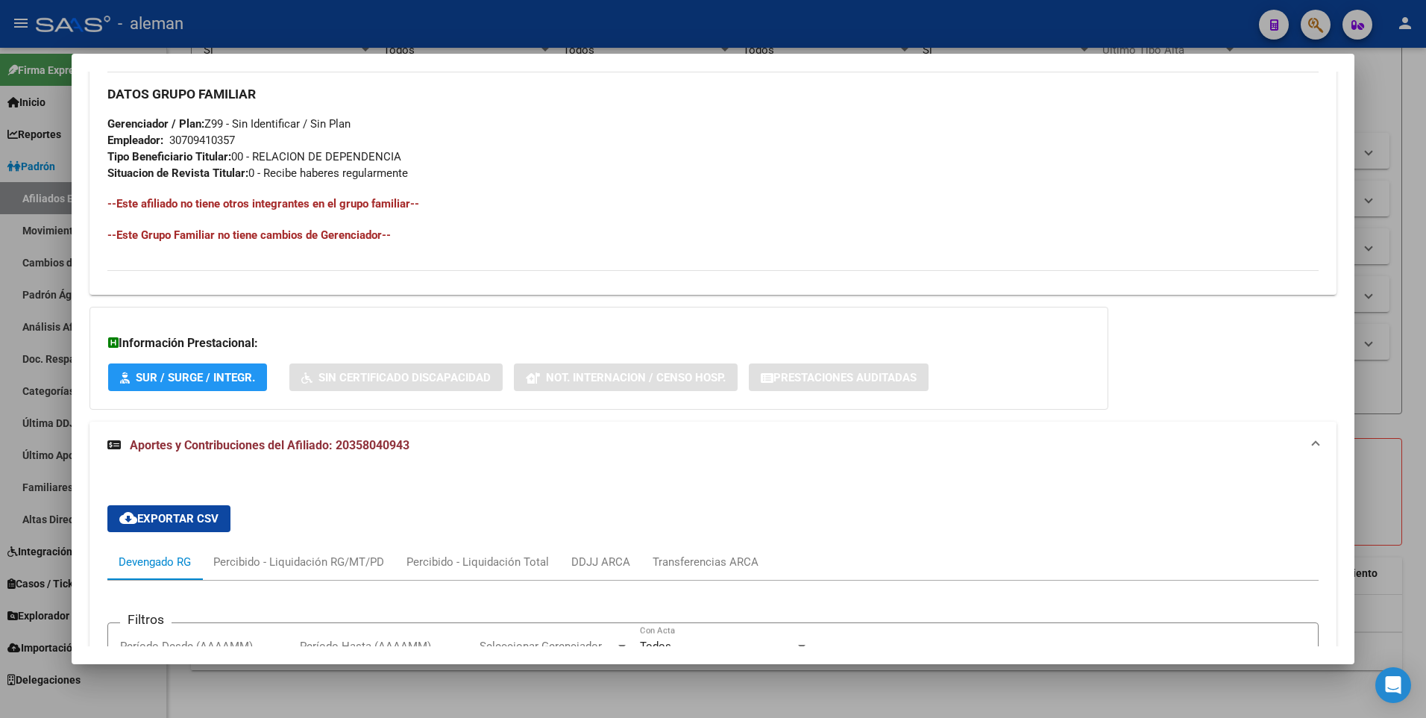
scroll to position [43, 0]
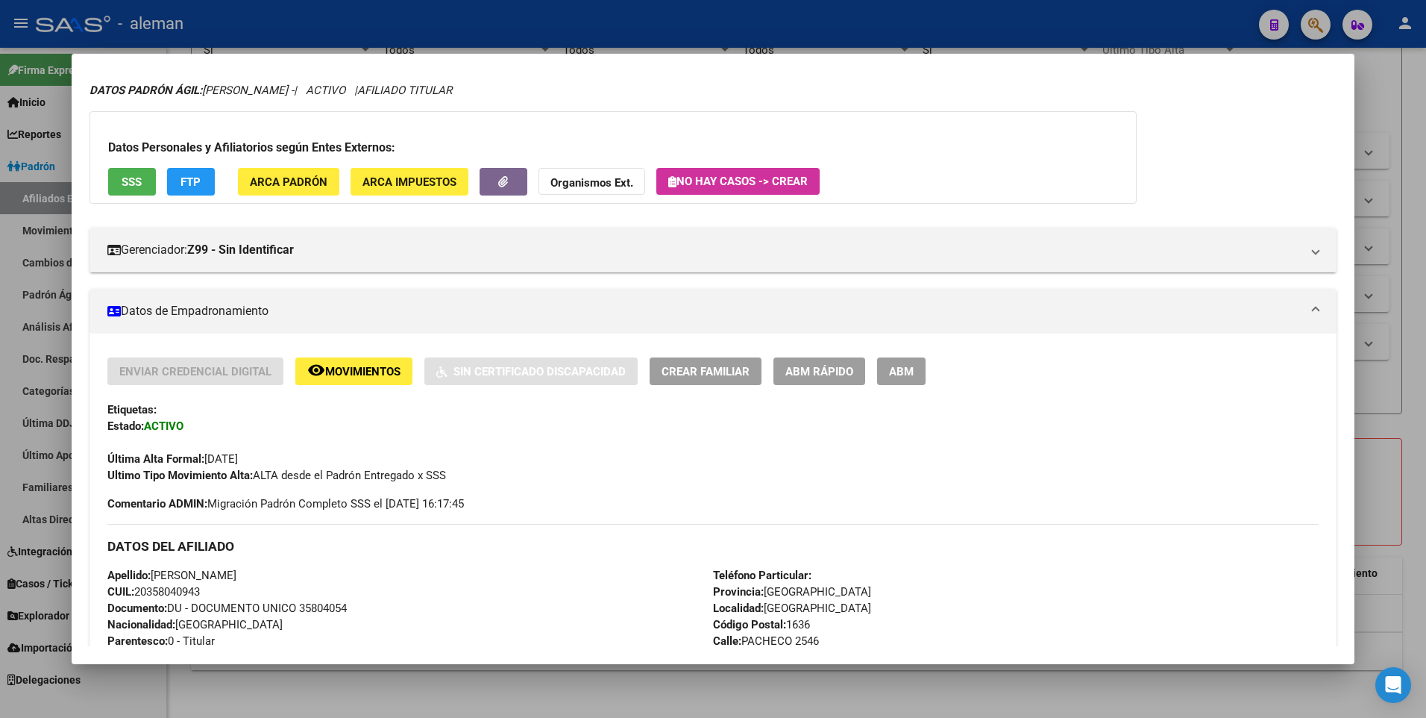
click at [889, 369] on span "ABM" at bounding box center [901, 371] width 25 height 13
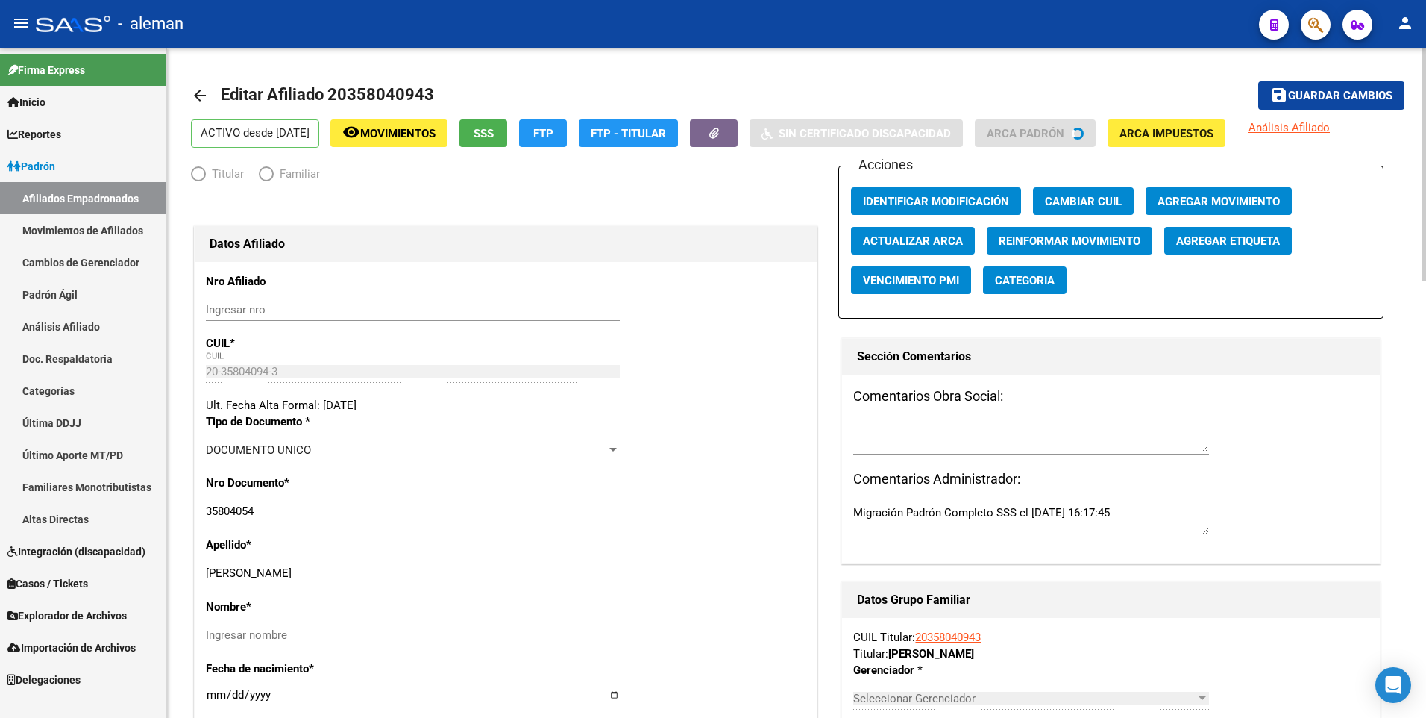
radio input "true"
type input "30-70941035-7"
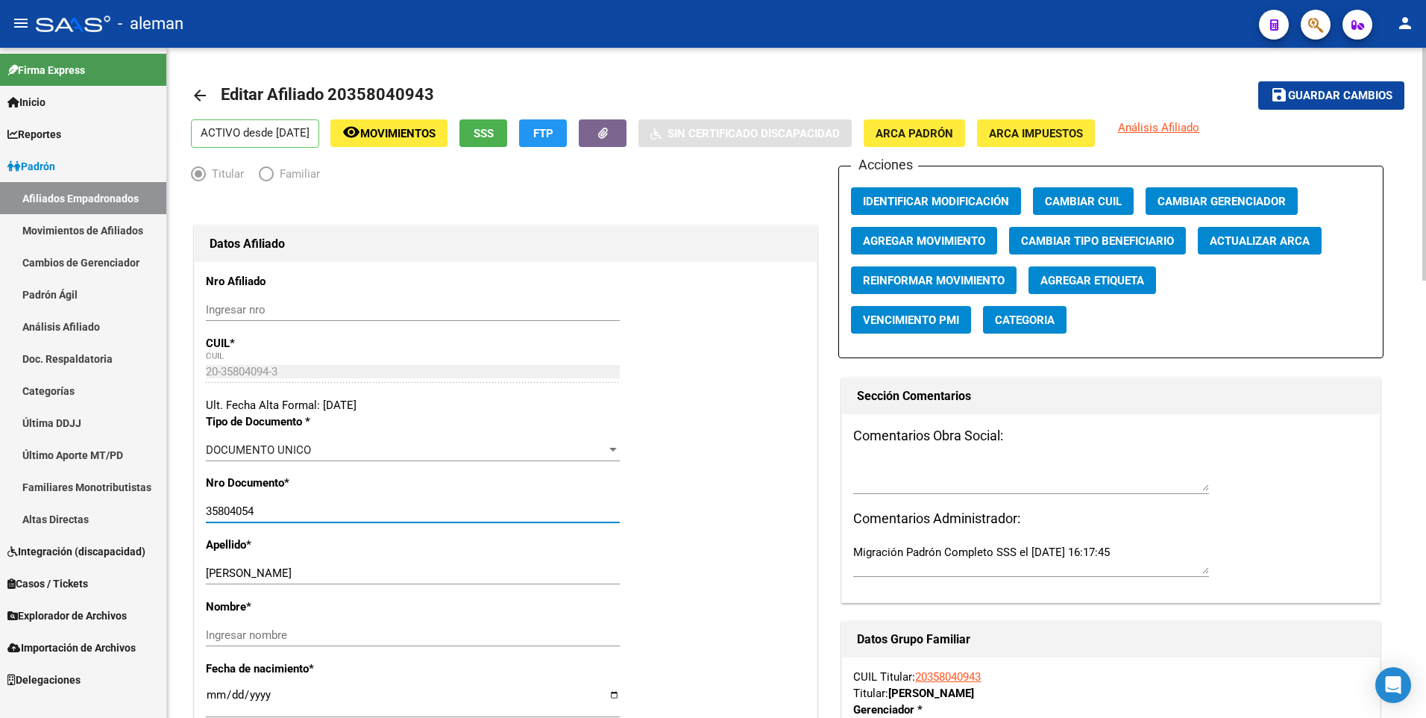
click at [244, 510] on input "35804054" at bounding box center [413, 510] width 414 height 13
type input "35804094"
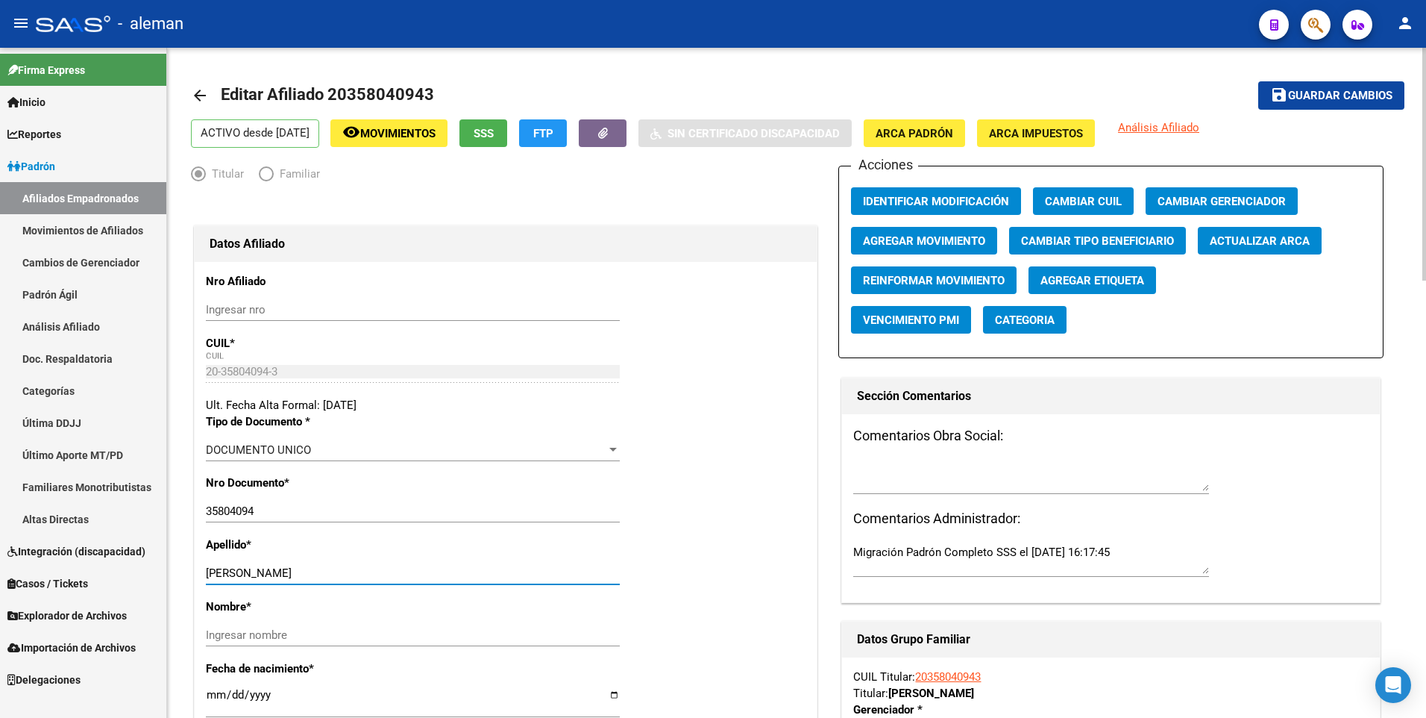
drag, startPoint x: 240, startPoint y: 575, endPoint x: 372, endPoint y: 579, distance: 132.1
click at [372, 579] on input "[PERSON_NAME]" at bounding box center [413, 572] width 414 height 13
type input "RIEDL"
click at [362, 636] on input "Ingresar nombre" at bounding box center [413, 634] width 414 height 13
paste input "[PERSON_NAME]"
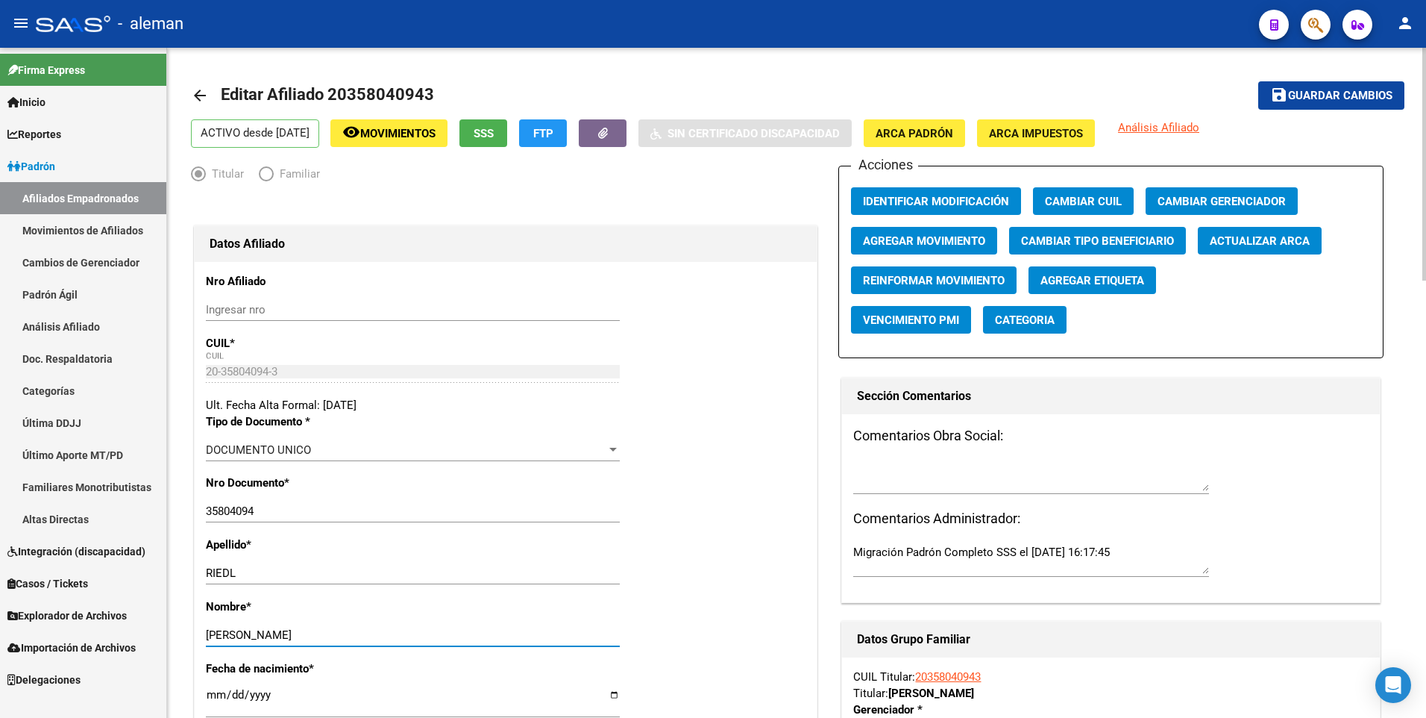
type input "[PERSON_NAME]"
drag, startPoint x: 698, startPoint y: 477, endPoint x: 827, endPoint y: 320, distance: 203.6
click at [698, 477] on div "Nro Documento * 35804094 Ingresar nro" at bounding box center [506, 505] width 600 height 62
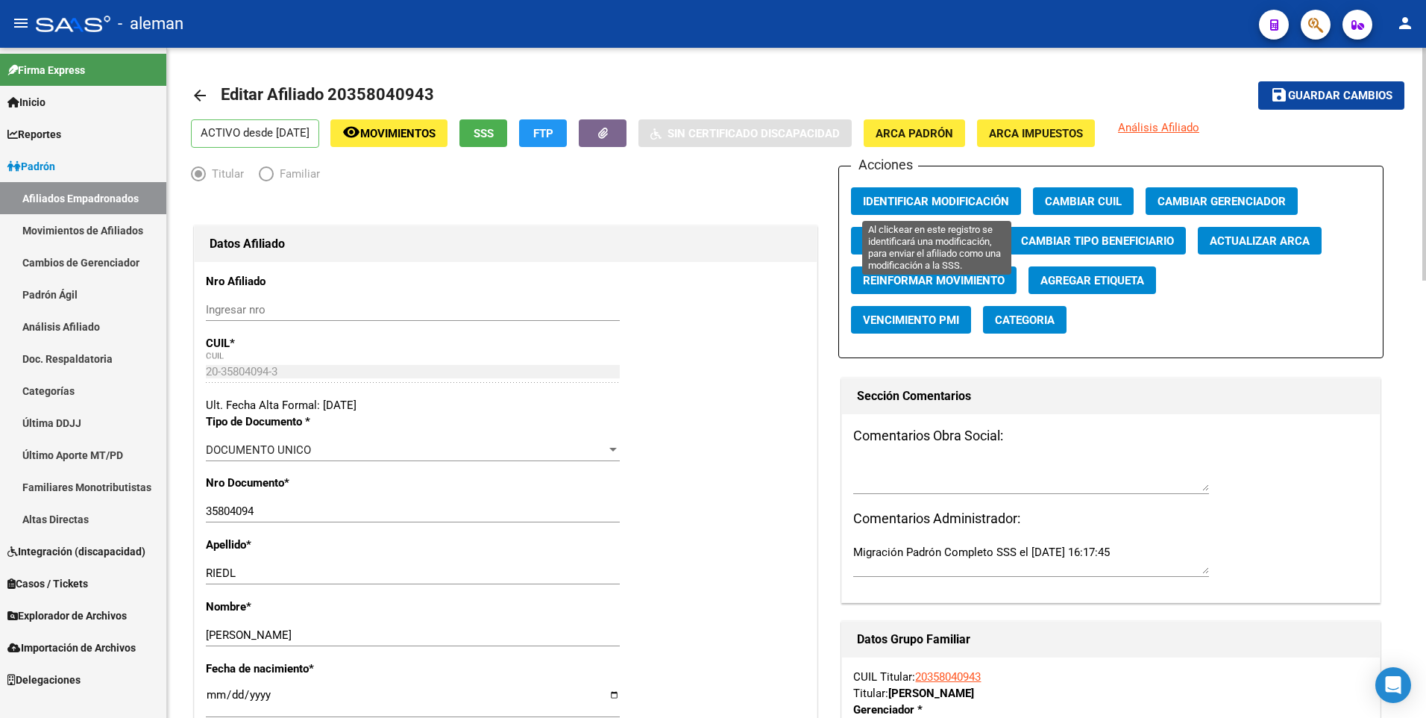
click at [899, 192] on button "Identificar Modificación" at bounding box center [936, 201] width 170 height 28
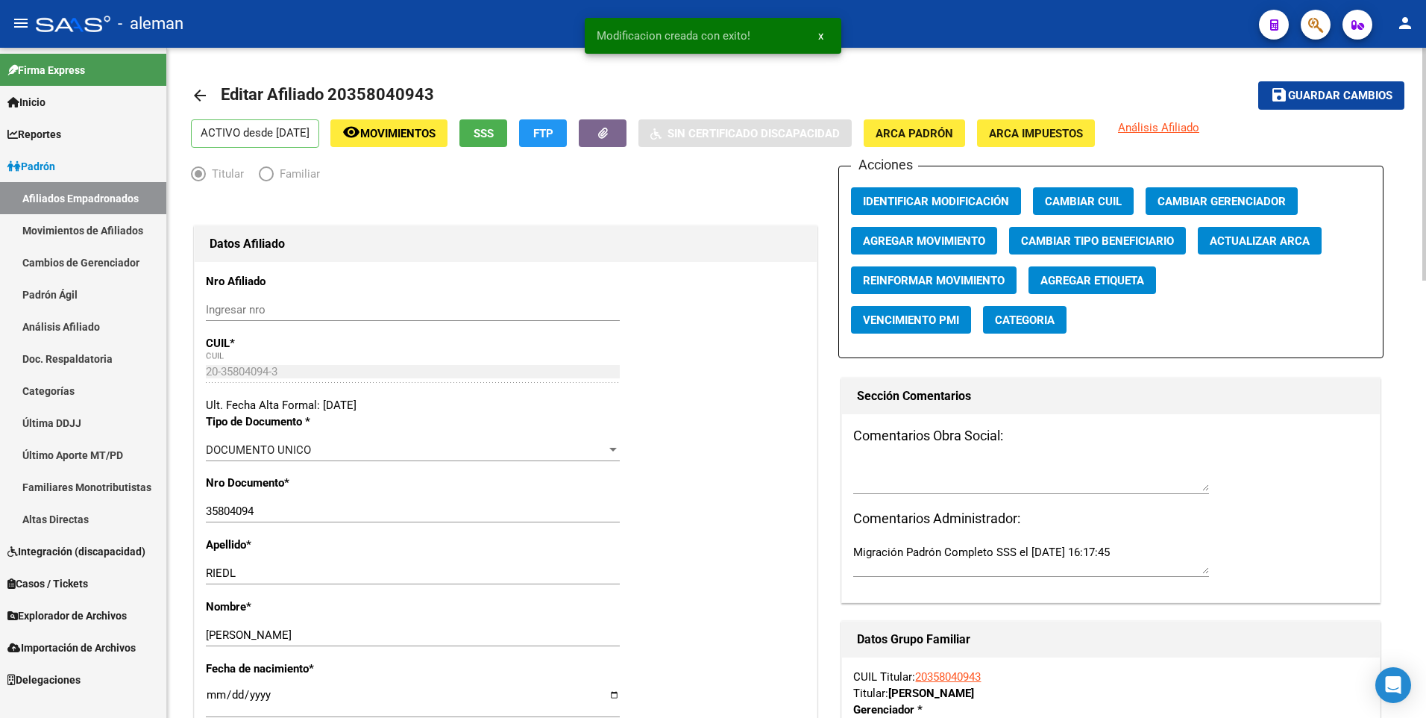
click at [1319, 91] on span "Guardar cambios" at bounding box center [1340, 96] width 104 height 13
click at [918, 204] on span "Identificar Modificación" at bounding box center [936, 201] width 146 height 13
click at [200, 90] on mat-icon "arrow_back" at bounding box center [200, 96] width 18 height 18
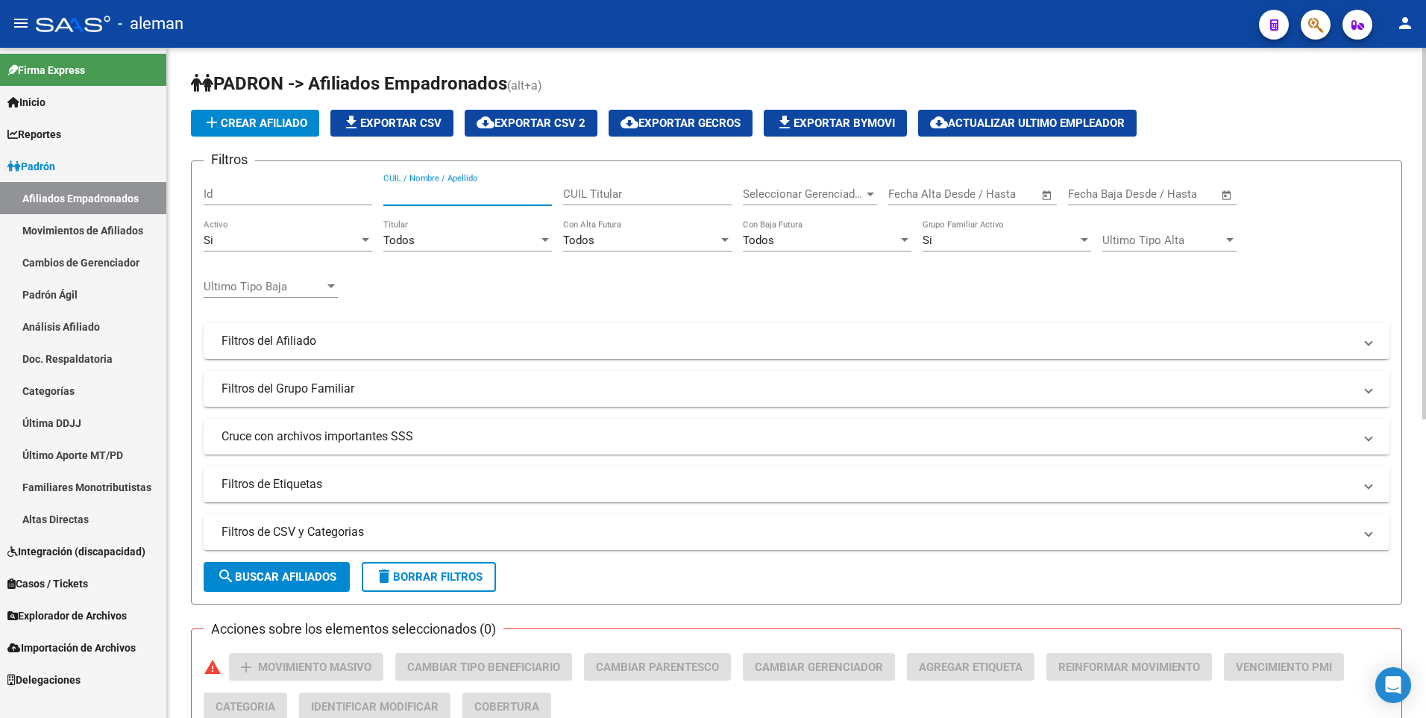
click at [470, 192] on input "CUIL / Nombre / Apellido" at bounding box center [467, 193] width 169 height 13
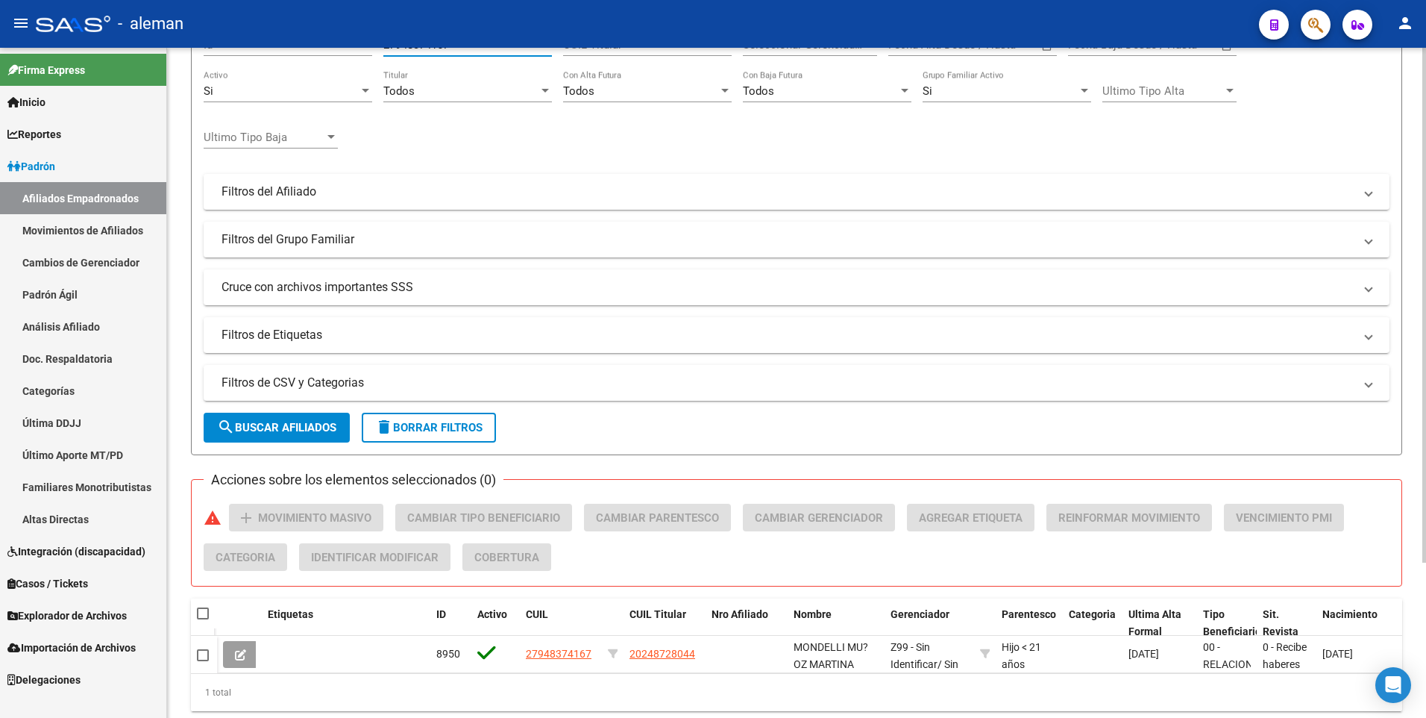
scroll to position [201, 0]
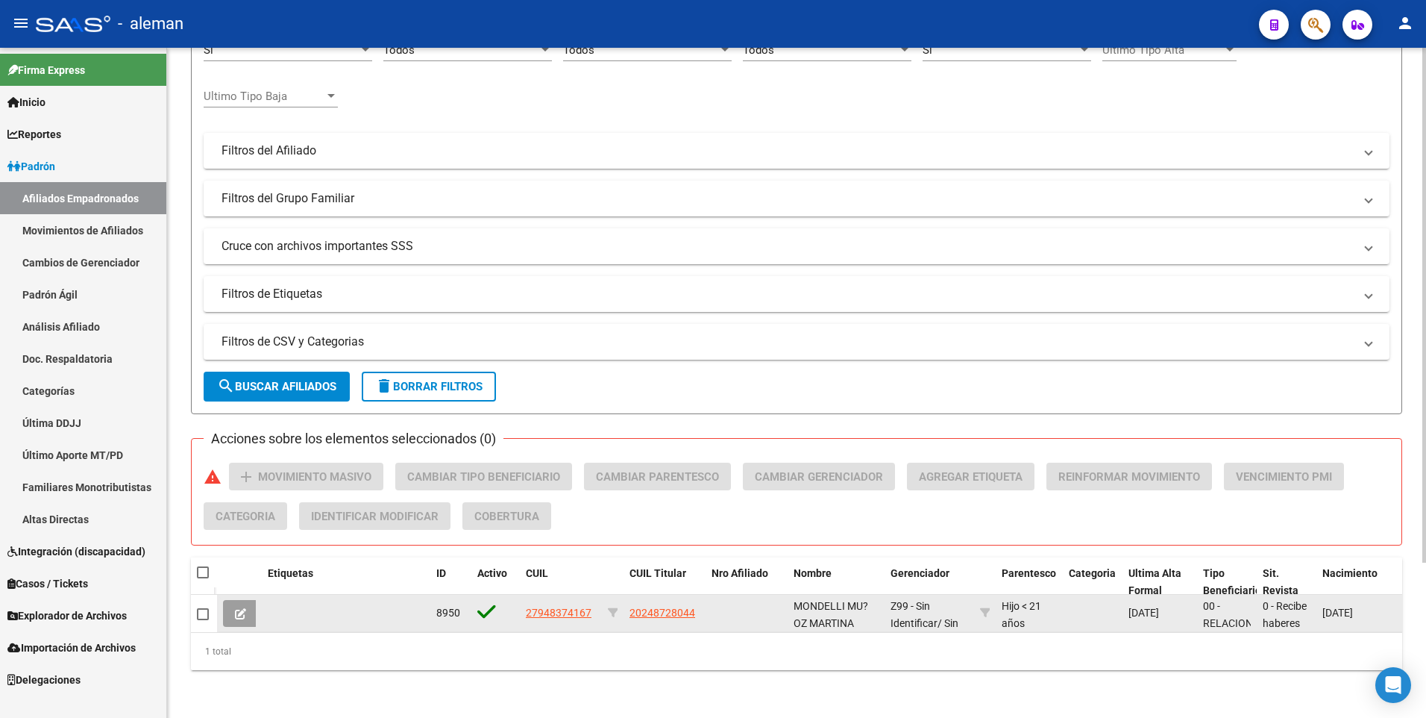
type input "27948374167"
click at [542, 607] on span "27948374167" at bounding box center [559, 613] width 66 height 12
type textarea "27948374167"
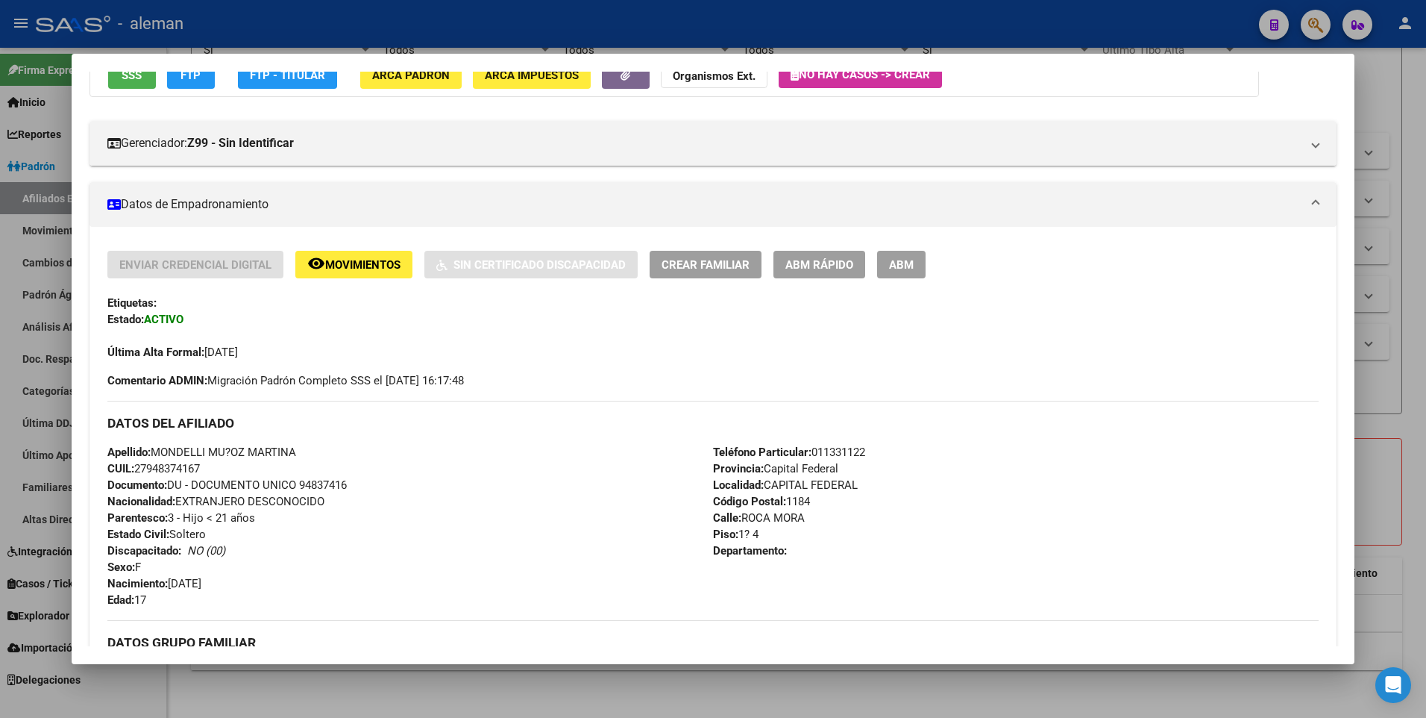
scroll to position [0, 0]
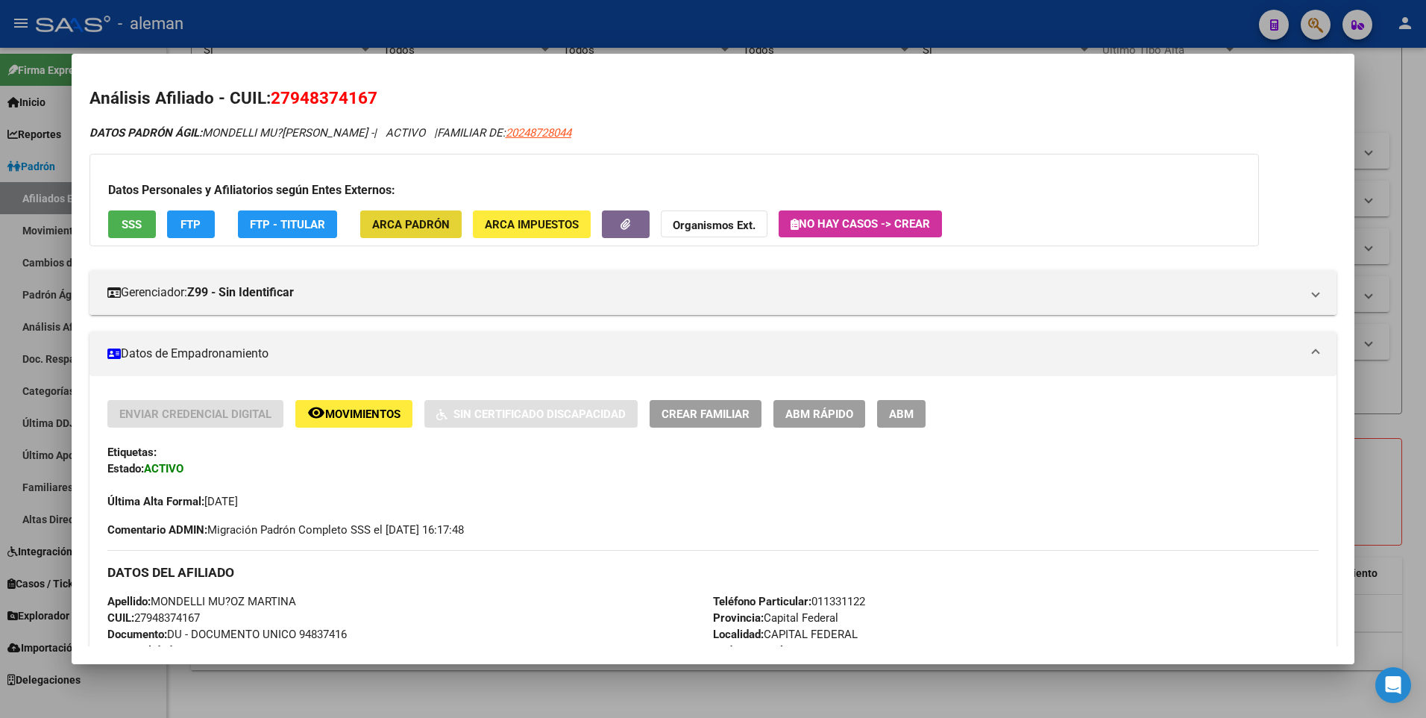
click at [421, 226] on span "ARCA Padrón" at bounding box center [411, 224] width 78 height 13
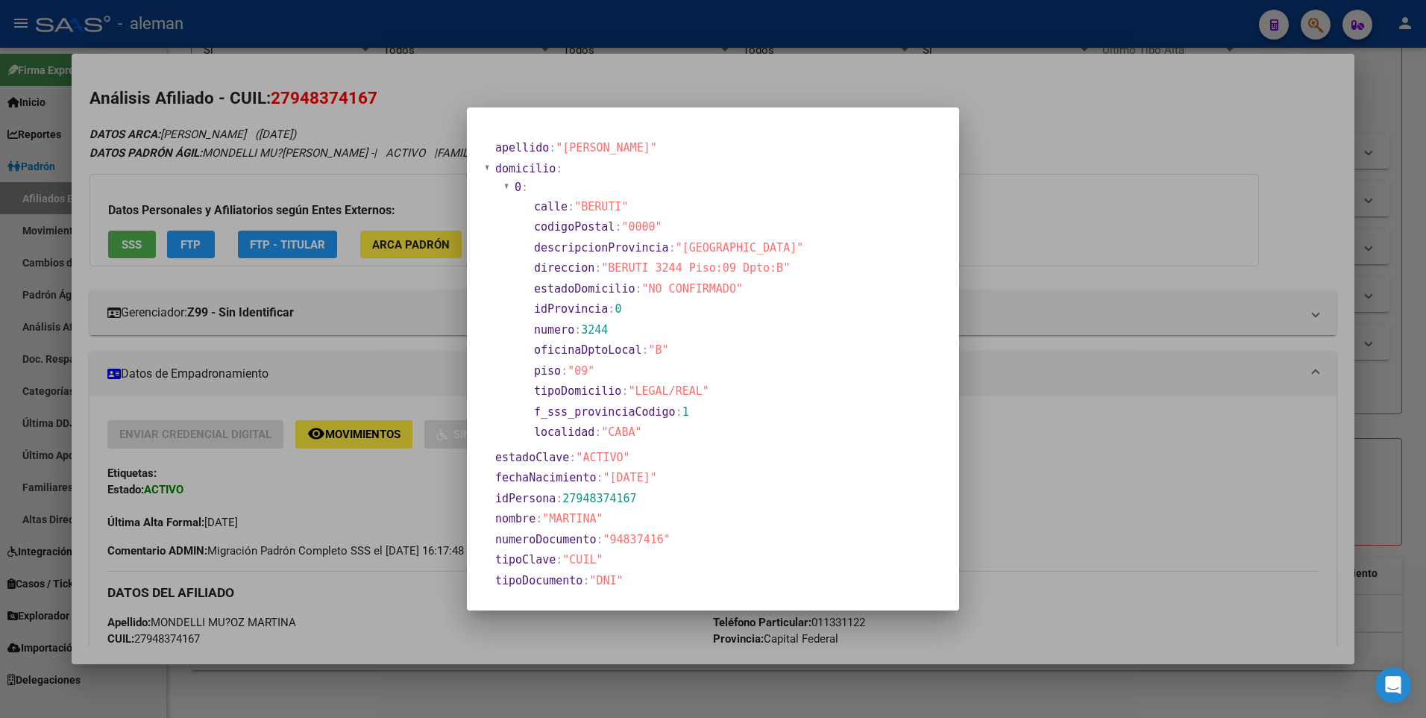
scroll to position [75, 0]
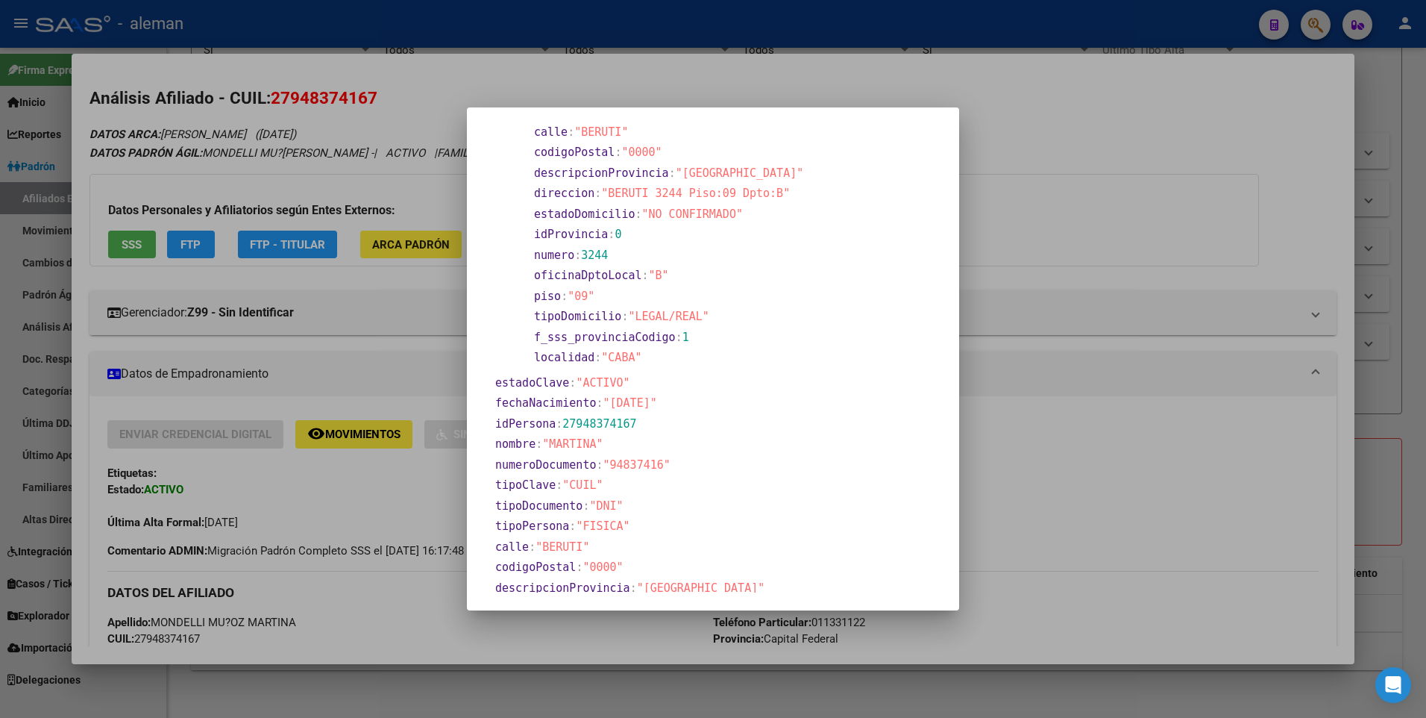
click at [380, 481] on div at bounding box center [713, 359] width 1426 height 718
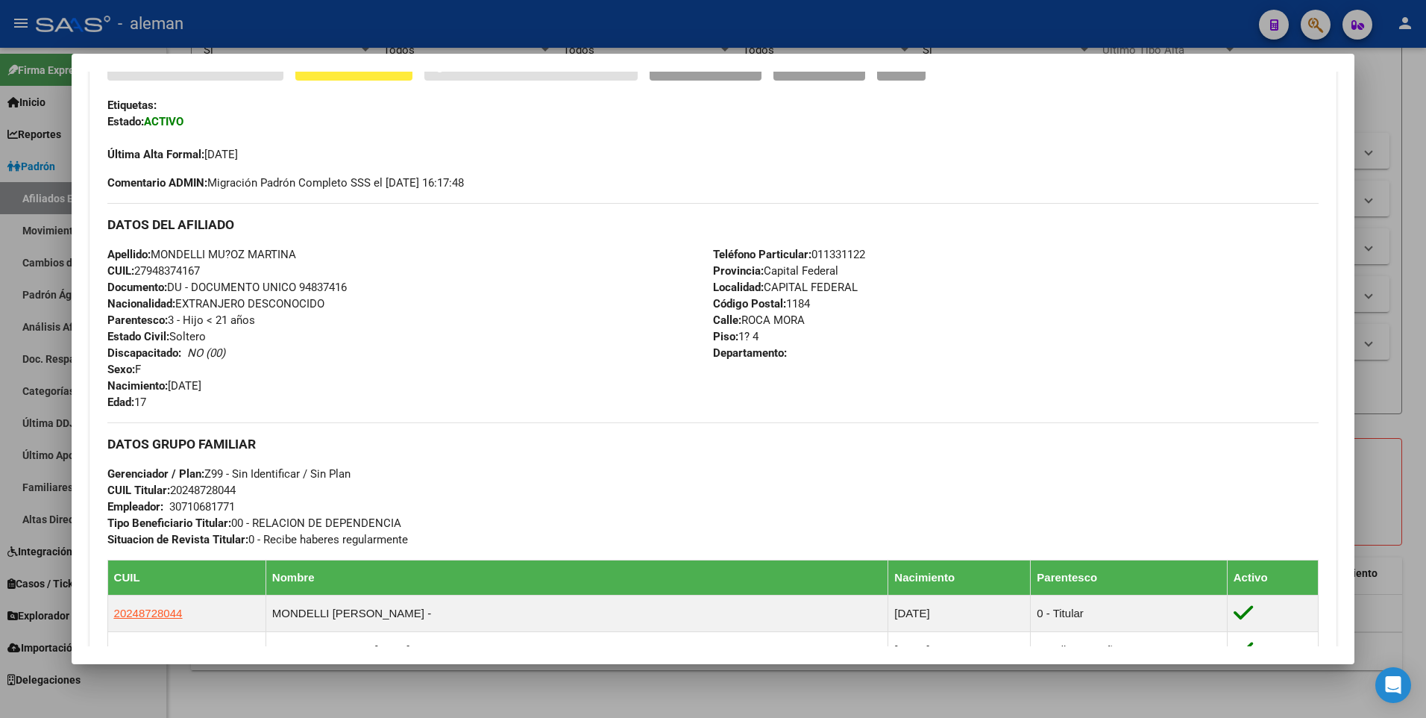
scroll to position [219, 0]
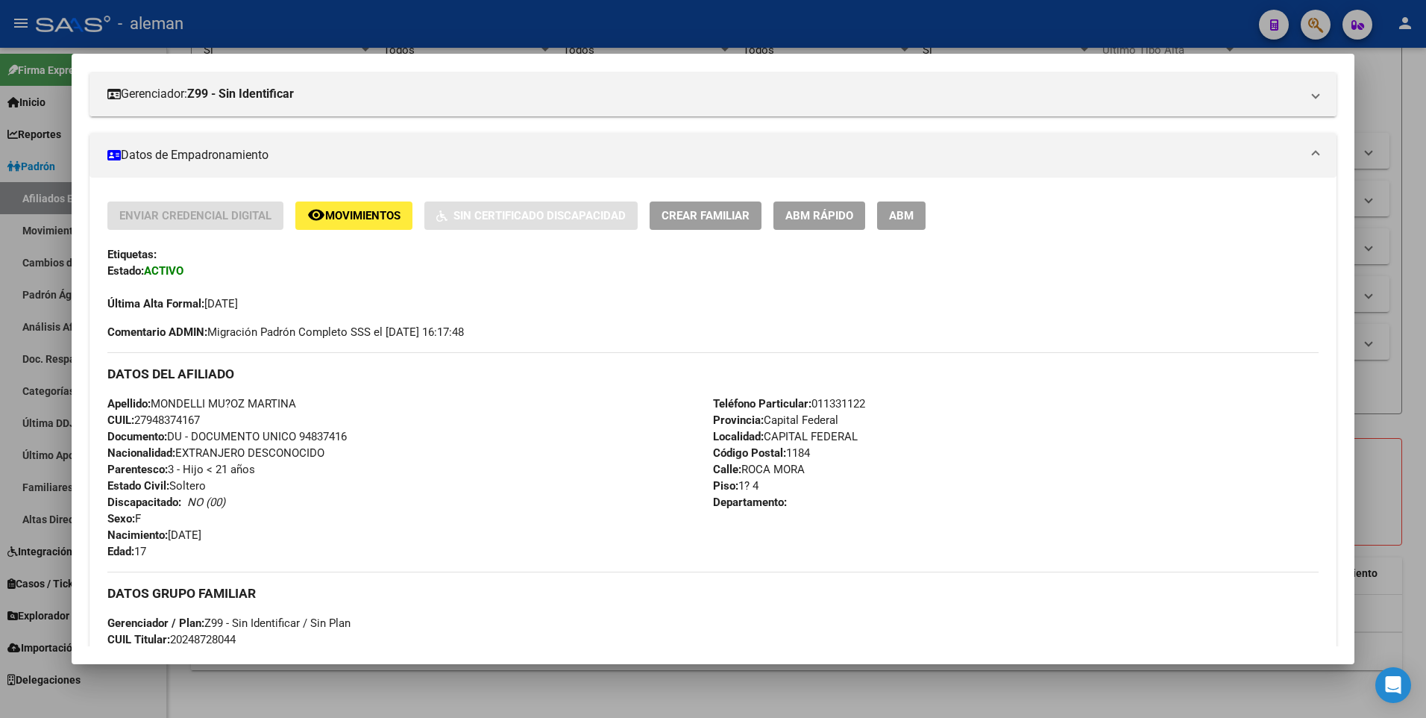
click at [1411, 439] on div at bounding box center [713, 359] width 1426 height 718
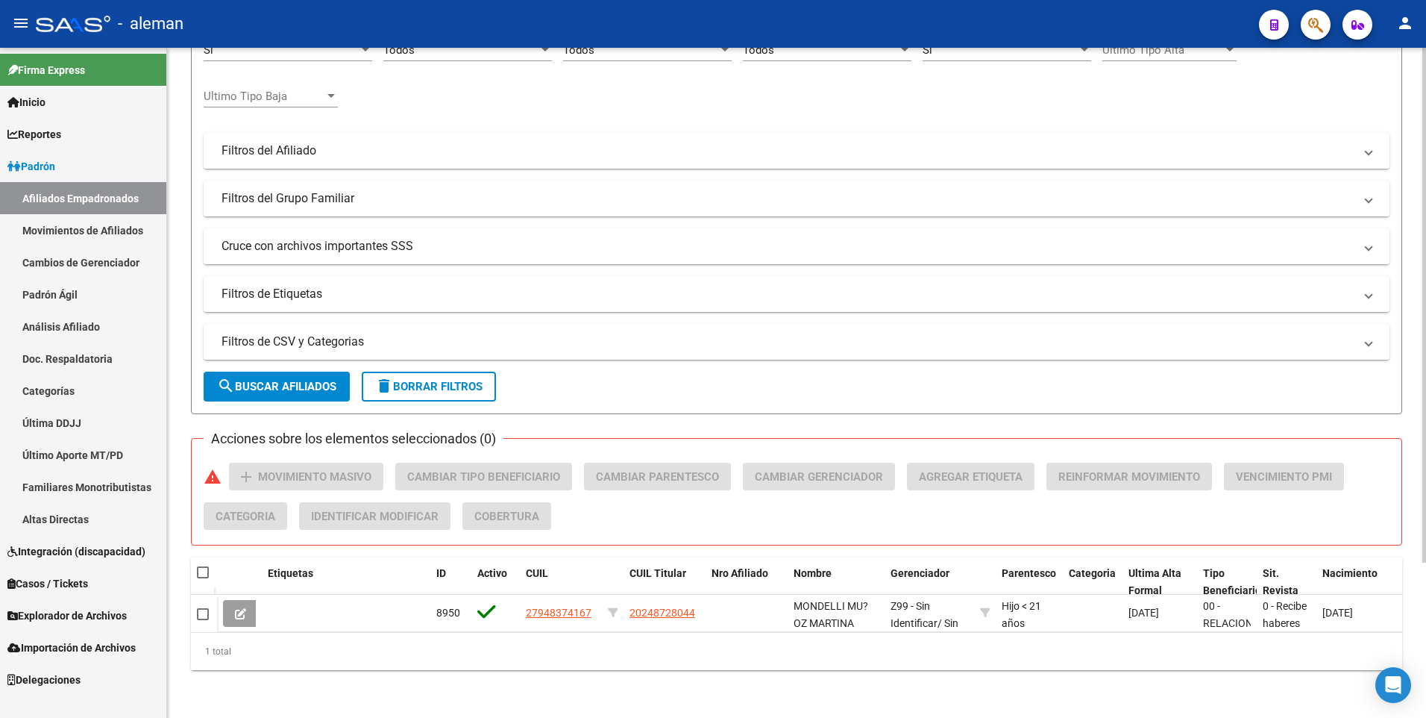
scroll to position [0, 0]
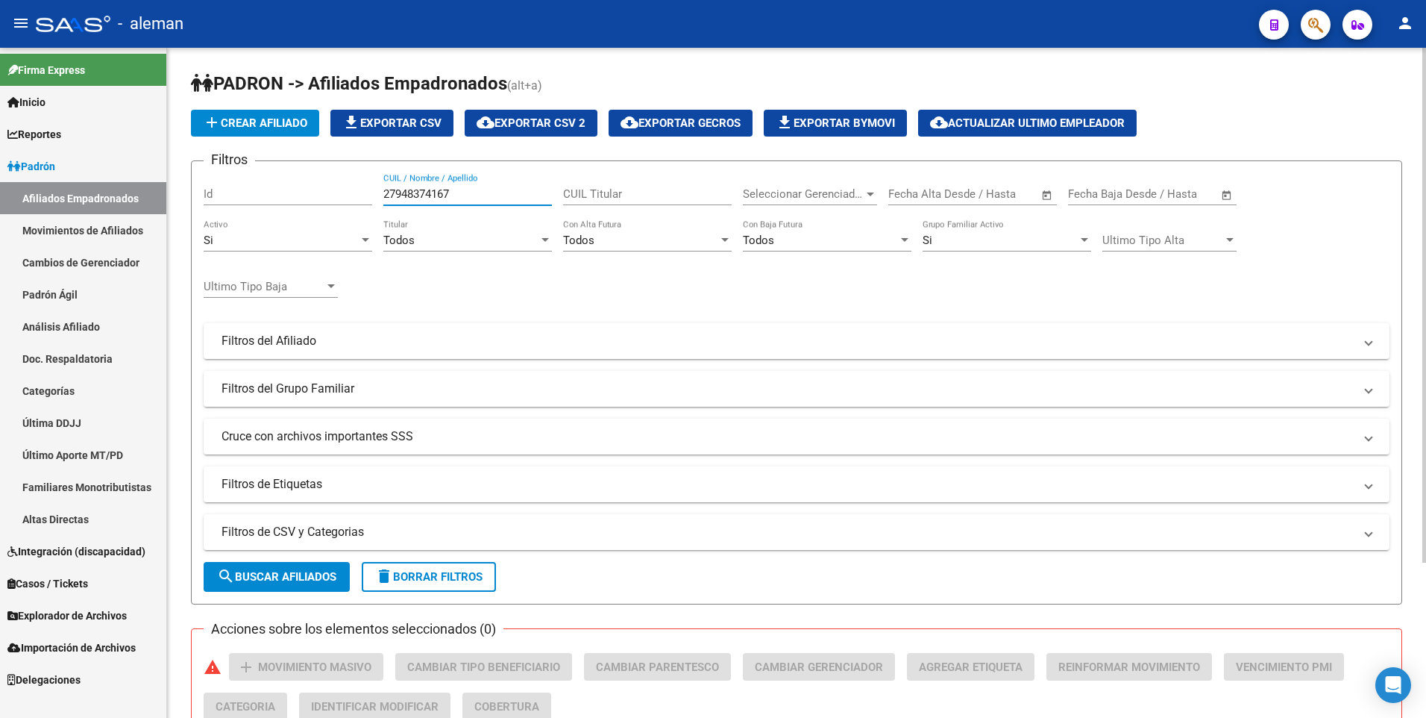
drag, startPoint x: 464, startPoint y: 188, endPoint x: 230, endPoint y: 188, distance: 234.2
click at [230, 188] on div "Filtros Id 27948374167 CUIL / Nombre / Apellido CUIL Titular Seleccionar Gerenc…" at bounding box center [797, 337] width 1186 height 329
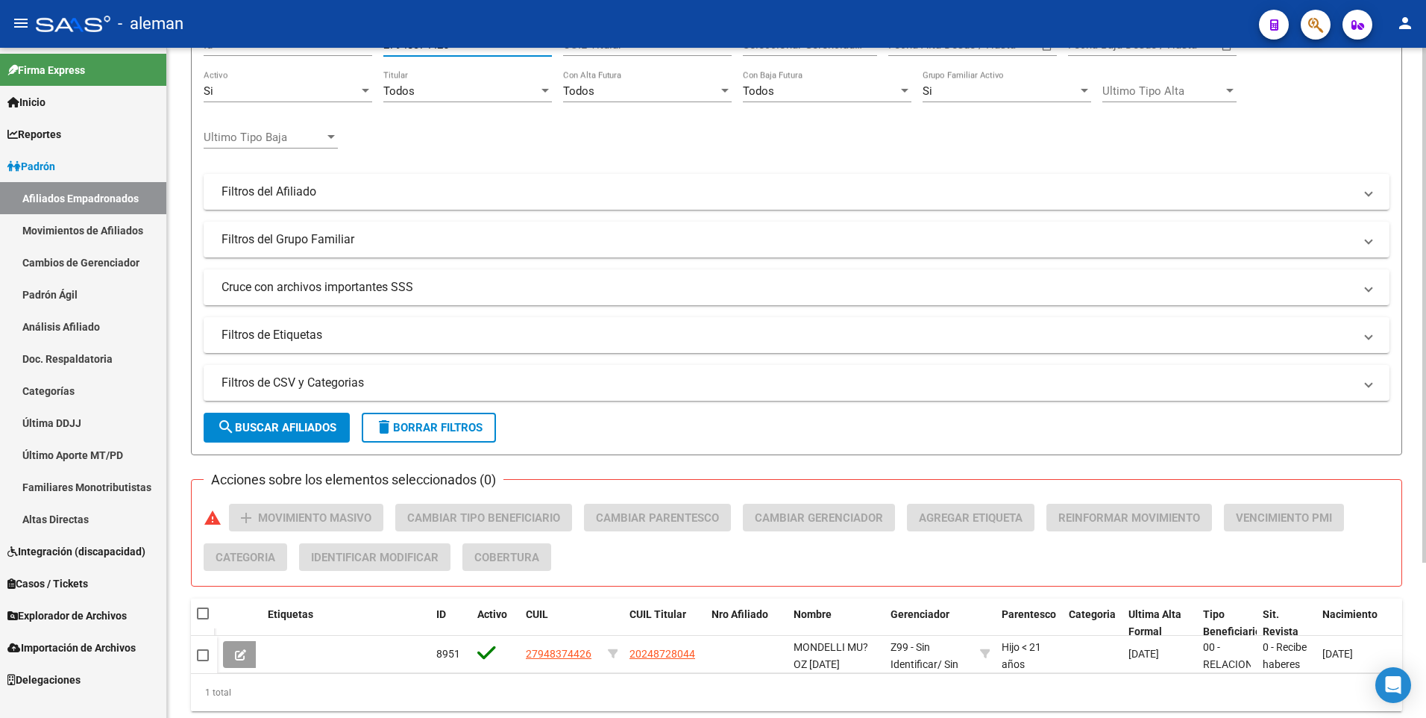
scroll to position [201, 0]
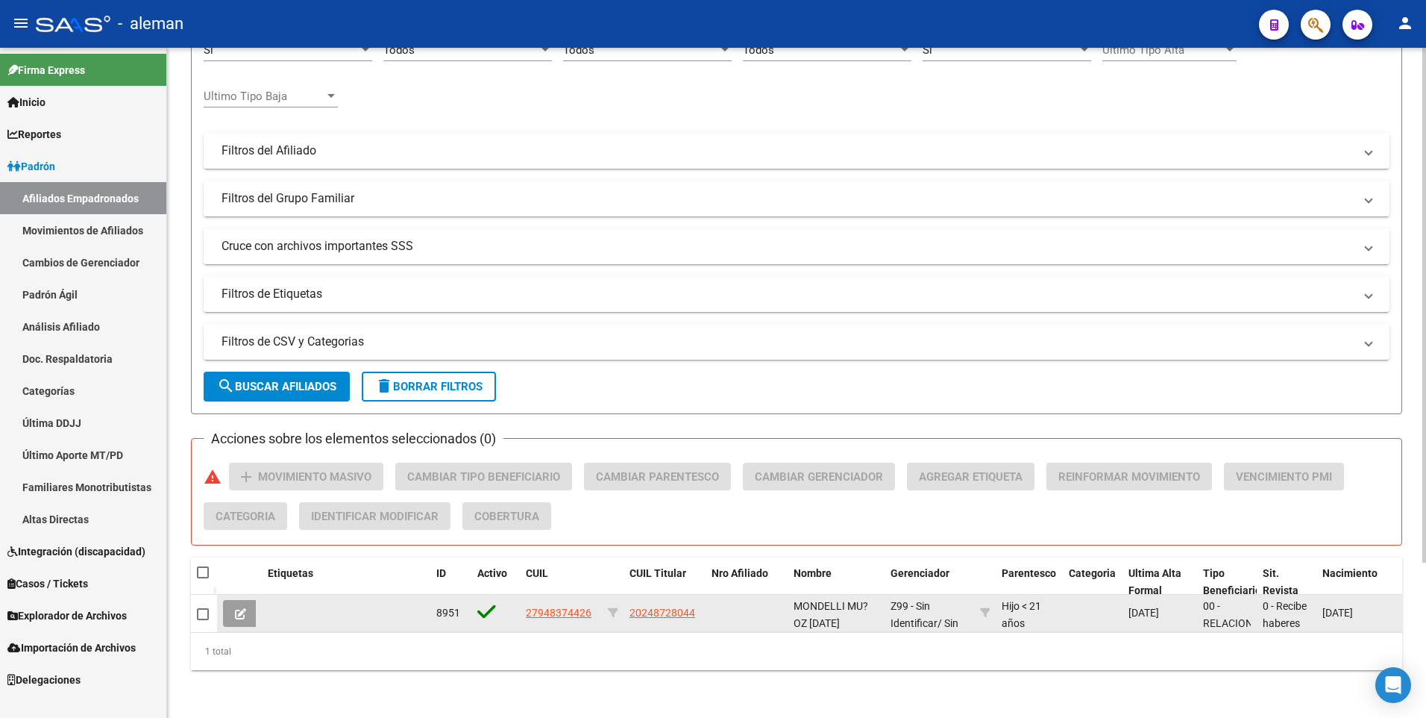
type input "27948374426"
click at [567, 607] on span "27948374426" at bounding box center [559, 613] width 66 height 12
type textarea "27948374426"
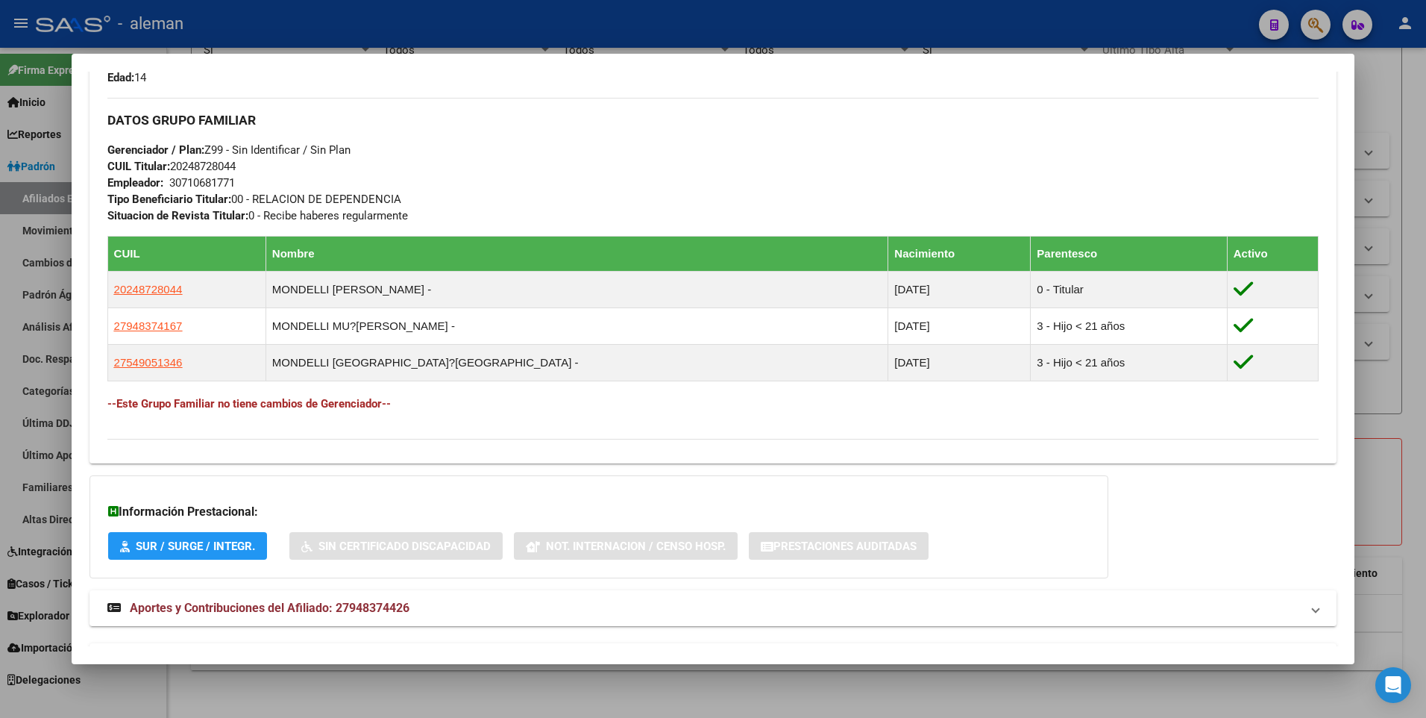
scroll to position [721, 0]
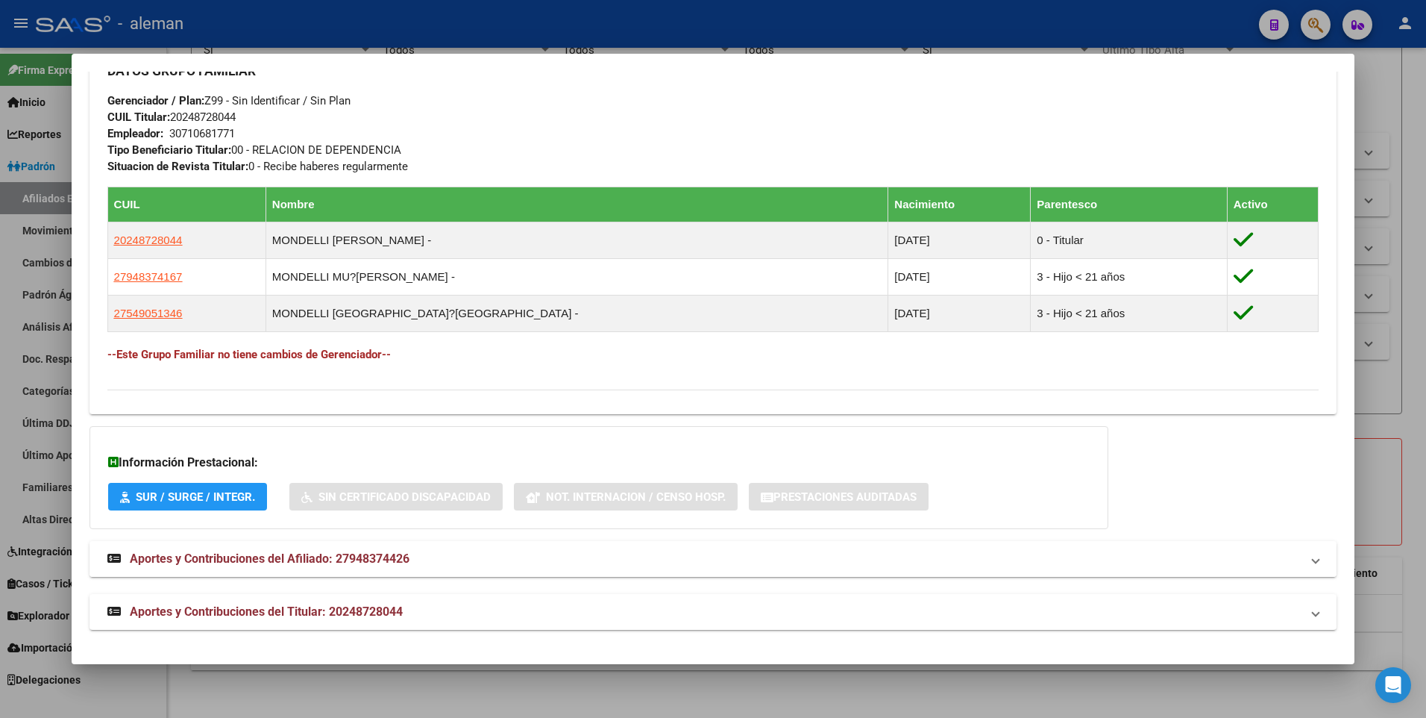
click at [313, 558] on span "Aportes y Contribuciones del Afiliado: 27948374426" at bounding box center [270, 558] width 280 height 14
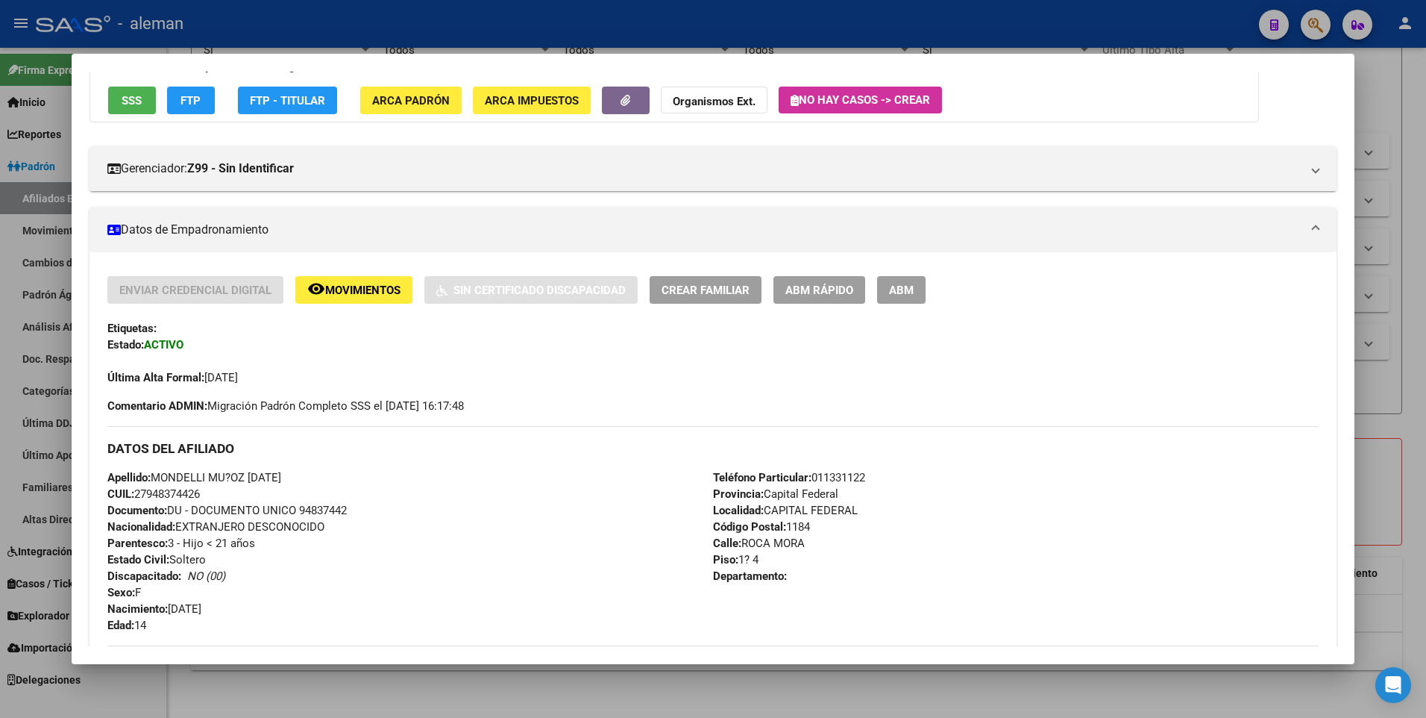
scroll to position [0, 0]
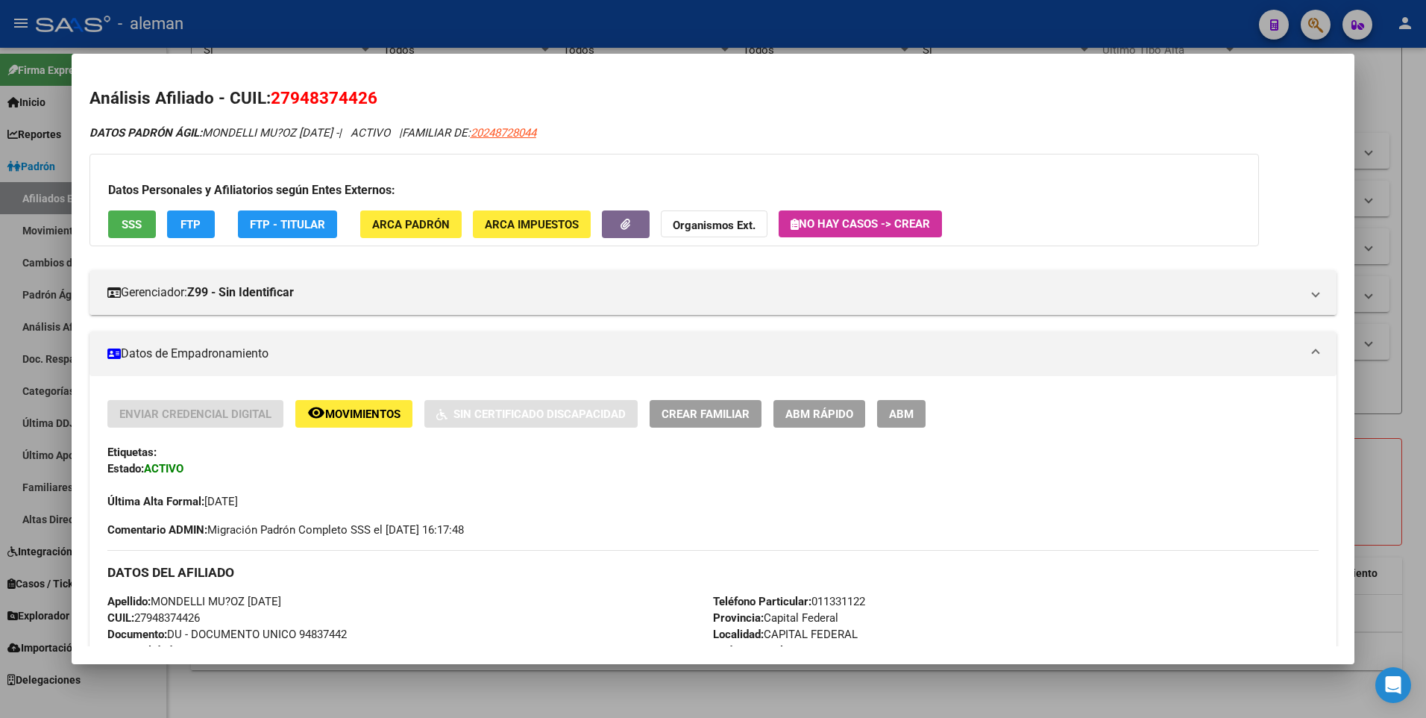
click at [422, 223] on span "ARCA Padrón" at bounding box center [411, 224] width 78 height 13
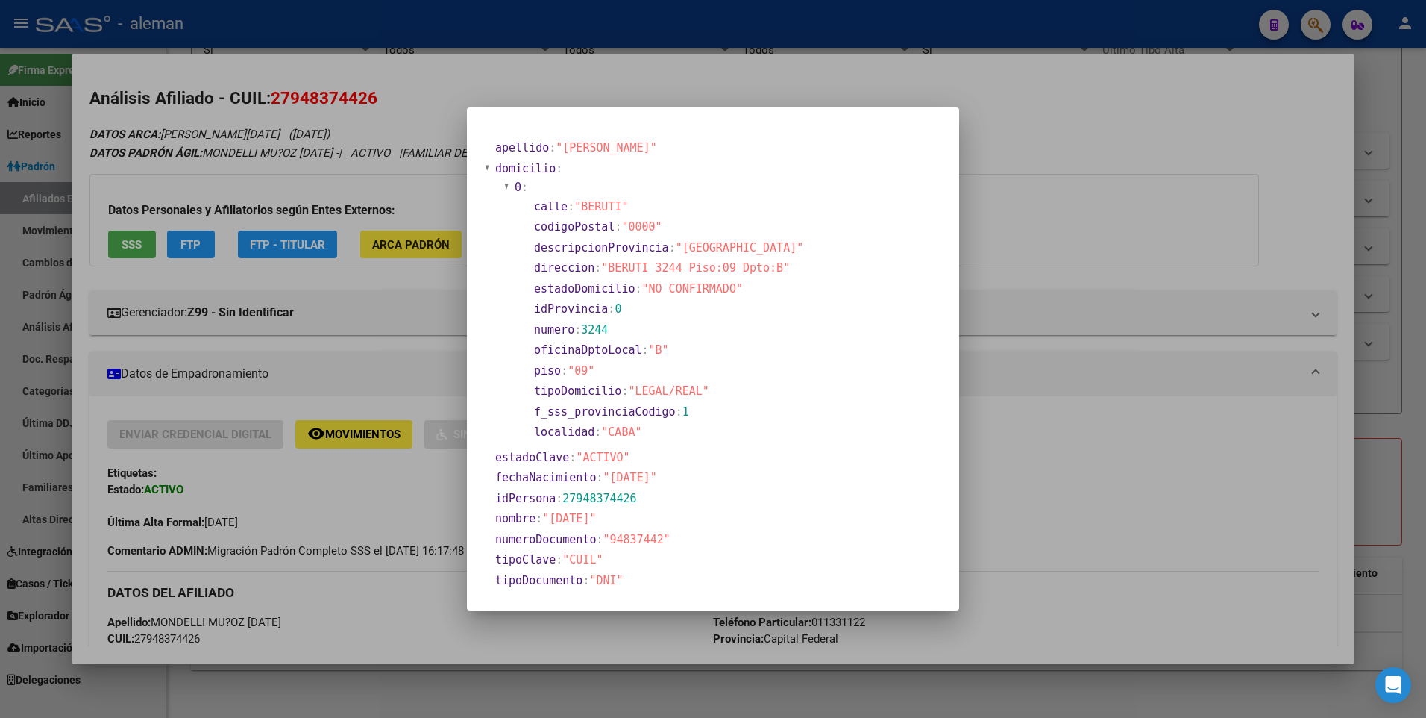
click at [1118, 485] on div at bounding box center [713, 359] width 1426 height 718
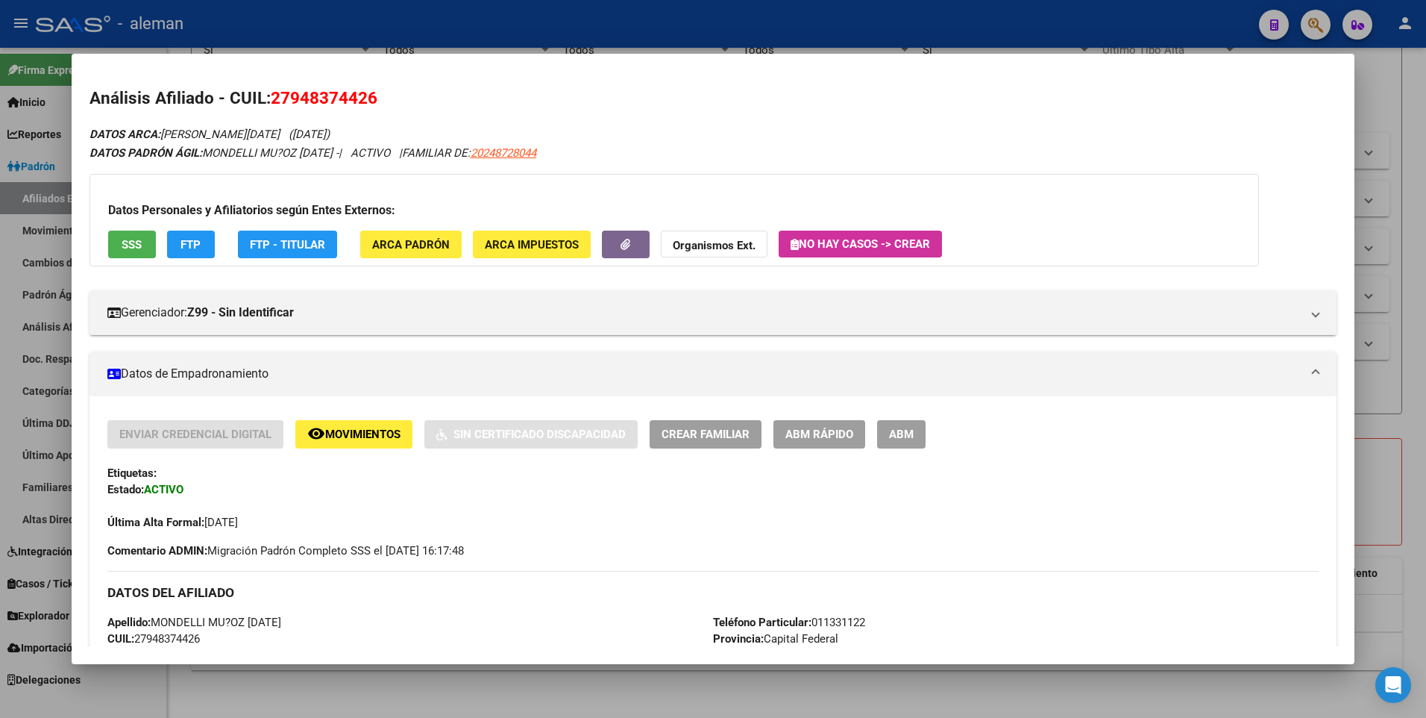
click at [1413, 411] on div at bounding box center [713, 359] width 1426 height 718
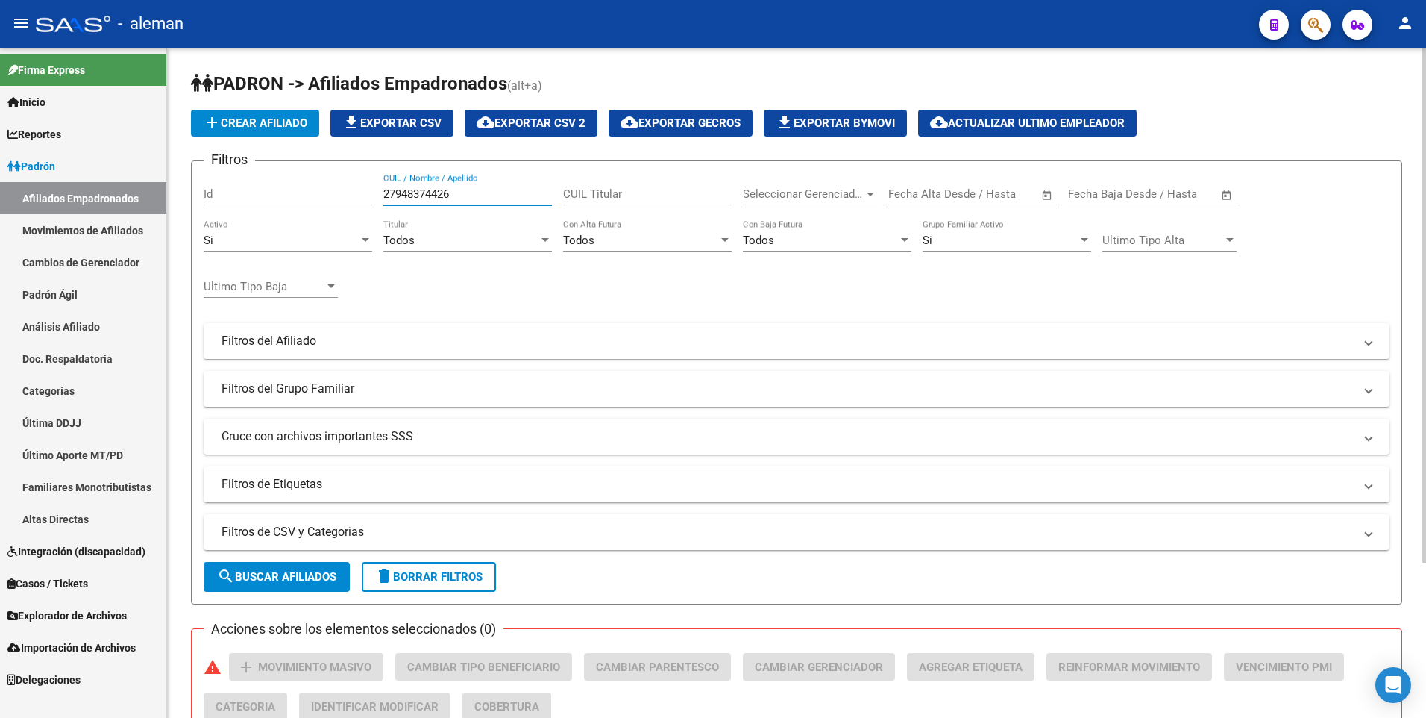
drag, startPoint x: 464, startPoint y: 191, endPoint x: 272, endPoint y: 190, distance: 191.7
click at [272, 190] on div "Filtros Id 27948374426 CUIL / Nombre / Apellido CUIL Titular Seleccionar Gerenc…" at bounding box center [797, 337] width 1186 height 329
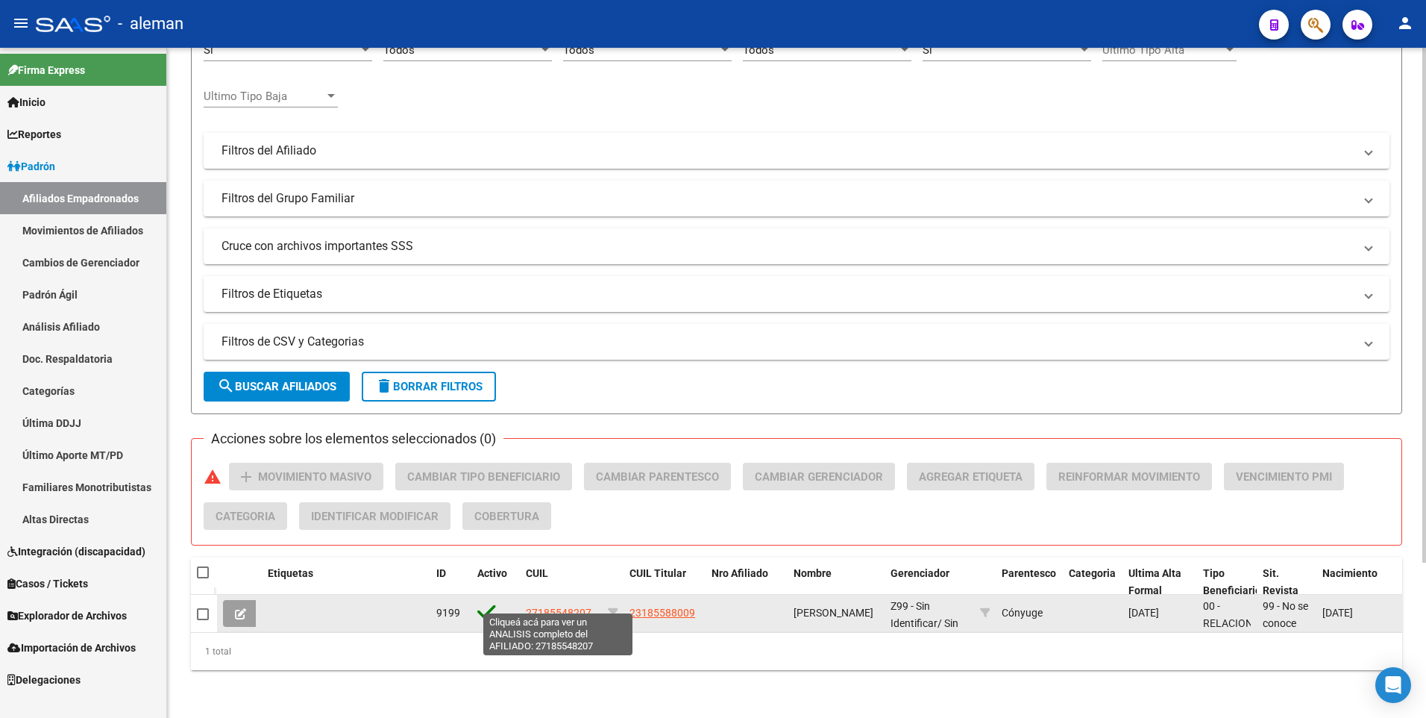
type input "27185548207"
click at [584, 607] on span "27185548207" at bounding box center [559, 613] width 66 height 12
type textarea "27185548207"
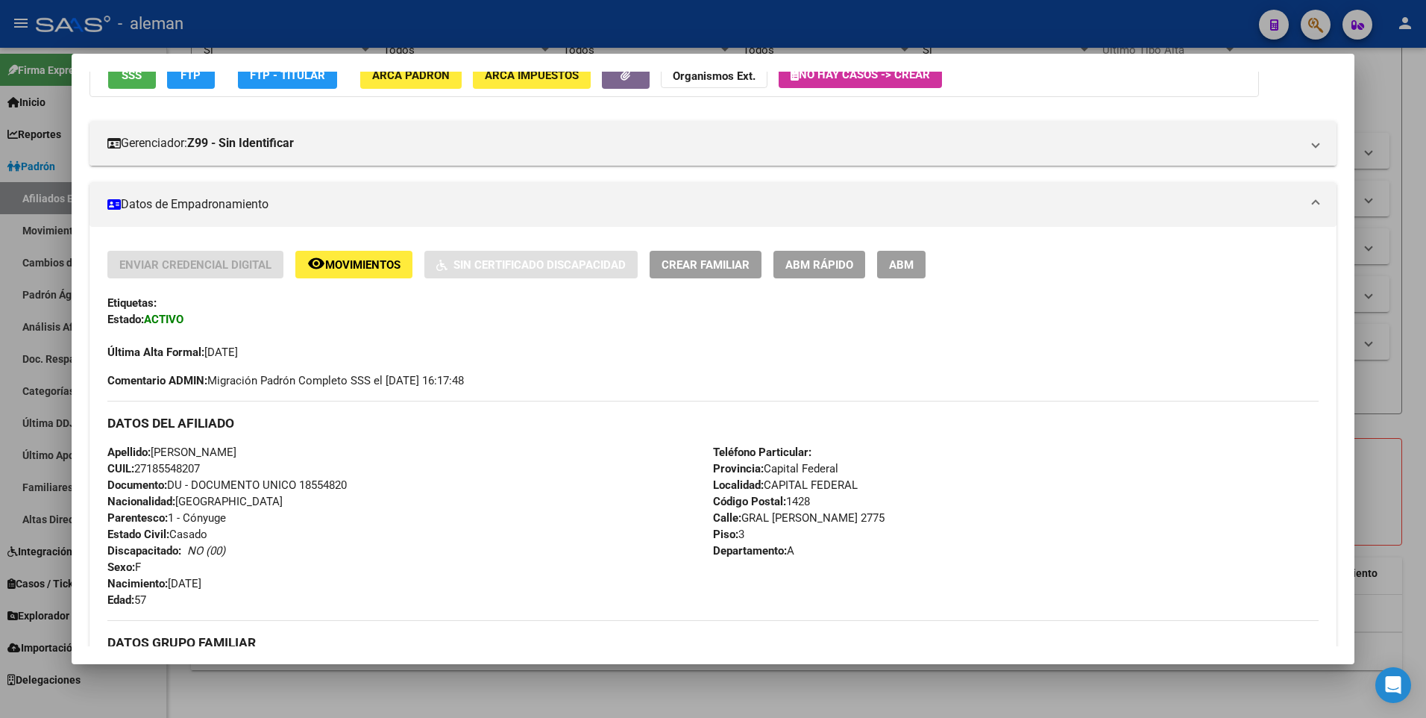
scroll to position [0, 0]
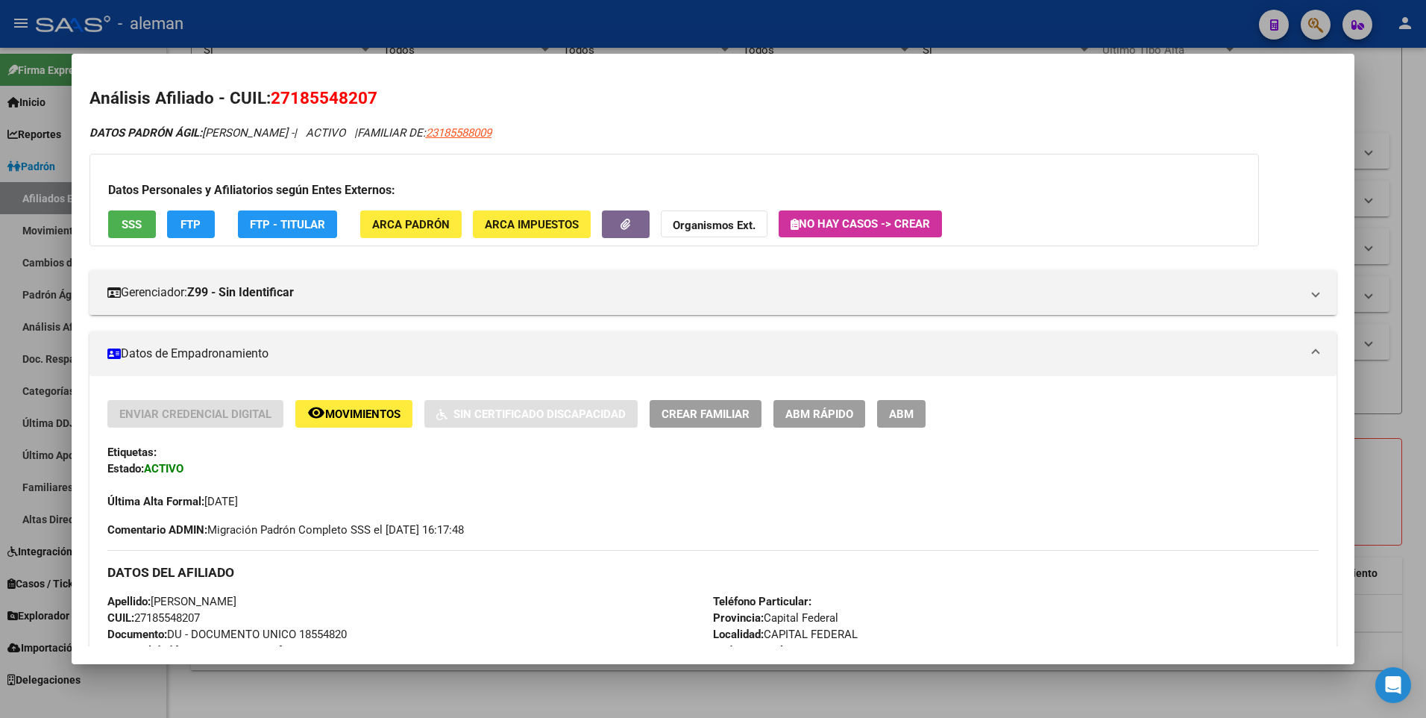
click at [395, 225] on span "ARCA Padrón" at bounding box center [411, 224] width 78 height 13
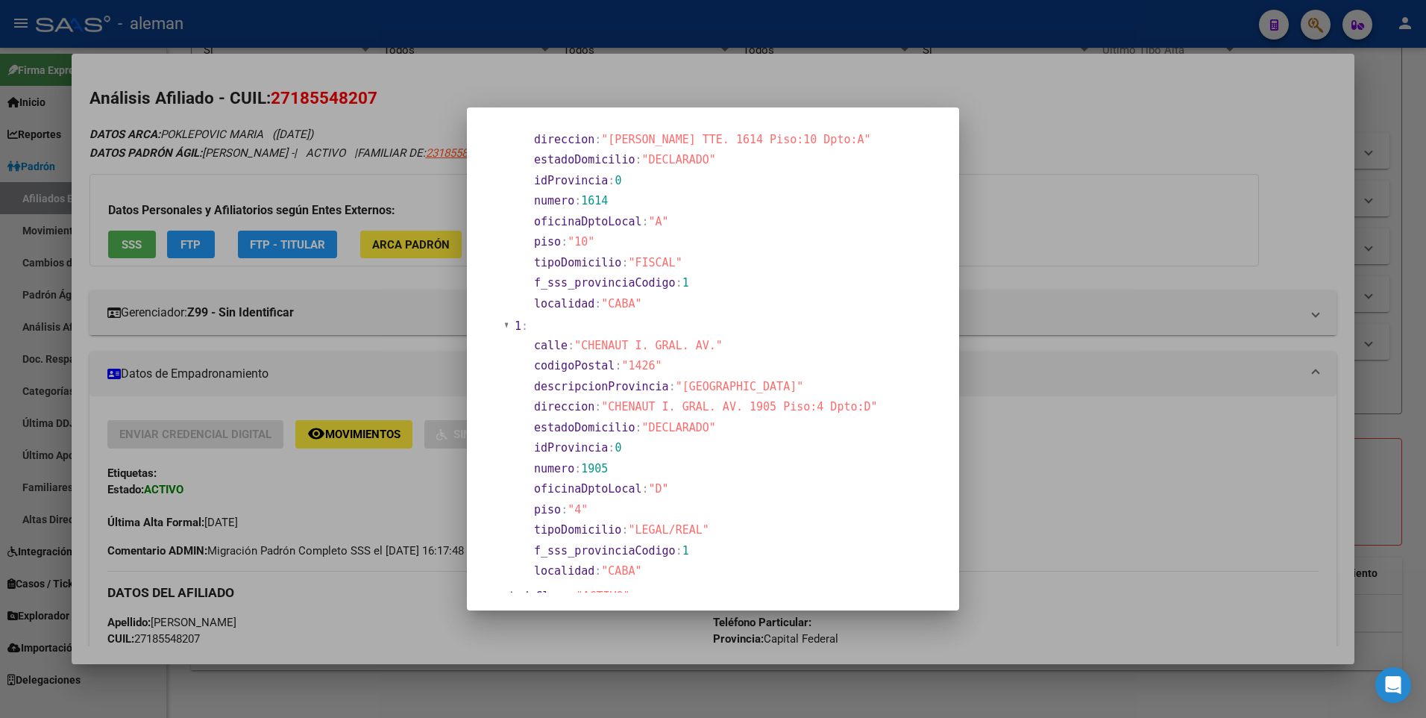
scroll to position [298, 0]
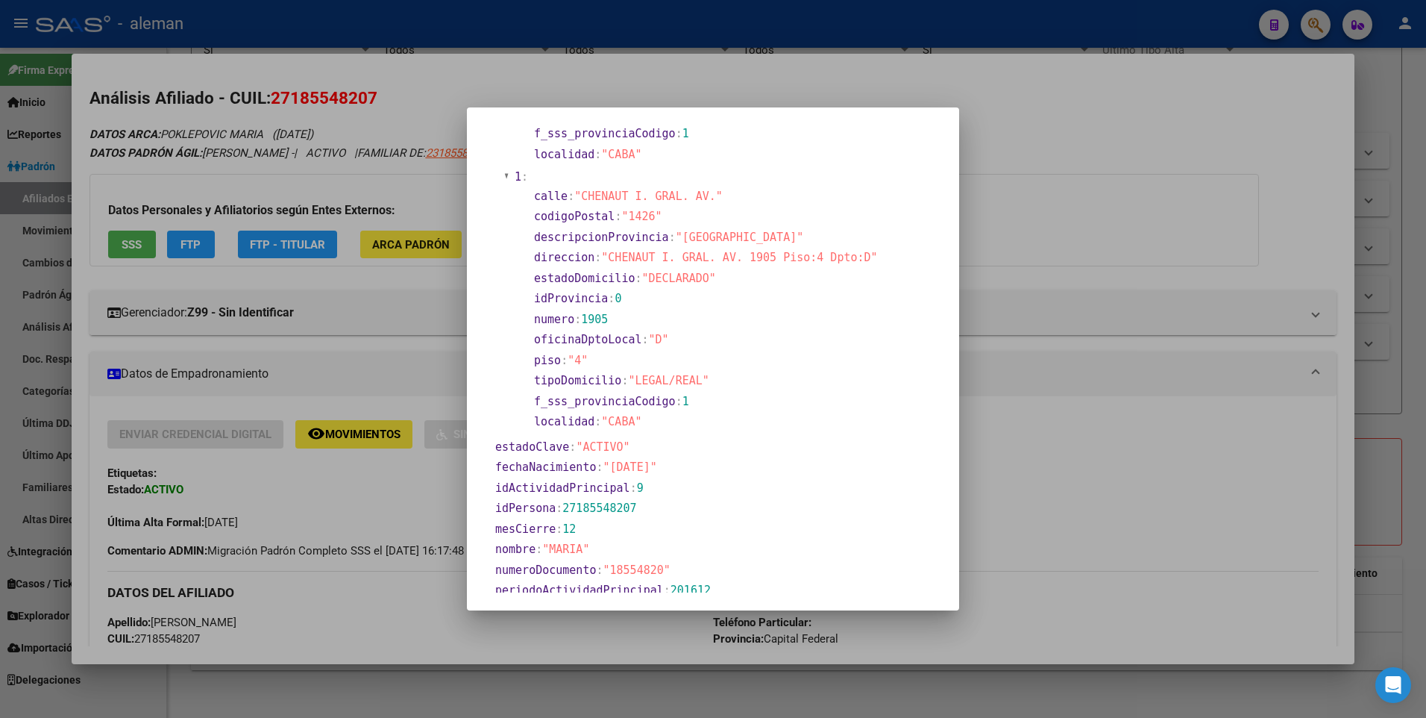
click at [356, 494] on div at bounding box center [713, 359] width 1426 height 718
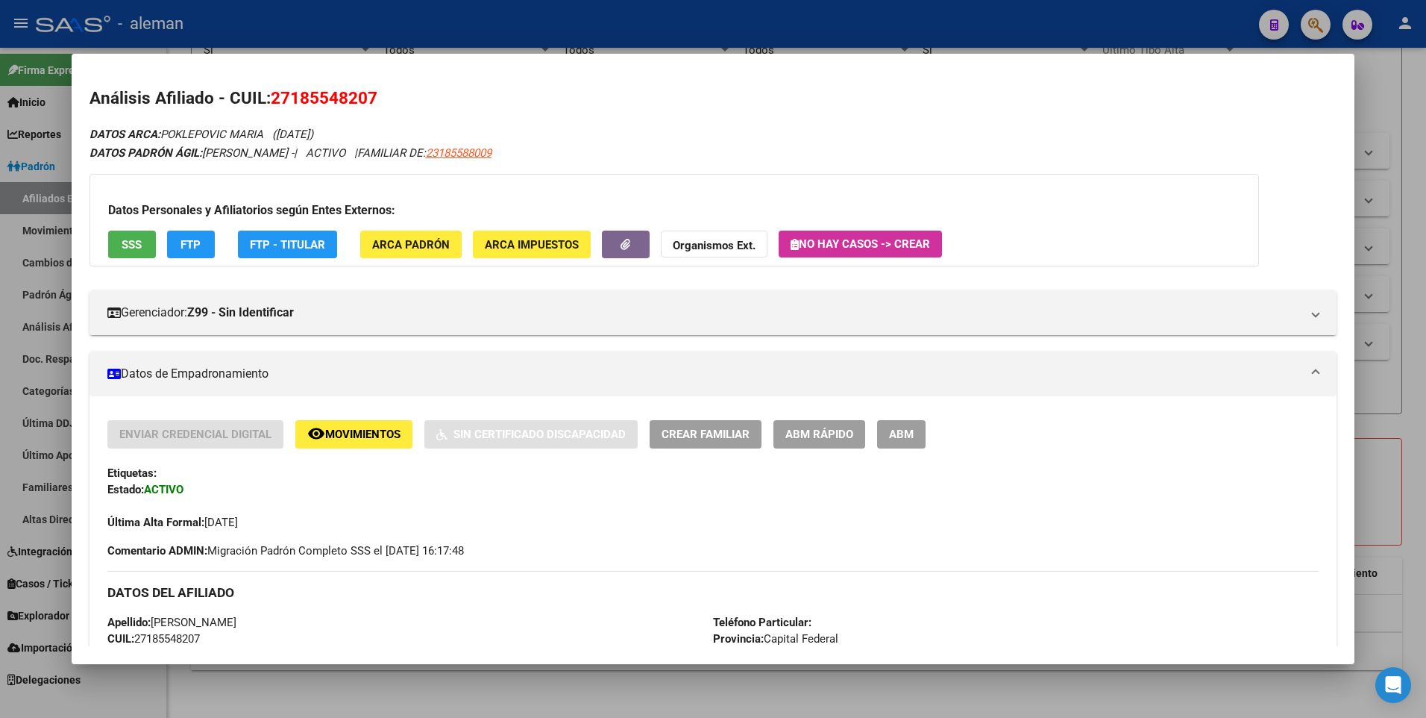
click at [1413, 409] on div at bounding box center [713, 359] width 1426 height 718
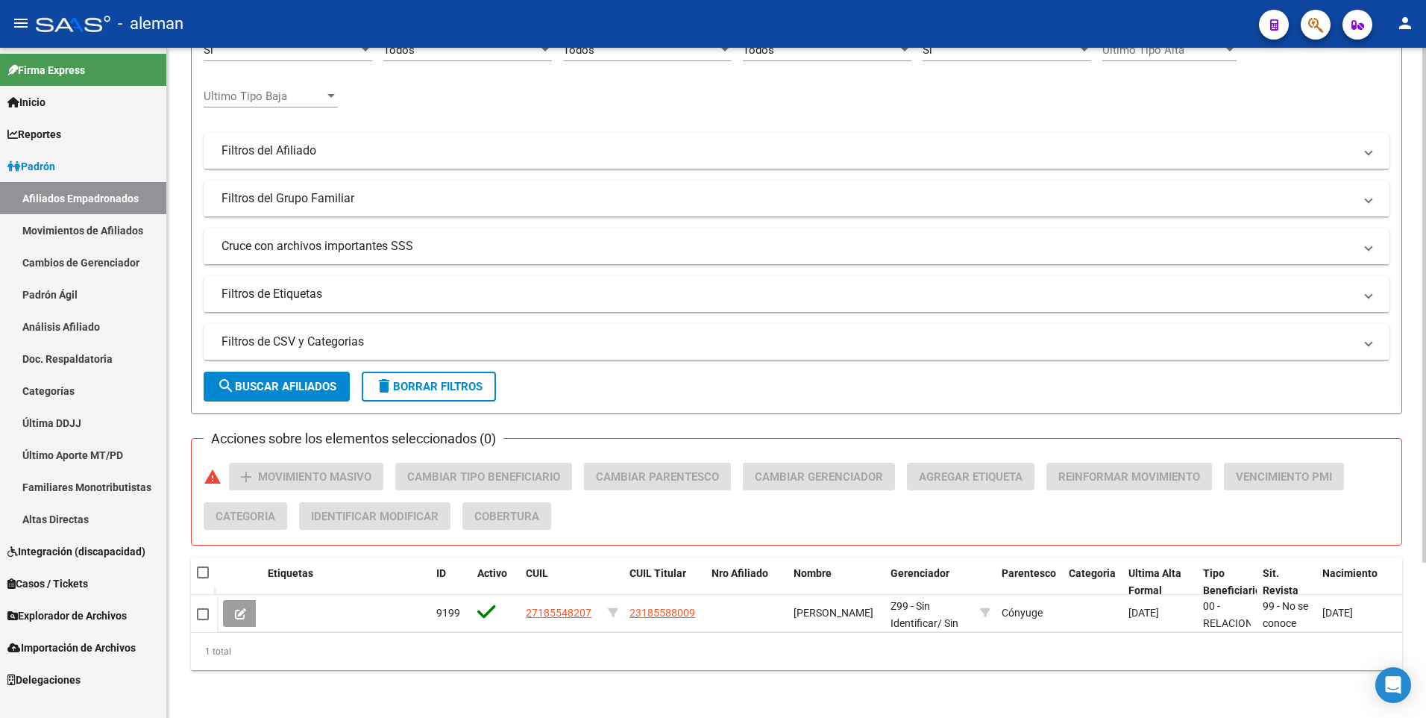
scroll to position [0, 0]
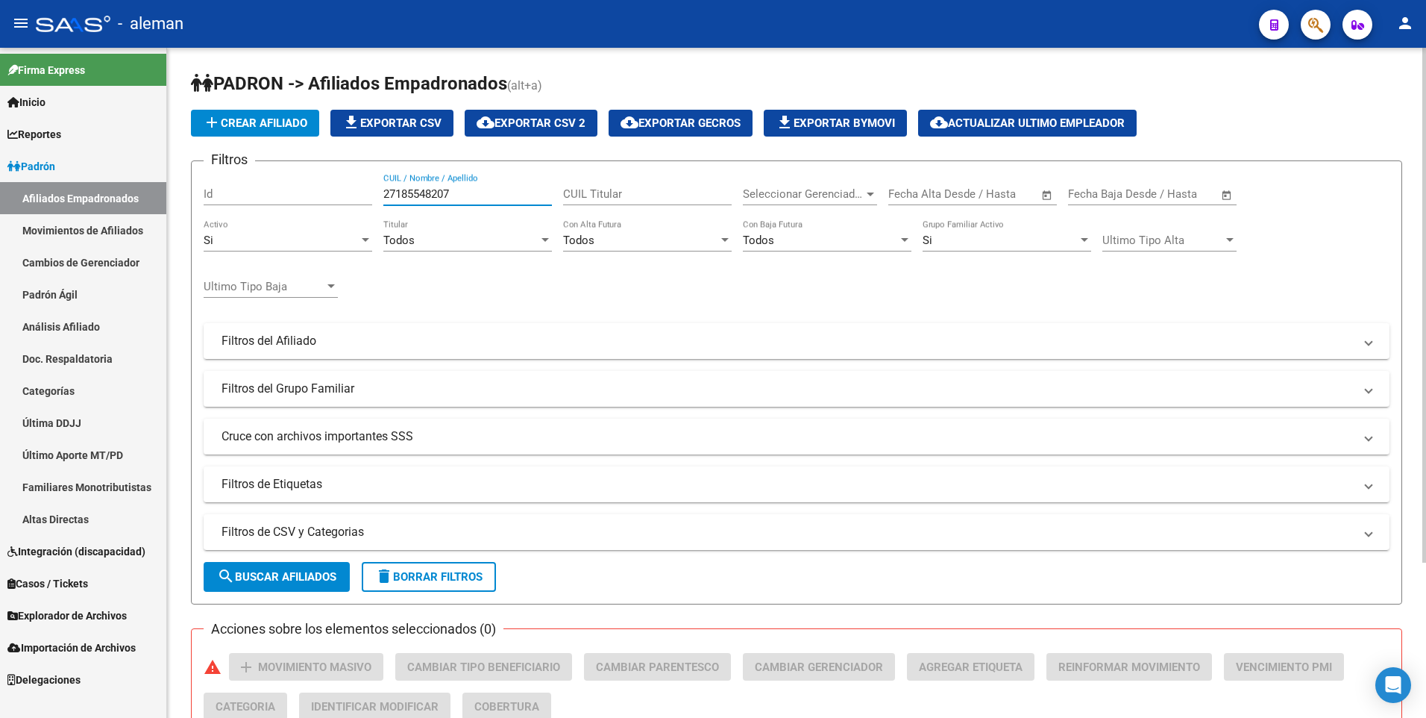
drag, startPoint x: 465, startPoint y: 190, endPoint x: 335, endPoint y: 192, distance: 129.8
click at [335, 192] on div "Filtros Id 27185548207 CUIL / Nombre / Apellido CUIL Titular Seleccionar Gerenc…" at bounding box center [797, 337] width 1186 height 329
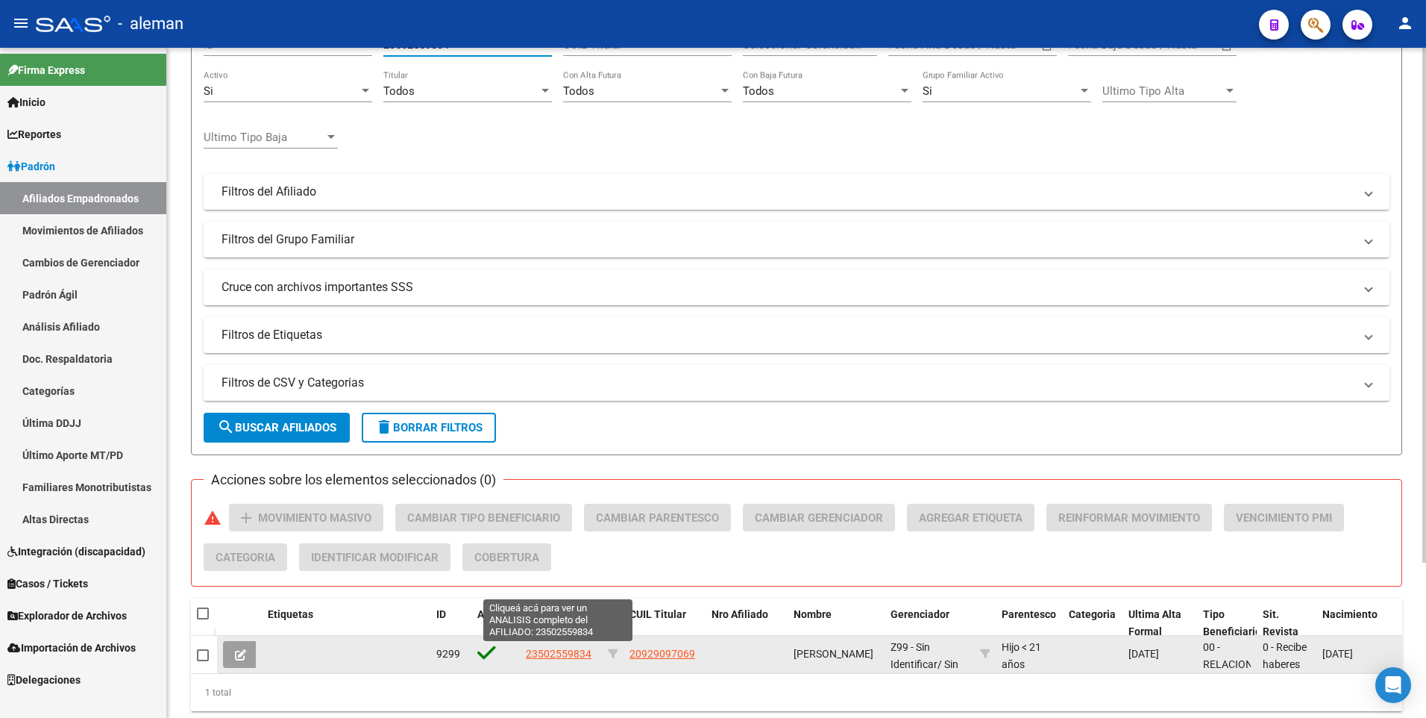
type input "23502559834"
click at [580, 653] on span "23502559834" at bounding box center [559, 654] width 66 height 12
type textarea "23502559834"
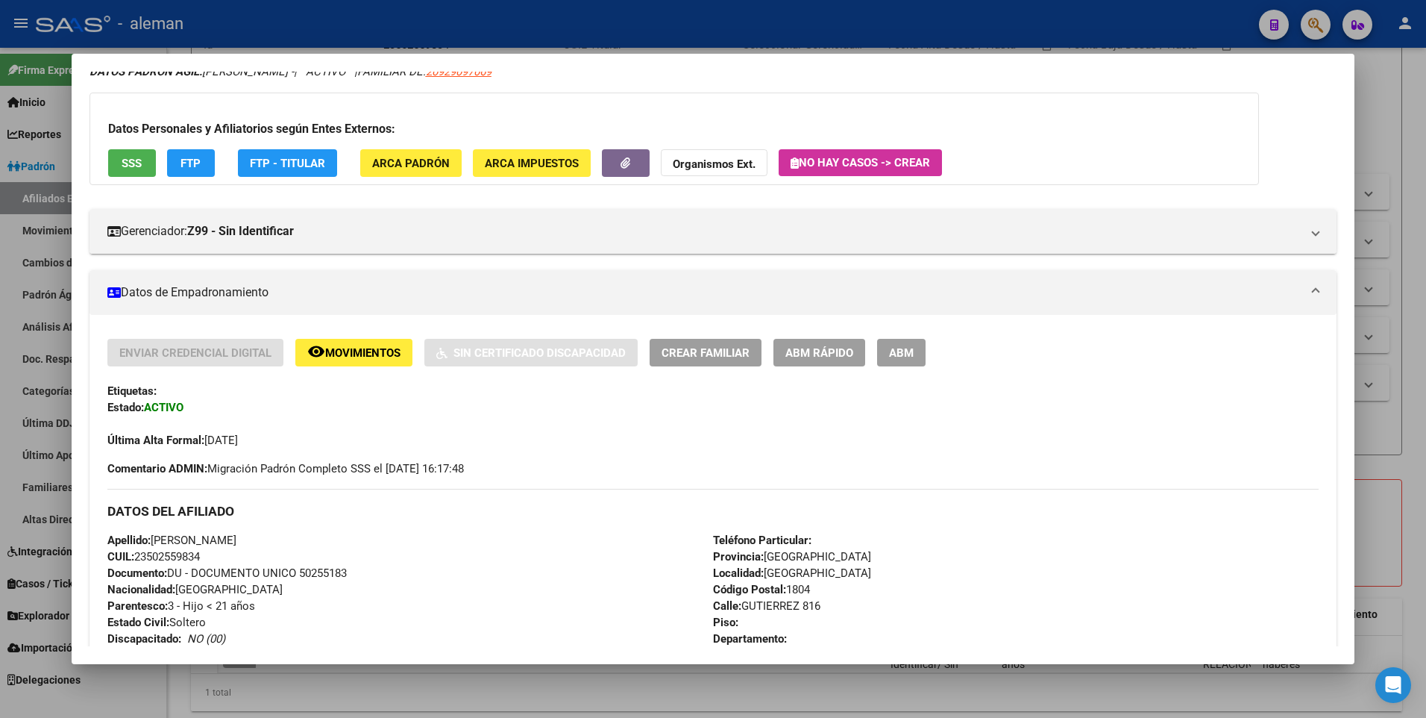
scroll to position [0, 0]
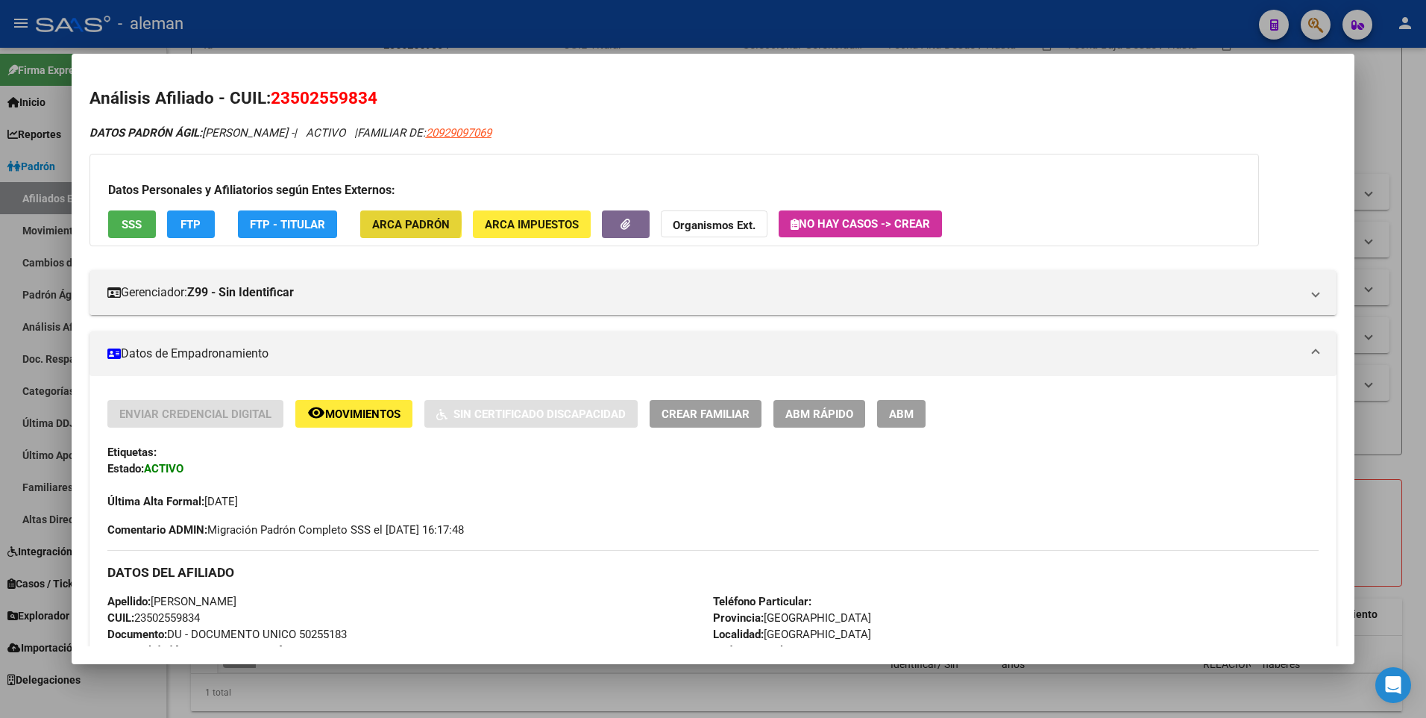
click at [398, 222] on span "ARCA Padrón" at bounding box center [411, 224] width 78 height 13
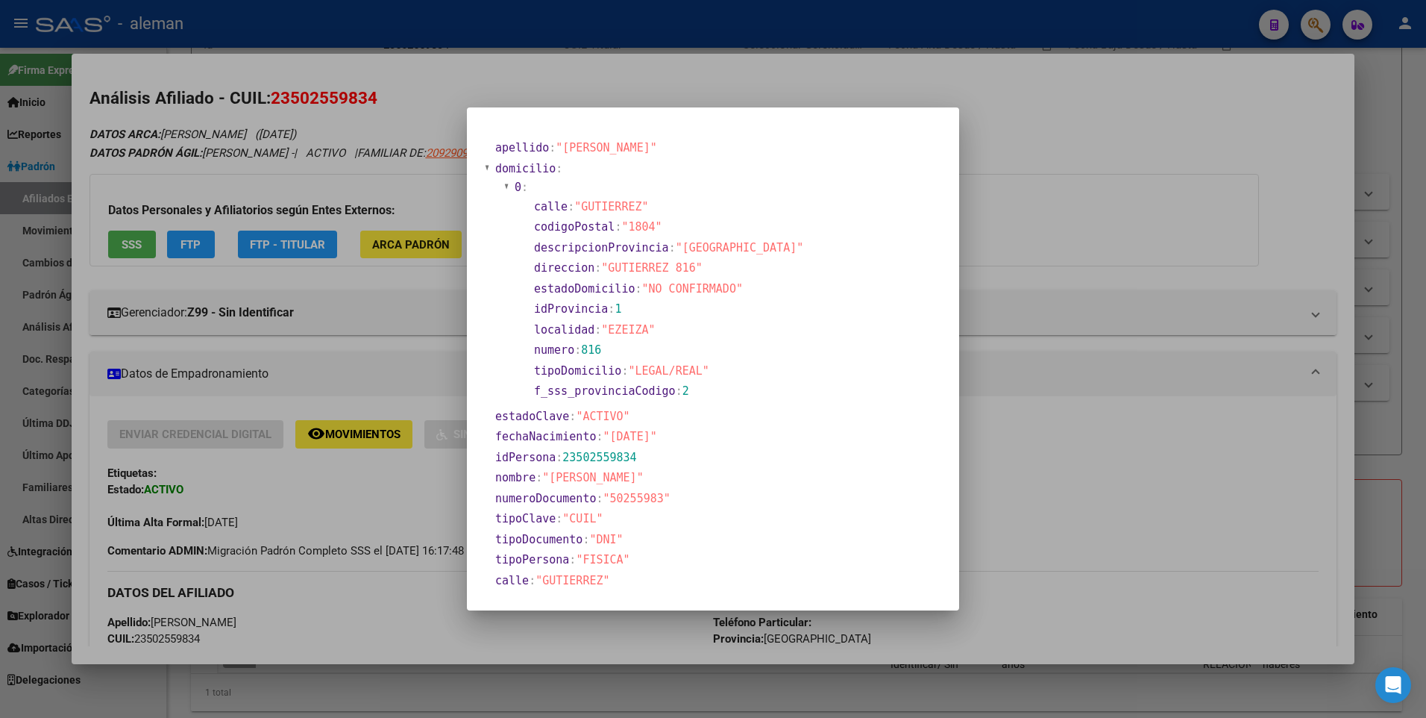
drag, startPoint x: 750, startPoint y: 157, endPoint x: 873, endPoint y: 160, distance: 122.4
click at [873, 160] on div "apellido : "[PERSON_NAME]" domicilio : 0 : calle : "GUTIERREZ" codigoPostal : "…" at bounding box center [713, 466] width 457 height 659
click at [1010, 516] on div at bounding box center [713, 359] width 1426 height 718
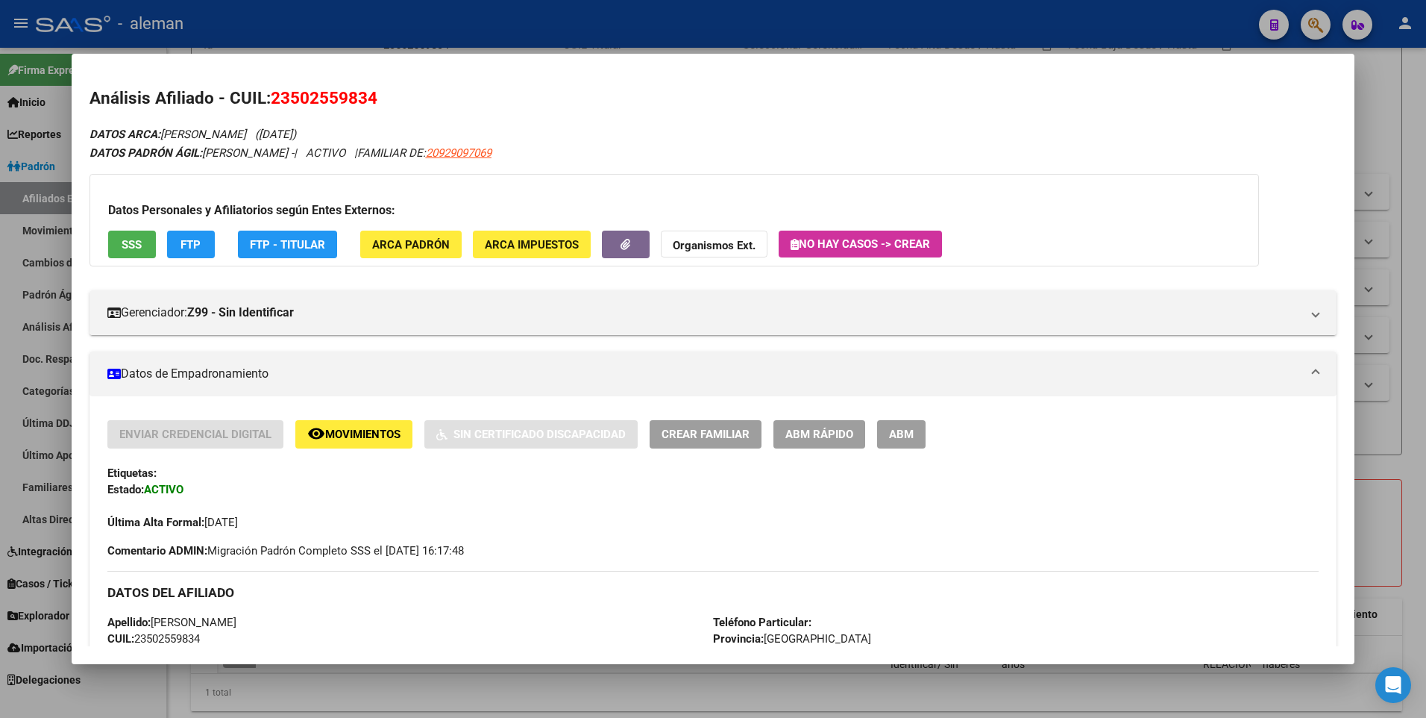
click at [917, 435] on button "ABM" at bounding box center [901, 434] width 48 height 28
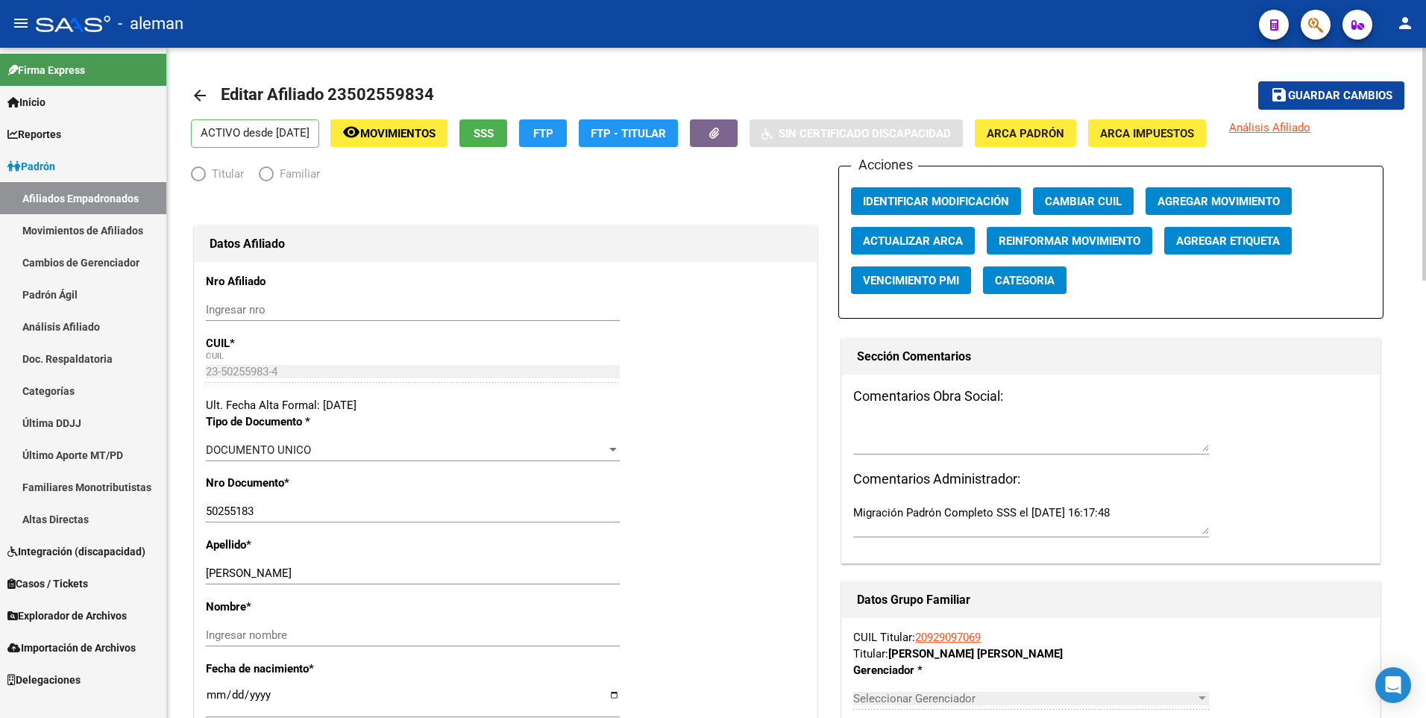
radio input "true"
type input "30-54584303-6"
click at [244, 509] on input "50255183" at bounding box center [413, 510] width 414 height 13
type input "50255983"
drag, startPoint x: 275, startPoint y: 573, endPoint x: 372, endPoint y: 574, distance: 97.0
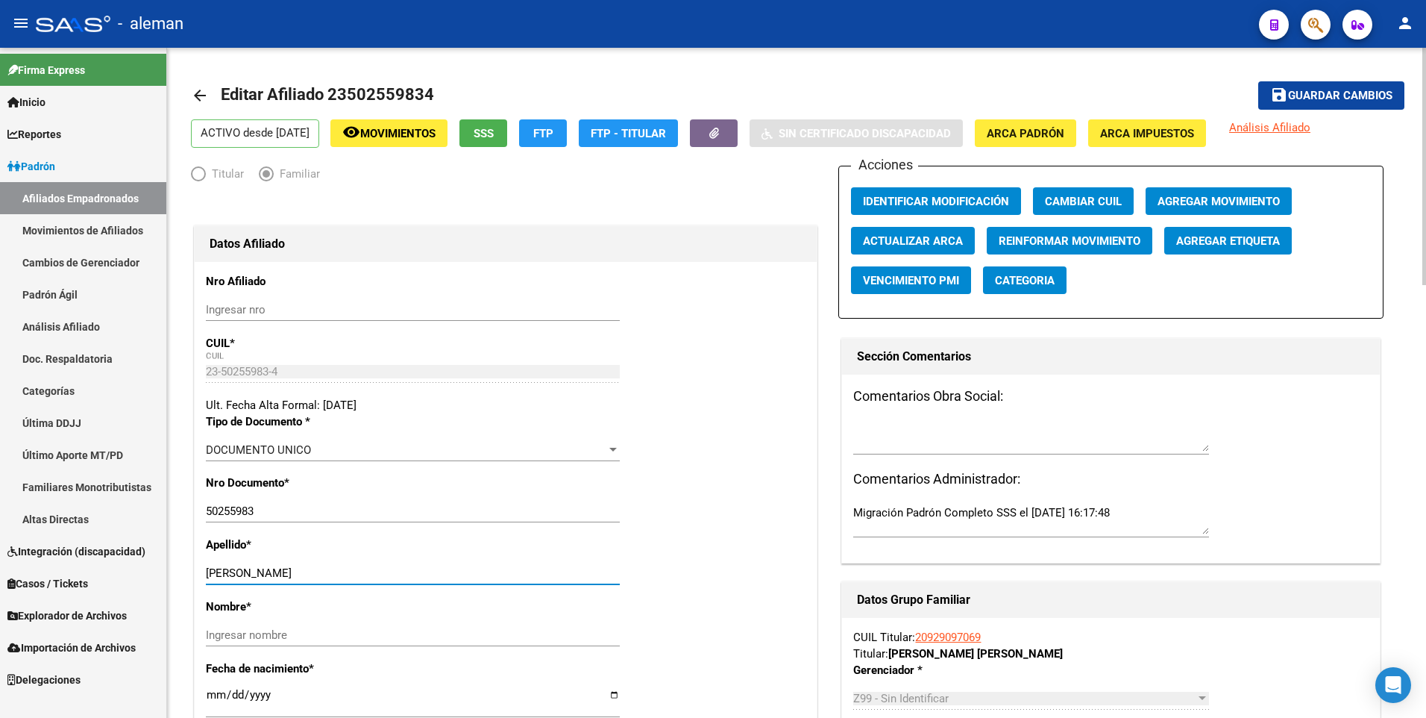
click at [372, 574] on input "[PERSON_NAME]" at bounding box center [413, 572] width 414 height 13
type input "[PERSON_NAME]"
click at [390, 635] on input "Ingresar nombre" at bounding box center [413, 634] width 414 height 13
paste input "[PERSON_NAME]"
type input "[PERSON_NAME]"
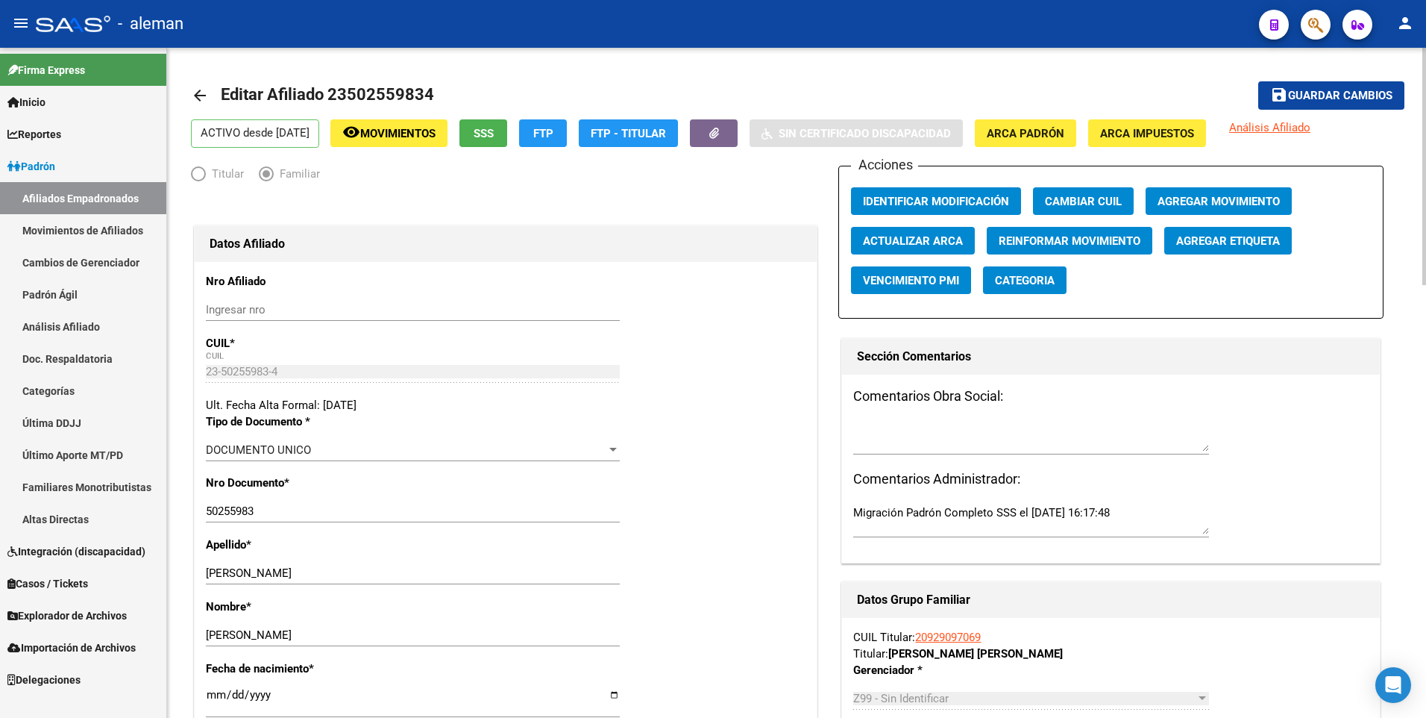
click at [941, 200] on span "Identificar Modificación" at bounding box center [936, 201] width 146 height 13
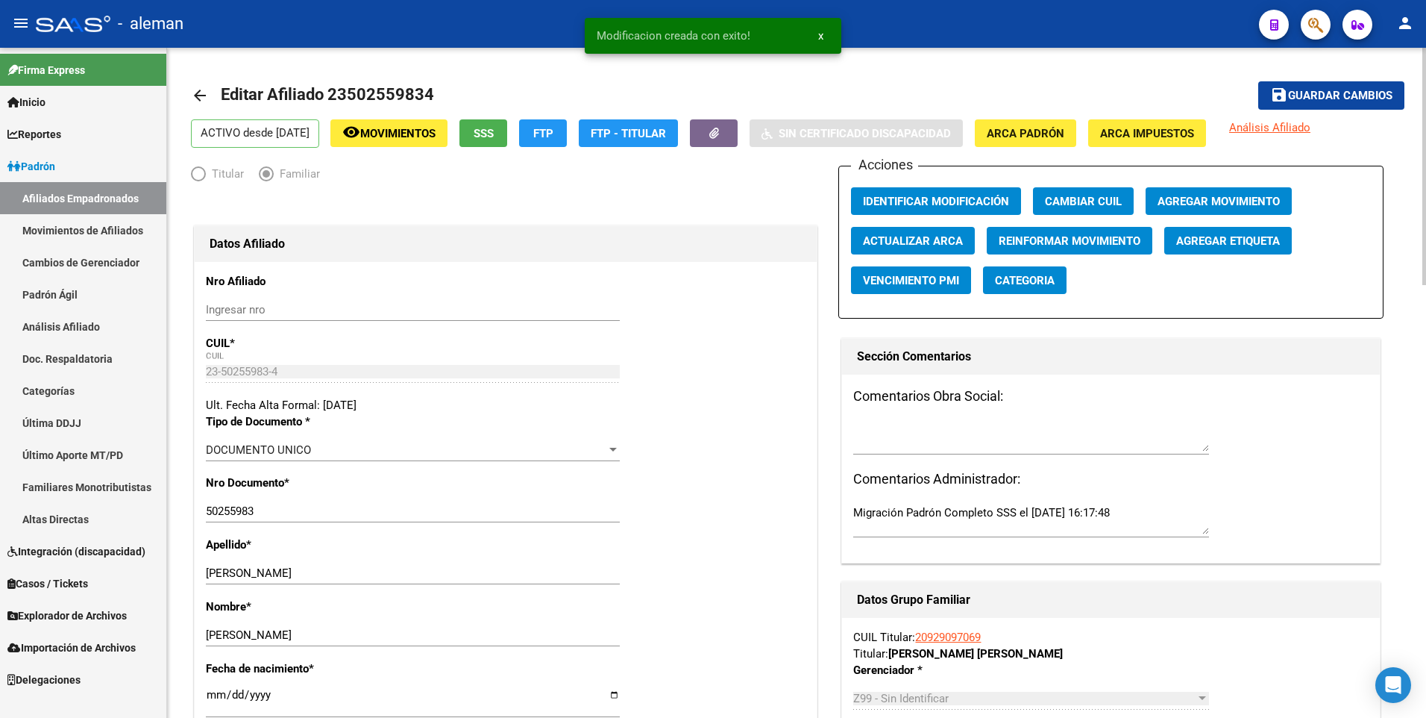
click at [1311, 96] on span "Guardar cambios" at bounding box center [1340, 96] width 104 height 13
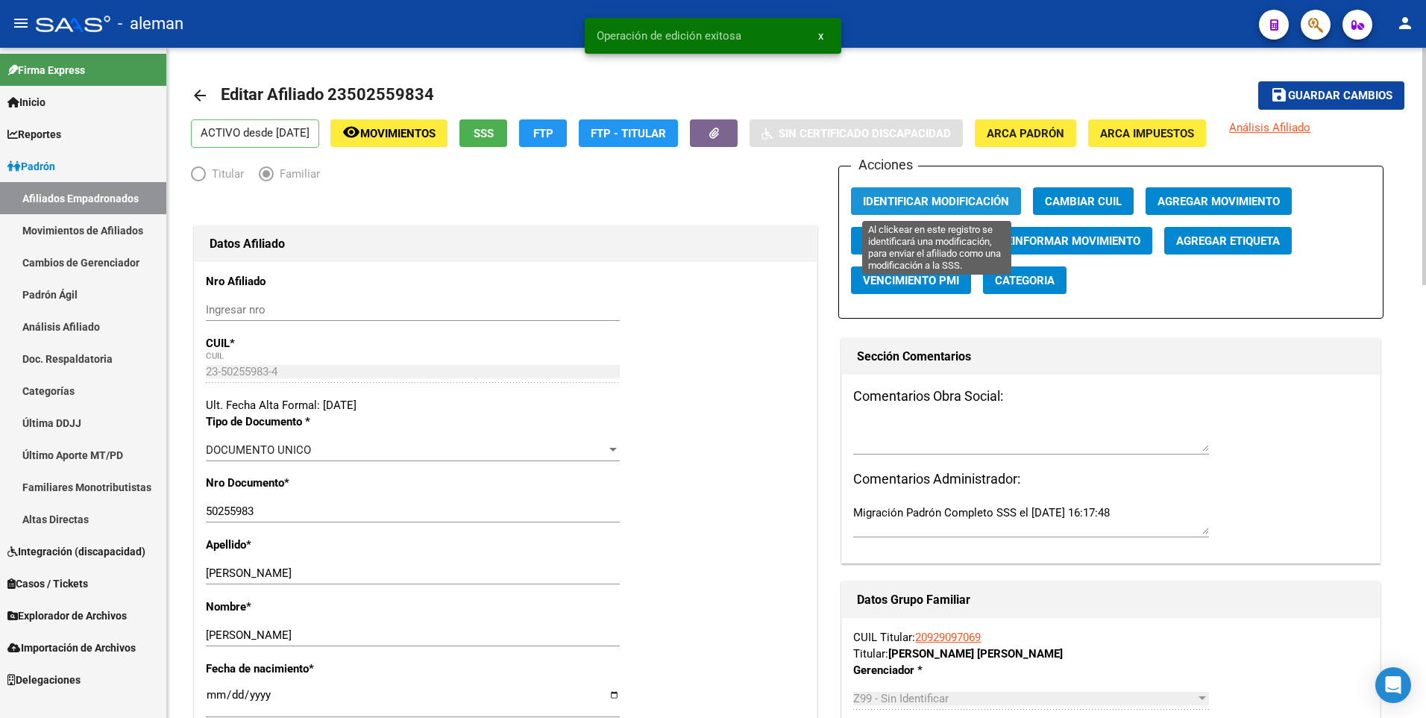
click at [960, 194] on span "Identificar Modificación" at bounding box center [936, 200] width 146 height 13
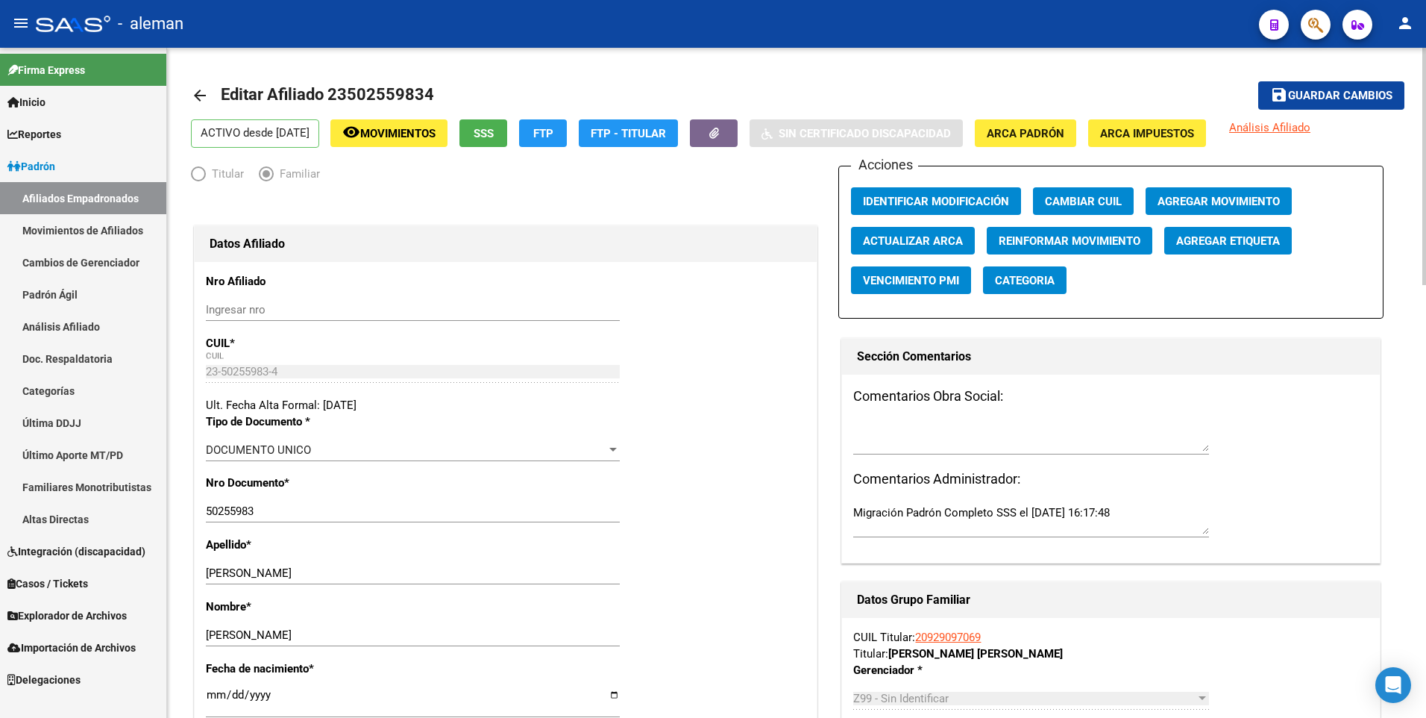
click at [196, 95] on mat-icon "arrow_back" at bounding box center [200, 96] width 18 height 18
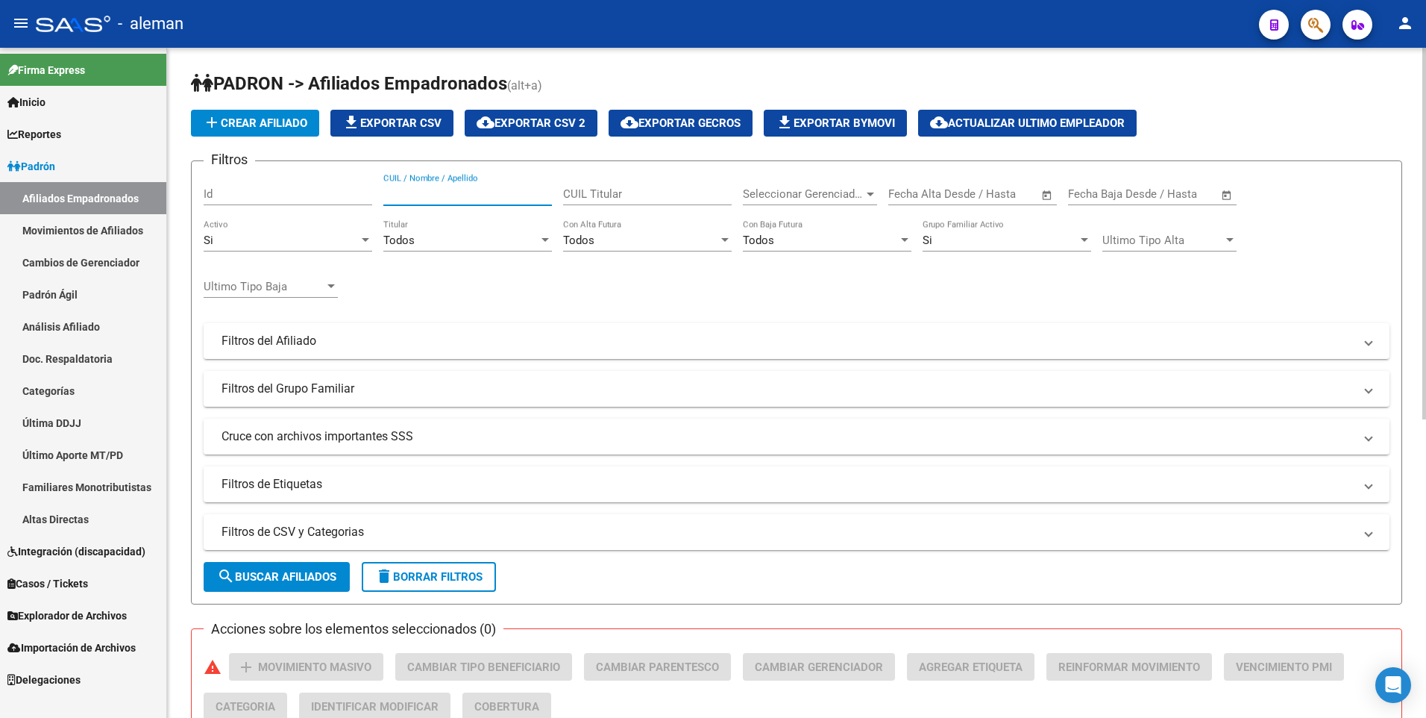
click at [405, 189] on input "CUIL / Nombre / Apellido" at bounding box center [467, 193] width 169 height 13
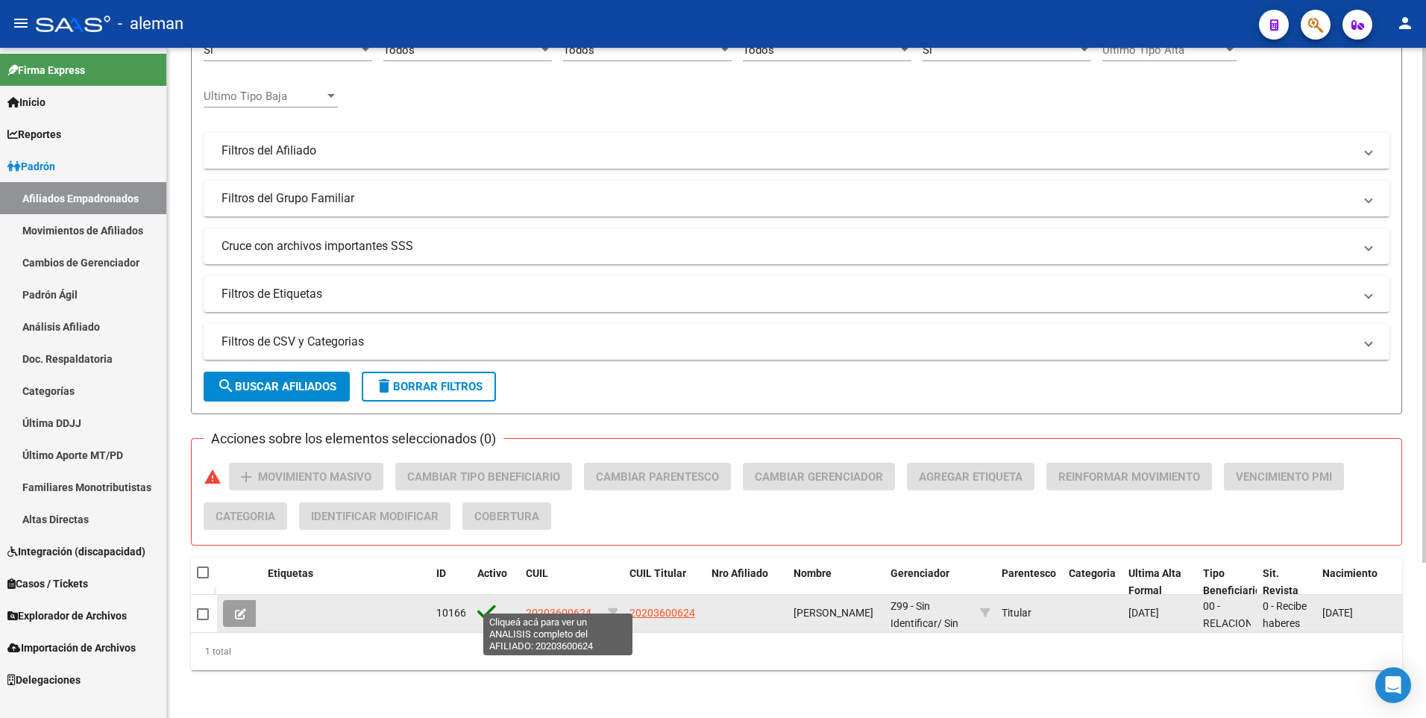
type input "20203600624"
click at [561, 607] on span "20203600624" at bounding box center [559, 613] width 66 height 12
type textarea "20203600624"
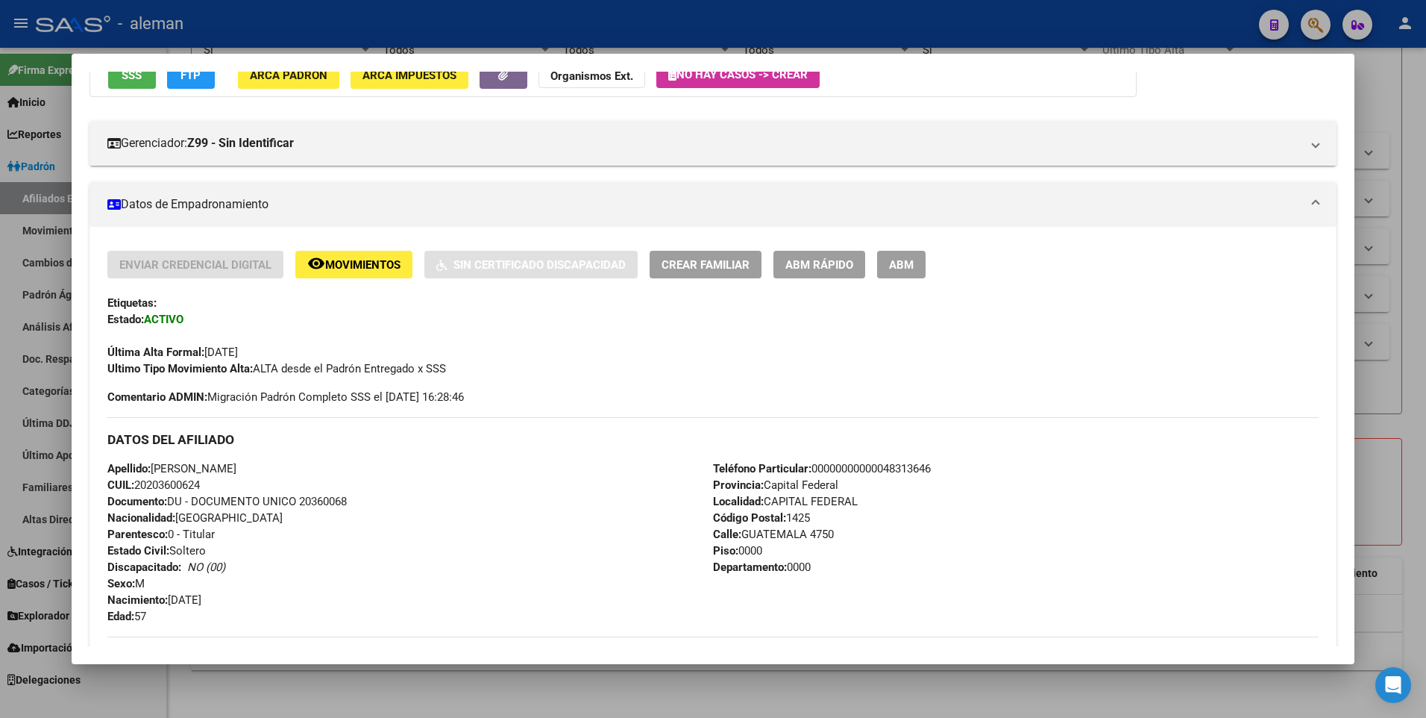
scroll to position [559, 0]
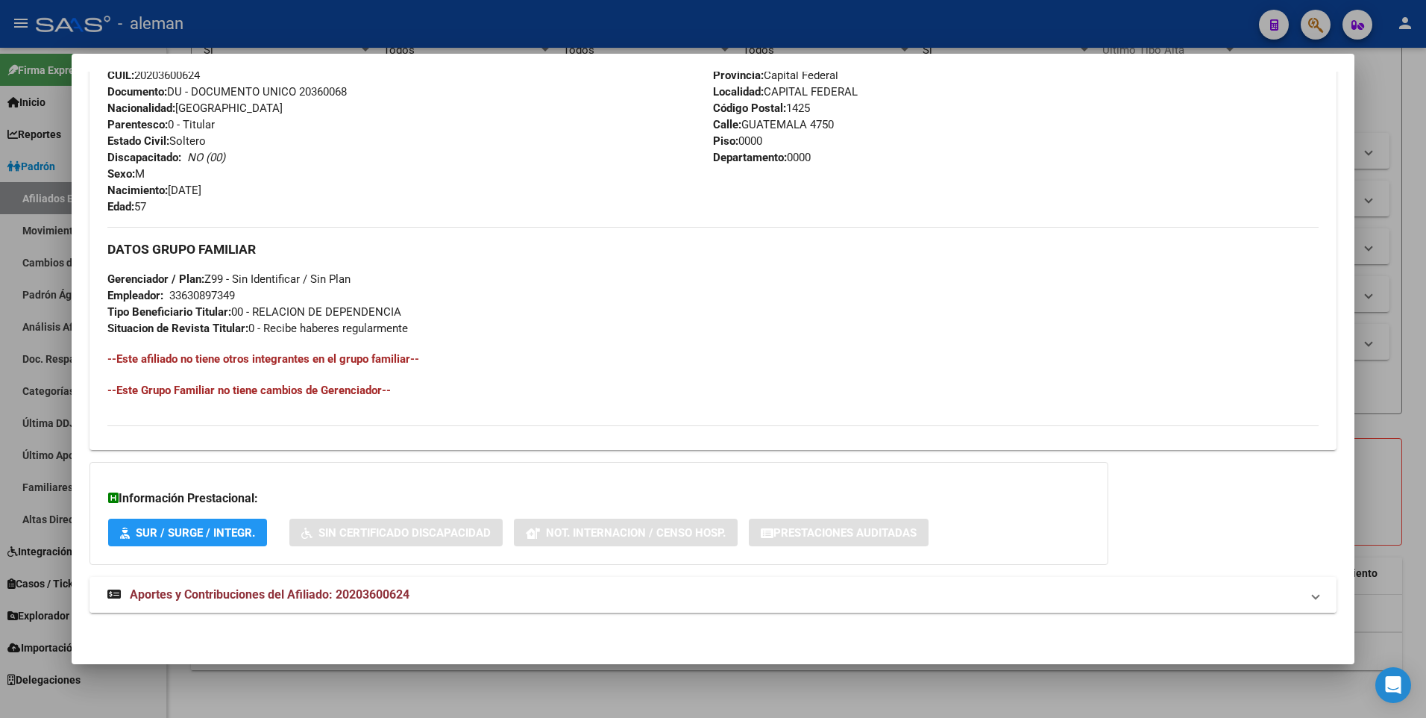
click at [327, 595] on span "Aportes y Contribuciones del Afiliado: 20203600624" at bounding box center [270, 594] width 280 height 14
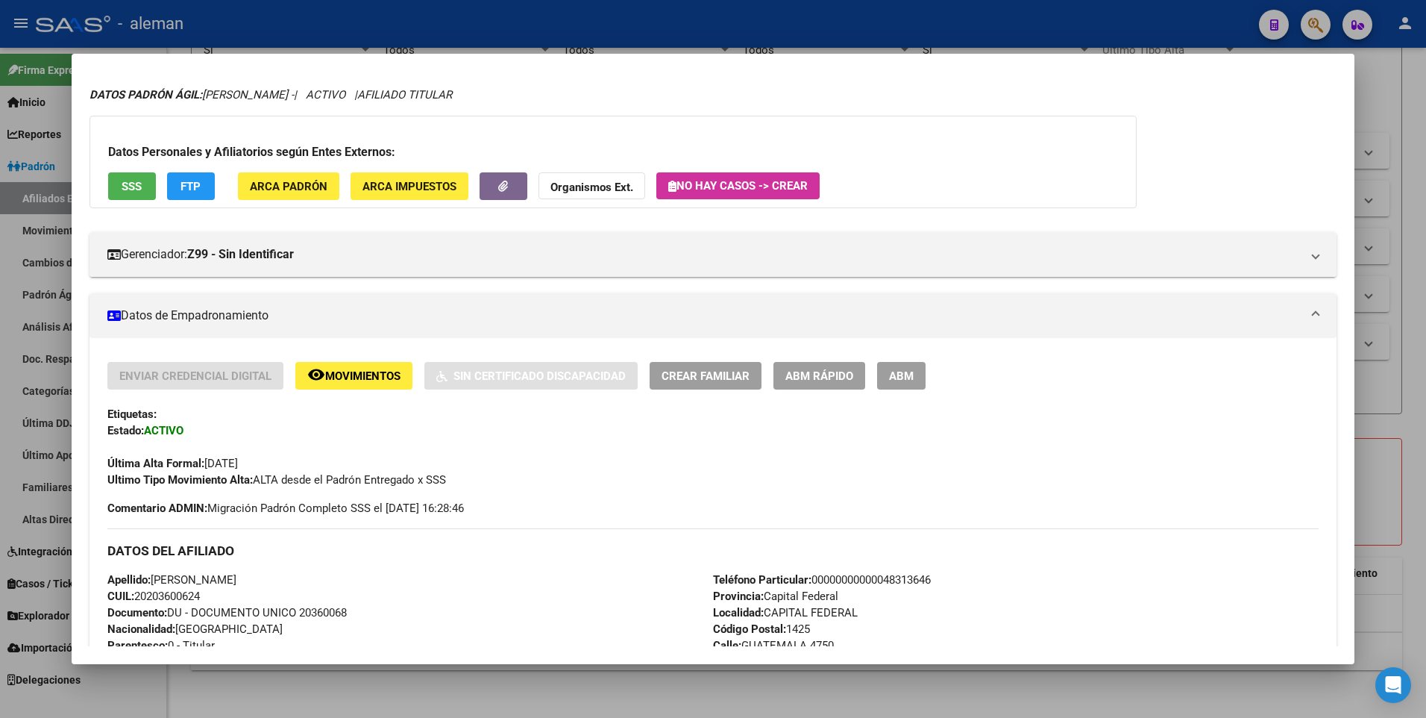
scroll to position [187, 0]
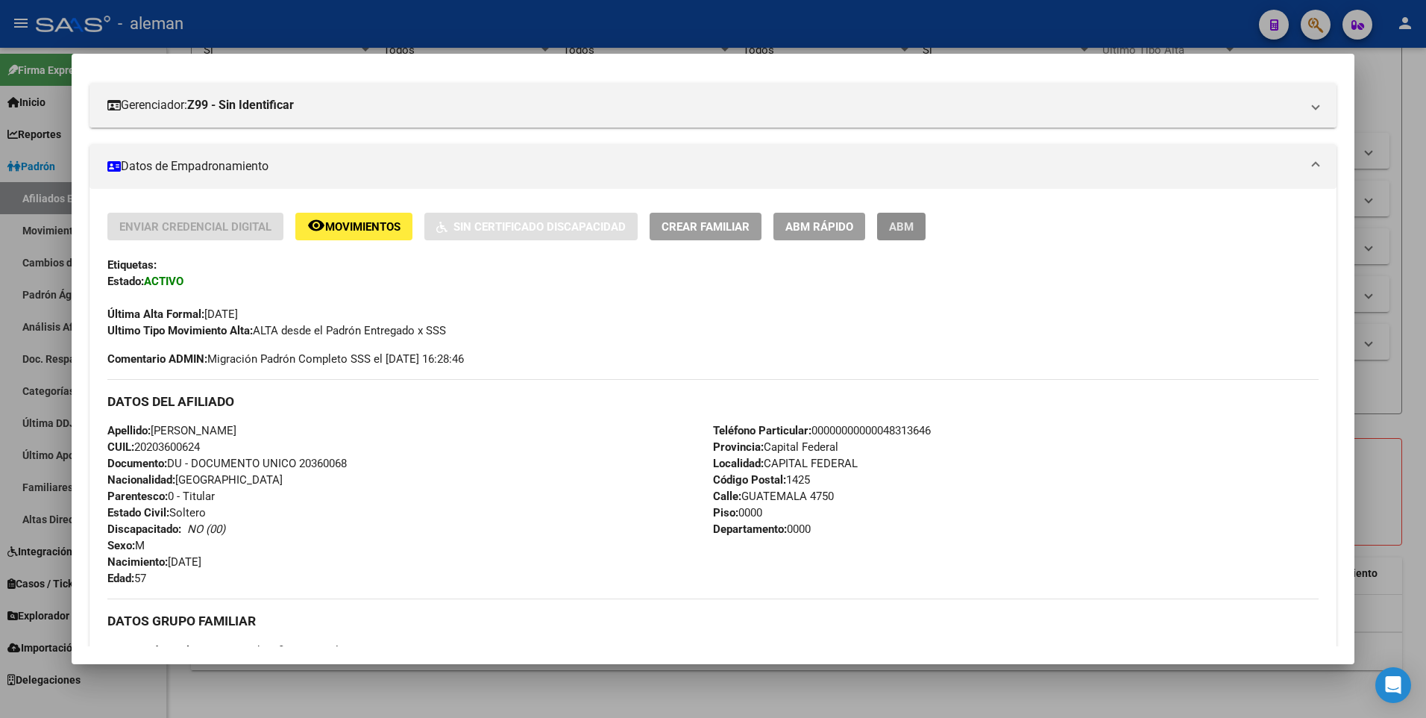
click at [900, 226] on span "ABM" at bounding box center [901, 226] width 25 height 13
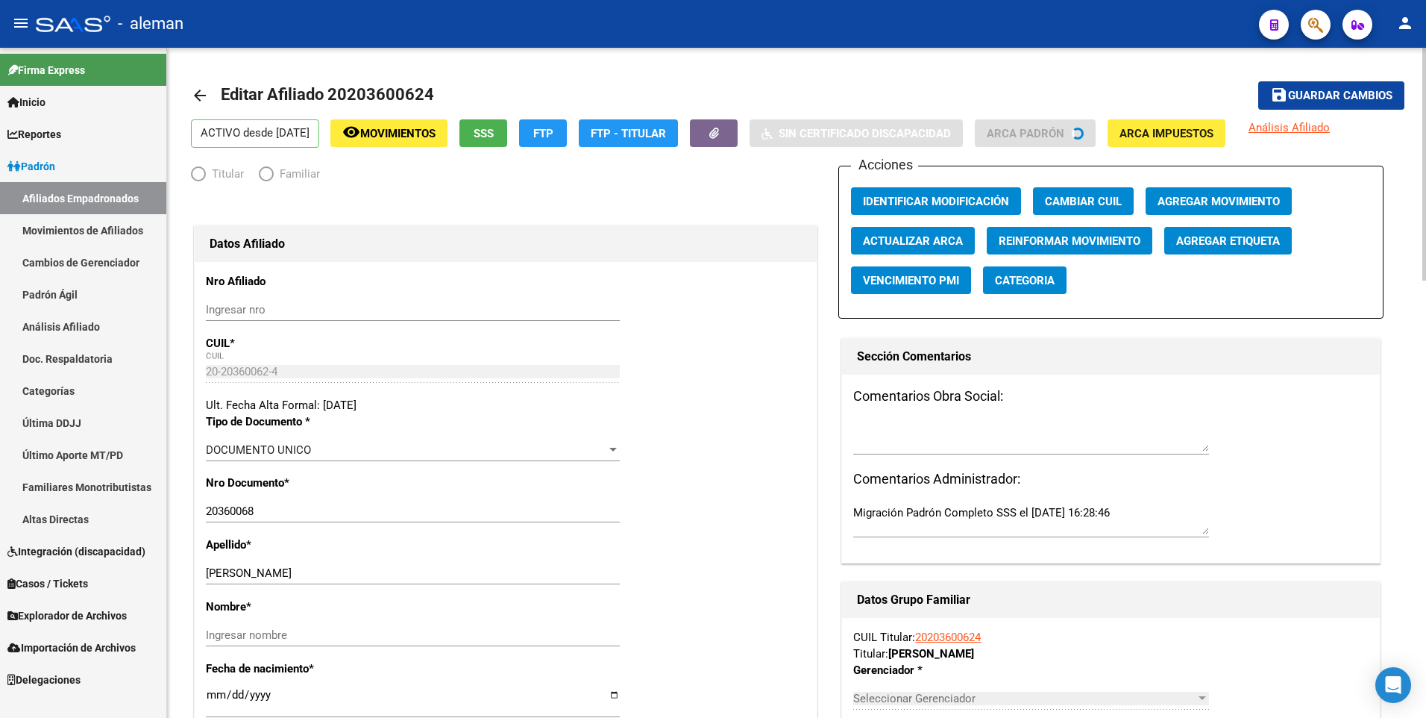
radio input "true"
type input "33-63089734-9"
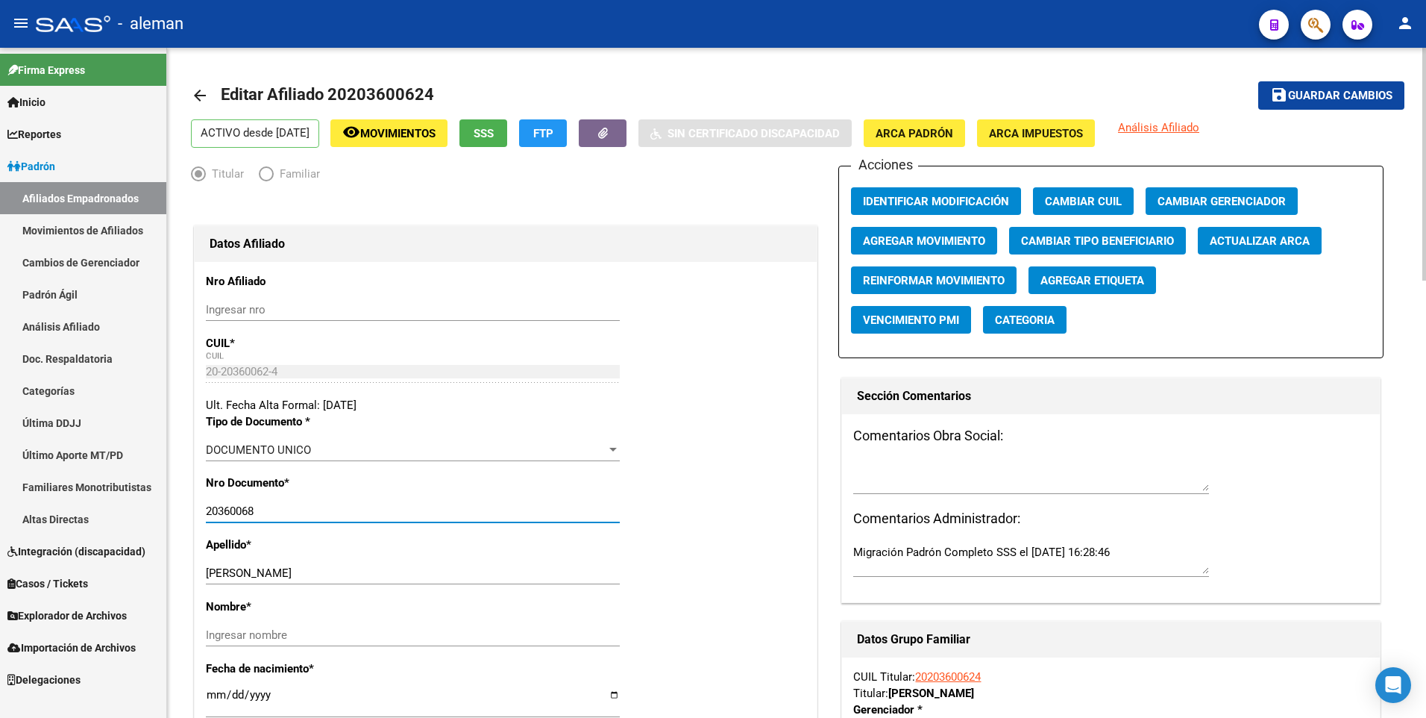
click at [250, 509] on input "20360068" at bounding box center [413, 510] width 414 height 13
type input "20360062"
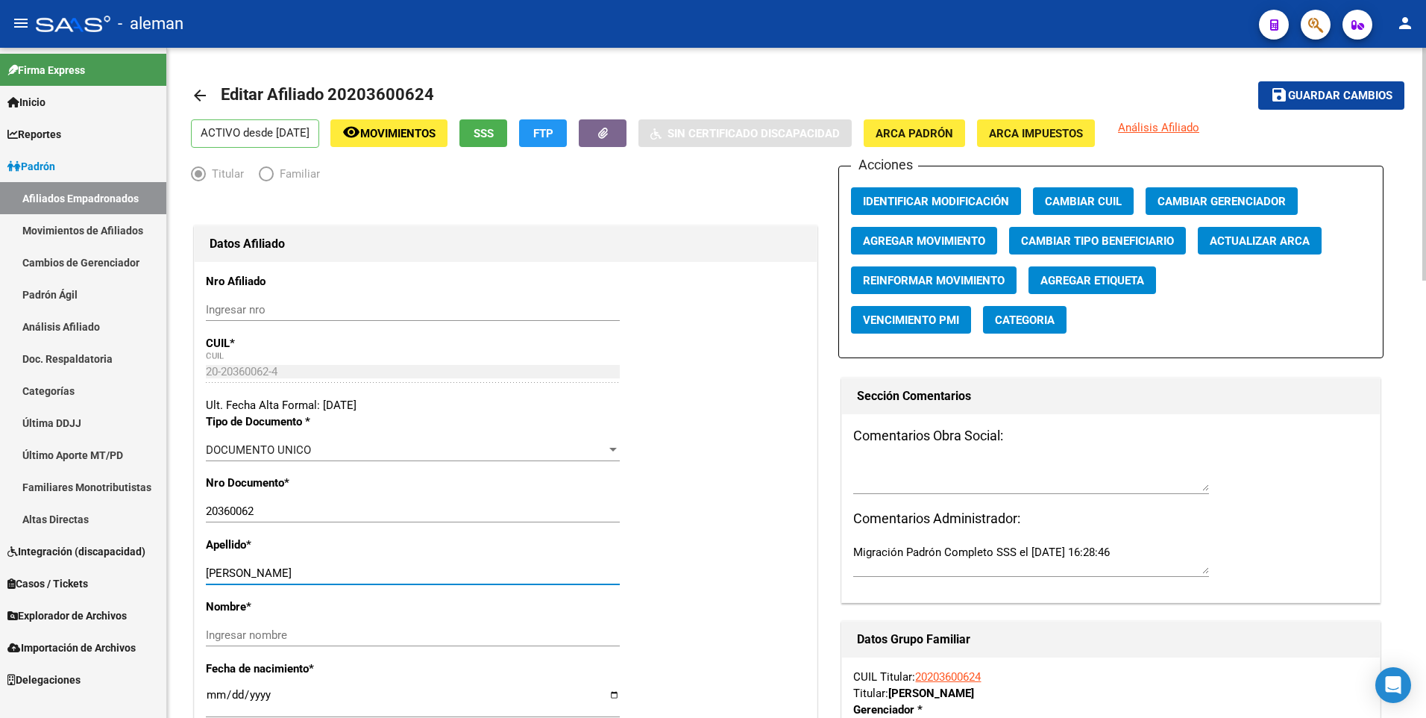
drag, startPoint x: 249, startPoint y: 573, endPoint x: 394, endPoint y: 574, distance: 144.7
click at [394, 574] on input "[PERSON_NAME]" at bounding box center [413, 572] width 414 height 13
type input "[PERSON_NAME]"
click at [401, 630] on input "Ingresar nombre" at bounding box center [413, 634] width 414 height 13
paste input "[PERSON_NAME]"
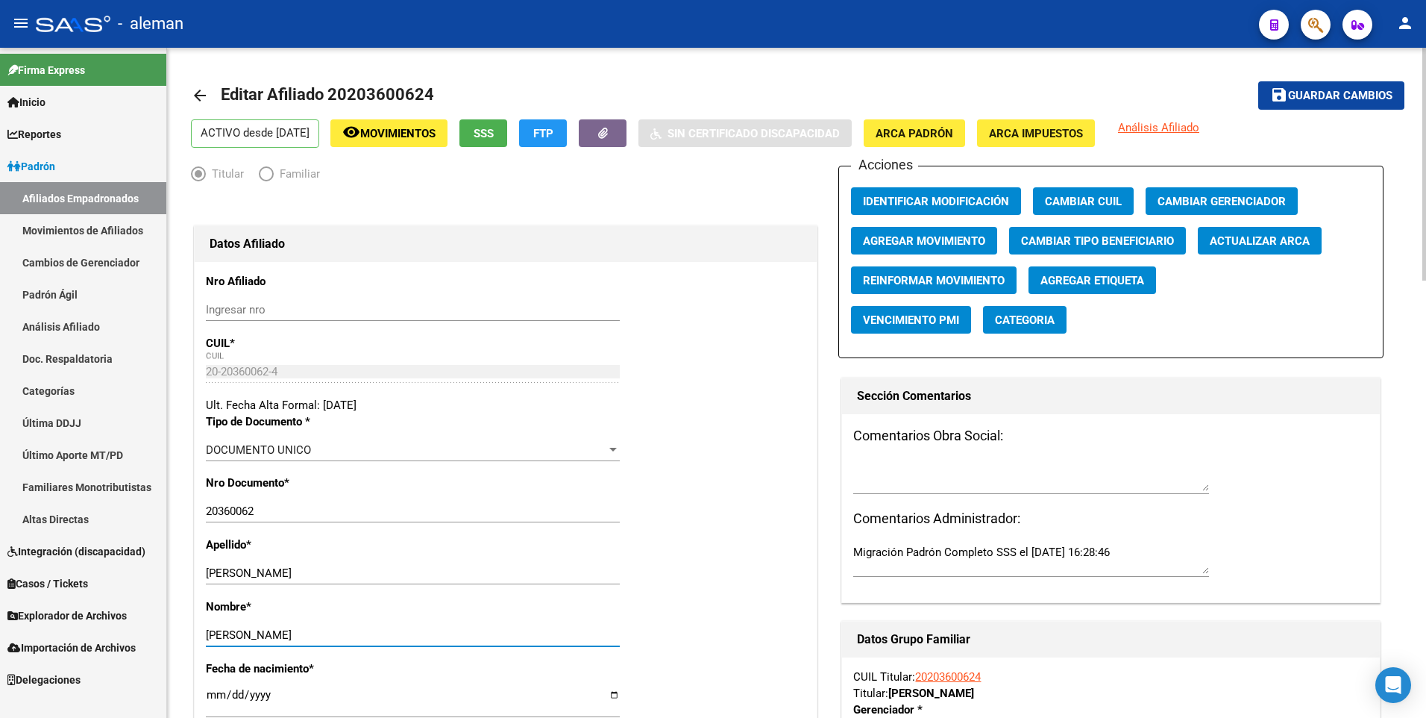
type input "[PERSON_NAME]"
click at [703, 489] on div "Nro Documento * 20360062 Ingresar nro" at bounding box center [506, 505] width 600 height 62
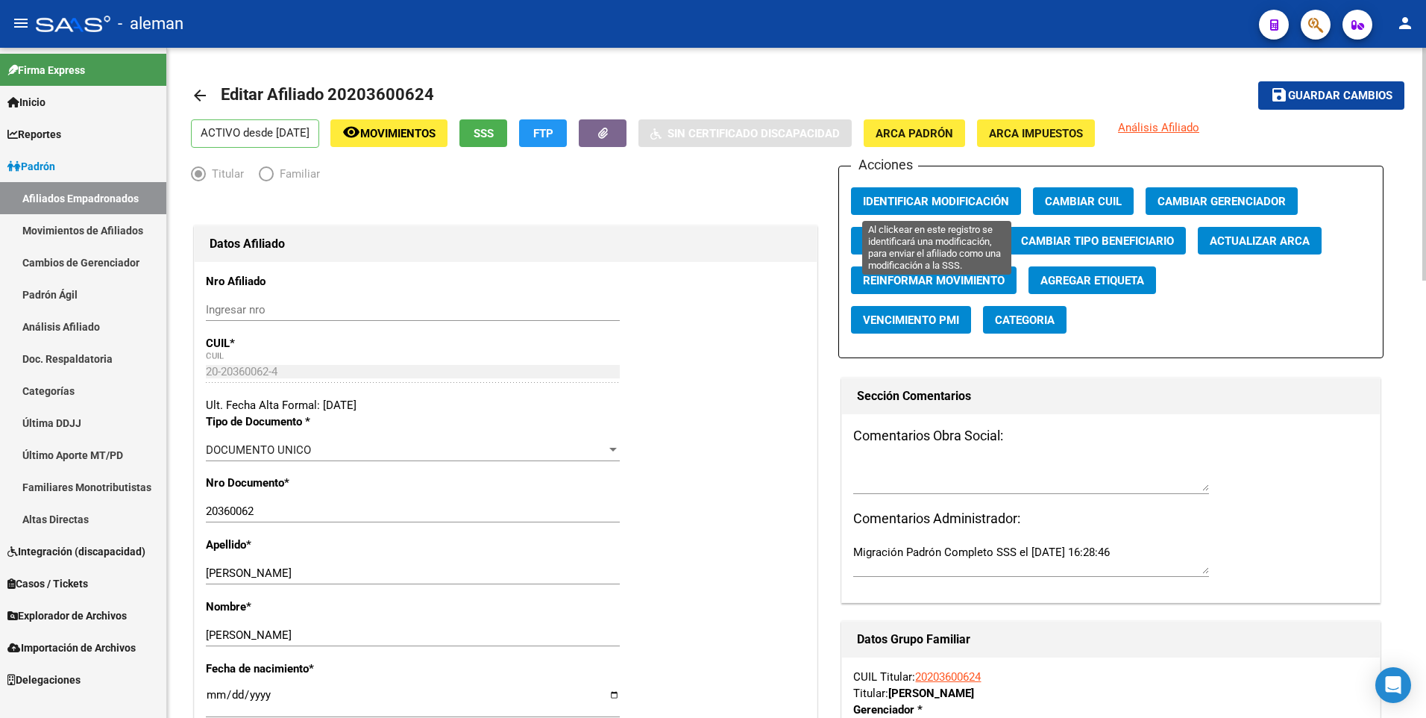
click at [931, 202] on span "Identificar Modificación" at bounding box center [936, 201] width 146 height 13
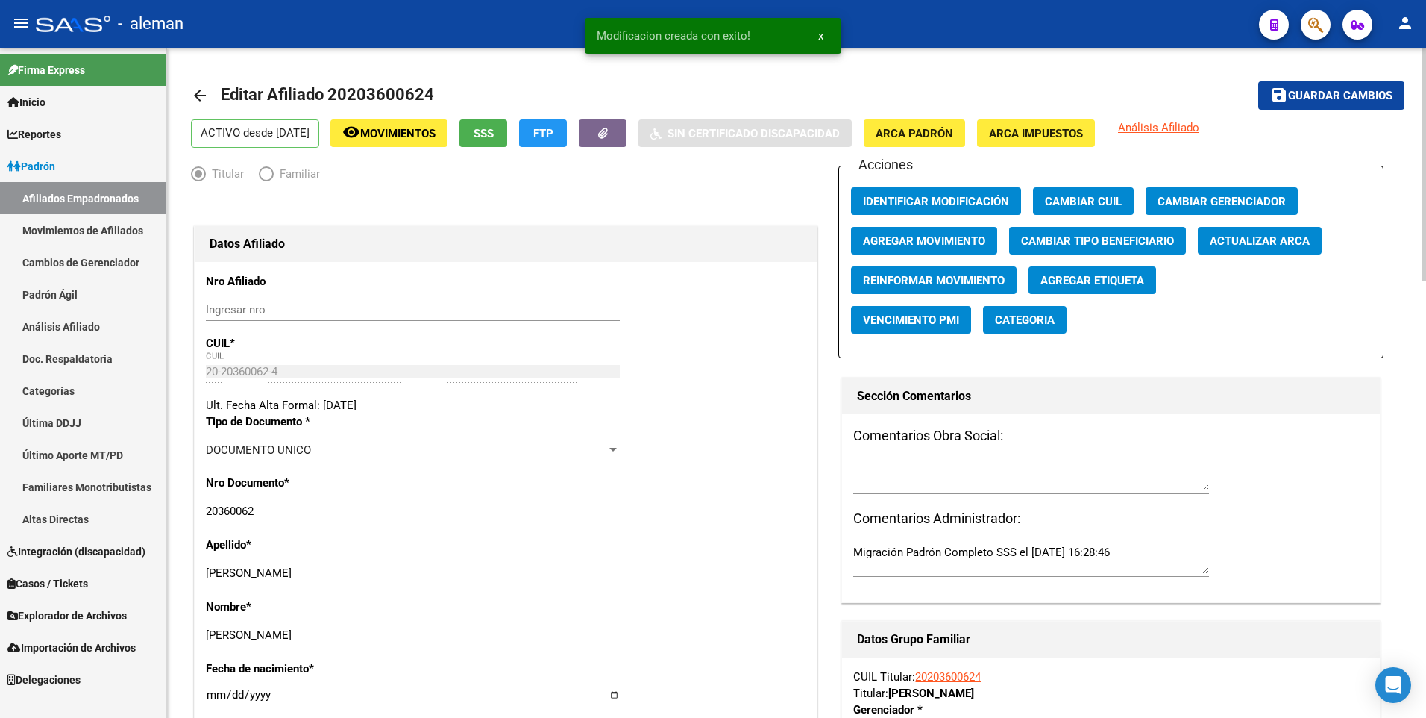
click at [1326, 90] on span "Guardar cambios" at bounding box center [1340, 96] width 104 height 13
click at [962, 191] on button "Identificar Modificación" at bounding box center [936, 201] width 170 height 28
click at [198, 91] on mat-icon "arrow_back" at bounding box center [200, 96] width 18 height 18
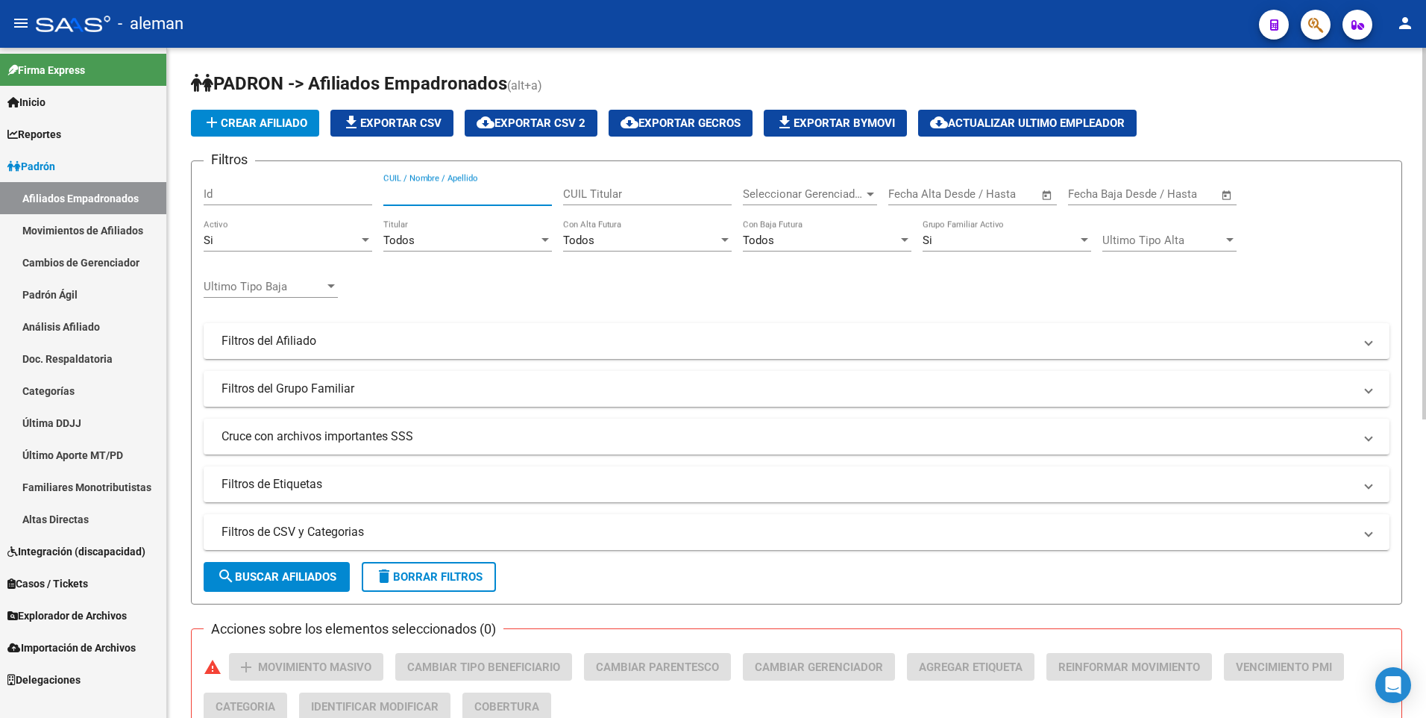
click at [418, 187] on input "CUIL / Nombre / Apellido" at bounding box center [467, 193] width 169 height 13
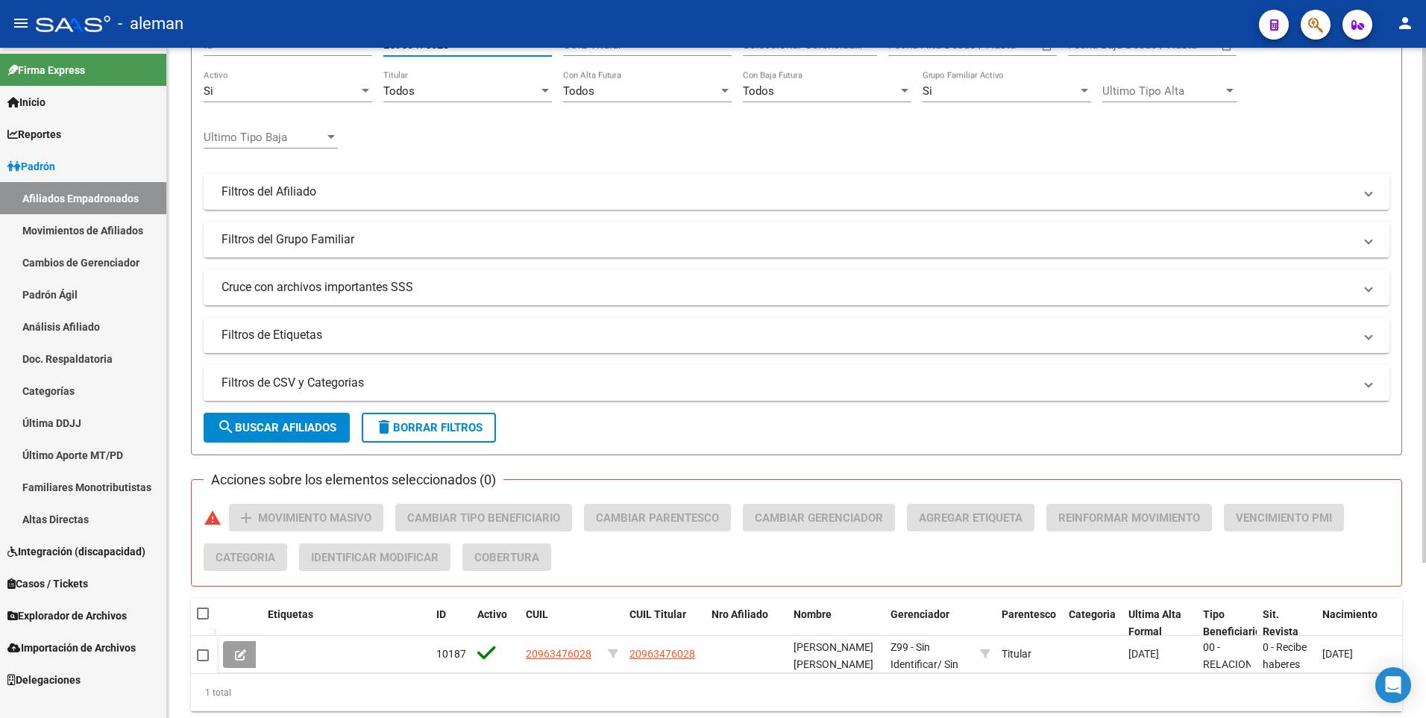
scroll to position [201, 0]
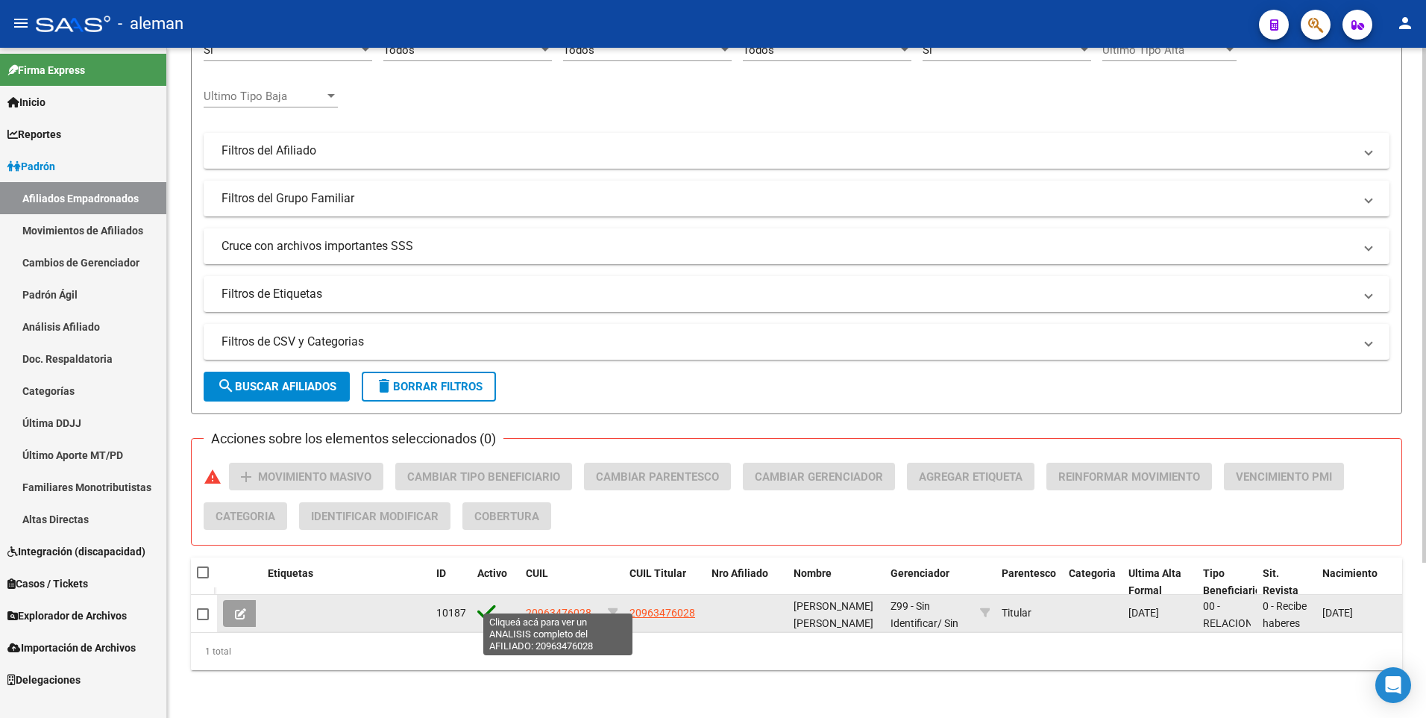
type input "20963476028"
click at [559, 607] on span "20963476028" at bounding box center [559, 613] width 66 height 12
type textarea "20963476028"
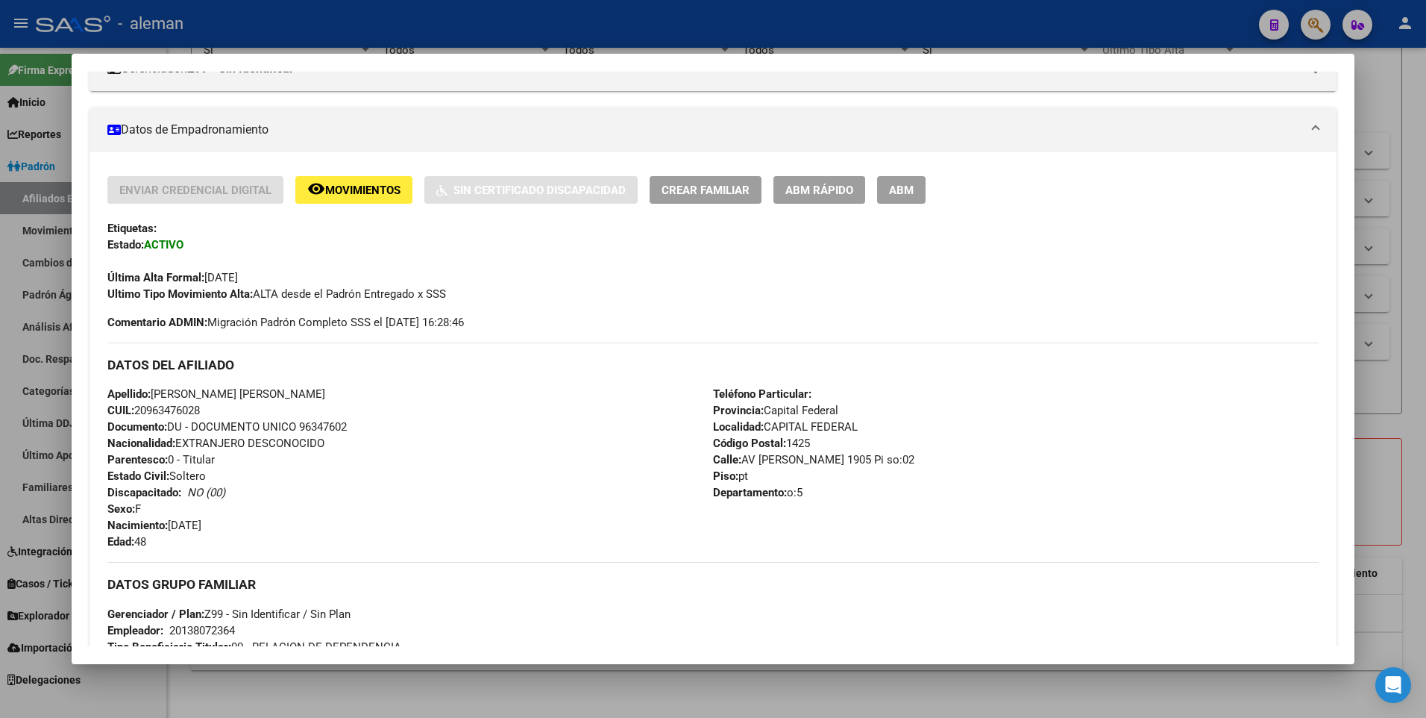
scroll to position [559, 0]
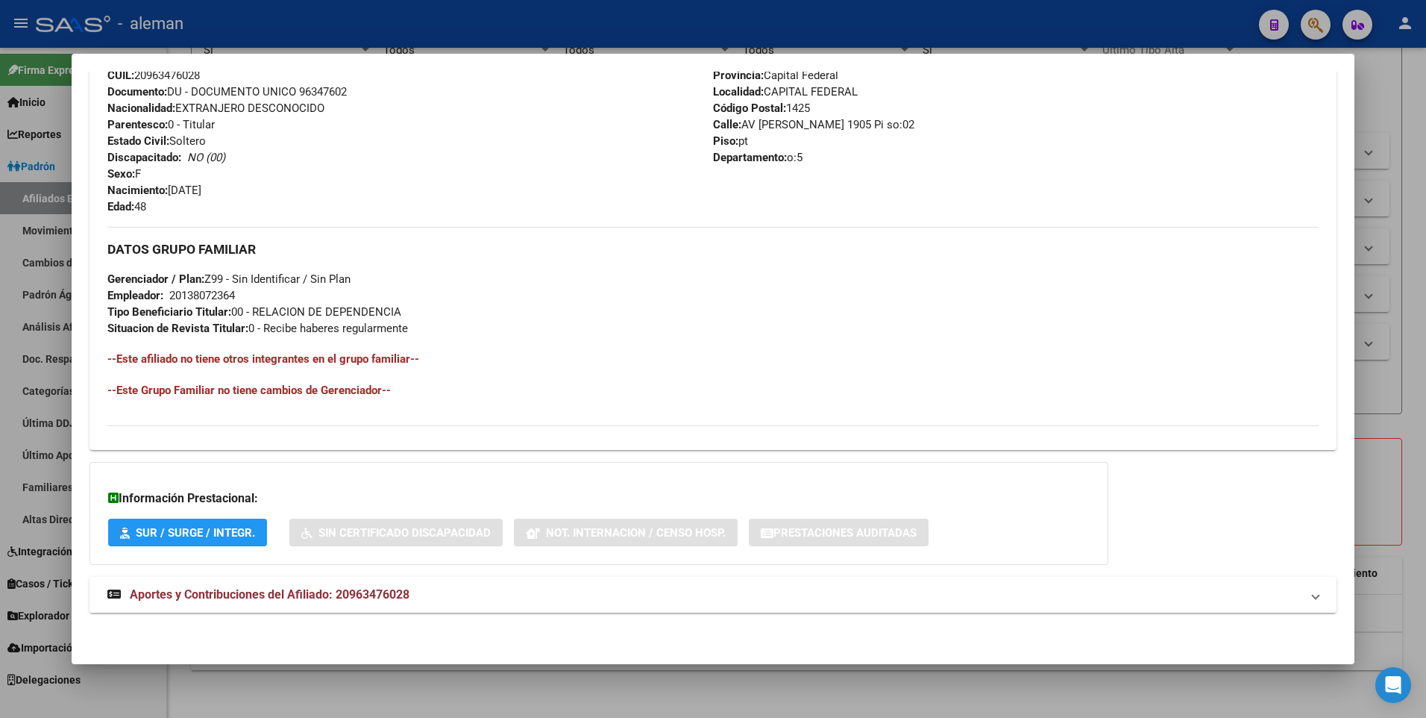
click at [359, 596] on span "Aportes y Contribuciones del Afiliado: 20963476028" at bounding box center [270, 594] width 280 height 14
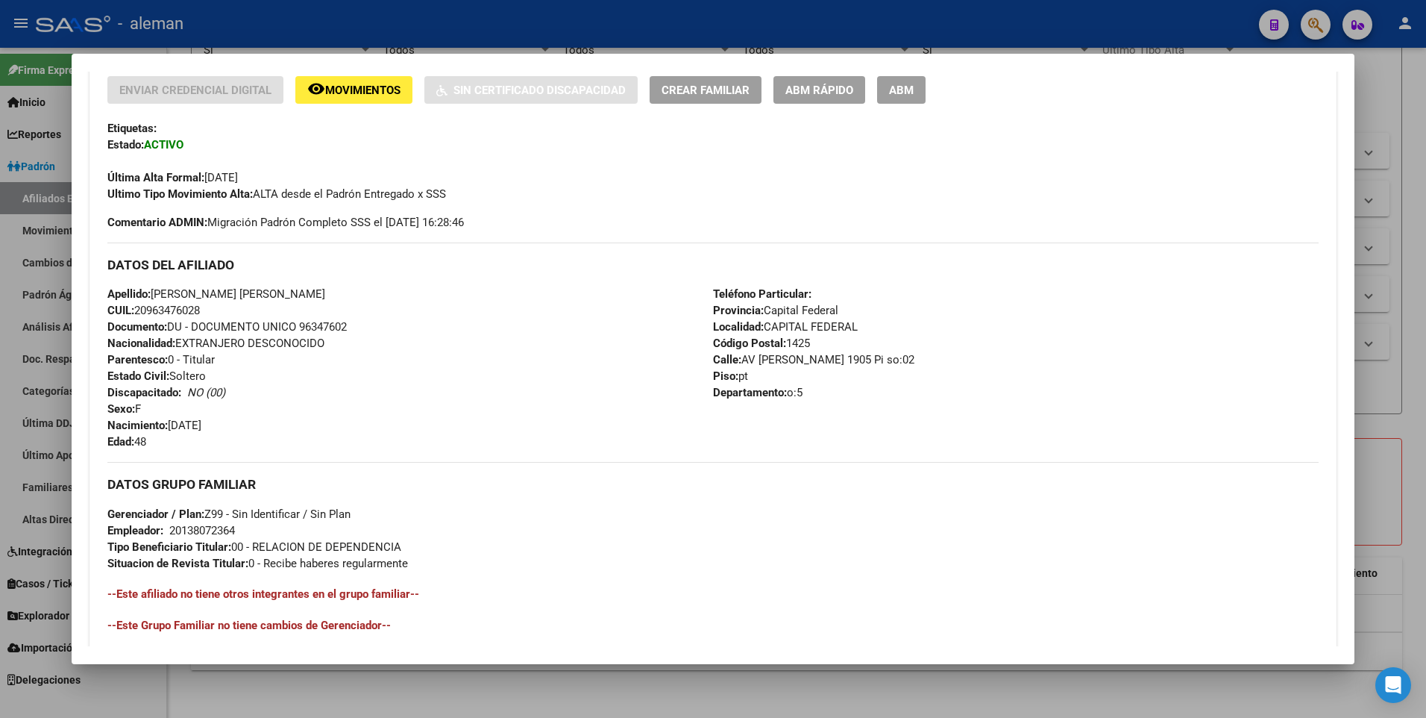
scroll to position [0, 0]
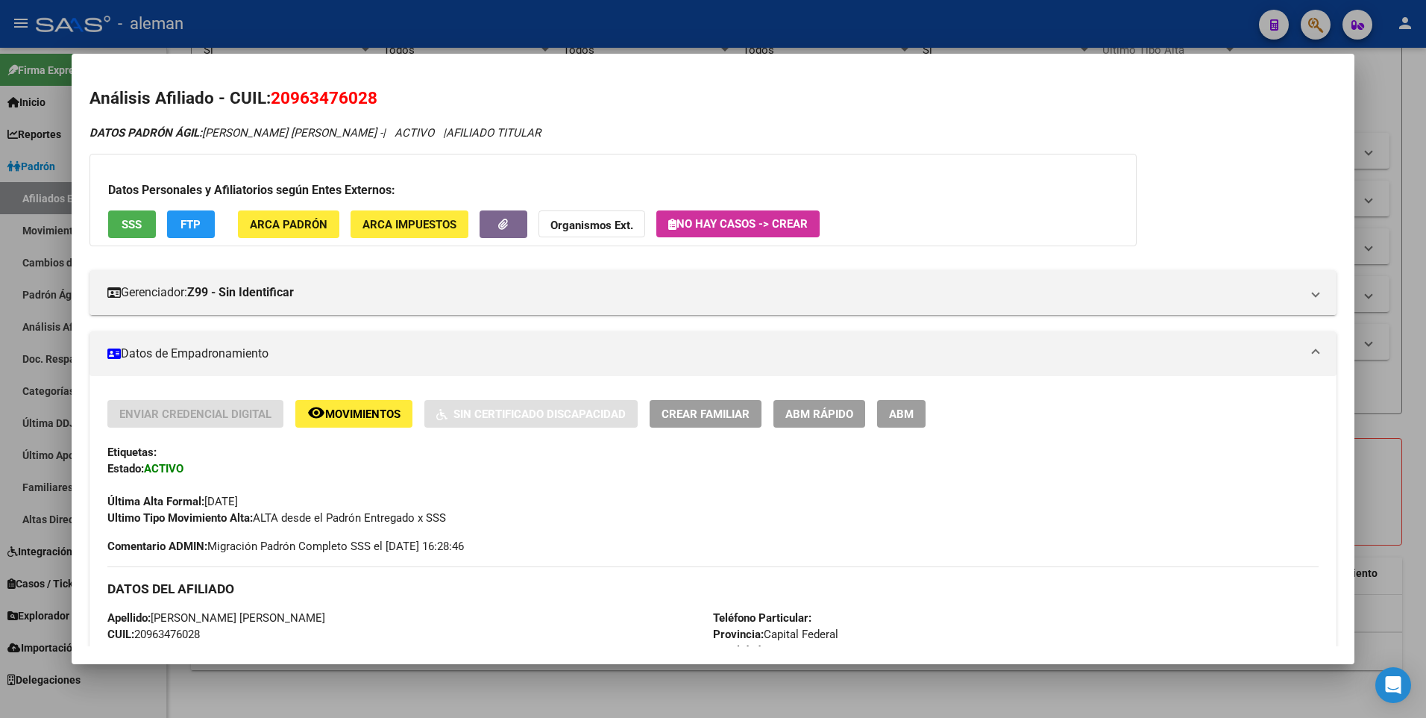
click at [315, 228] on span "ARCA Padrón" at bounding box center [289, 224] width 78 height 13
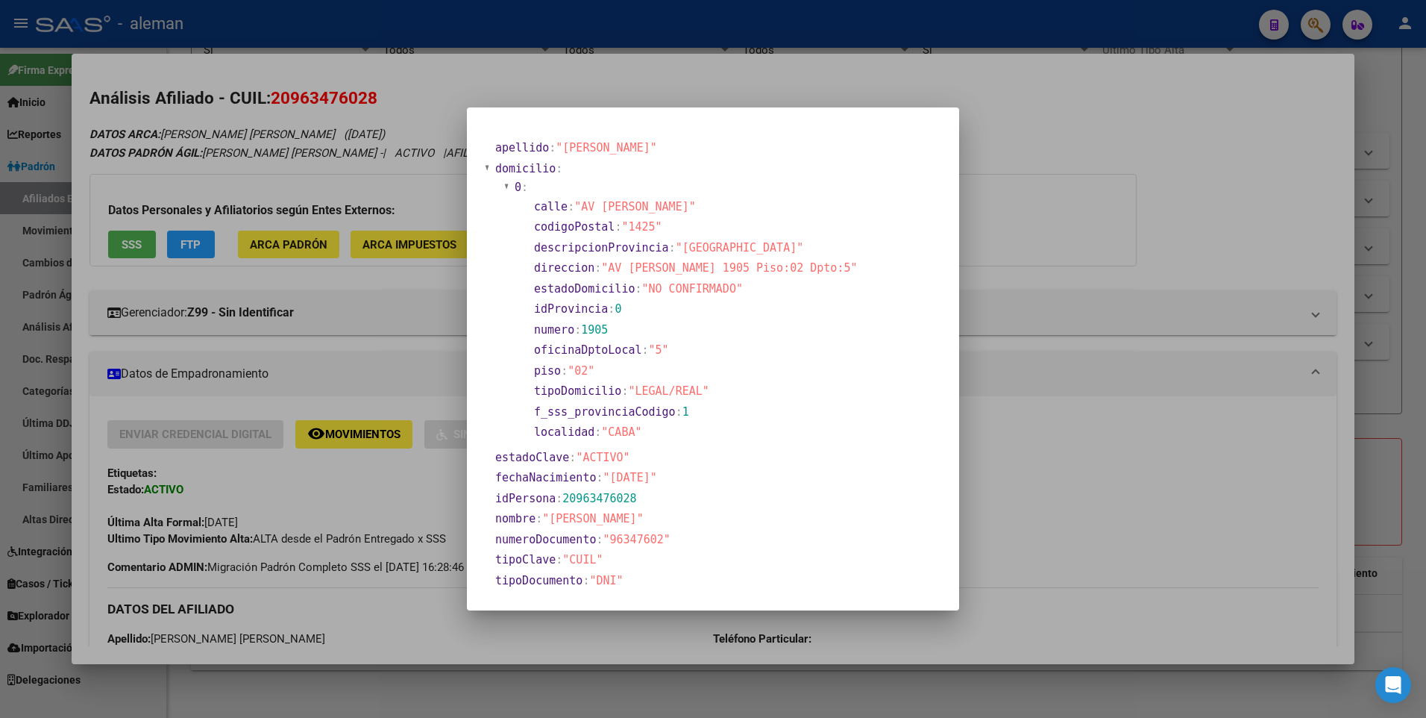
click at [1179, 485] on div at bounding box center [713, 359] width 1426 height 718
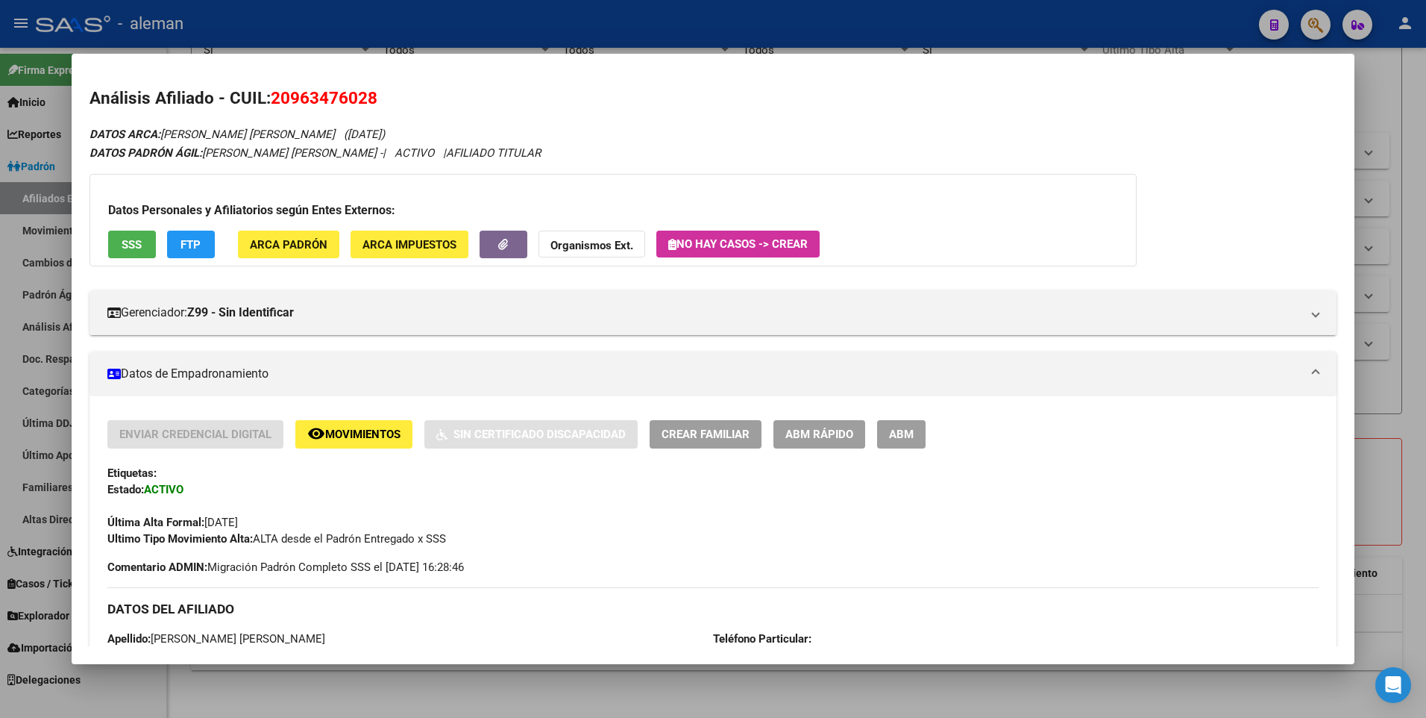
click at [1412, 420] on div at bounding box center [713, 359] width 1426 height 718
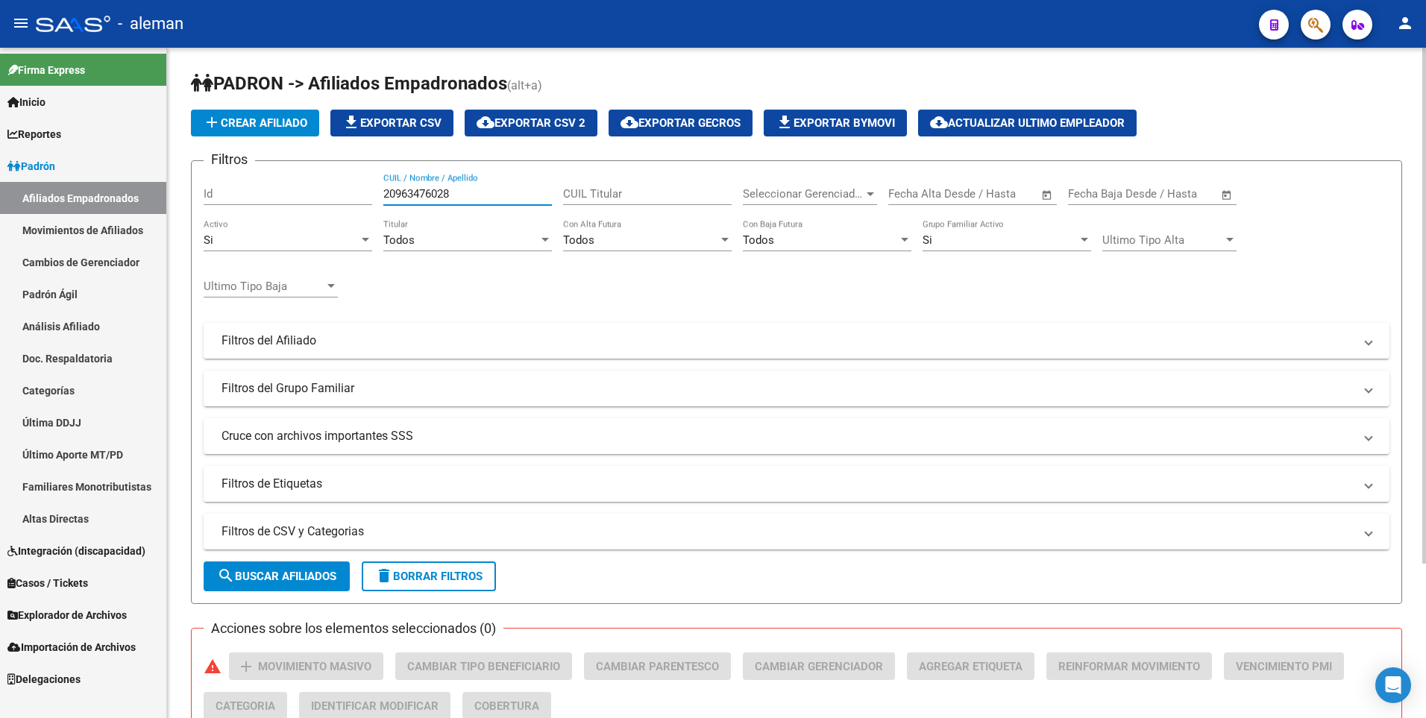
drag, startPoint x: 422, startPoint y: 193, endPoint x: 314, endPoint y: 193, distance: 108.2
click at [314, 193] on div "Filtros Id 20963476028 CUIL / Nombre / Apellido CUIL Titular Seleccionar Gerenc…" at bounding box center [797, 337] width 1186 height 329
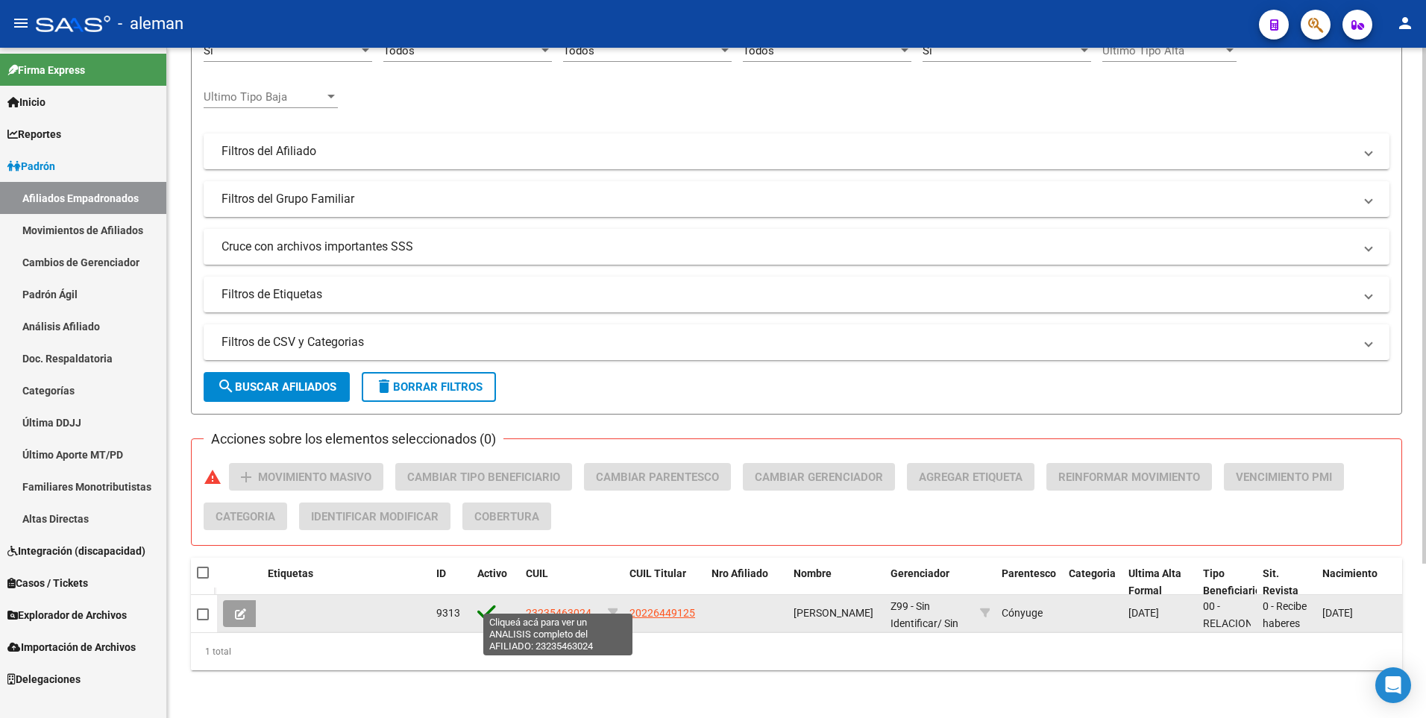
type input "23235463024"
click at [562, 607] on span "23235463024" at bounding box center [559, 613] width 66 height 12
type textarea "23235463024"
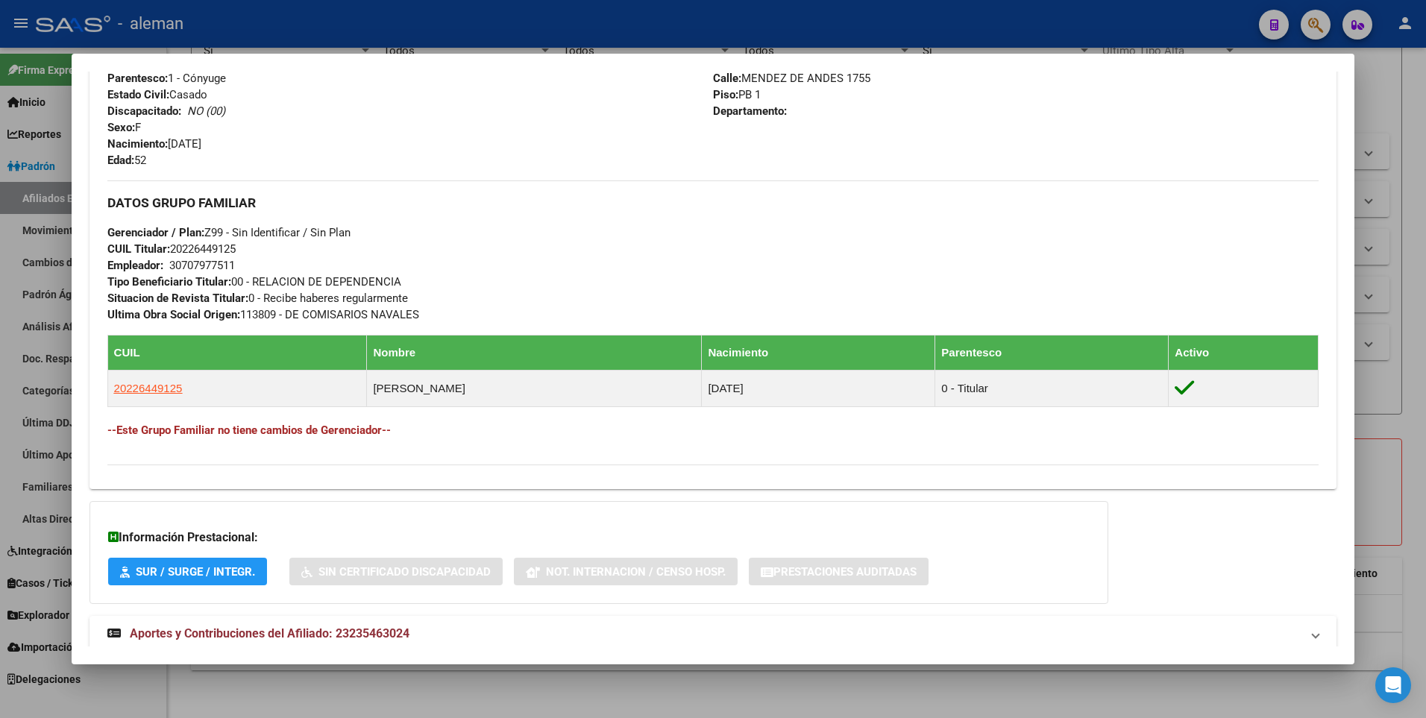
scroll to position [663, 0]
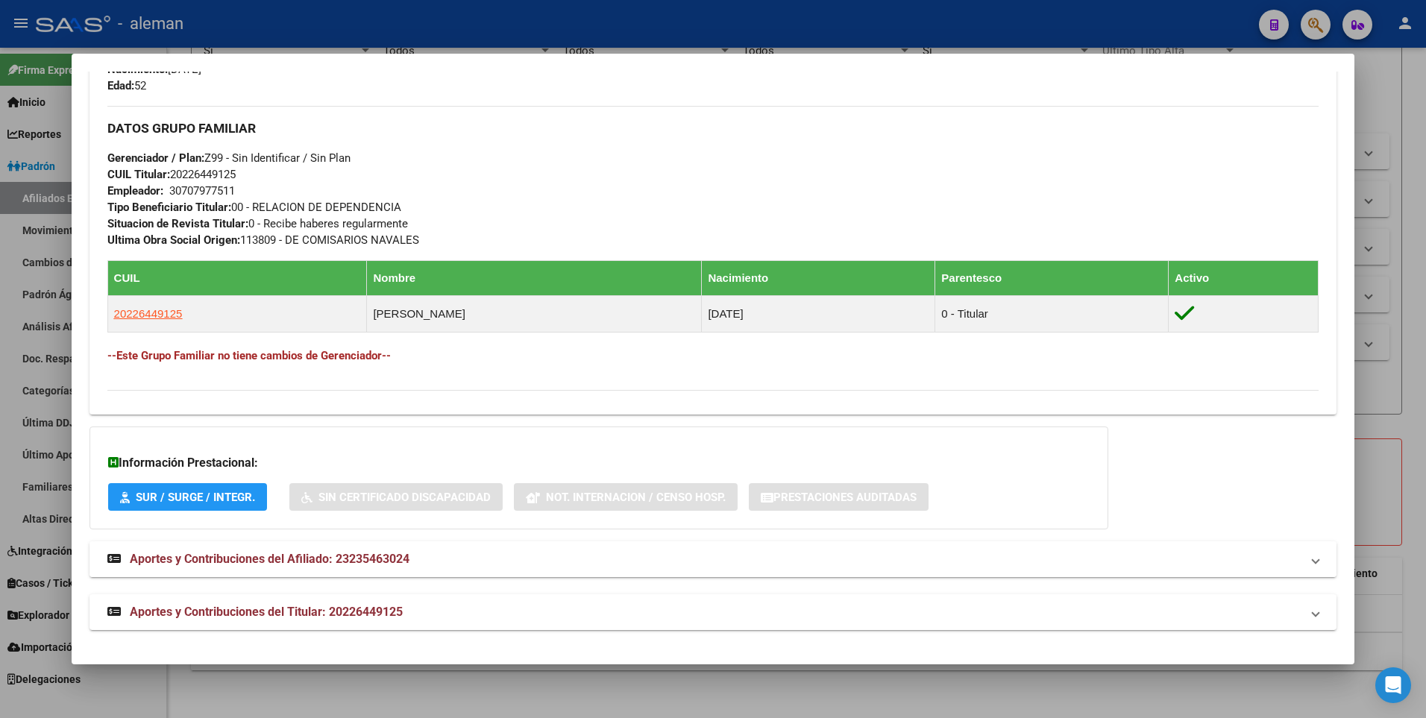
click at [351, 560] on span "Aportes y Contribuciones del Afiliado: 23235463024" at bounding box center [270, 559] width 280 height 14
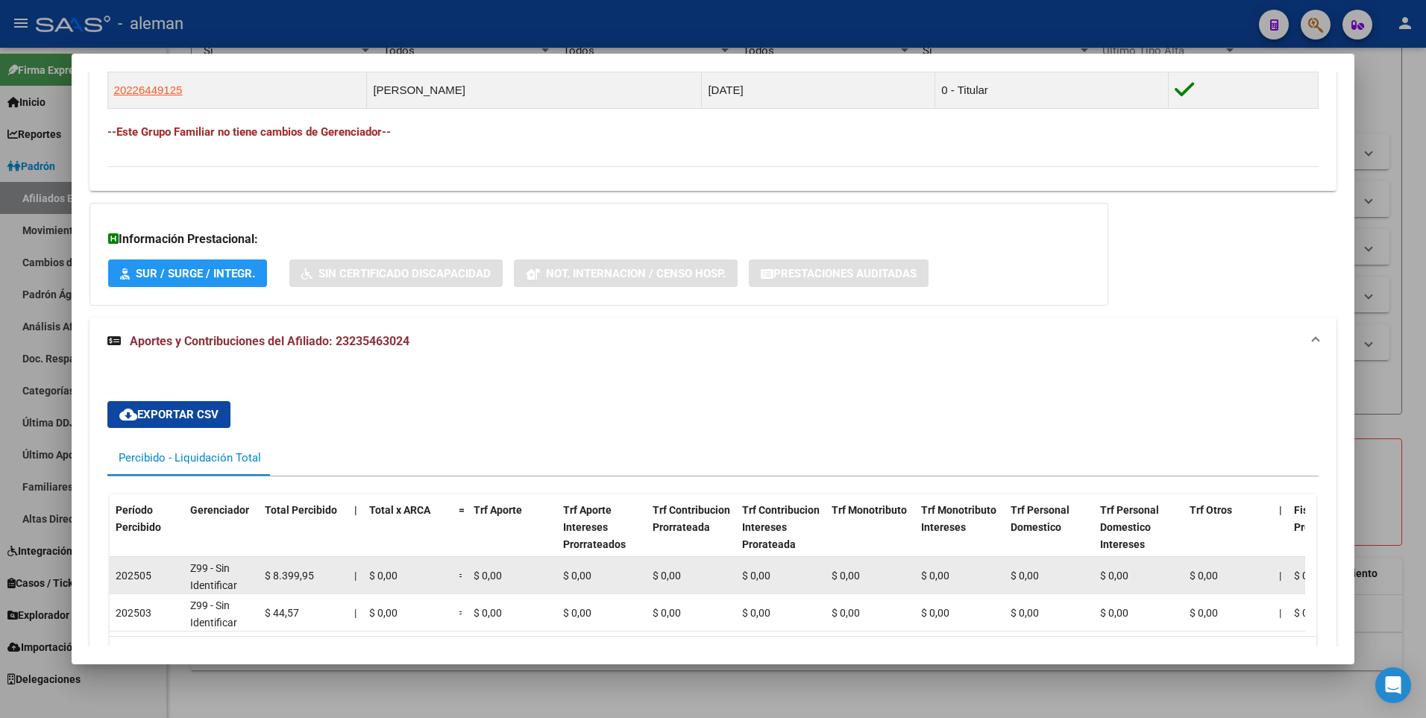
scroll to position [962, 0]
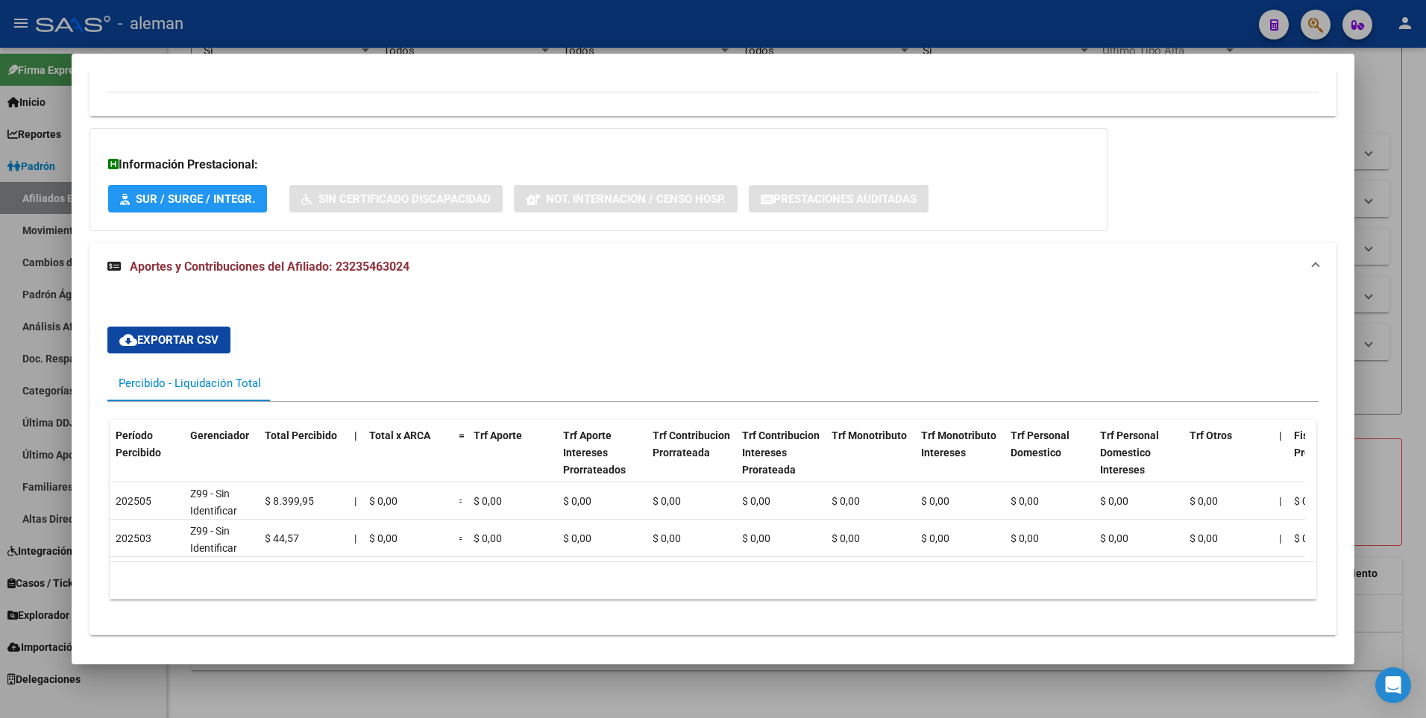
click at [546, 316] on div "cloud_download Exportar CSV Percibido - Liquidación Total Período Percibido Ger…" at bounding box center [713, 463] width 1212 height 297
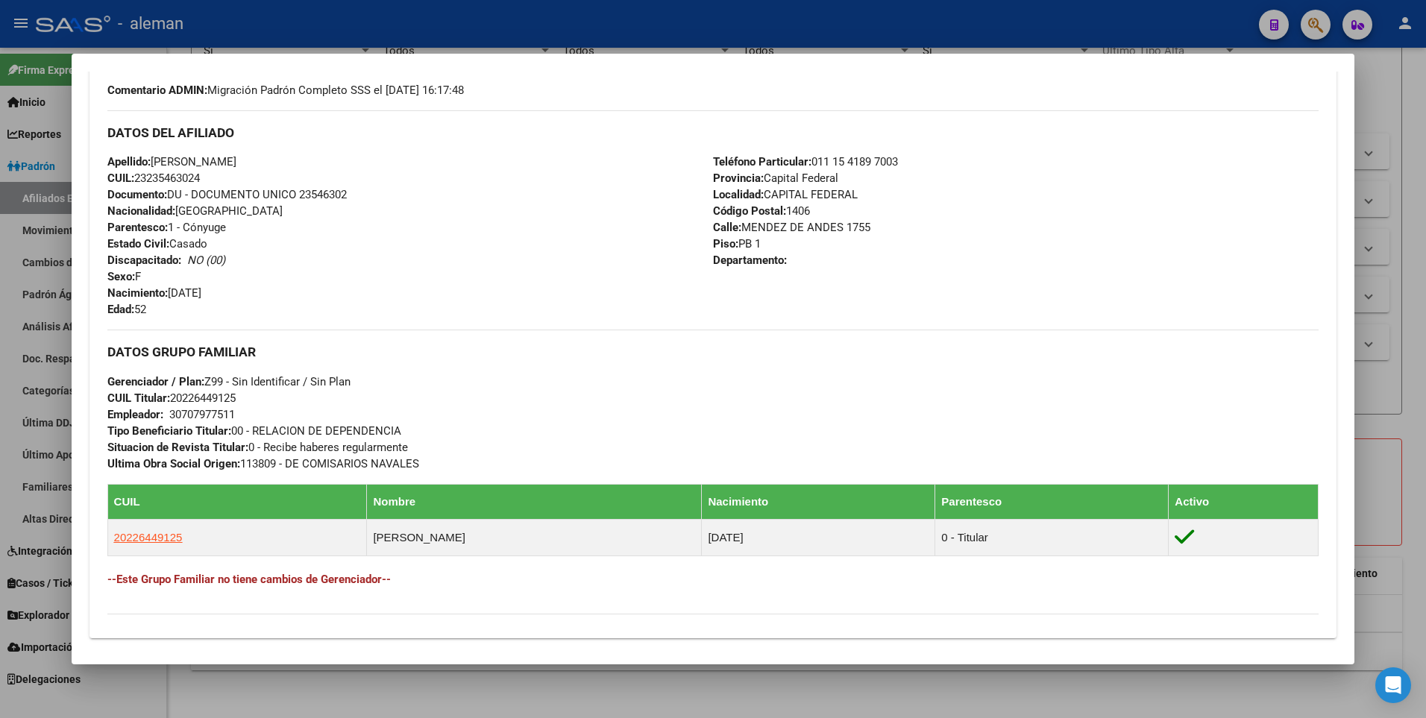
scroll to position [141, 0]
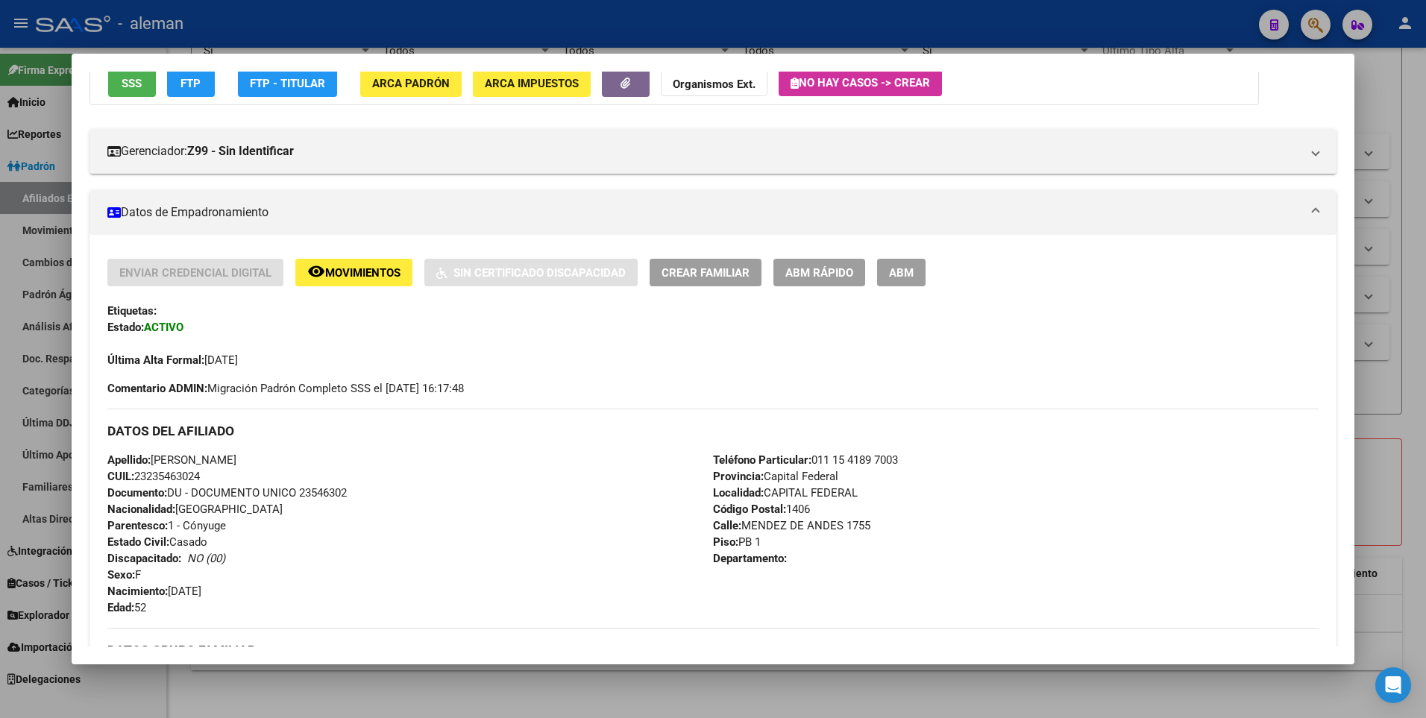
click at [900, 272] on span "ABM" at bounding box center [901, 272] width 25 height 13
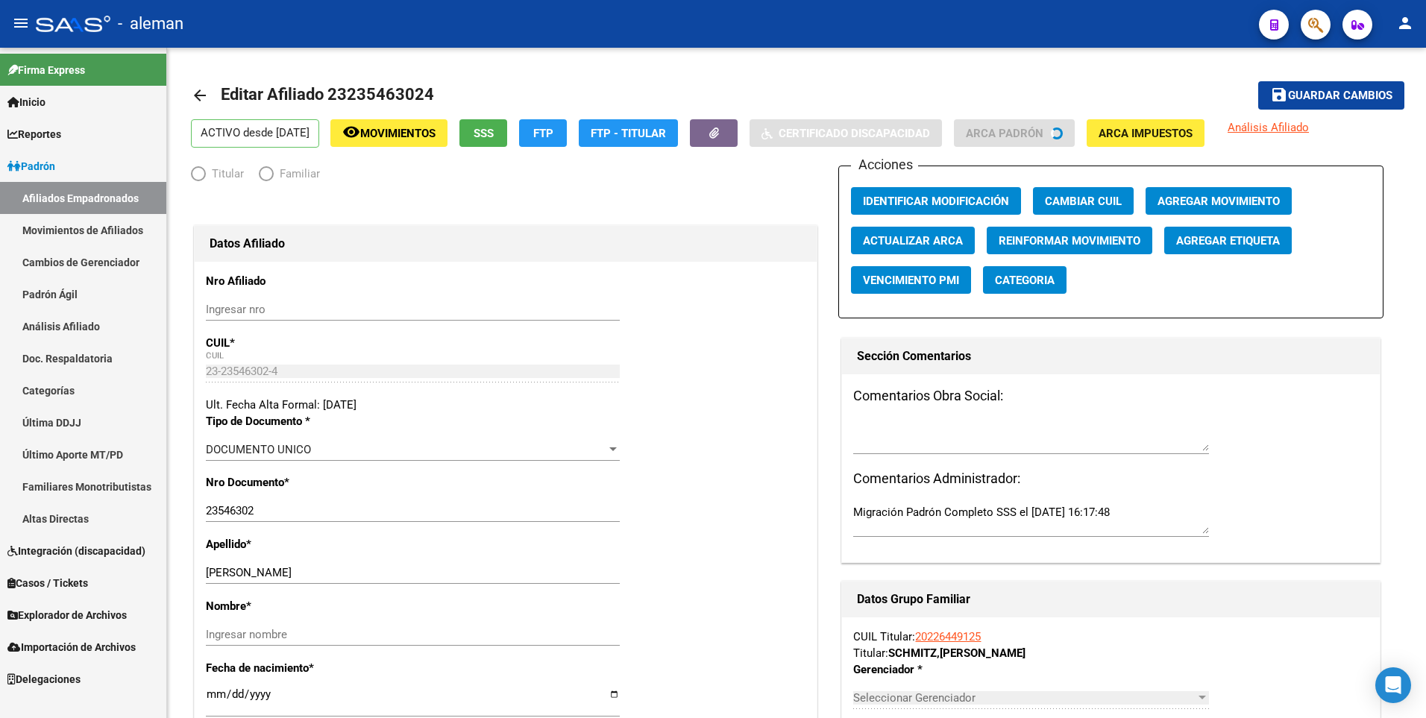
radio input "true"
type input "30-70797751-1"
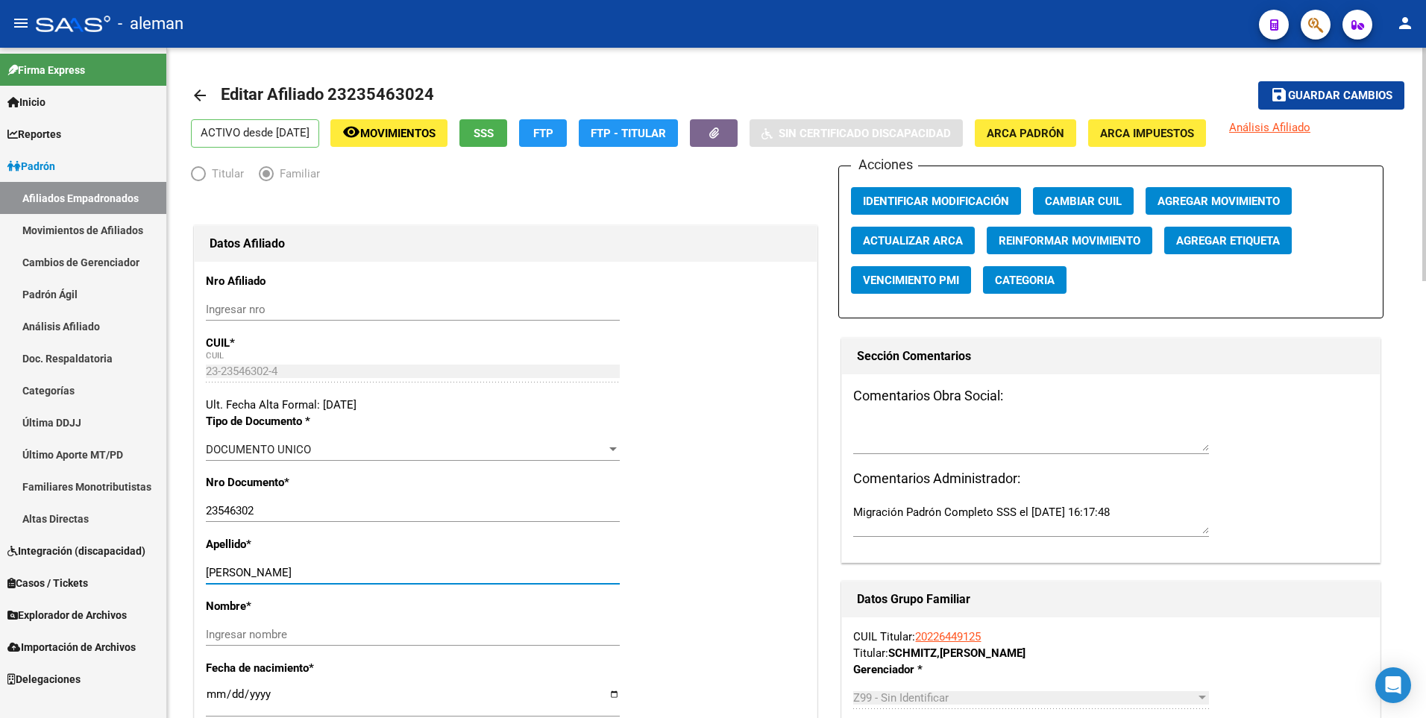
drag, startPoint x: 245, startPoint y: 571, endPoint x: 364, endPoint y: 571, distance: 119.4
click at [364, 571] on input "[PERSON_NAME]" at bounding box center [413, 572] width 414 height 13
type input "CURRA"
click at [341, 636] on input "Ingresar nombre" at bounding box center [413, 634] width 414 height 13
paste input "[PERSON_NAME]"
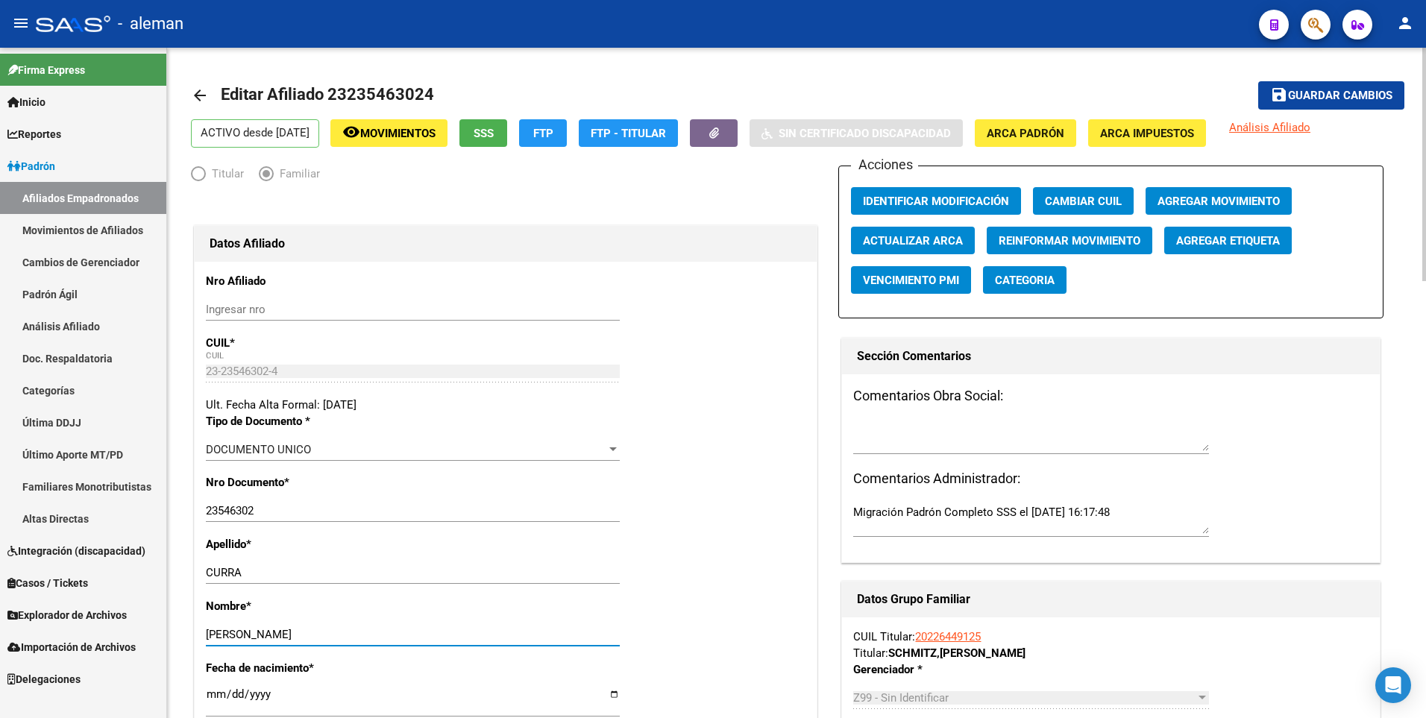
type input "[PERSON_NAME]"
click at [1182, 198] on span "Agregar Movimiento" at bounding box center [1219, 201] width 122 height 13
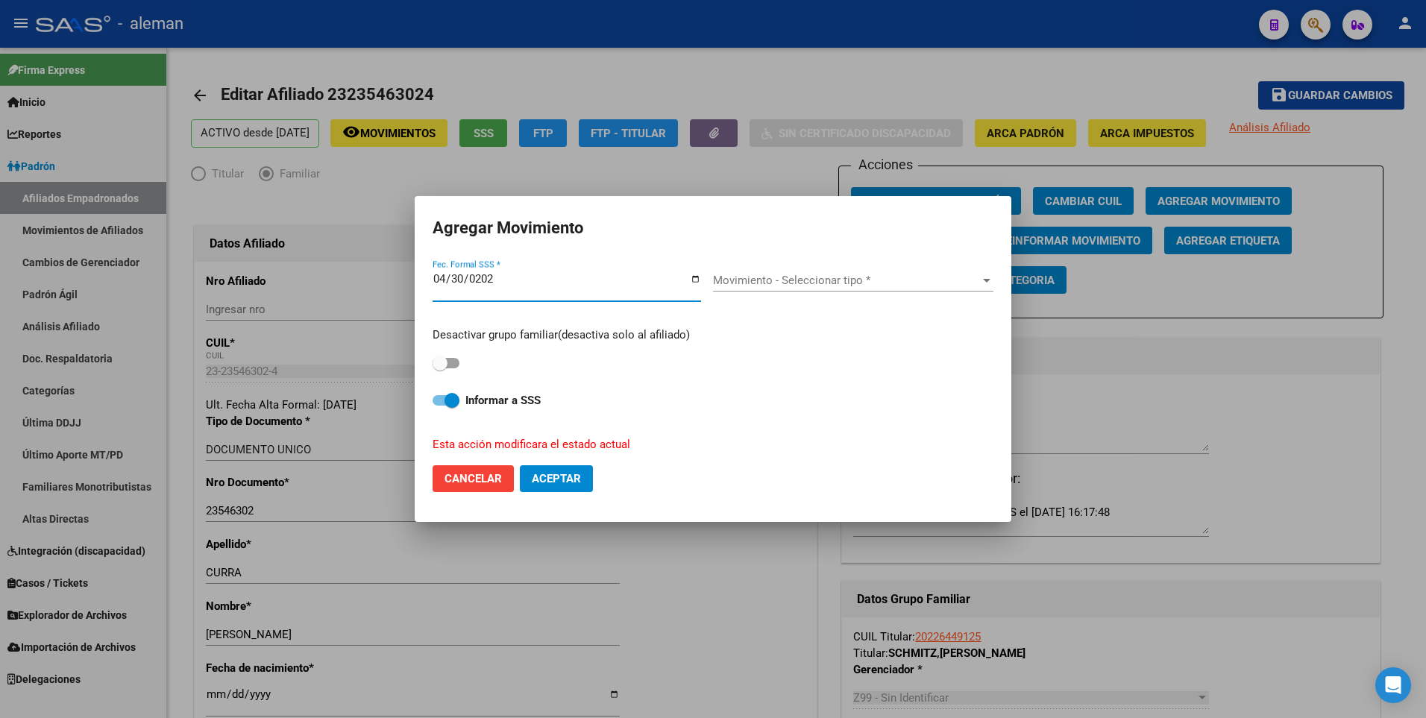
type input "[DATE]"
click at [446, 398] on span at bounding box center [452, 400] width 15 height 15
click at [440, 406] on input "Informar a SSS" at bounding box center [439, 406] width 1 height 1
checkbox input "false"
click at [776, 279] on span "Movimiento - Seleccionar tipo *" at bounding box center [846, 280] width 267 height 13
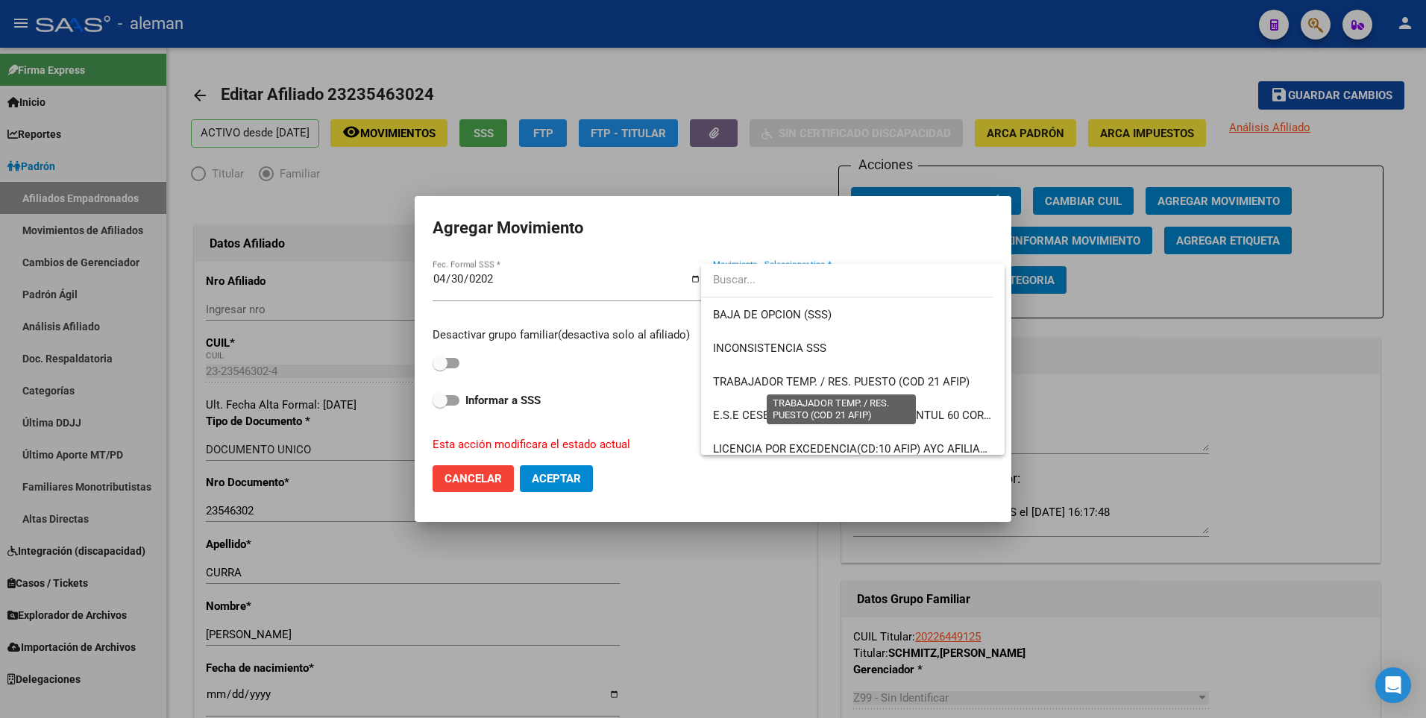
scroll to position [562, 0]
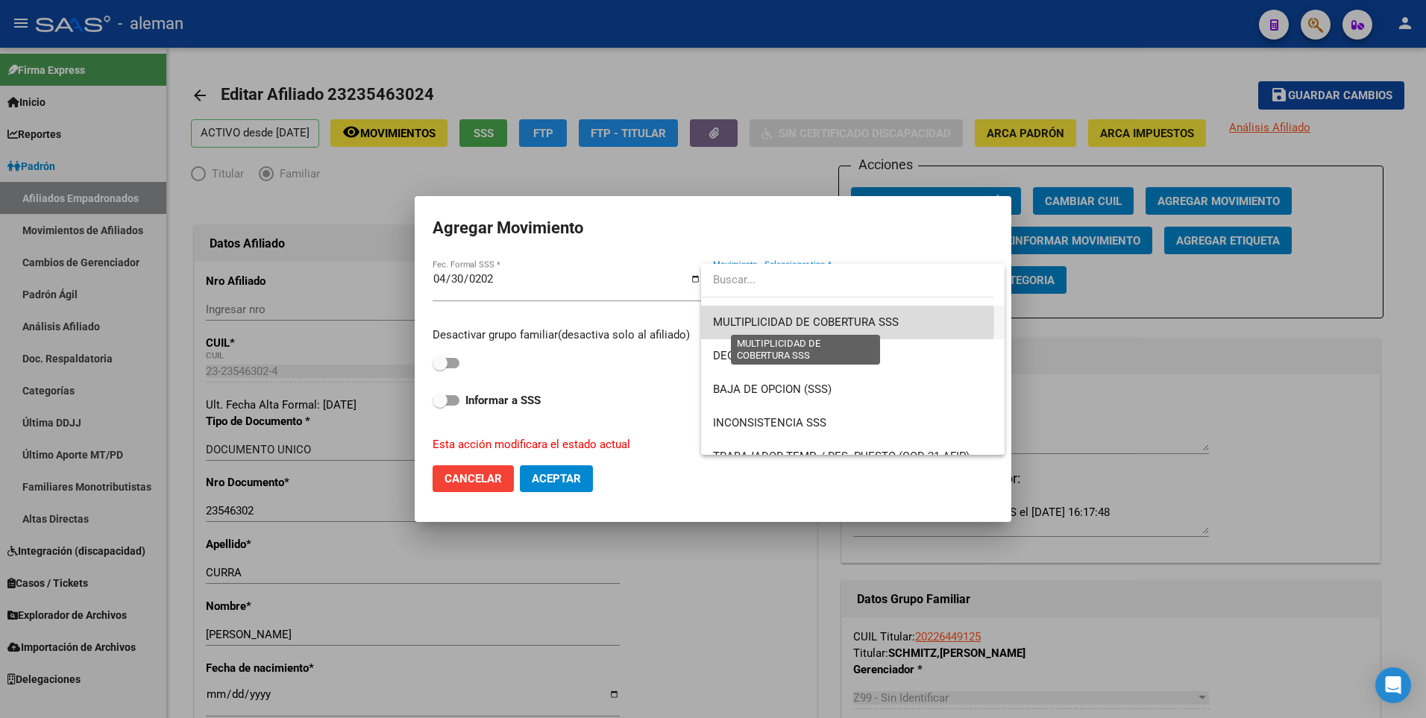
click at [797, 322] on span "MULTIPLICIDAD DE COBERTURA SSS" at bounding box center [806, 322] width 186 height 13
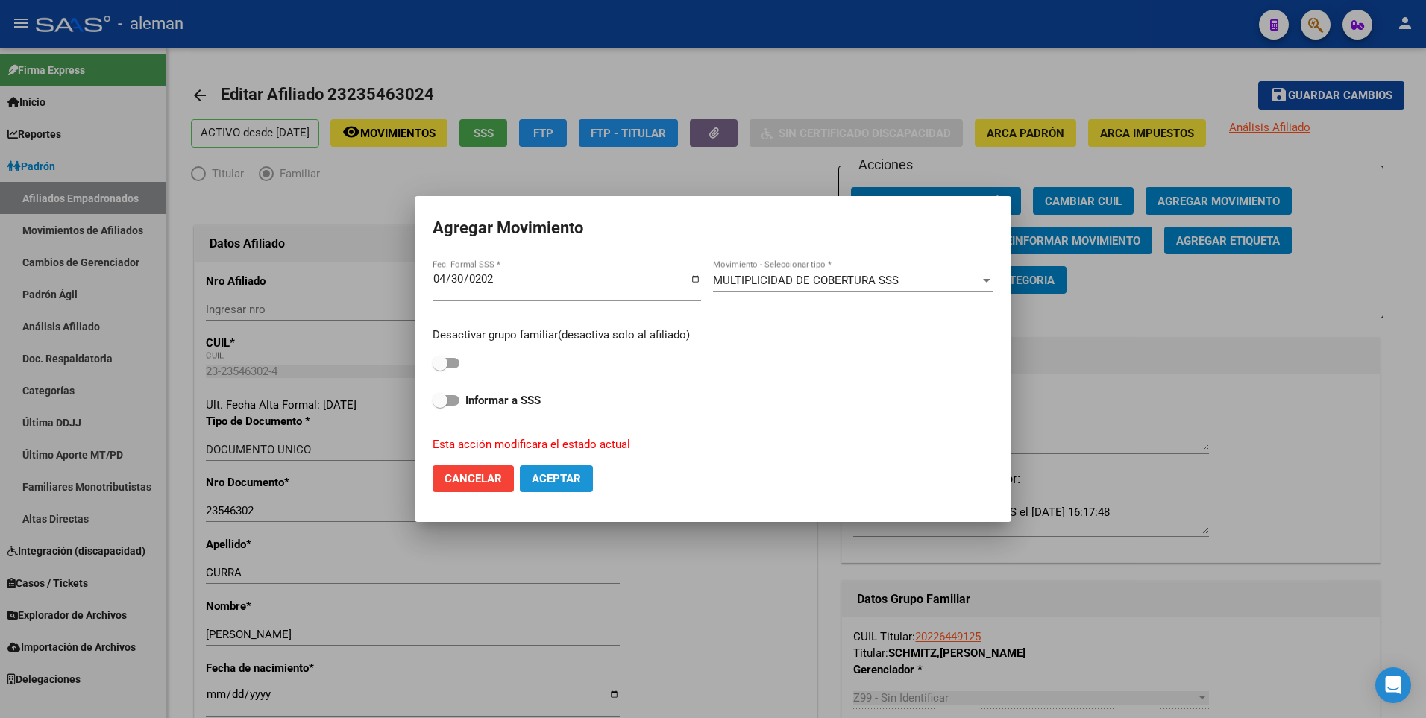
click at [545, 476] on span "Aceptar" at bounding box center [556, 478] width 49 height 13
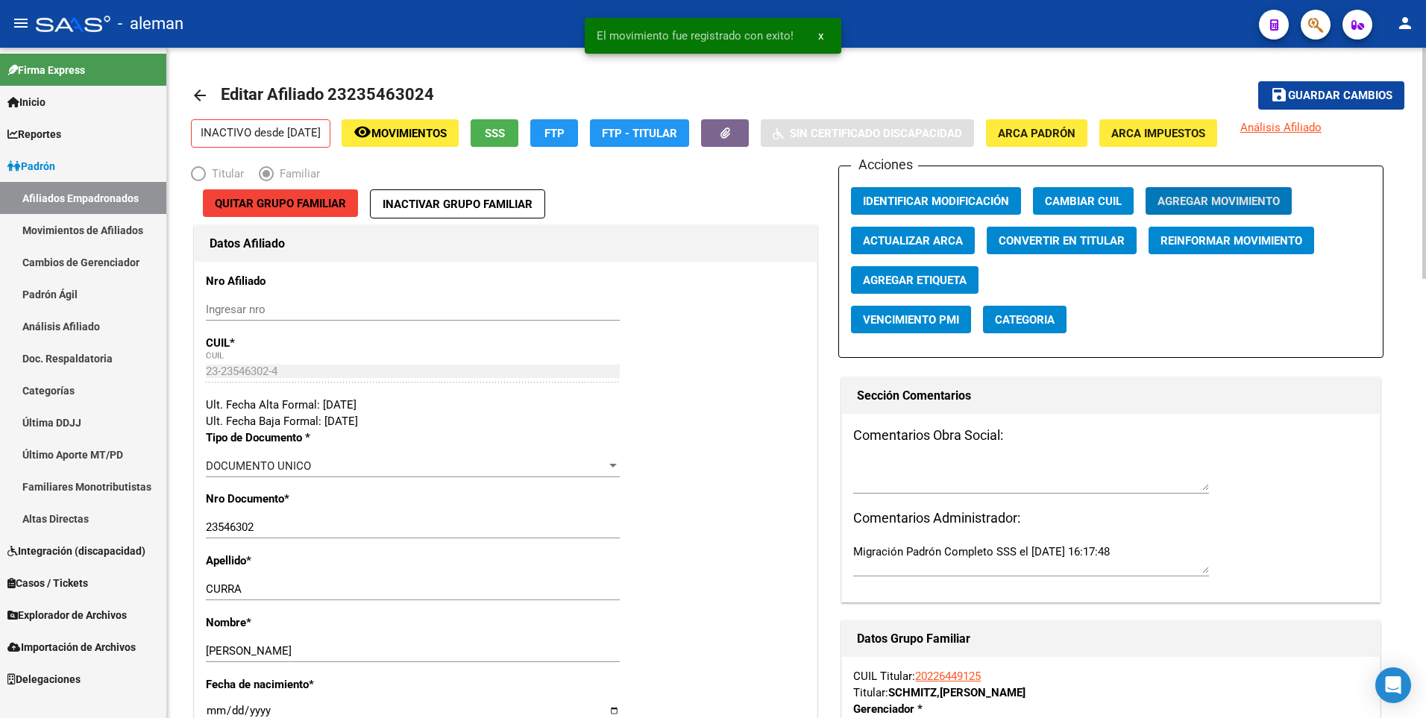
click at [1350, 98] on span "Guardar cambios" at bounding box center [1340, 96] width 104 height 13
click at [196, 95] on mat-icon "arrow_back" at bounding box center [200, 96] width 18 height 18
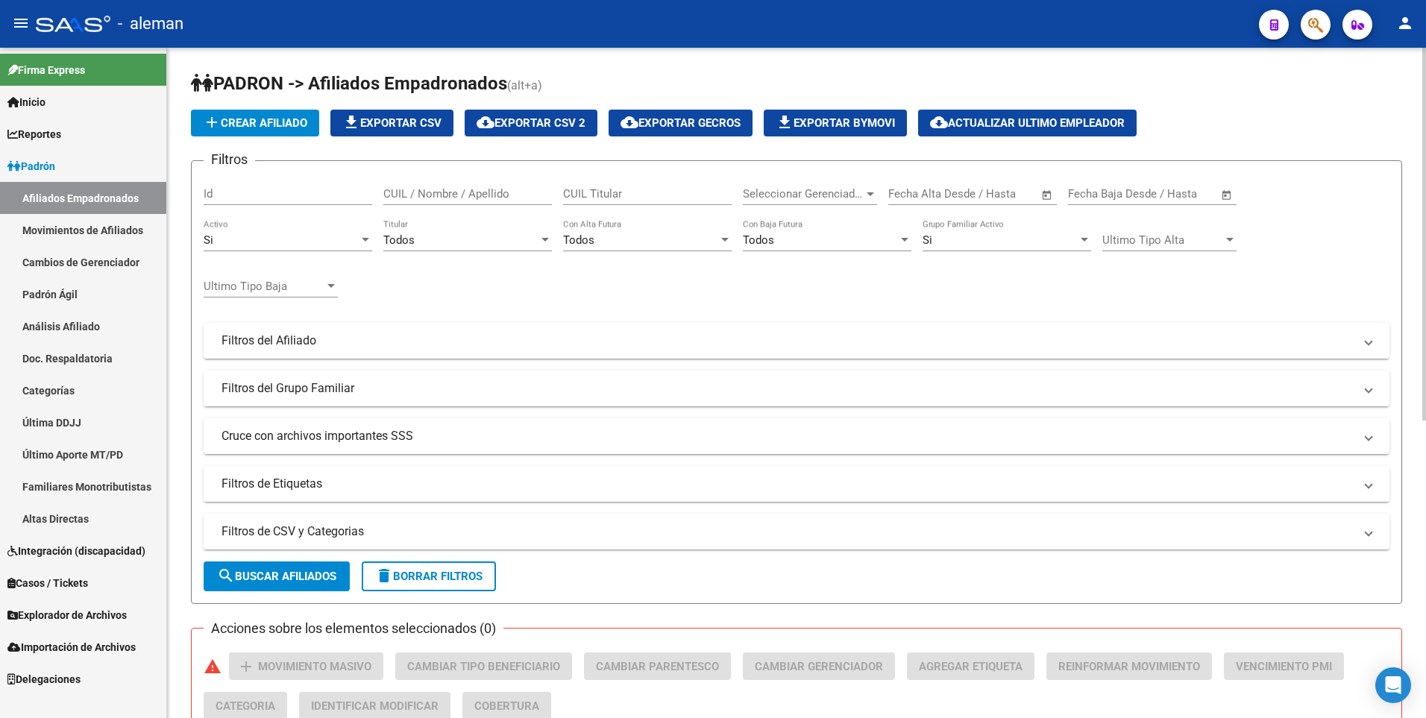
click at [417, 191] on input "CUIL / Nombre / Apellido" at bounding box center [467, 193] width 169 height 13
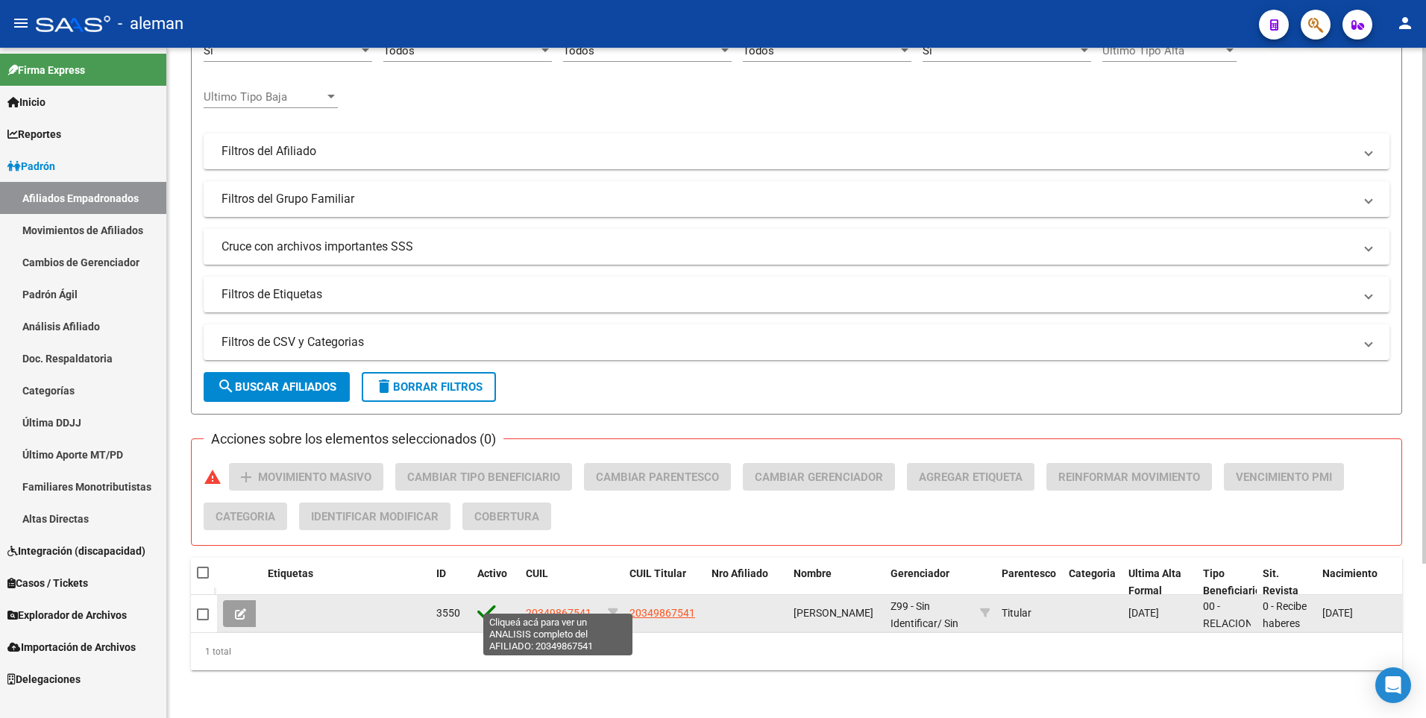
type input "20349867541"
click at [560, 607] on span "20349867541" at bounding box center [559, 613] width 66 height 12
type textarea "20349867541"
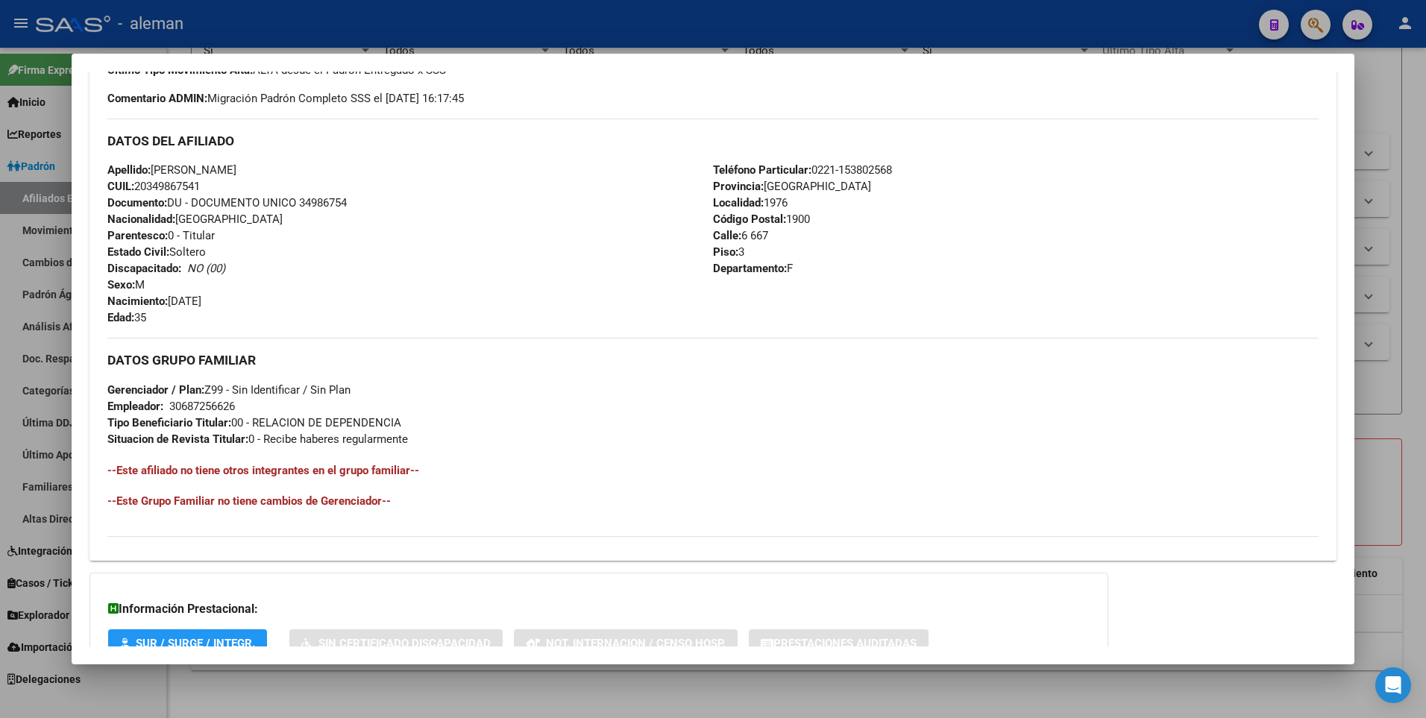
scroll to position [558, 0]
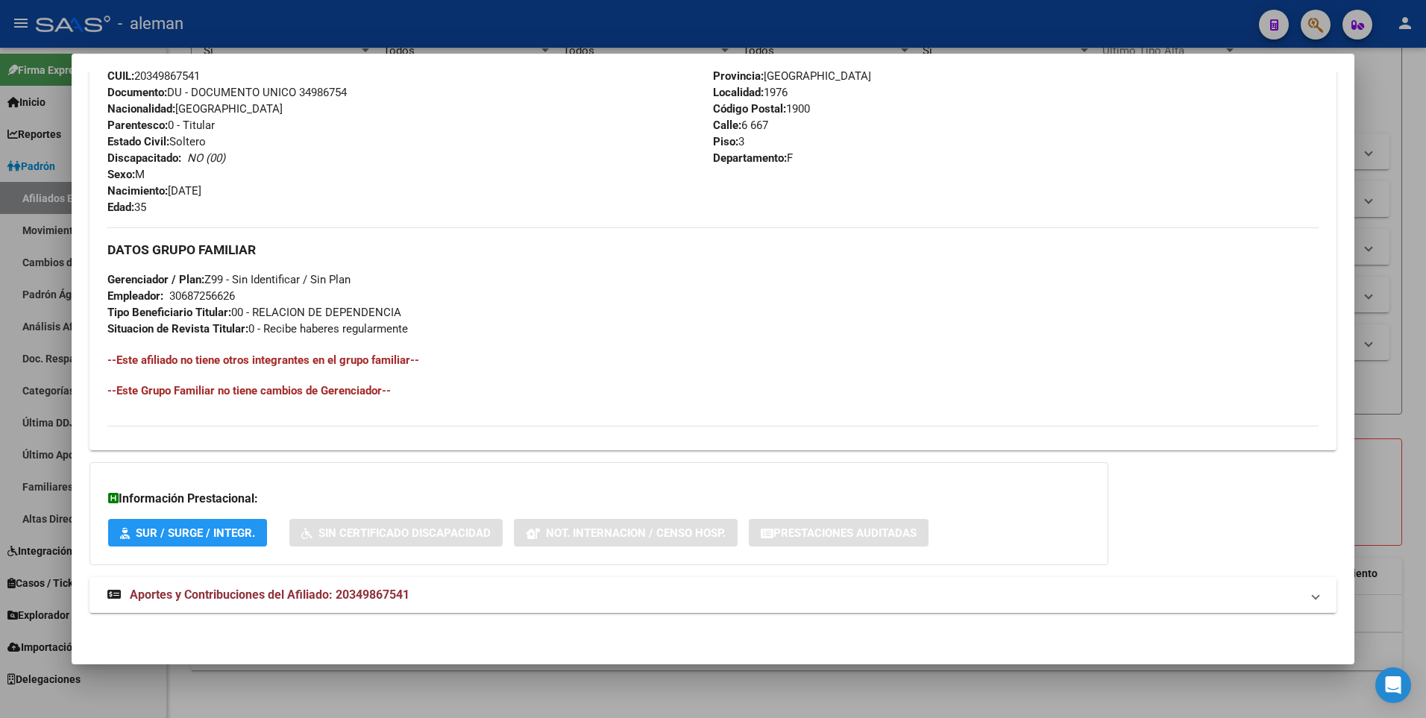
click at [348, 595] on span "Aportes y Contribuciones del Afiliado: 20349867541" at bounding box center [270, 595] width 280 height 14
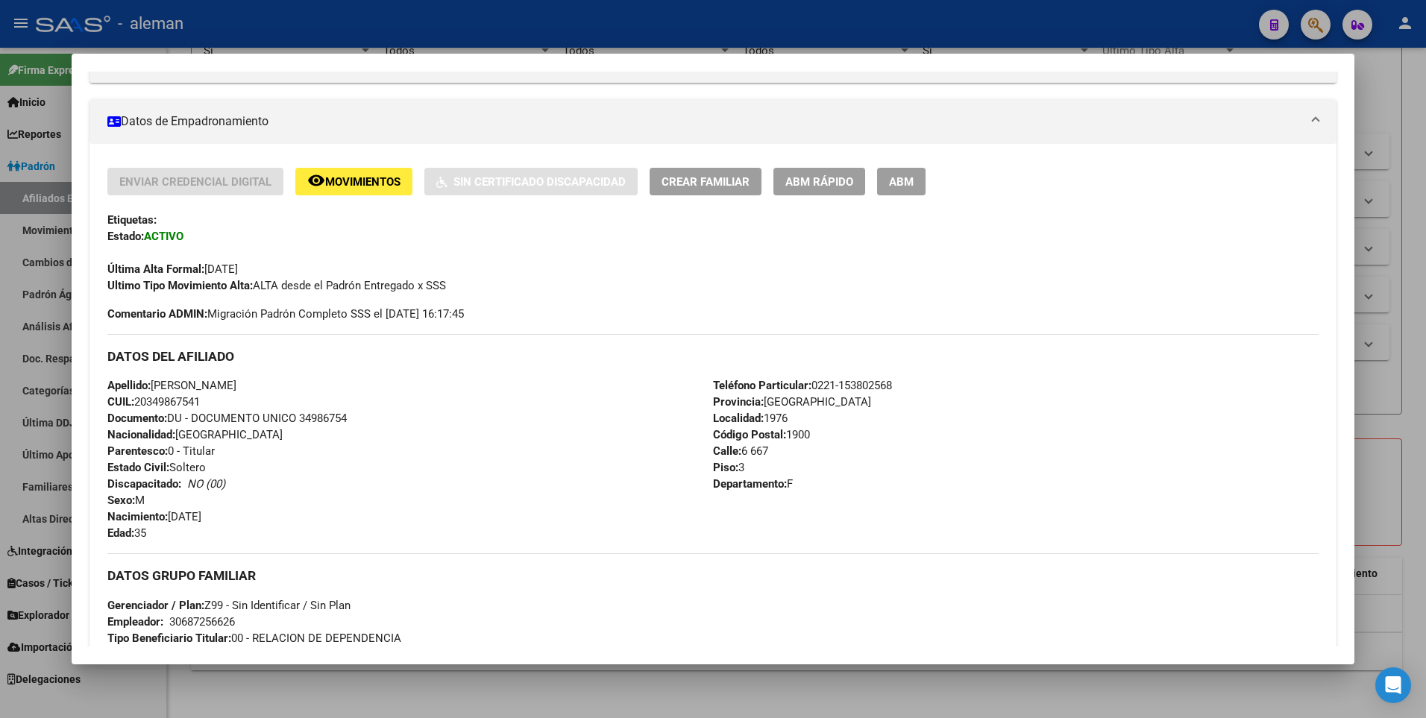
scroll to position [829, 0]
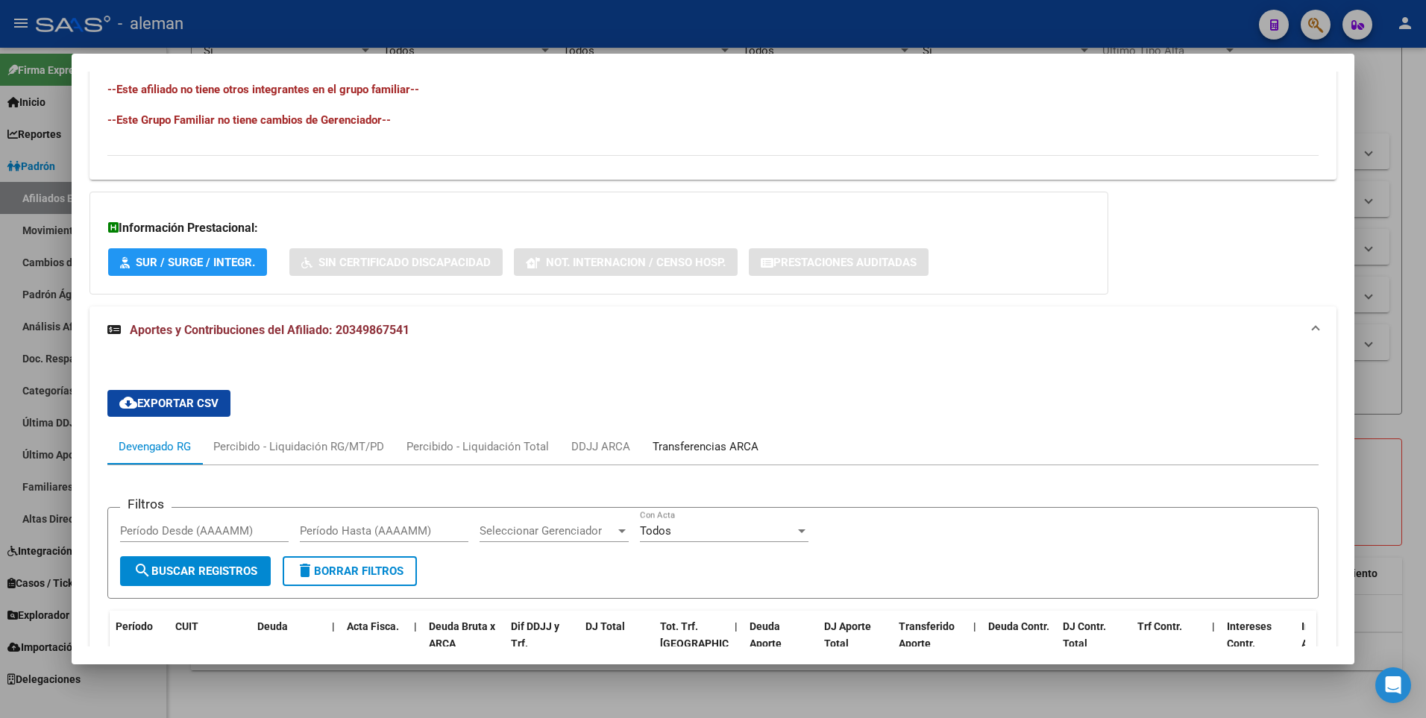
click at [715, 449] on div "Transferencias ARCA" at bounding box center [706, 447] width 106 height 16
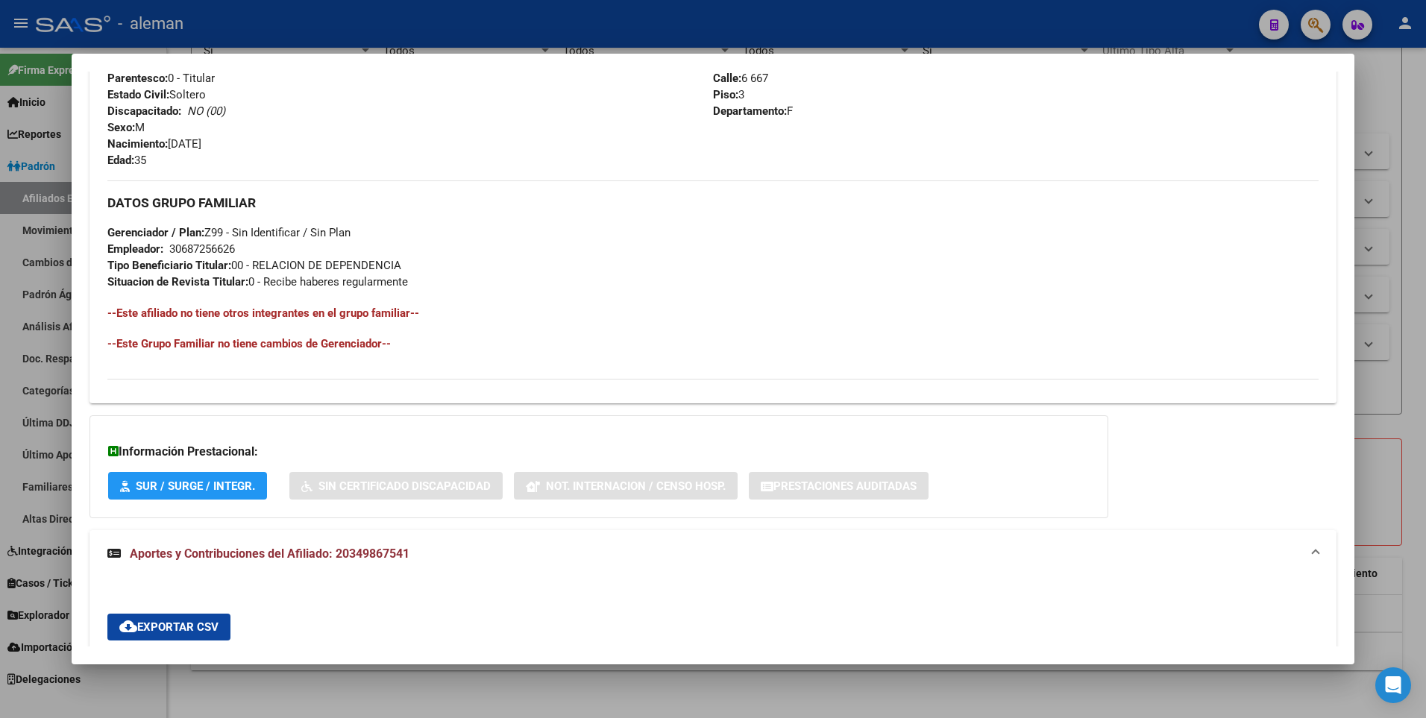
scroll to position [381, 0]
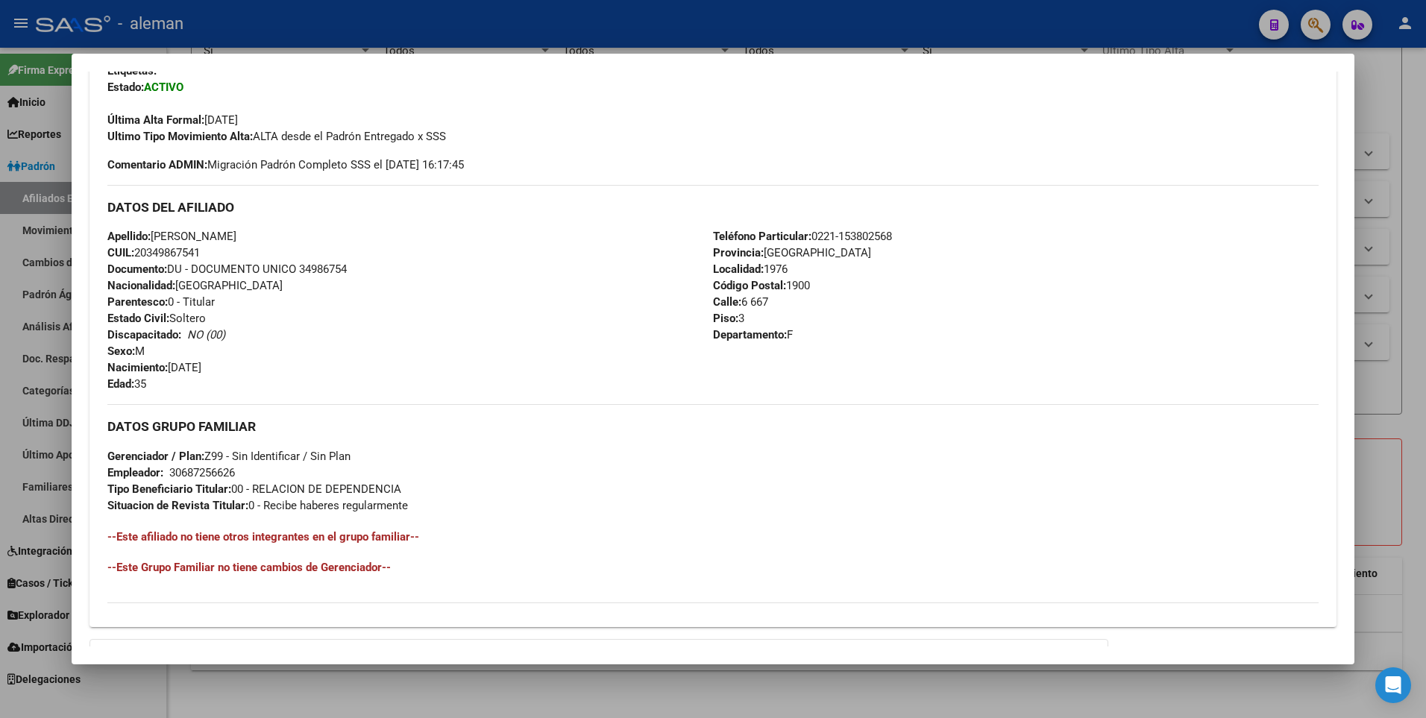
click at [994, 318] on div "Teléfono Particular: [PHONE_NUMBER] Provincia: [GEOGRAPHIC_DATA] Localidad: 197…" at bounding box center [1016, 310] width 606 height 164
click at [646, 235] on div "Apellido: [PERSON_NAME]: 20349867541 Documento: DU - DOCUMENTO UNICO 34986754 N…" at bounding box center [410, 310] width 606 height 164
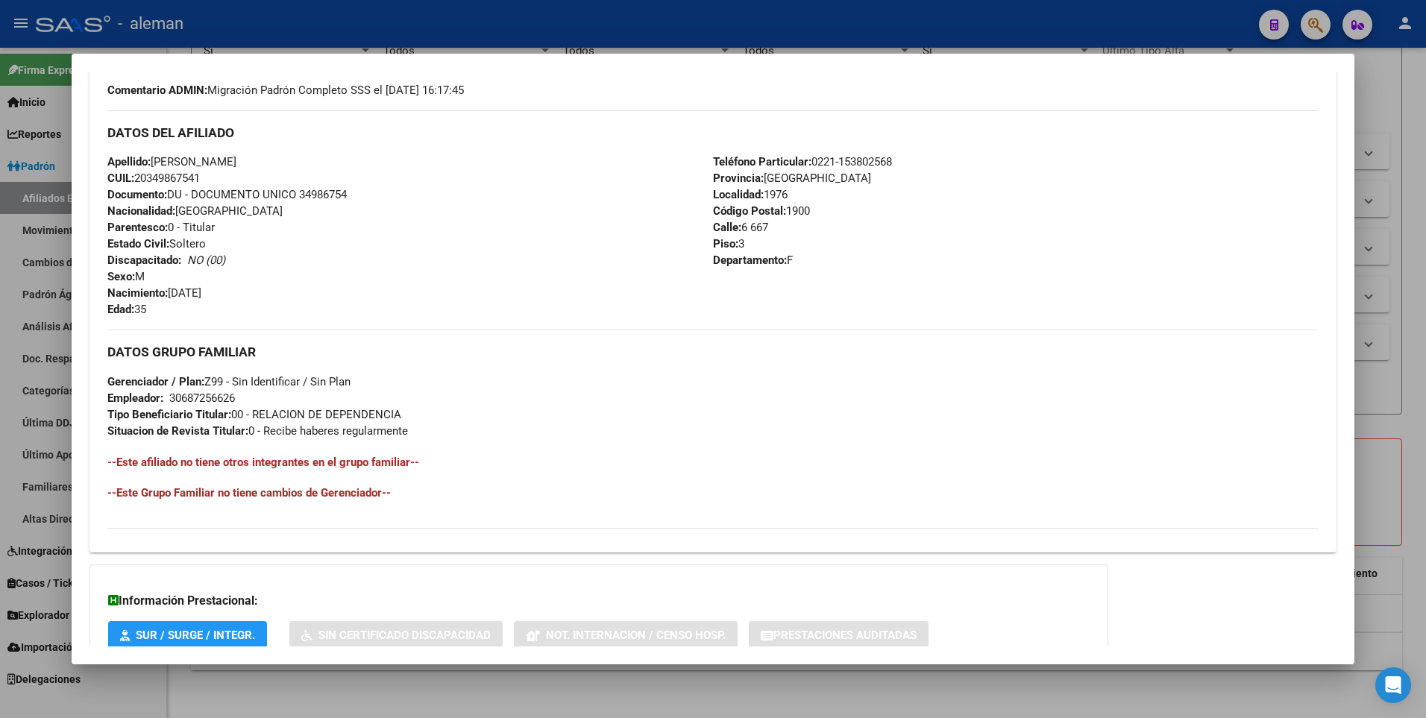
scroll to position [83, 0]
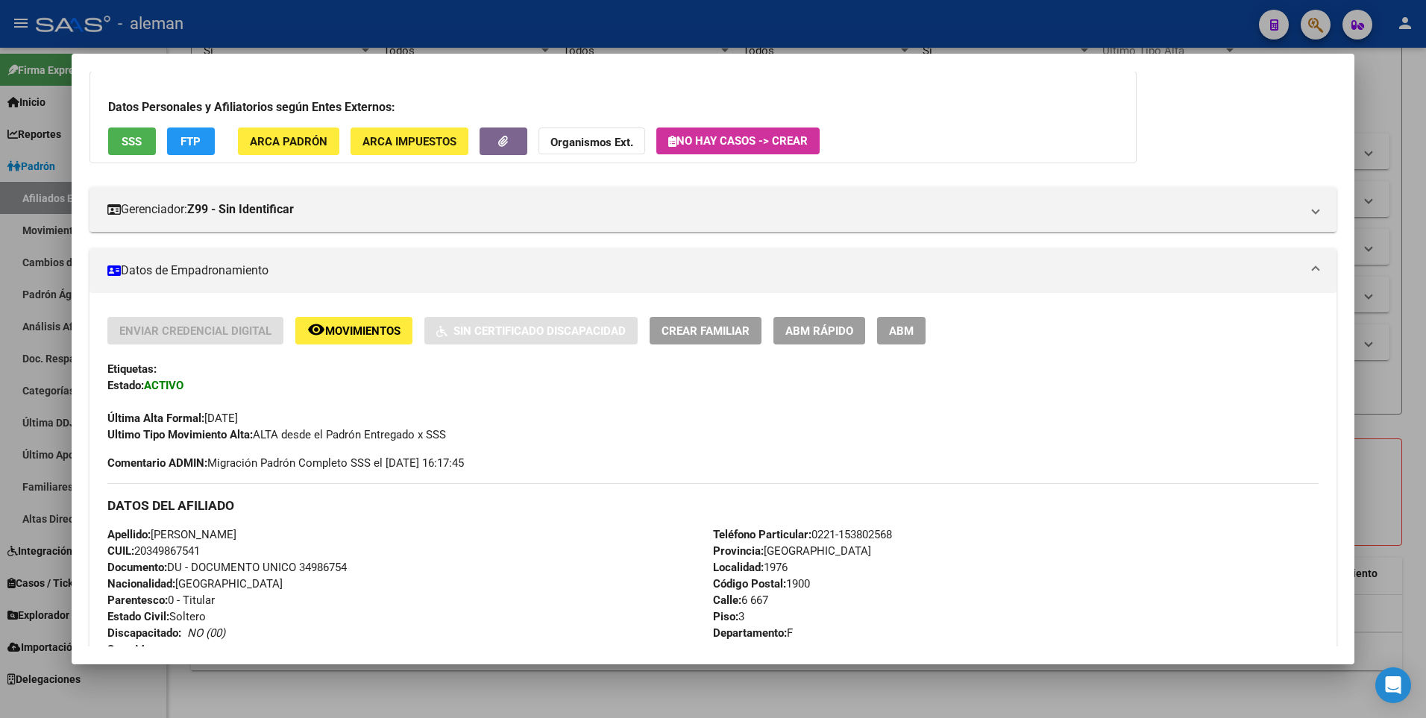
click at [475, 539] on div "Apellido: [PERSON_NAME]: 20349867541 Documento: DU - DOCUMENTO UNICO 34986754 N…" at bounding box center [410, 609] width 606 height 164
click at [903, 330] on span "ABM" at bounding box center [901, 331] width 25 height 13
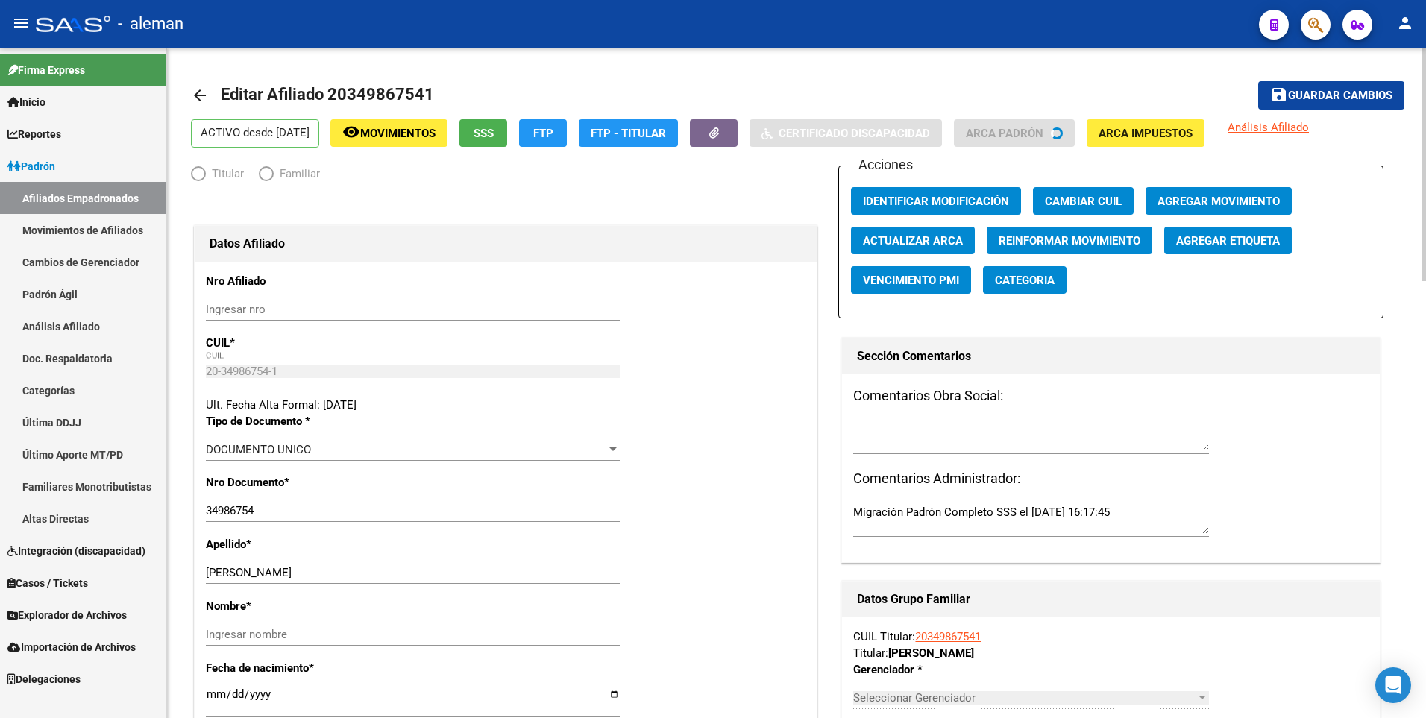
radio input "true"
type input "30-68725662-6"
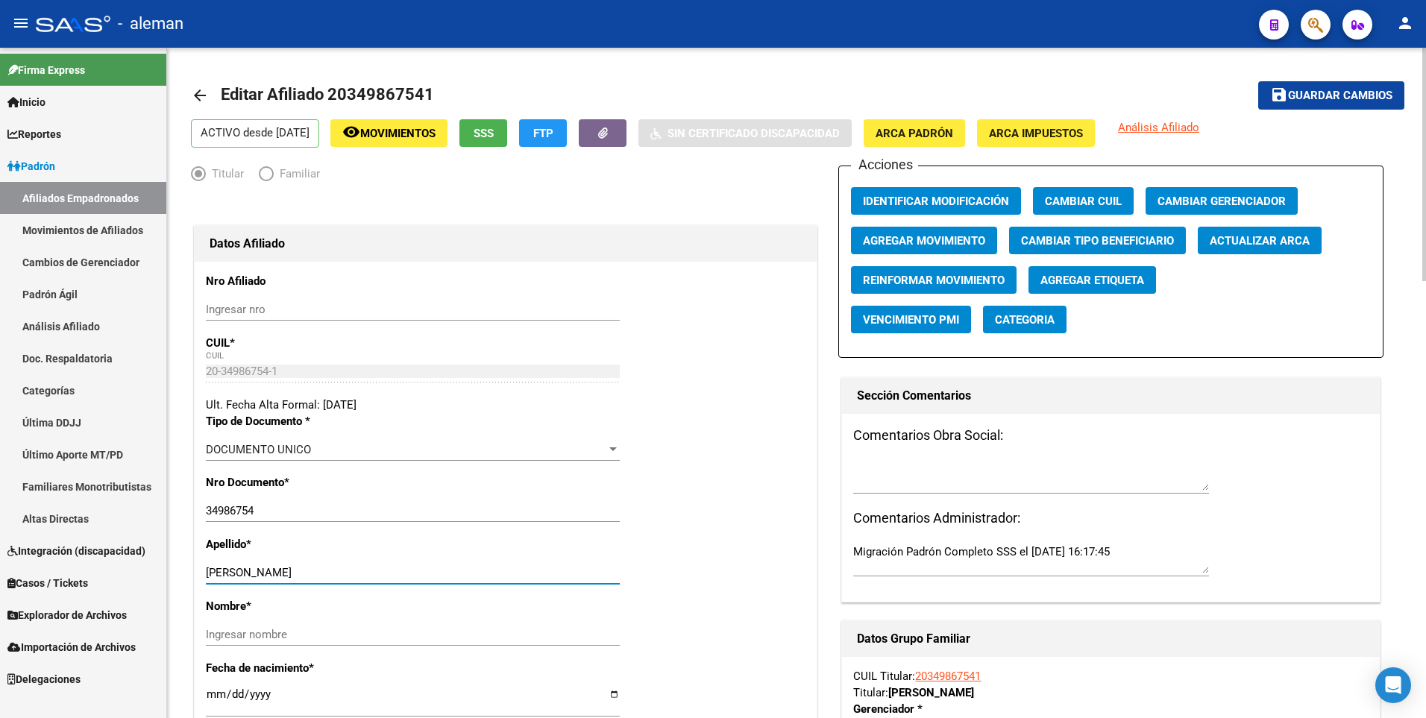
drag, startPoint x: 233, startPoint y: 573, endPoint x: 330, endPoint y: 571, distance: 97.0
click at [330, 571] on input "[PERSON_NAME]" at bounding box center [413, 572] width 414 height 13
type input "DIAZ"
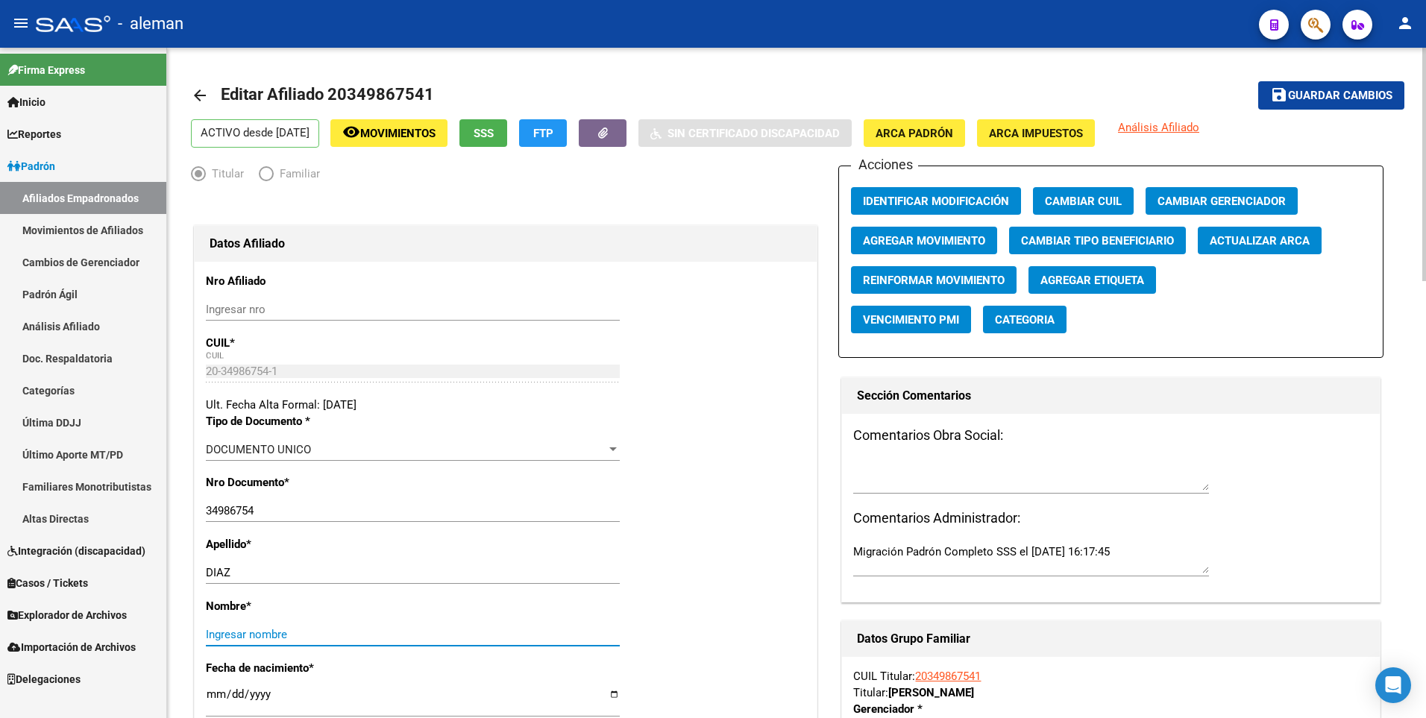
click at [330, 636] on input "Ingresar nombre" at bounding box center [413, 634] width 414 height 13
paste input "[PERSON_NAME]"
type input "[PERSON_NAME]"
click at [923, 233] on span "Agregar Movimiento" at bounding box center [924, 239] width 122 height 13
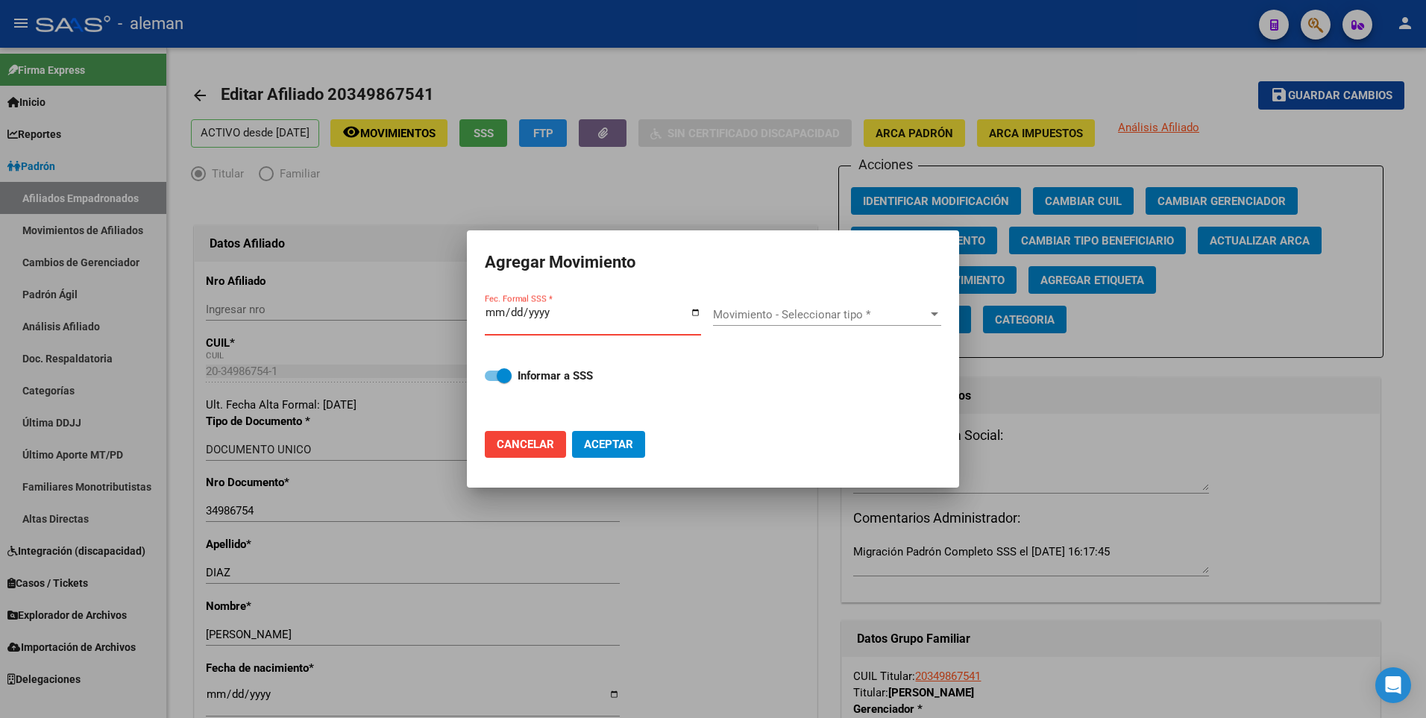
click at [489, 377] on span at bounding box center [498, 376] width 27 height 10
click at [492, 381] on input "Informar a SSS" at bounding box center [492, 381] width 1 height 1
checkbox input "false"
click at [489, 310] on input "Fec. Formal SSS *" at bounding box center [593, 319] width 216 height 24
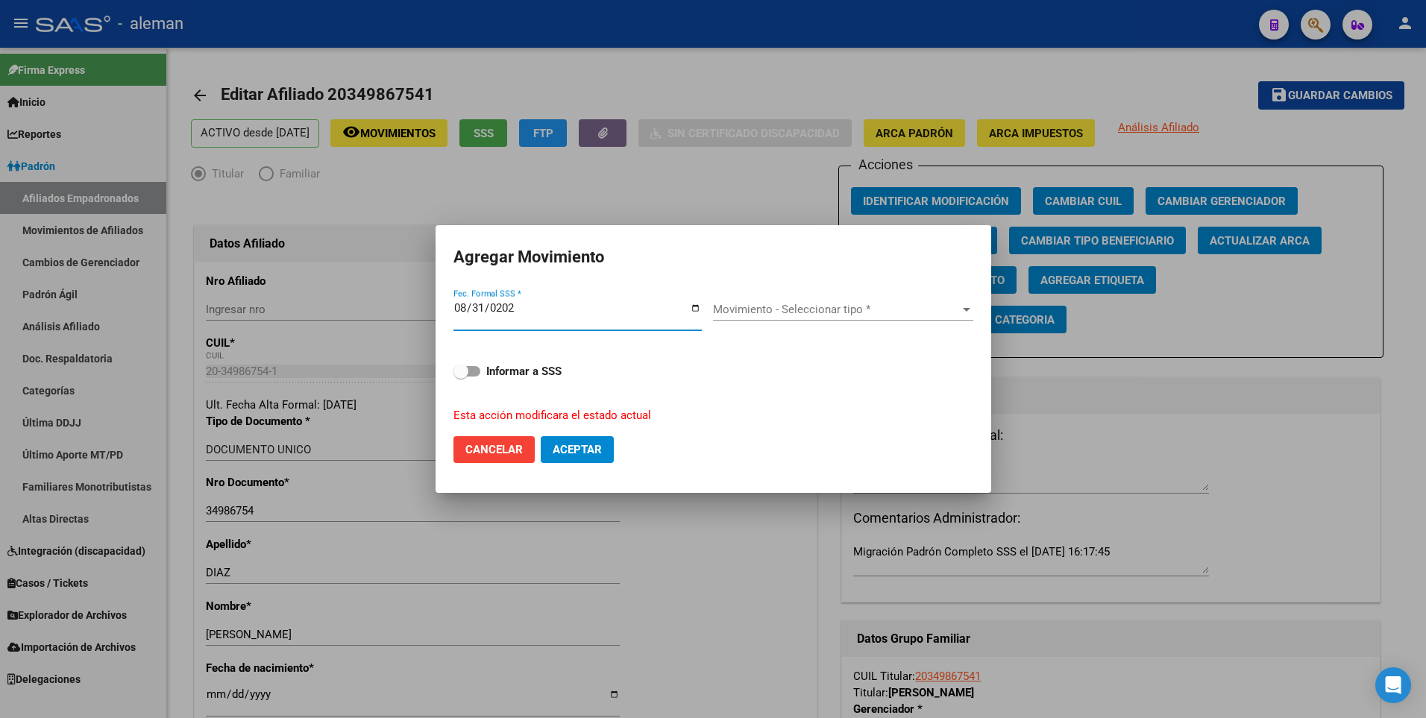
type input "[DATE]"
click at [785, 302] on div "Movimiento - Seleccionar tipo * Movimiento - Seleccionar tipo *" at bounding box center [843, 309] width 260 height 22
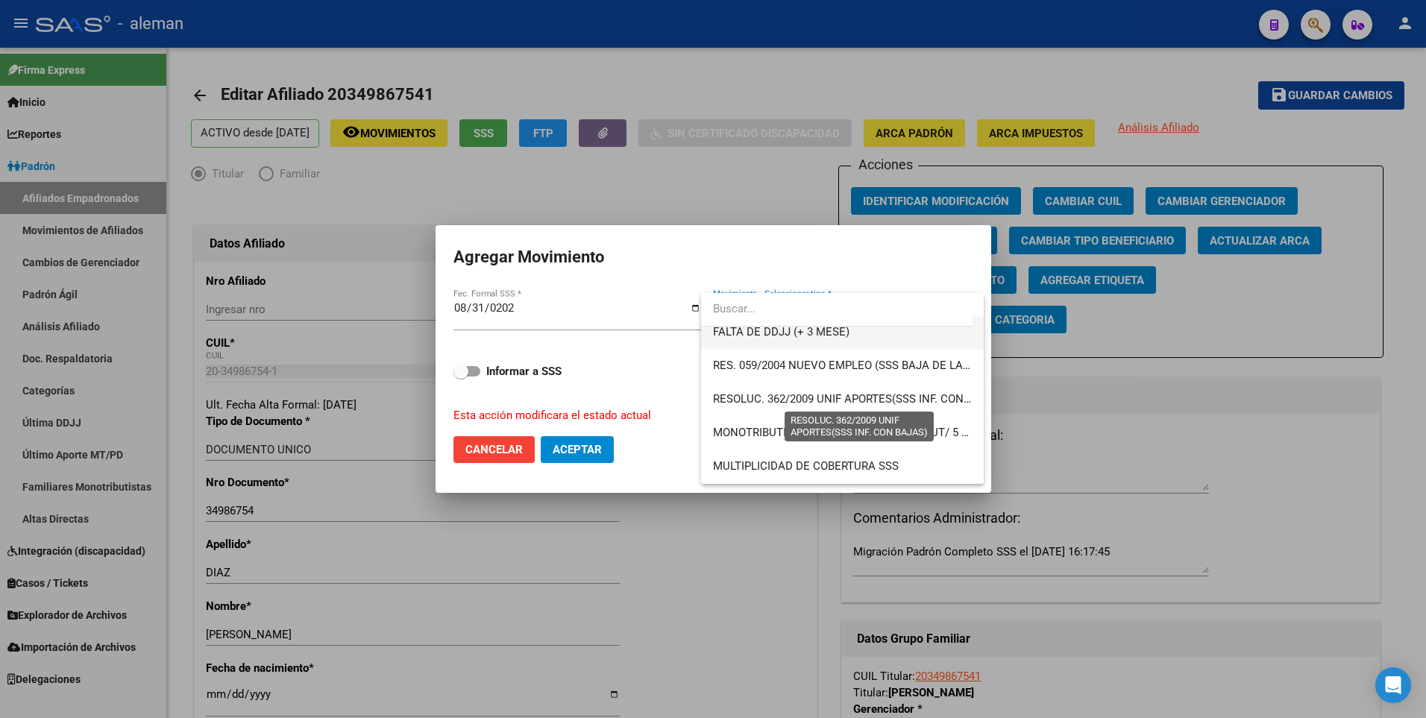
scroll to position [522, 0]
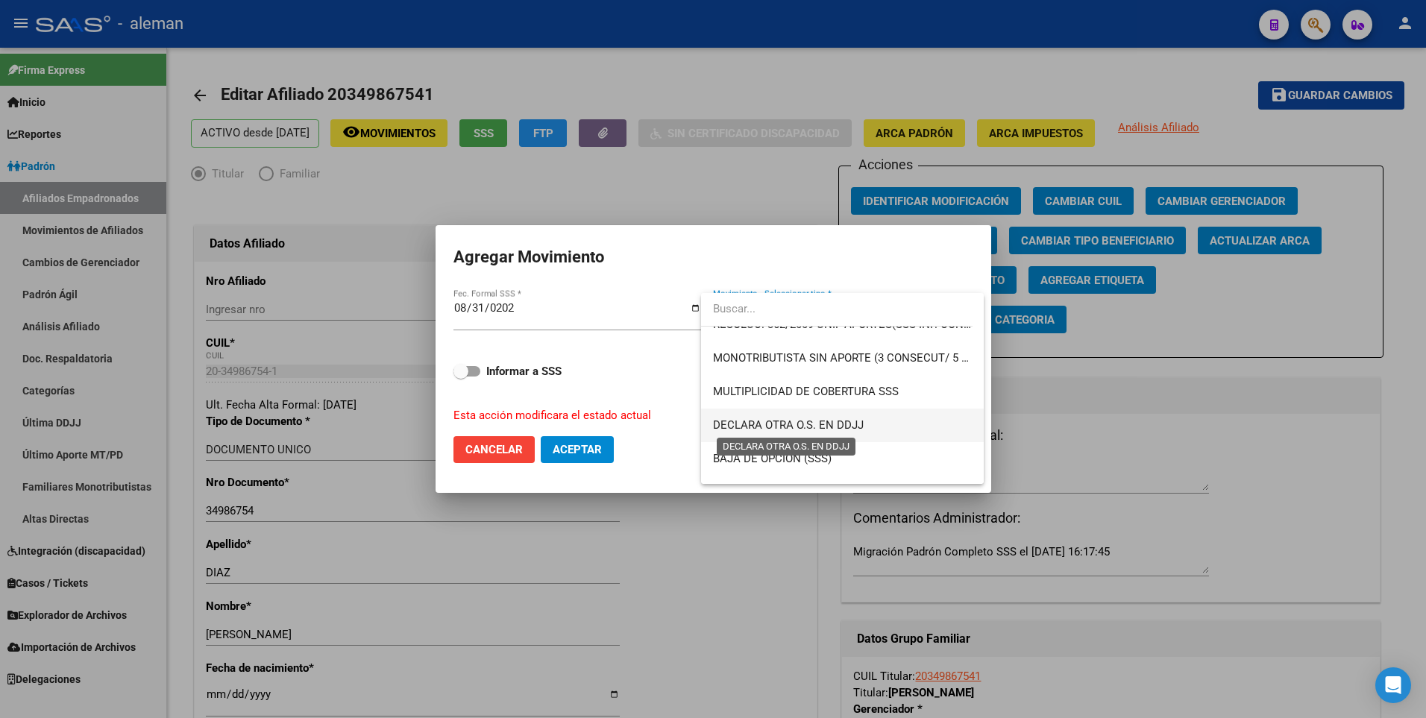
click at [853, 421] on span "DECLARA OTRA O.S. EN DDJJ" at bounding box center [788, 425] width 151 height 13
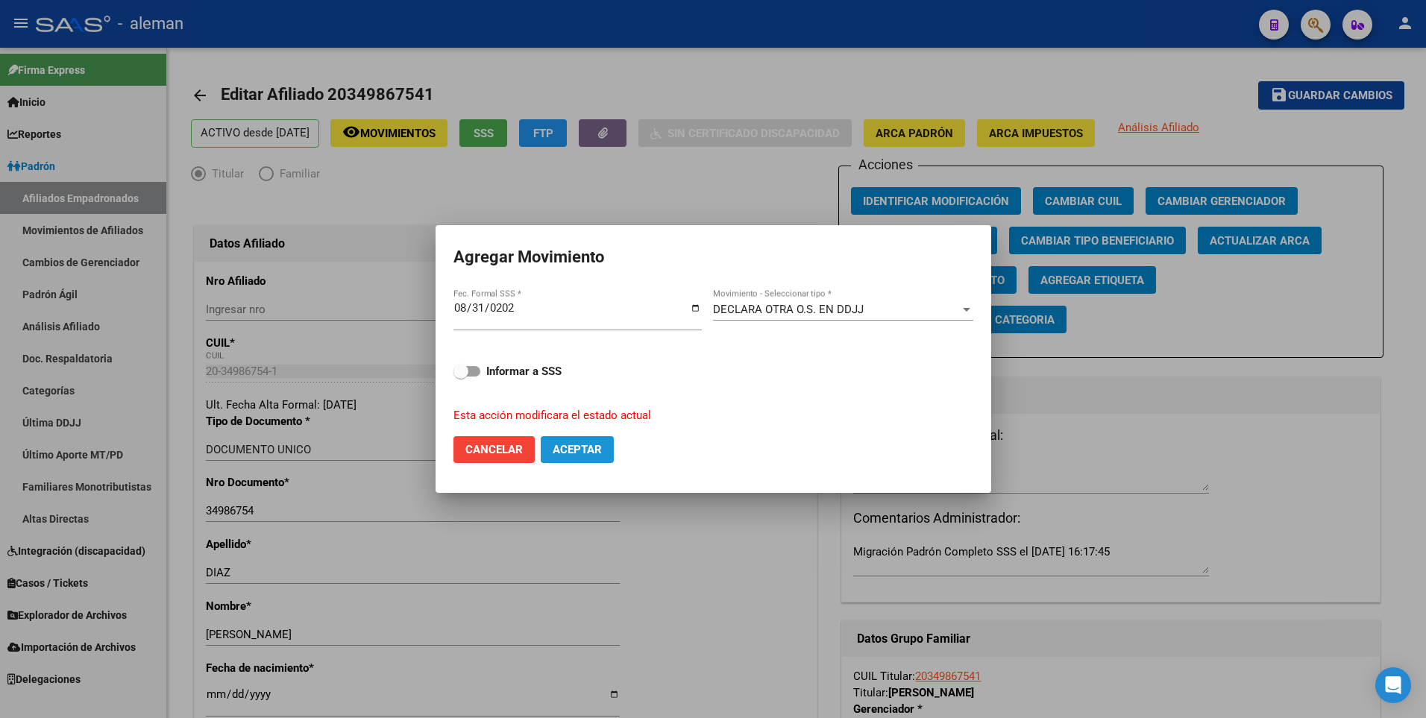
click at [599, 443] on span "Aceptar" at bounding box center [577, 449] width 49 height 13
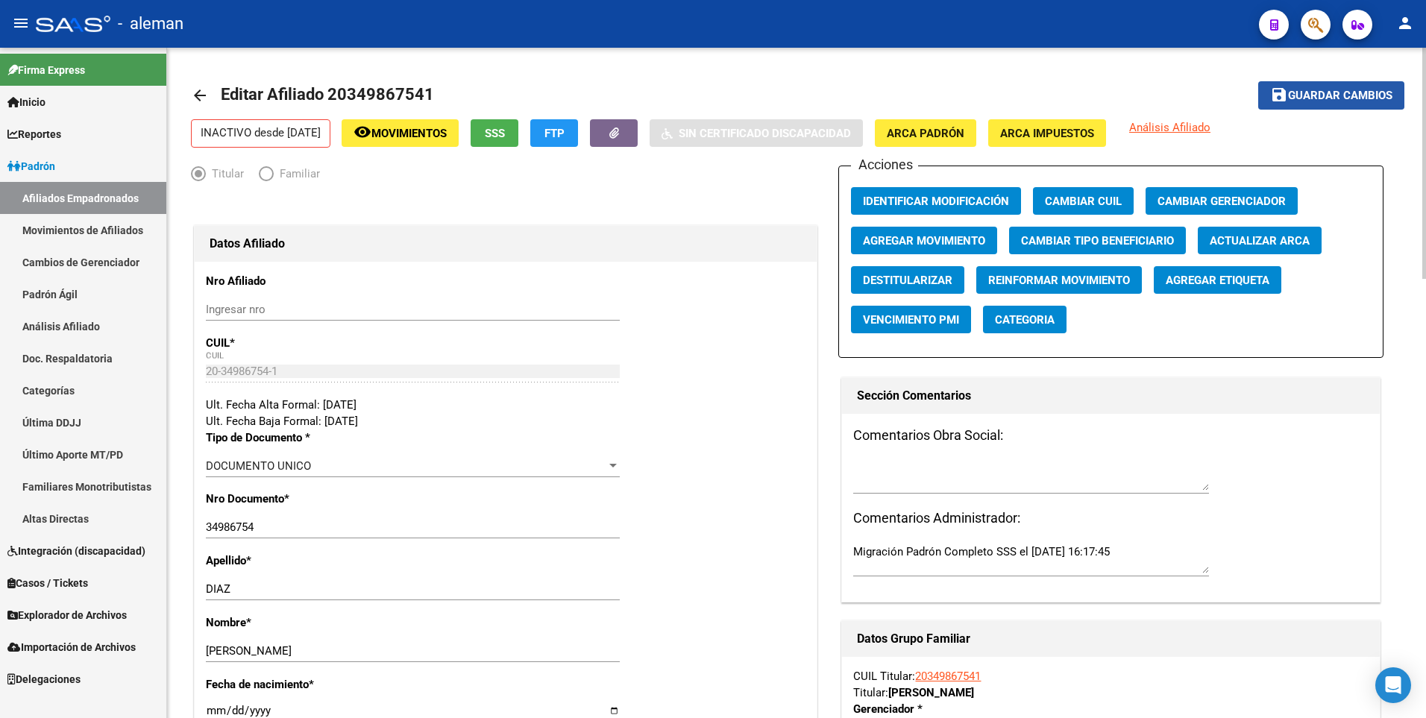
click at [1319, 90] on span "Guardar cambios" at bounding box center [1340, 96] width 104 height 13
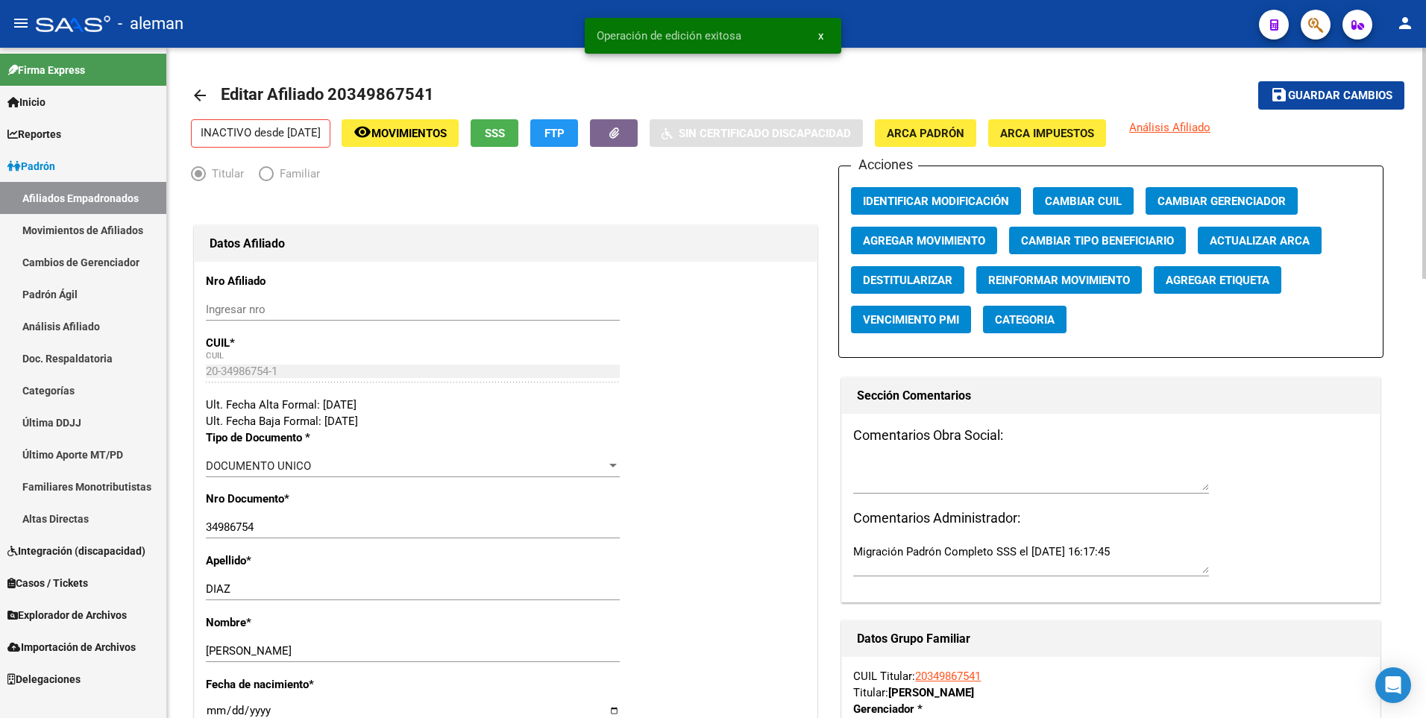
click at [198, 93] on mat-icon "arrow_back" at bounding box center [200, 96] width 18 height 18
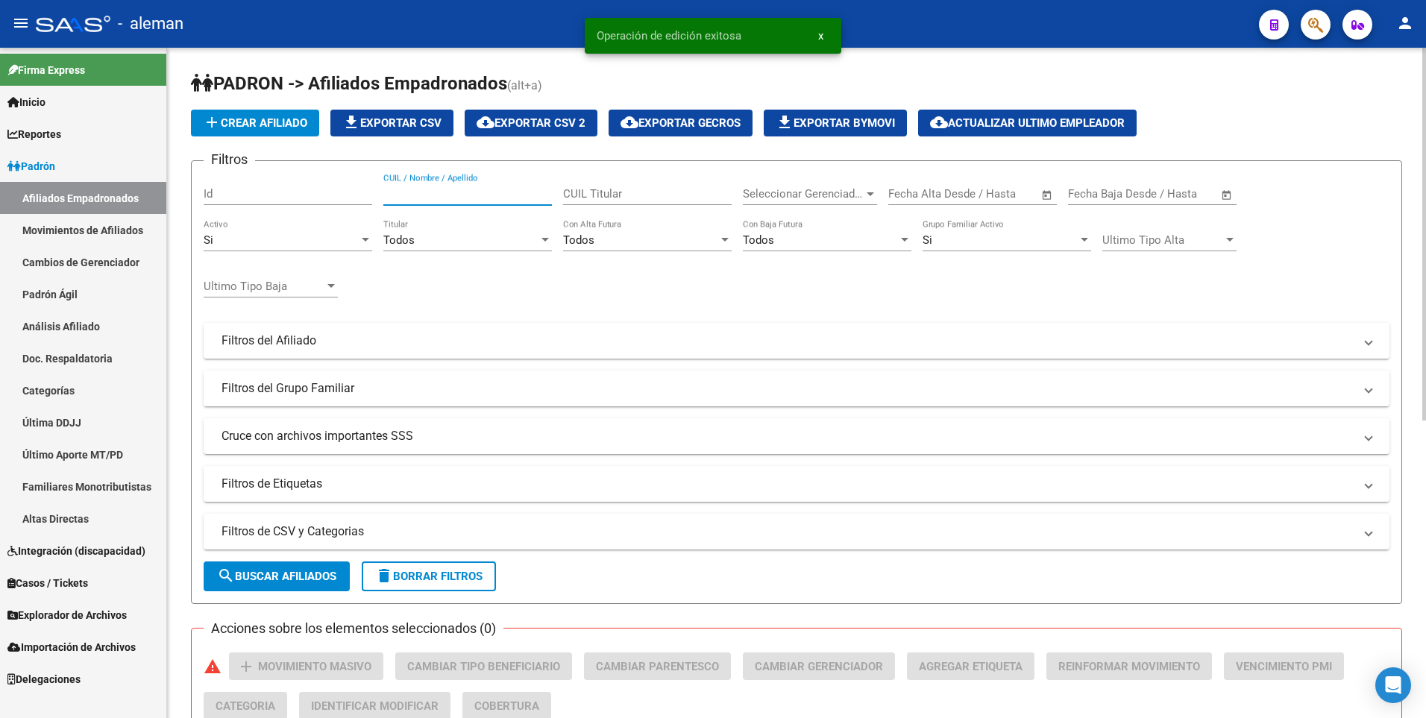
click at [442, 191] on input "CUIL / Nombre / Apellido" at bounding box center [467, 193] width 169 height 13
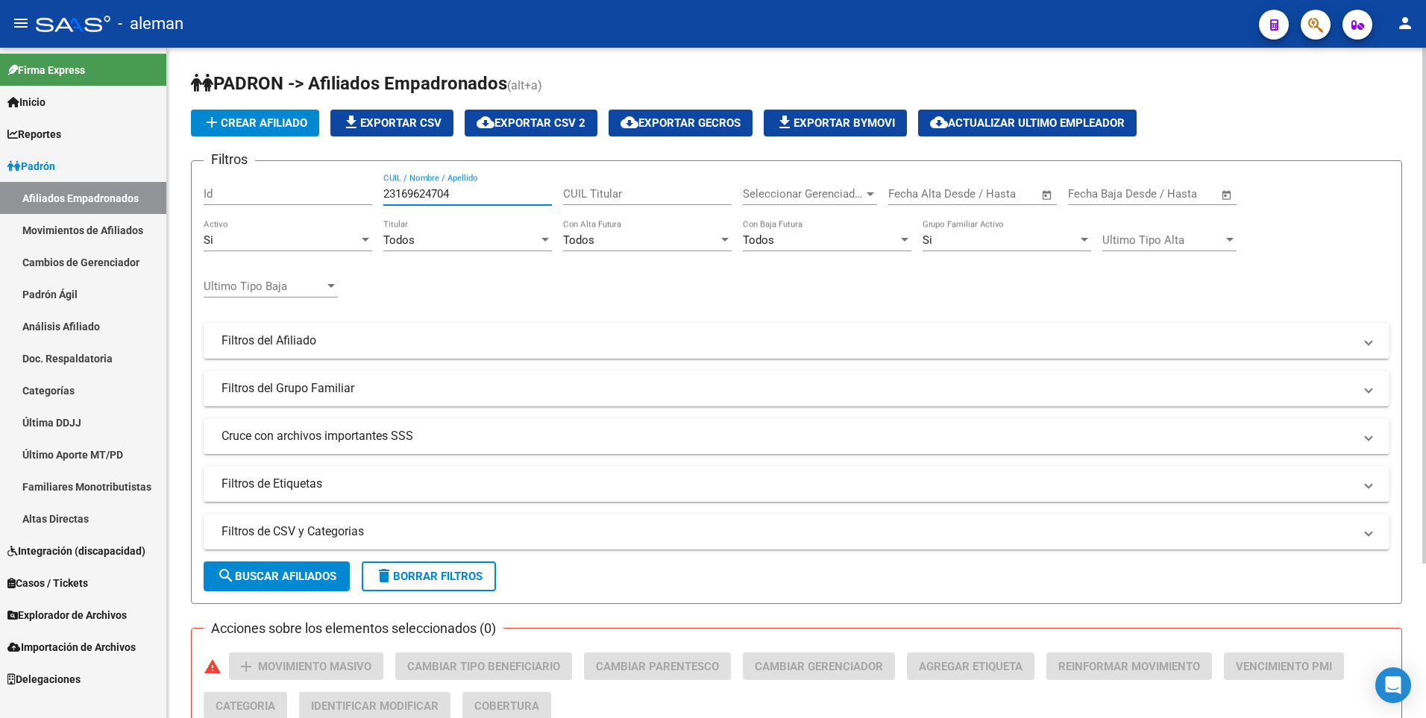
scroll to position [201, 0]
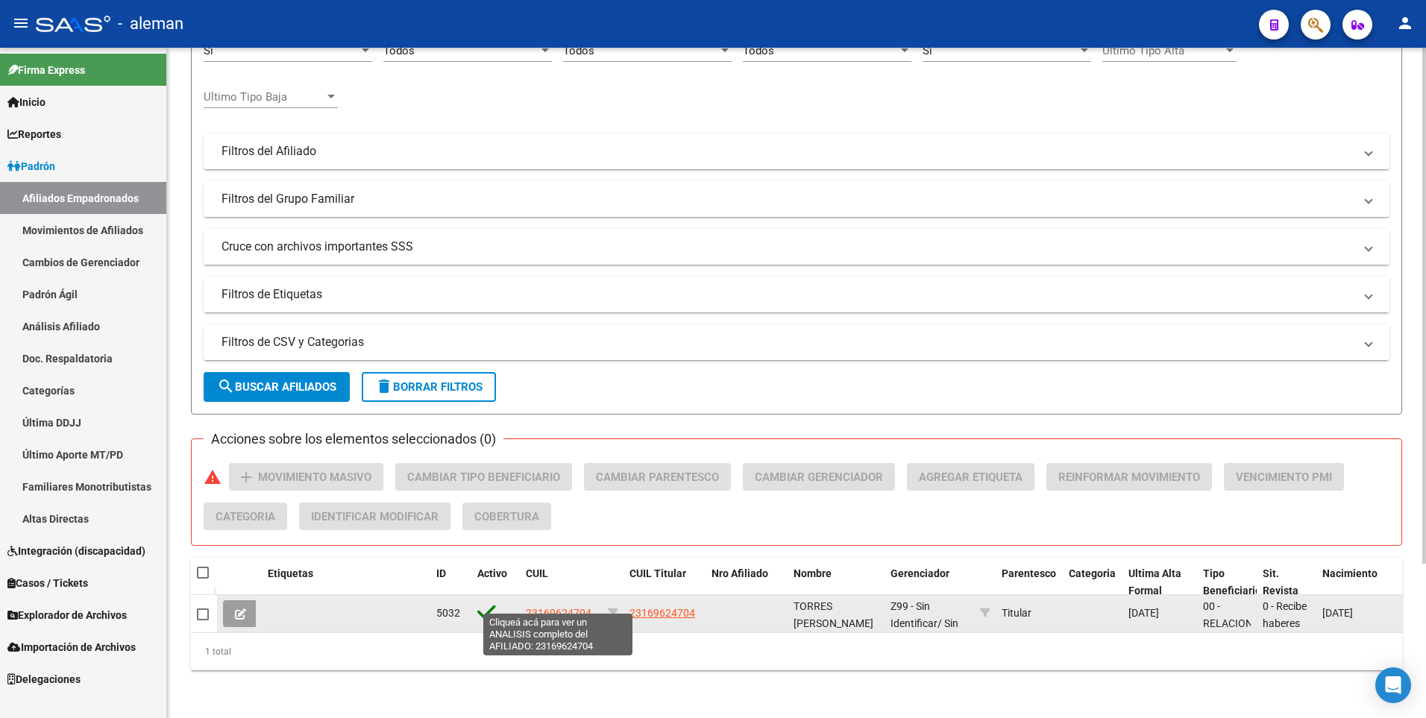
type input "23169624704"
click at [562, 607] on span "23169624704" at bounding box center [559, 613] width 66 height 12
type textarea "23169624704"
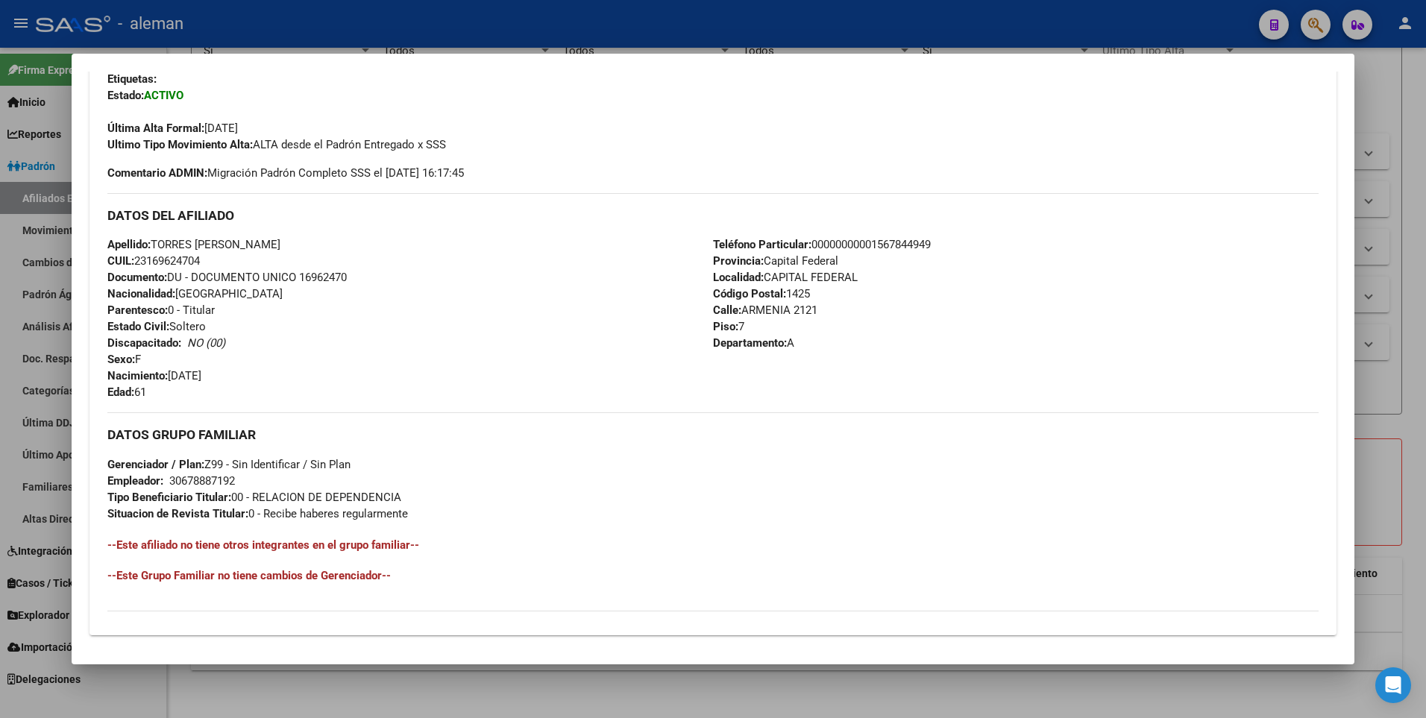
scroll to position [558, 0]
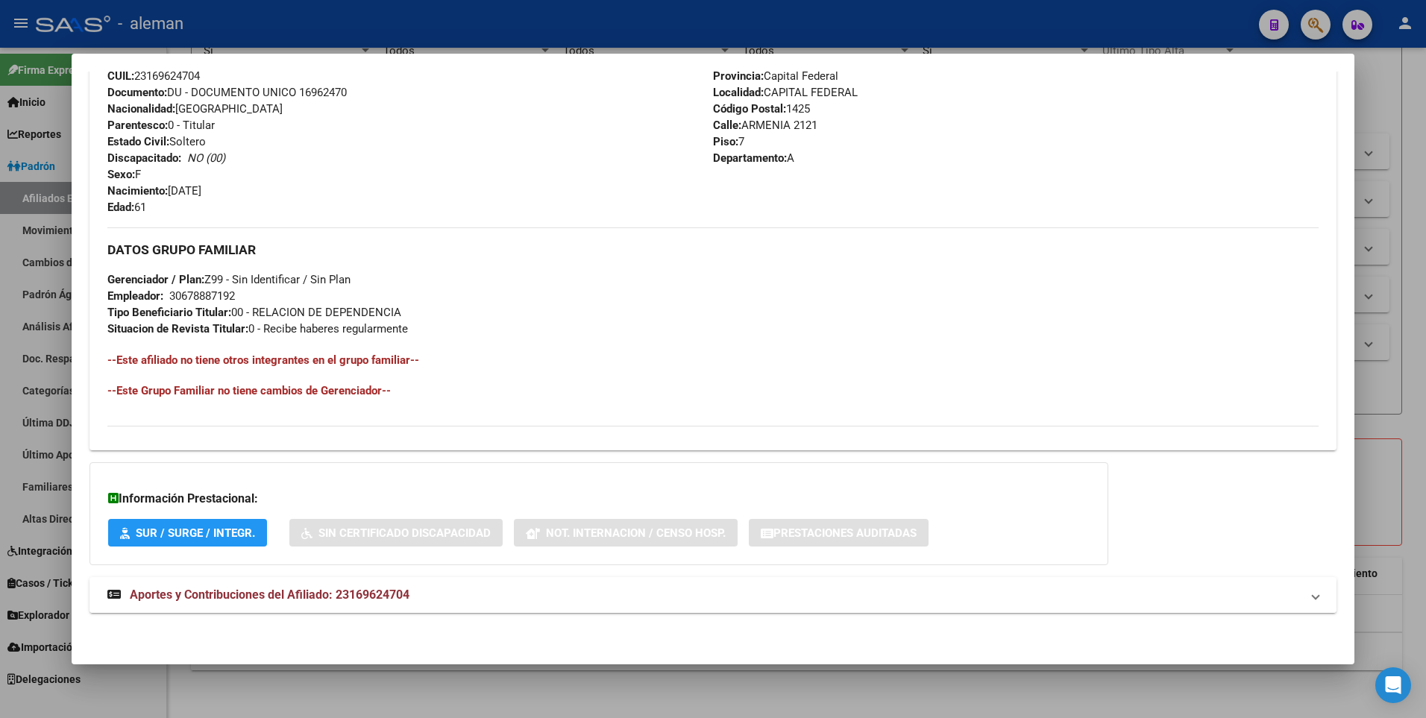
click at [339, 595] on span "Aportes y Contribuciones del Afiliado: 23169624704" at bounding box center [270, 595] width 280 height 14
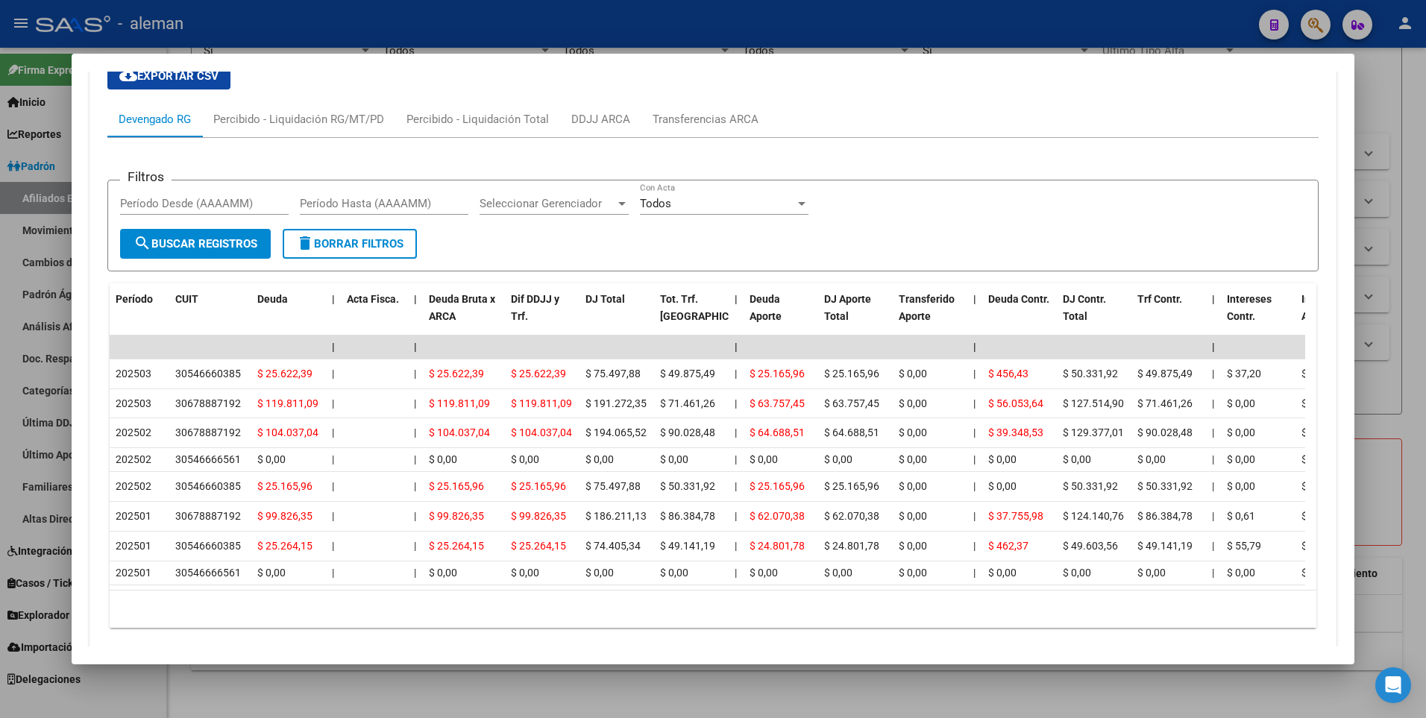
scroll to position [1223, 0]
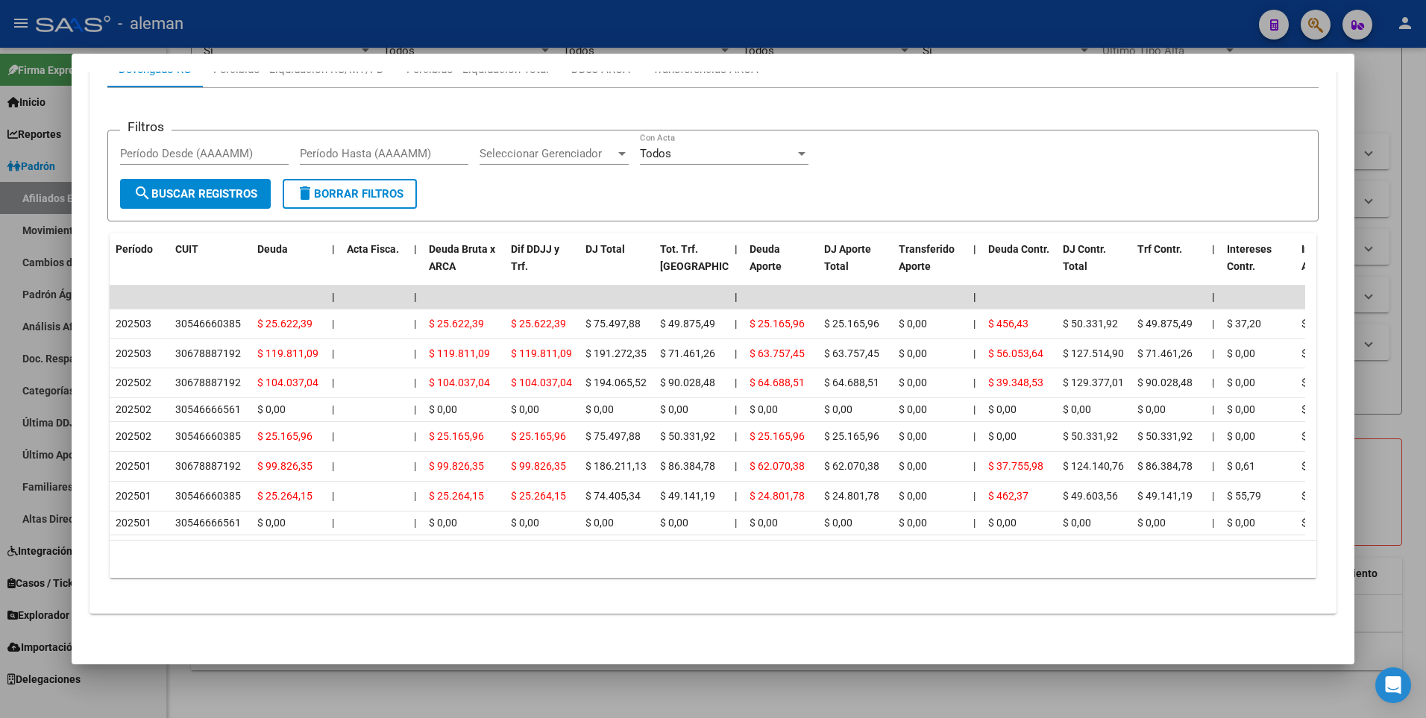
drag, startPoint x: 477, startPoint y: 572, endPoint x: 486, endPoint y: 569, distance: 9.4
click at [477, 572] on div "10 total 1" at bounding box center [714, 559] width 1208 height 37
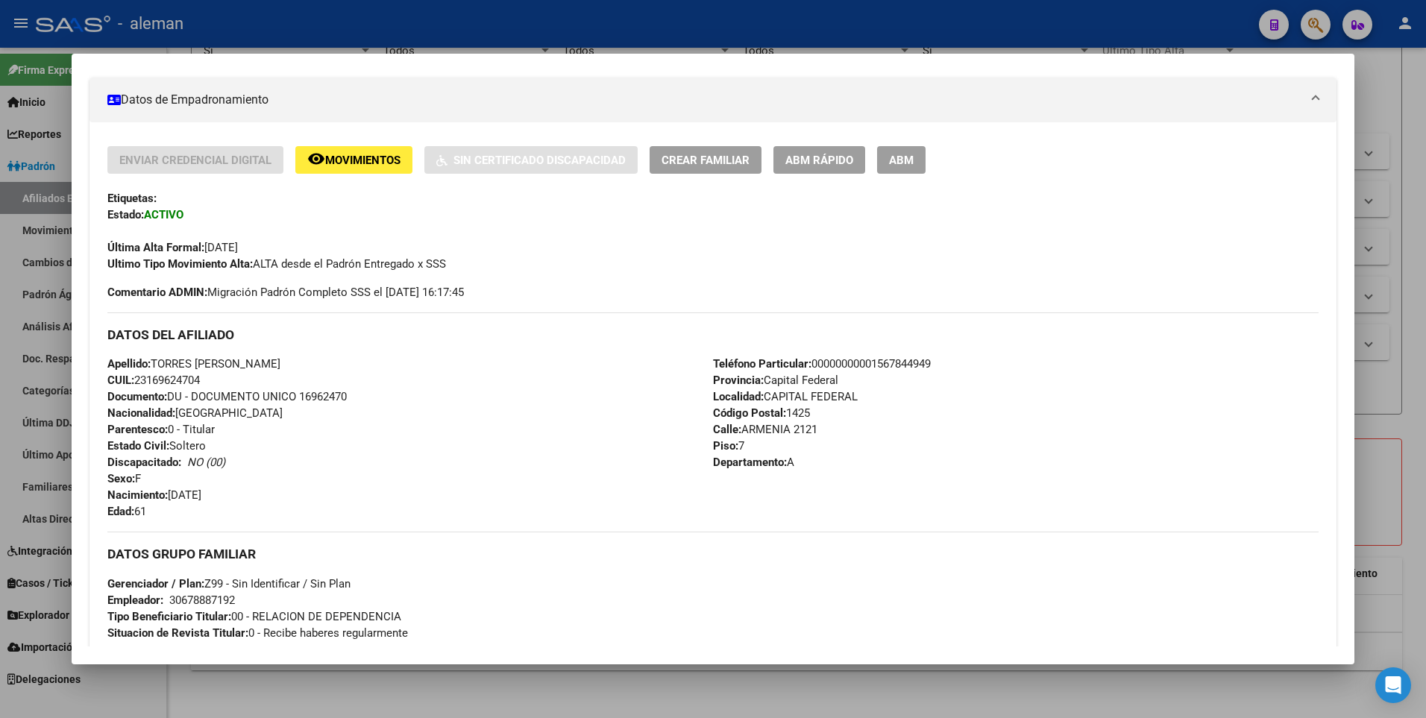
scroll to position [179, 0]
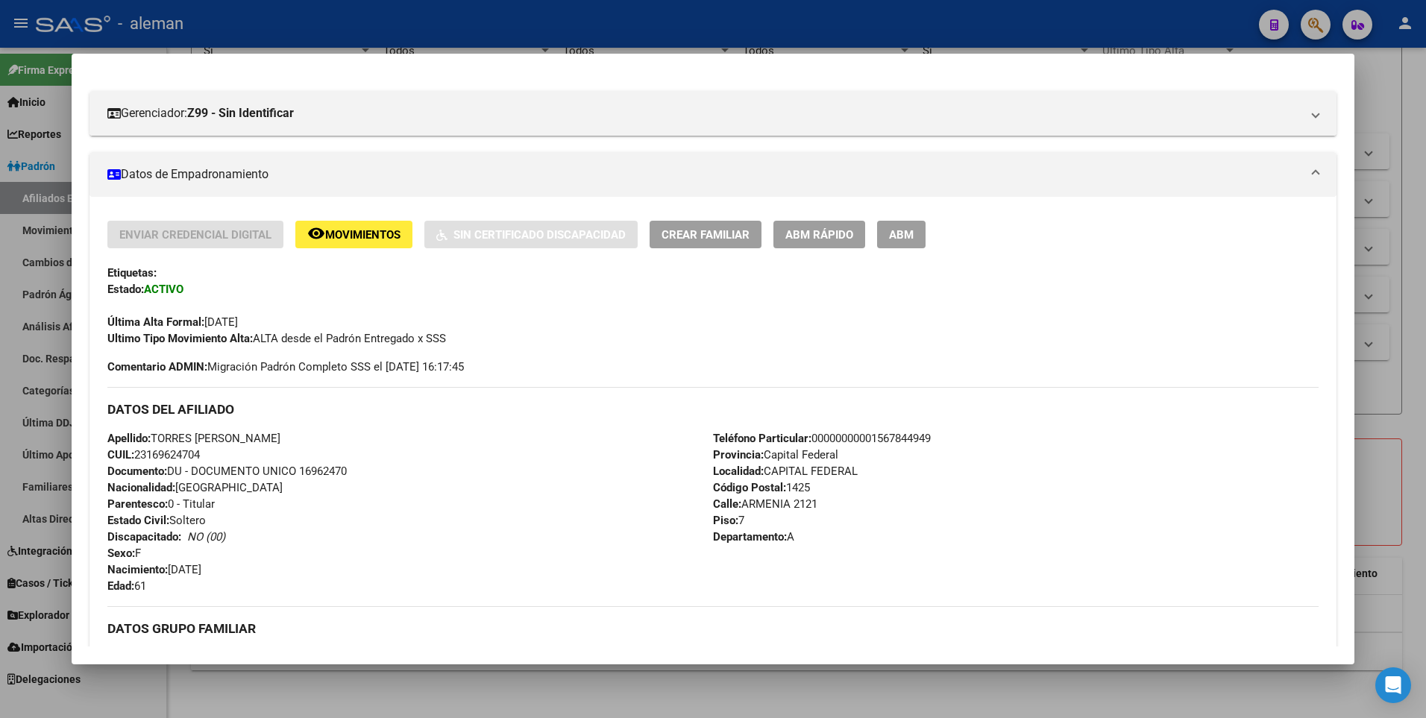
click at [907, 235] on span "ABM" at bounding box center [901, 234] width 25 height 13
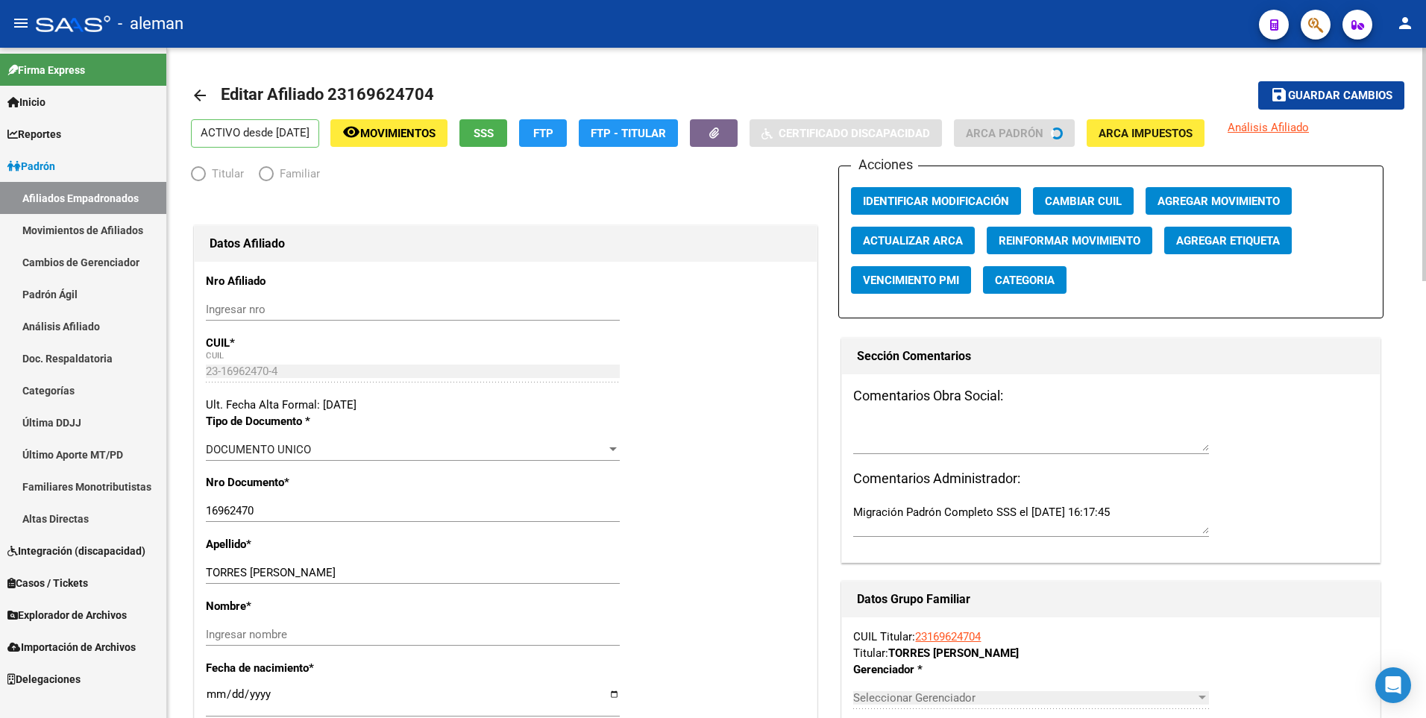
radio input "true"
type input "30-67888719-2"
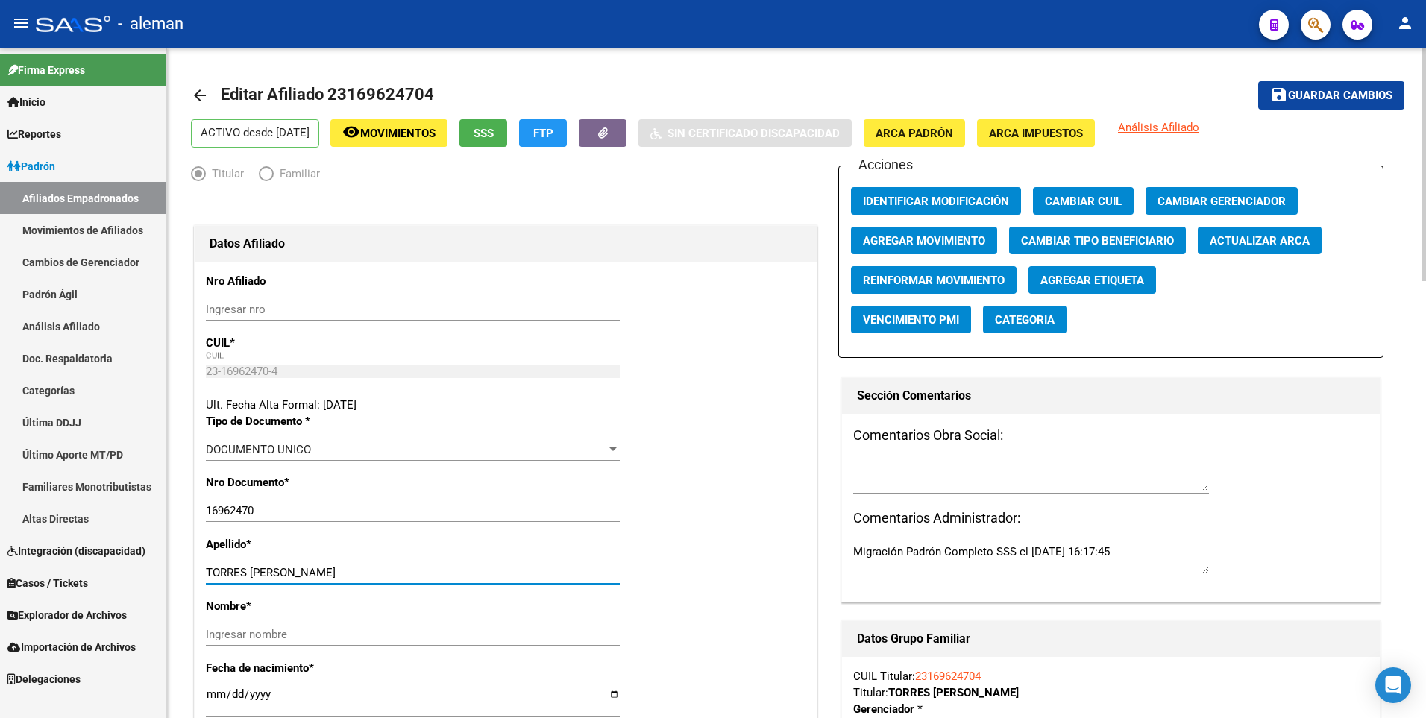
drag, startPoint x: 254, startPoint y: 572, endPoint x: 350, endPoint y: 571, distance: 96.2
click at [350, 571] on input "TORRES [PERSON_NAME]" at bounding box center [413, 572] width 414 height 13
type input "TORRES"
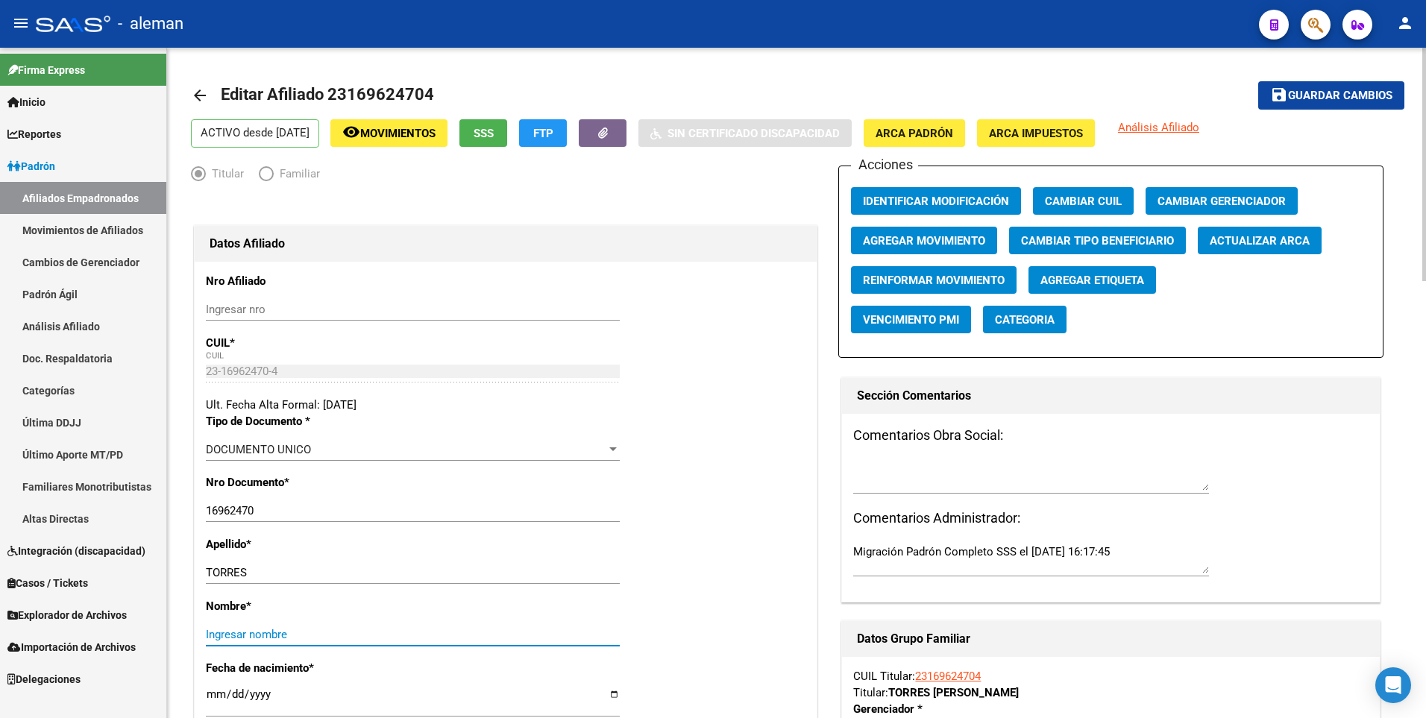
click at [360, 633] on input "Ingresar nombre" at bounding box center [413, 634] width 414 height 13
paste input "[PERSON_NAME]"
type input "[PERSON_NAME]"
click at [956, 239] on span "Agregar Movimiento" at bounding box center [924, 240] width 122 height 13
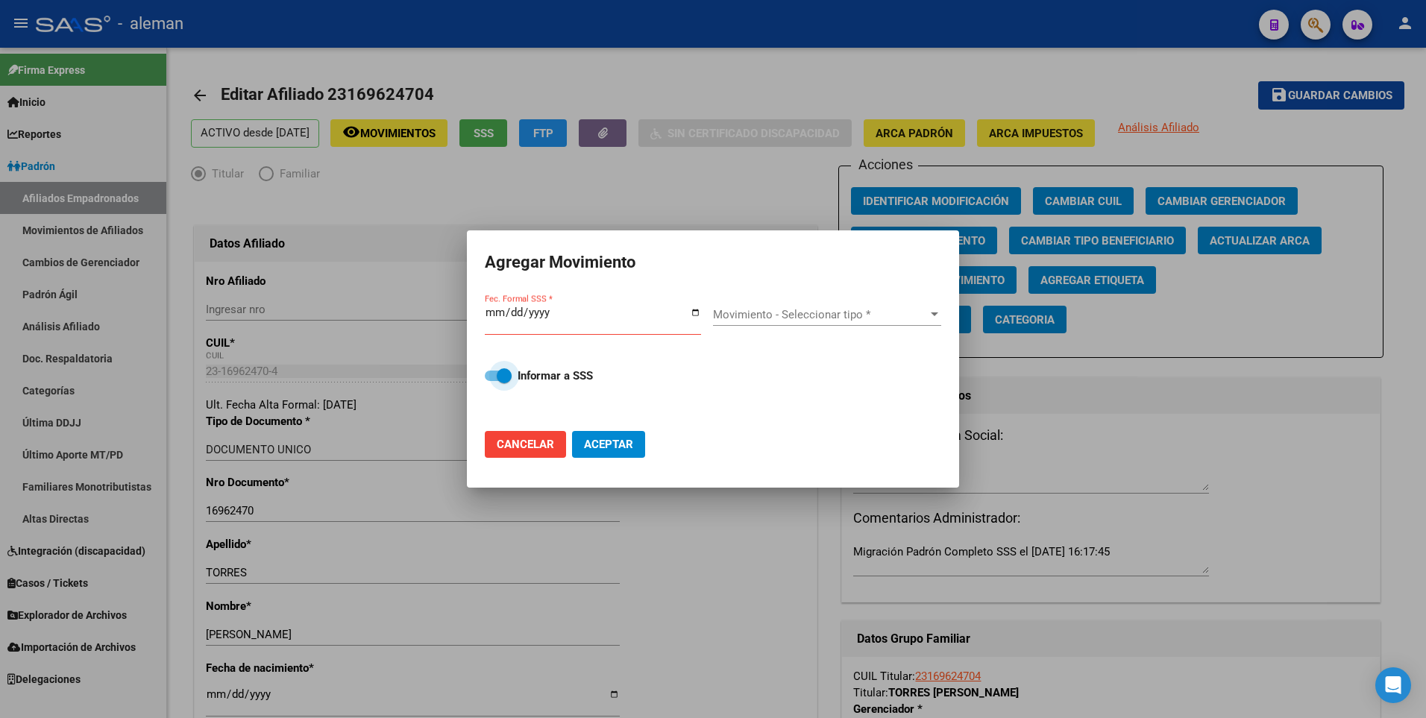
click at [488, 380] on span at bounding box center [498, 376] width 27 height 10
click at [492, 381] on input "Informar a SSS" at bounding box center [492, 381] width 1 height 1
checkbox input "false"
click at [487, 312] on input "Fec. Formal SSS *" at bounding box center [593, 319] width 216 height 24
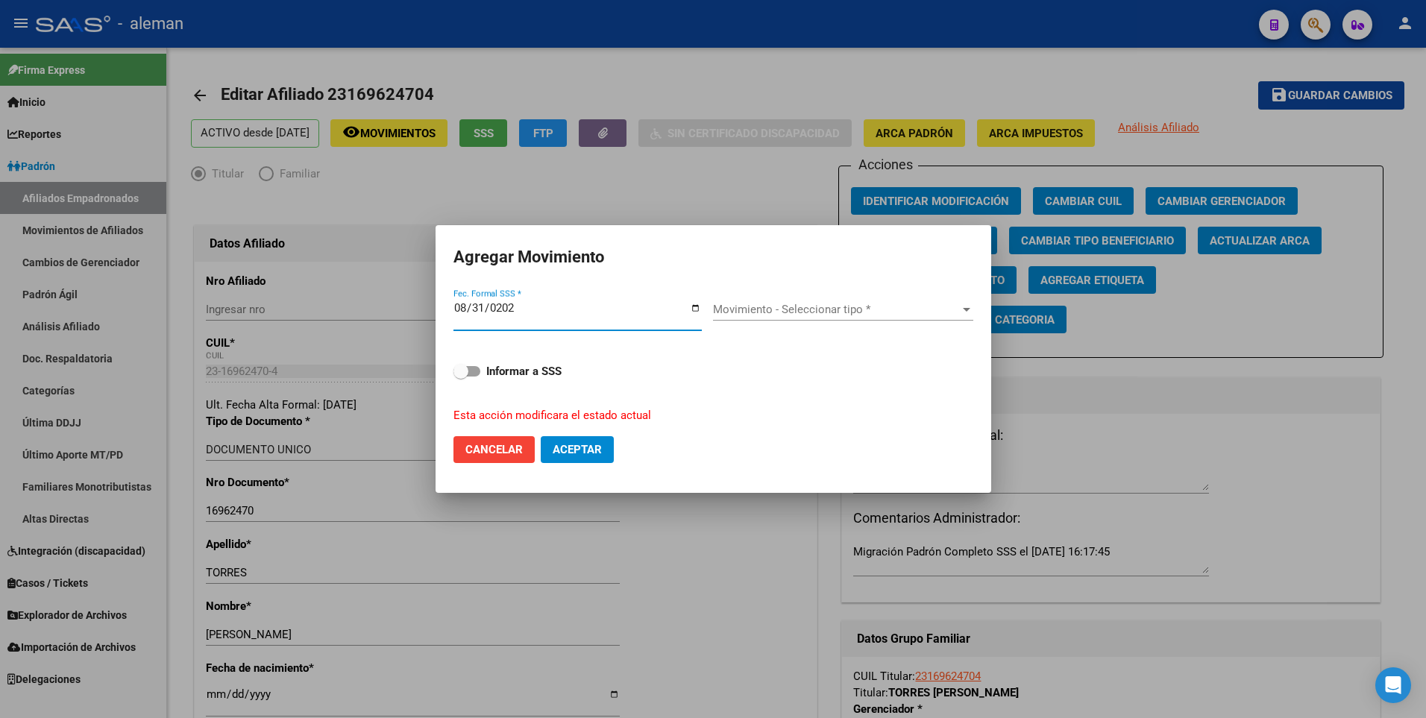
type input "[DATE]"
click at [753, 308] on span "Movimiento - Seleccionar tipo *" at bounding box center [836, 309] width 247 height 13
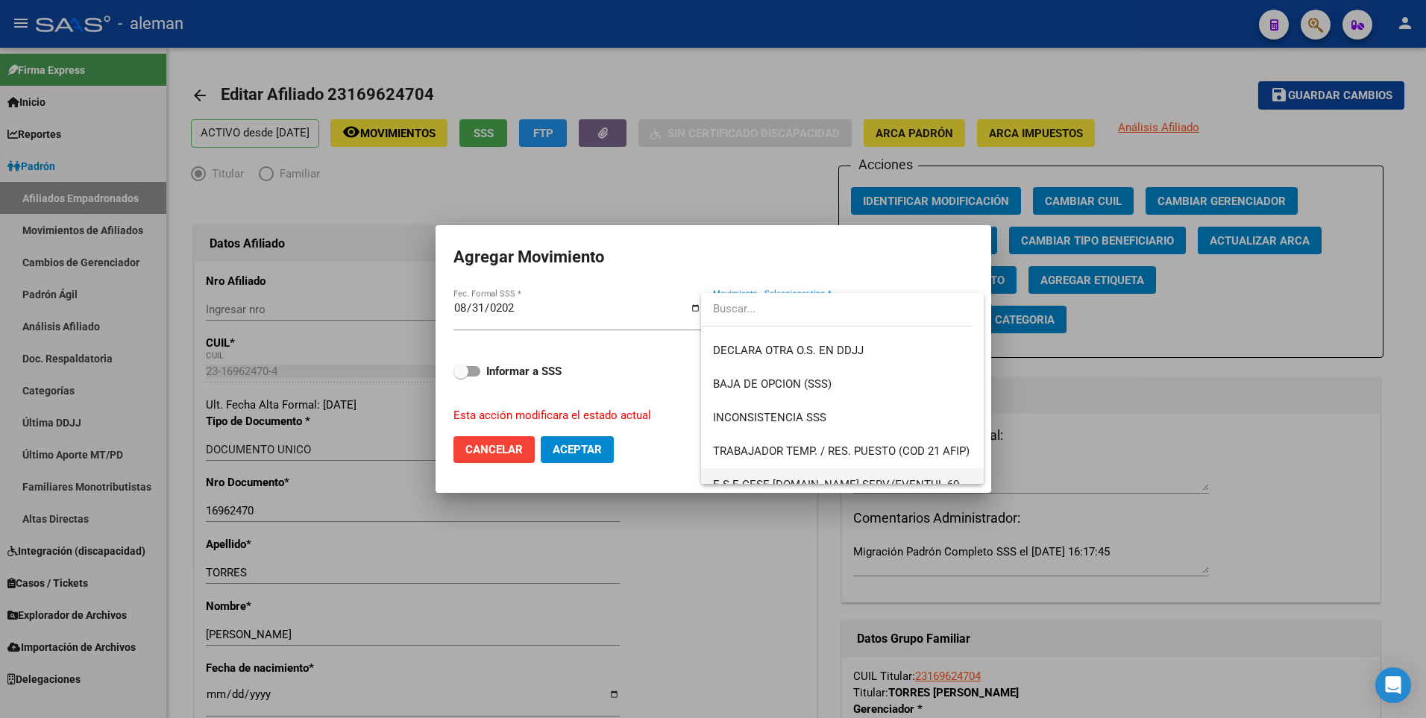
scroll to position [522, 0]
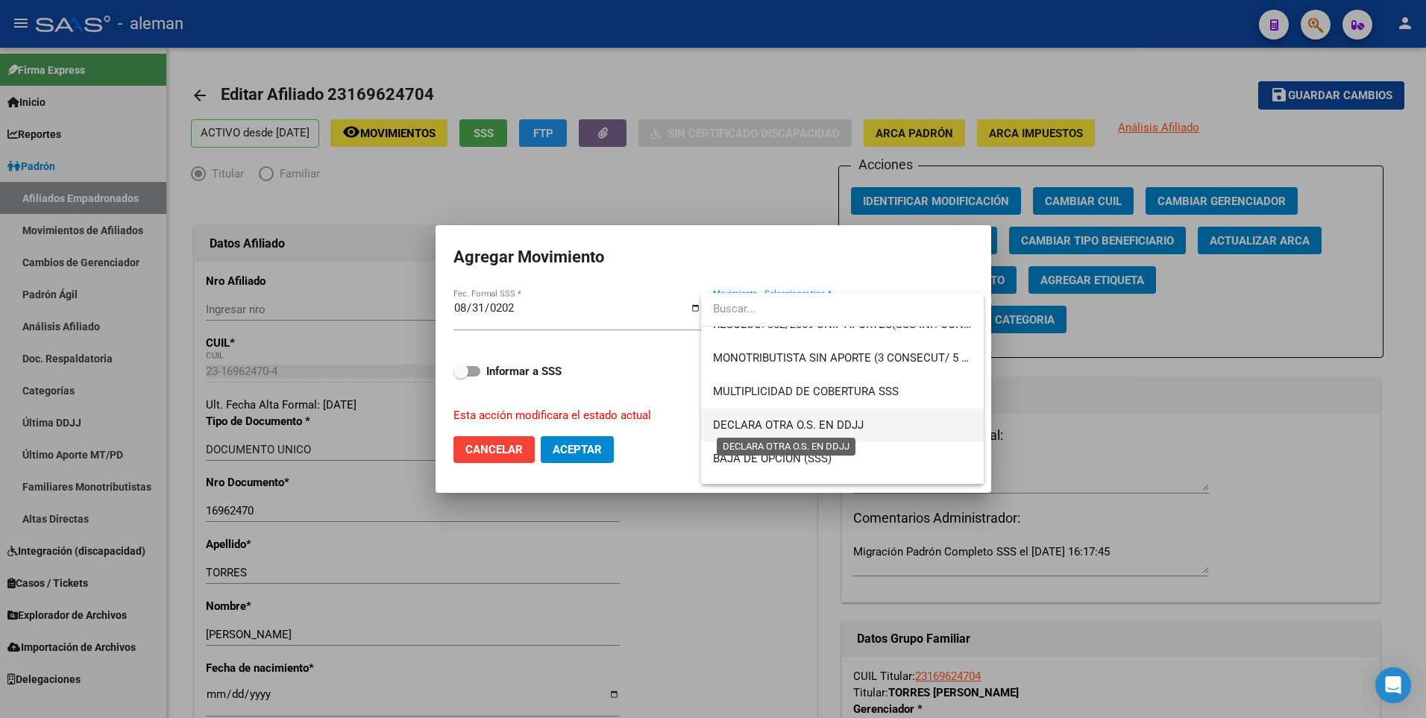
click at [813, 426] on span "DECLARA OTRA O.S. EN DDJJ" at bounding box center [788, 425] width 151 height 13
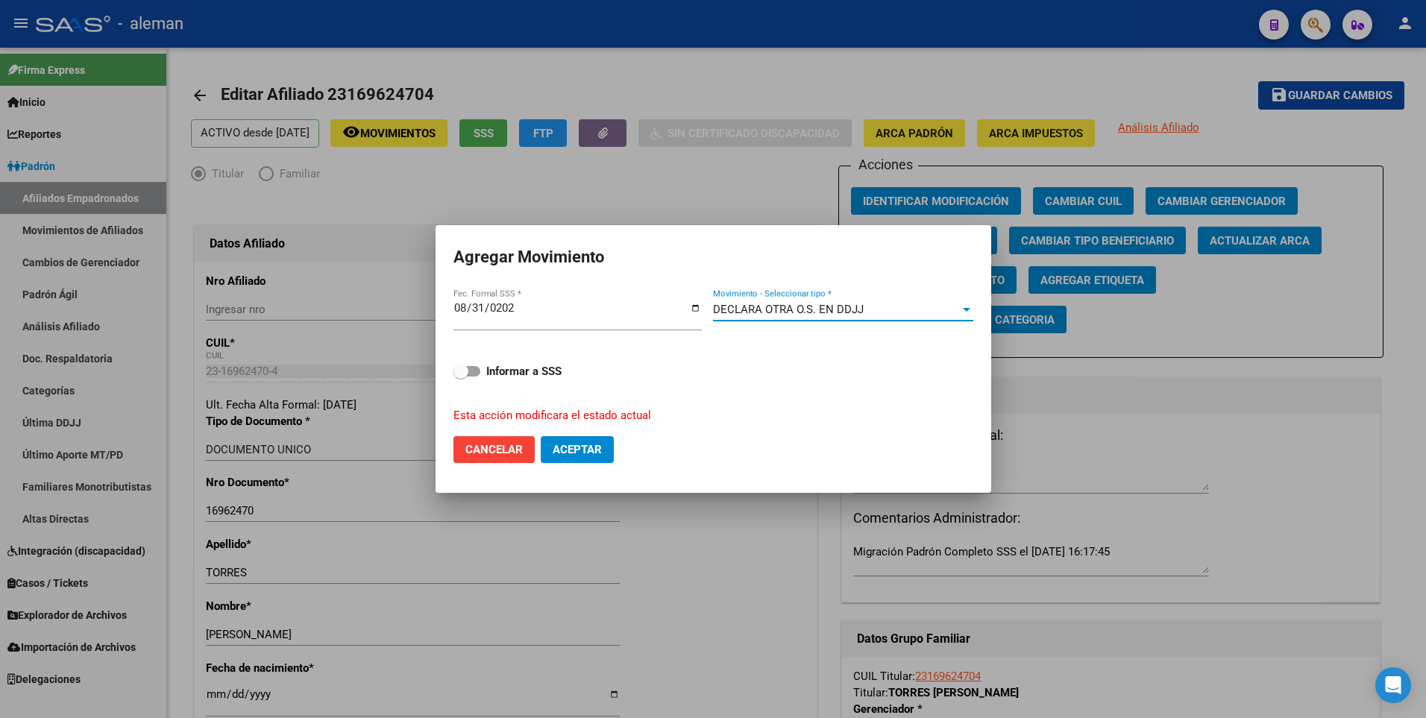
click at [576, 452] on span "Aceptar" at bounding box center [577, 449] width 49 height 13
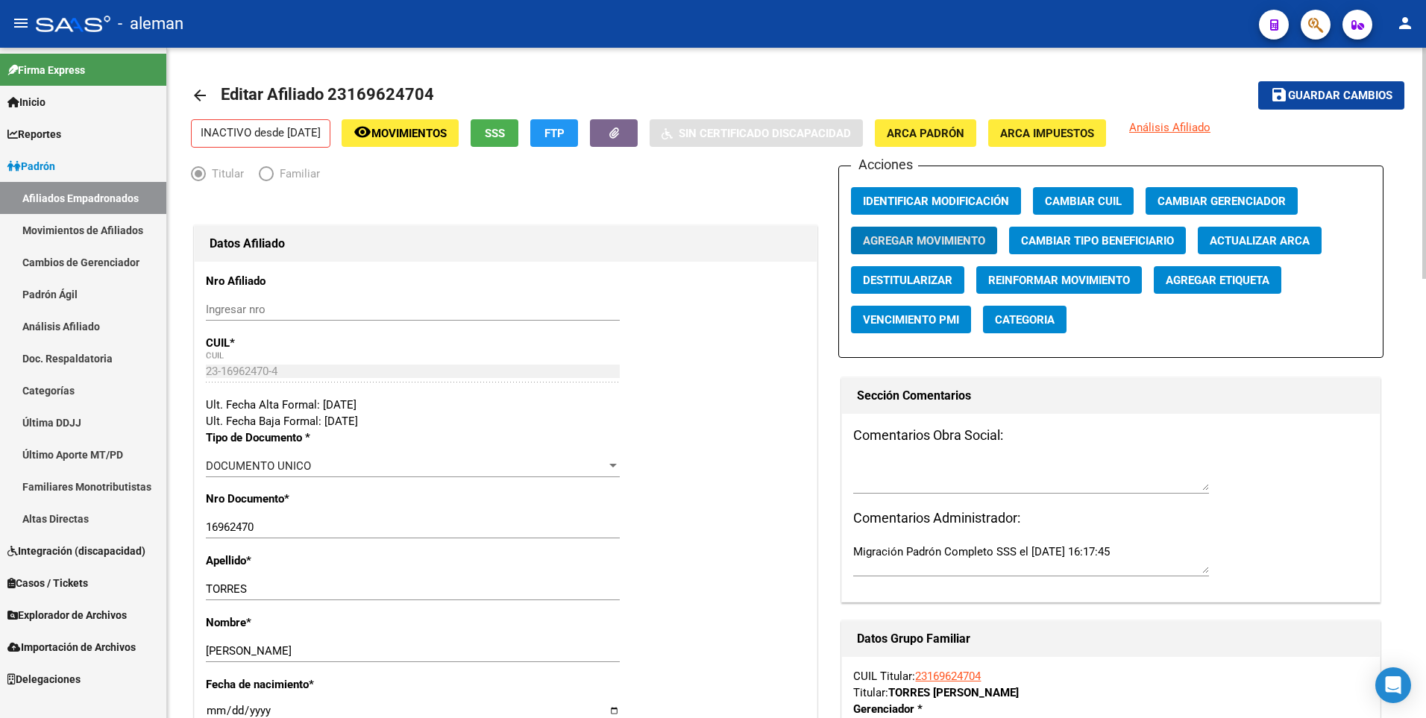
click at [1361, 91] on span "Guardar cambios" at bounding box center [1340, 96] width 104 height 13
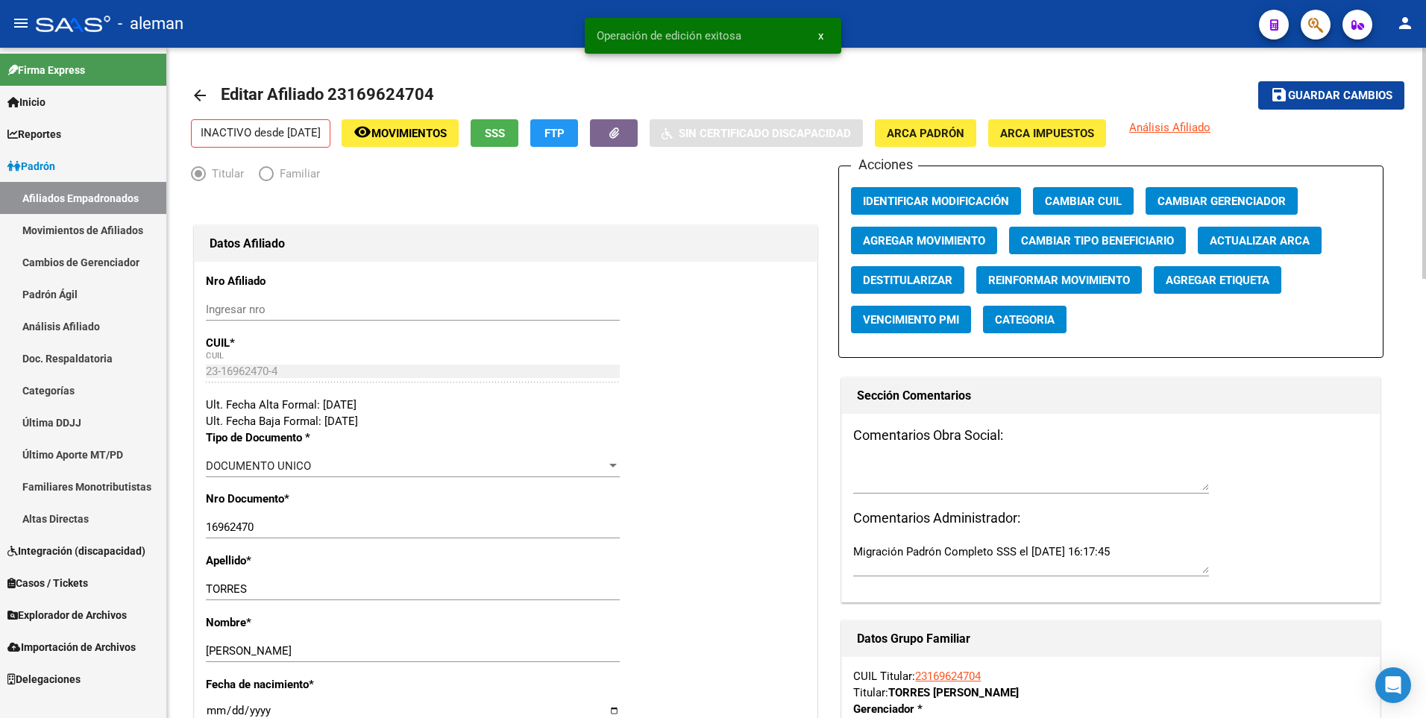
click at [195, 93] on mat-icon "arrow_back" at bounding box center [200, 96] width 18 height 18
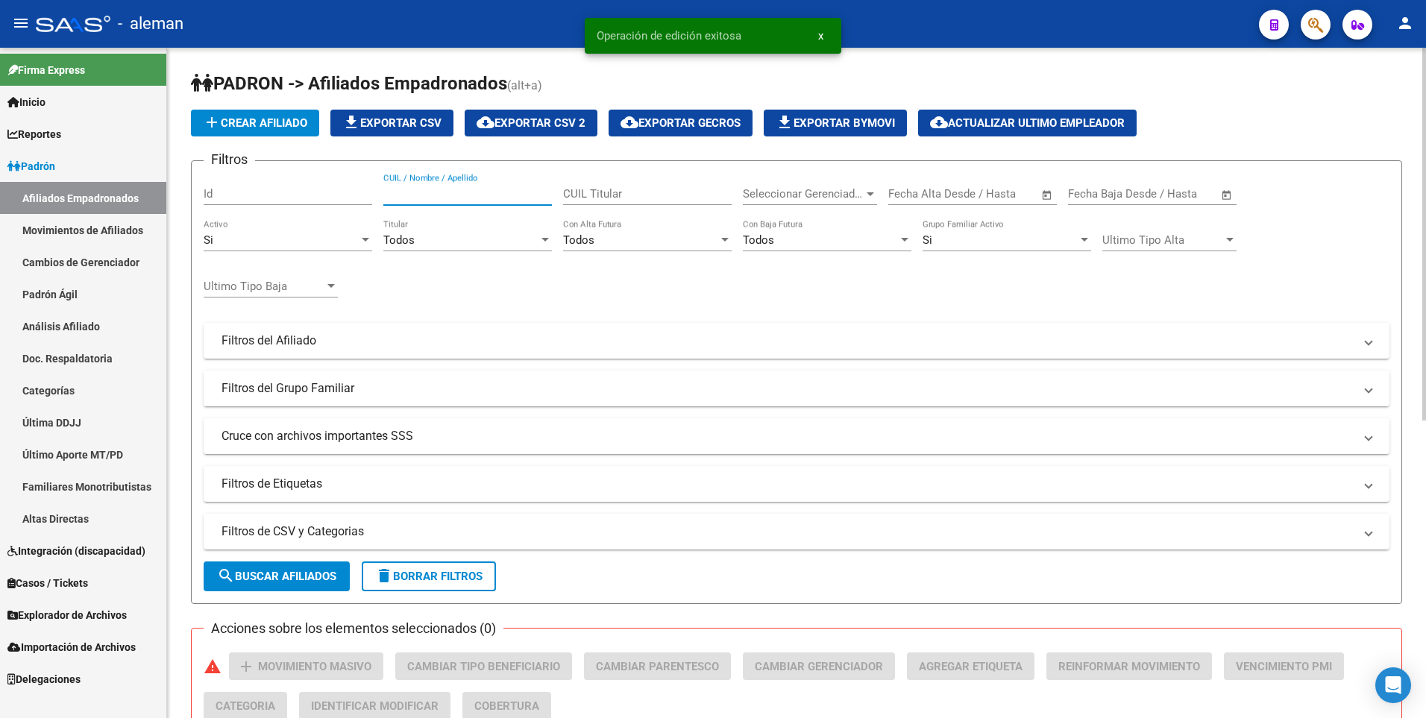
click at [426, 189] on input "CUIL / Nombre / Apellido" at bounding box center [467, 193] width 169 height 13
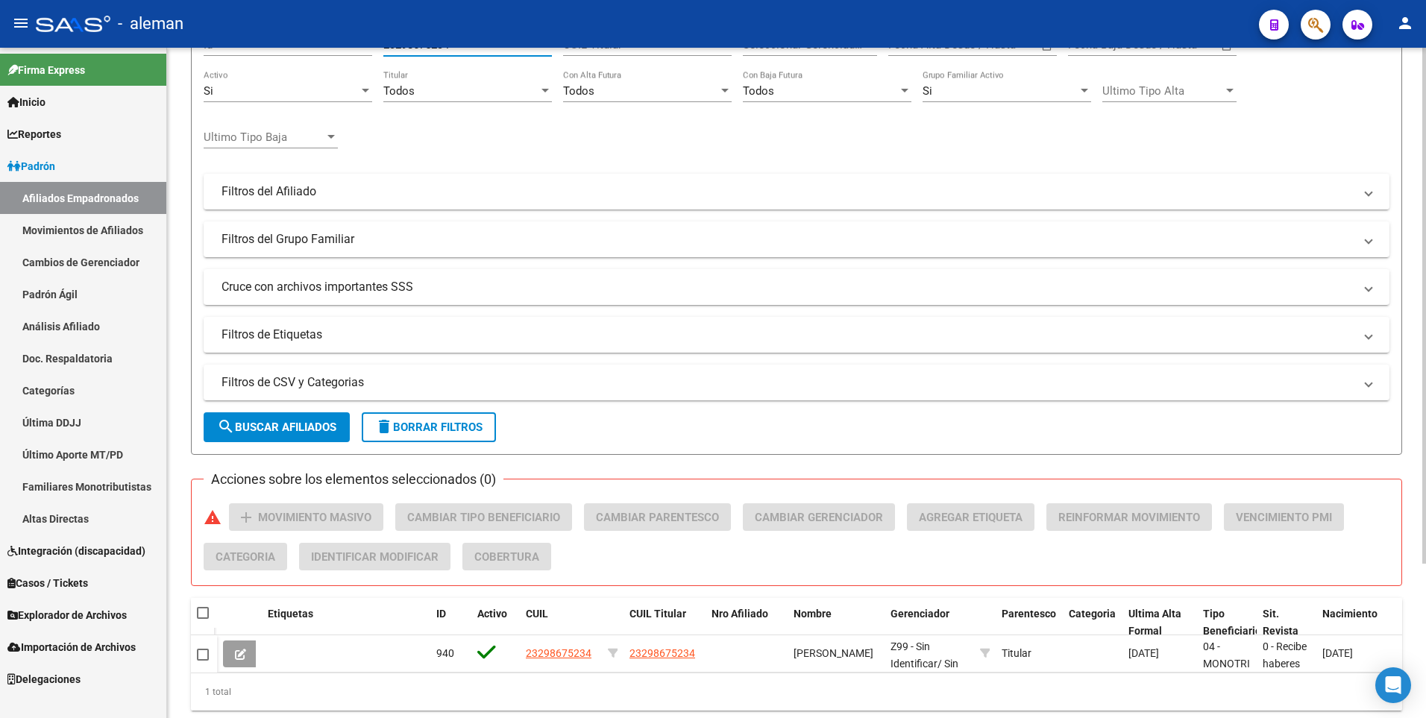
scroll to position [201, 0]
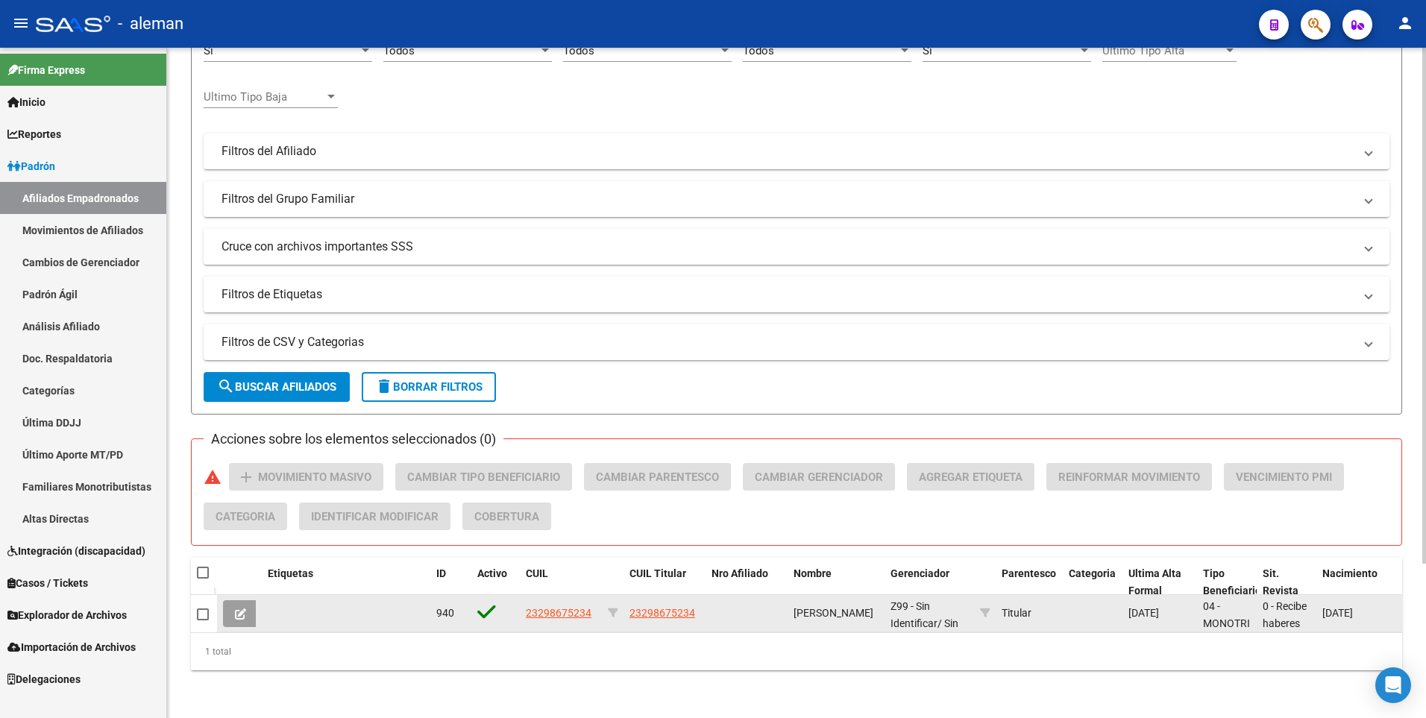
type input "23298675234"
click at [561, 607] on span "23298675234" at bounding box center [559, 613] width 66 height 12
type textarea "23298675234"
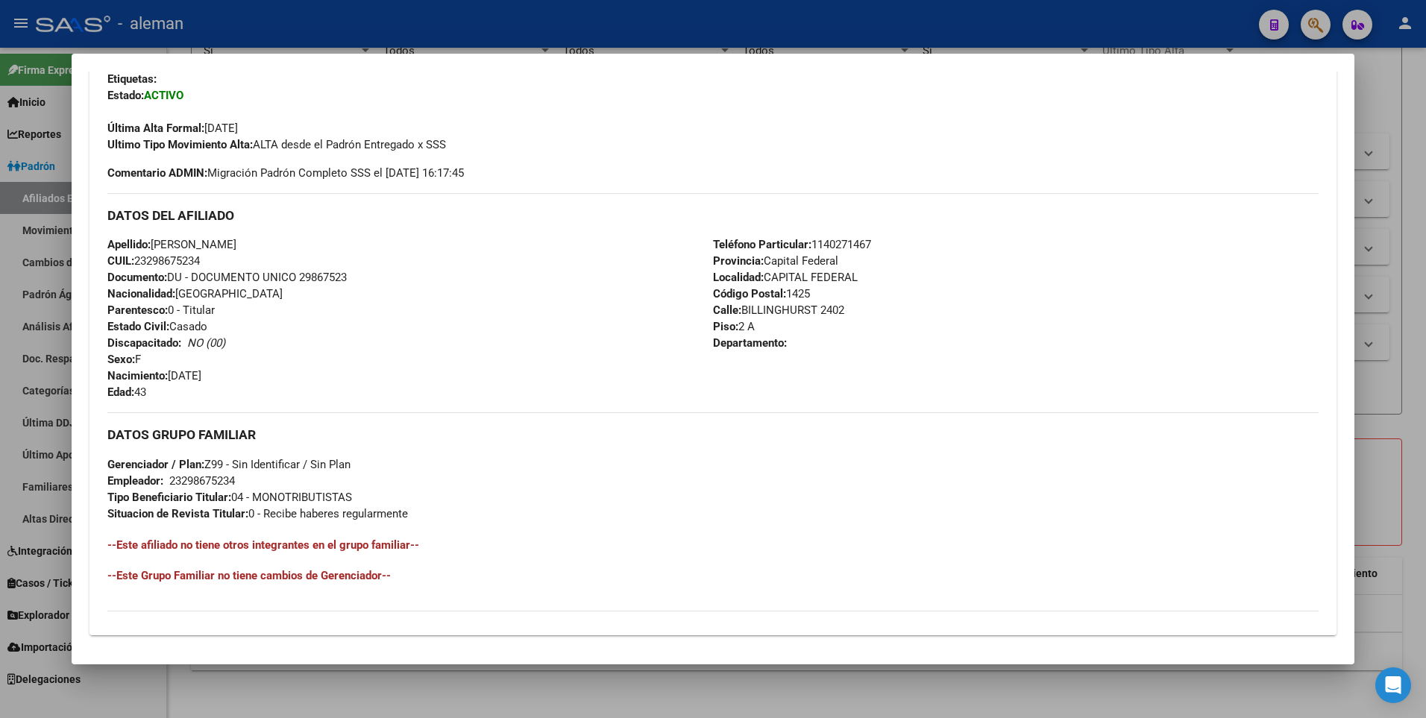
scroll to position [558, 0]
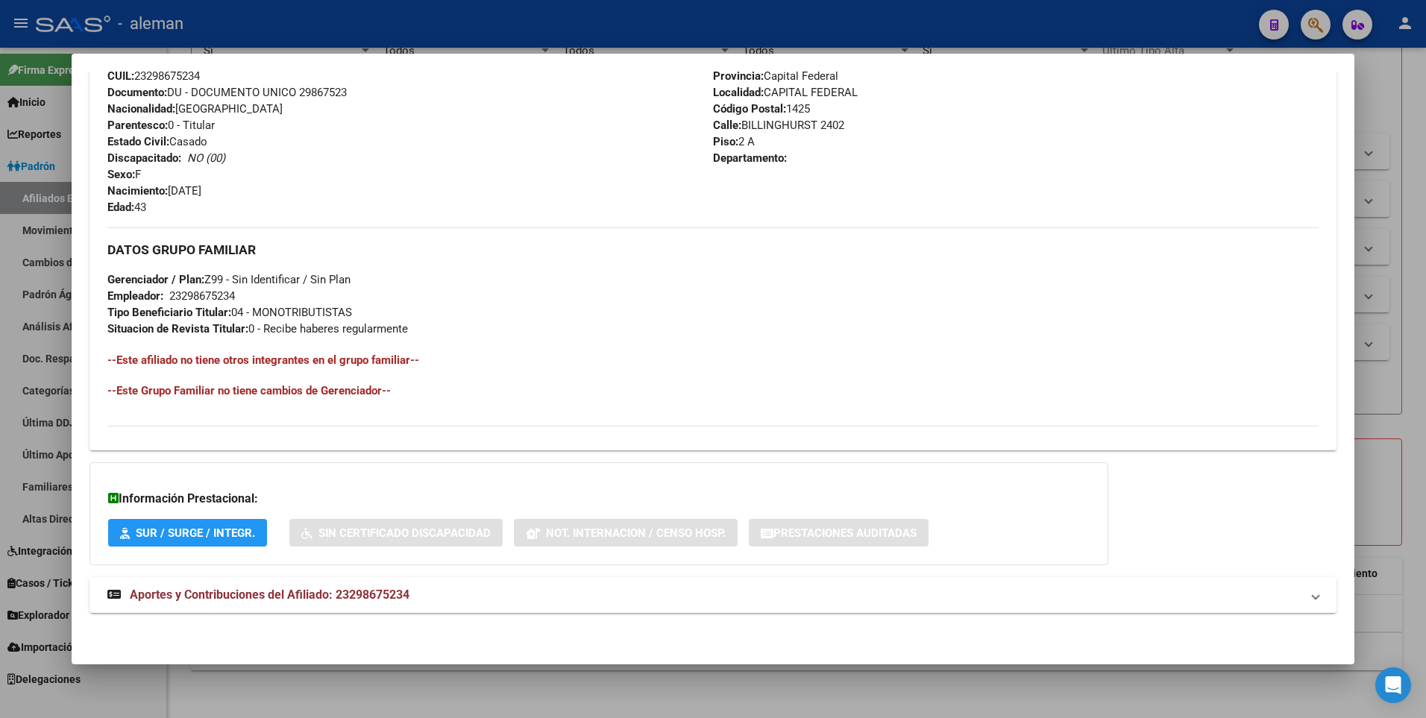
click at [400, 598] on span "Aportes y Contribuciones del Afiliado: 23298675234" at bounding box center [270, 595] width 280 height 14
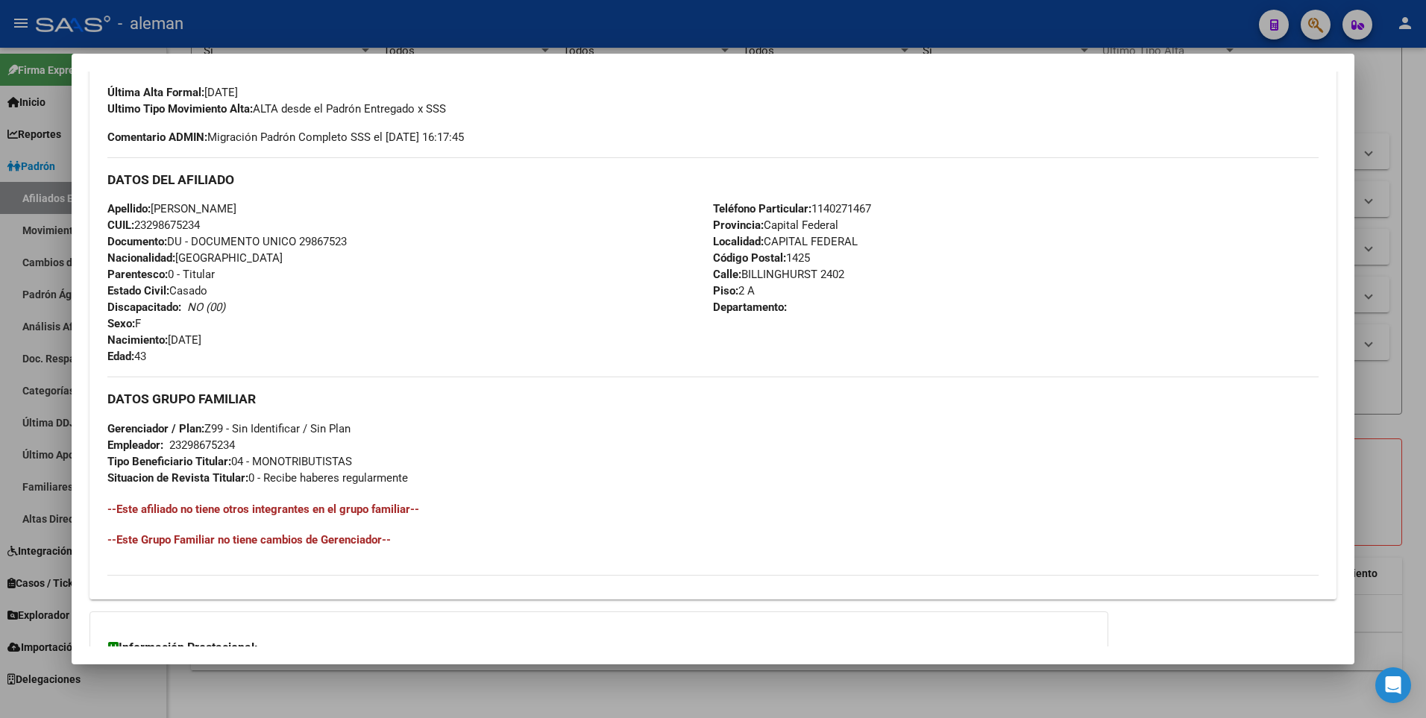
scroll to position [260, 0]
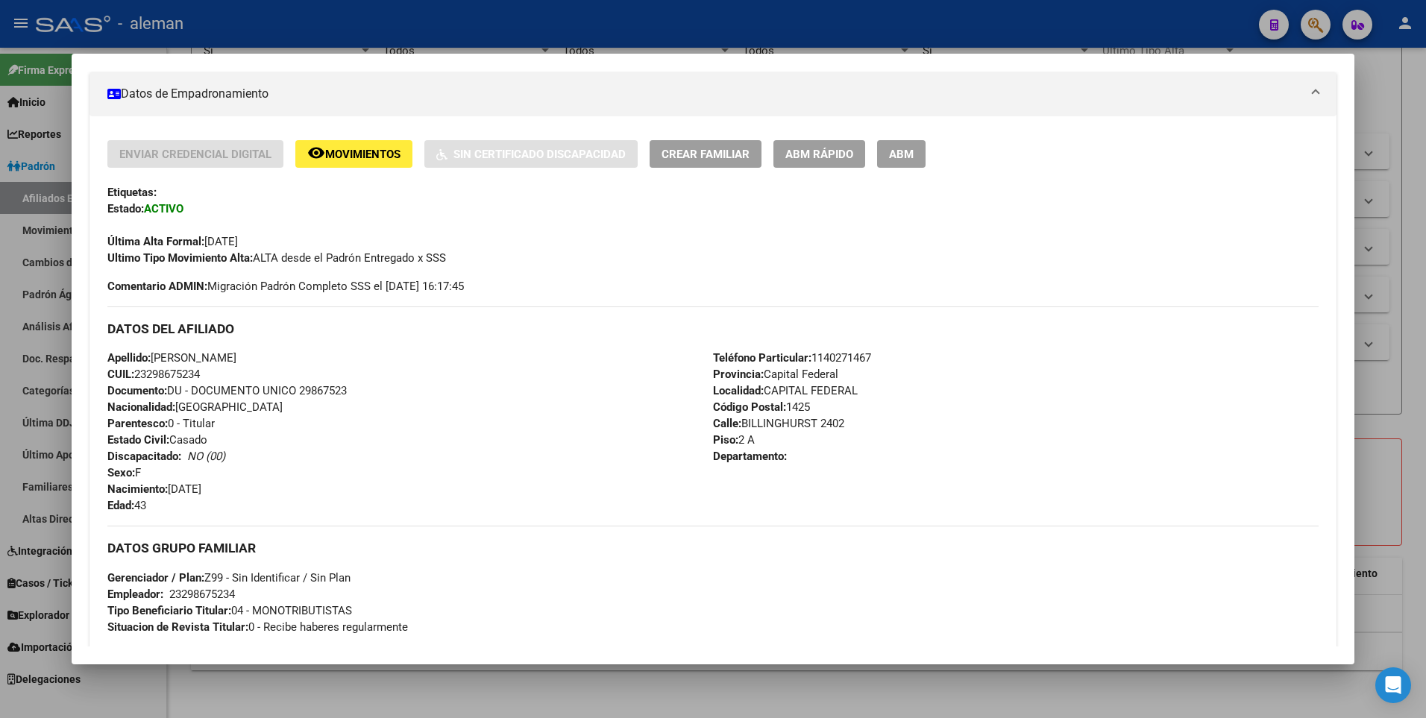
click at [469, 514] on div "Apellido: [PERSON_NAME]: 23298675234 Documento: DU - DOCUMENTO UNICO 29867523 N…" at bounding box center [410, 432] width 606 height 164
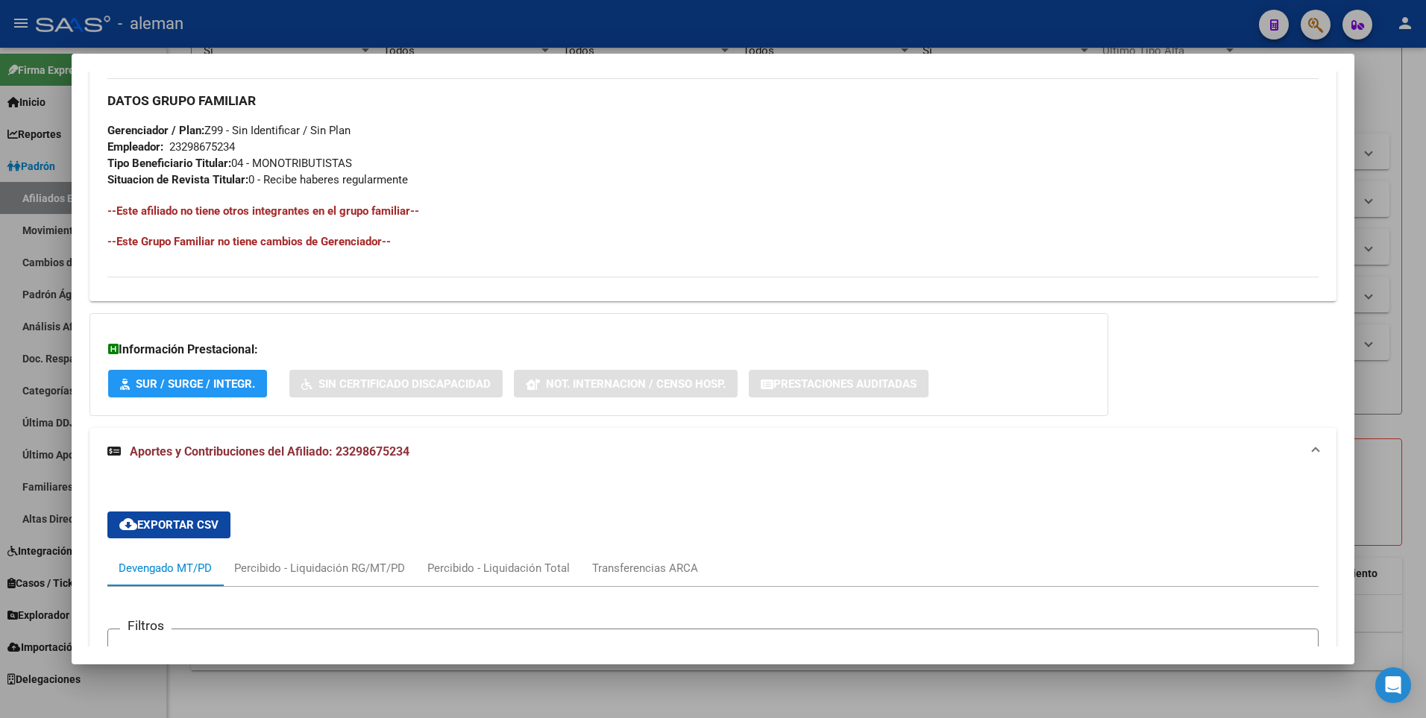
scroll to position [782, 0]
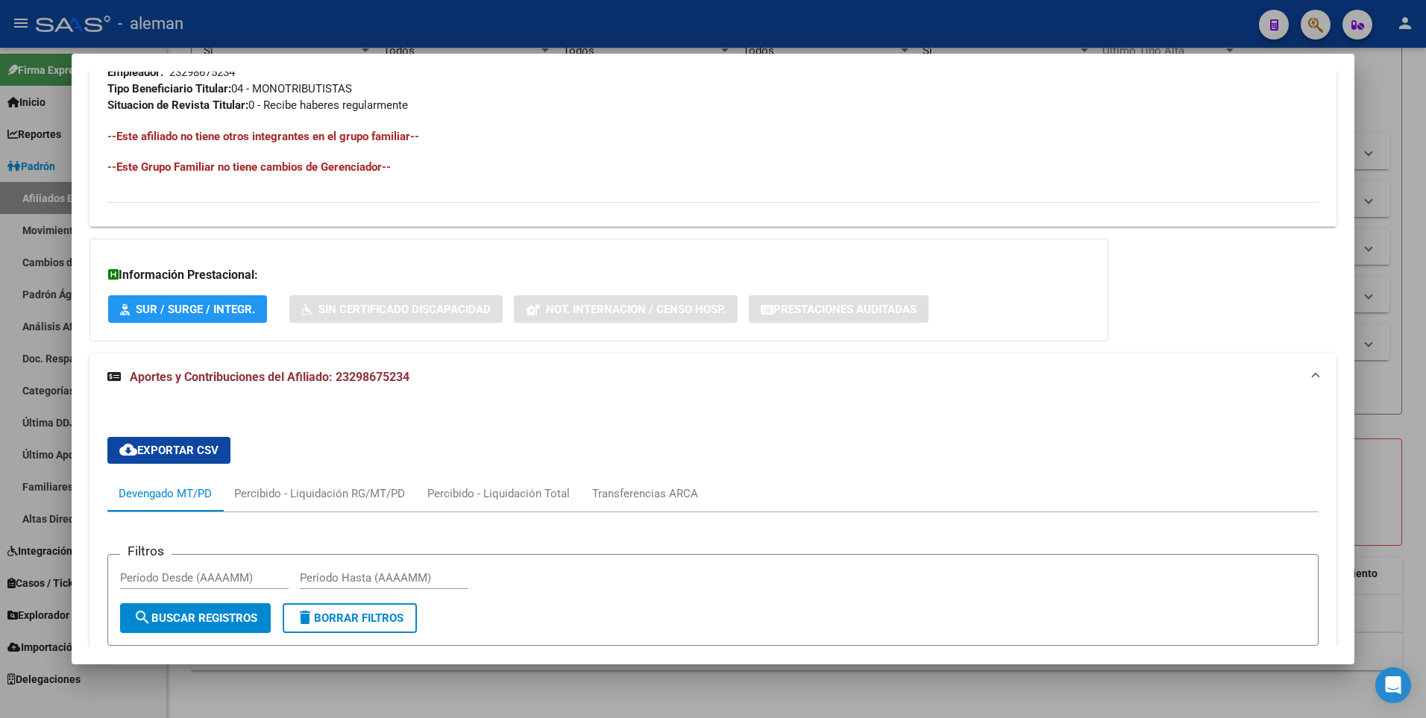
click at [274, 377] on span "Aportes y Contribuciones del Afiliado: 23298675234" at bounding box center [270, 377] width 280 height 14
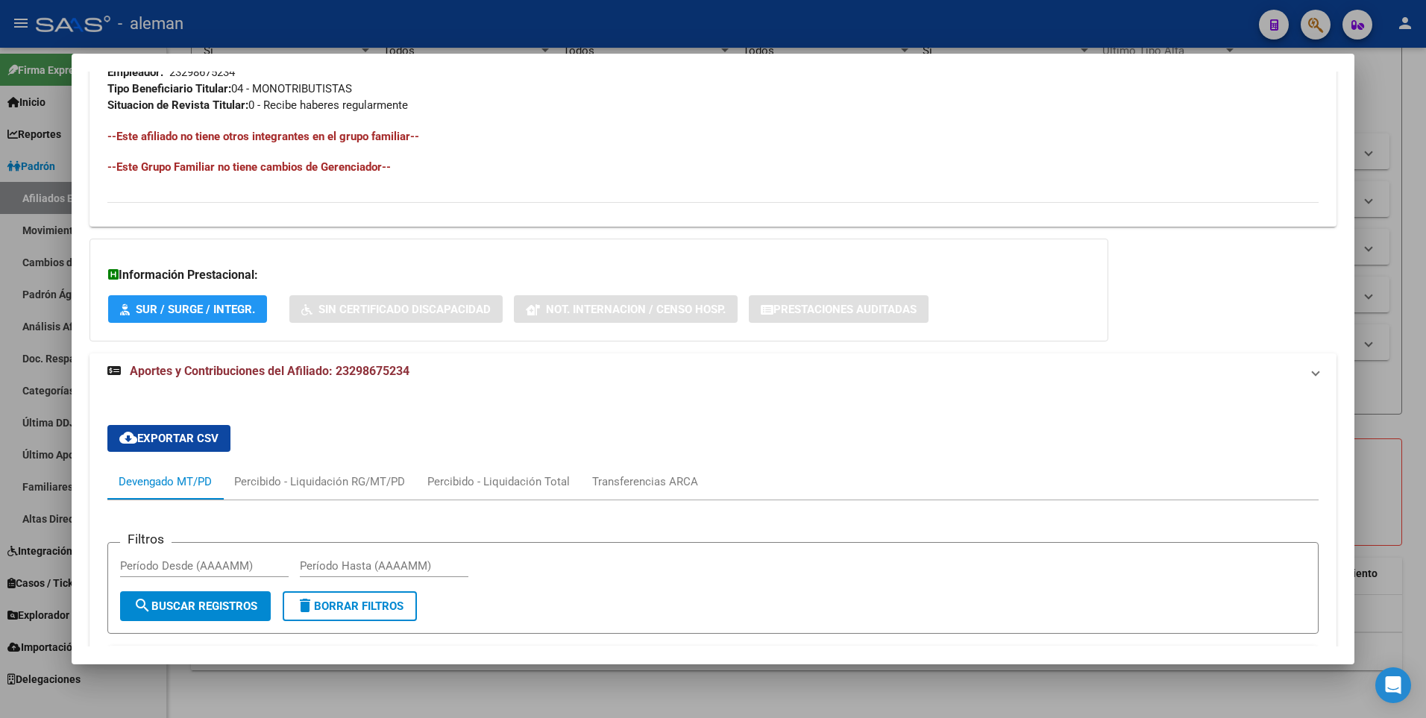
scroll to position [558, 0]
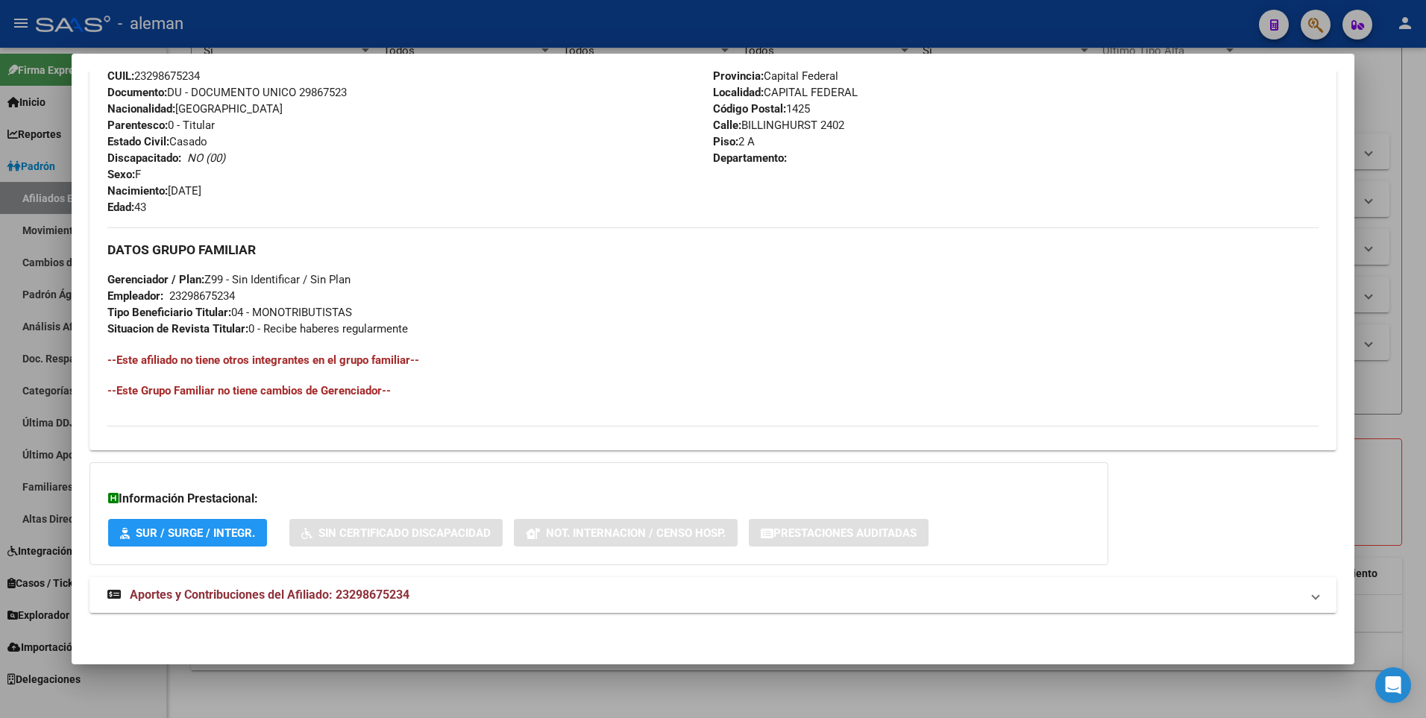
click at [390, 599] on span "Aportes y Contribuciones del Afiliado: 23298675234" at bounding box center [270, 595] width 280 height 14
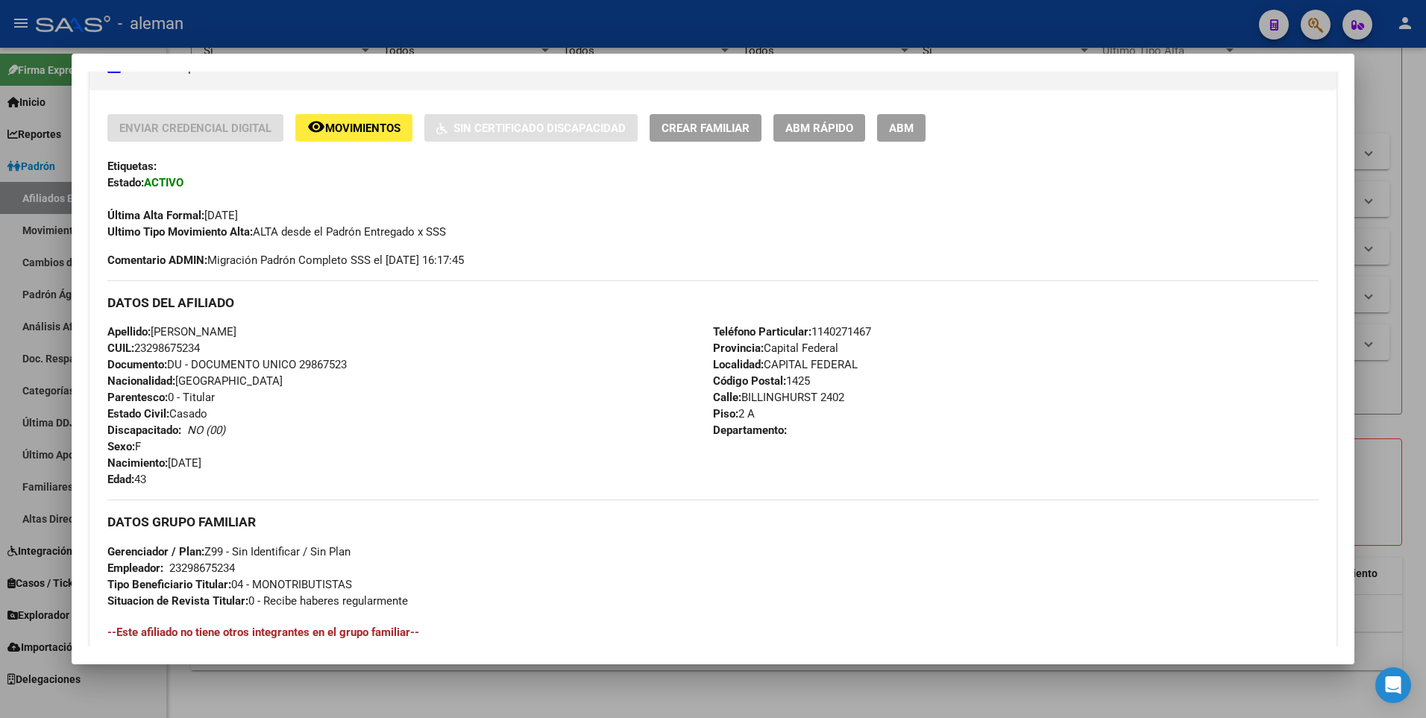
scroll to position [0, 0]
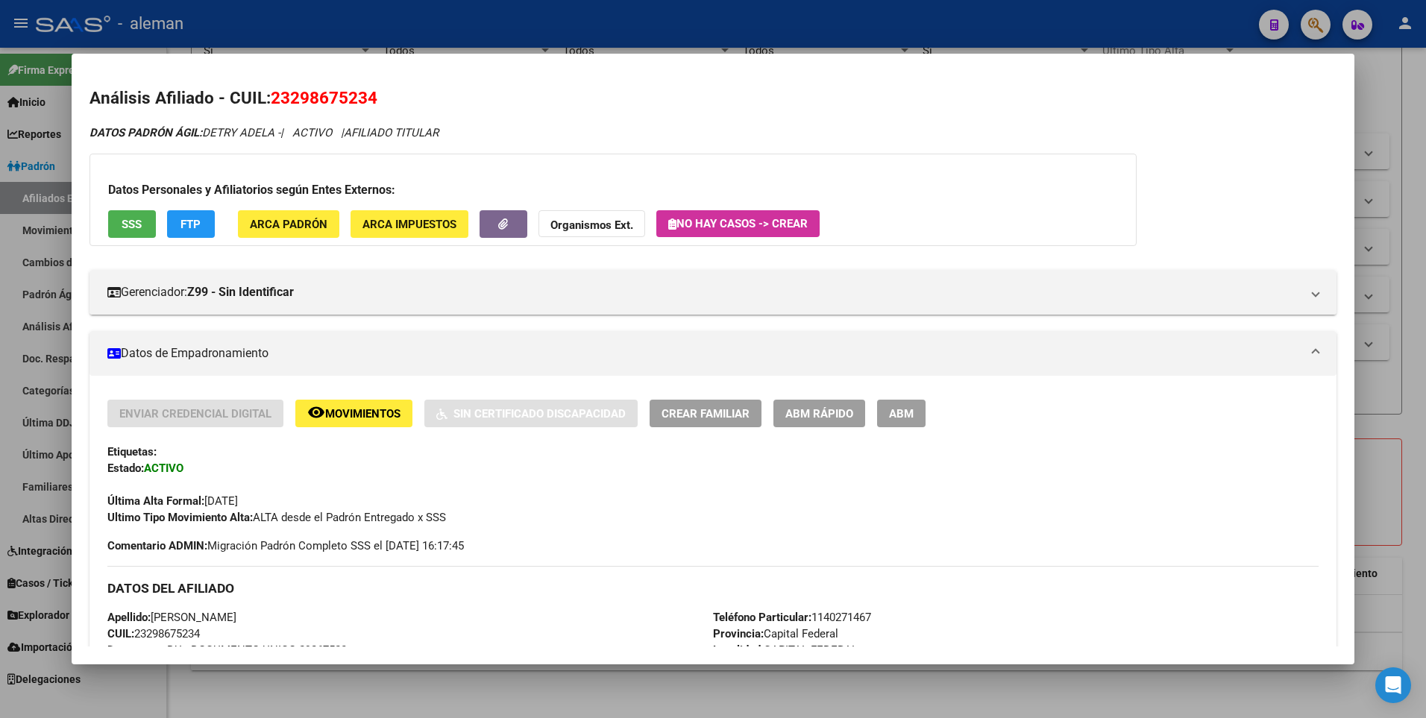
click at [1391, 407] on div at bounding box center [713, 359] width 1426 height 718
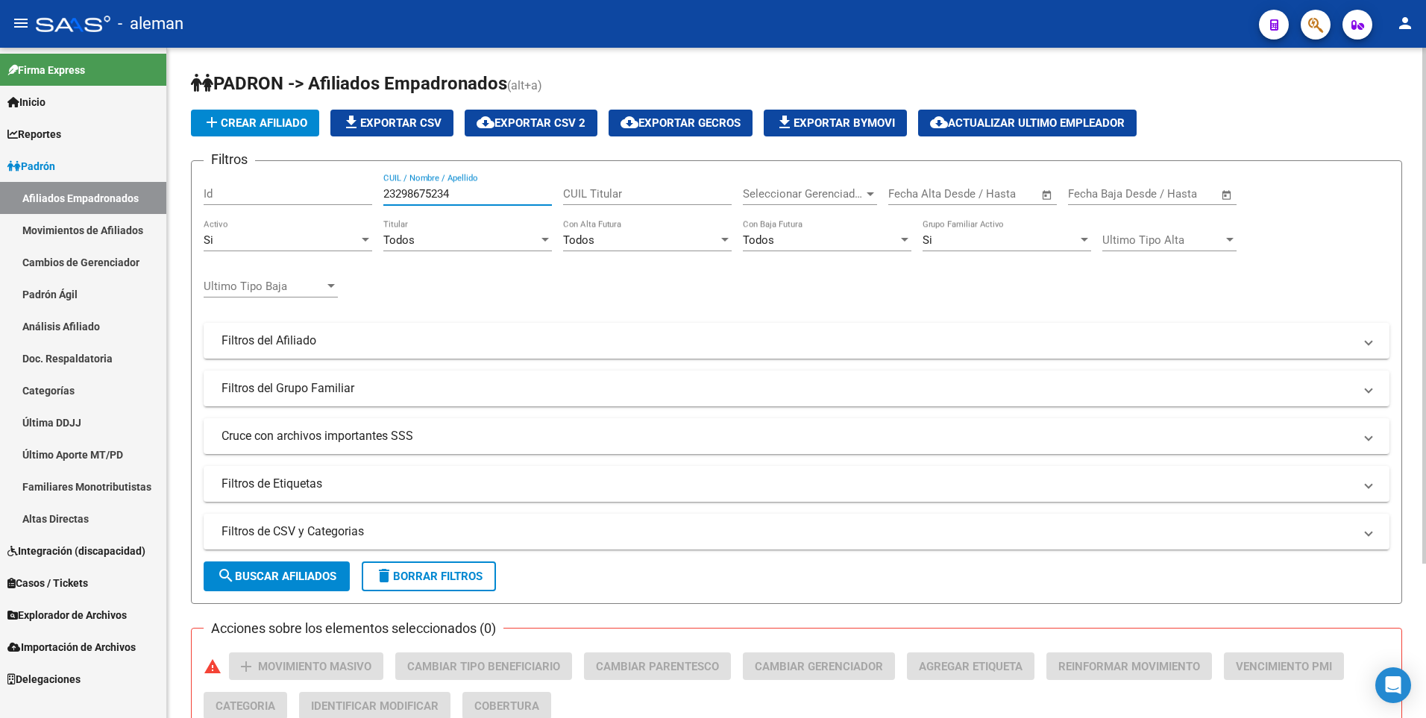
drag, startPoint x: 487, startPoint y: 190, endPoint x: 261, endPoint y: 193, distance: 226.1
click at [261, 193] on div "Filtros Id 23298675234 CUIL / Nombre / Apellido CUIL Titular Seleccionar Gerenc…" at bounding box center [797, 337] width 1186 height 329
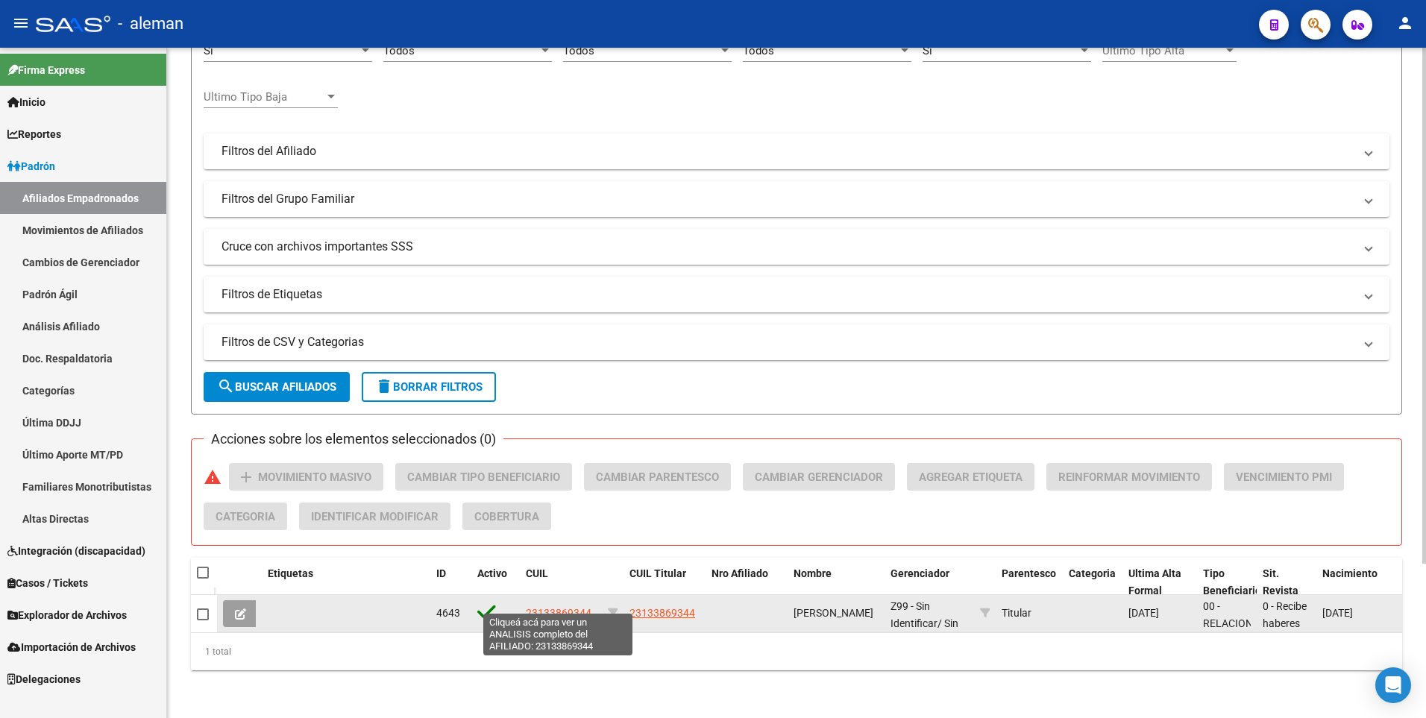
type input "23133869344"
click at [565, 607] on span "23133869344" at bounding box center [559, 613] width 66 height 12
type textarea "23133869344"
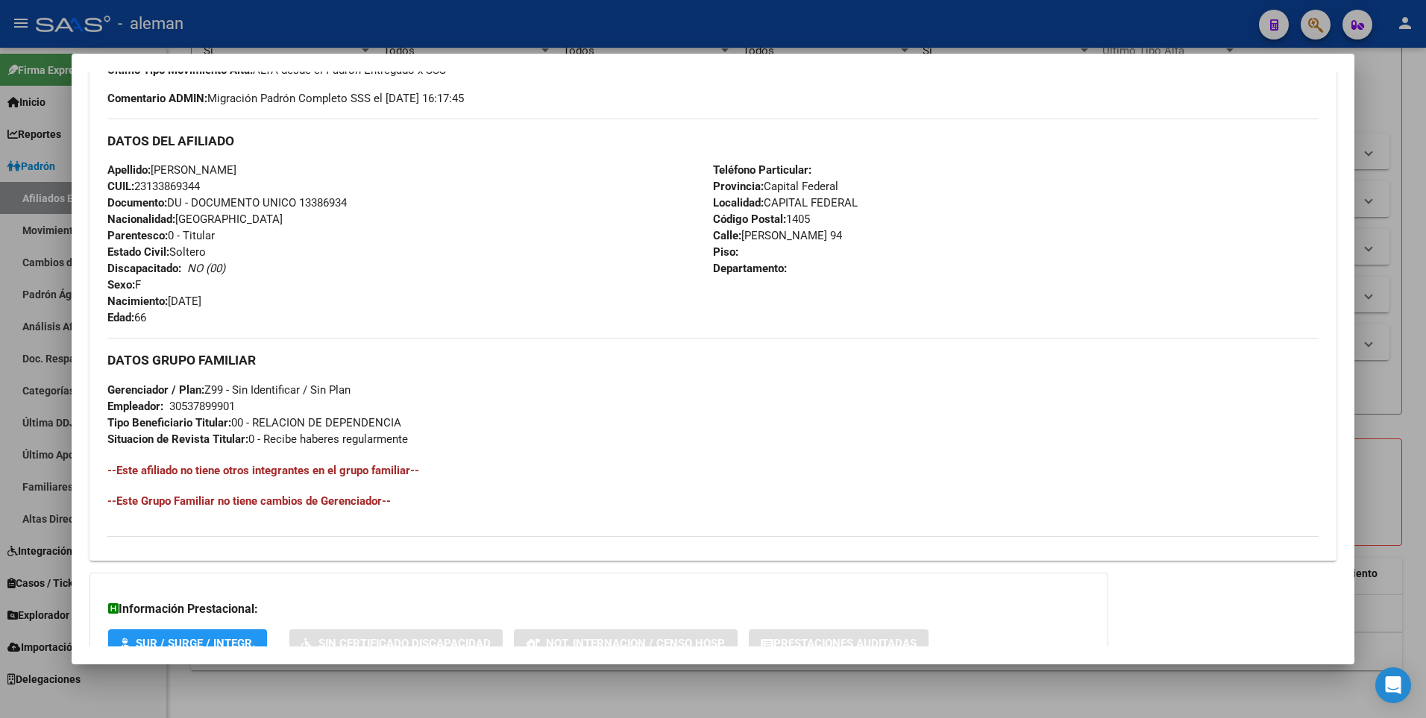
scroll to position [558, 0]
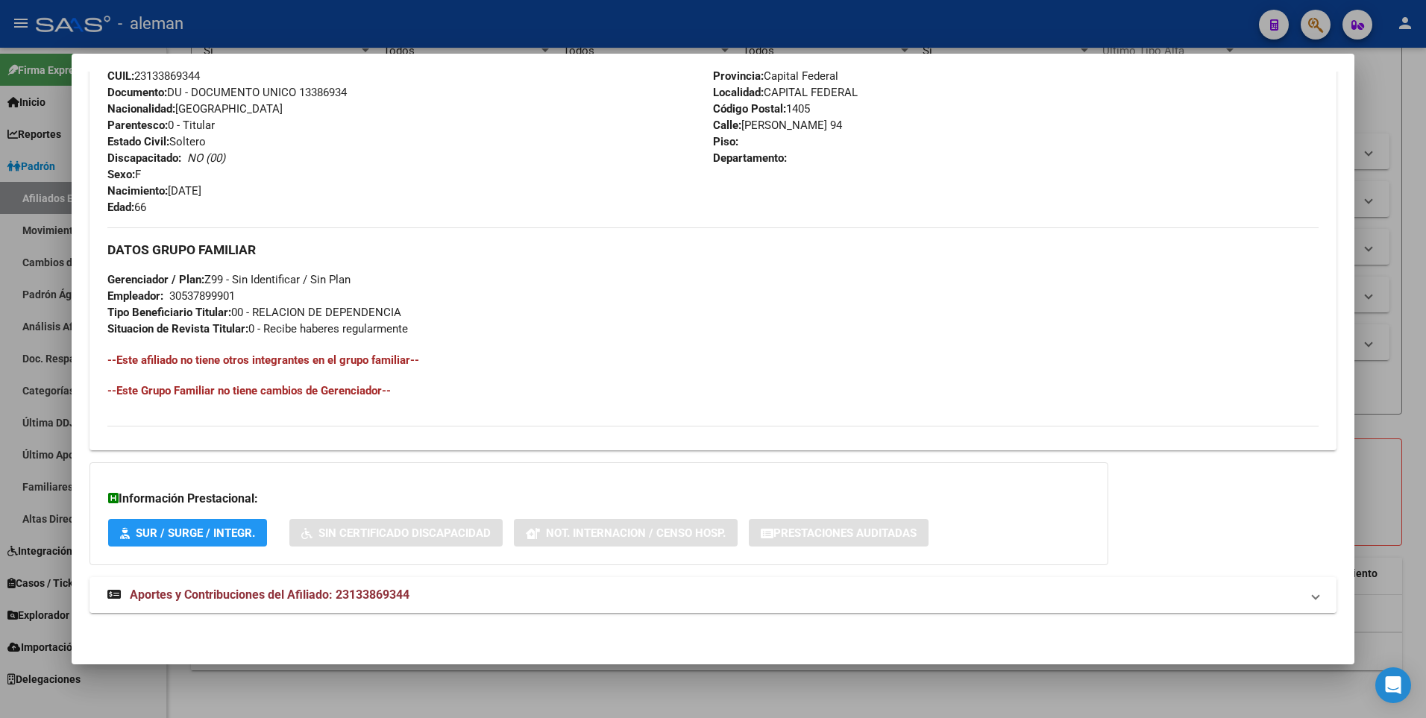
click at [360, 590] on span "Aportes y Contribuciones del Afiliado: 23133869344" at bounding box center [270, 595] width 280 height 14
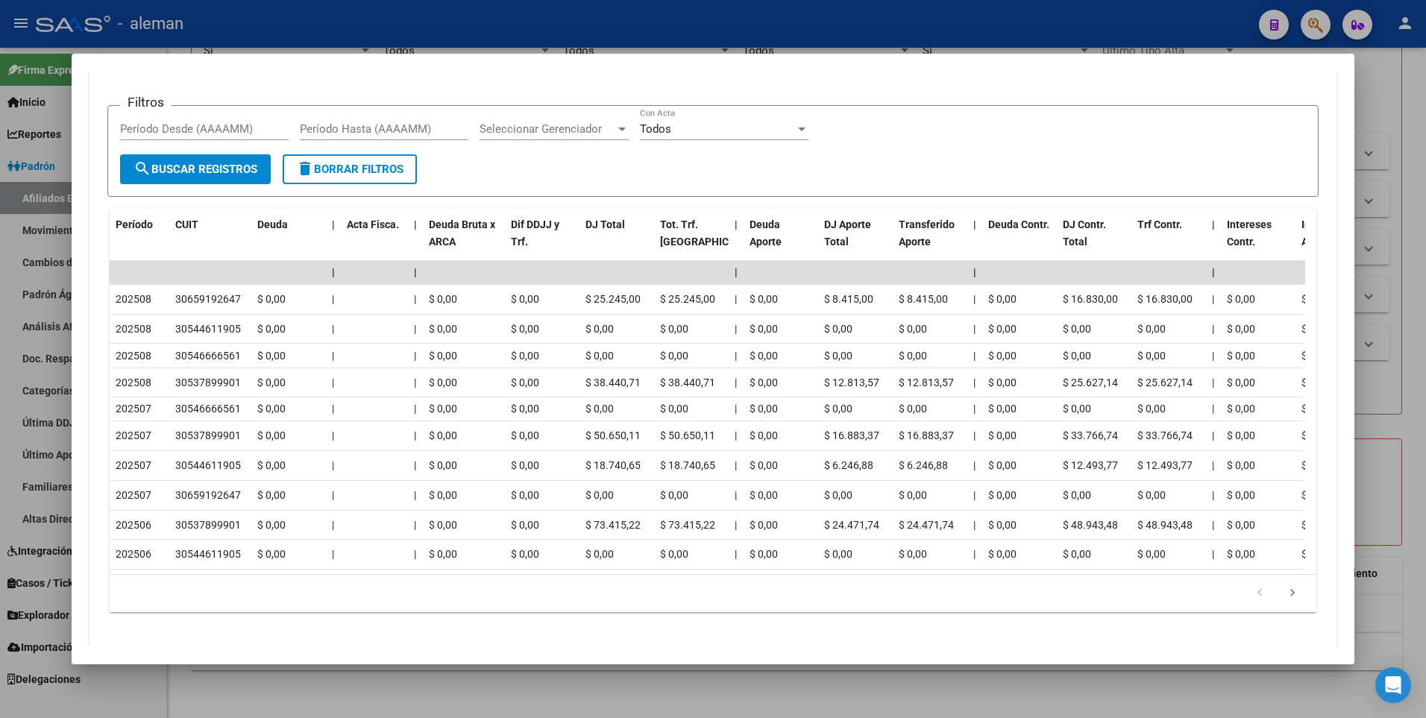
scroll to position [933, 0]
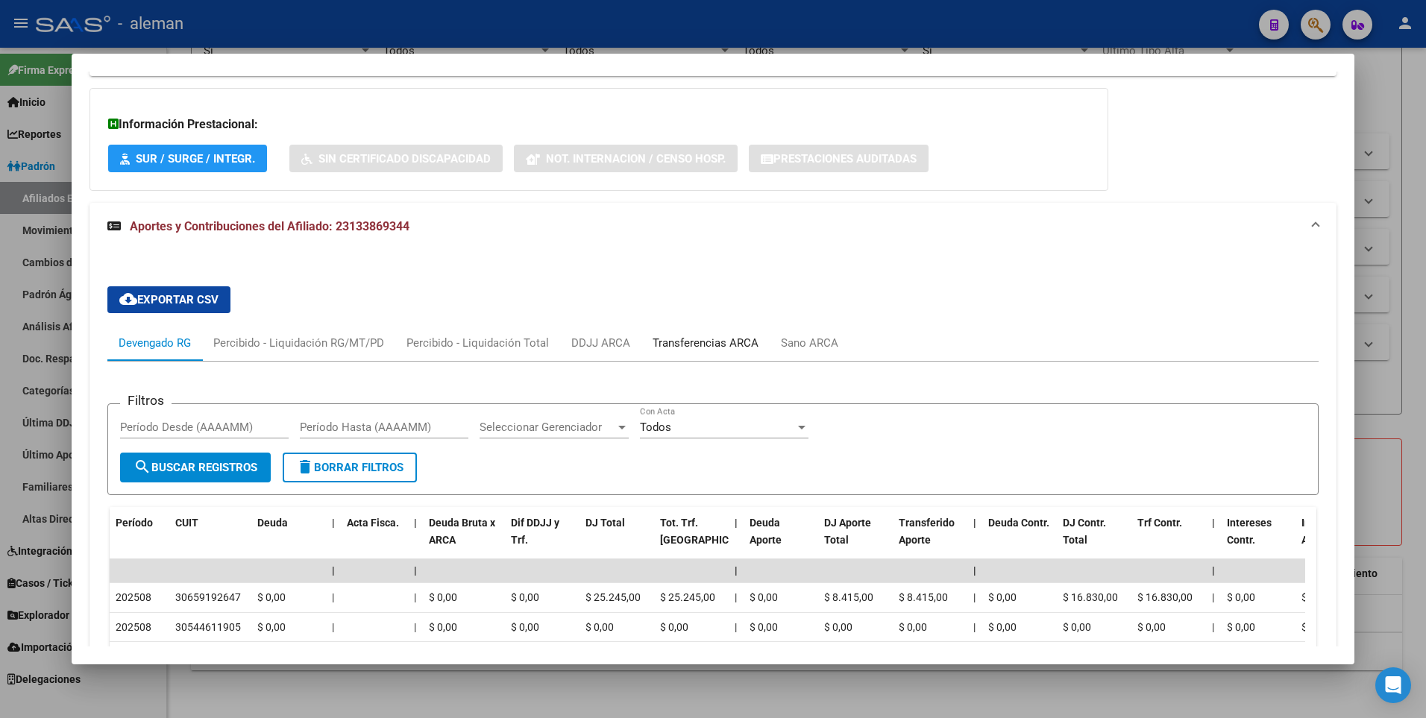
click at [720, 343] on div "Transferencias ARCA" at bounding box center [706, 343] width 106 height 16
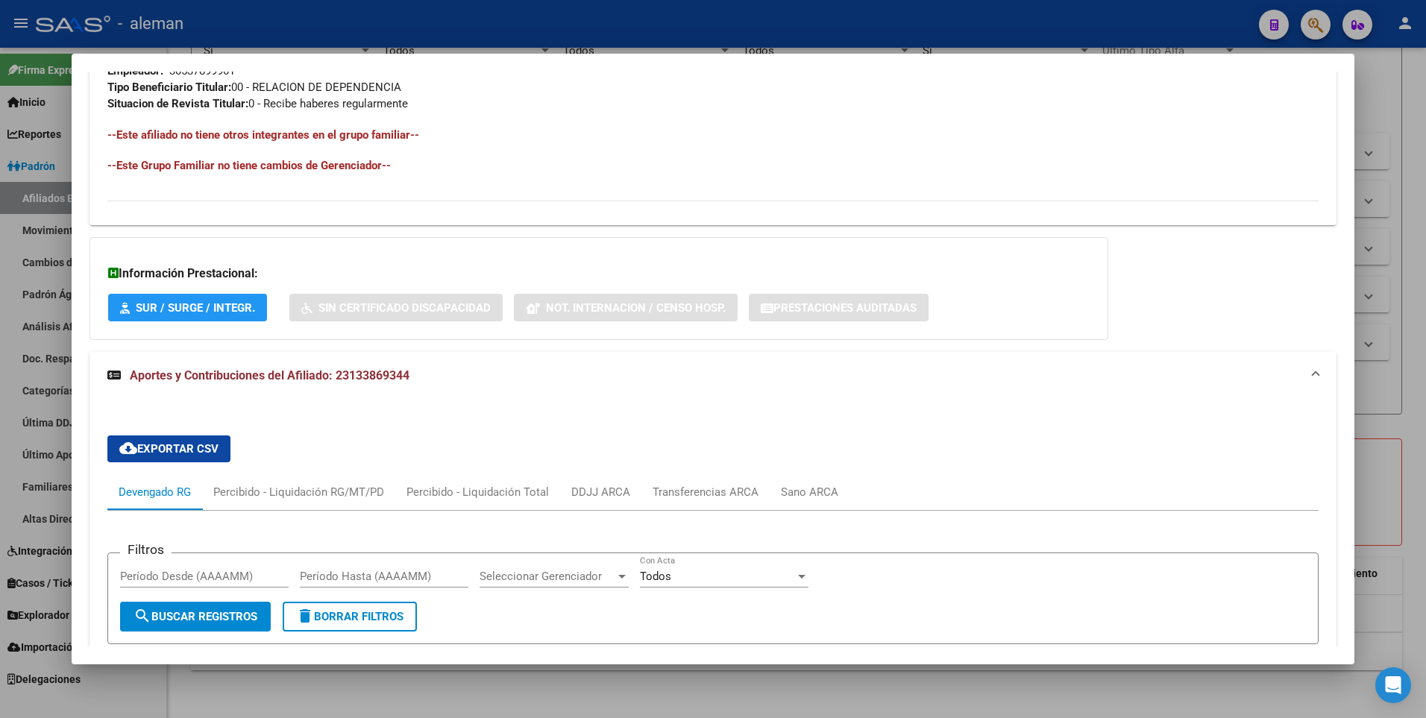
scroll to position [634, 0]
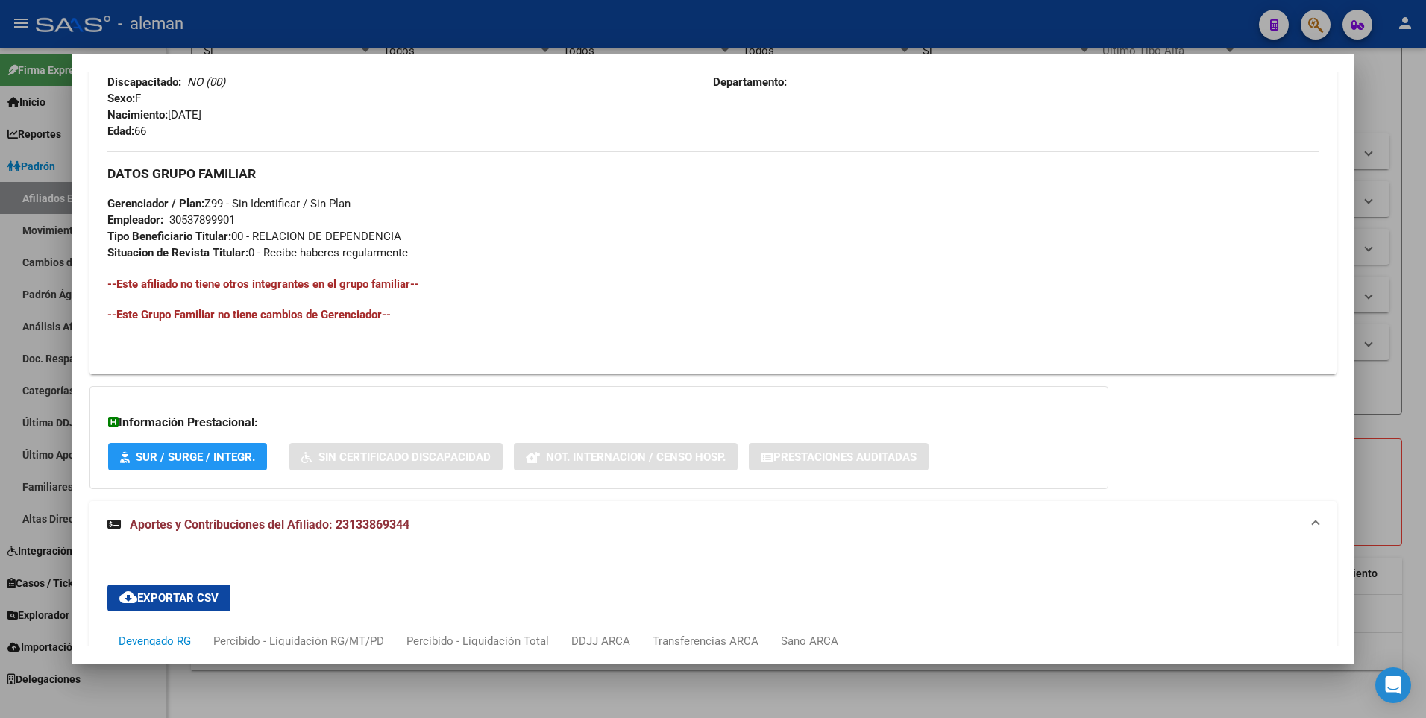
click at [354, 527] on span "Aportes y Contribuciones del Afiliado: 23133869344" at bounding box center [270, 525] width 280 height 14
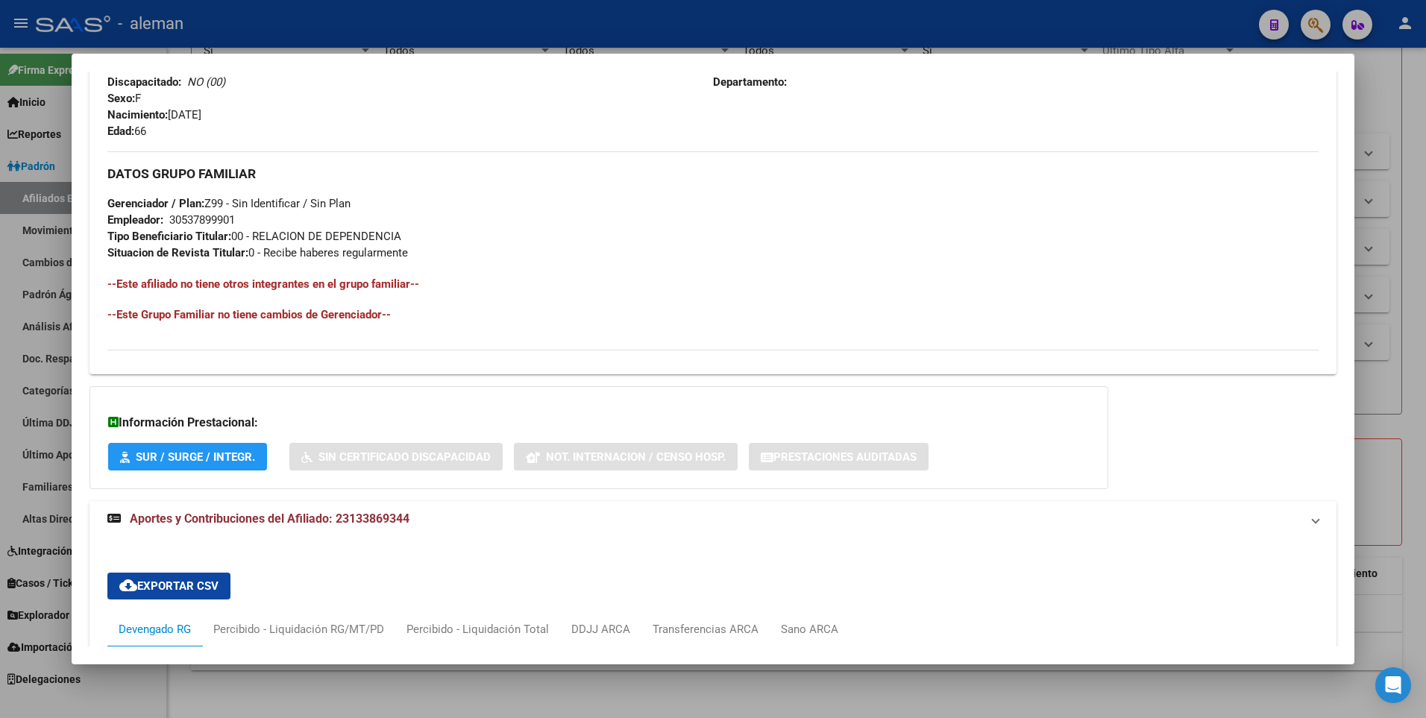
scroll to position [558, 0]
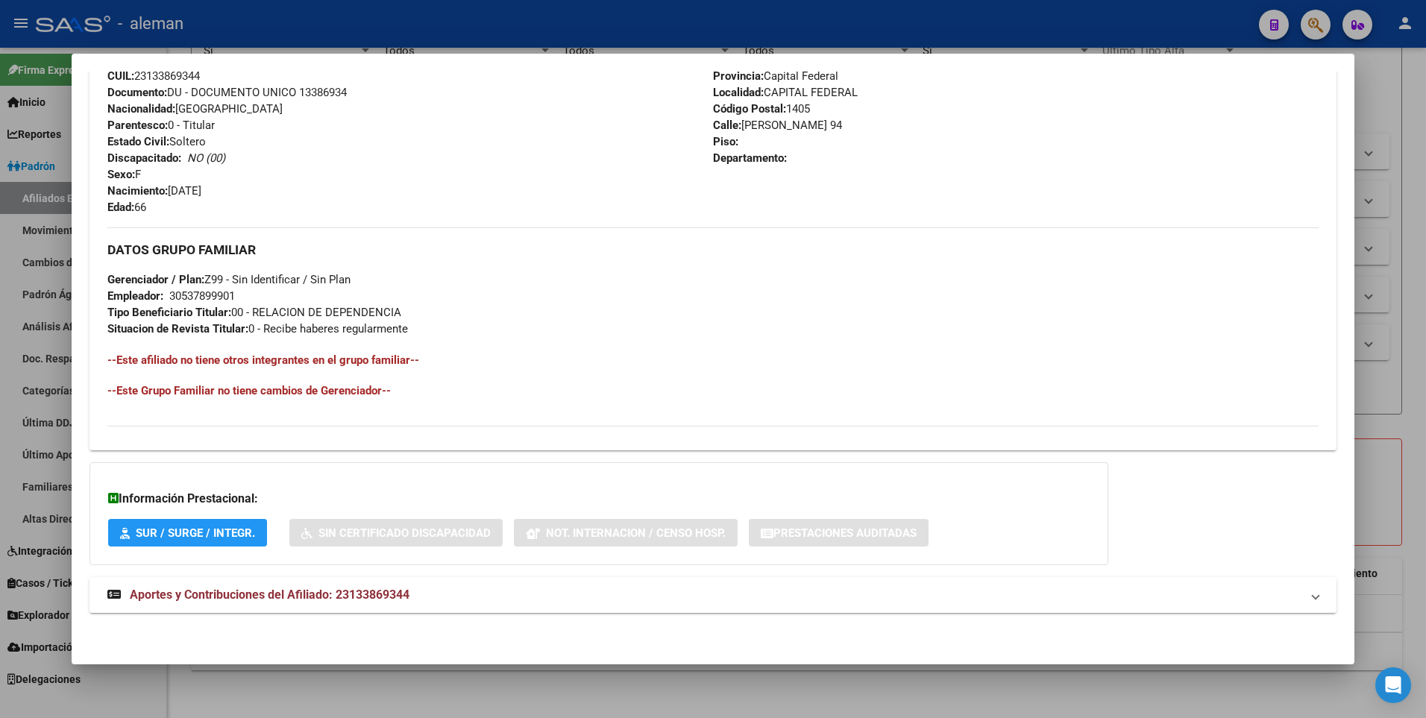
click at [361, 591] on span "Aportes y Contribuciones del Afiliado: 23133869344" at bounding box center [270, 595] width 280 height 14
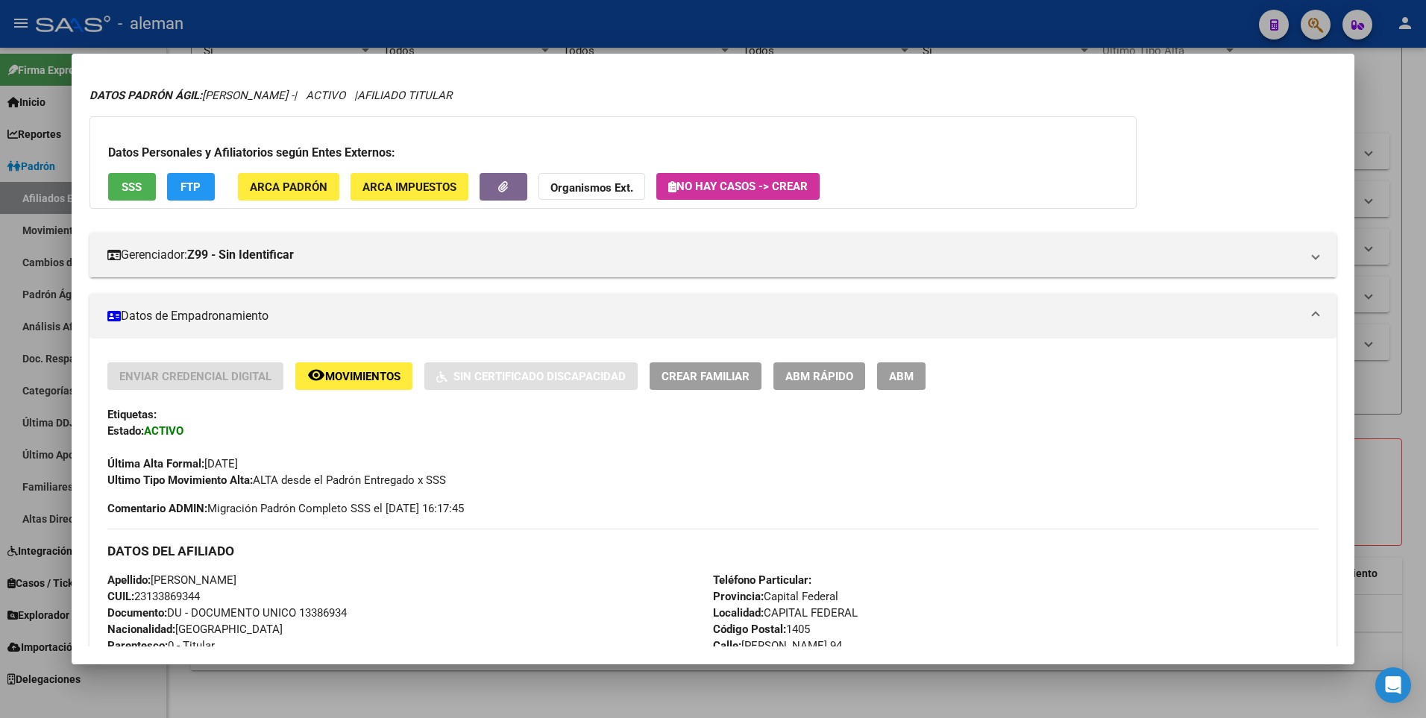
scroll to position [0, 0]
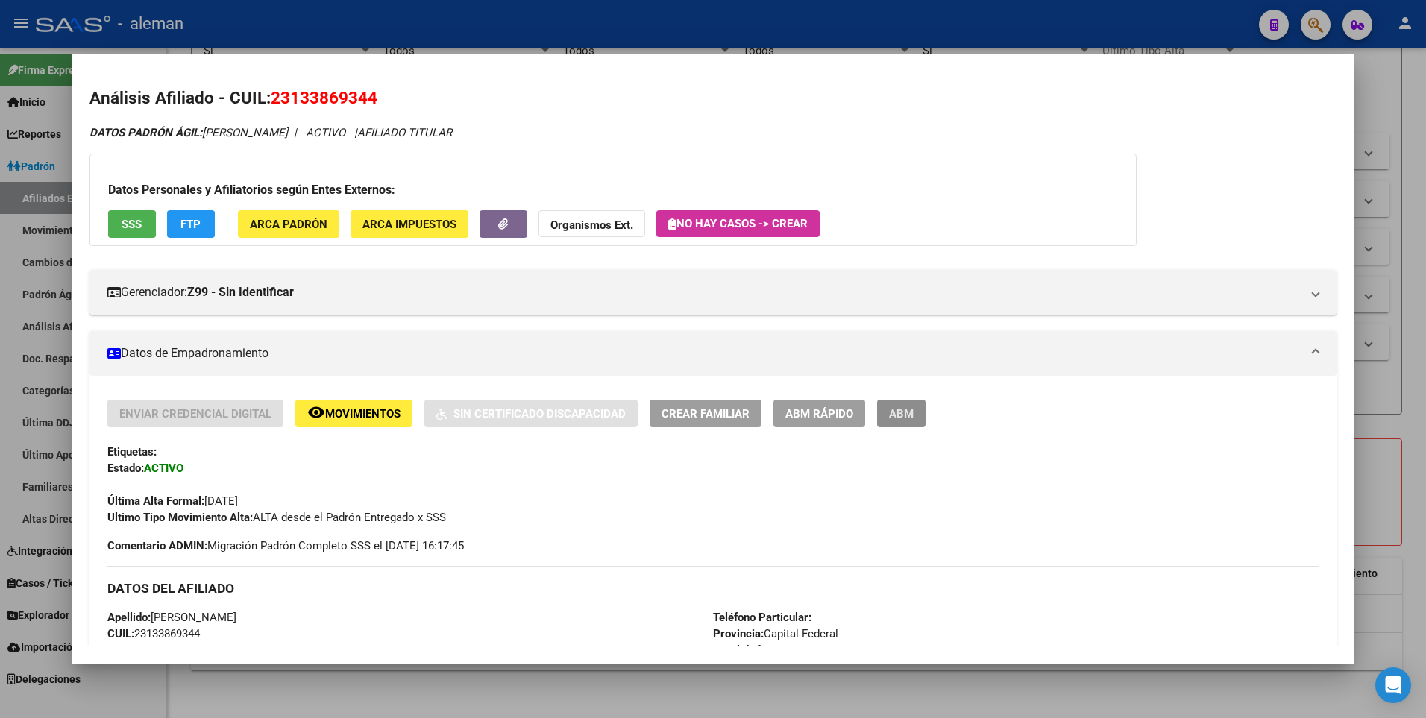
click at [906, 414] on span "ABM" at bounding box center [901, 413] width 25 height 13
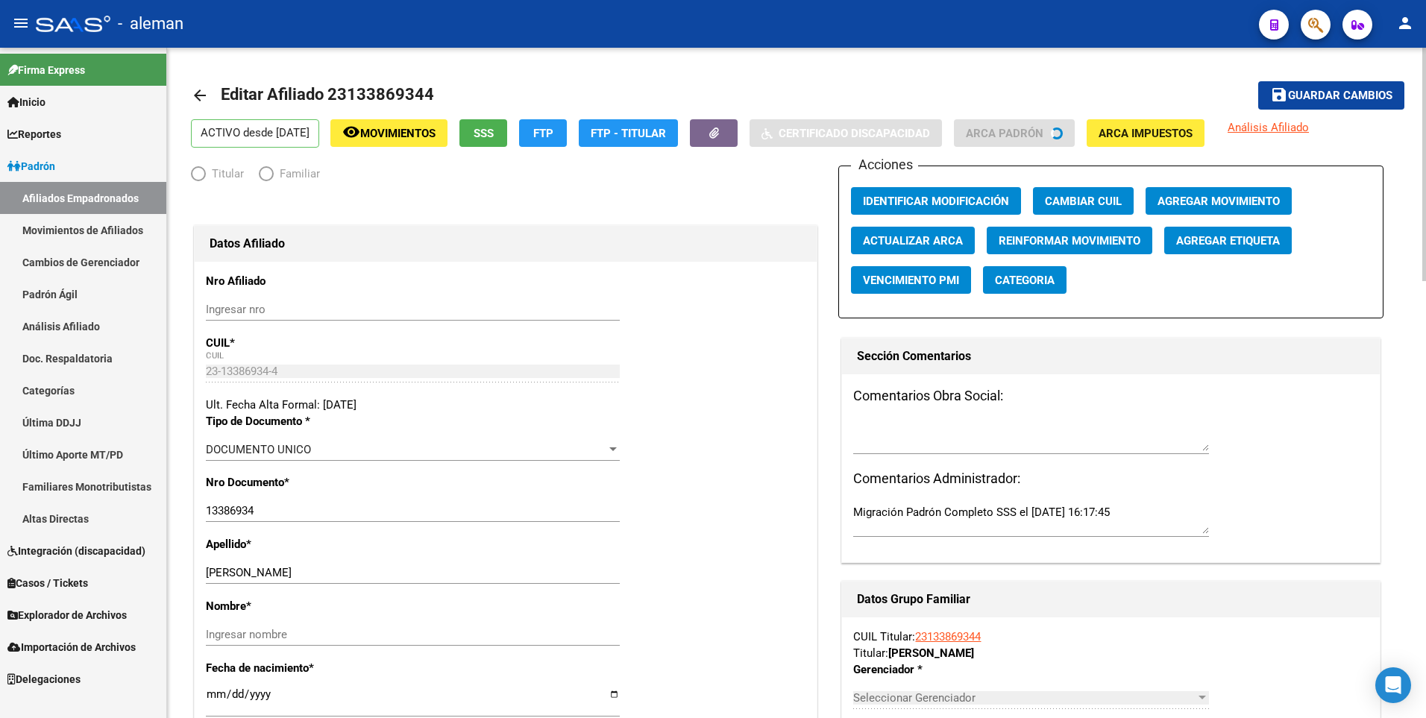
radio input "true"
type input "30-53789990-1"
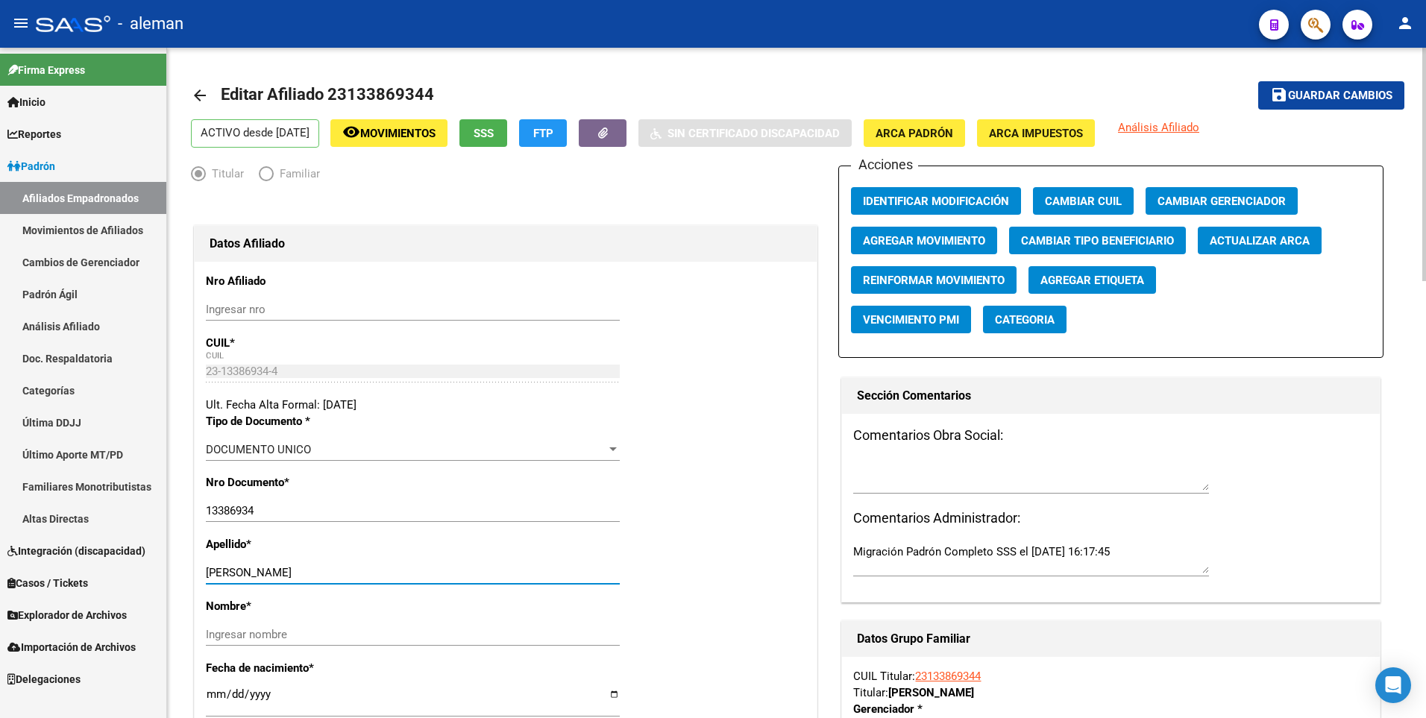
drag, startPoint x: 241, startPoint y: 572, endPoint x: 298, endPoint y: 573, distance: 56.7
click at [298, 573] on input "[PERSON_NAME]" at bounding box center [413, 572] width 414 height 13
type input "DEVIA"
click at [311, 633] on input "Ingresar nombre" at bounding box center [413, 634] width 414 height 13
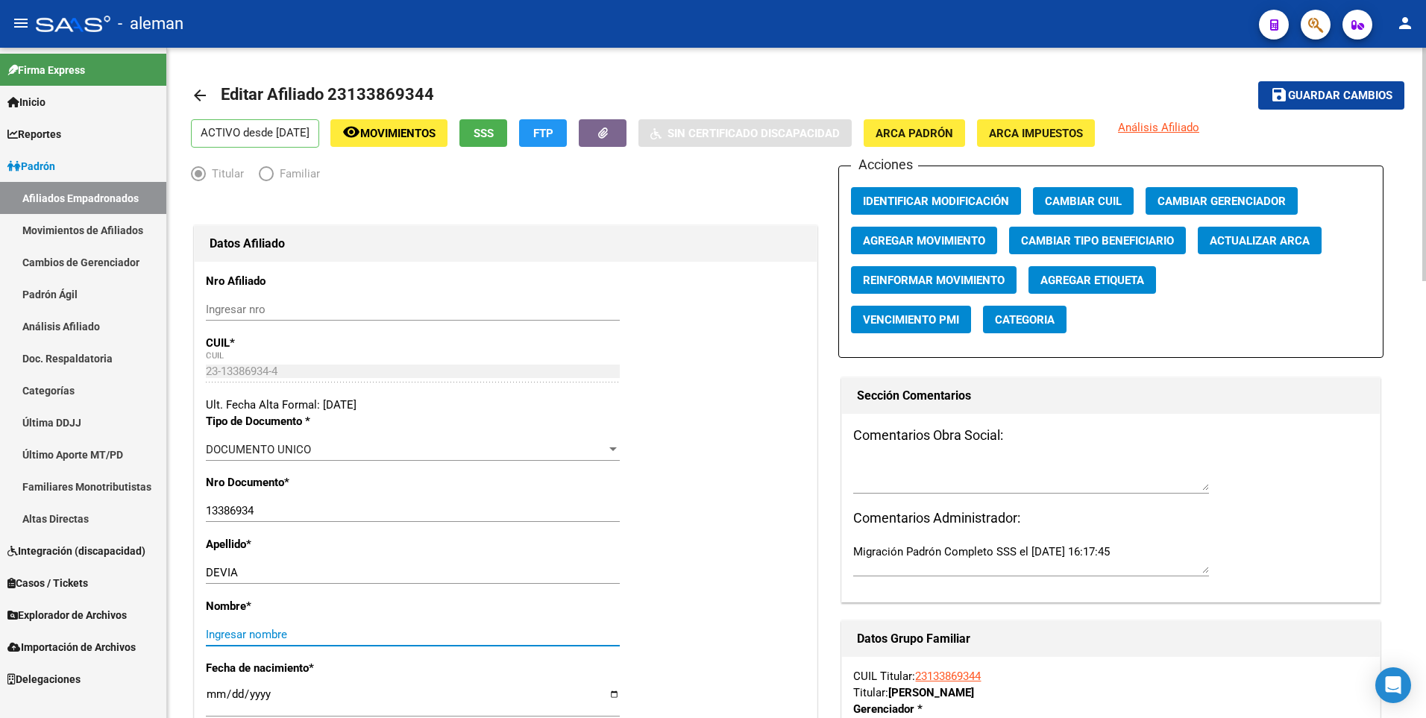
paste input "LEILA"
type input "LEILA"
click at [941, 232] on button "Agregar Movimiento" at bounding box center [924, 241] width 146 height 28
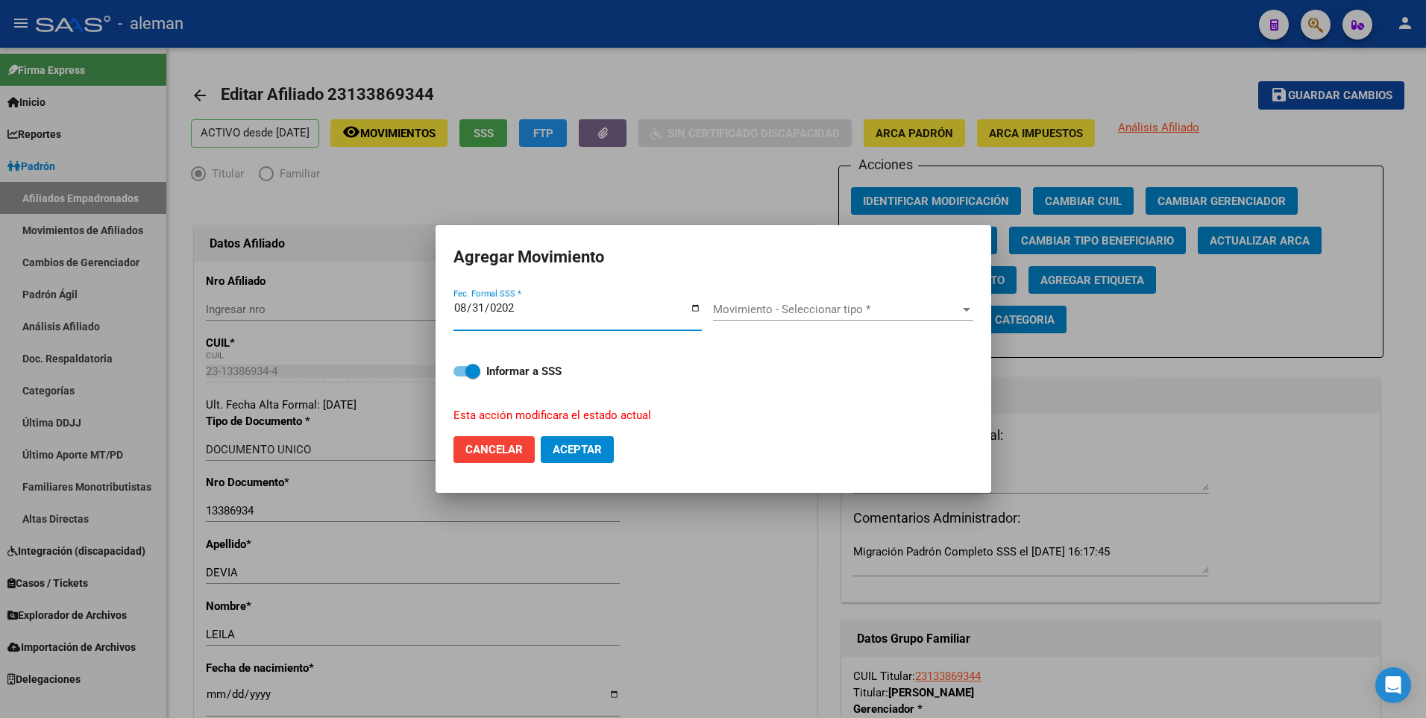
type input "[DATE]"
click at [459, 374] on span at bounding box center [467, 371] width 27 height 10
click at [460, 377] on input "Informar a SSS" at bounding box center [460, 377] width 1 height 1
checkbox input "false"
click at [721, 300] on div "Movimiento - Seleccionar tipo * Movimiento - Seleccionar tipo *" at bounding box center [843, 309] width 260 height 22
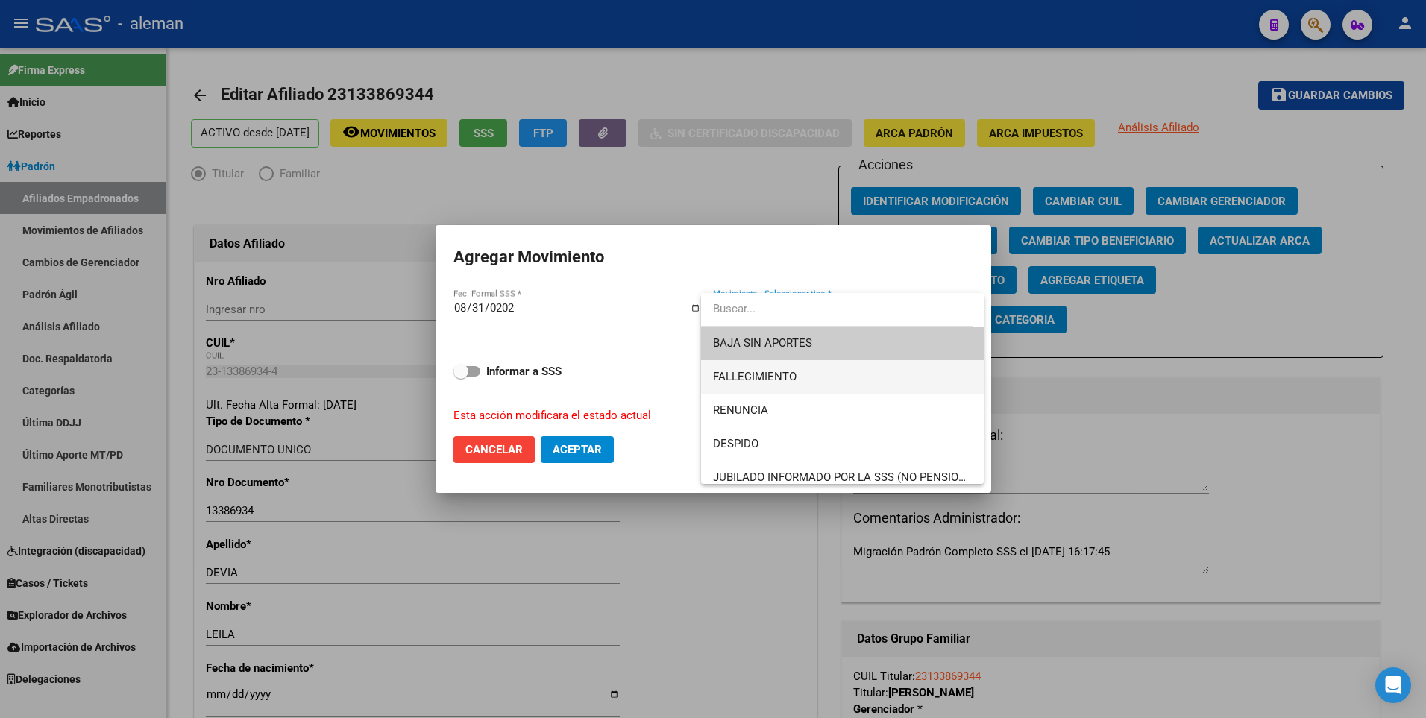
scroll to position [75, 0]
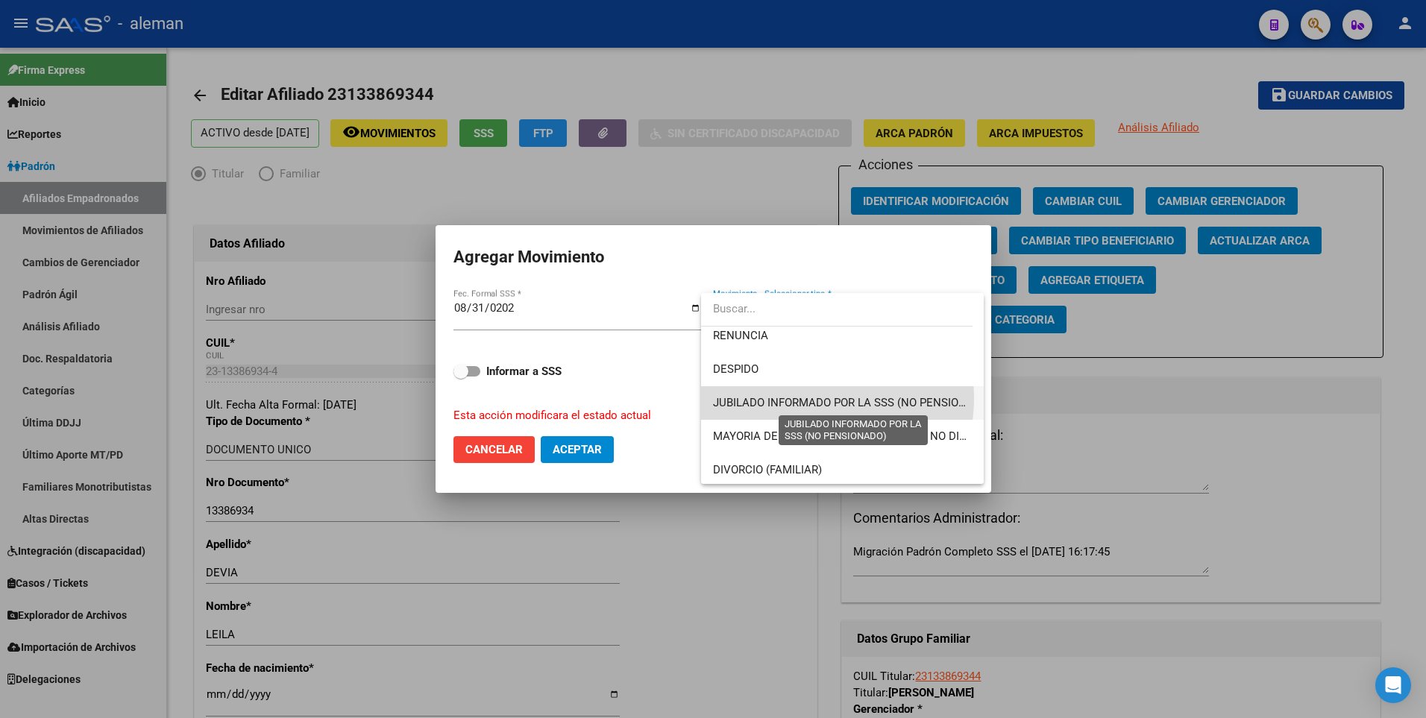
click at [812, 398] on span "JUBILADO INFORMADO POR LA SSS (NO PENSIONADO)" at bounding box center [853, 402] width 280 height 13
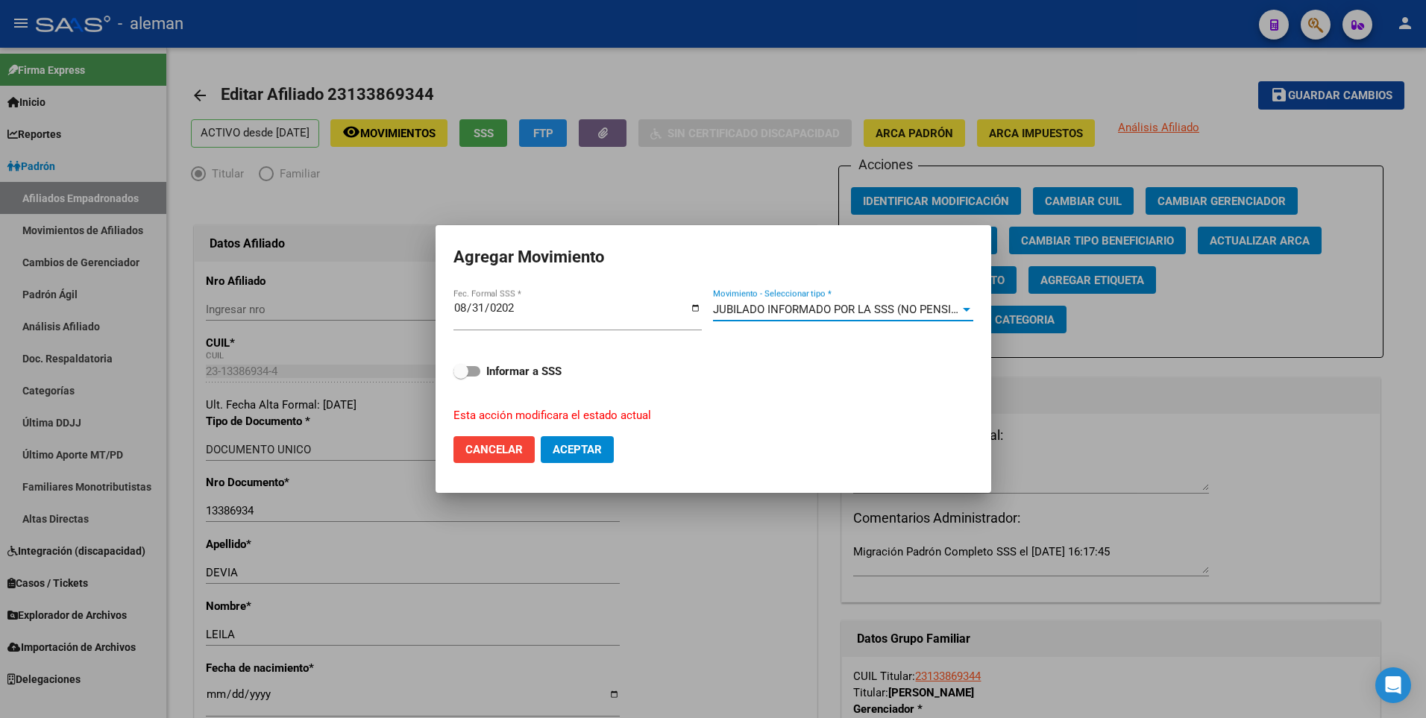
click at [555, 448] on span "Aceptar" at bounding box center [577, 449] width 49 height 13
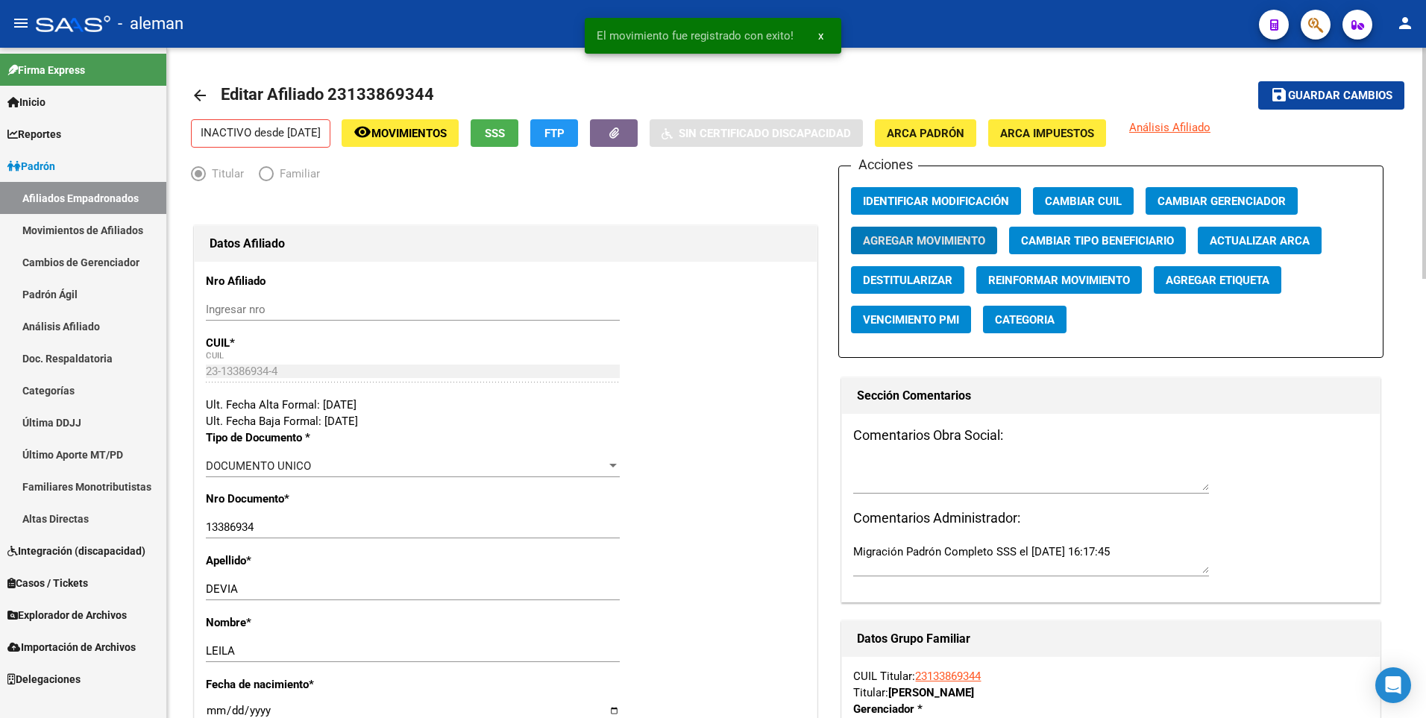
click at [1279, 89] on mat-icon "save" at bounding box center [1279, 95] width 18 height 18
click at [198, 91] on mat-icon "arrow_back" at bounding box center [200, 96] width 18 height 18
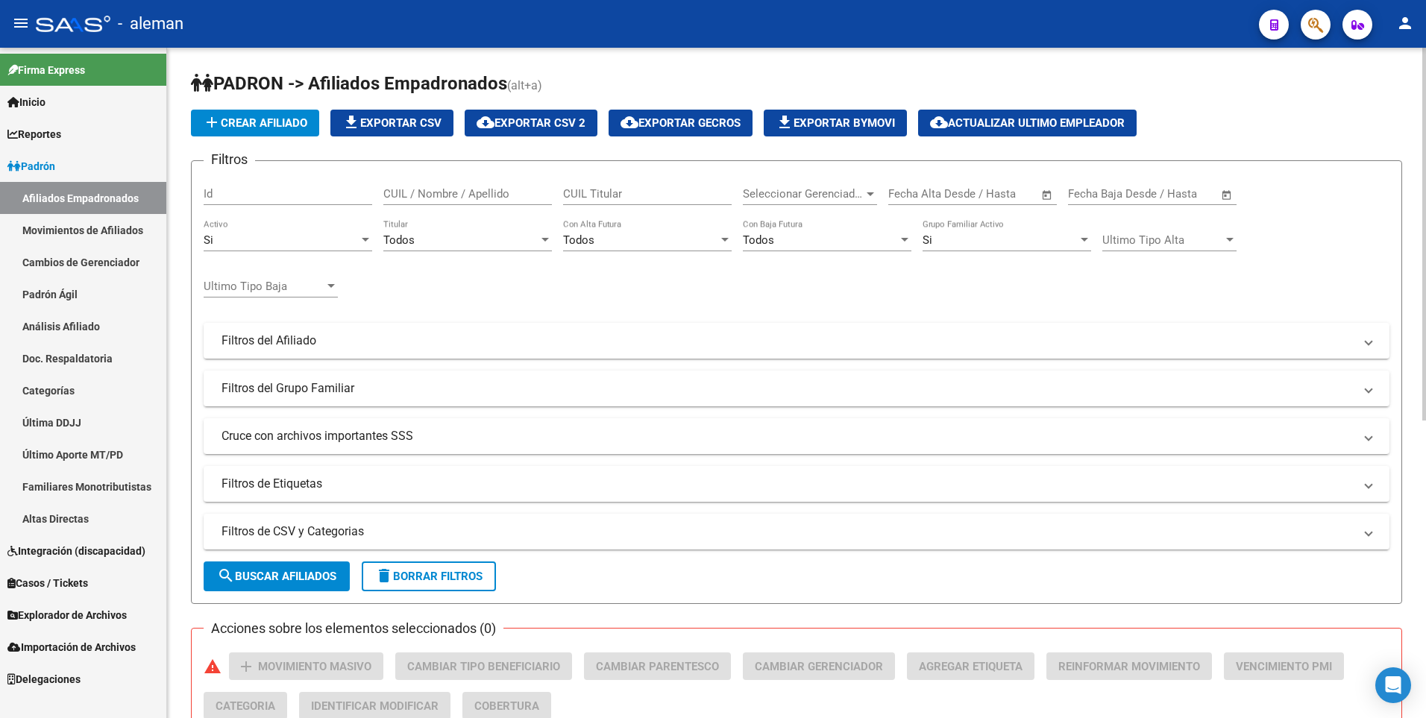
click at [504, 192] on input "CUIL / Nombre / Apellido" at bounding box center [467, 193] width 169 height 13
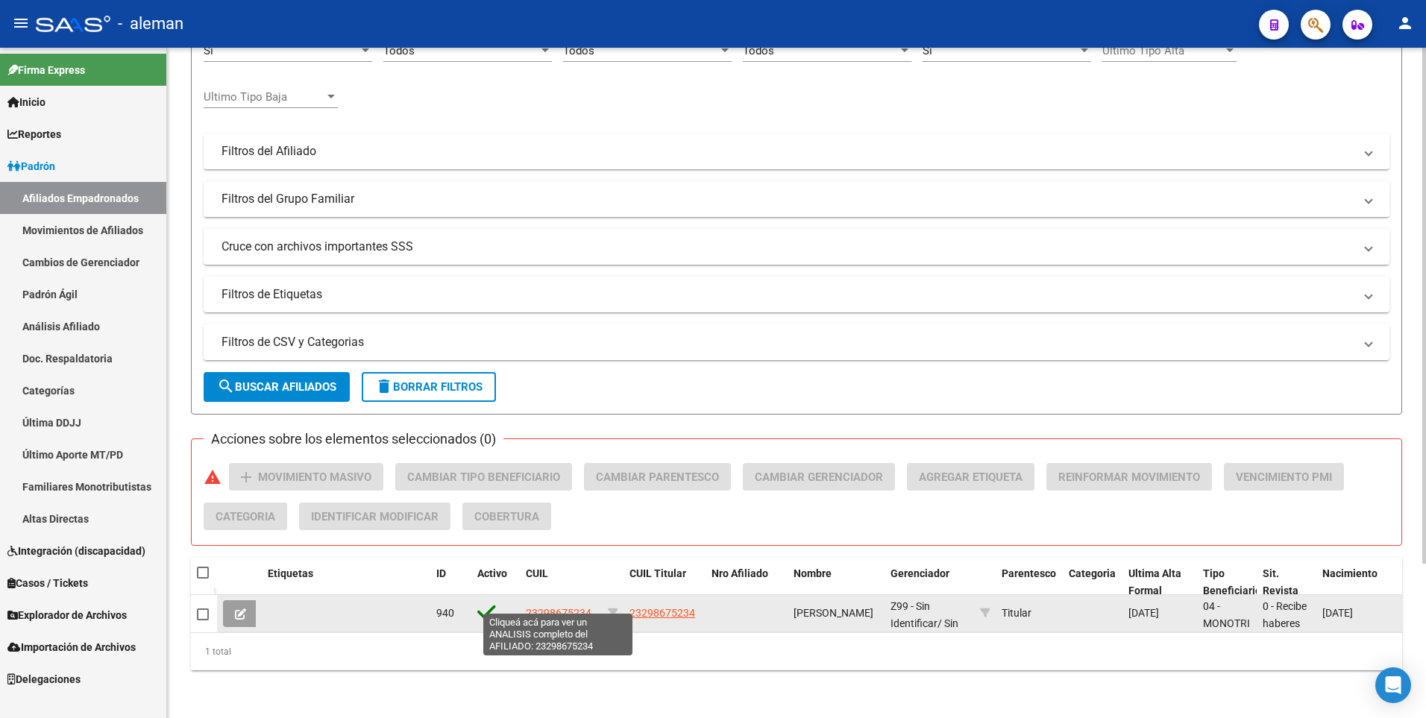
type input "detry"
click at [562, 607] on span "23298675234" at bounding box center [559, 613] width 66 height 12
type textarea "23298675234"
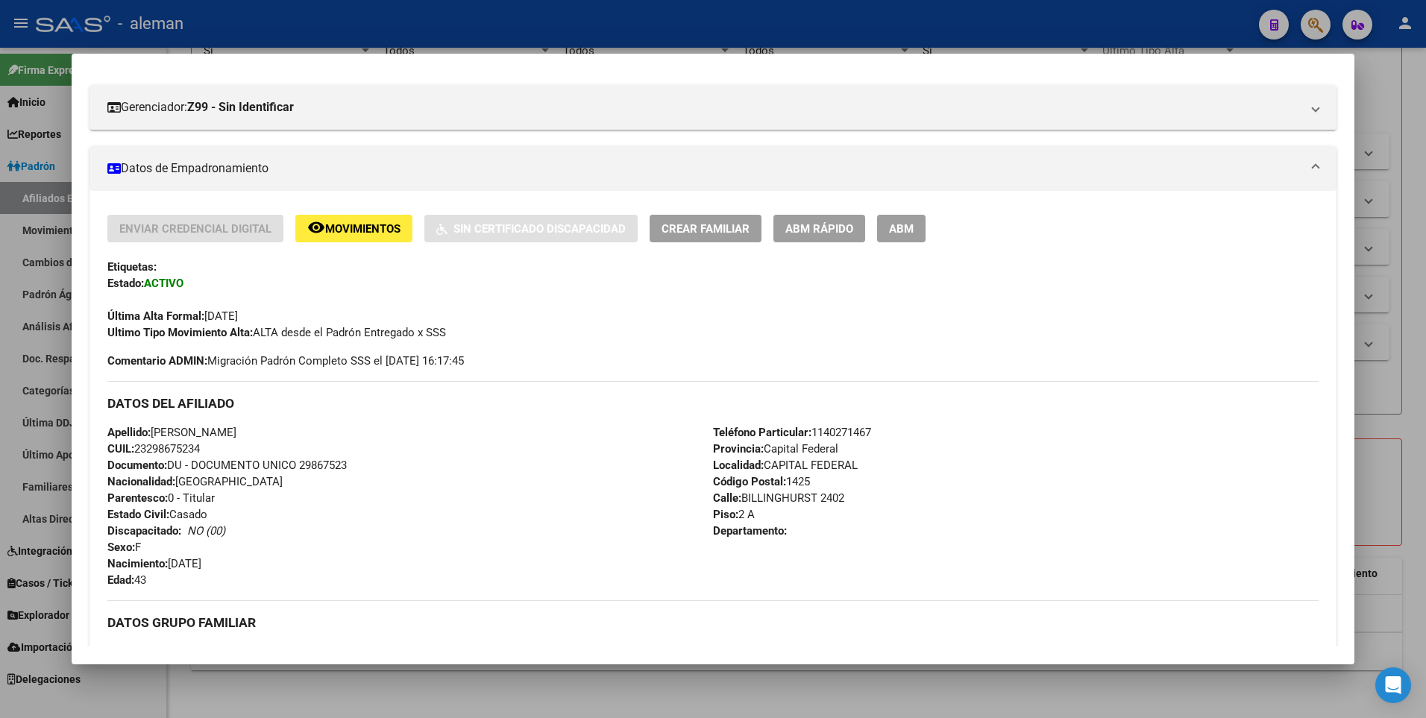
scroll to position [110, 0]
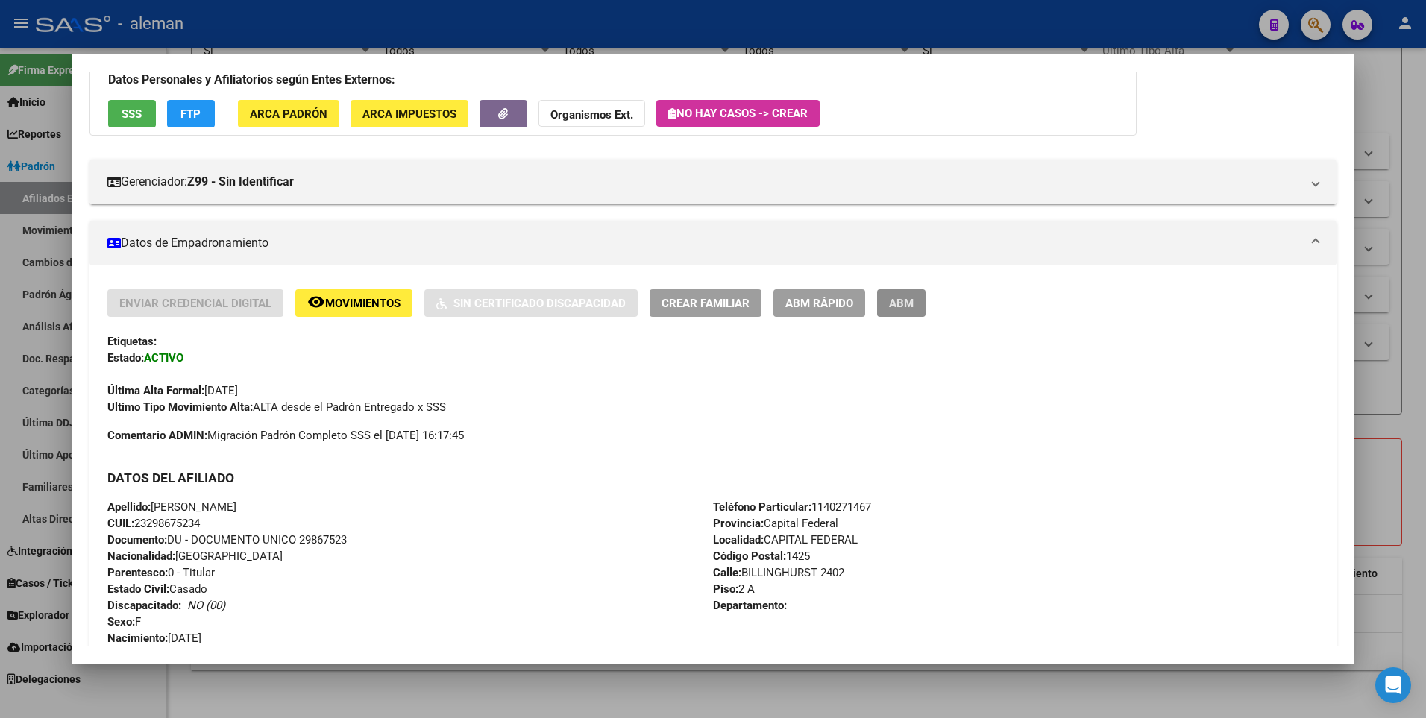
click at [908, 310] on span "ABM" at bounding box center [901, 303] width 25 height 13
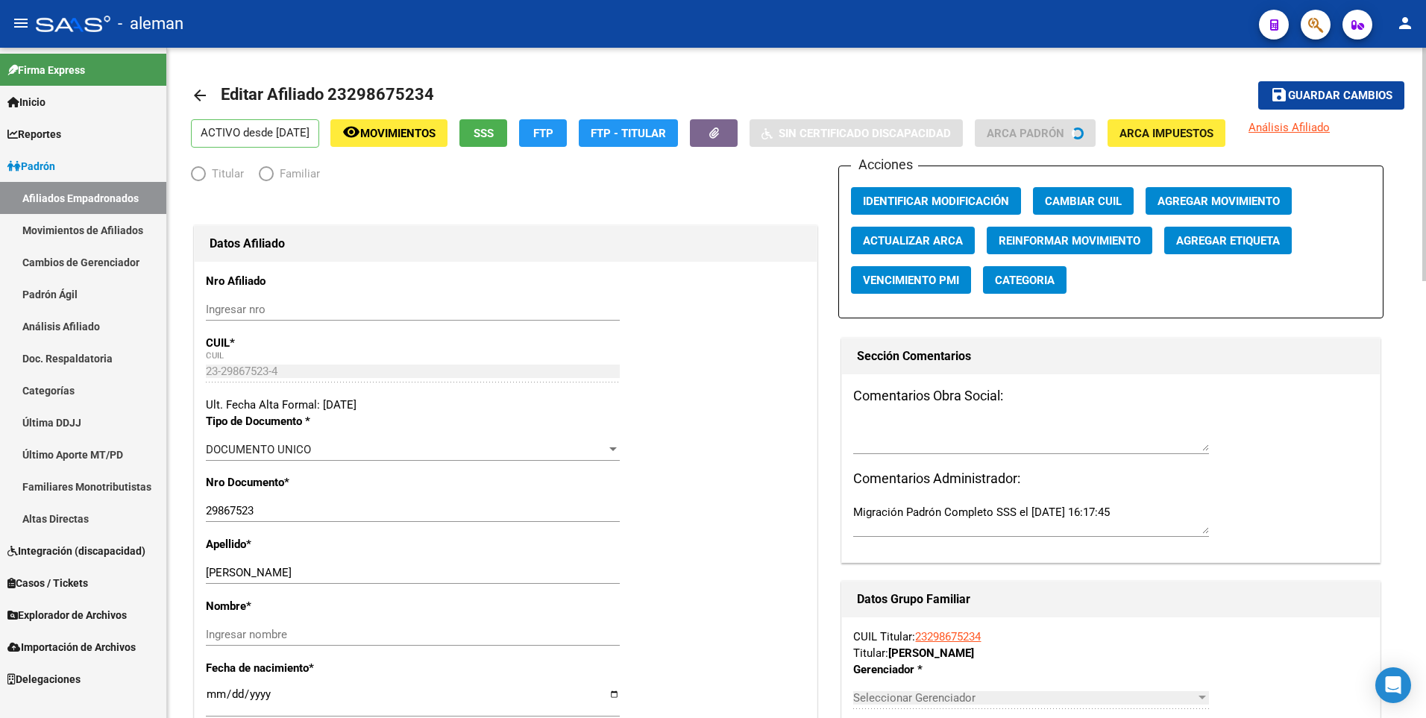
radio input "true"
type input "23-29867523-4"
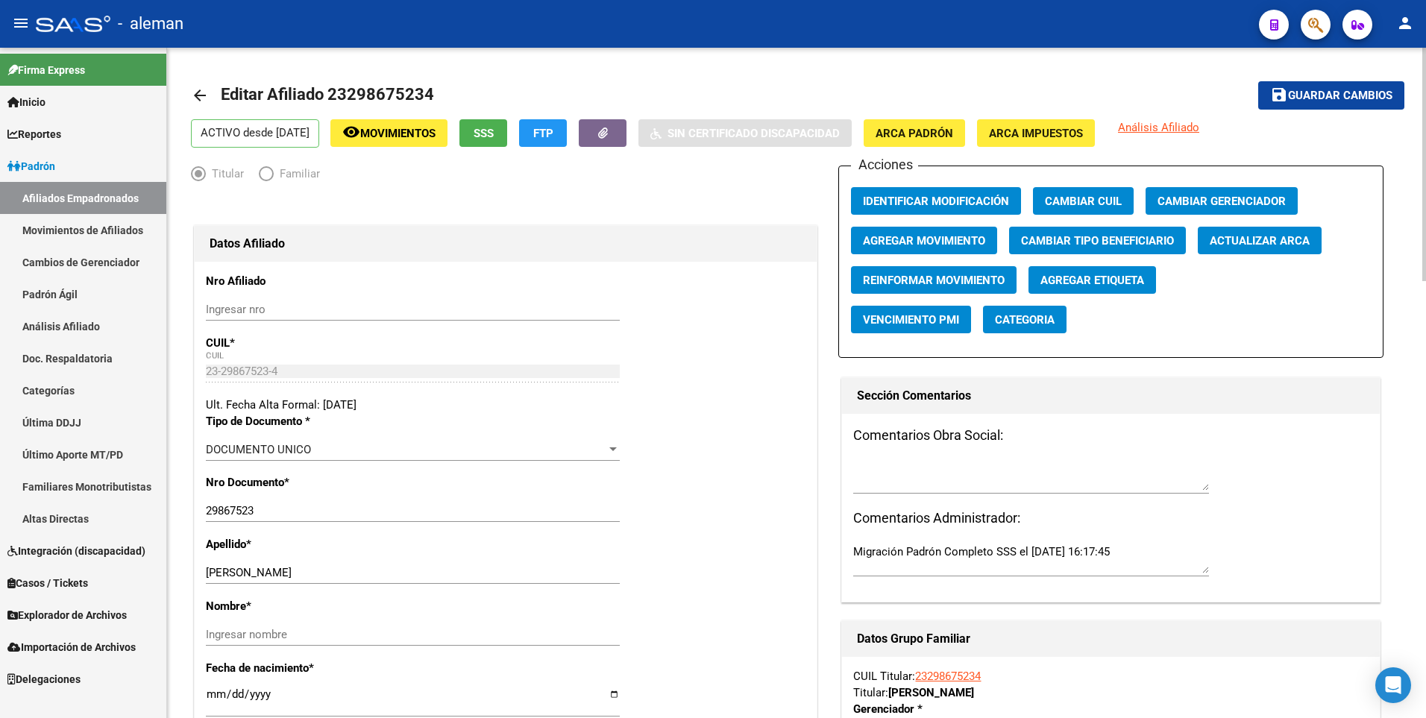
click at [928, 238] on span "Agregar Movimiento" at bounding box center [924, 240] width 122 height 13
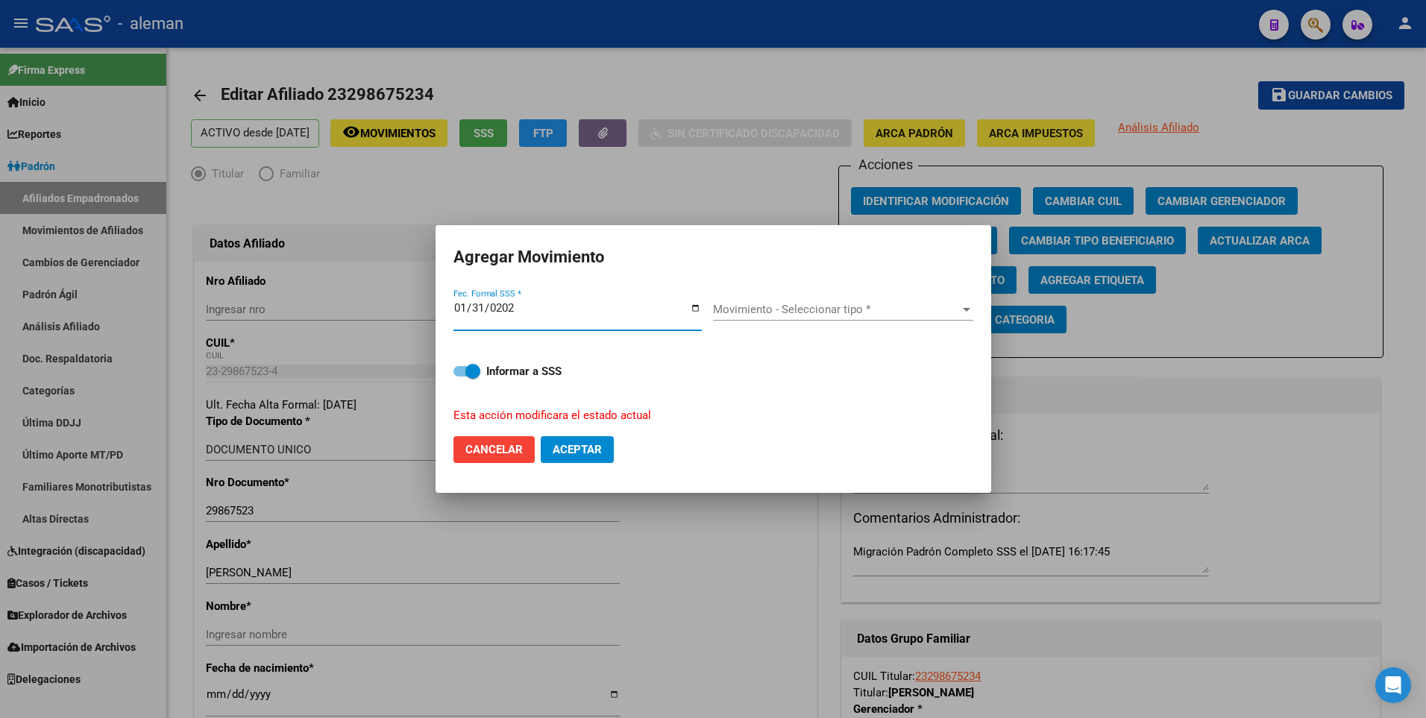
type input "2025-01-31"
click at [465, 369] on span at bounding box center [467, 371] width 27 height 10
click at [461, 377] on input "Informar a SSS" at bounding box center [460, 377] width 1 height 1
checkbox input "false"
click at [758, 304] on span "Movimiento - Seleccionar tipo *" at bounding box center [836, 309] width 247 height 13
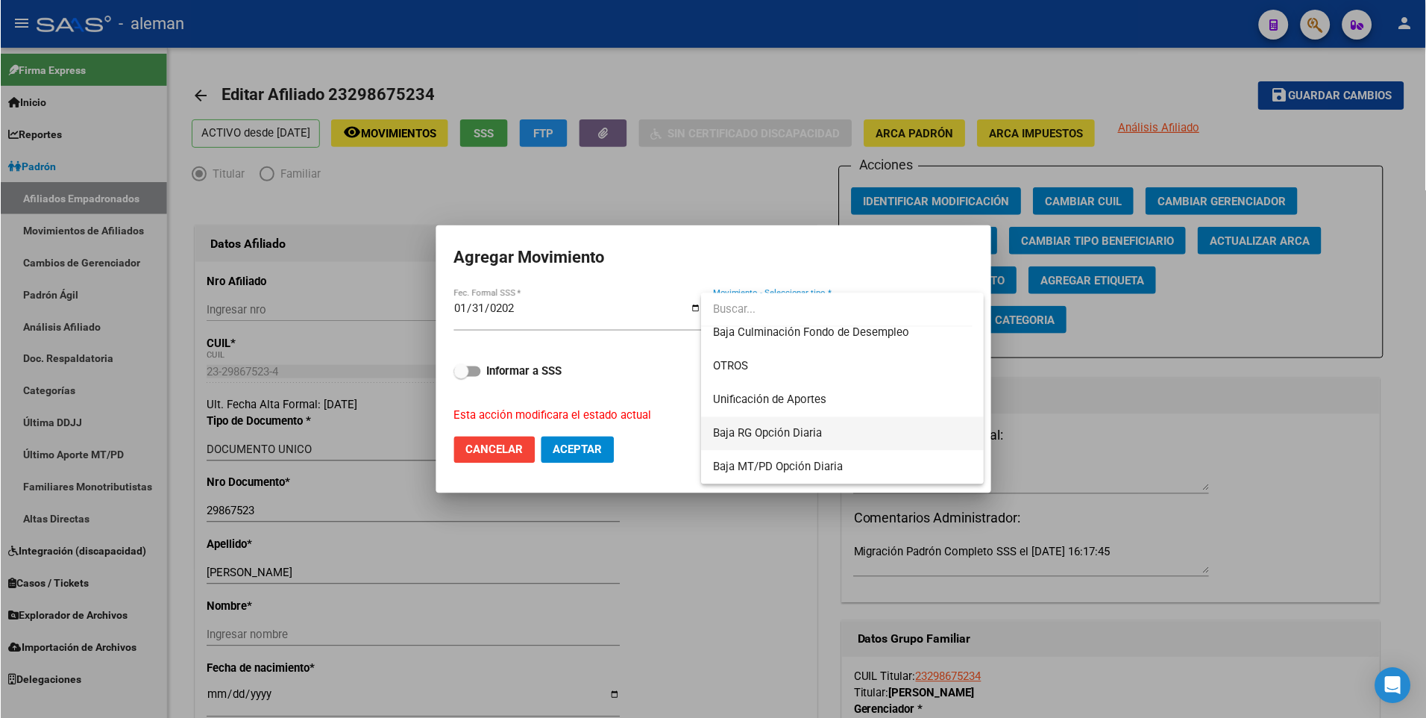
scroll to position [1010, 0]
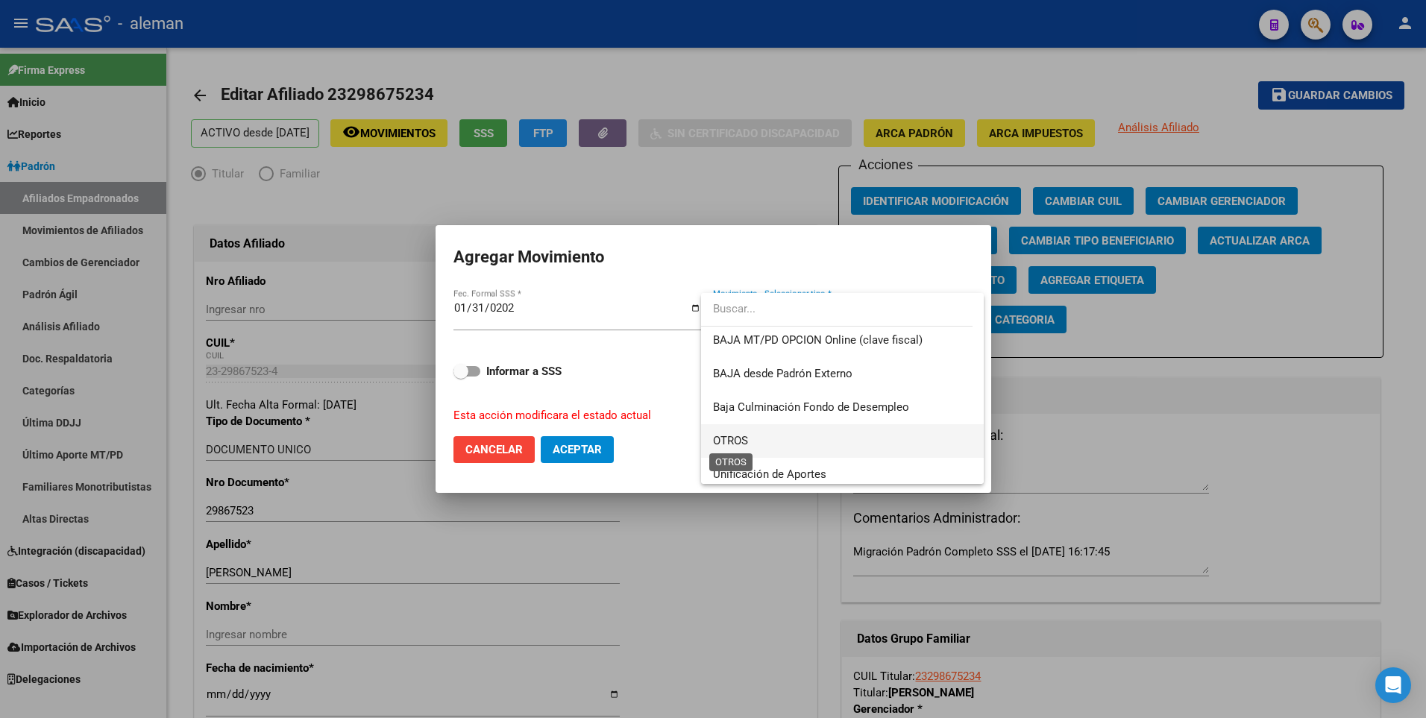
click at [747, 439] on span "OTROS" at bounding box center [730, 440] width 35 height 13
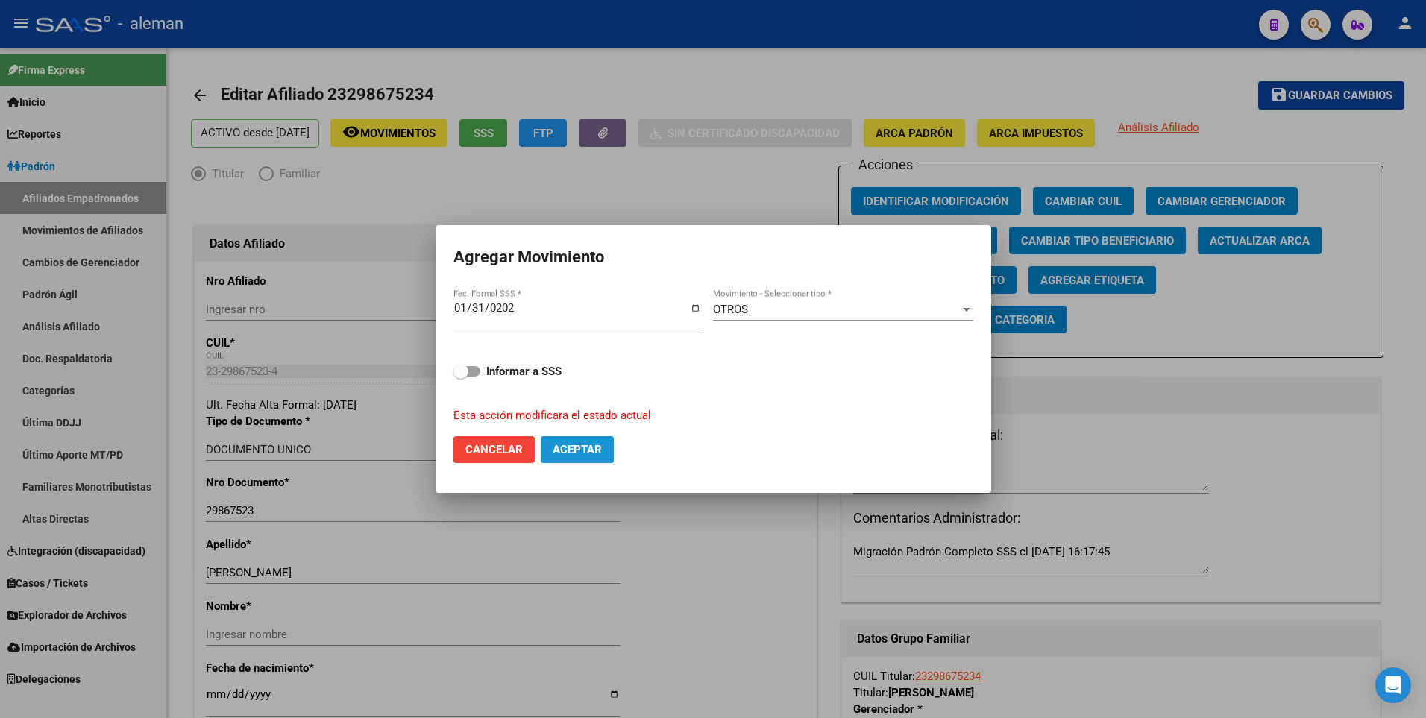
click at [575, 448] on span "Aceptar" at bounding box center [577, 449] width 49 height 13
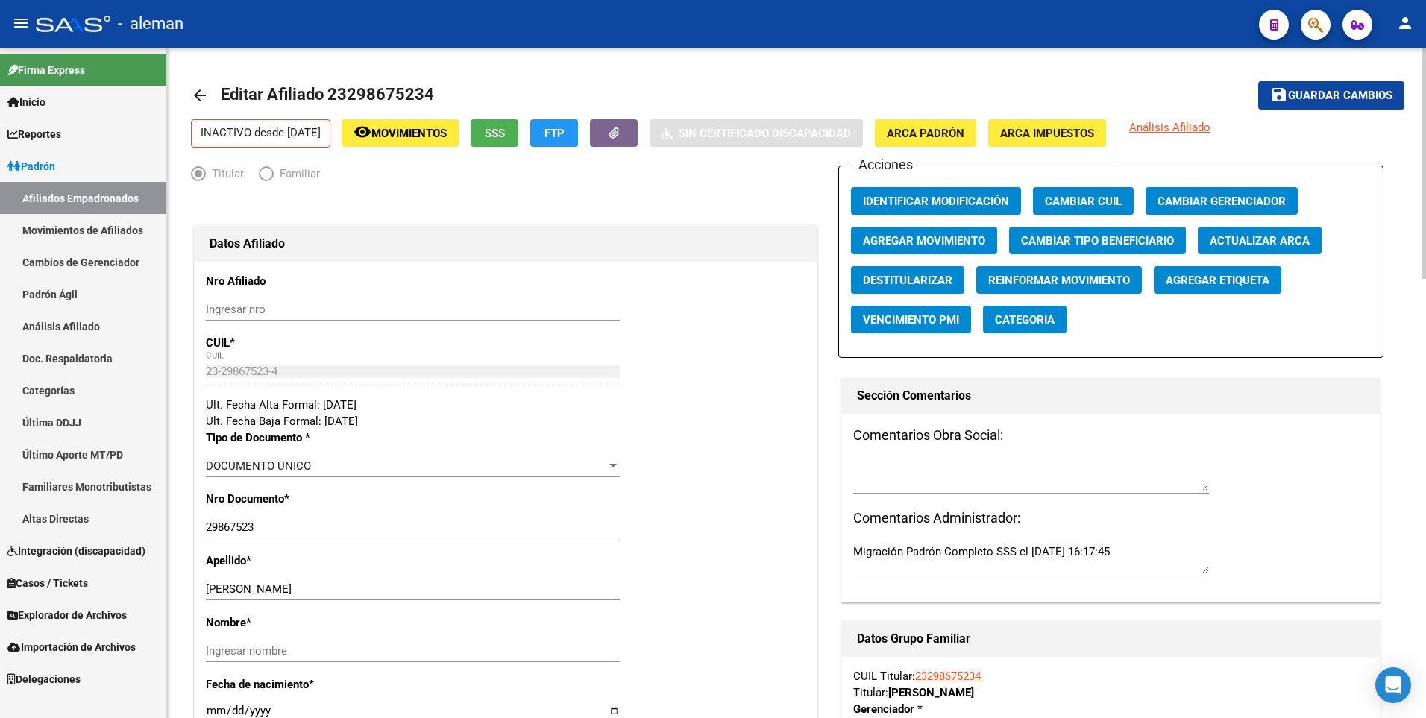
click at [915, 241] on span "Agregar Movimiento" at bounding box center [924, 240] width 122 height 13
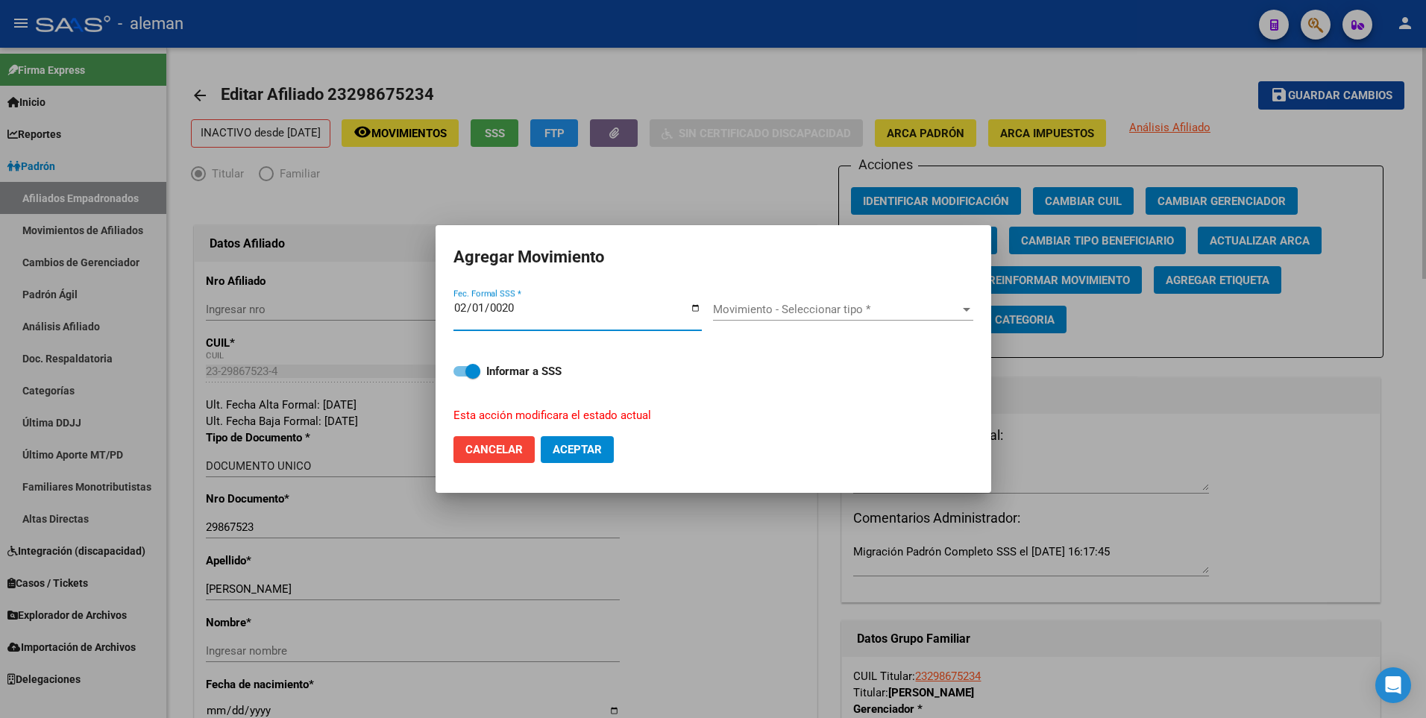
type input "0200-02-01"
type input "2025-02-01"
click at [541, 436] on button "Aceptar" at bounding box center [577, 449] width 73 height 27
click at [859, 307] on span "Movimiento - Seleccionar tipo *" at bounding box center [836, 309] width 247 height 13
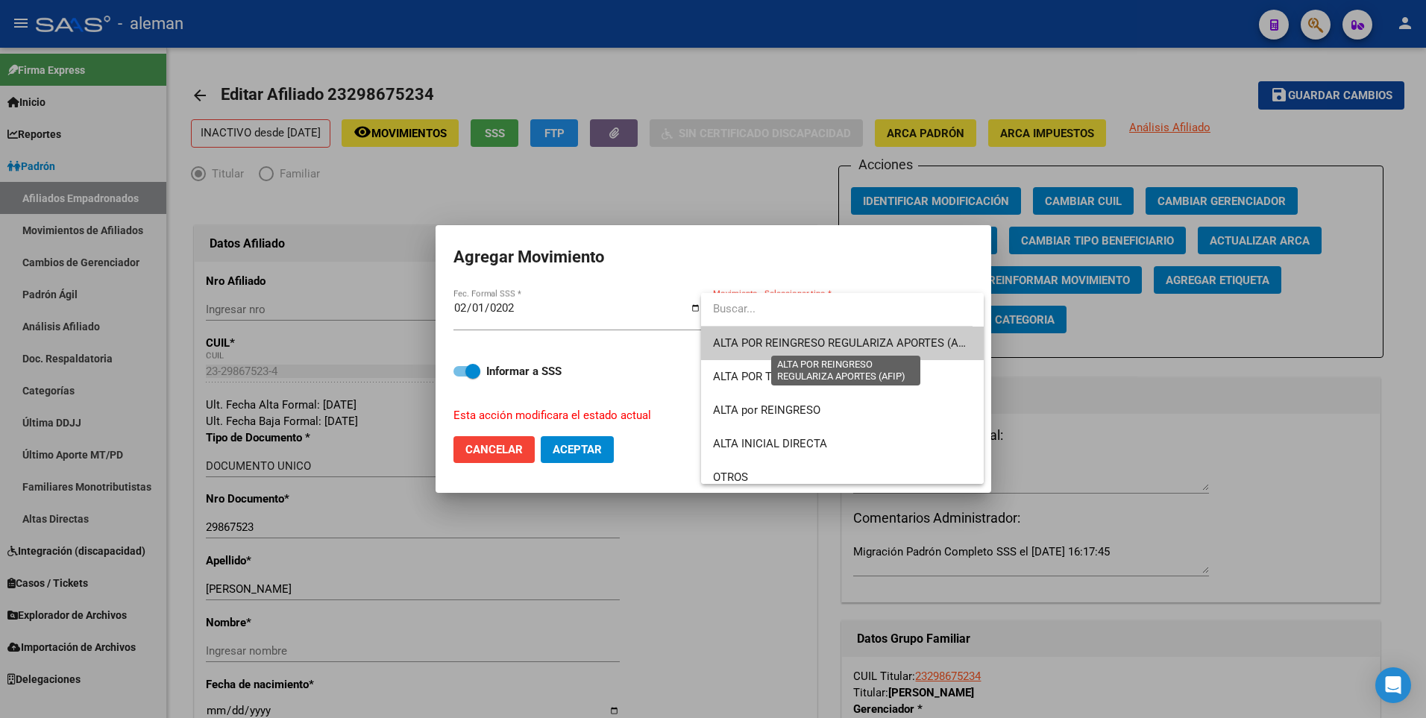
click at [858, 347] on span "ALTA POR REINGRESO REGULARIZA APORTES (AFIP)" at bounding box center [845, 342] width 265 height 13
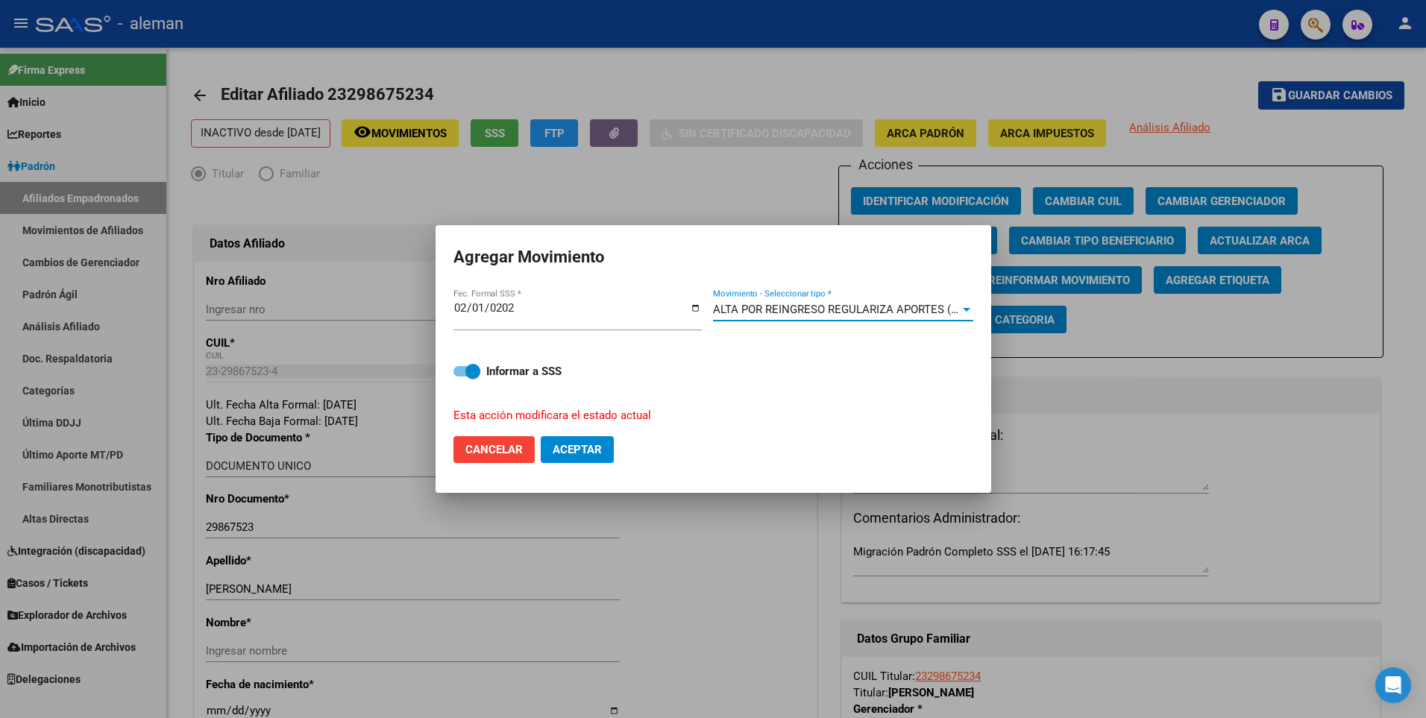
click at [579, 448] on span "Aceptar" at bounding box center [577, 449] width 49 height 13
checkbox input "false"
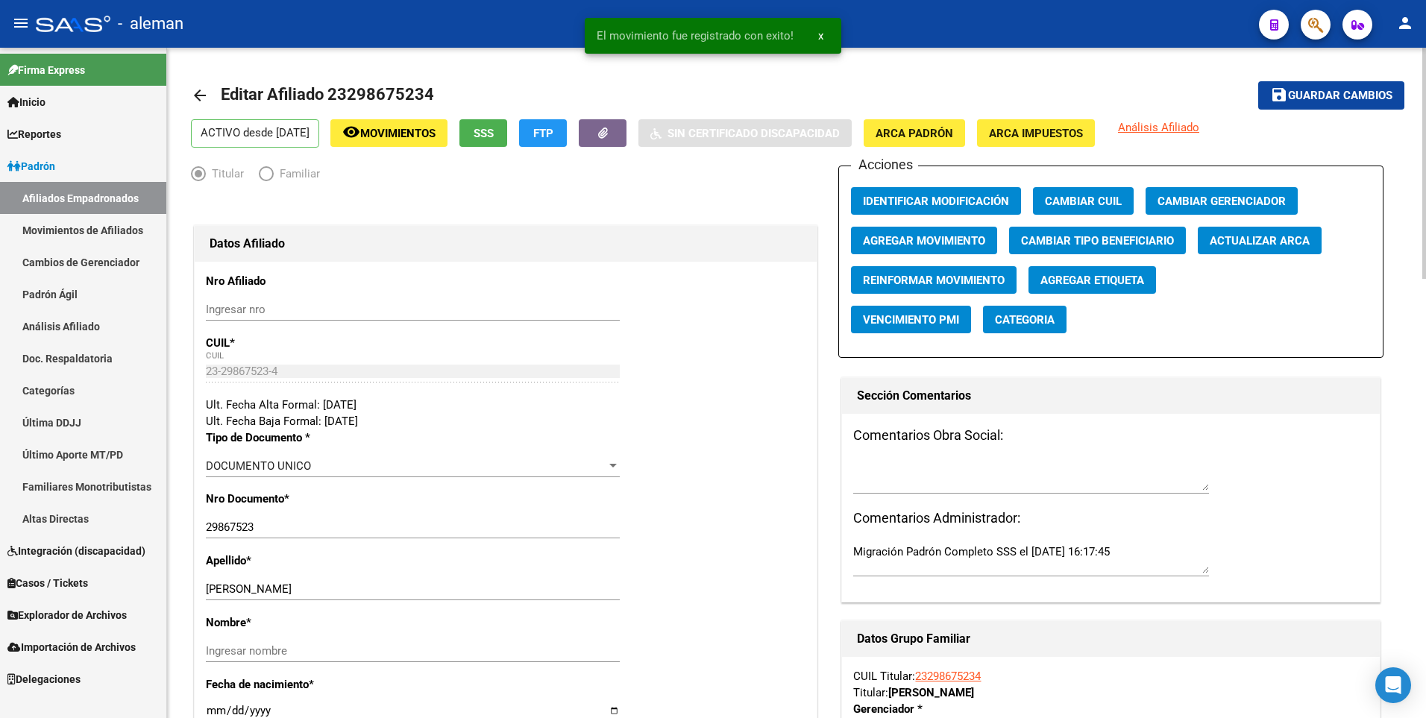
click at [972, 73] on mat-toolbar-row "arrow_back Editar Afiliado 23298675234" at bounding box center [663, 96] width 945 height 48
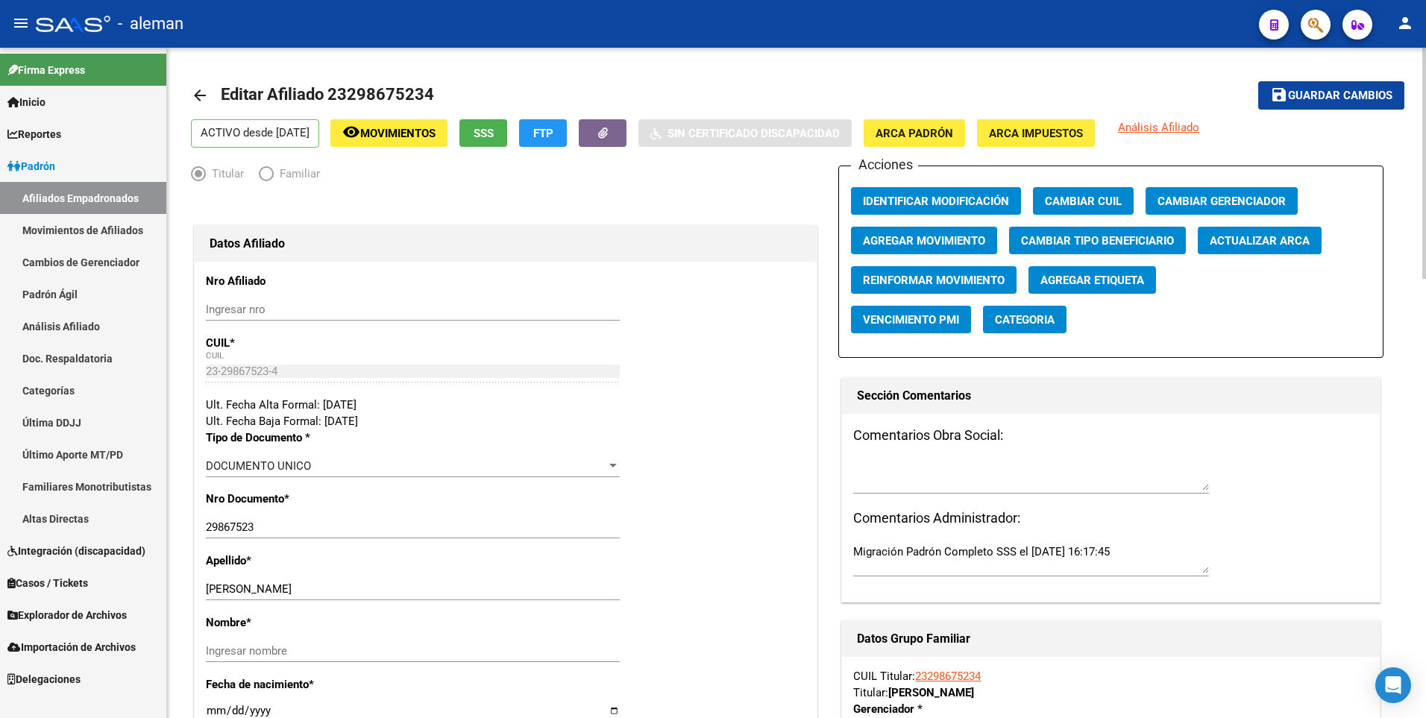
click at [730, 177] on div "Titular Familiar" at bounding box center [506, 178] width 630 height 24
click at [739, 84] on mat-toolbar-row "arrow_back Editar Afiliado 23298675234" at bounding box center [663, 96] width 945 height 48
click at [1320, 93] on span "Guardar cambios" at bounding box center [1340, 96] width 104 height 13
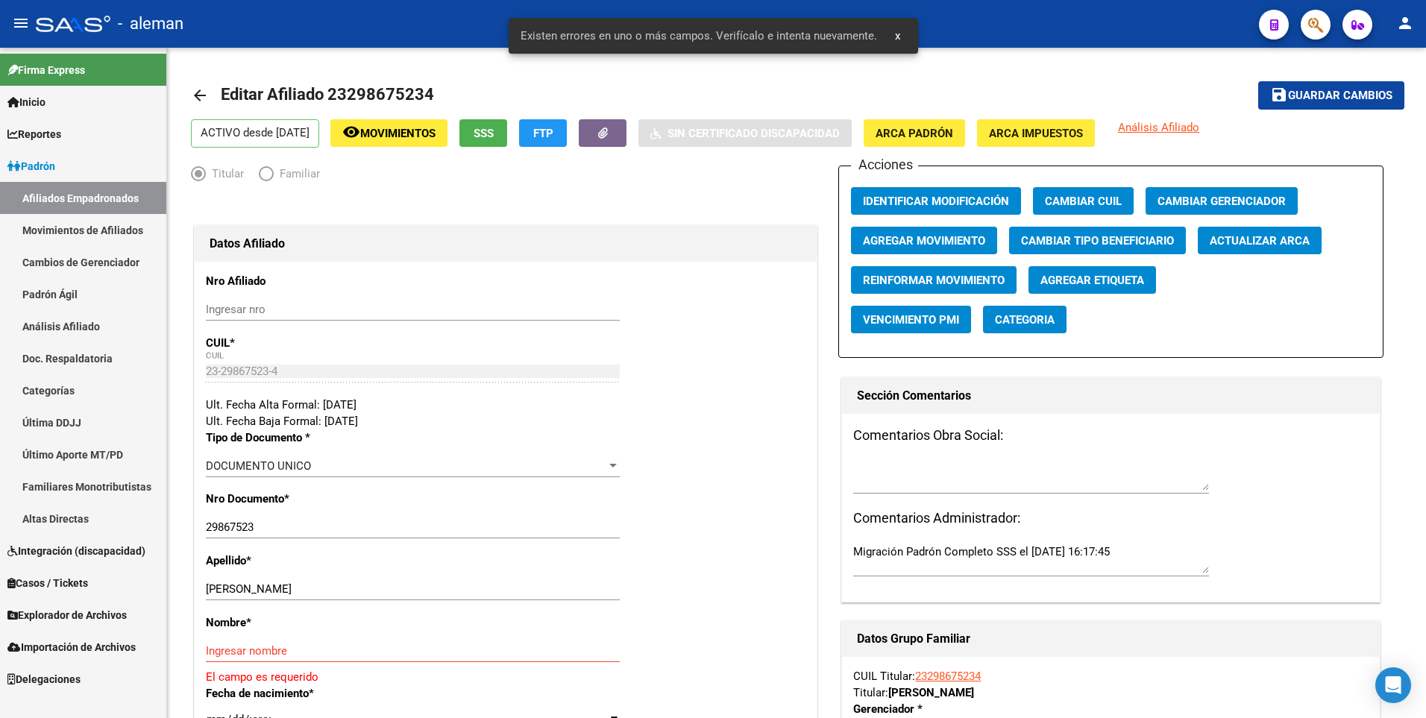
click at [139, 224] on link "Movimientos de Afiliados" at bounding box center [83, 230] width 166 height 32
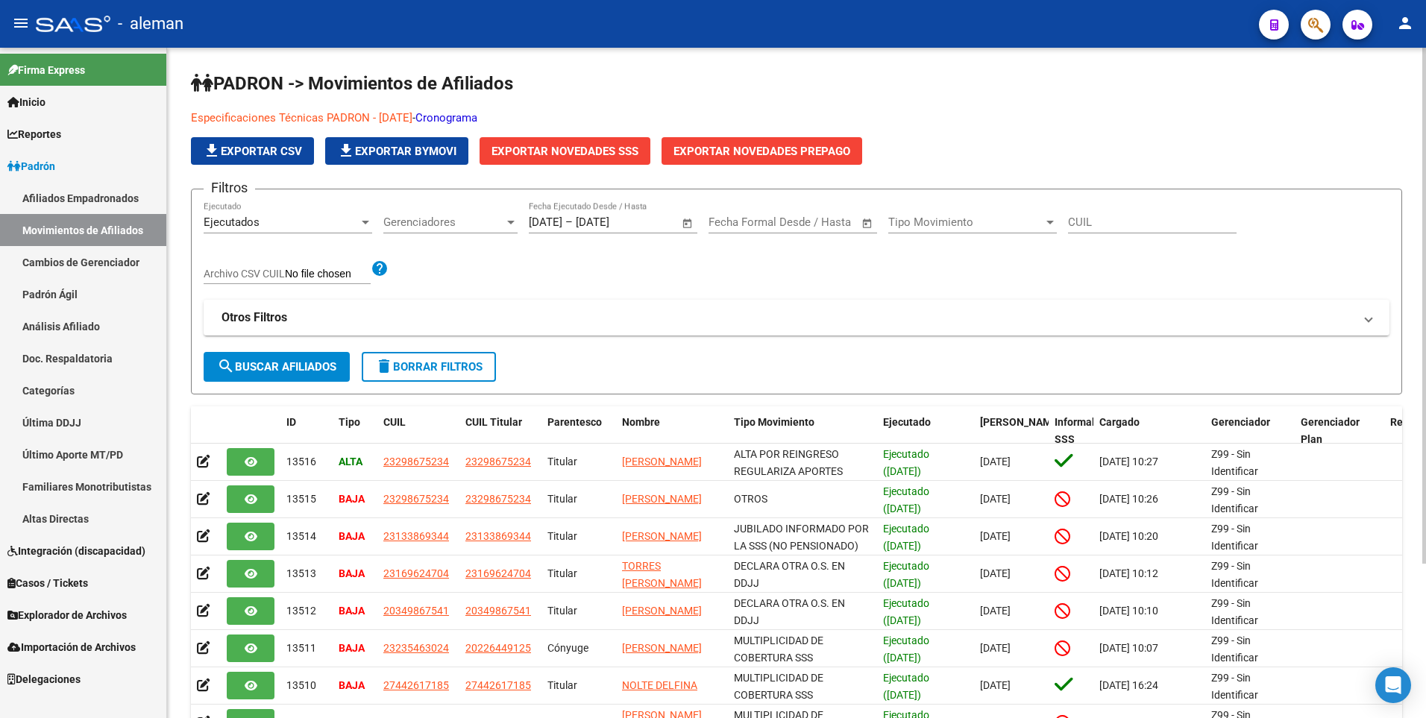
click at [980, 95] on h1 "PADRON -> Movimientos de Afiliados" at bounding box center [797, 85] width 1212 height 26
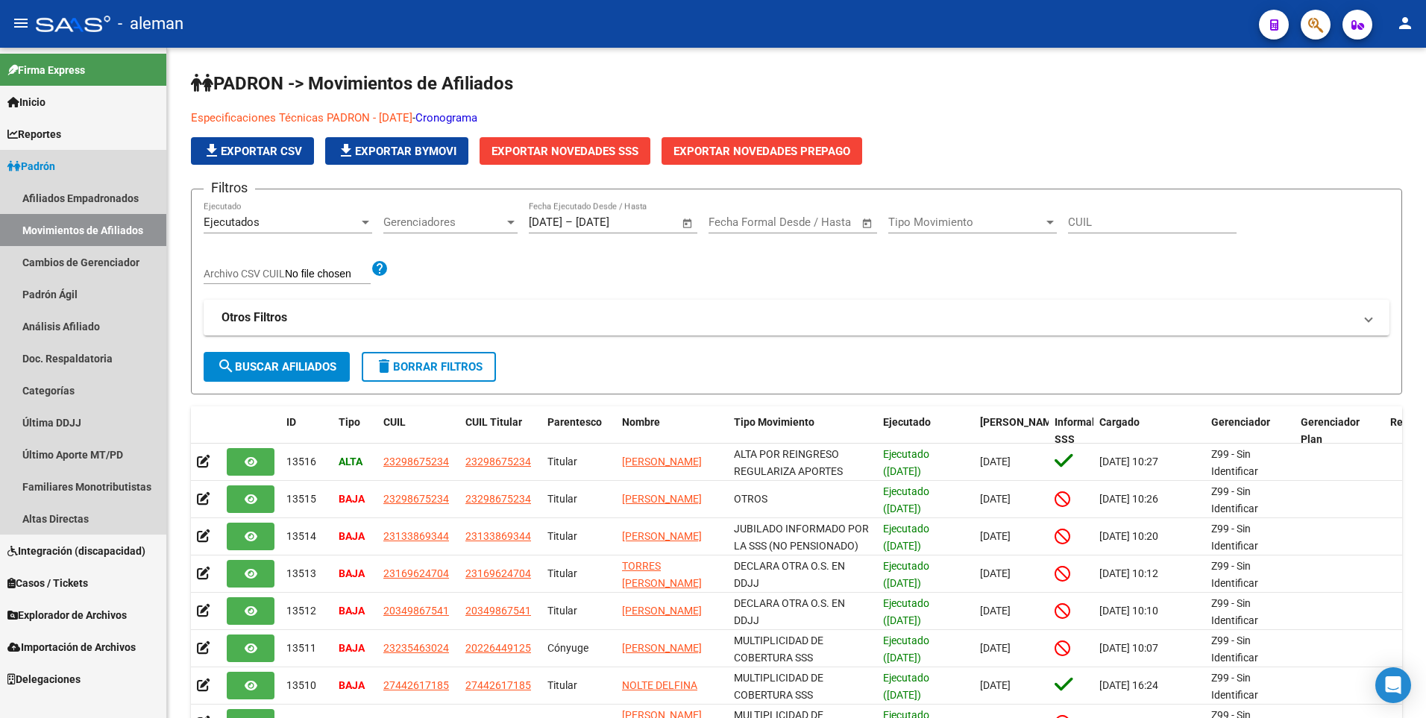
click at [48, 166] on span "Padrón" at bounding box center [31, 166] width 48 height 16
